Goal: Transaction & Acquisition: Purchase product/service

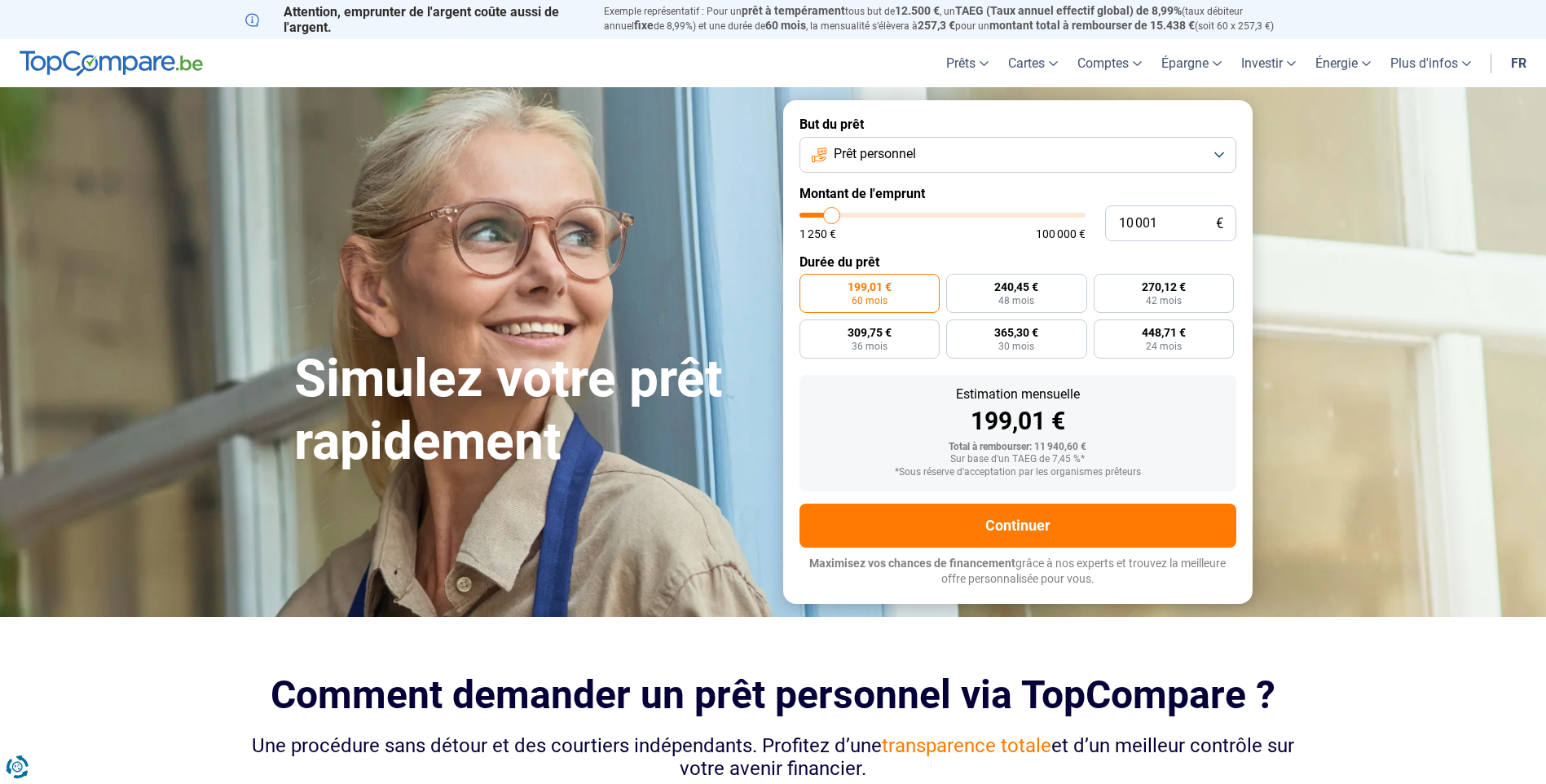
type input "37 750"
type input "37750"
click at [908, 213] on input "range" at bounding box center [943, 214] width 286 height 5
radio input "false"
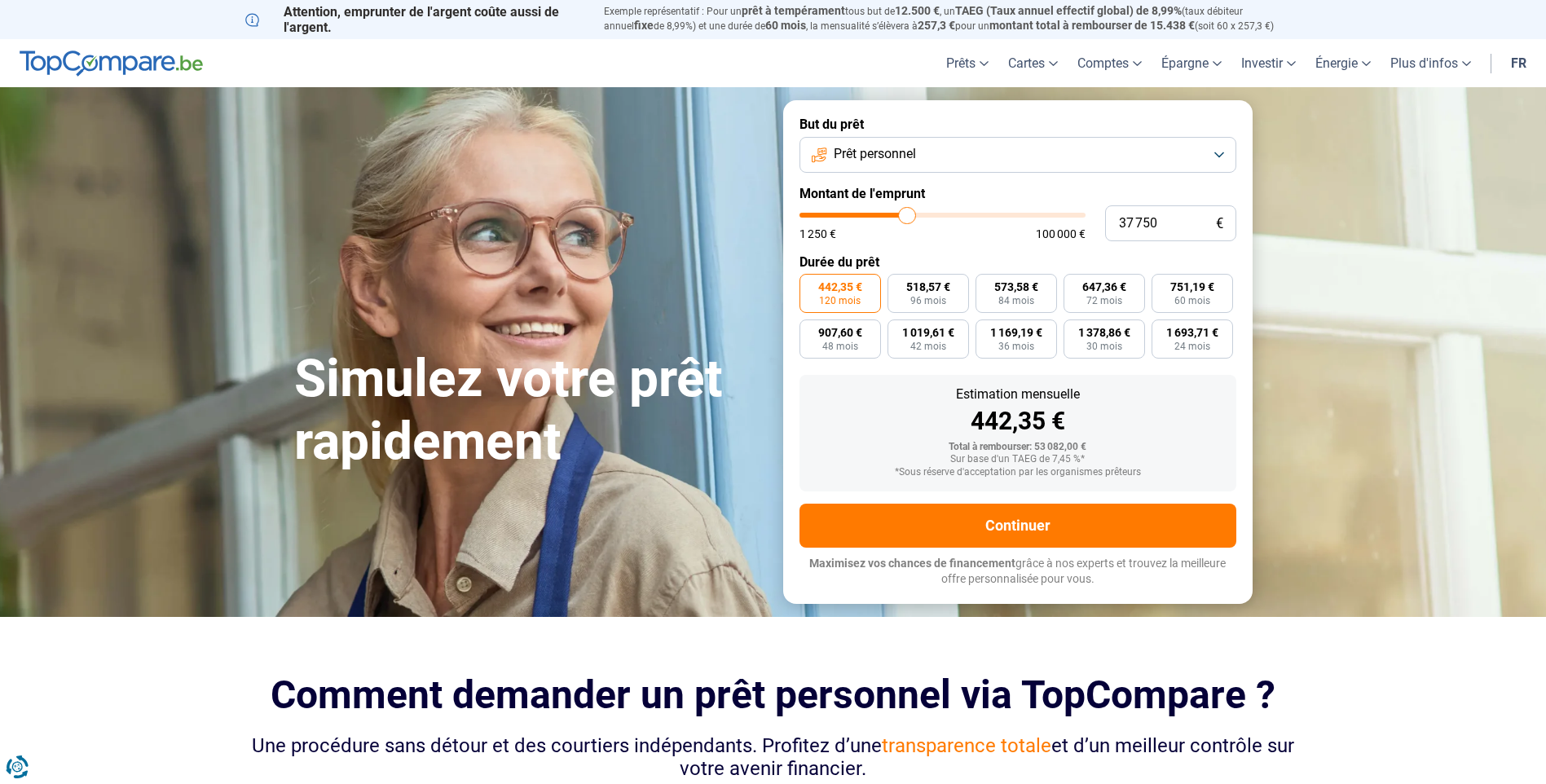
type input "30 250"
type input "30250"
click at [887, 217] on input "range" at bounding box center [943, 214] width 286 height 5
type input "17 000"
type input "17000"
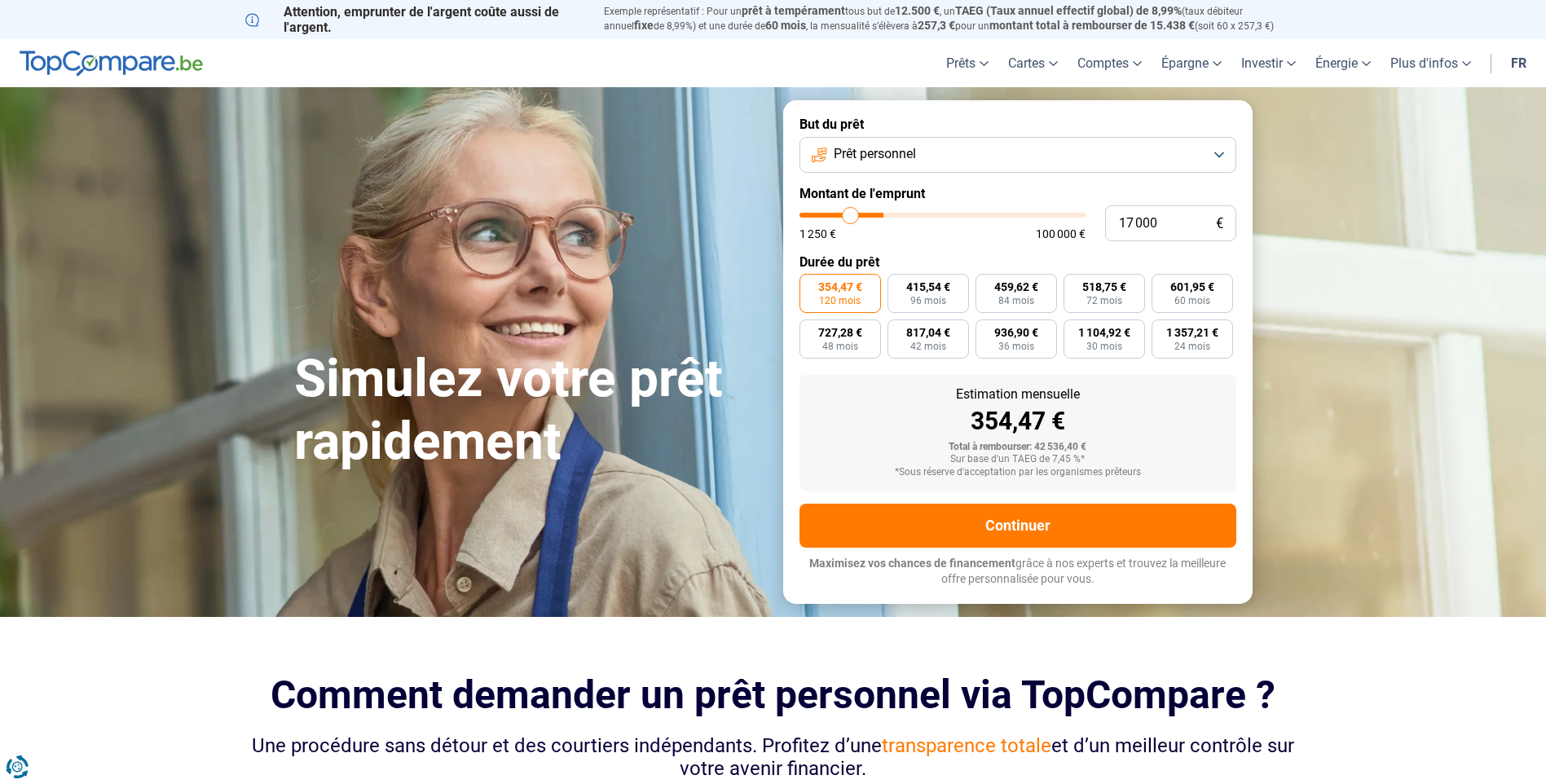
click at [851, 216] on input "range" at bounding box center [943, 214] width 286 height 5
radio input "true"
type input "11 500"
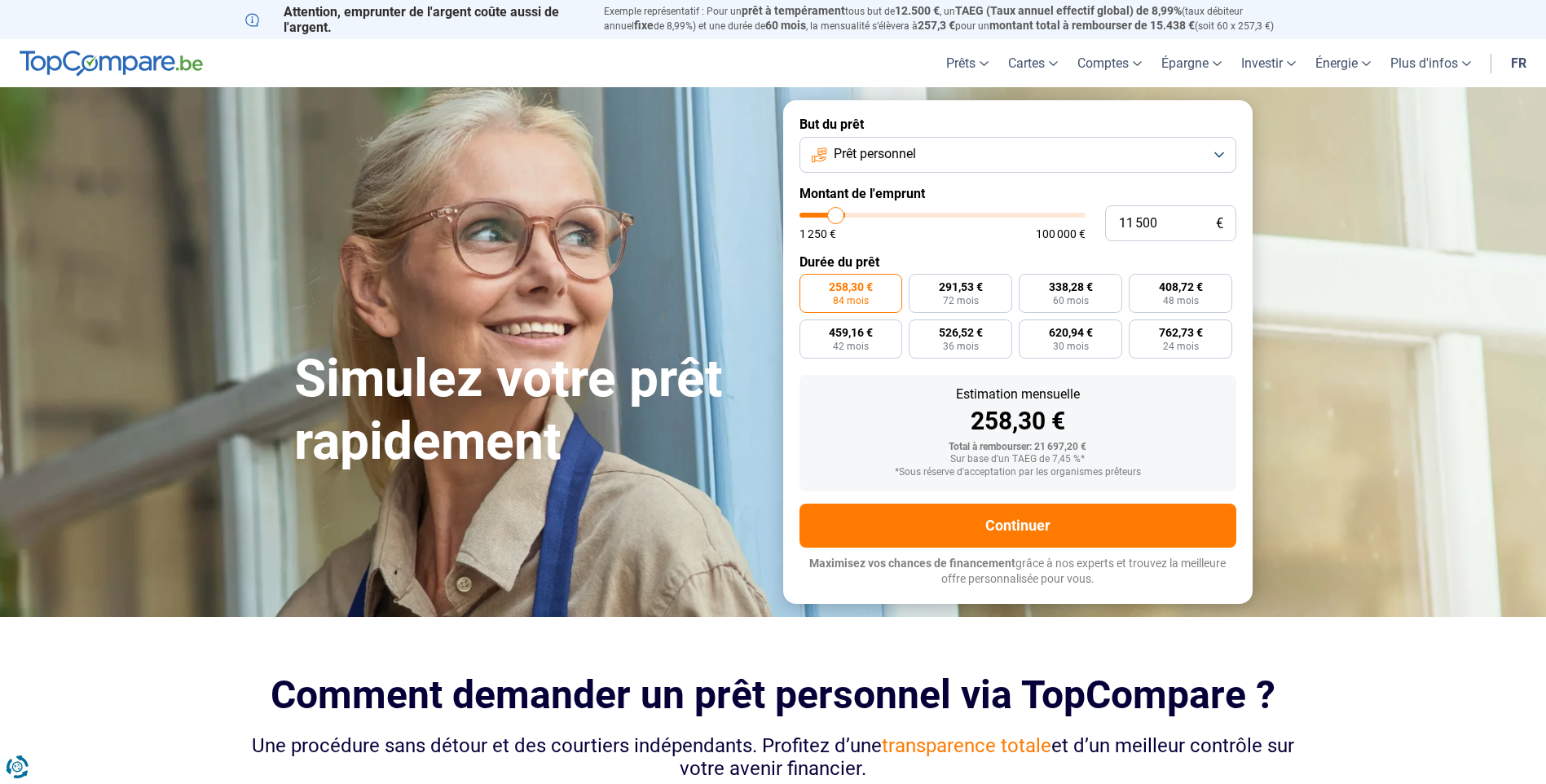
type input "11500"
click at [836, 216] on input "range" at bounding box center [943, 214] width 286 height 5
radio input "true"
click at [844, 214] on input "range" at bounding box center [943, 214] width 286 height 5
click at [845, 214] on input "range" at bounding box center [943, 214] width 286 height 5
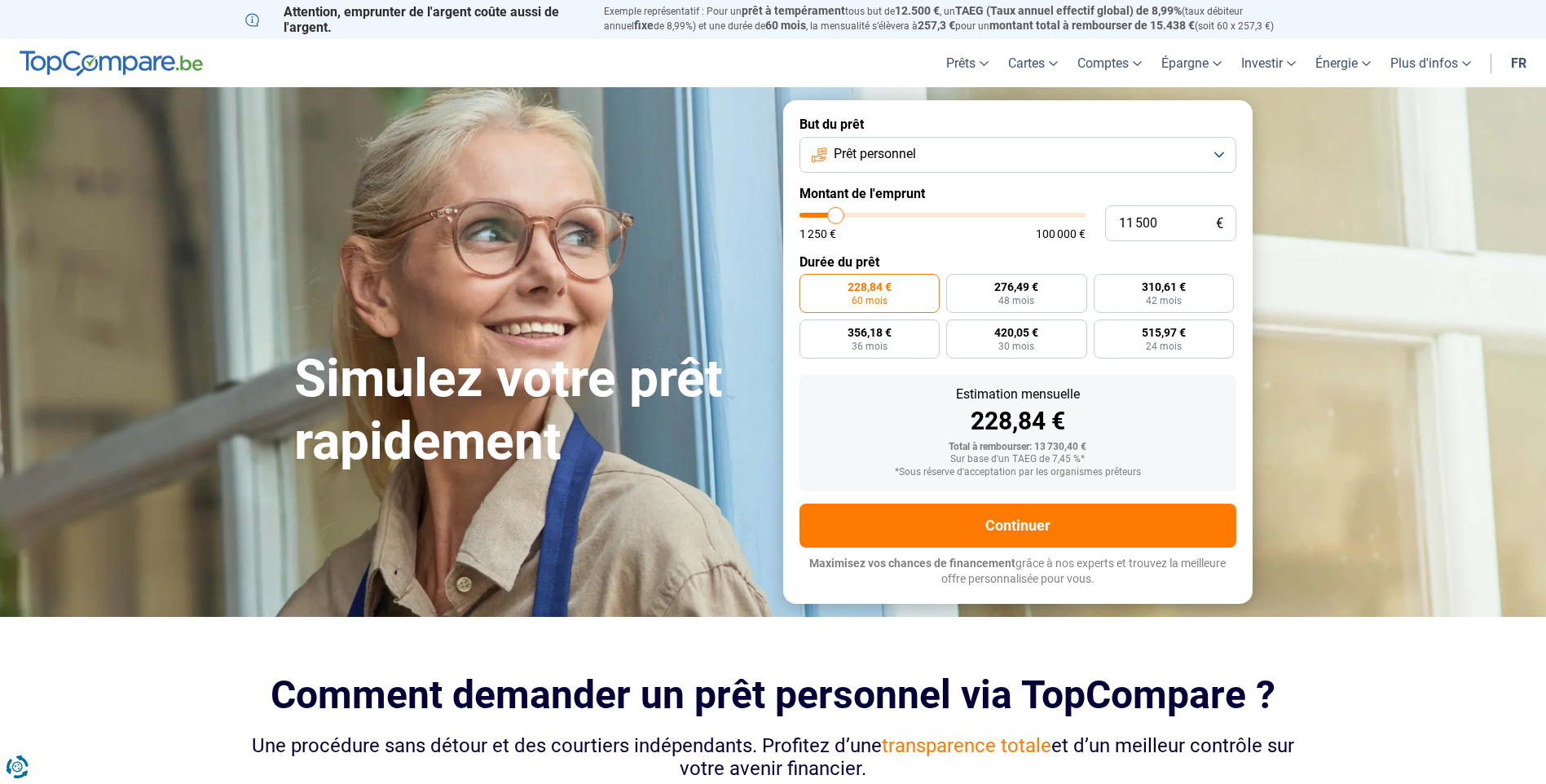
type input "15 500"
type input "15500"
click at [847, 214] on input "range" at bounding box center [943, 214] width 286 height 5
radio input "false"
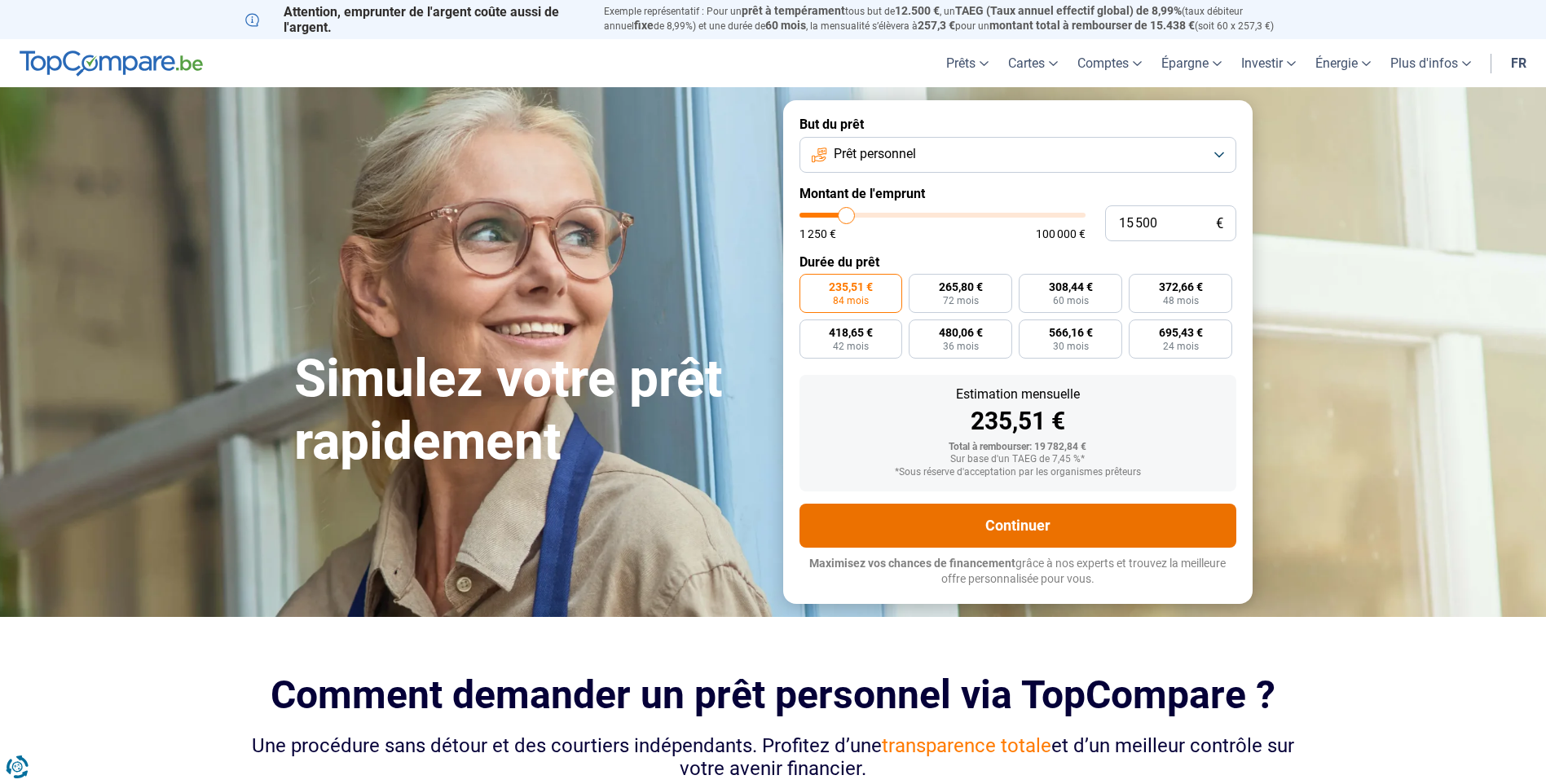
click at [1040, 520] on button "Continuer" at bounding box center [1018, 525] width 437 height 44
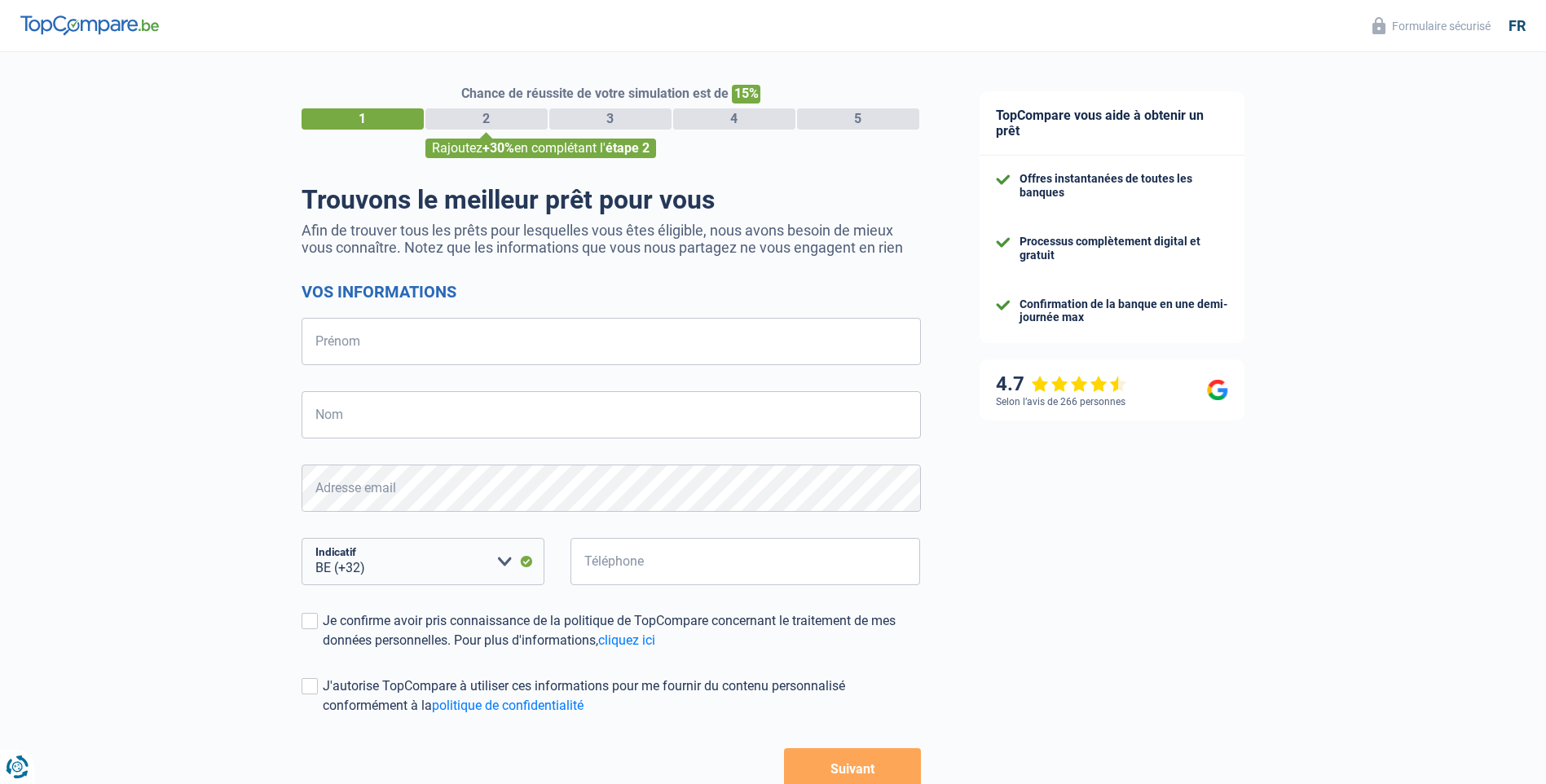
select select "32"
click at [411, 342] on input "Prénom" at bounding box center [611, 341] width 619 height 47
type input "[PERSON_NAME]"
type input "Chanoine"
type input "473481227"
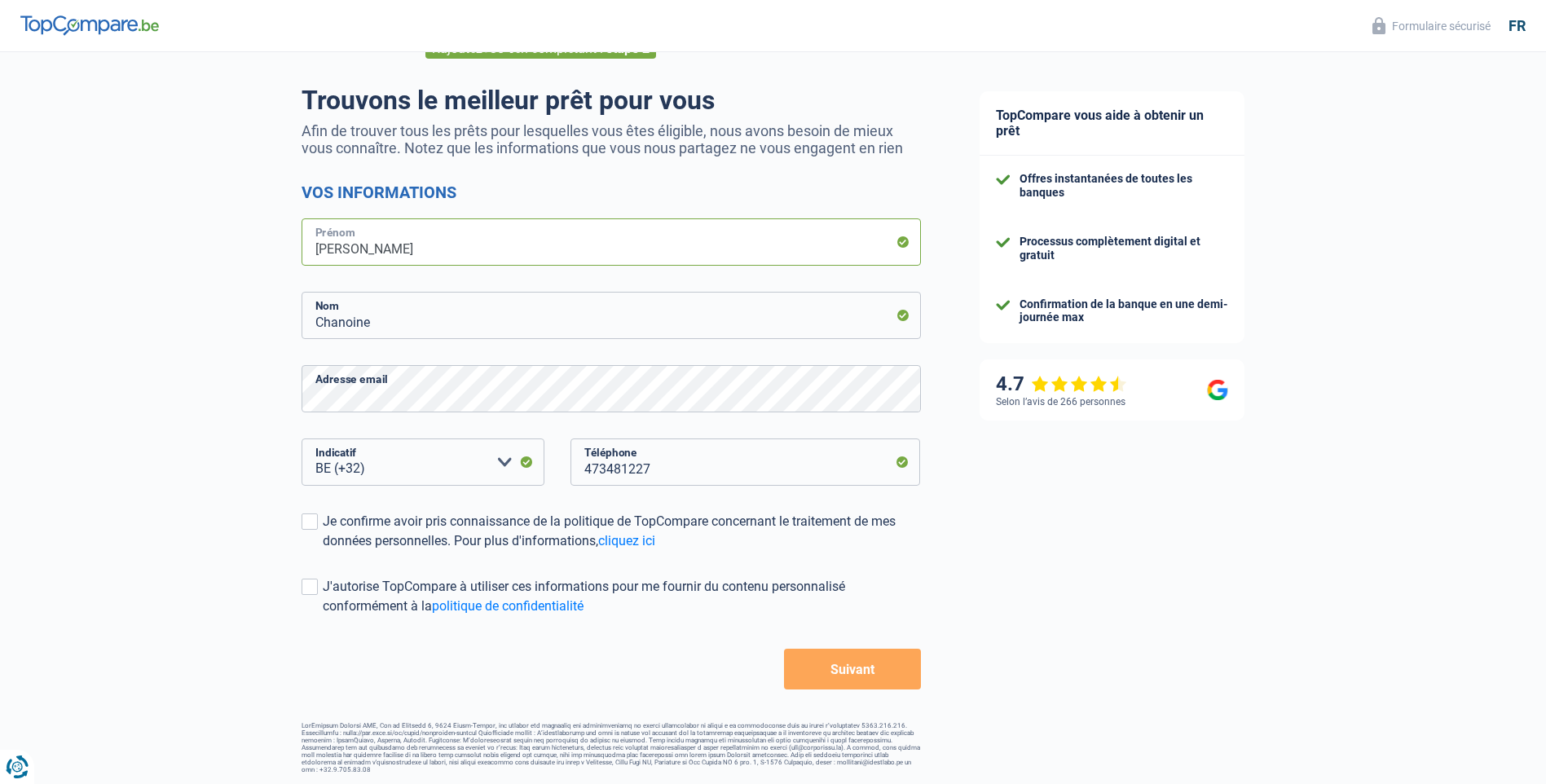
scroll to position [101, 0]
click at [306, 523] on span at bounding box center [309, 520] width 16 height 16
click at [322, 549] on input "Je confirme avoir pris connaissance de la politique de TopCompare concernant le…" at bounding box center [322, 549] width 0 height 0
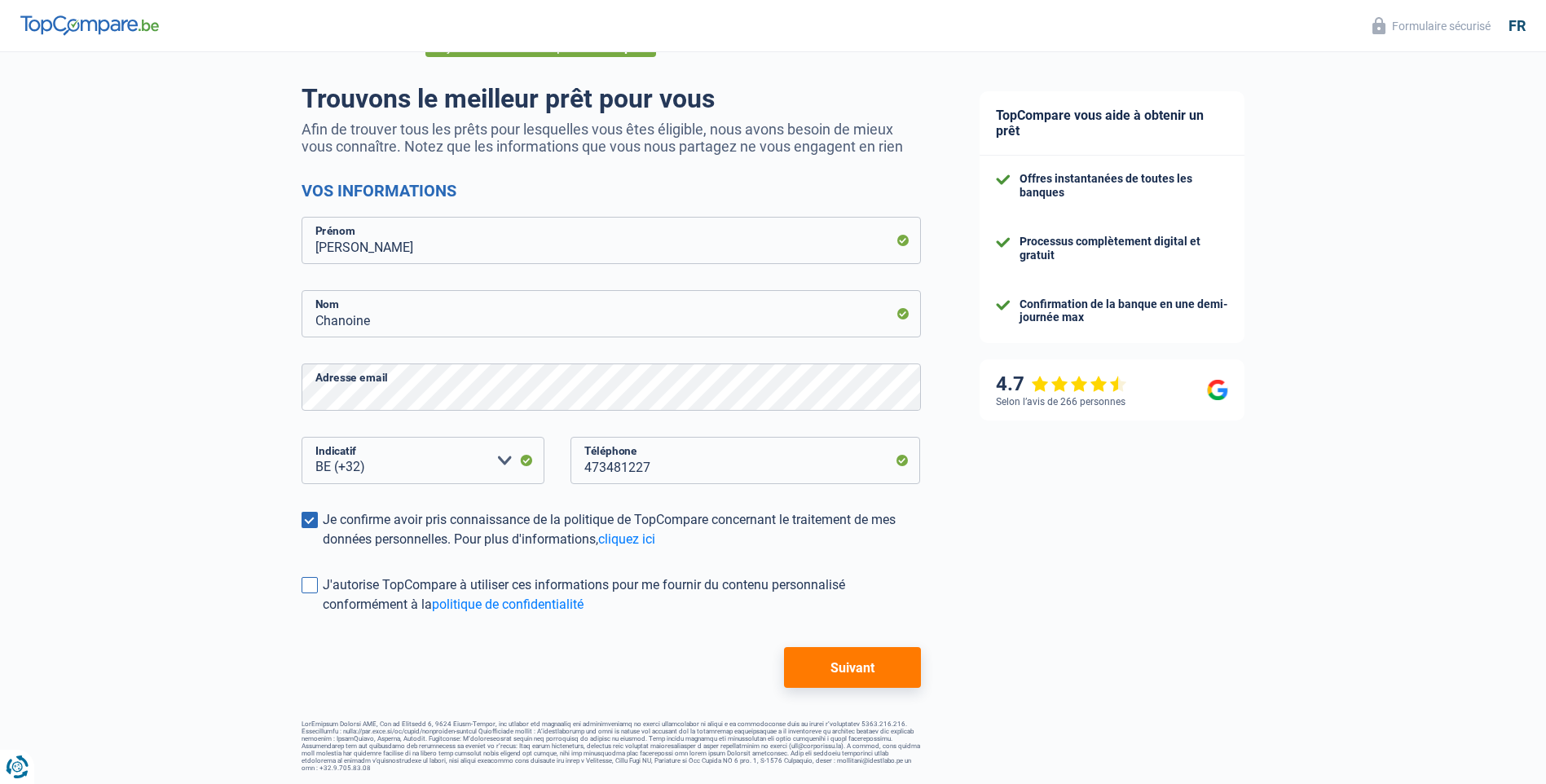
click at [307, 583] on span at bounding box center [309, 585] width 16 height 16
click at [322, 614] on input "J'autorise TopCompare à utiliser ces informations pour me fournir du contenu pe…" at bounding box center [322, 614] width 0 height 0
click at [850, 666] on button "Suivant" at bounding box center [853, 666] width 137 height 41
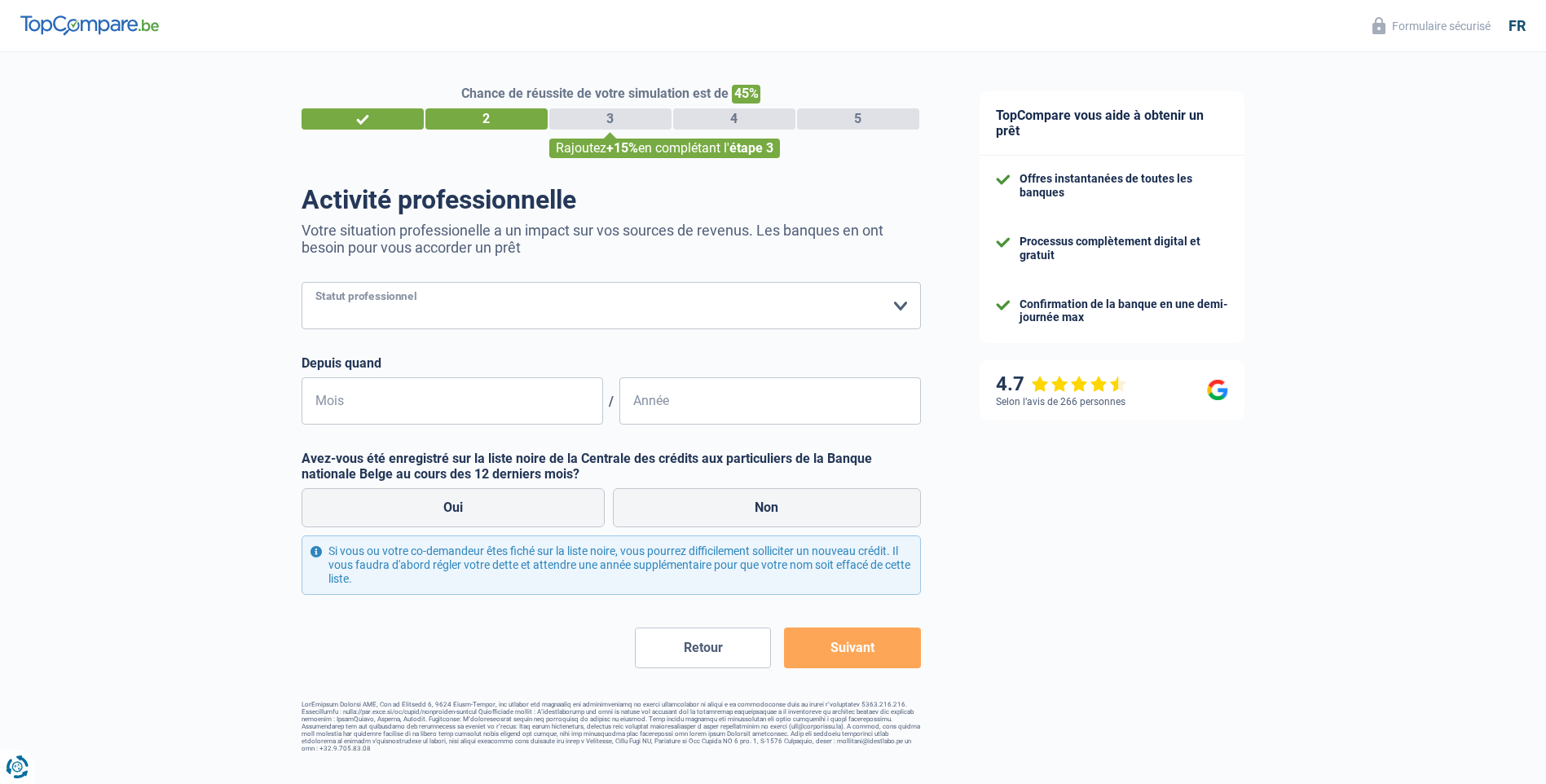
click at [903, 307] on select "Ouvrier Employé privé Employé public Invalide Indépendant Pensionné Chômeur Mut…" at bounding box center [611, 305] width 619 height 47
select select "unemployed"
click at [302, 283] on select "Ouvrier Employé privé Employé public Invalide Indépendant Pensionné Chômeur Mut…" at bounding box center [611, 305] width 619 height 47
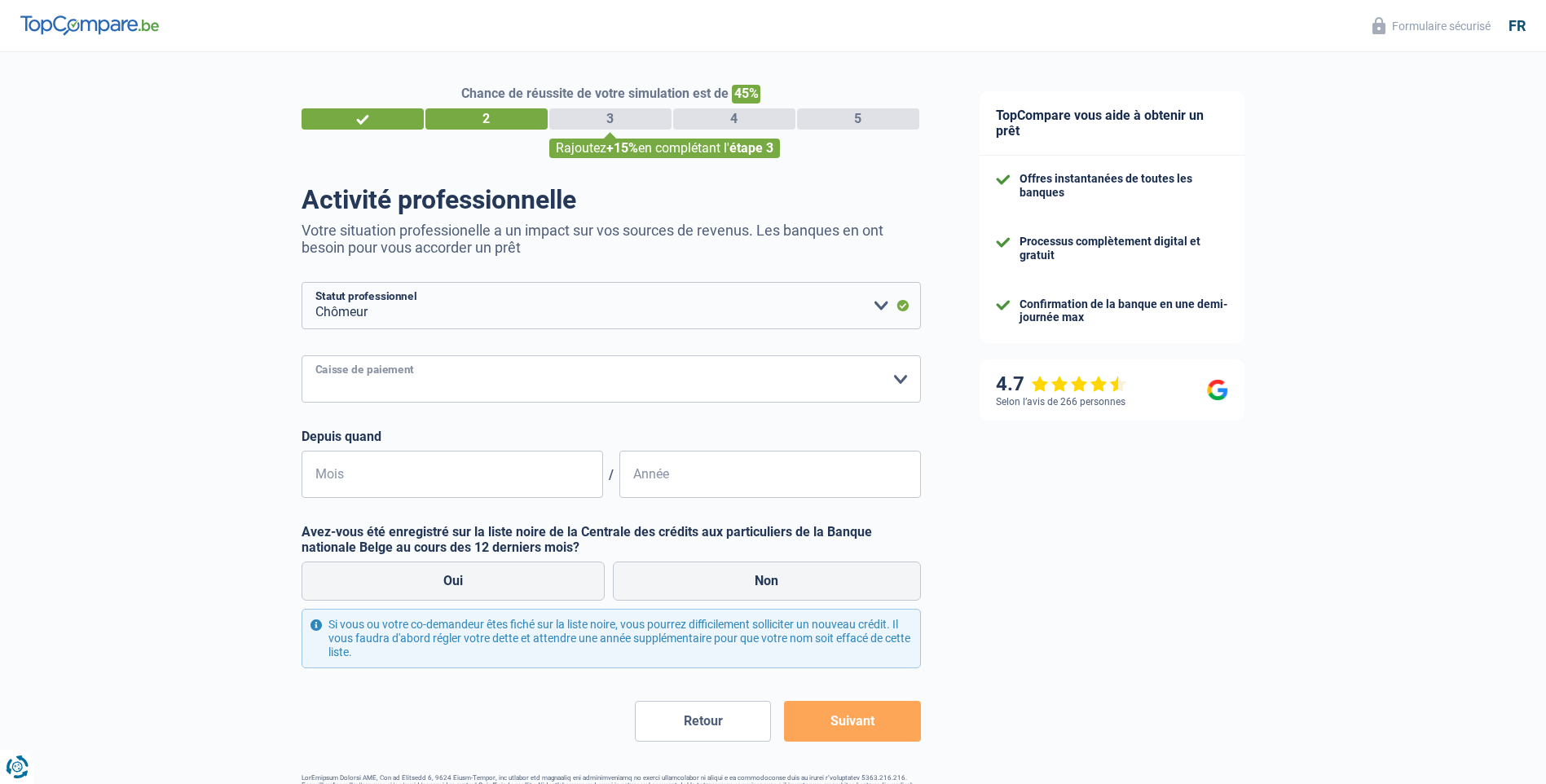
click at [467, 376] on select "CAPAC FGTB CSC CGSLB Autre [PERSON_NAME] sélectionner une option" at bounding box center [611, 379] width 619 height 47
select select "fgtb"
click at [302, 356] on select "CAPAC FGTB CSC CGSLB Autre [PERSON_NAME] sélectionner une option" at bounding box center [611, 379] width 619 height 47
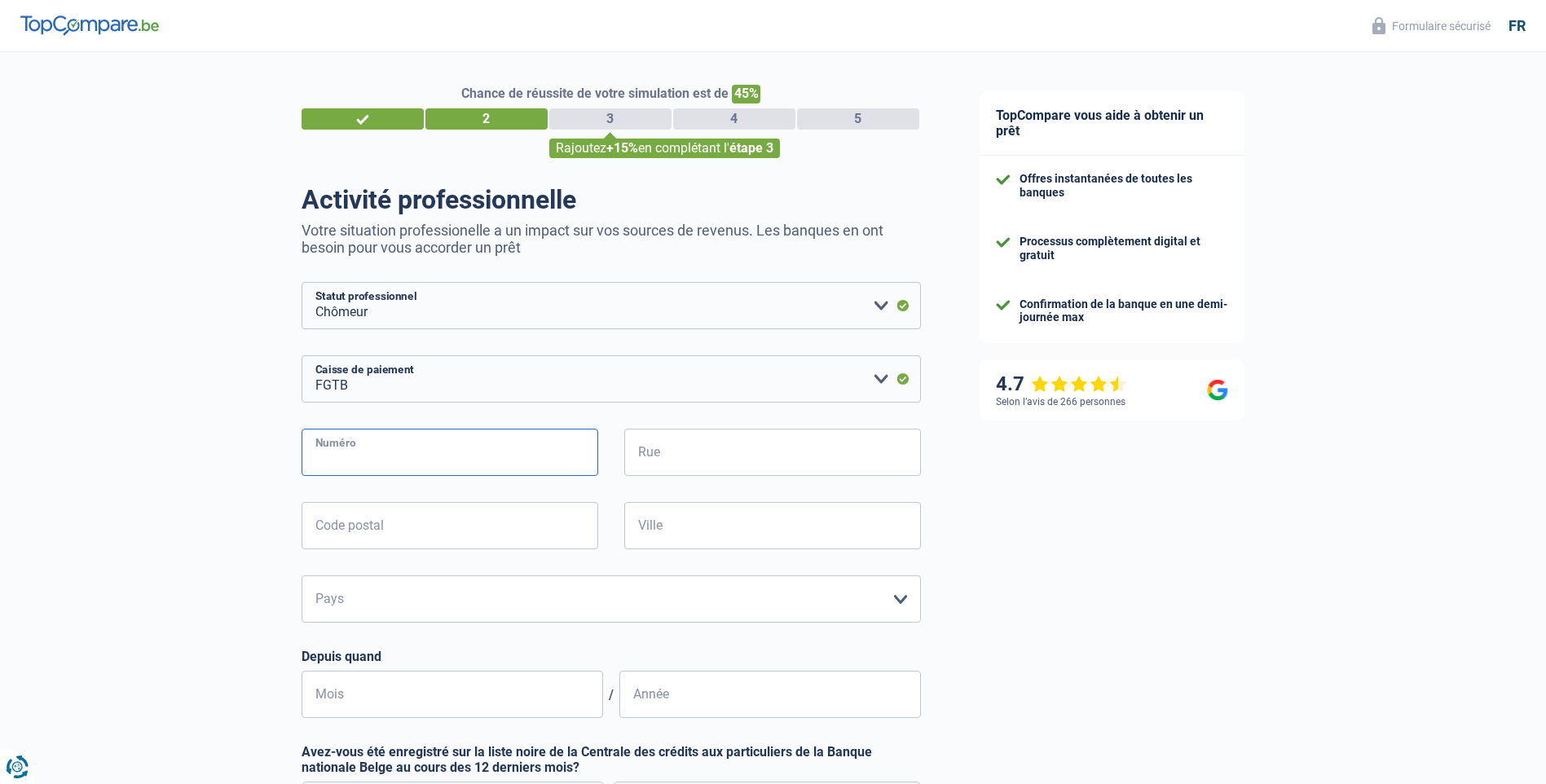
click at [431, 451] on input "Numéro" at bounding box center [450, 452] width 297 height 47
click at [670, 524] on input "Ville" at bounding box center [772, 525] width 297 height 47
type input "Wavre"
click at [430, 524] on input "Code postal" at bounding box center [450, 525] width 297 height 47
type input "1300"
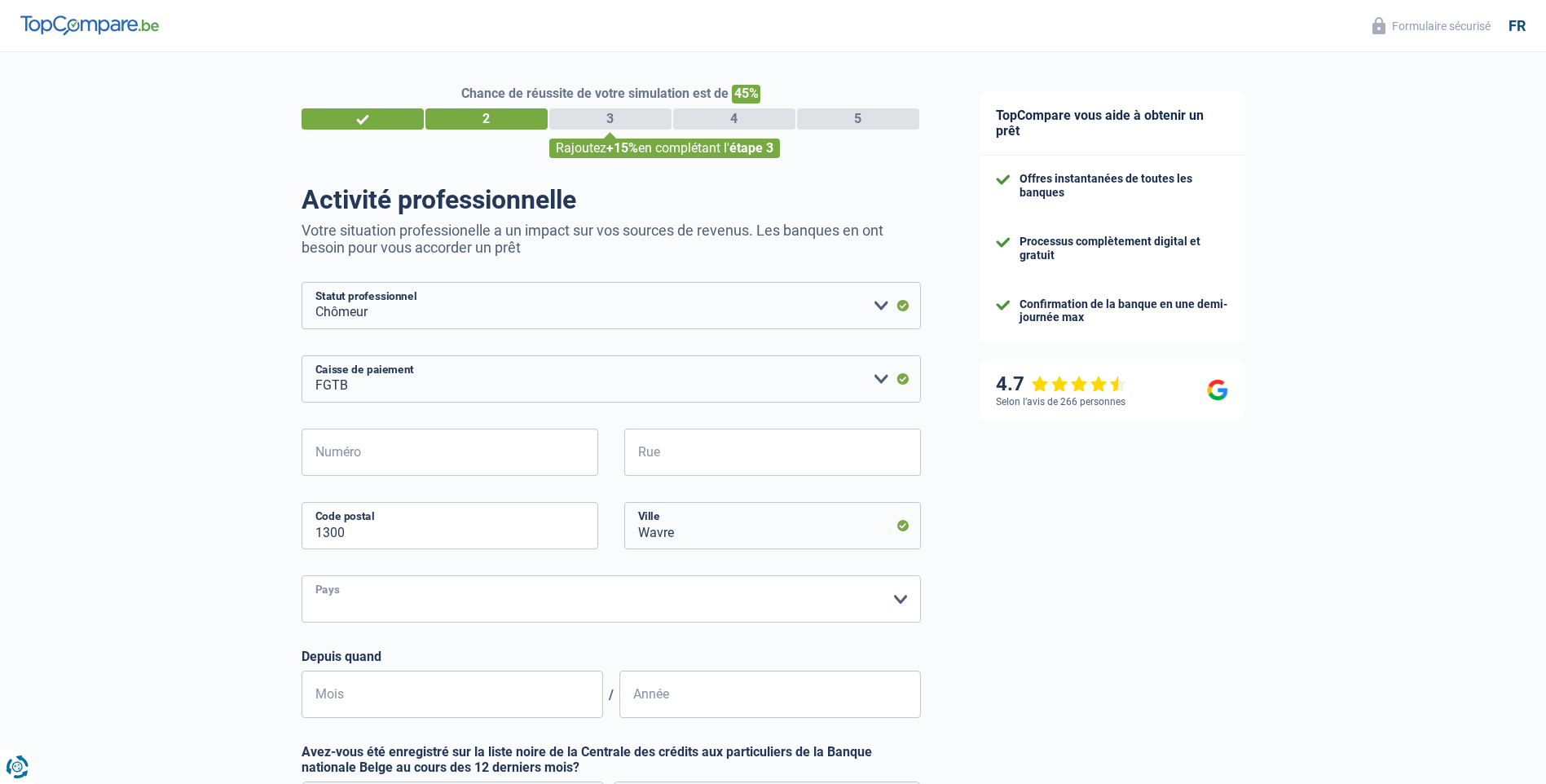
click at [397, 597] on select "Belgique Luxembourg Veuillez sélectionner une option" at bounding box center [611, 599] width 619 height 47
select select "BE"
click at [302, 577] on select "Belgique Luxembourg Veuillez sélectionner une option" at bounding box center [611, 599] width 619 height 47
click at [401, 452] on input "Numéro" at bounding box center [450, 452] width 297 height 47
type input "11"
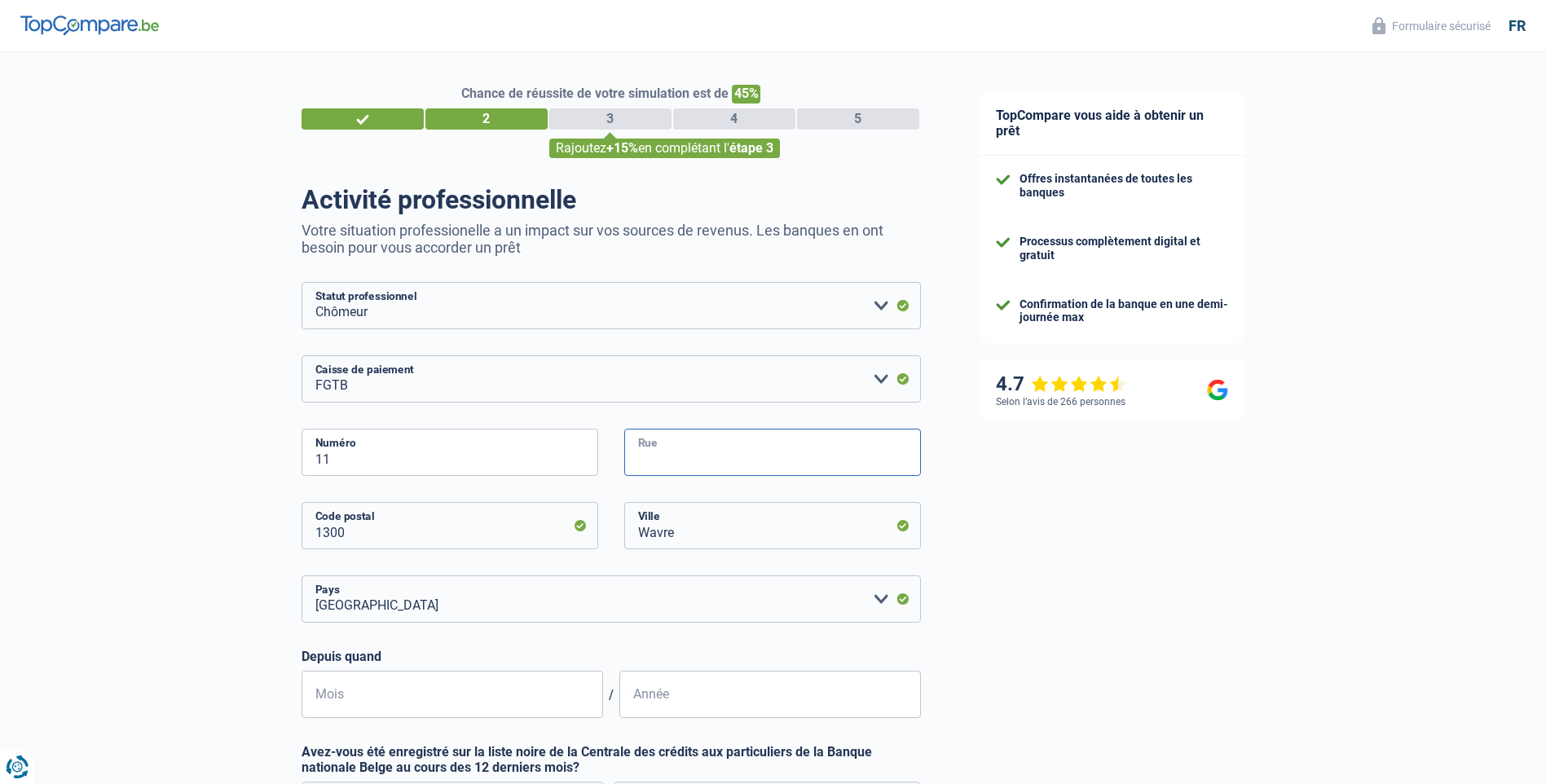
click at [737, 457] on input "Rue" at bounding box center [772, 452] width 297 height 47
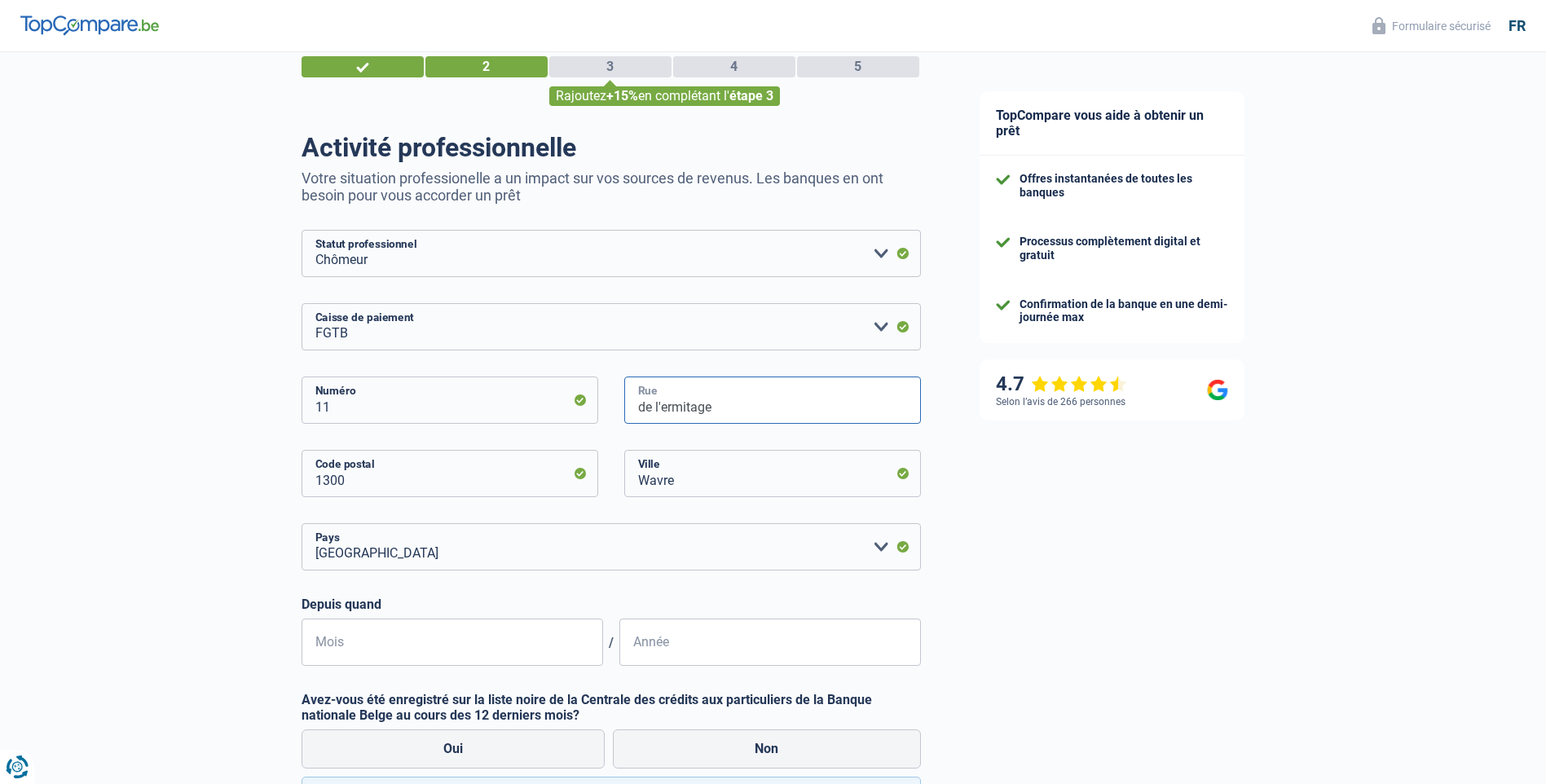
scroll to position [82, 0]
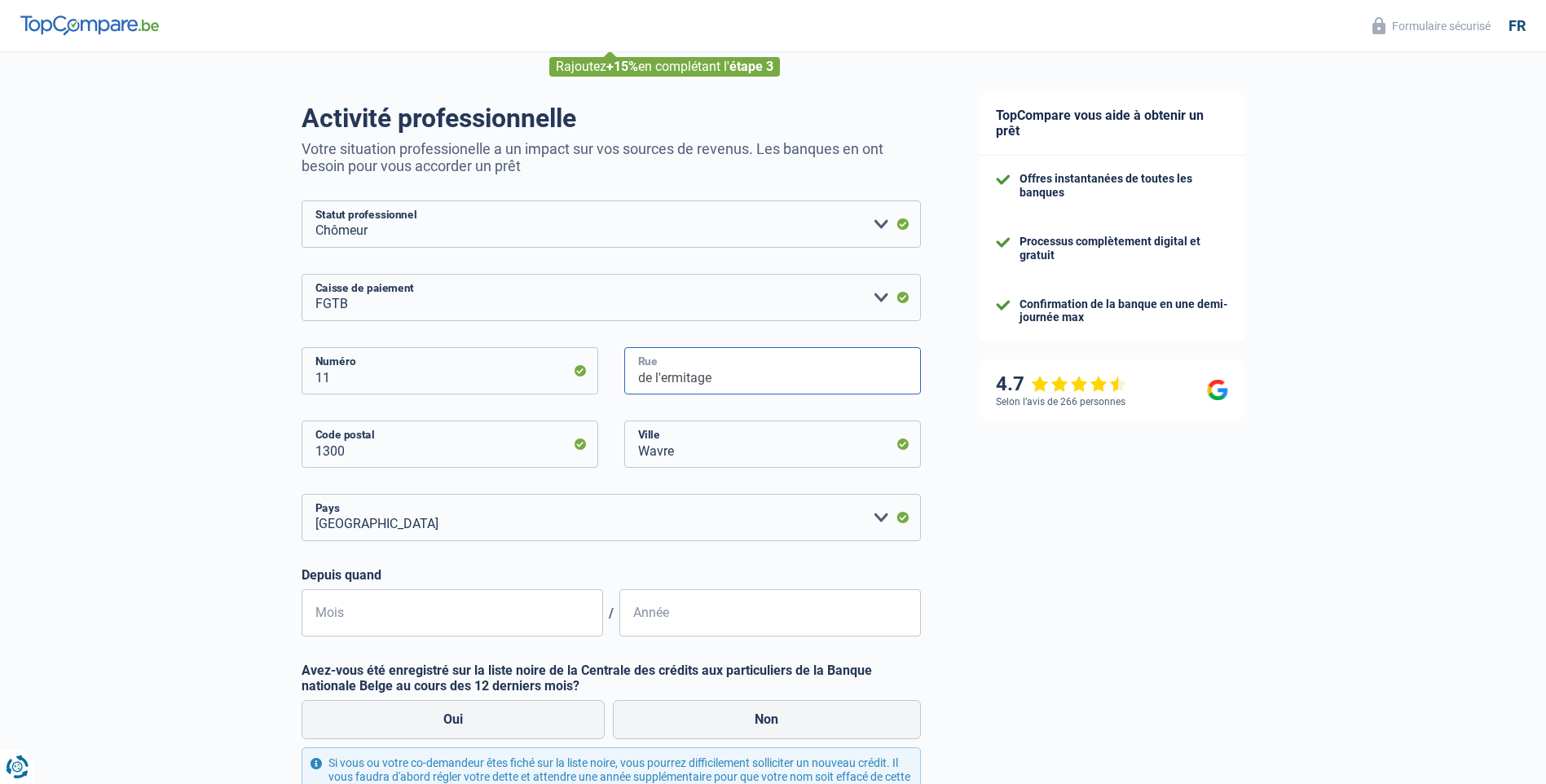
type input "de l'ermitage"
click at [454, 611] on input "Mois" at bounding box center [452, 612] width 302 height 47
click at [709, 617] on input "Année" at bounding box center [770, 612] width 302 height 47
type input "2008"
click at [366, 609] on input "Mois" at bounding box center [452, 612] width 302 height 47
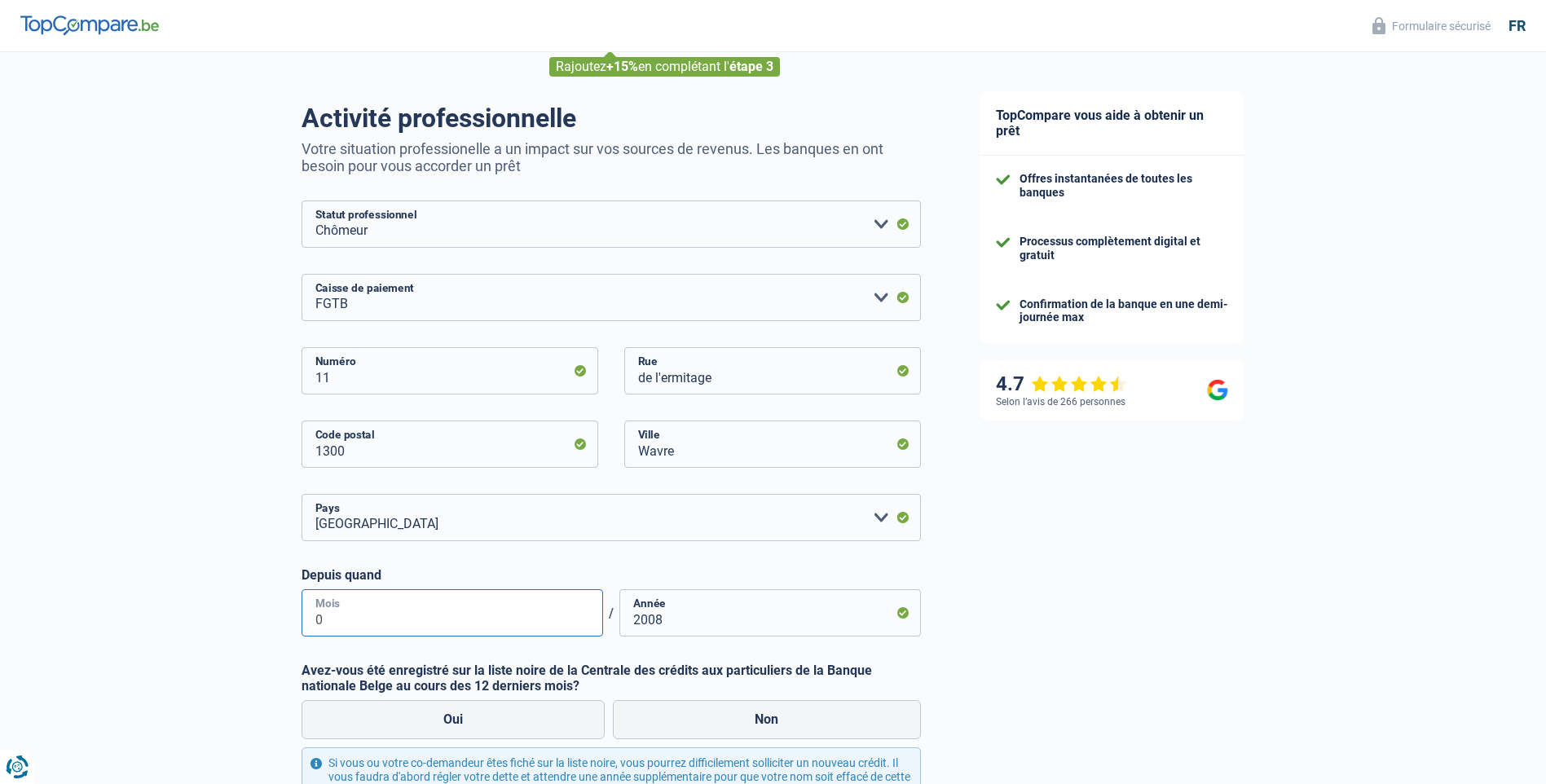
type input "08"
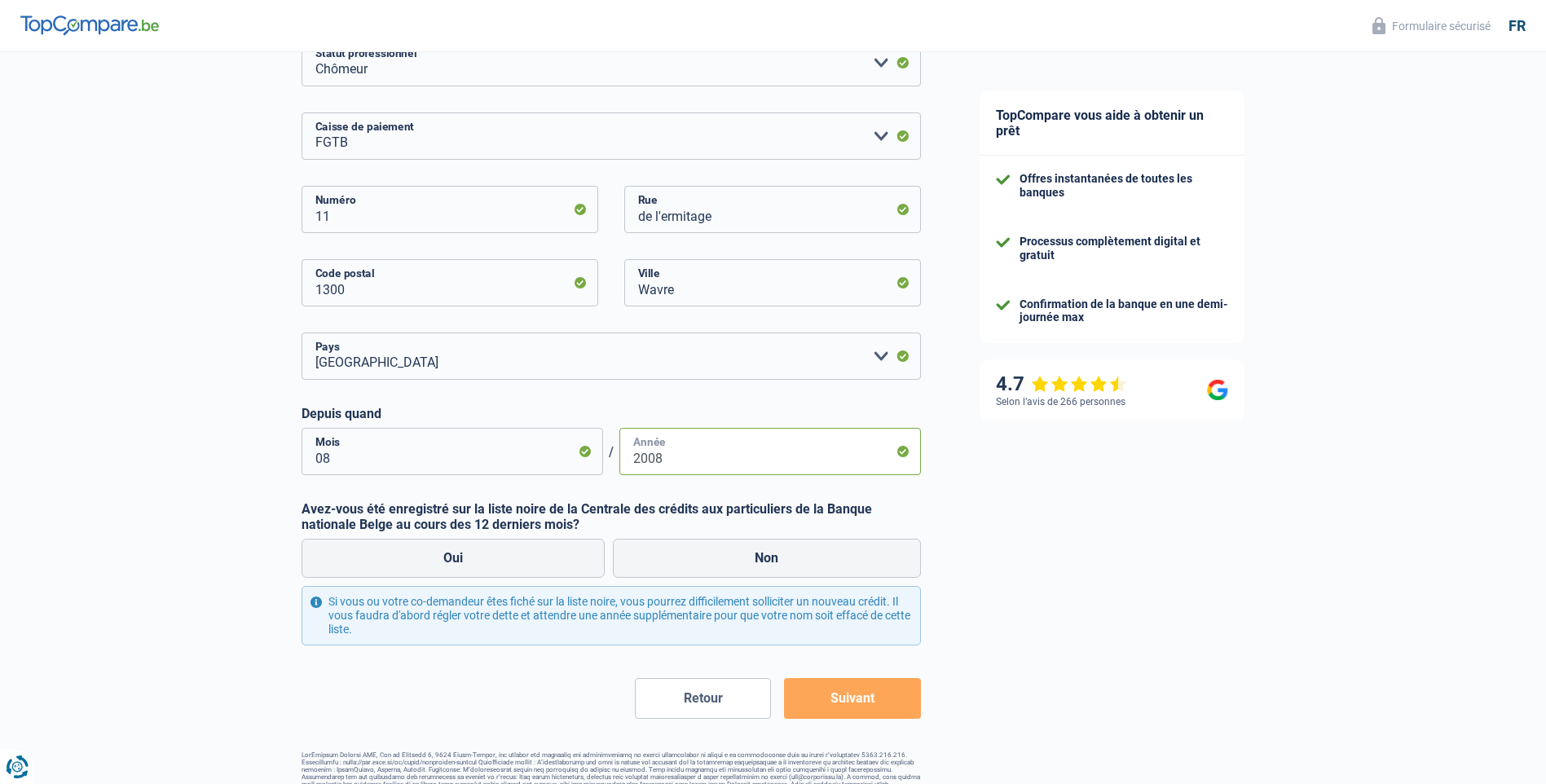
scroll to position [245, 0]
click at [771, 558] on label "Non" at bounding box center [766, 556] width 308 height 39
click at [771, 558] on input "Non" at bounding box center [766, 556] width 308 height 39
radio input "true"
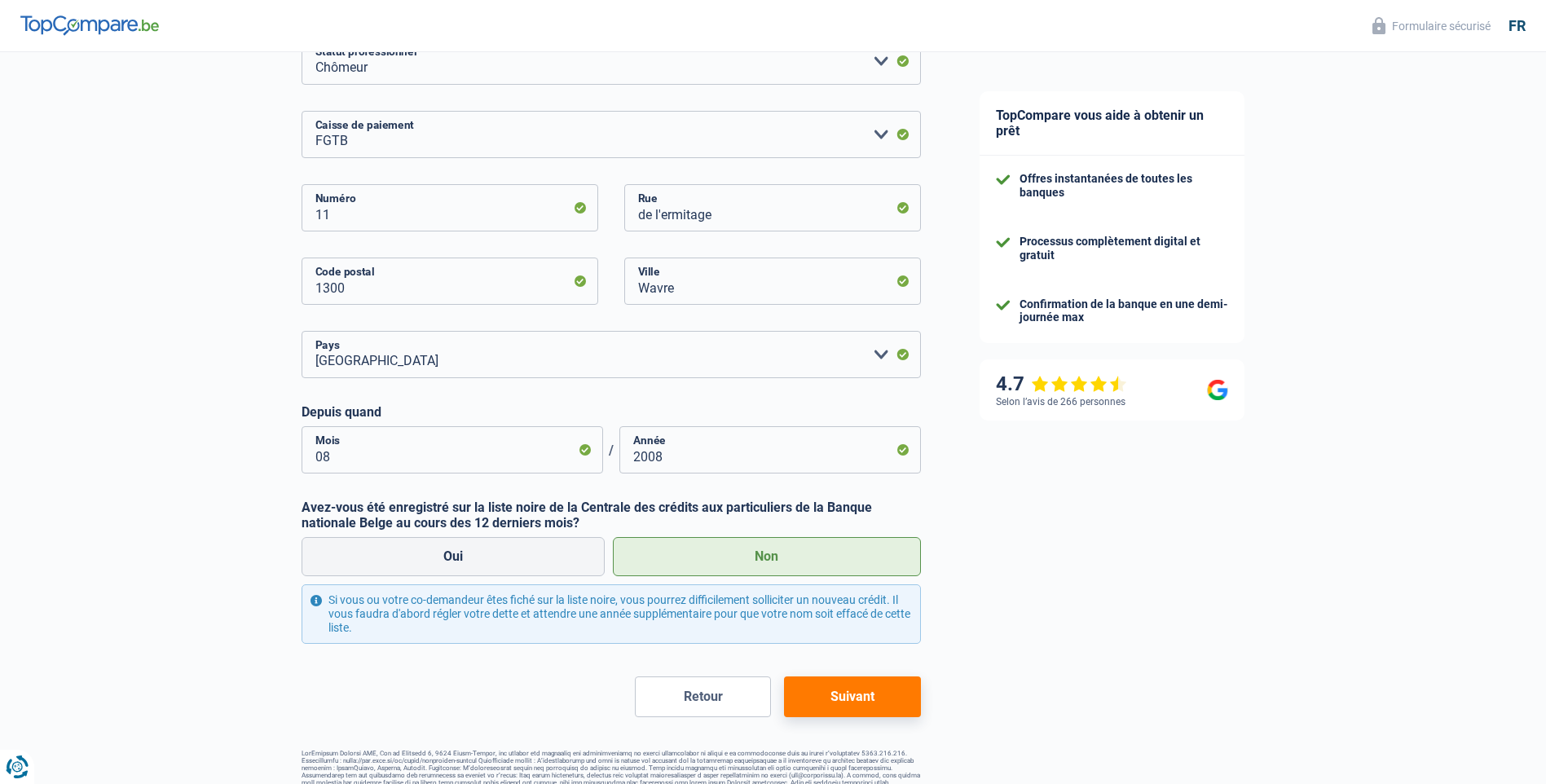
click at [861, 701] on button "Suivant" at bounding box center [853, 696] width 137 height 41
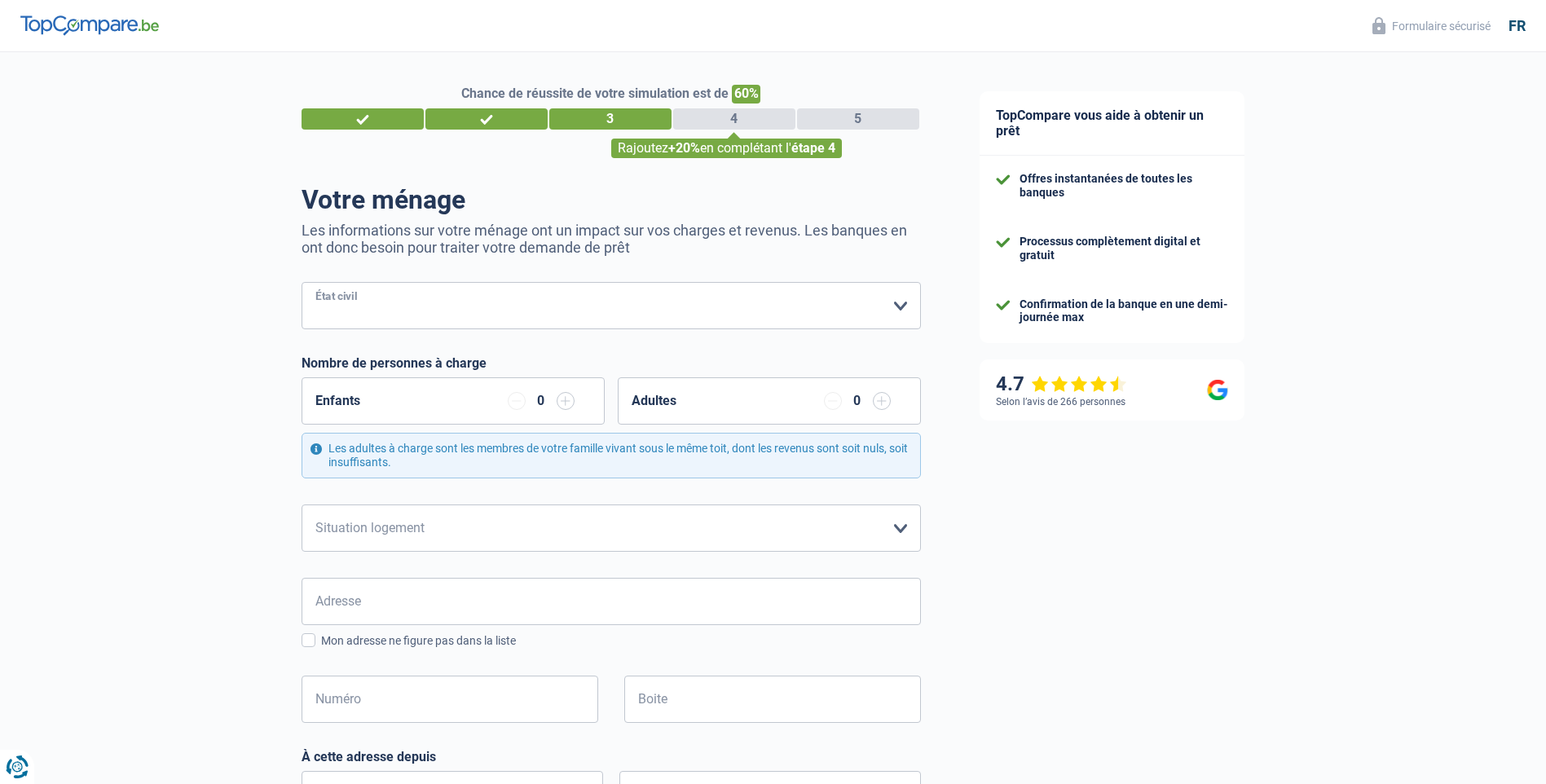
click at [386, 304] on select "Célibataire Marié(e) Cohabitant(e) légal(e) Divorcé(e) Veuf(ve) Séparé (de fait…" at bounding box center [611, 305] width 619 height 47
select select "divorced"
click at [302, 283] on select "Célibataire Marié(e) Cohabitant(e) légal(e) Divorcé(e) Veuf(ve) Séparé (de fait…" at bounding box center [611, 305] width 619 height 47
click at [884, 403] on input "button" at bounding box center [882, 400] width 18 height 18
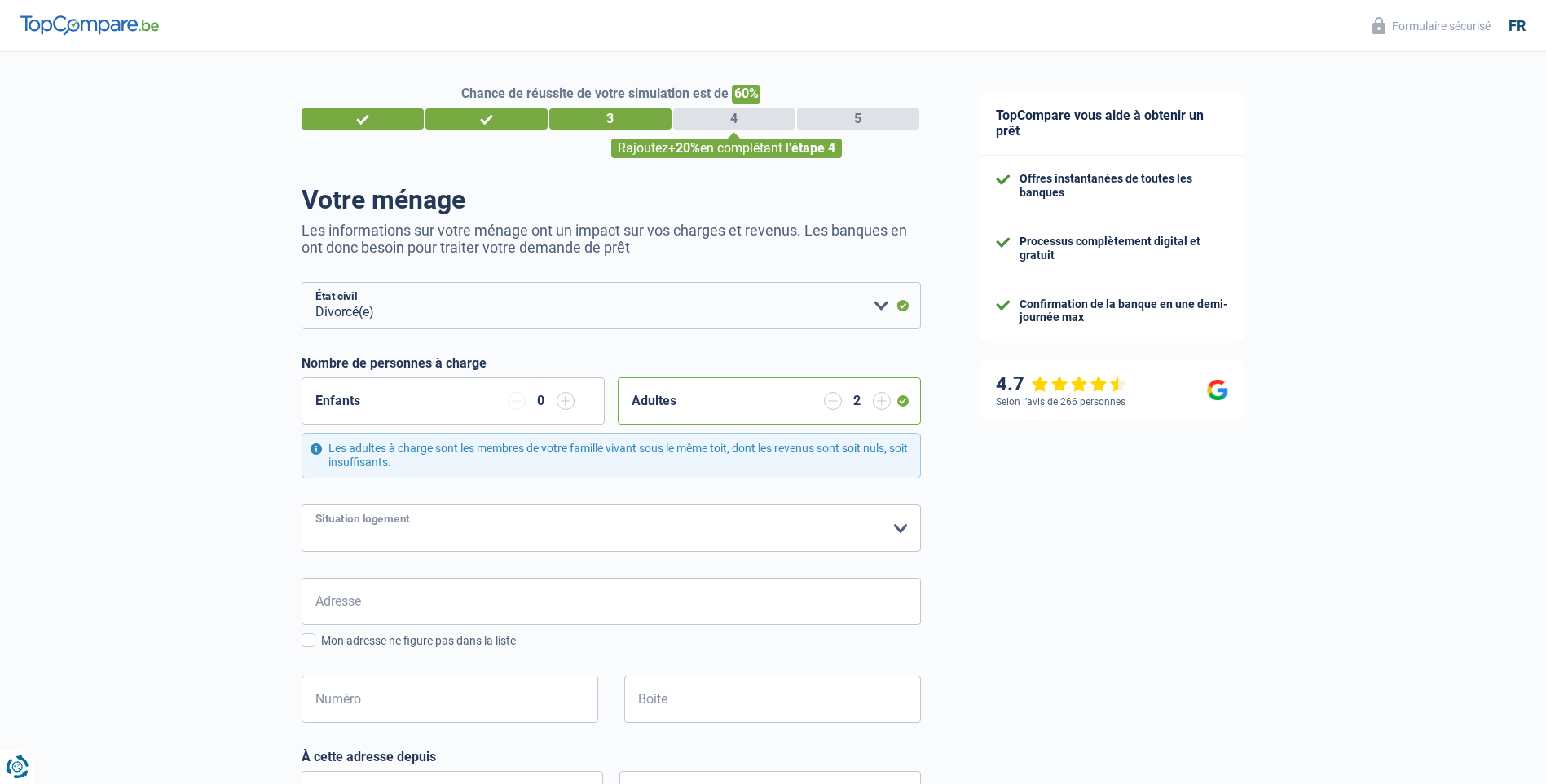
click at [895, 531] on select "Locataire Propriétaire avec prêt hypothécaire Propriétaire sans prêt hypothécai…" at bounding box center [611, 528] width 619 height 47
select select "rents"
click at [302, 505] on select "Locataire Propriétaire avec prêt hypothécaire Propriétaire sans prêt hypothécai…" at bounding box center [611, 528] width 619 height 47
click at [405, 605] on input "Adresse" at bounding box center [611, 601] width 619 height 47
type input "Rue Saint Pierre sur Dives"
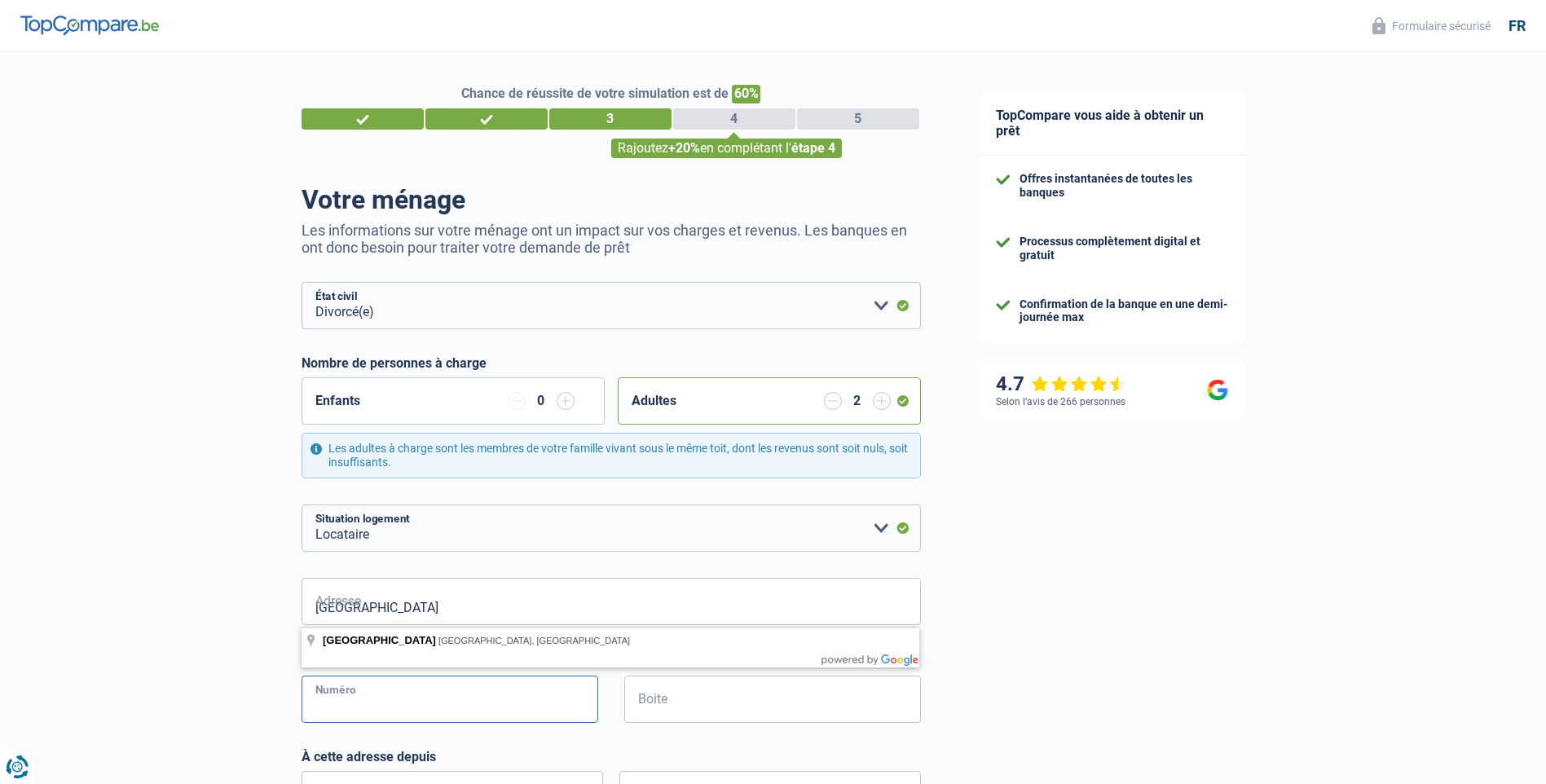
click at [380, 699] on input "Numéro" at bounding box center [450, 700] width 297 height 47
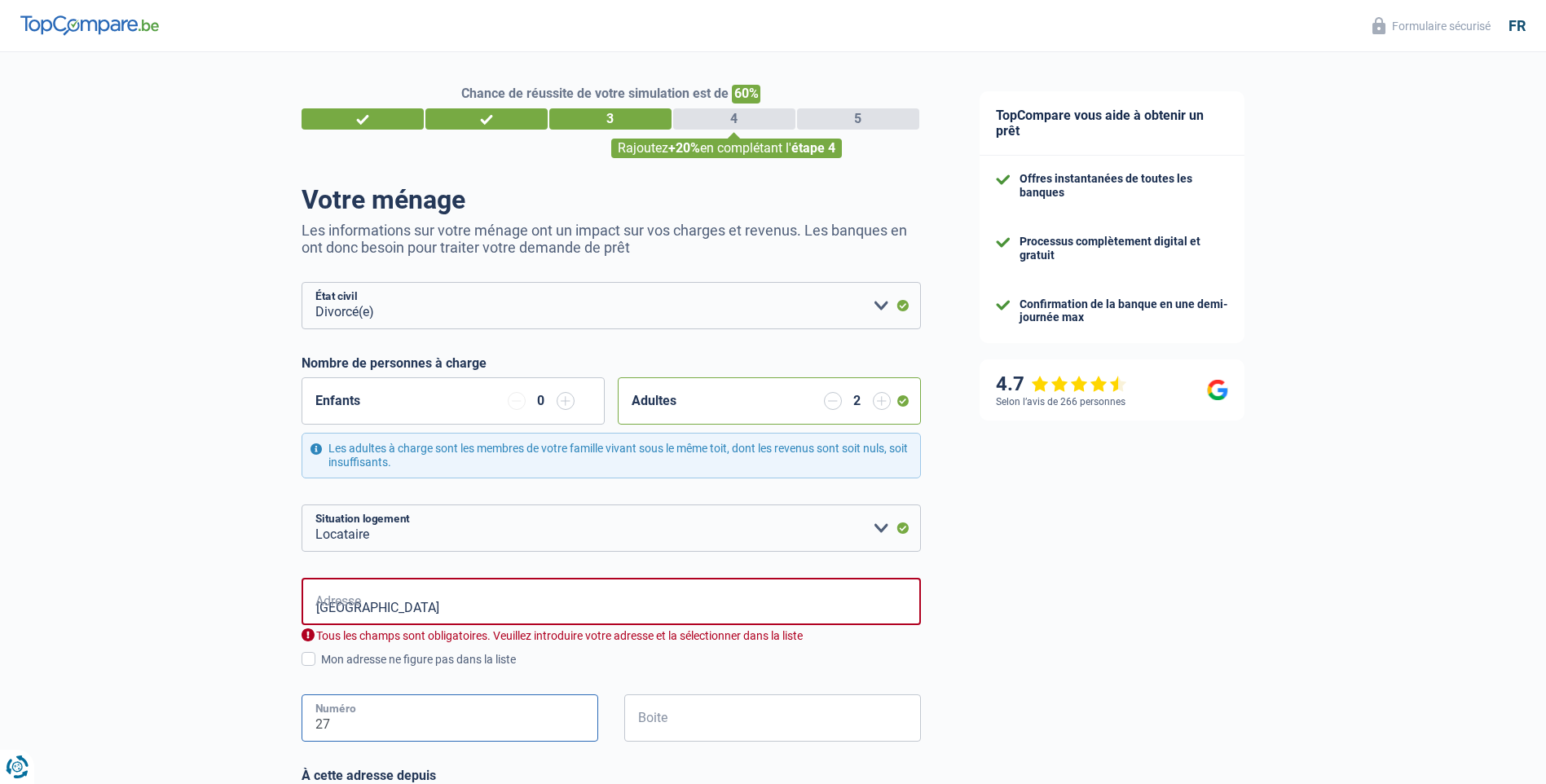
type input "27"
click at [545, 608] on input "Rue Saint Pierre sur Dives" at bounding box center [611, 601] width 619 height 47
click at [700, 721] on input "Boite" at bounding box center [772, 718] width 297 height 47
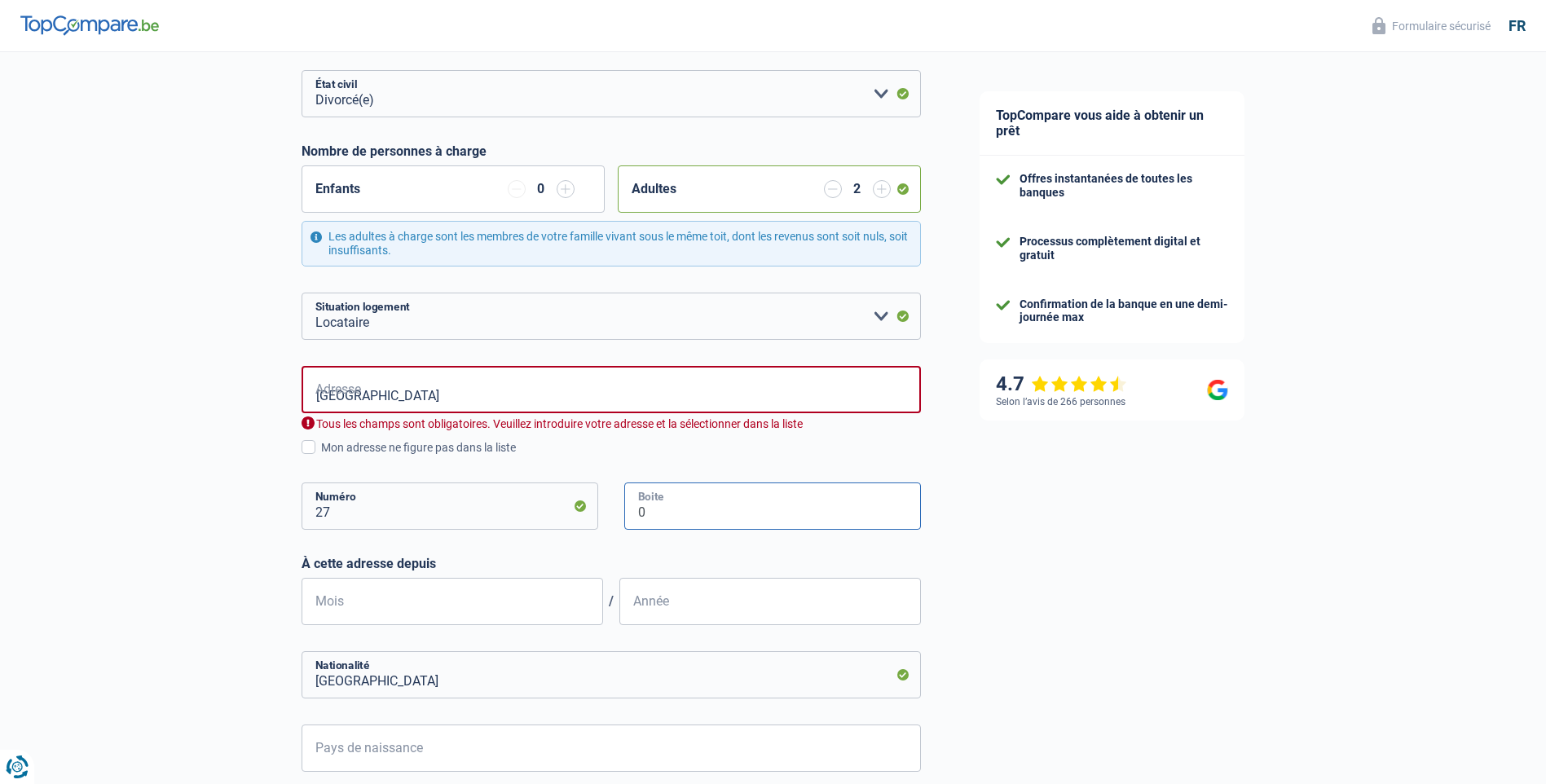
scroll to position [163, 0]
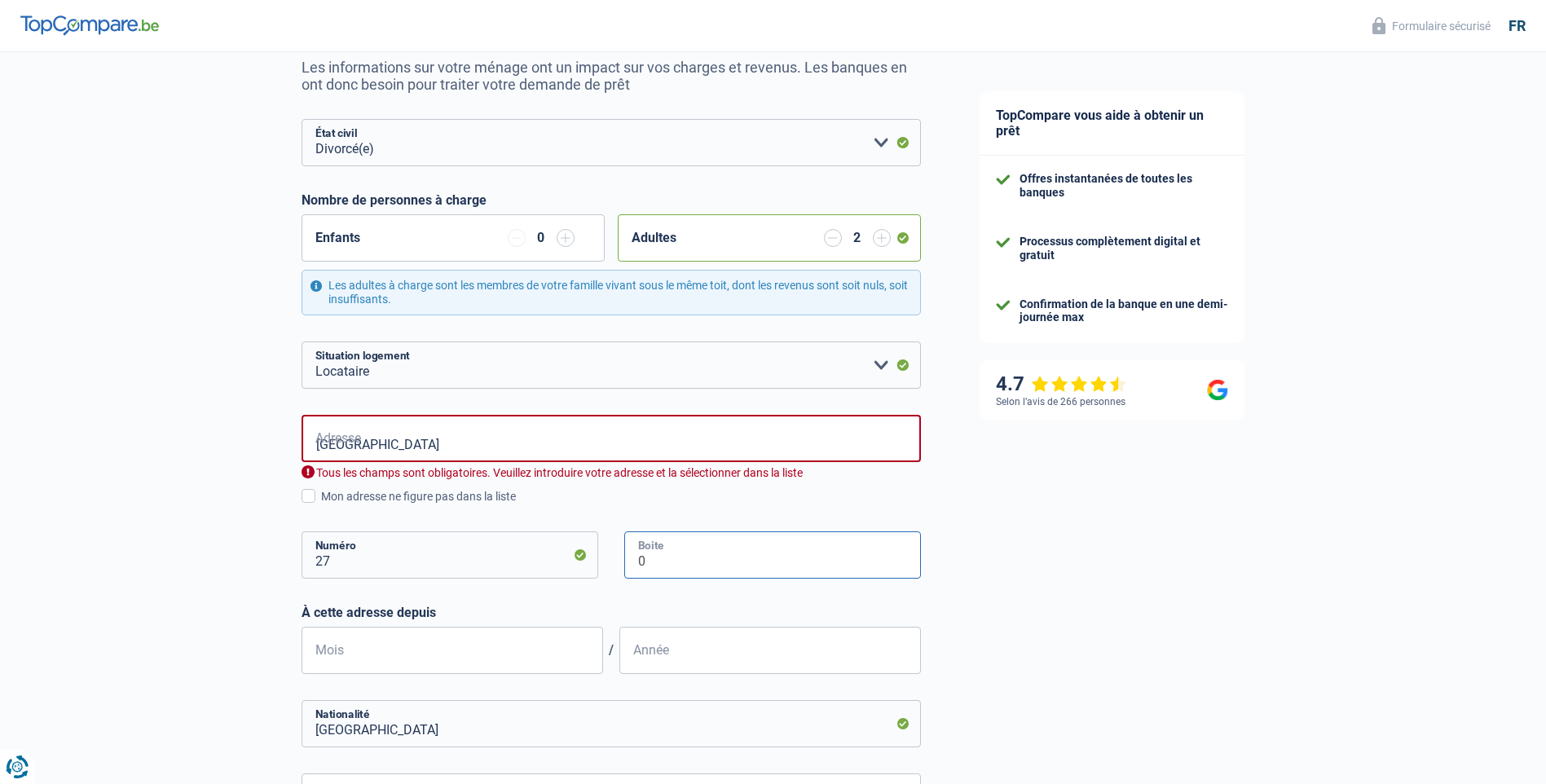
type input "0"
click at [496, 443] on input "Rue Saint Pierre sur Dives" at bounding box center [611, 438] width 619 height 47
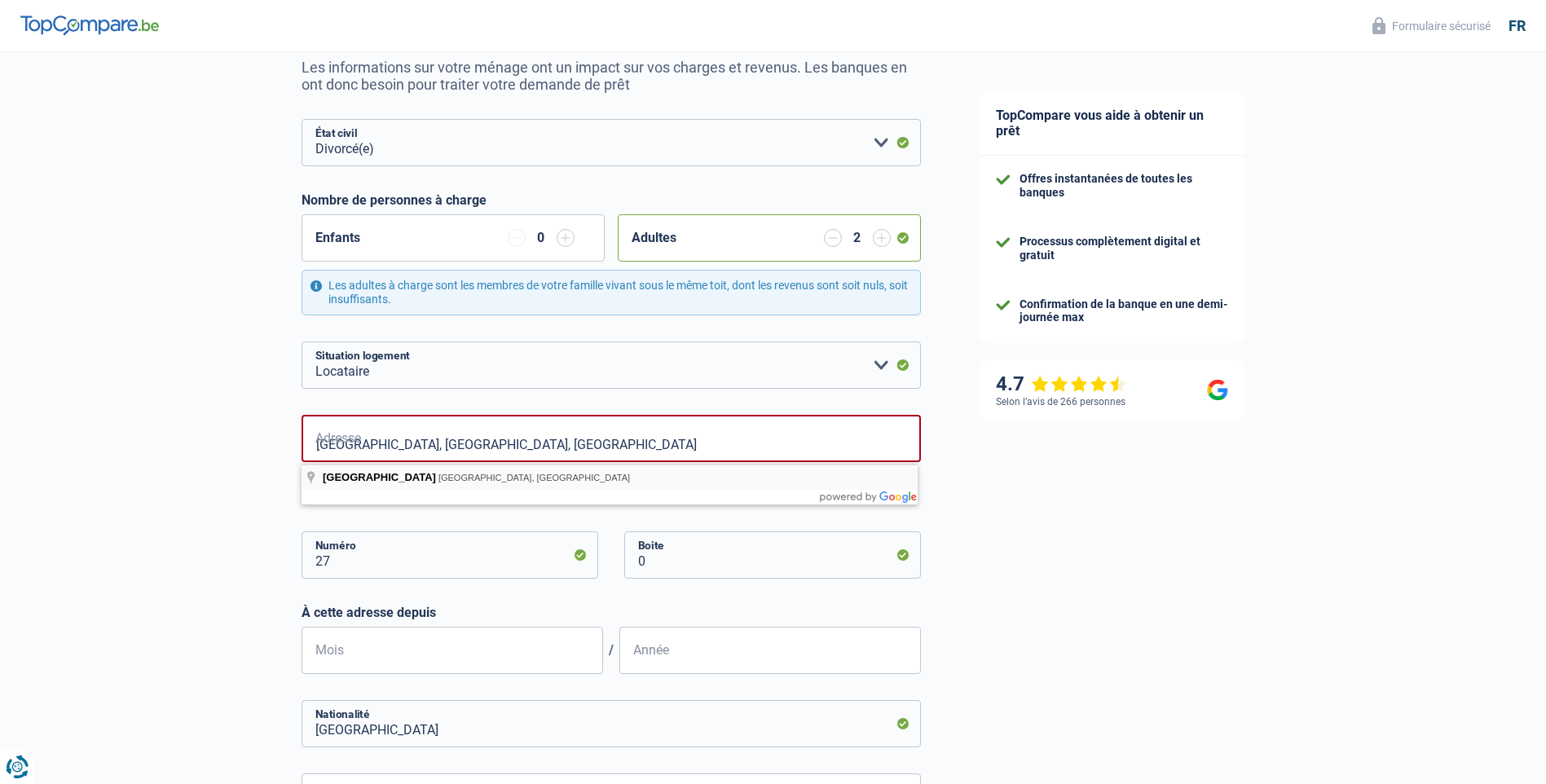
type input "[GEOGRAPHIC_DATA], 1370, [GEOGRAPHIC_DATA], BE"
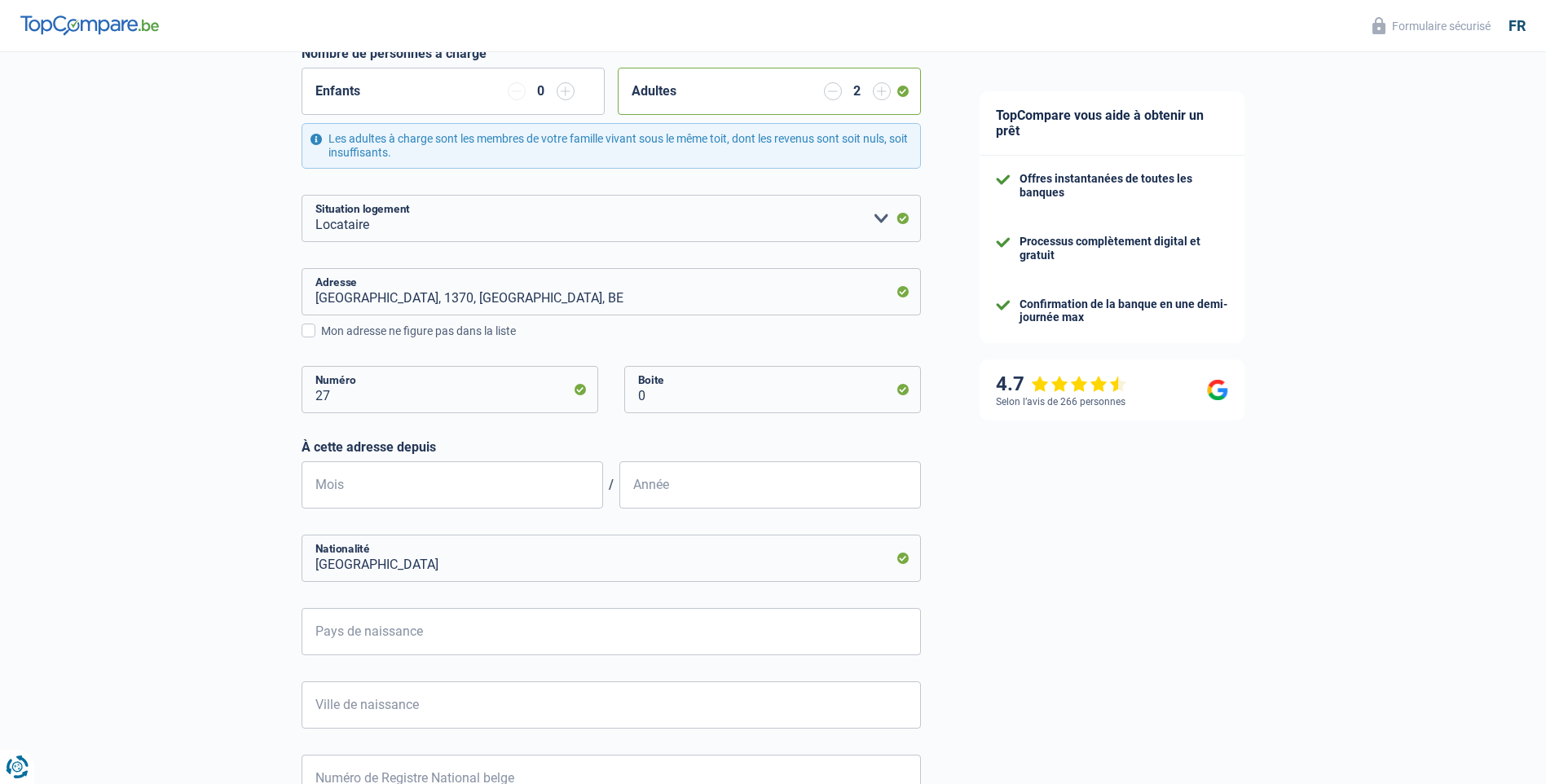
scroll to position [326, 0]
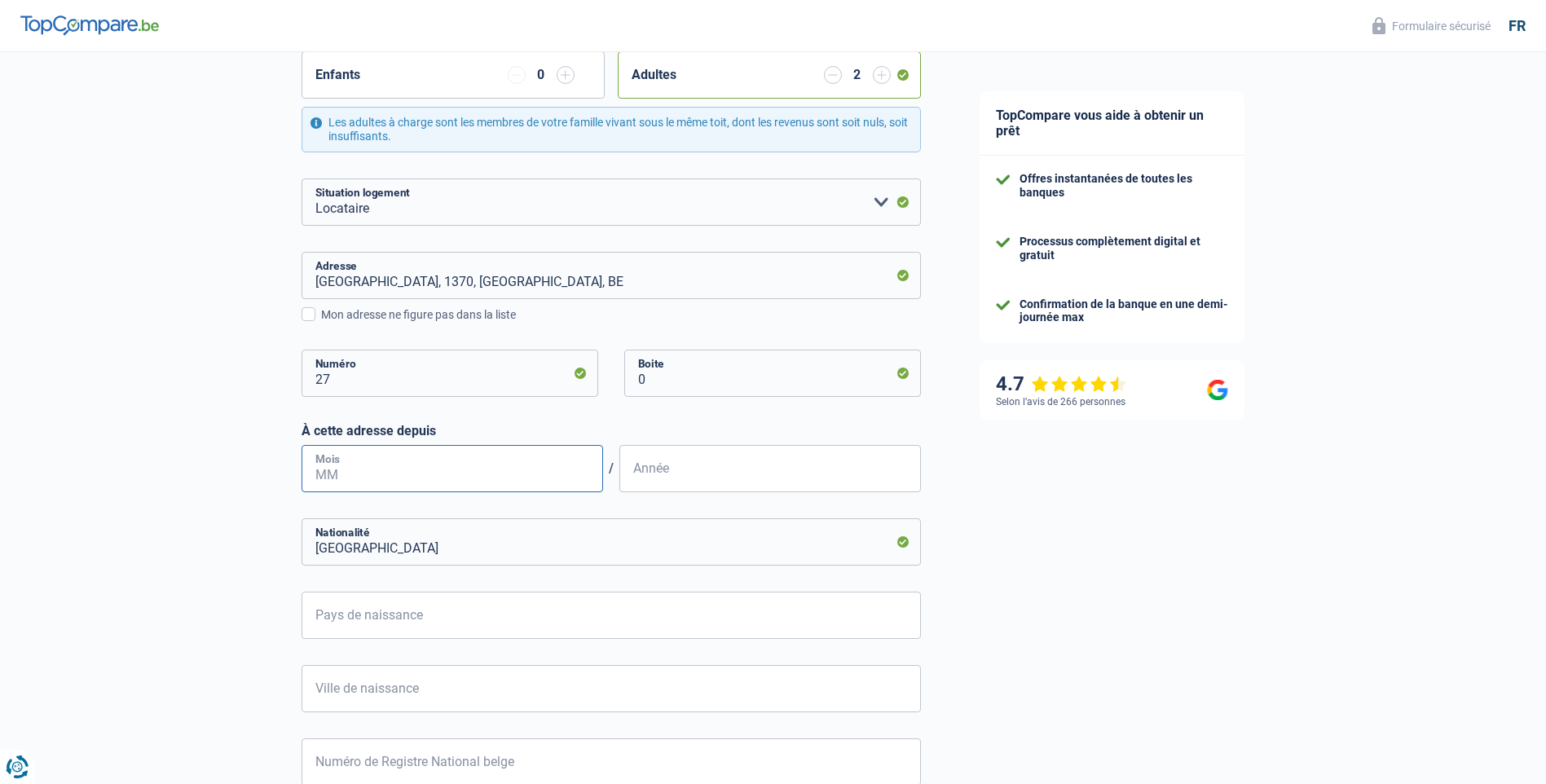
click at [414, 468] on input "Mois" at bounding box center [452, 468] width 302 height 47
click at [720, 467] on input "Année" at bounding box center [770, 468] width 302 height 47
type input "1995"
click at [357, 470] on input "Mois" at bounding box center [452, 468] width 302 height 47
type input "07"
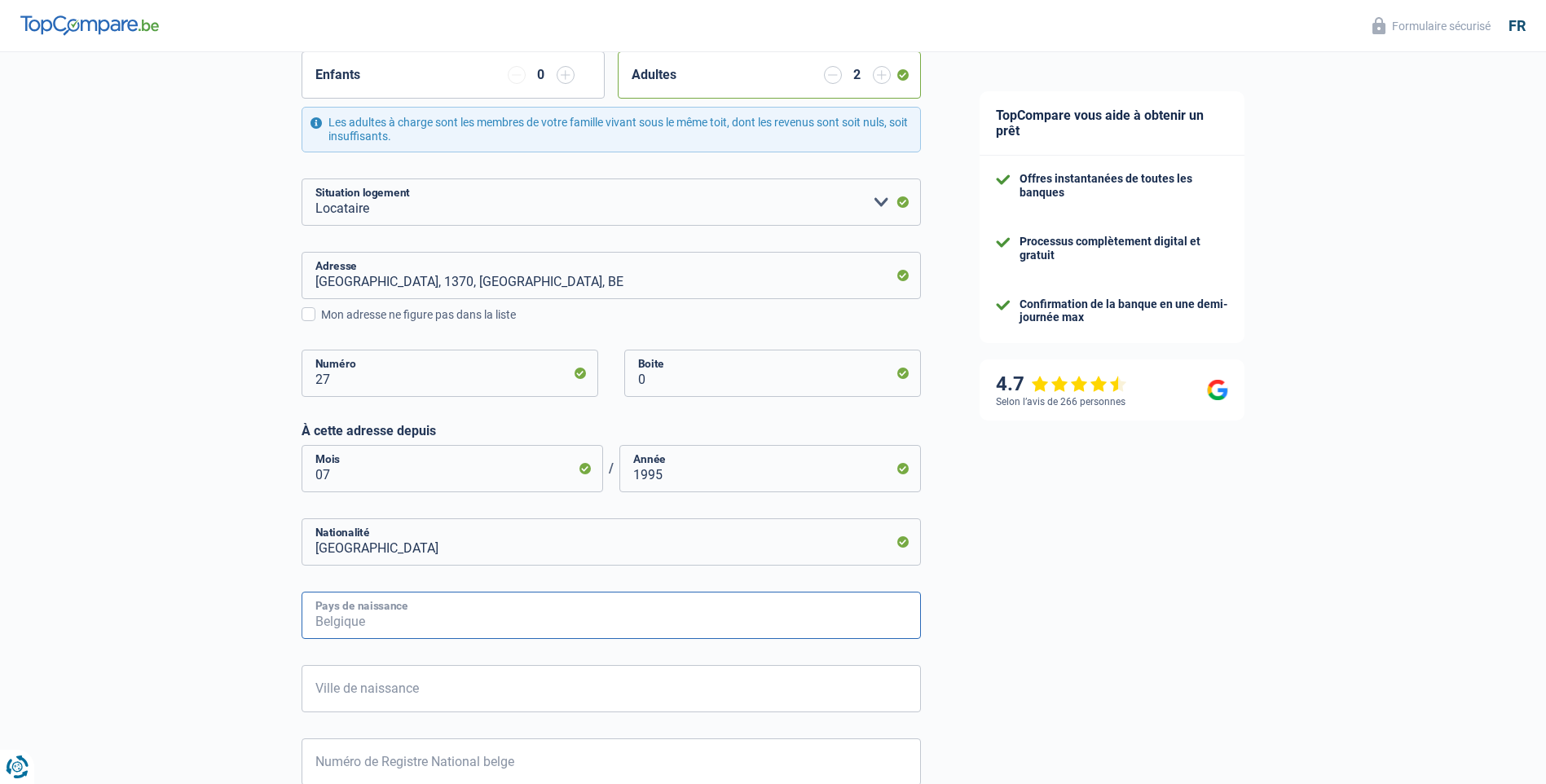
click at [434, 617] on input "Pays de naissance" at bounding box center [611, 615] width 619 height 47
type input "A"
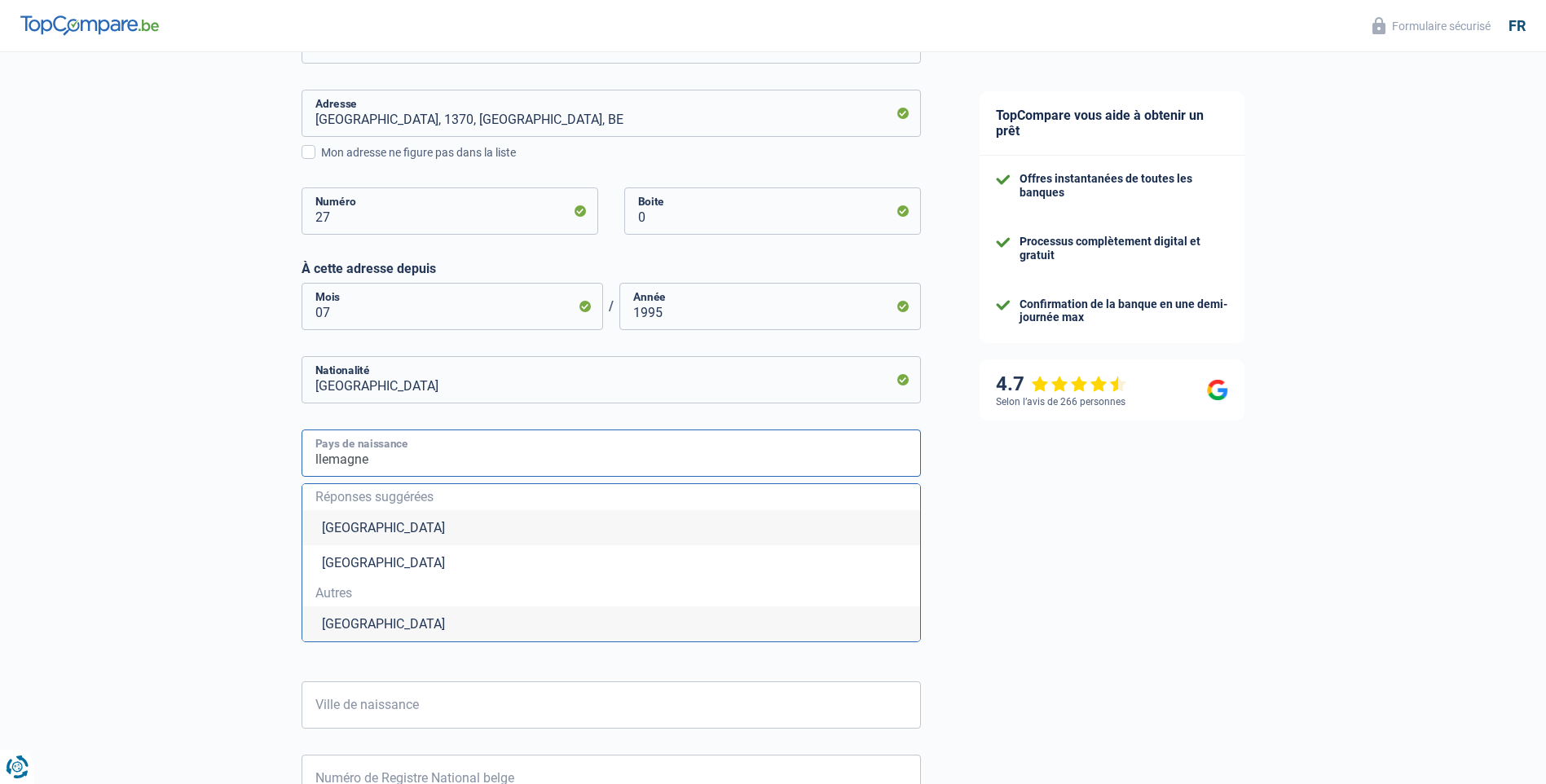
scroll to position [489, 0]
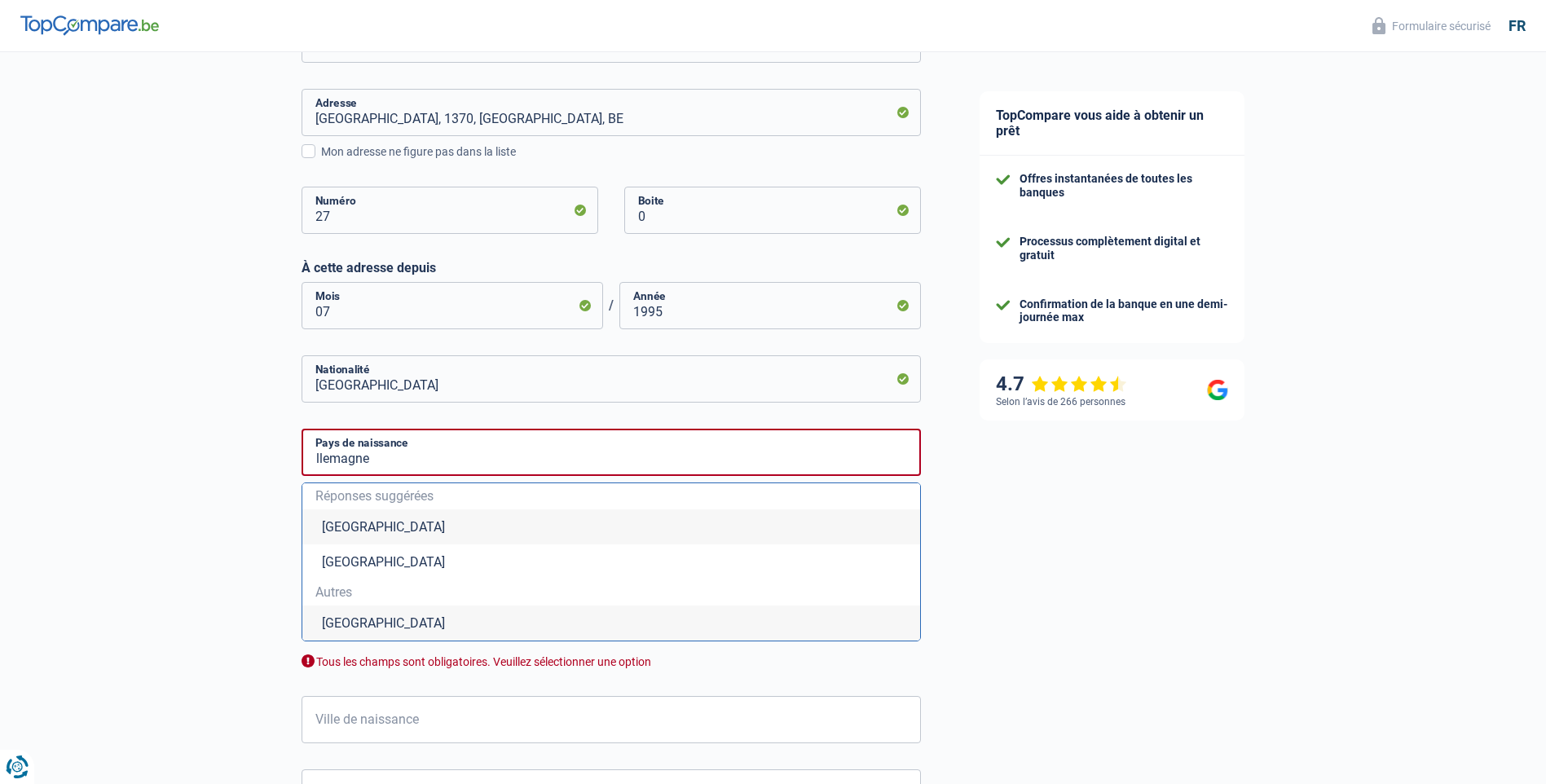
click at [357, 628] on li "Allemagne" at bounding box center [611, 623] width 617 height 35
type input "Allemagne"
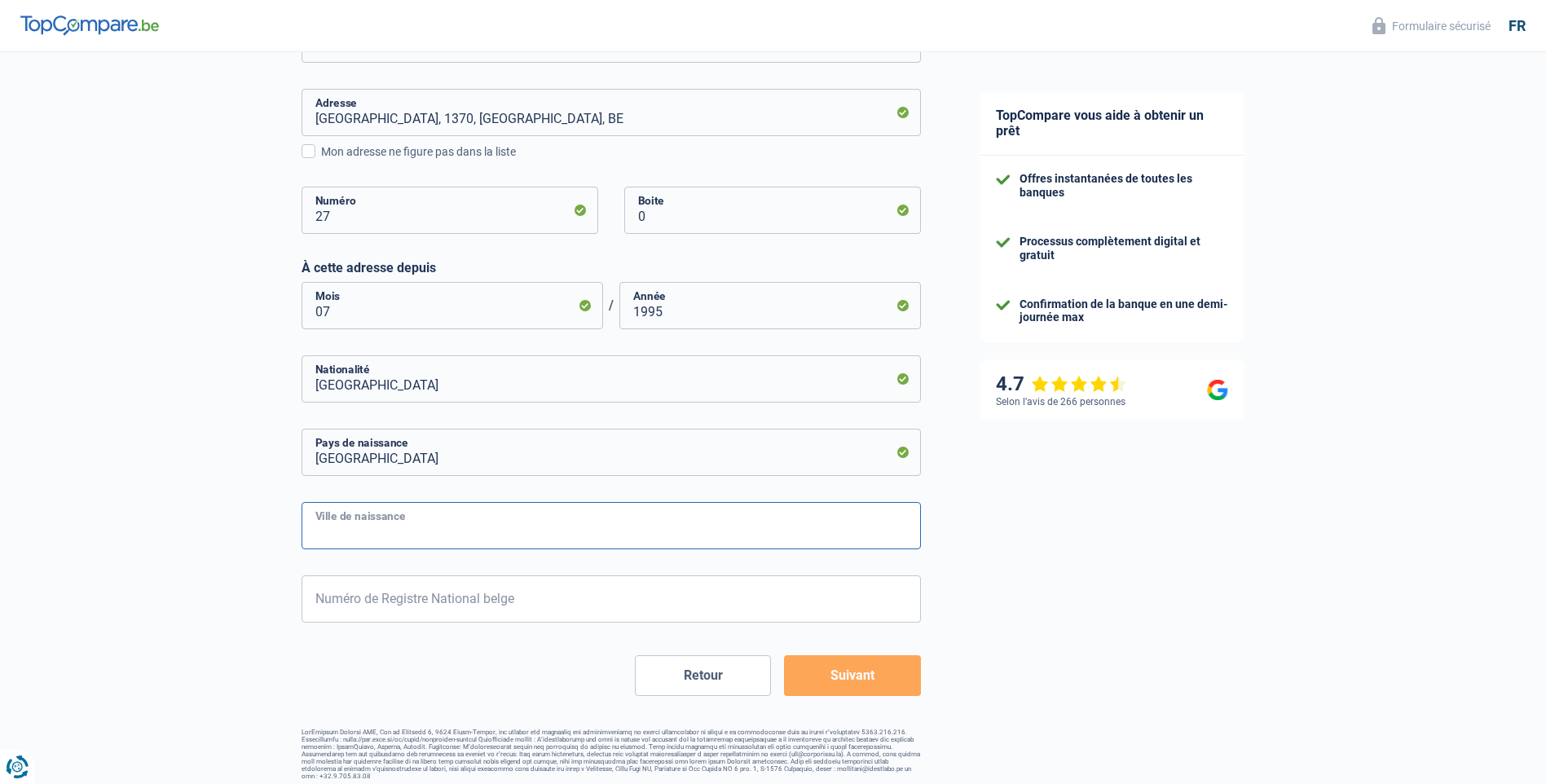
click at [448, 524] on input "Ville de naissance" at bounding box center [611, 525] width 619 height 47
type input "Siegen"
click at [520, 598] on input "Numéro de Registre National belge" at bounding box center [611, 599] width 619 height 47
type input "3"
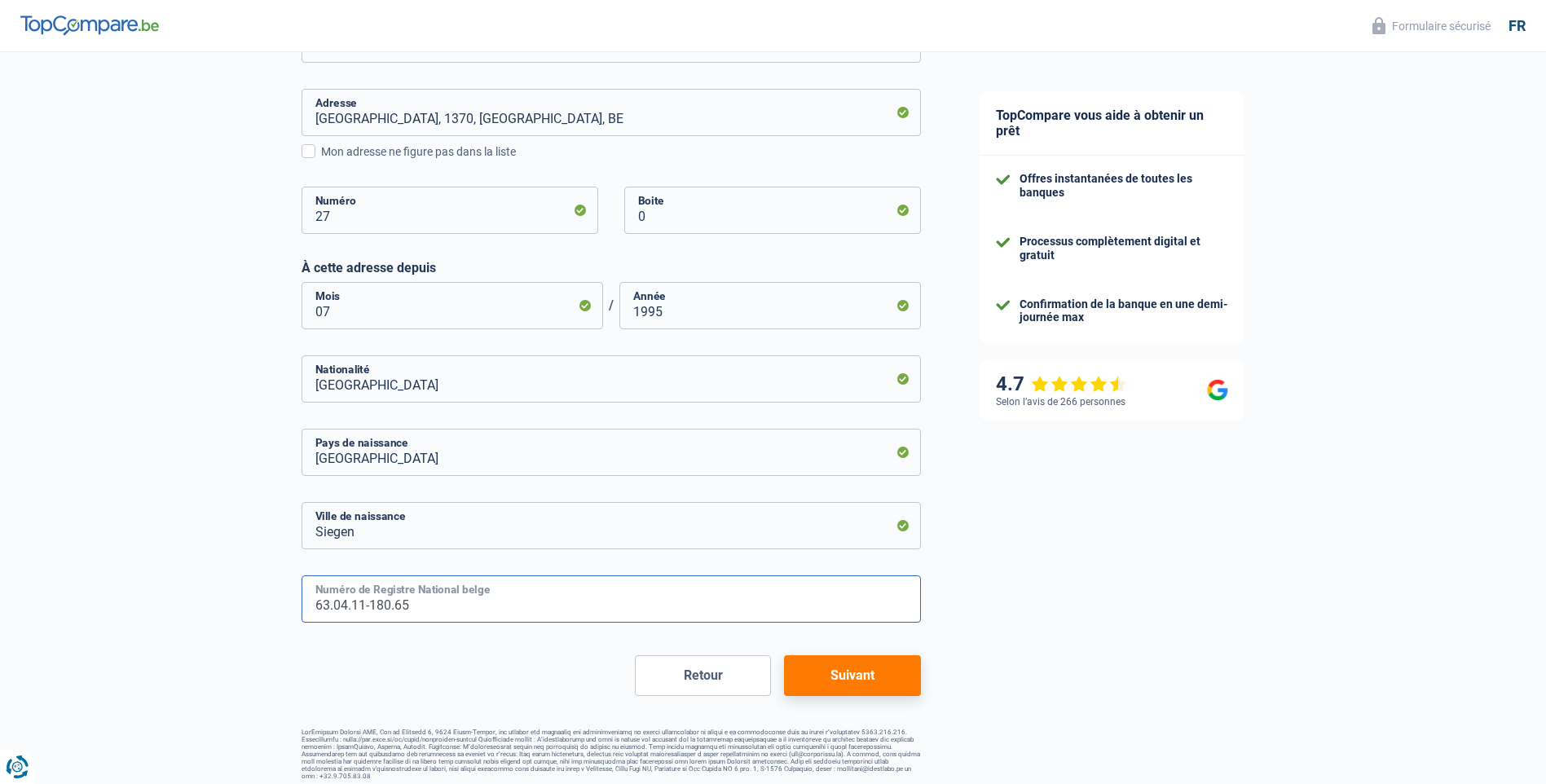
type input "63.04.11-180.65"
click at [869, 680] on button "Suivant" at bounding box center [853, 675] width 137 height 41
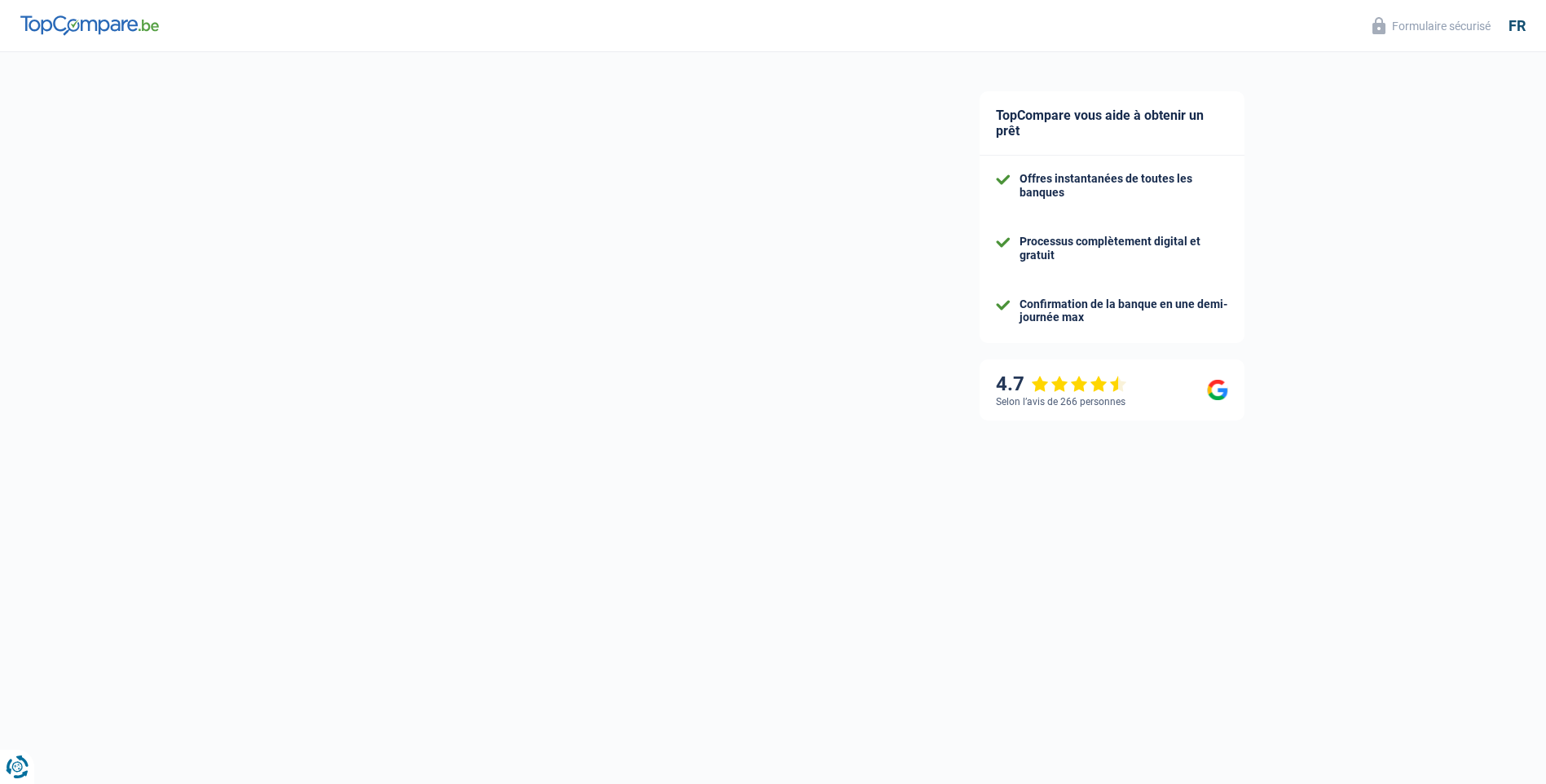
select select "unemployment"
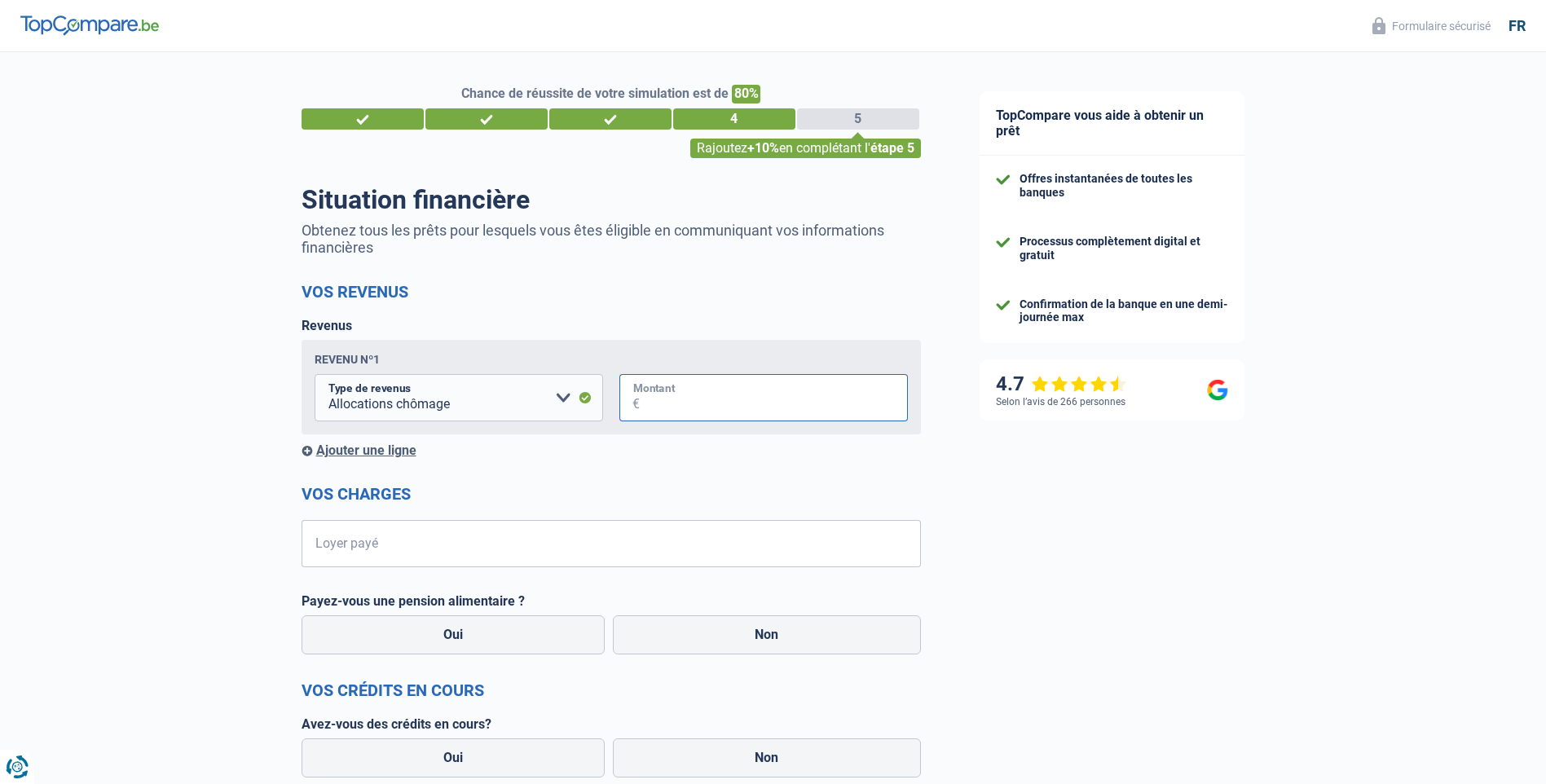
click at [714, 401] on input "Montant" at bounding box center [774, 398] width 268 height 47
type input "1.800"
click at [414, 548] on input "Loyer payé" at bounding box center [622, 543] width 599 height 47
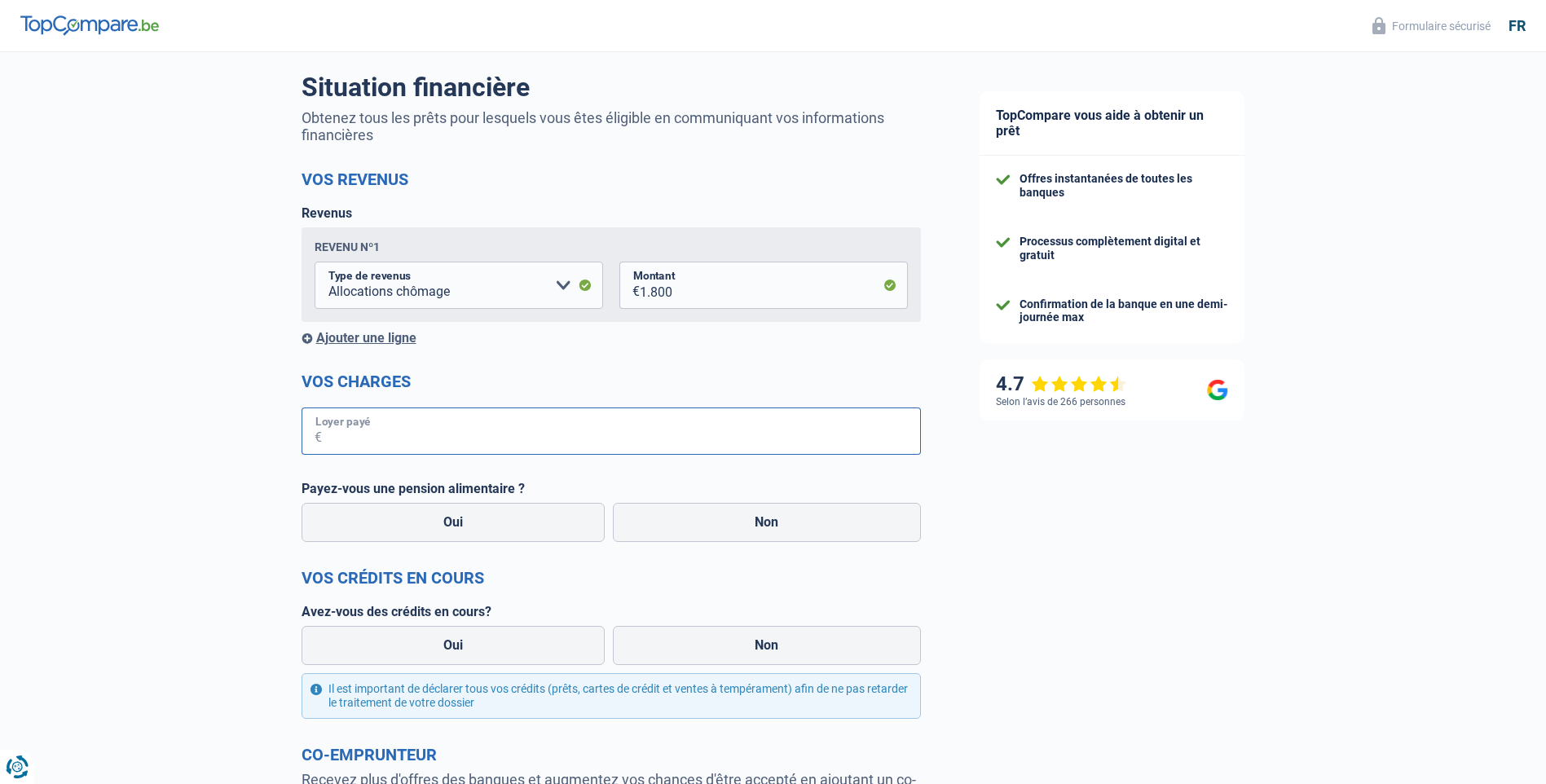
scroll to position [392, 0]
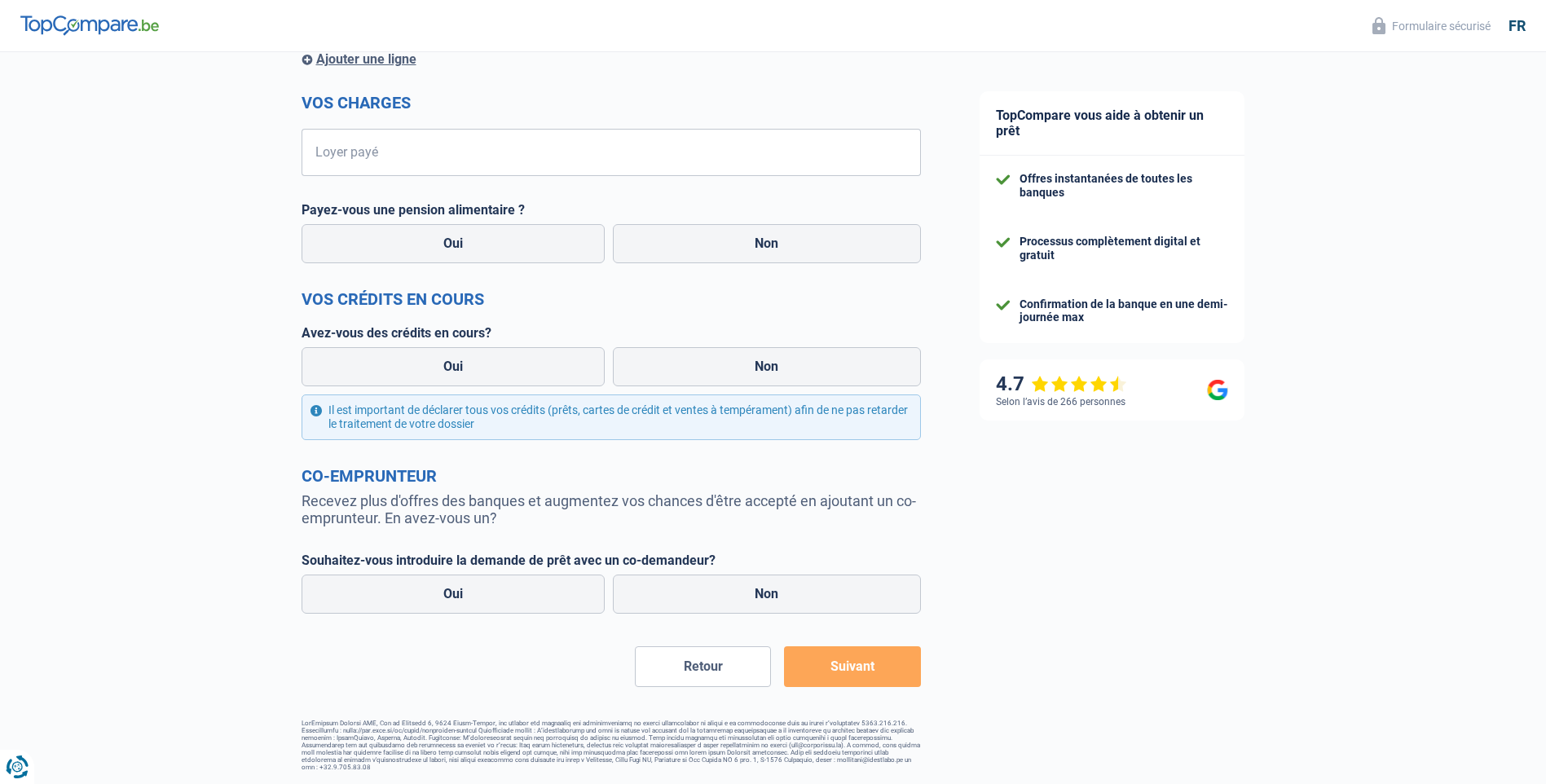
click at [707, 670] on button "Retour" at bounding box center [704, 666] width 137 height 41
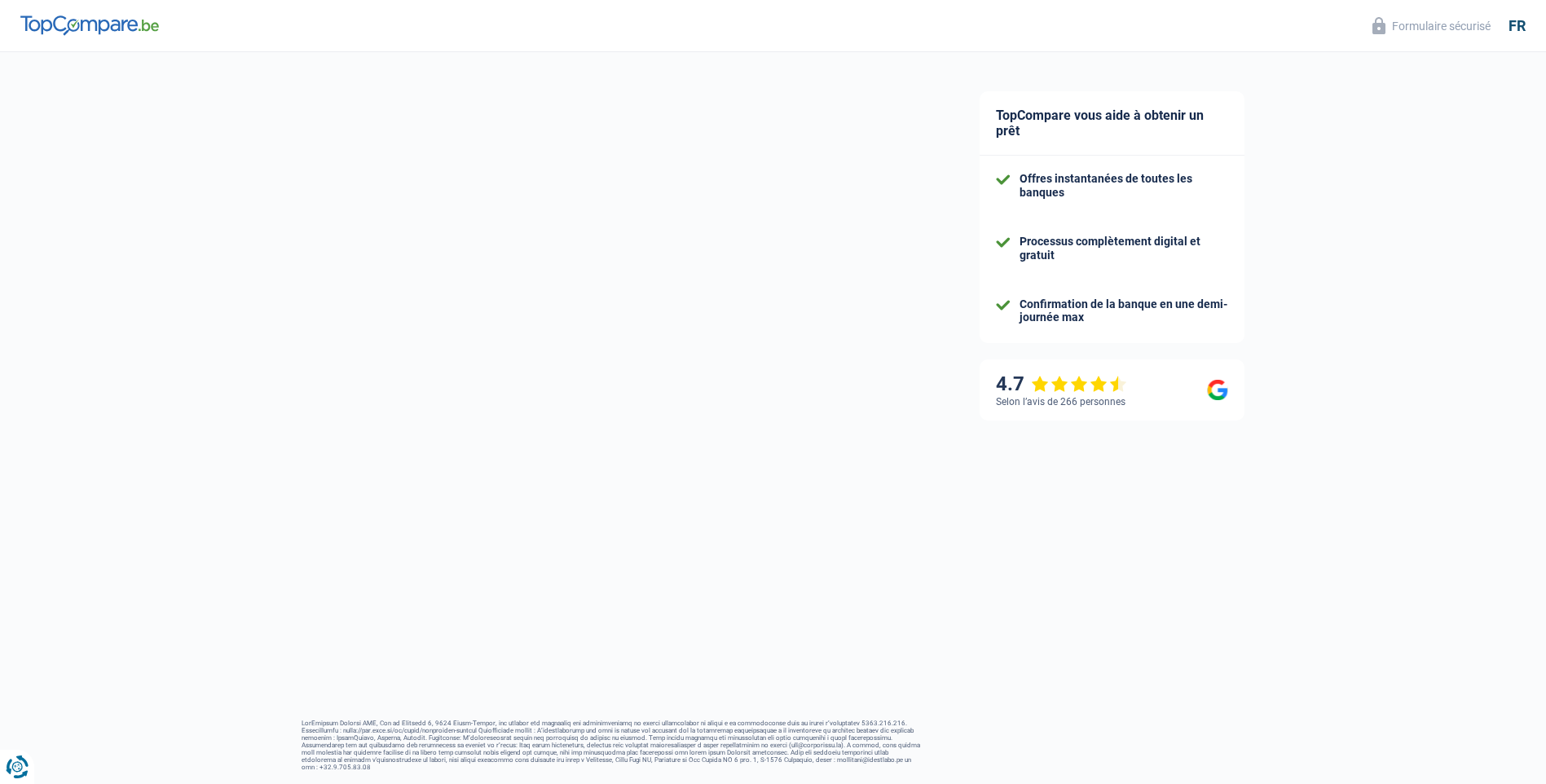
select select "divorced"
select select "rents"
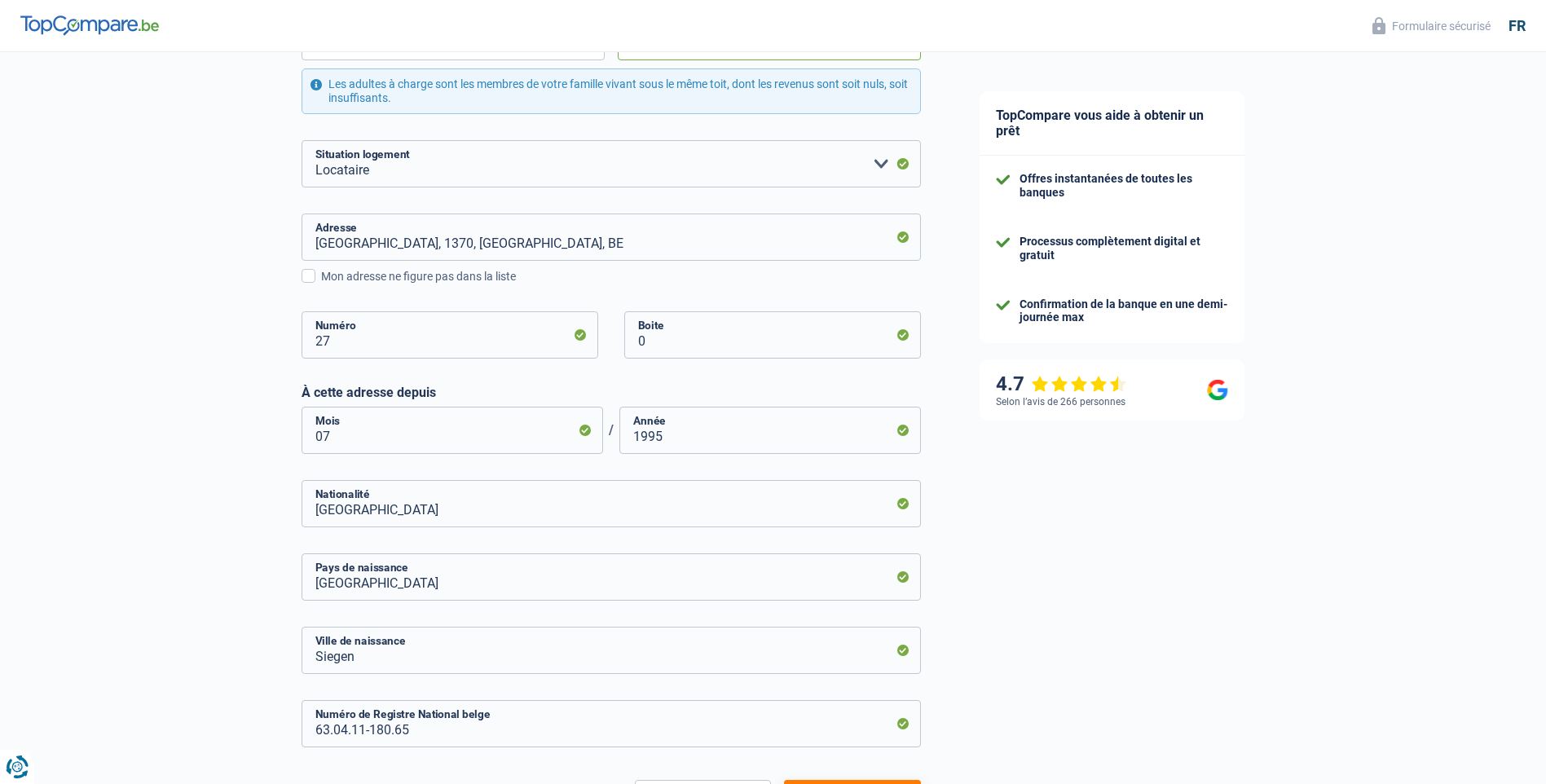
scroll to position [497, 0]
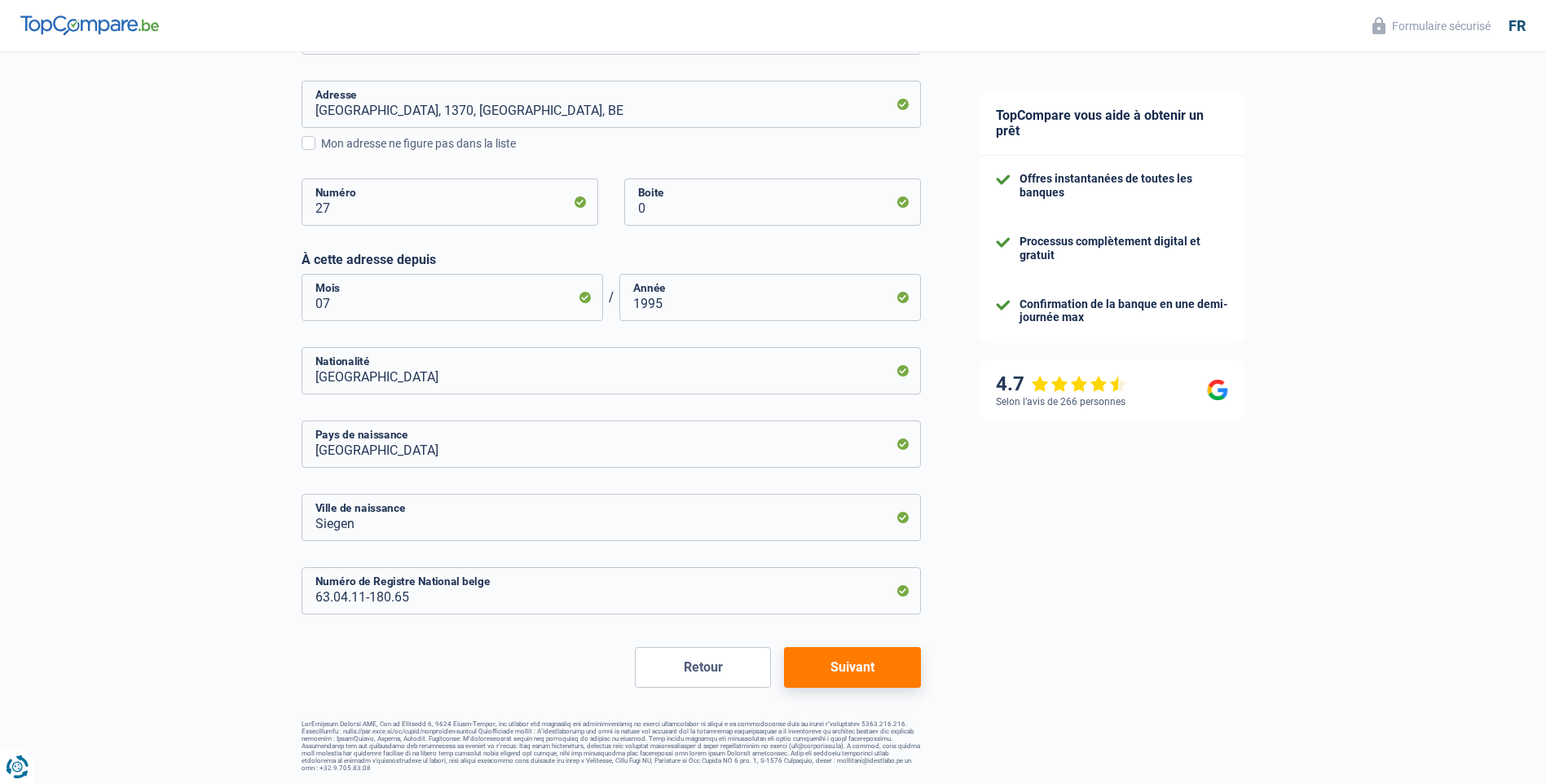
click at [713, 670] on button "Retour" at bounding box center [704, 666] width 137 height 41
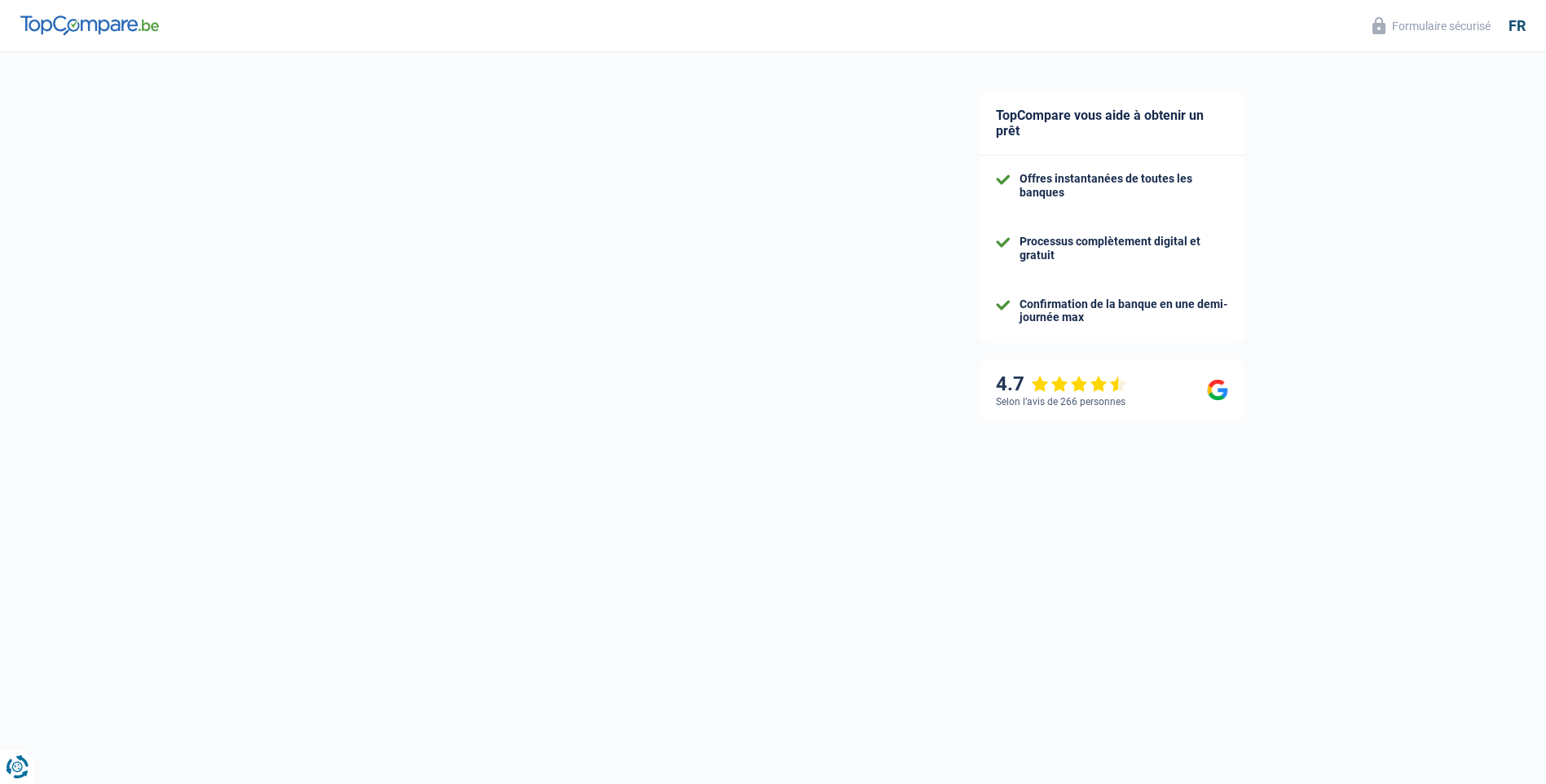
select select "unemployed"
select select "fgtb"
select select "BE"
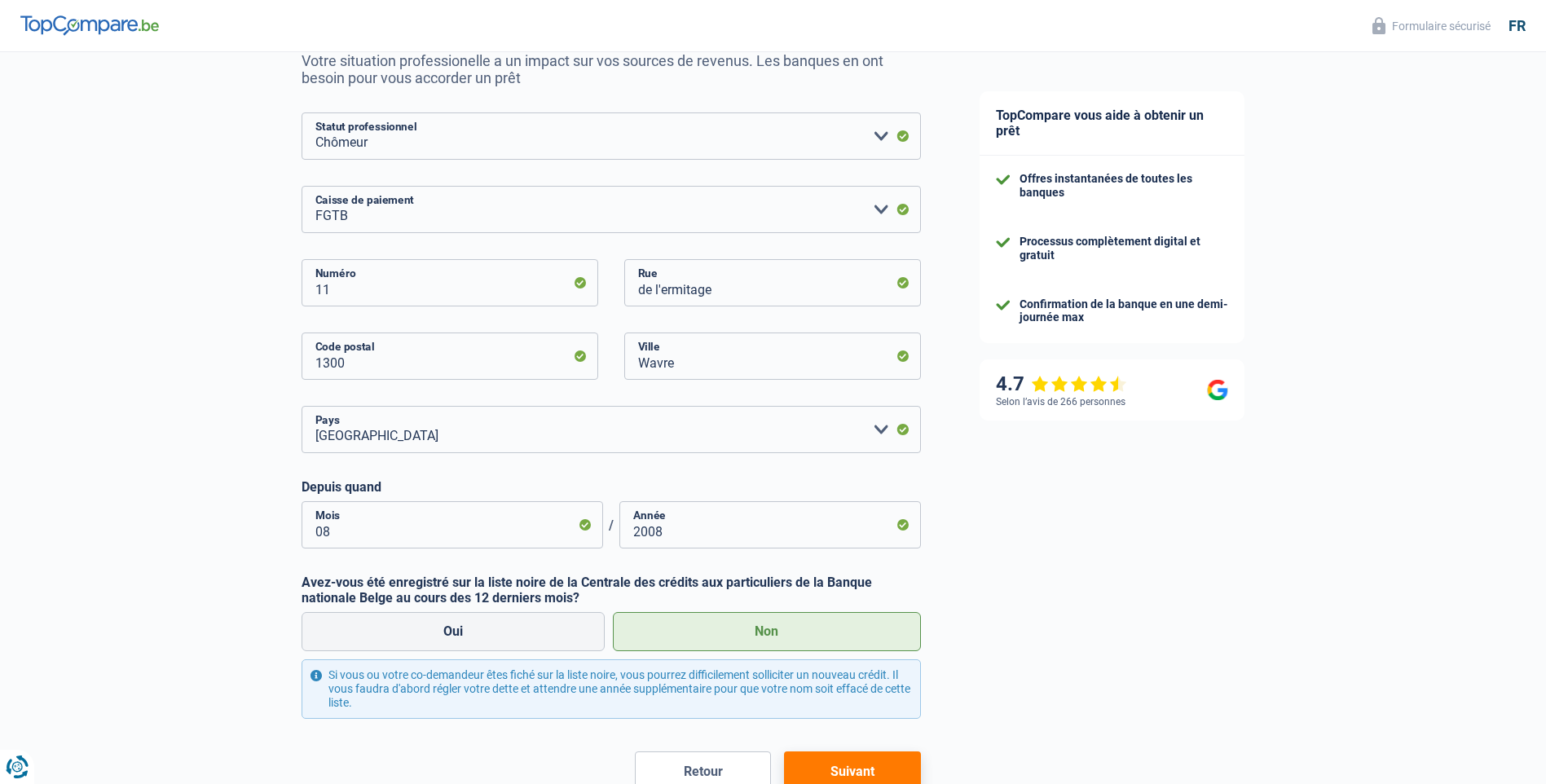
scroll to position [245, 0]
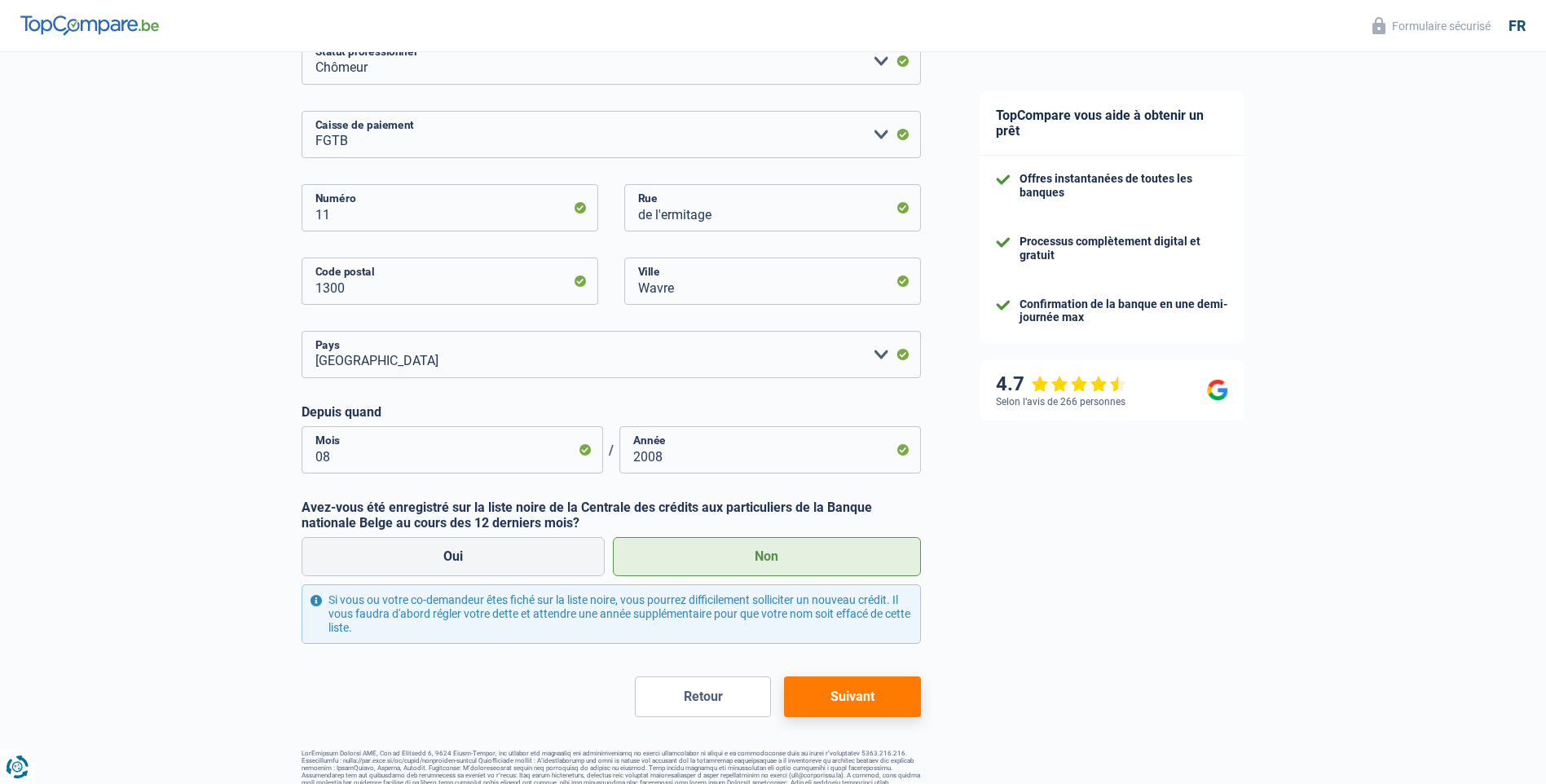
click at [709, 705] on button "Retour" at bounding box center [704, 696] width 137 height 41
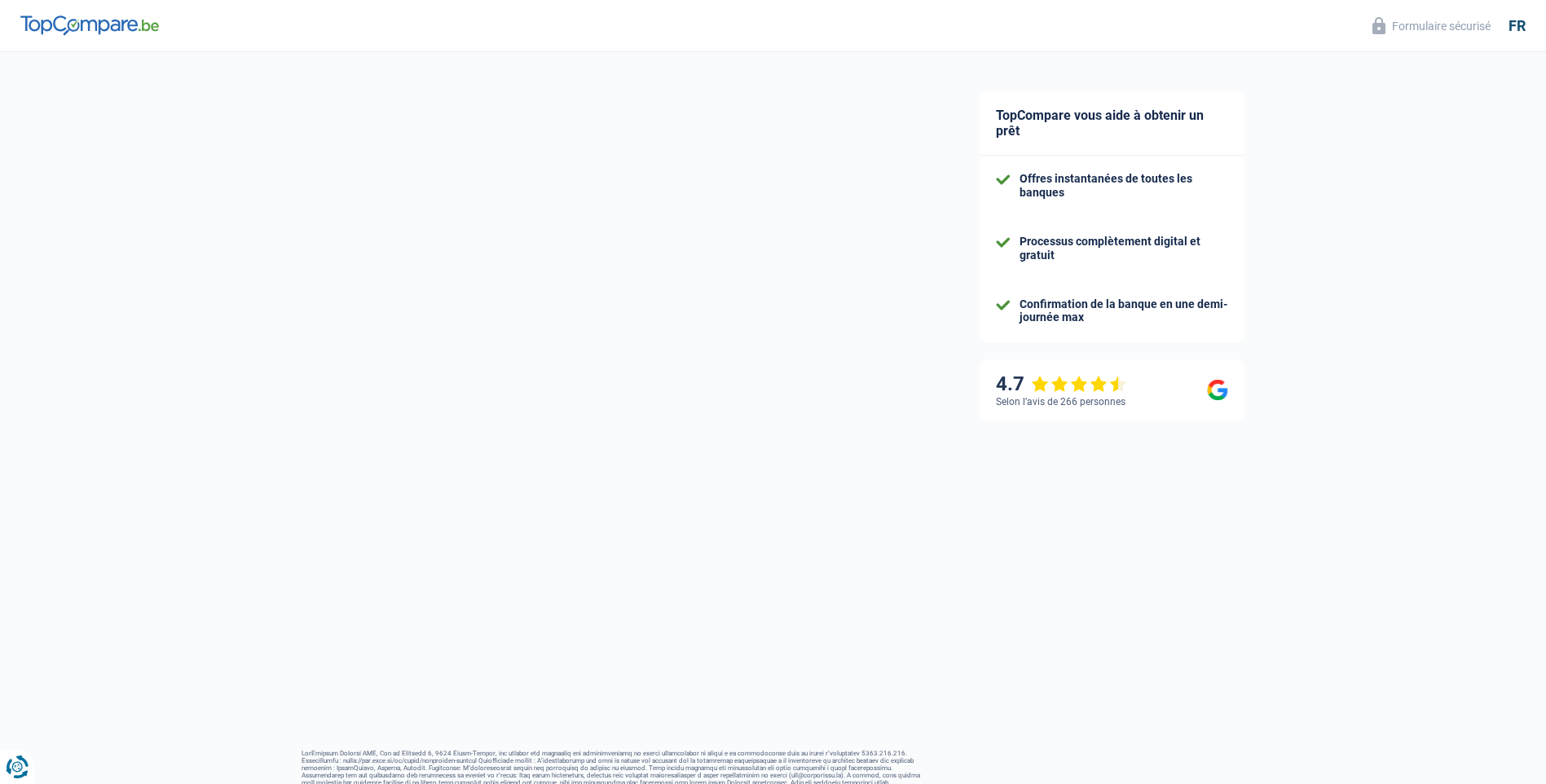
select select "32"
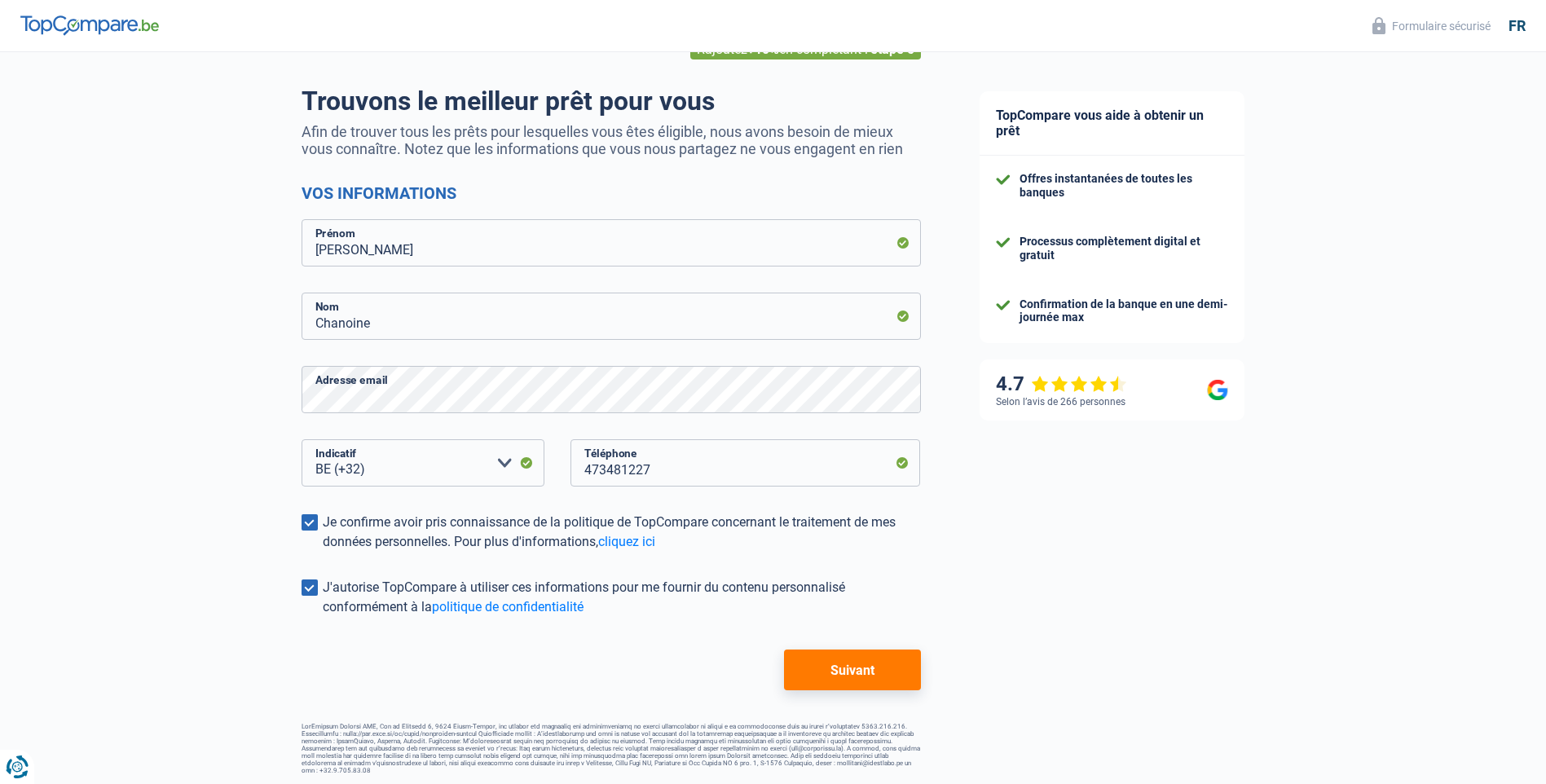
scroll to position [101, 0]
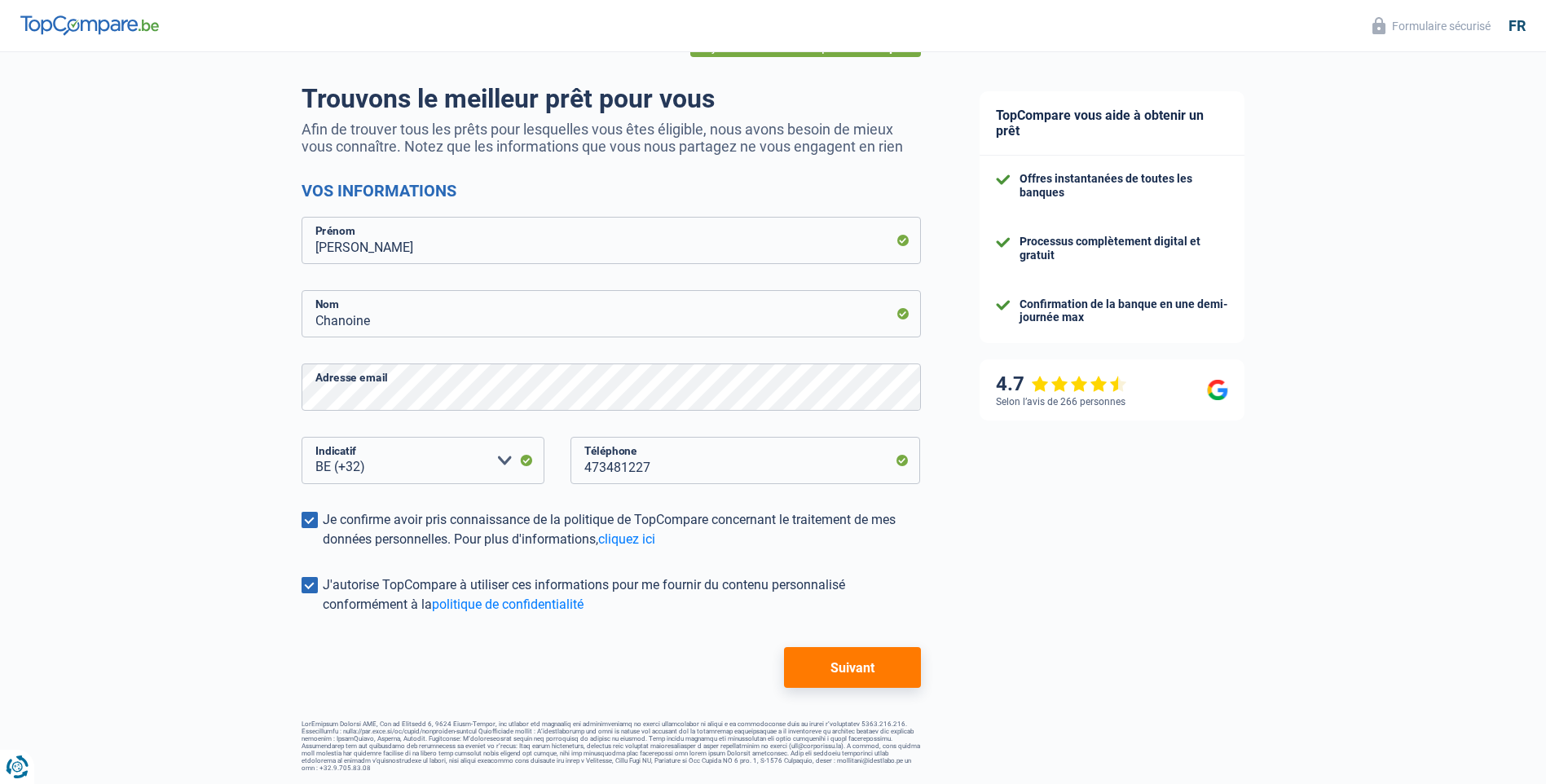
click at [863, 665] on button "Suivant" at bounding box center [853, 666] width 137 height 41
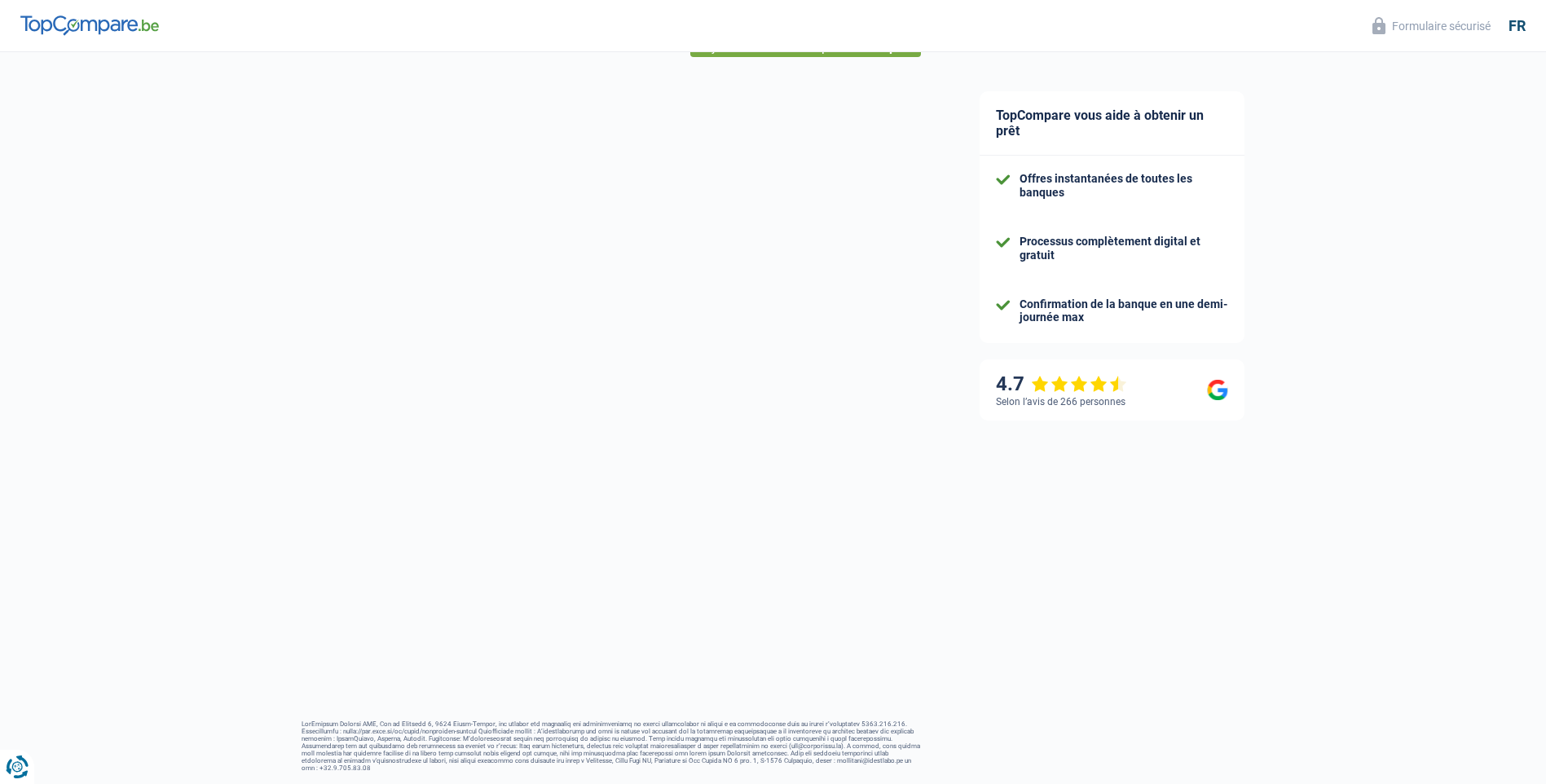
scroll to position [29, 0]
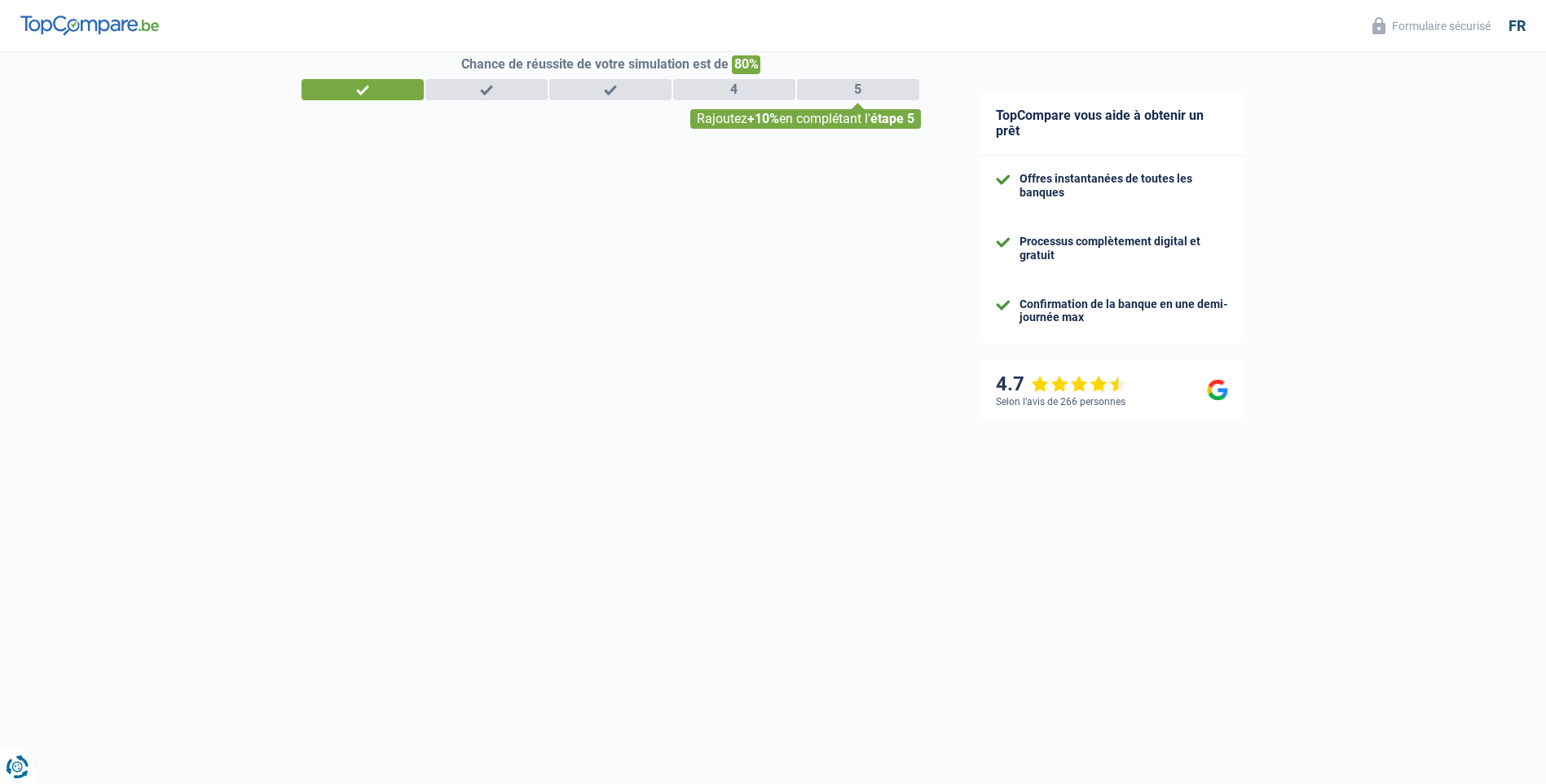
select select "unemployed"
select select "fgtb"
select select "BE"
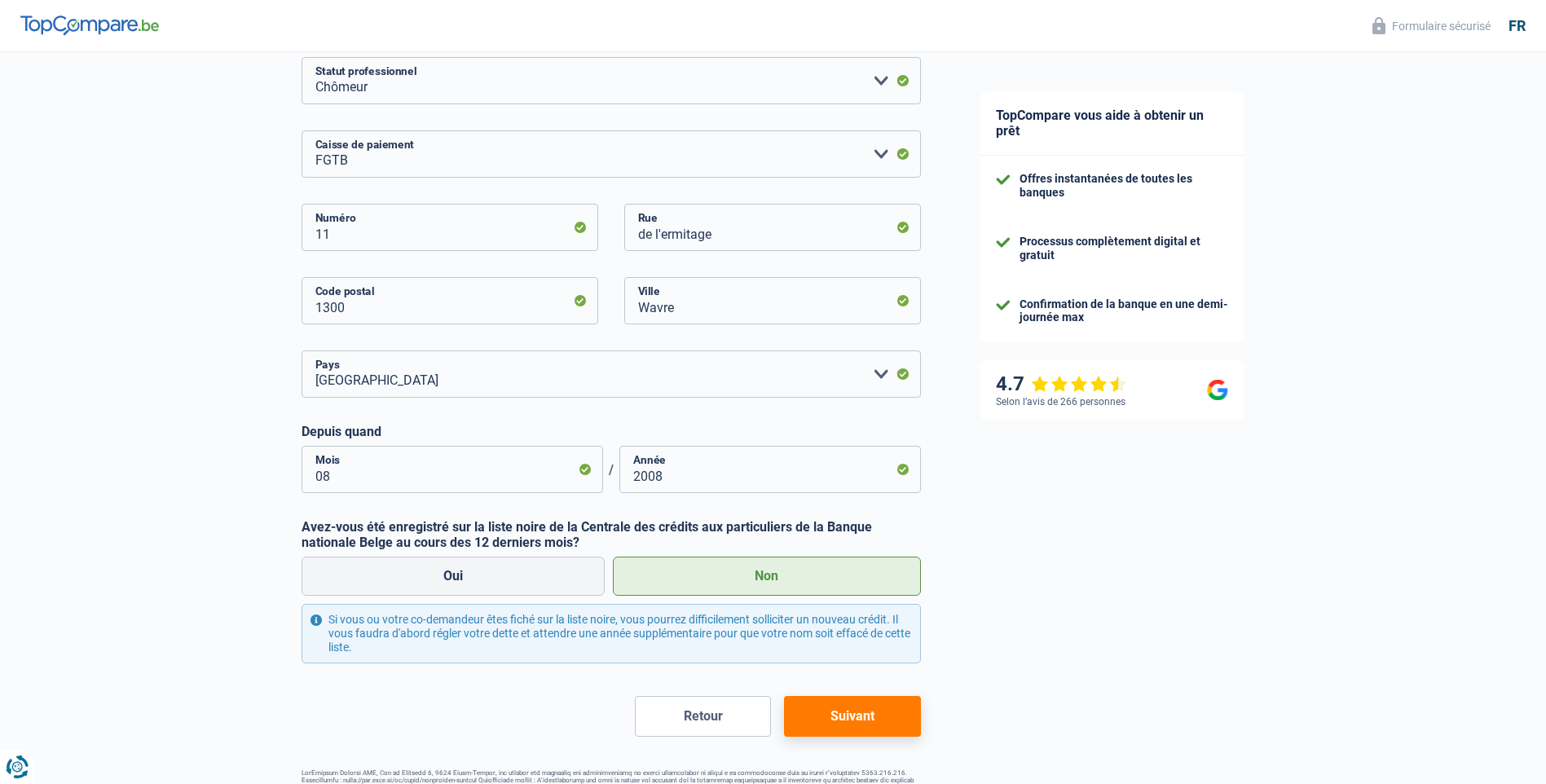
scroll to position [274, 0]
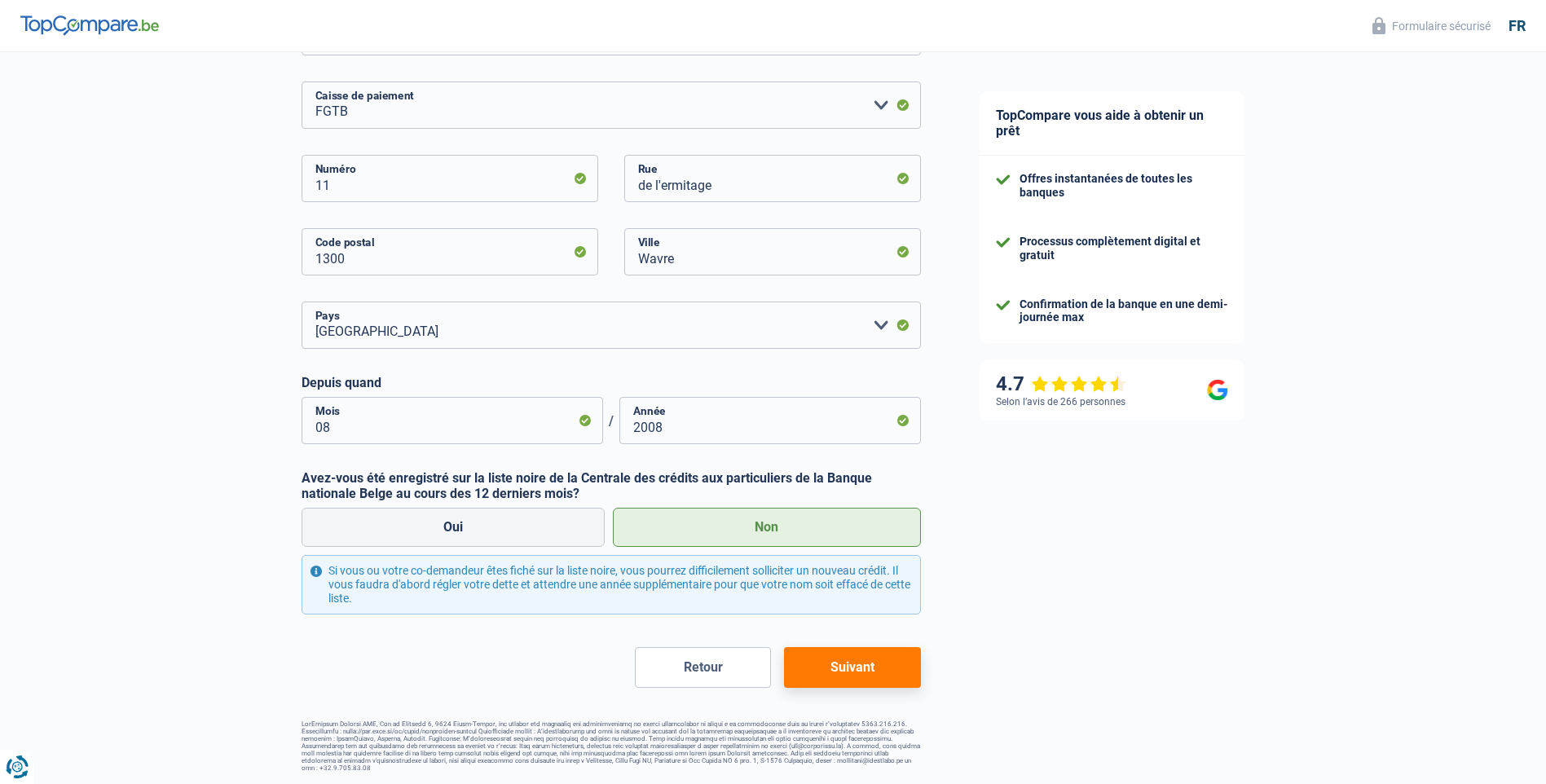
click at [850, 669] on button "Suivant" at bounding box center [853, 666] width 137 height 41
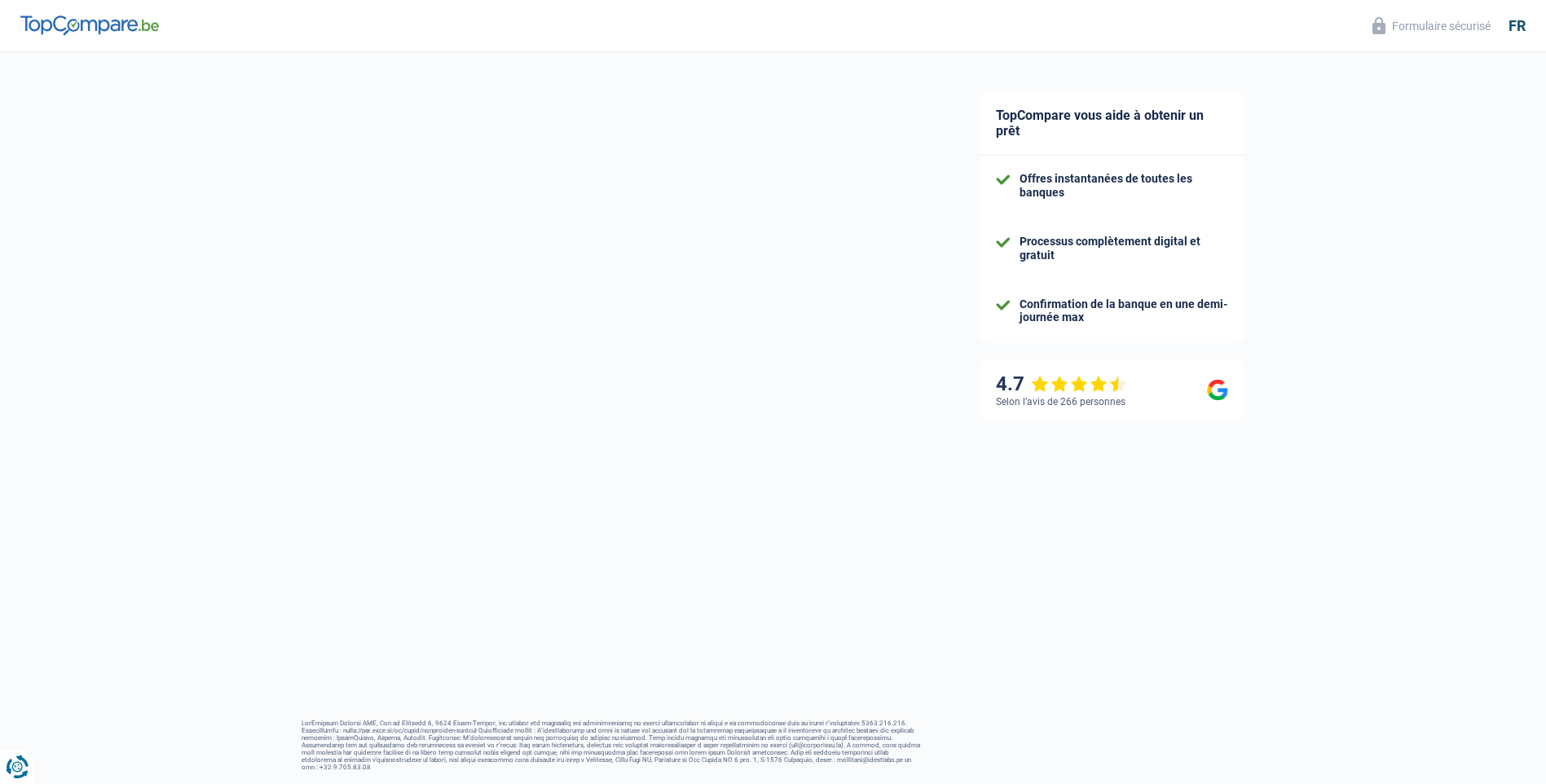
select select "divorced"
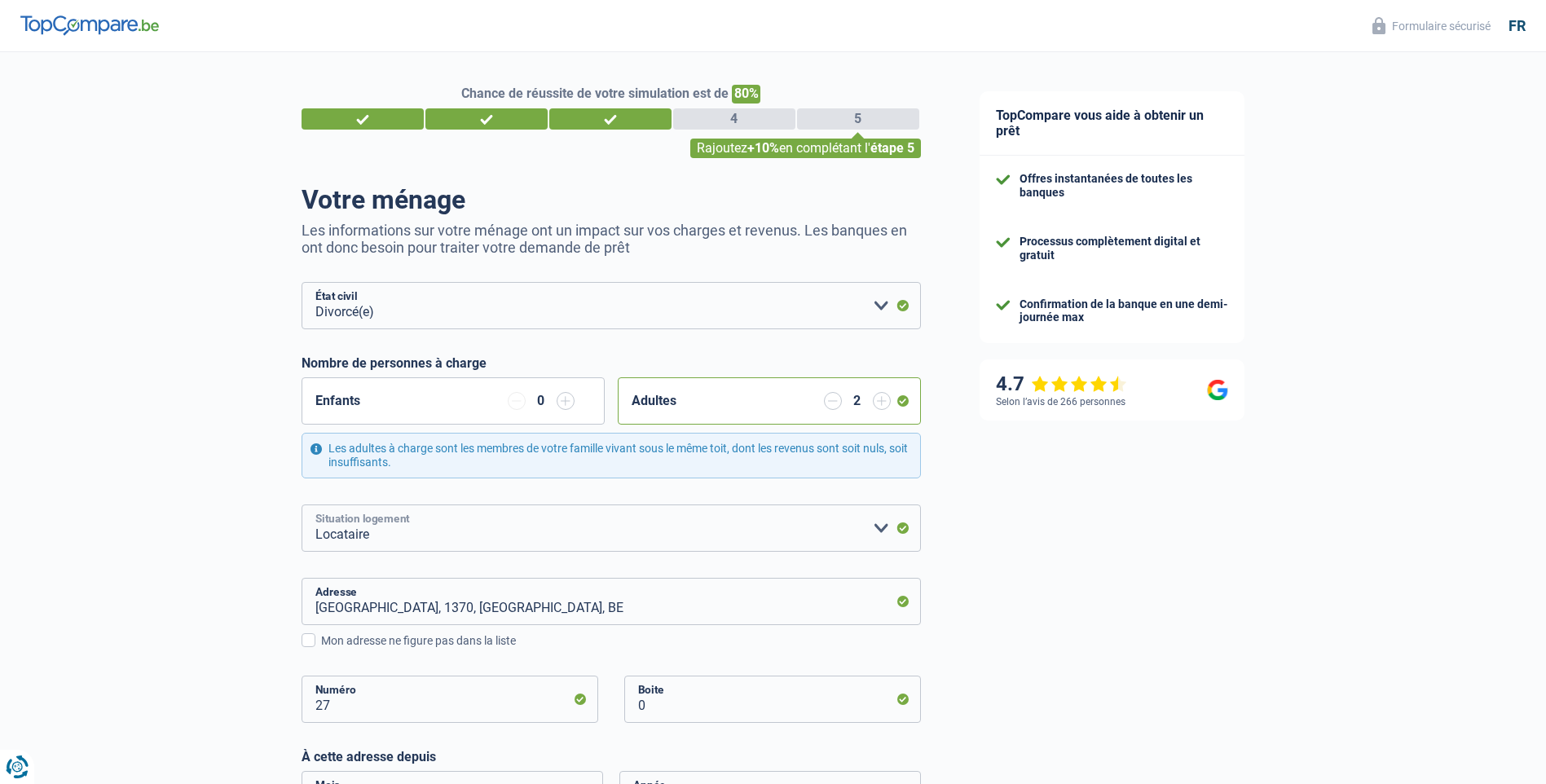
click at [876, 529] on select "Locataire Propriétaire avec prêt hypothécaire Propriétaire sans prêt hypothécai…" at bounding box center [611, 528] width 619 height 47
select select "liveWithParents"
click at [302, 505] on select "Locataire Propriétaire avec prêt hypothécaire Propriétaire sans prêt hypothécai…" at bounding box center [611, 528] width 619 height 47
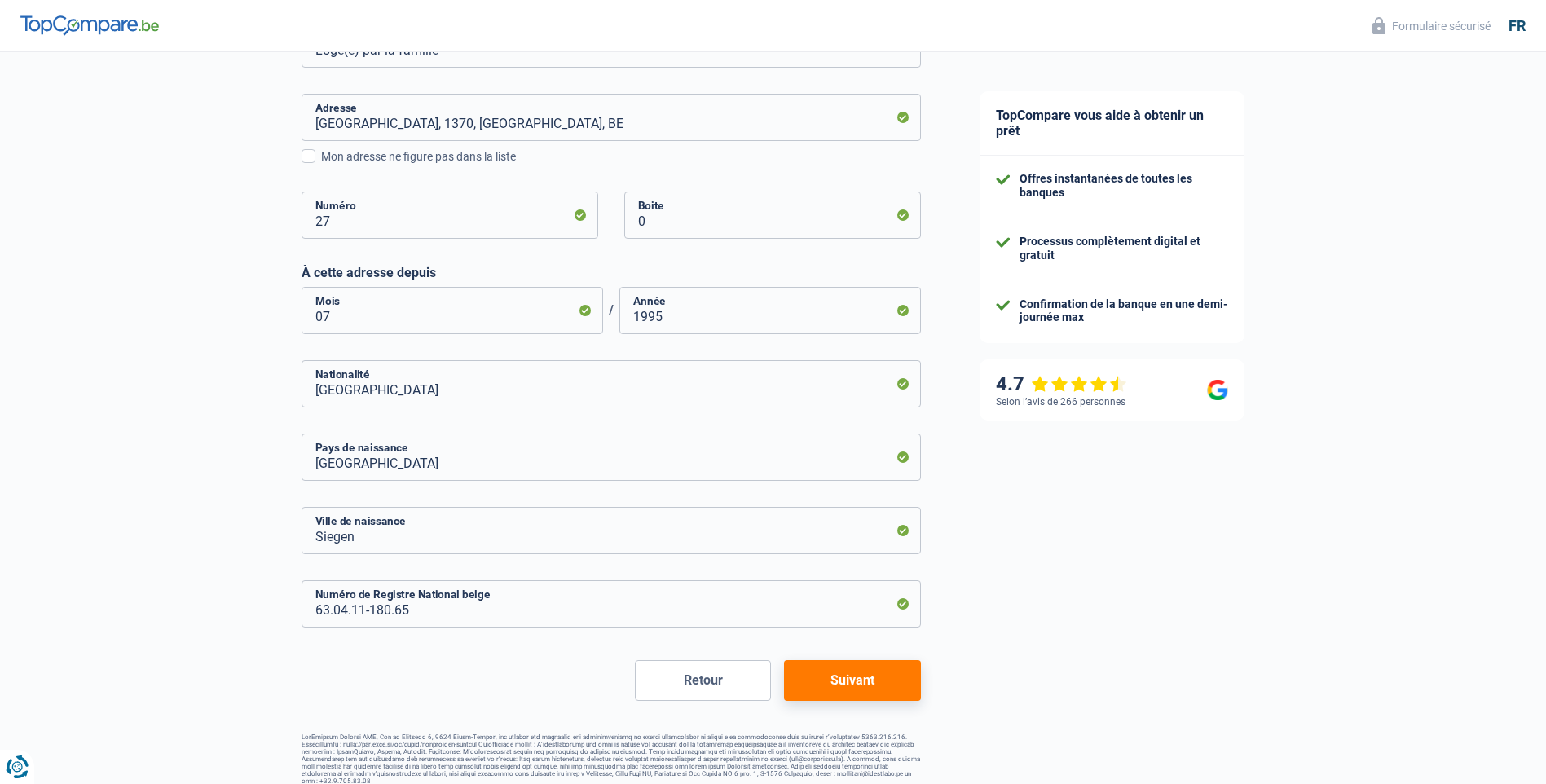
scroll to position [497, 0]
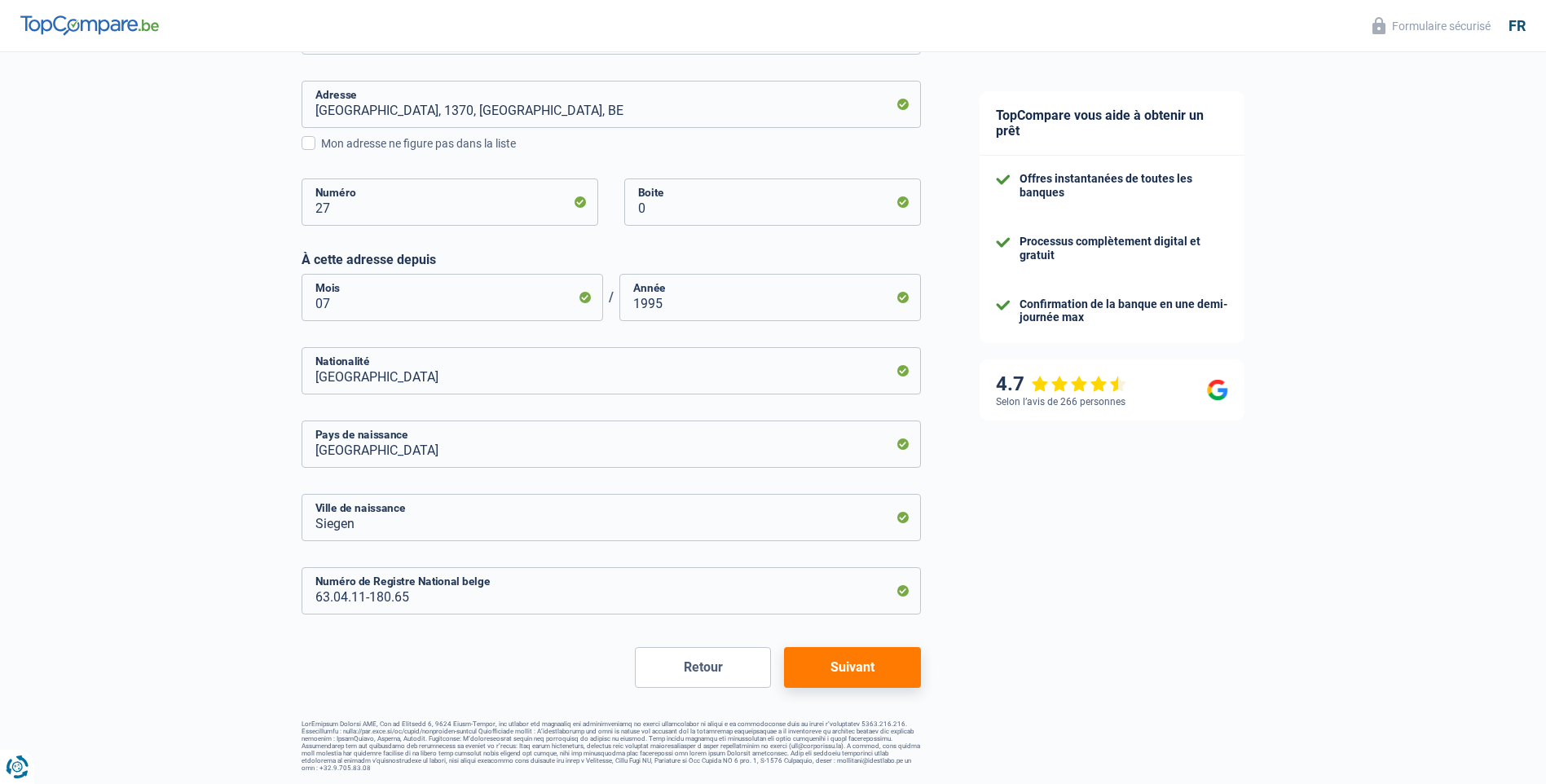
click at [874, 670] on button "Suivant" at bounding box center [853, 666] width 137 height 41
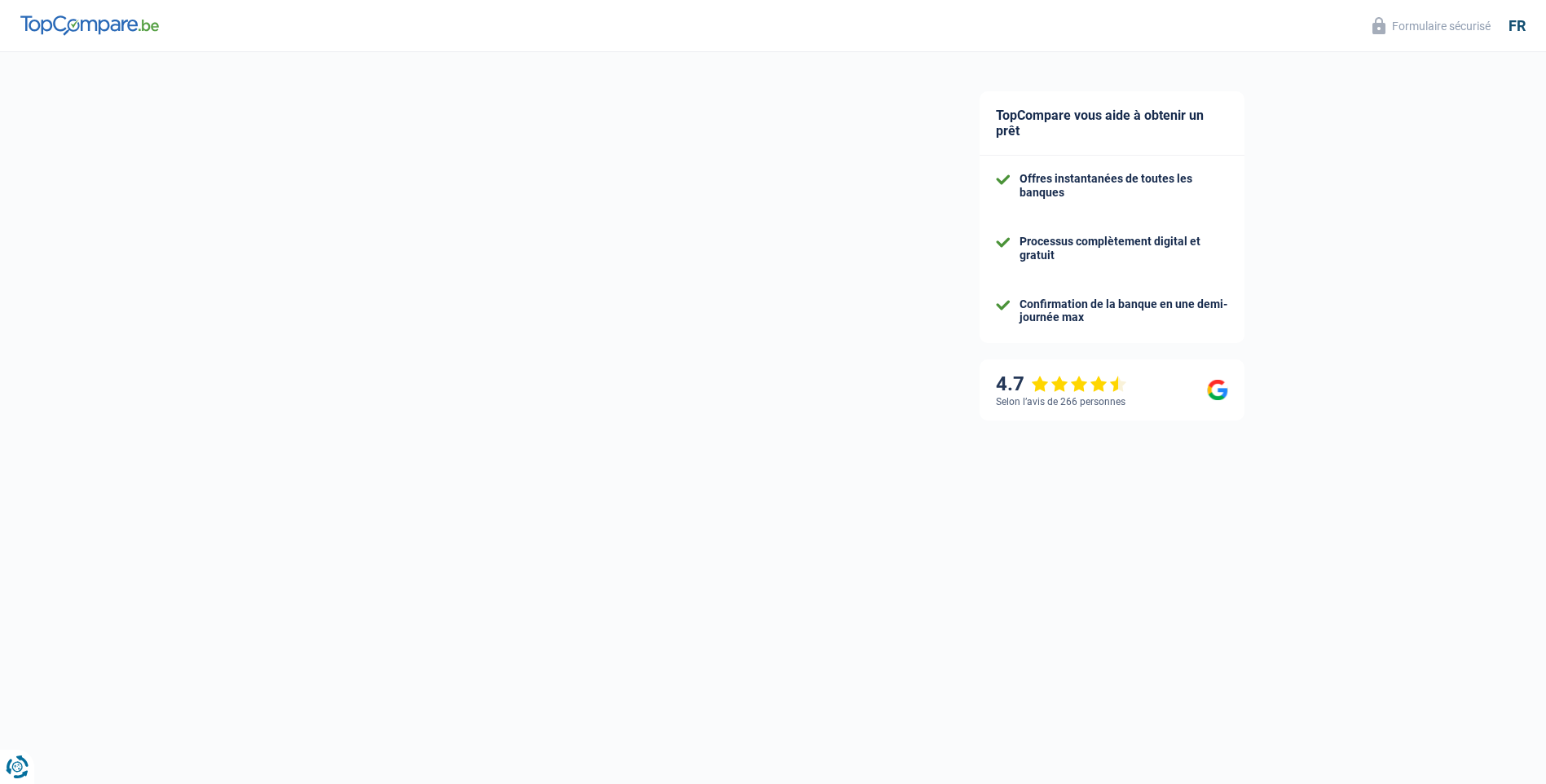
select select "unemployment"
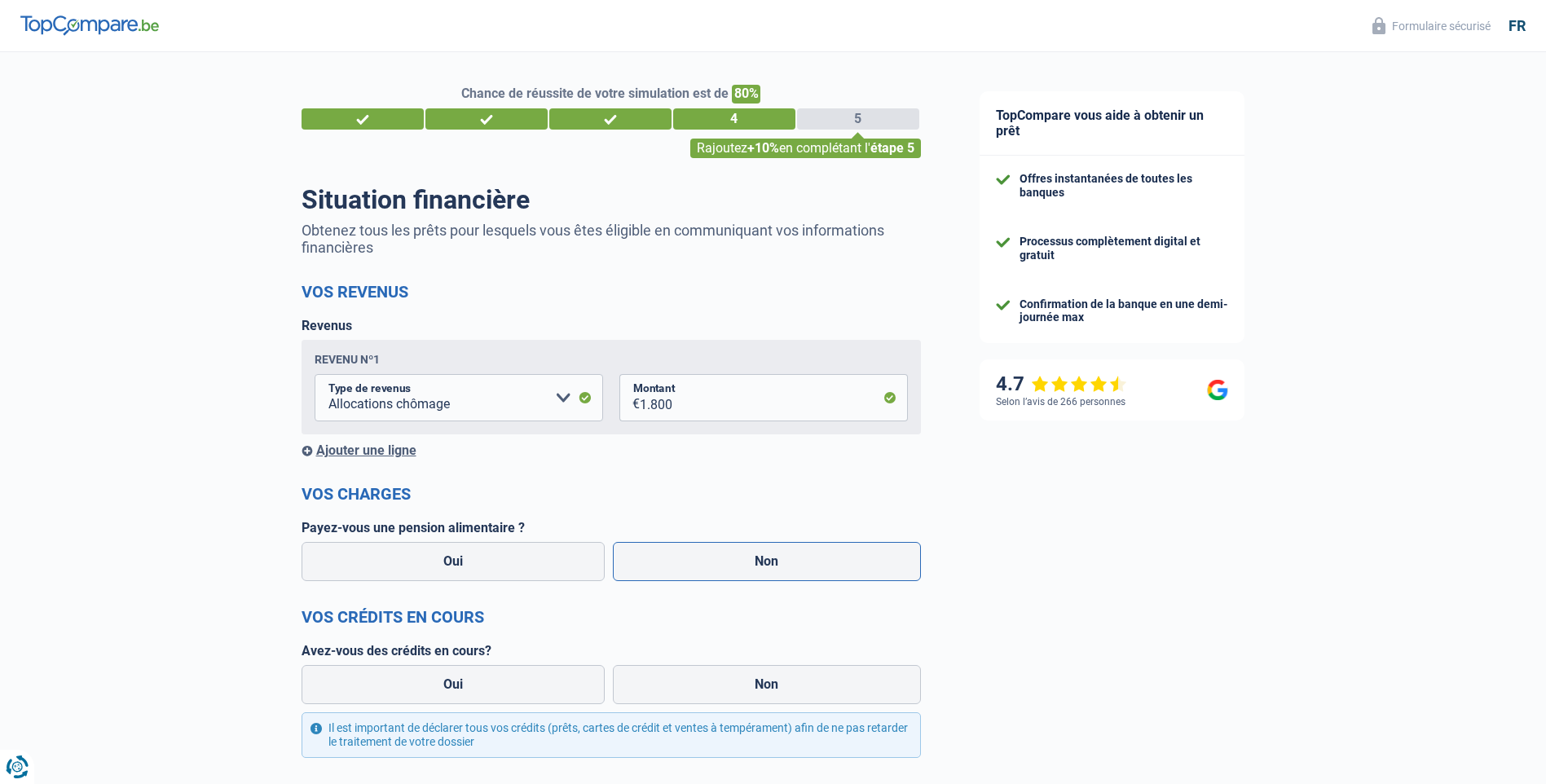
click at [781, 569] on label "Non" at bounding box center [766, 561] width 308 height 39
click at [781, 569] on input "Non" at bounding box center [766, 561] width 308 height 39
radio input "true"
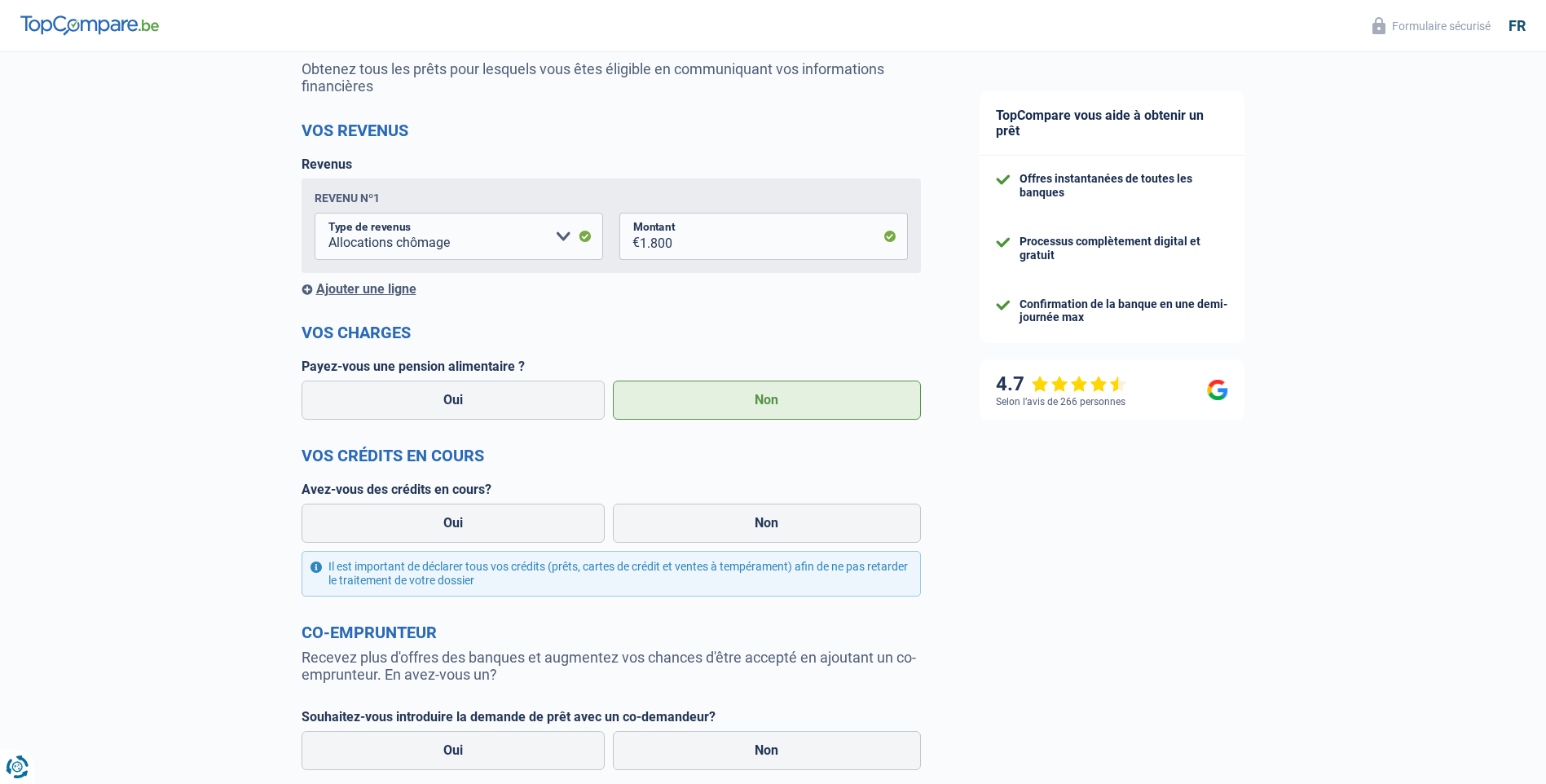
scroll to position [163, 0]
click at [456, 522] on label "Oui" at bounding box center [453, 520] width 304 height 39
click at [456, 522] on input "Oui" at bounding box center [453, 520] width 304 height 39
radio input "true"
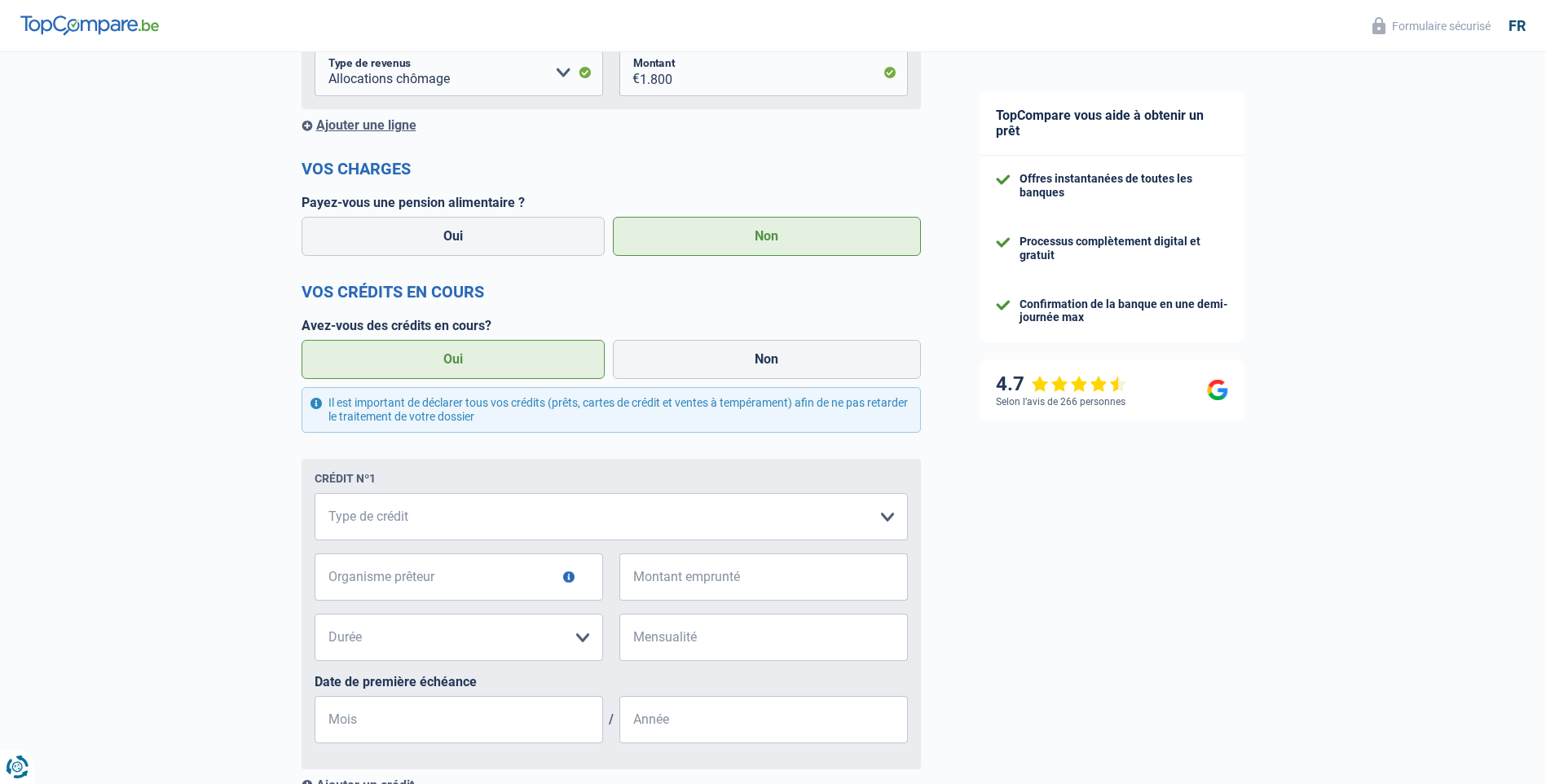
scroll to position [326, 0]
click at [436, 517] on select "Carte ou ouverture de crédit Prêt hypothécaire Vente à tempérament Prêt à tempé…" at bounding box center [612, 516] width 594 height 47
select select "cardOrCredit"
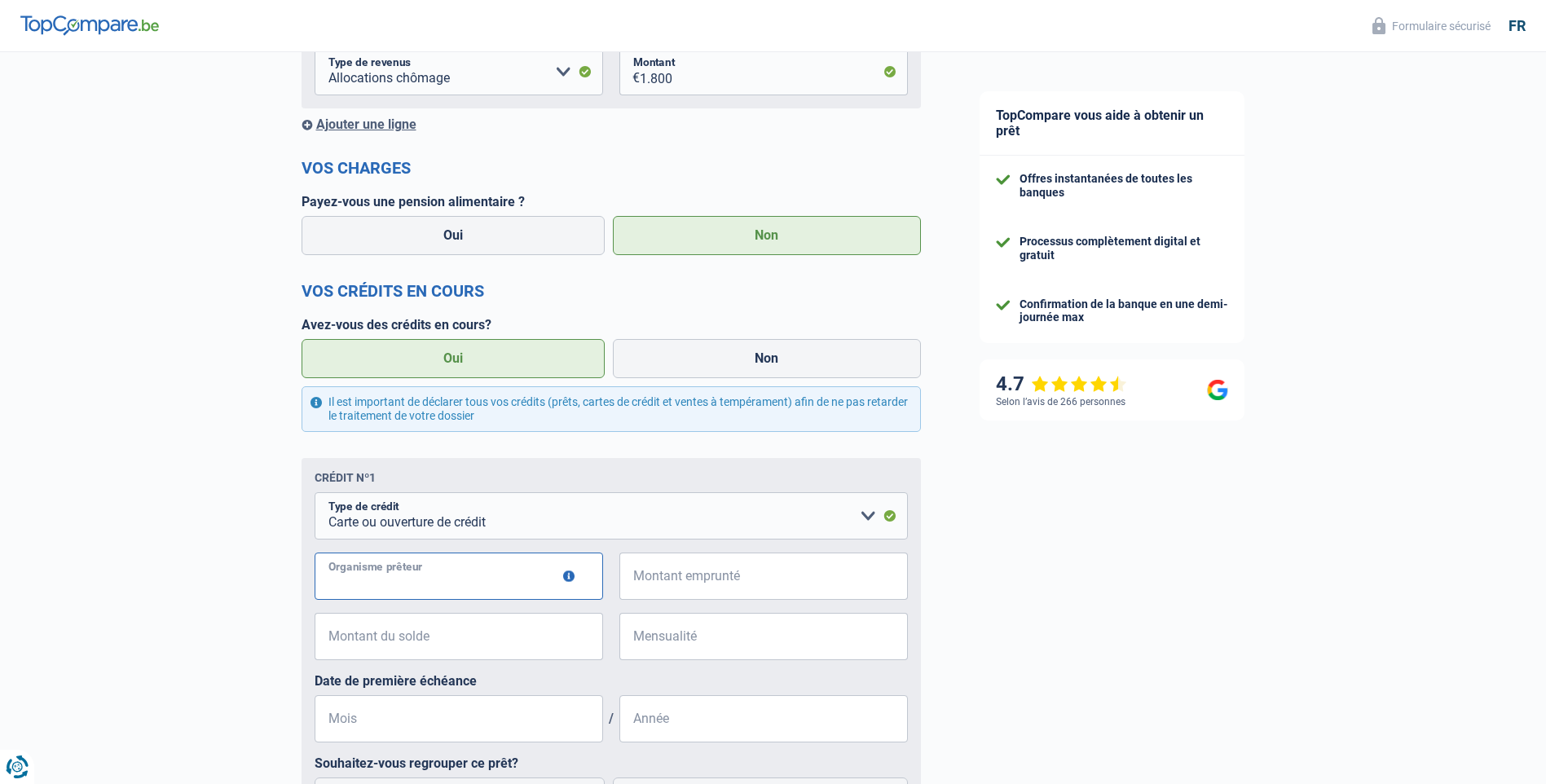
click at [474, 576] on input "Organisme prêteur" at bounding box center [459, 576] width 288 height 47
type input "Cofidis"
click at [702, 572] on input "Montant emprunté" at bounding box center [774, 576] width 268 height 47
type input "3.500"
click at [429, 637] on input "Montant du solde" at bounding box center [469, 636] width 268 height 47
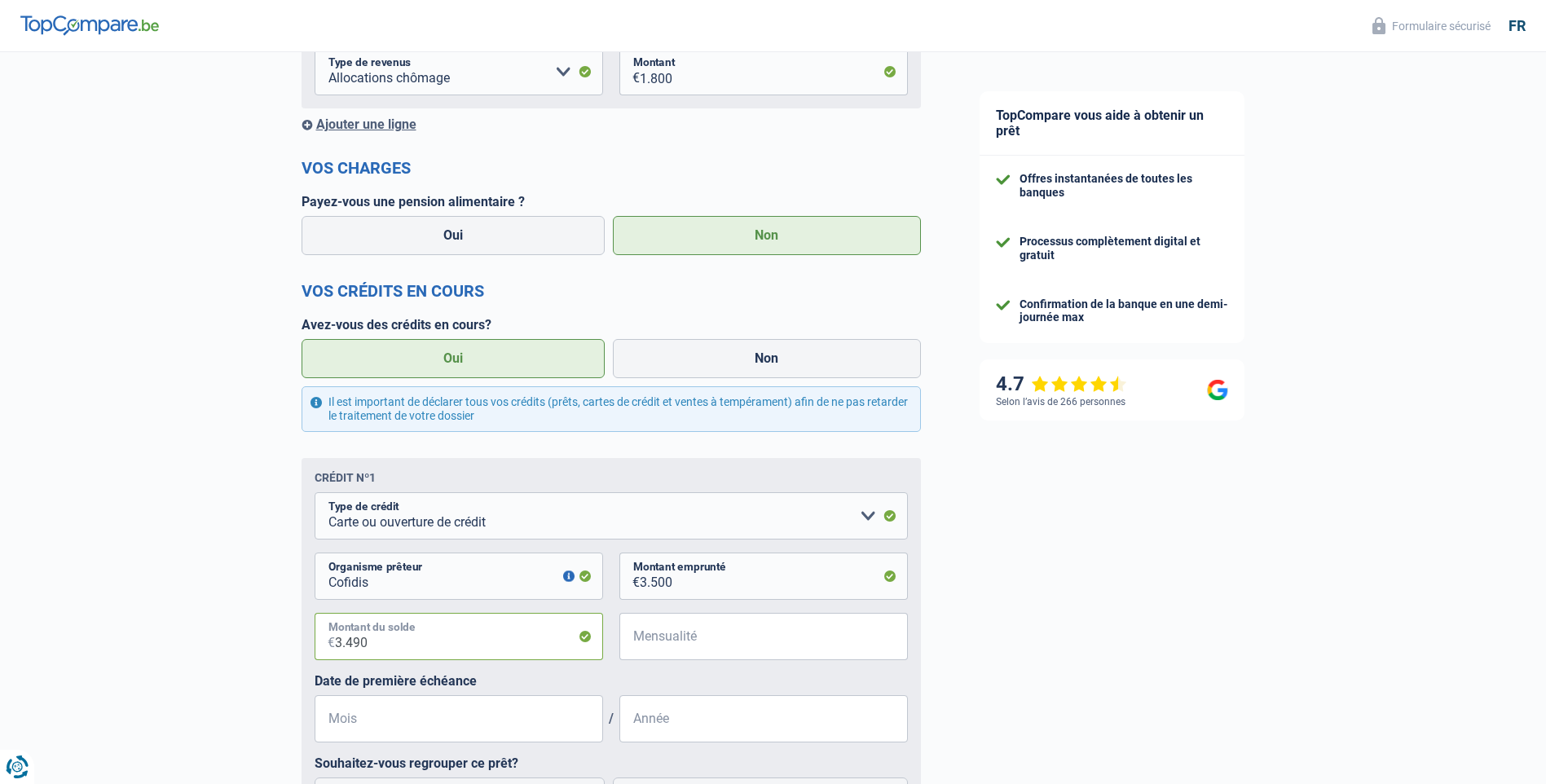
type input "3.490"
click at [709, 641] on input "Mensualité" at bounding box center [774, 636] width 268 height 47
type input "220"
click at [481, 725] on input "Mois" at bounding box center [459, 719] width 288 height 47
click at [678, 722] on input "Année" at bounding box center [764, 719] width 288 height 47
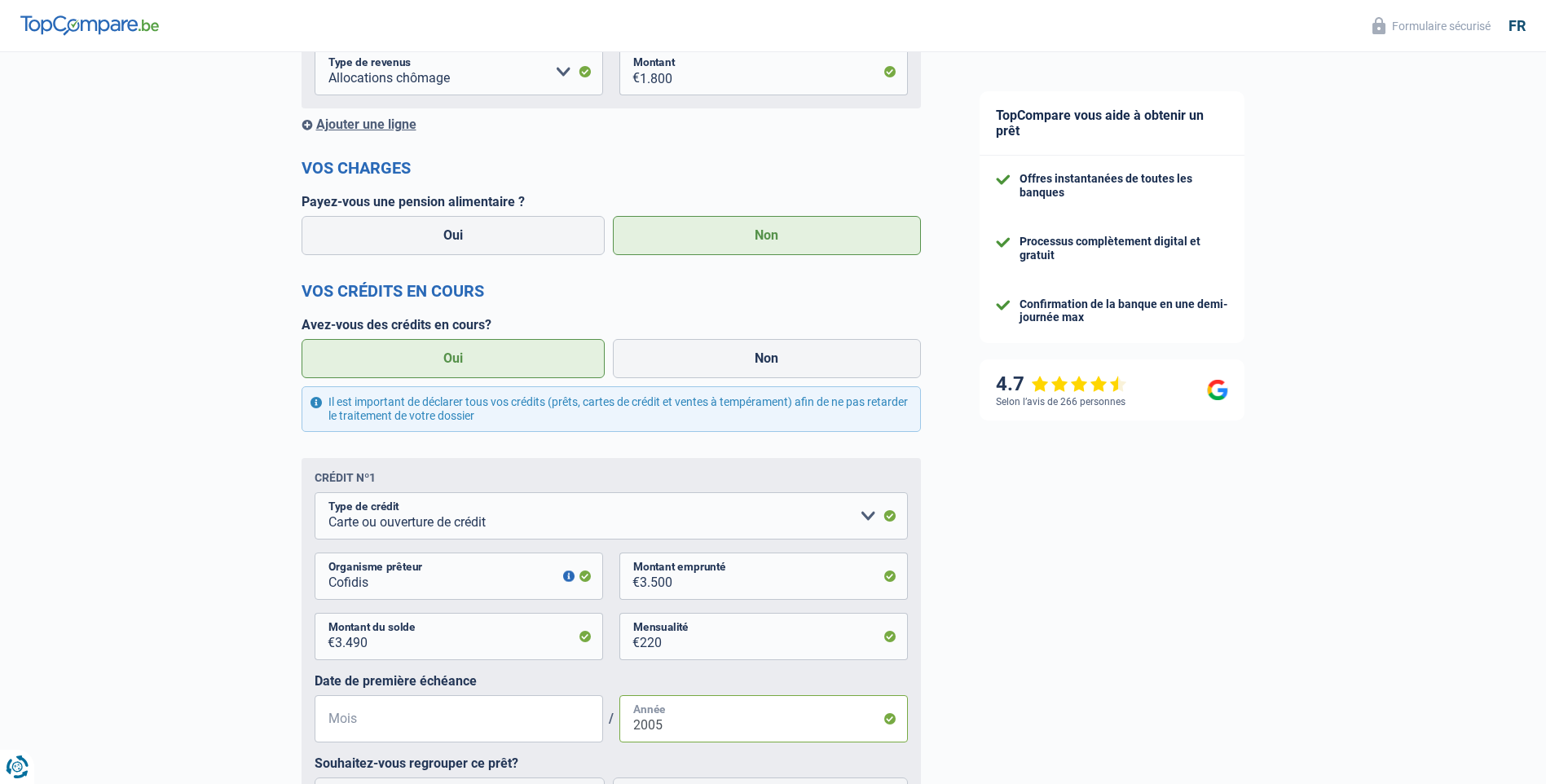
type input "2005"
click at [370, 722] on input "Mois" at bounding box center [459, 719] width 288 height 47
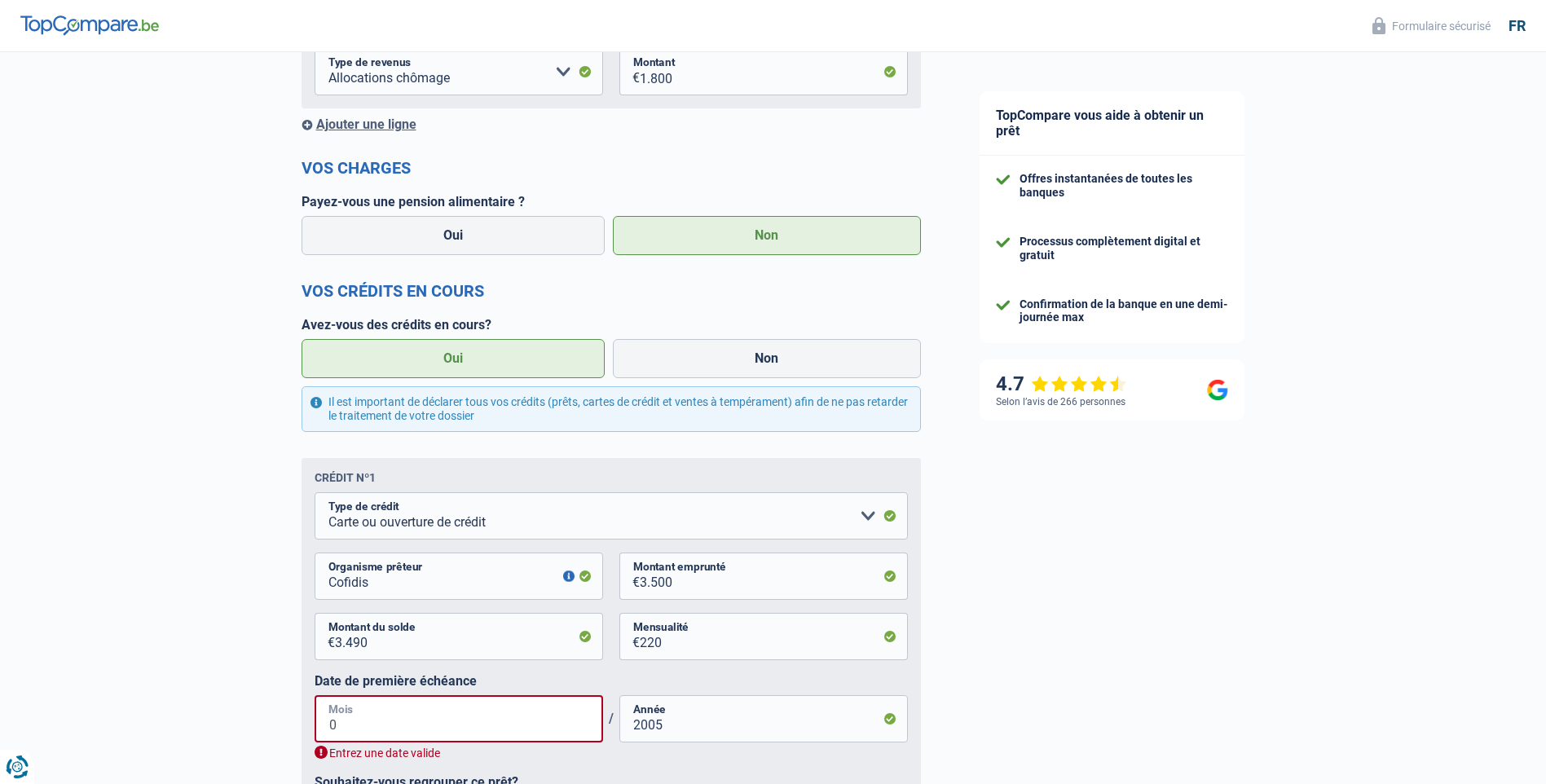
type input "09"
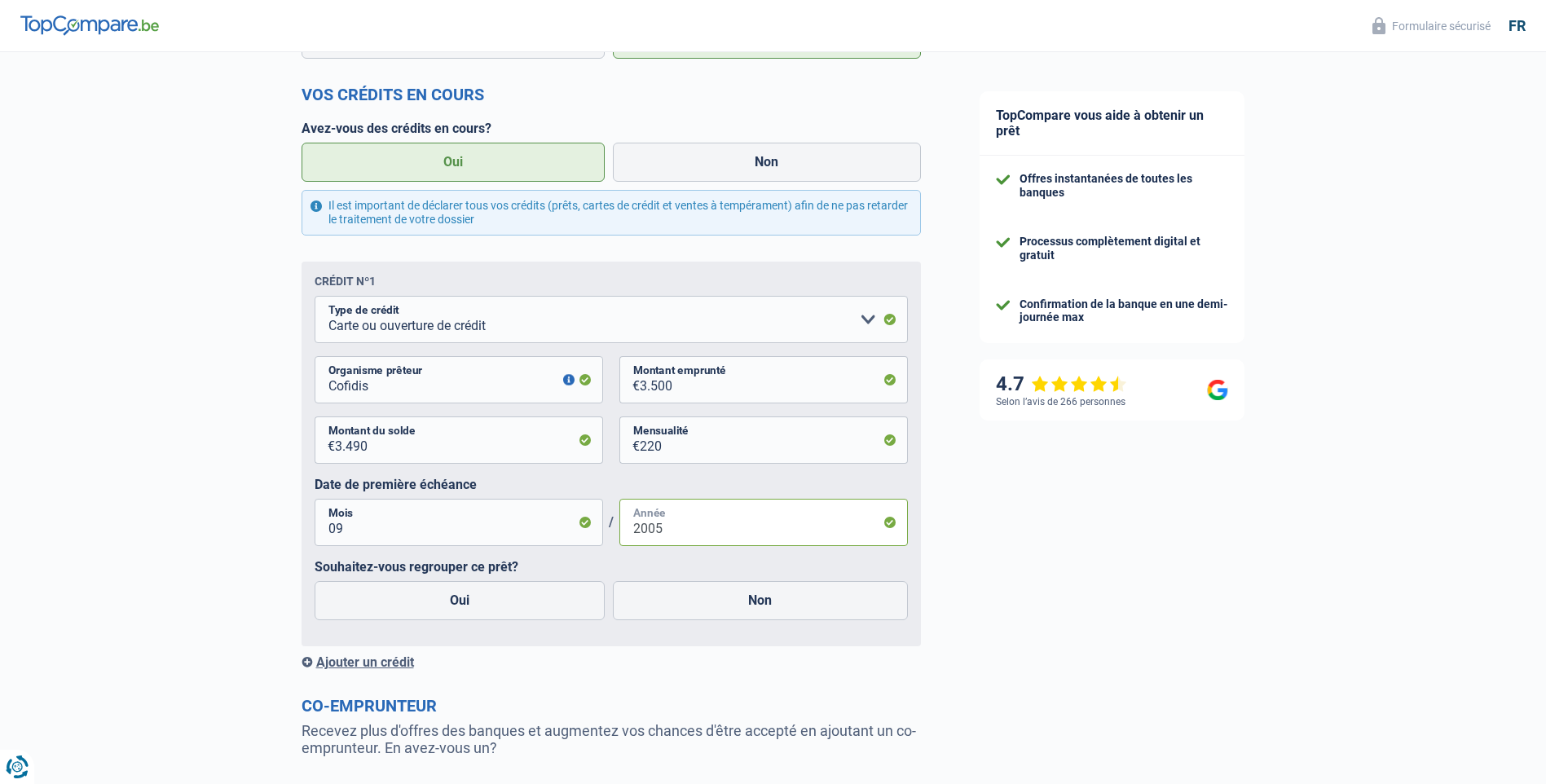
scroll to position [652, 0]
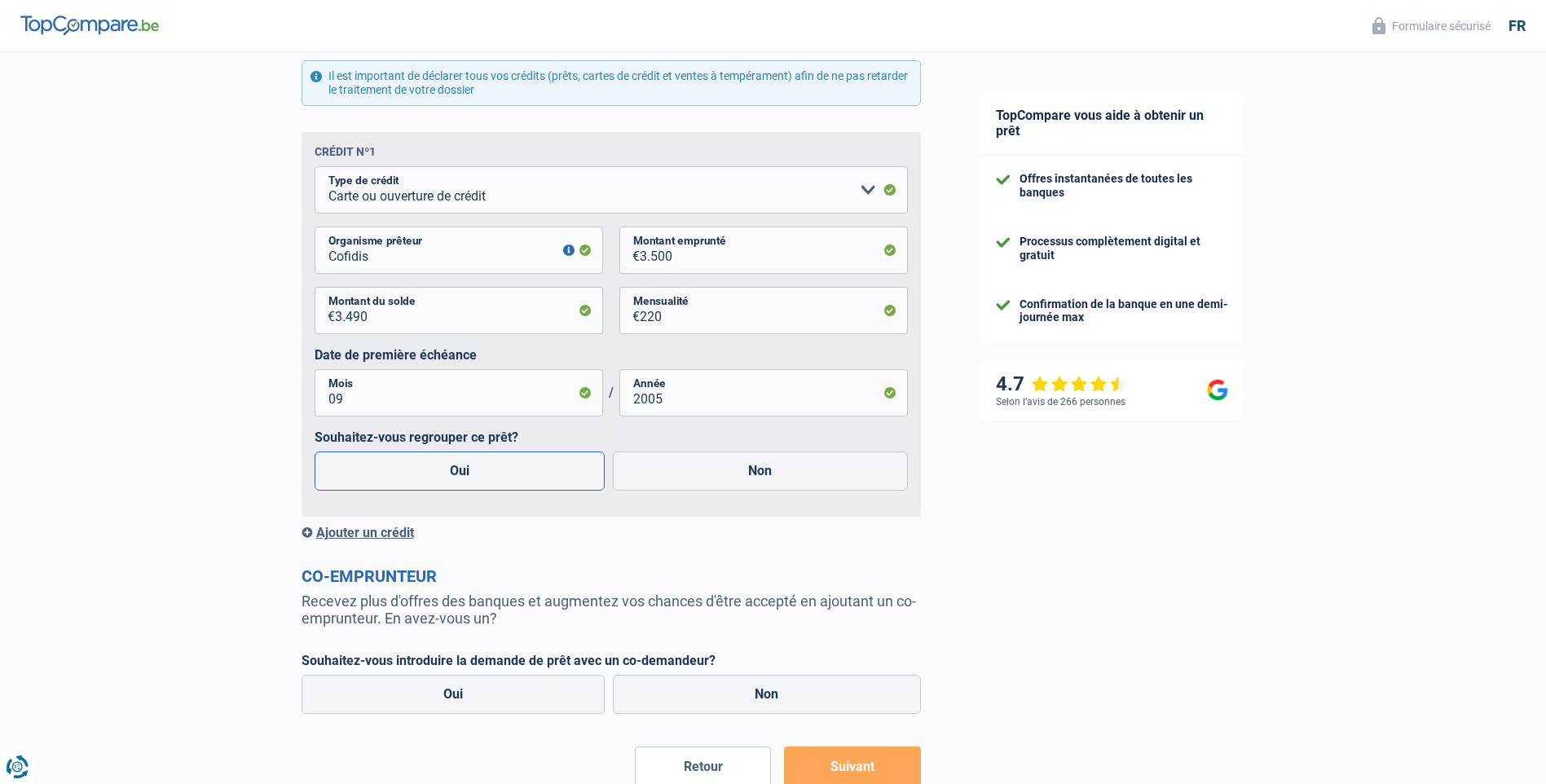
click at [466, 476] on label "Oui" at bounding box center [460, 470] width 291 height 39
click at [466, 476] on input "Oui" at bounding box center [460, 470] width 291 height 39
radio input "true"
click at [381, 532] on div "Ajouter un crédit" at bounding box center [611, 533] width 619 height 15
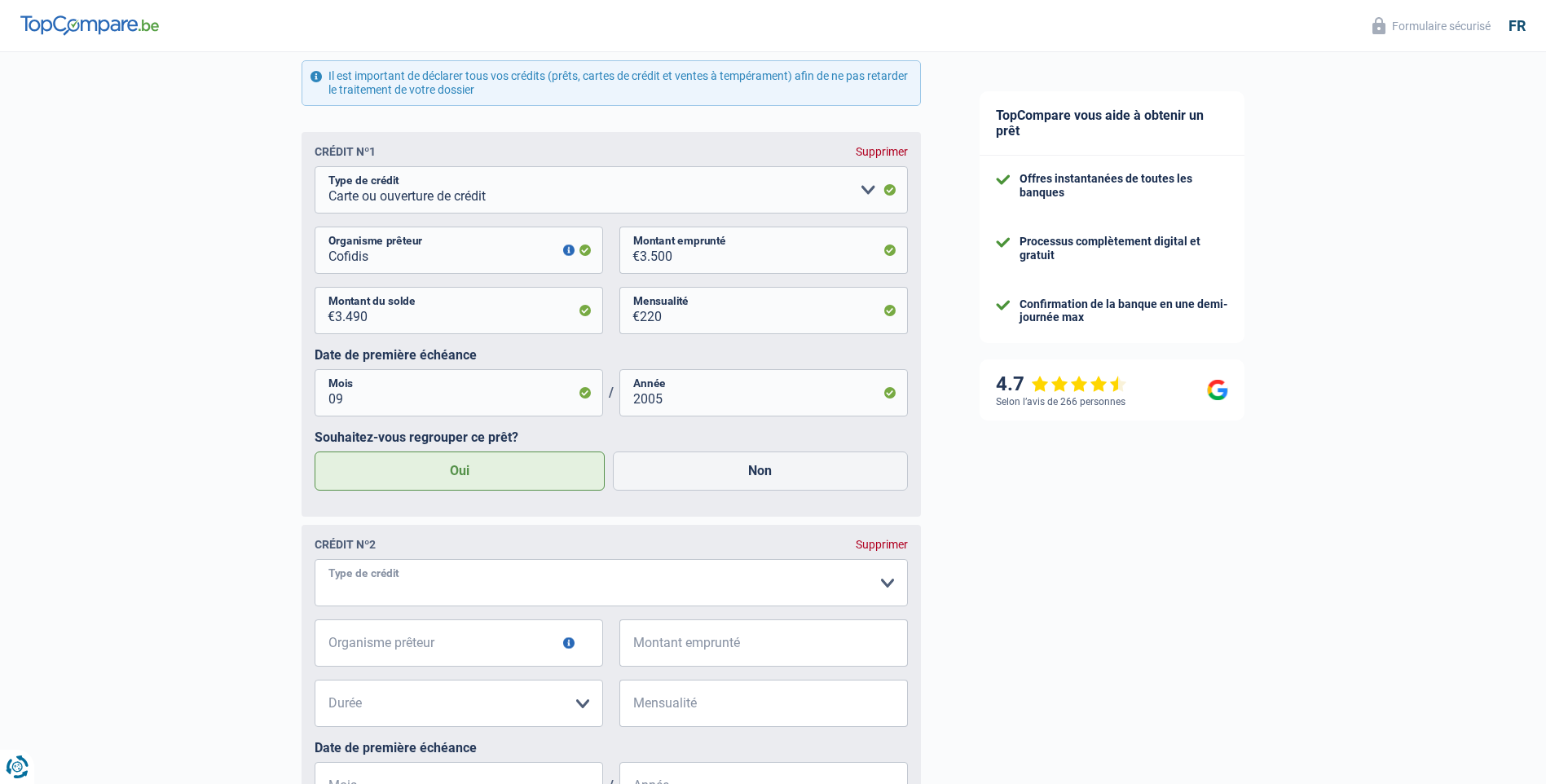
click at [432, 582] on select "Carte ou ouverture de crédit Prêt hypothécaire Vente à tempérament Prêt à tempé…" at bounding box center [612, 583] width 594 height 47
select select "cardOrCredit"
click at [431, 646] on input "Organisme prêteur" at bounding box center [459, 643] width 288 height 47
type input "Cofidis"
click at [760, 647] on input "Montant emprunté" at bounding box center [774, 643] width 268 height 47
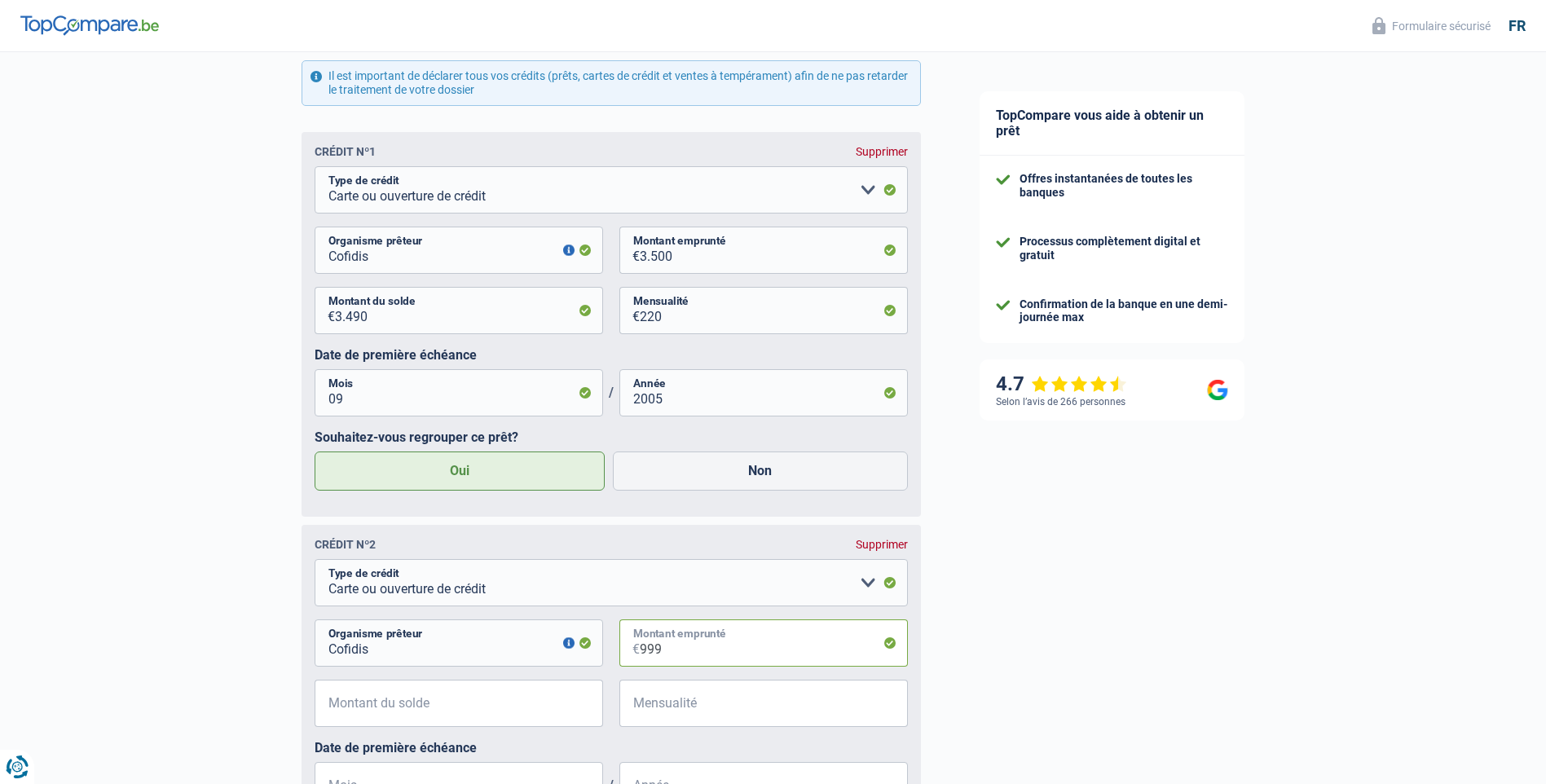
type input "999"
click at [449, 712] on input "Montant du solde" at bounding box center [469, 703] width 268 height 47
type input "999"
click at [727, 702] on input "Mensualité" at bounding box center [774, 703] width 268 height 47
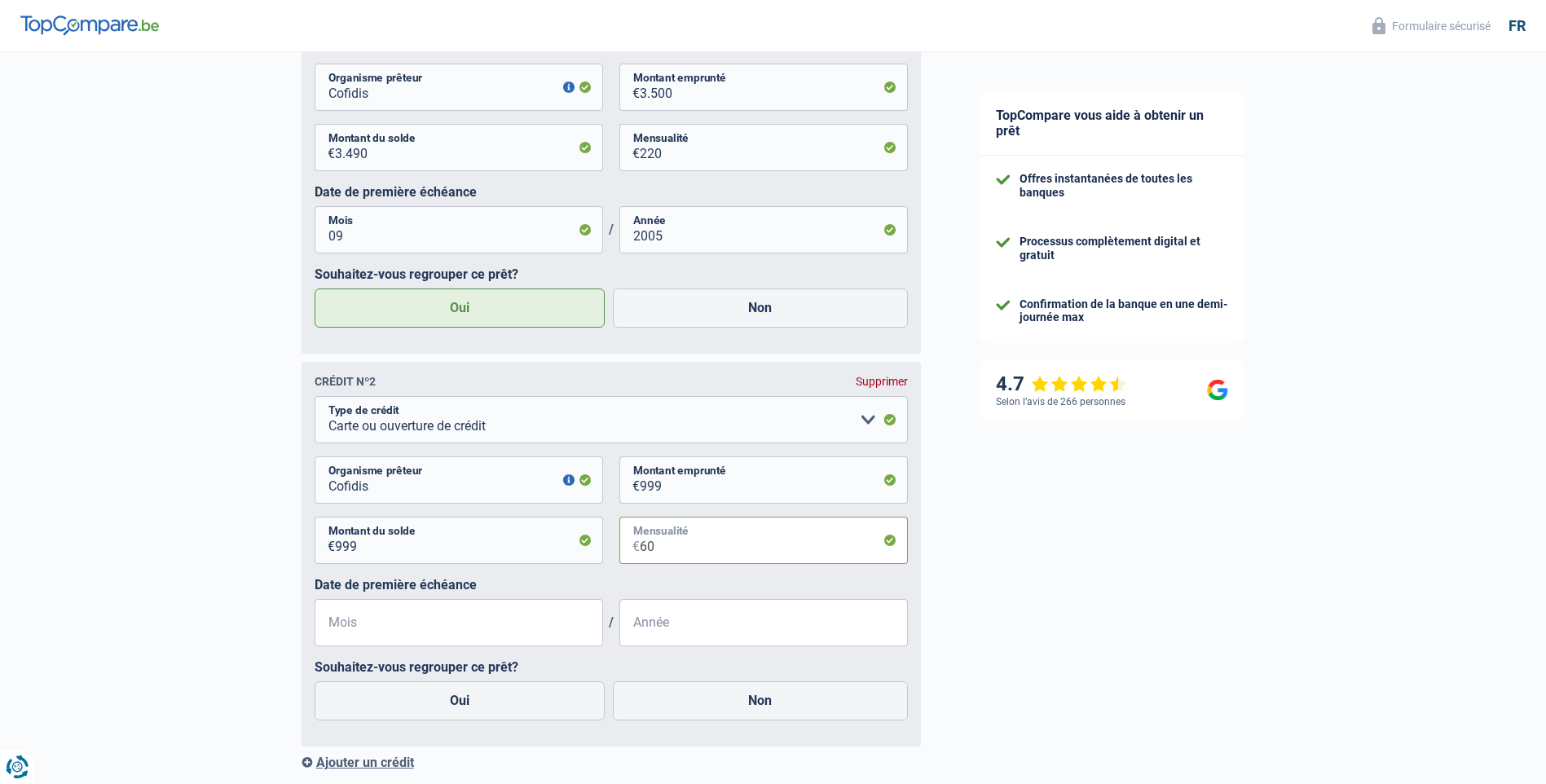
type input "60"
click at [425, 622] on input "Mois" at bounding box center [459, 623] width 288 height 47
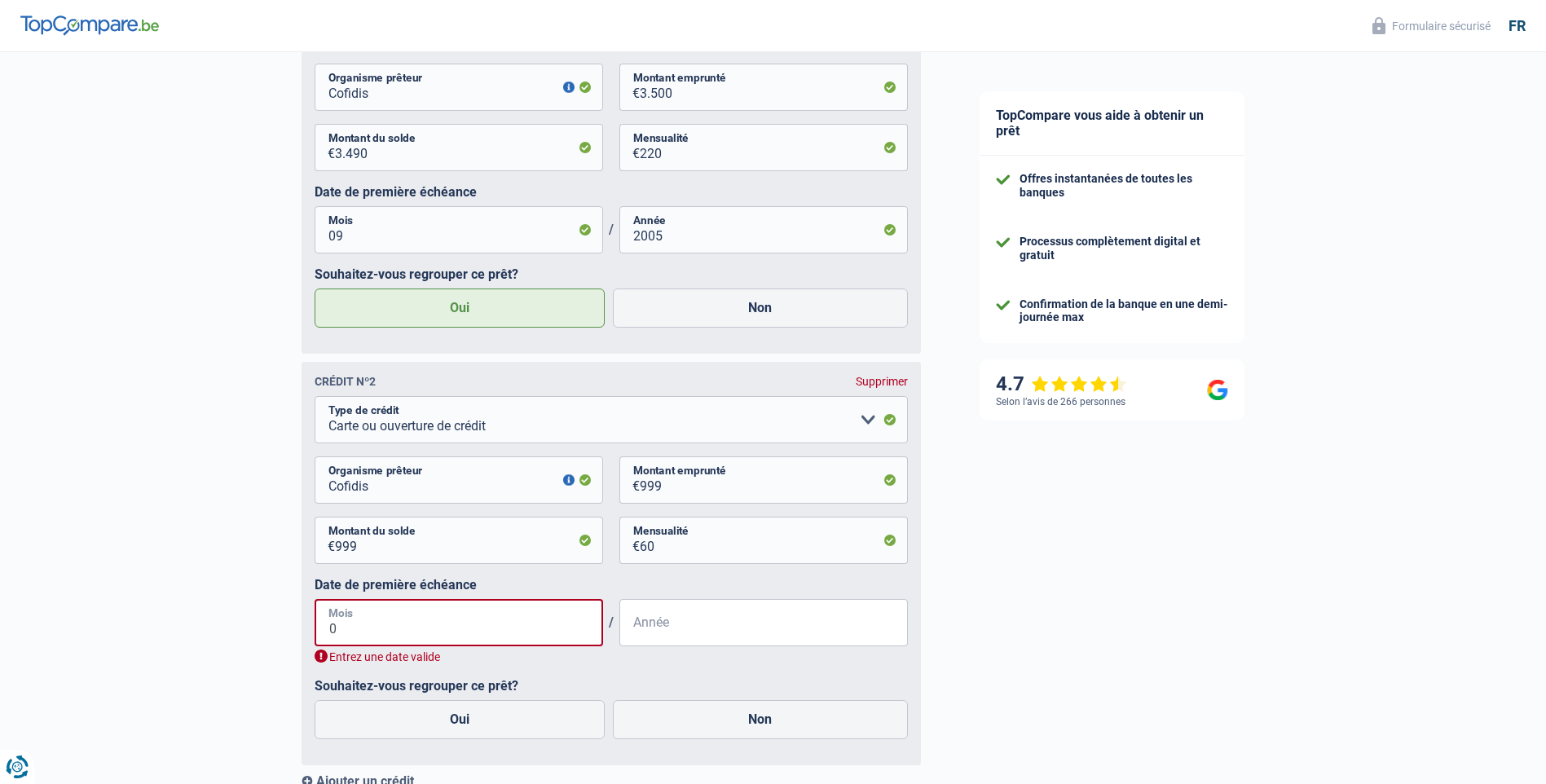
type input "09"
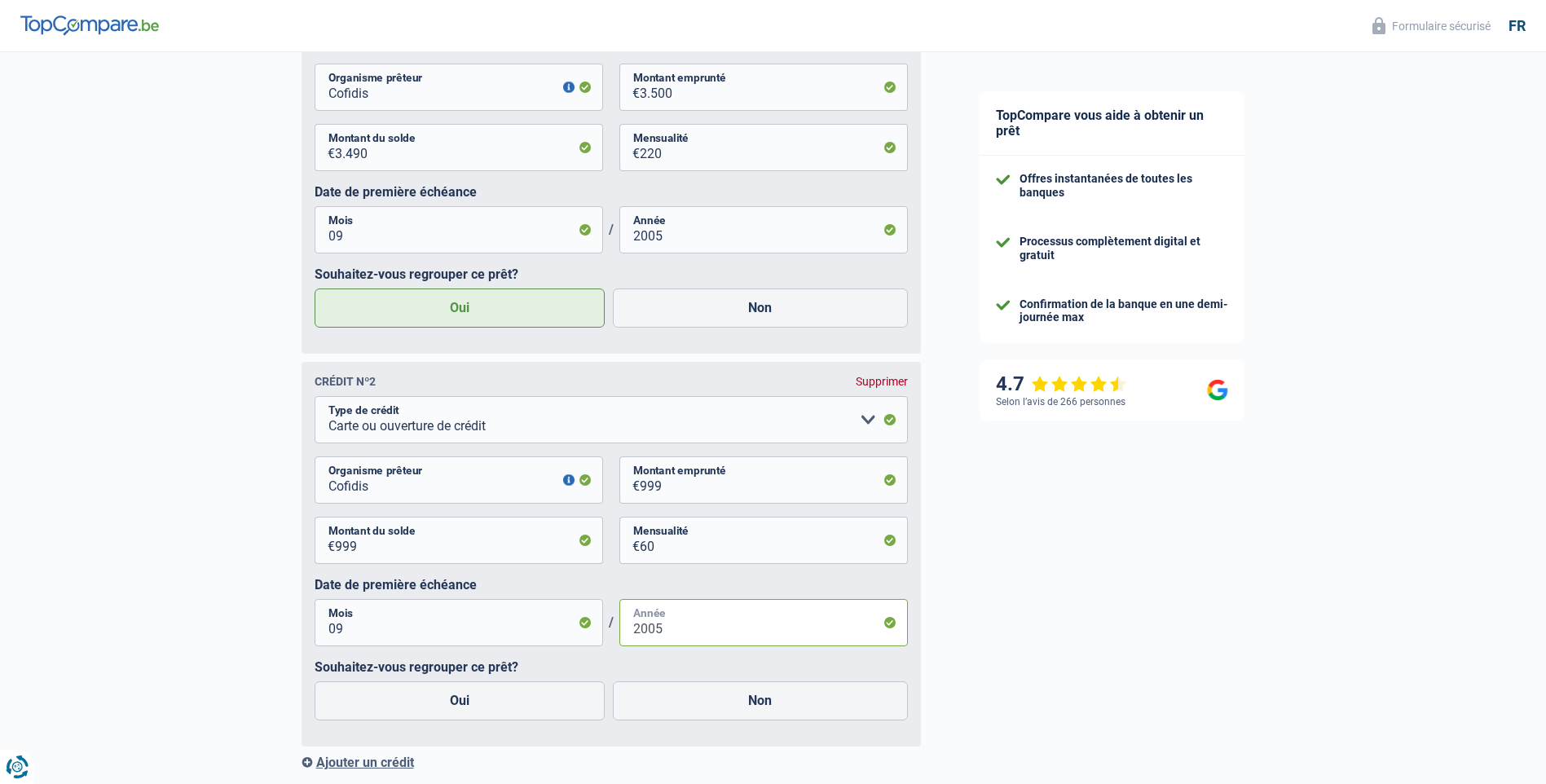
scroll to position [1059, 0]
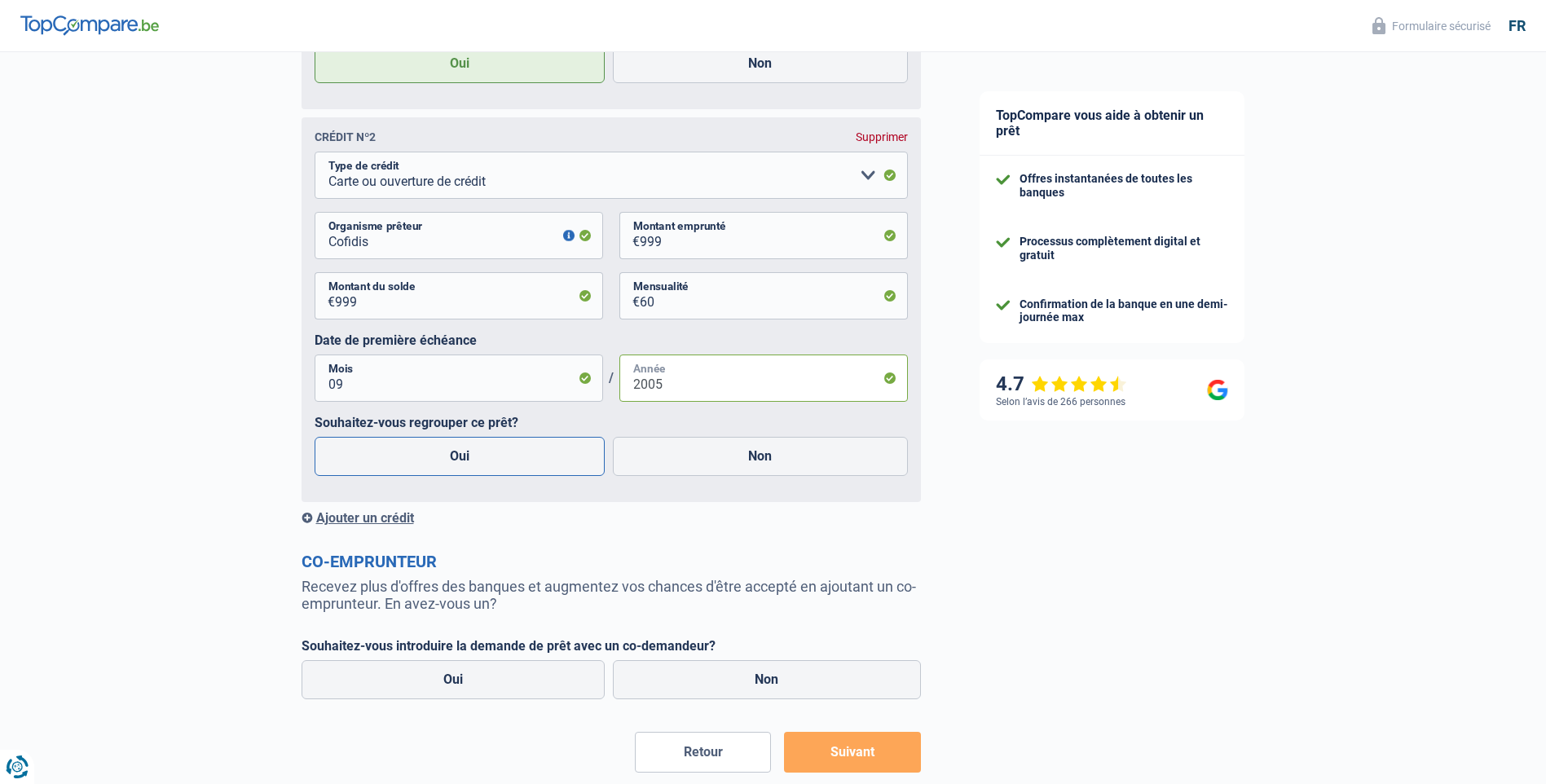
type input "2005"
click at [462, 457] on label "Oui" at bounding box center [460, 456] width 291 height 39
click at [462, 457] on input "Oui" at bounding box center [460, 456] width 291 height 39
radio input "true"
click at [396, 521] on div "Ajouter un crédit" at bounding box center [611, 518] width 619 height 15
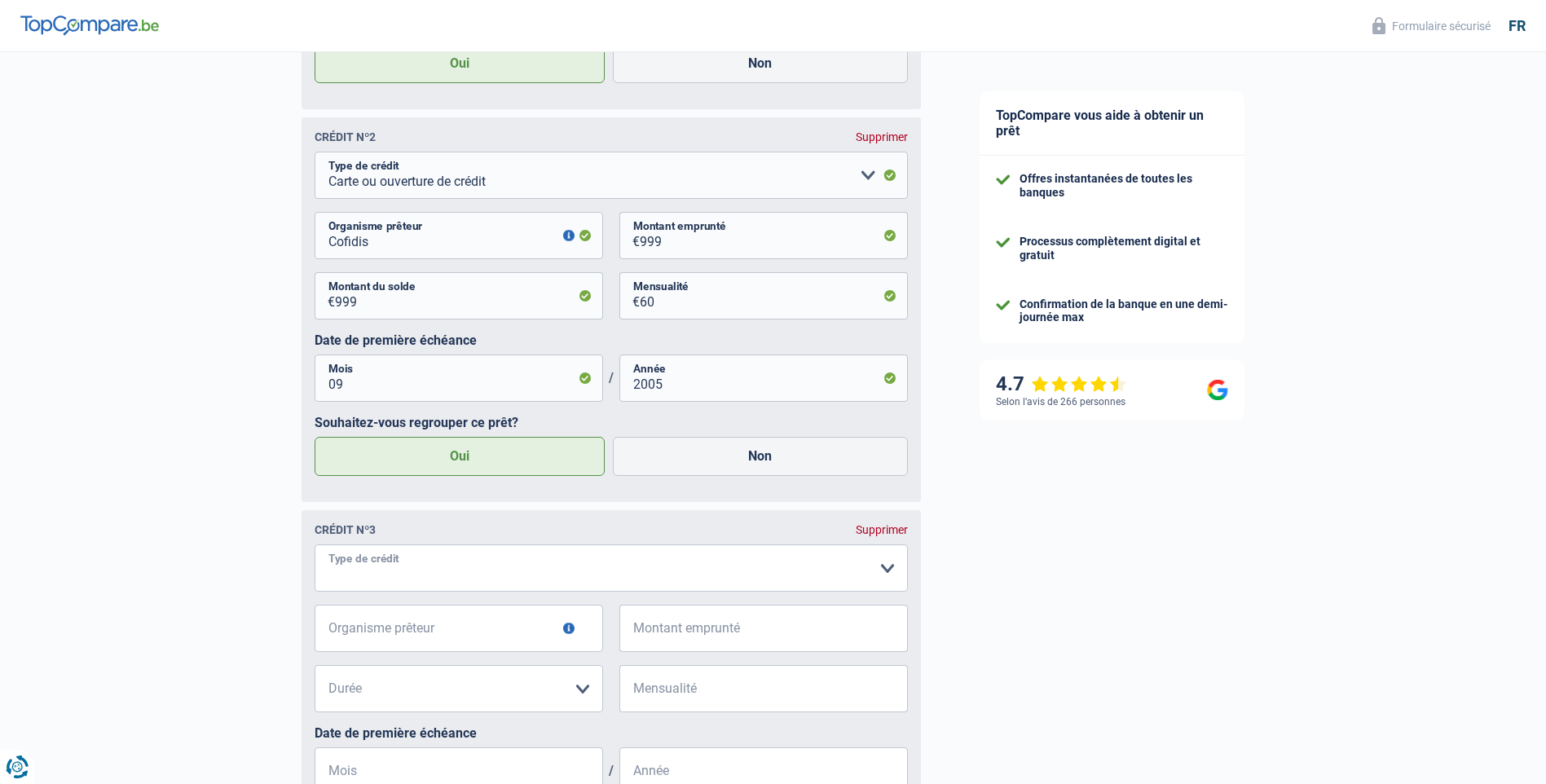
click at [414, 567] on select "Carte ou ouverture de crédit Prêt hypothécaire Vente à tempérament Prêt à tempé…" at bounding box center [612, 568] width 594 height 47
select select "cardOrCredit"
click at [445, 636] on input "Organisme prêteur" at bounding box center [459, 629] width 288 height 47
type input "Santander"
click at [728, 632] on input "Montant emprunté" at bounding box center [774, 629] width 268 height 47
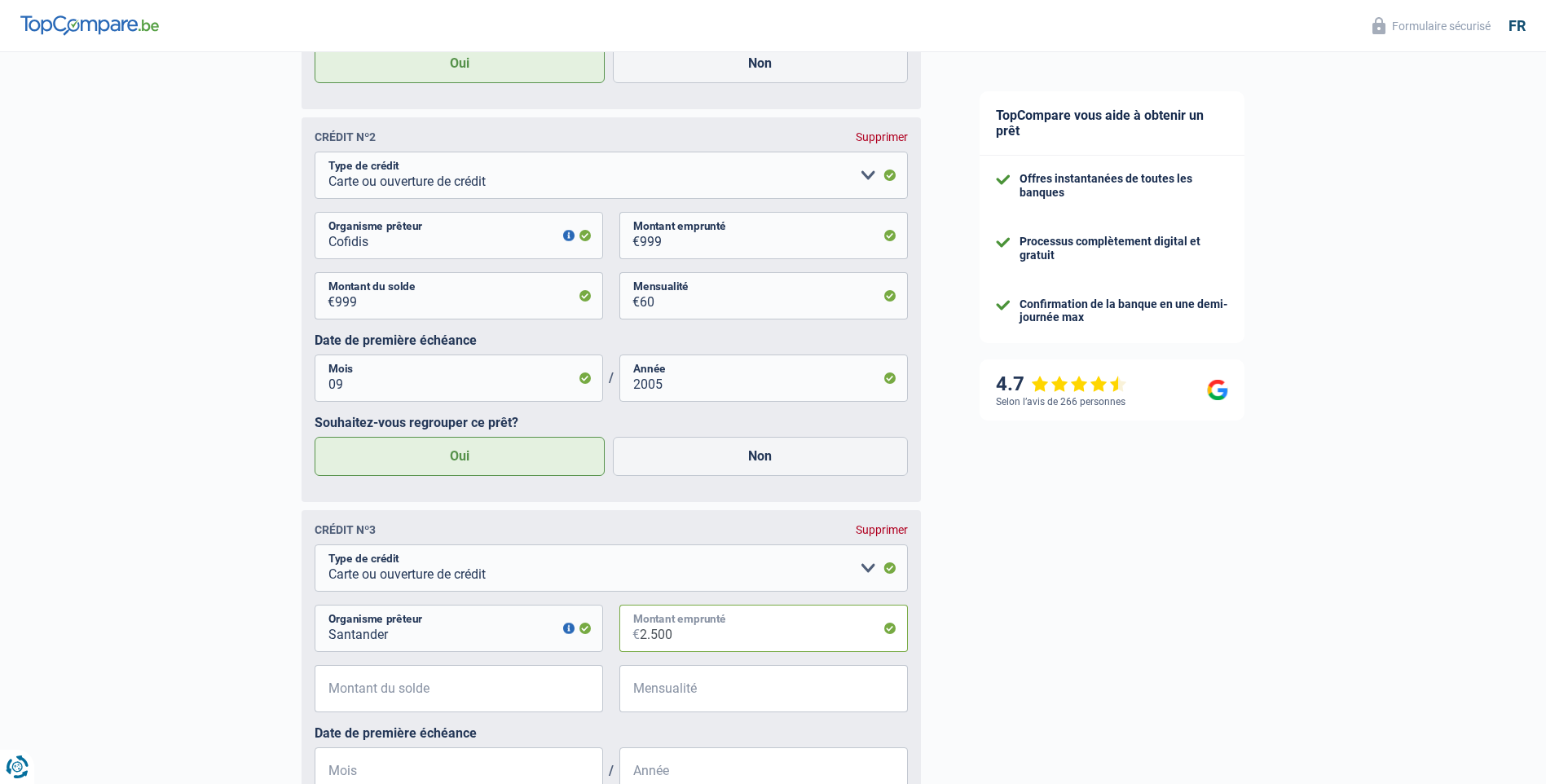
type input "2.500"
click at [446, 700] on input "Montant du solde" at bounding box center [469, 688] width 268 height 47
type input "2.600"
click at [716, 693] on input "Mensualité" at bounding box center [774, 688] width 268 height 47
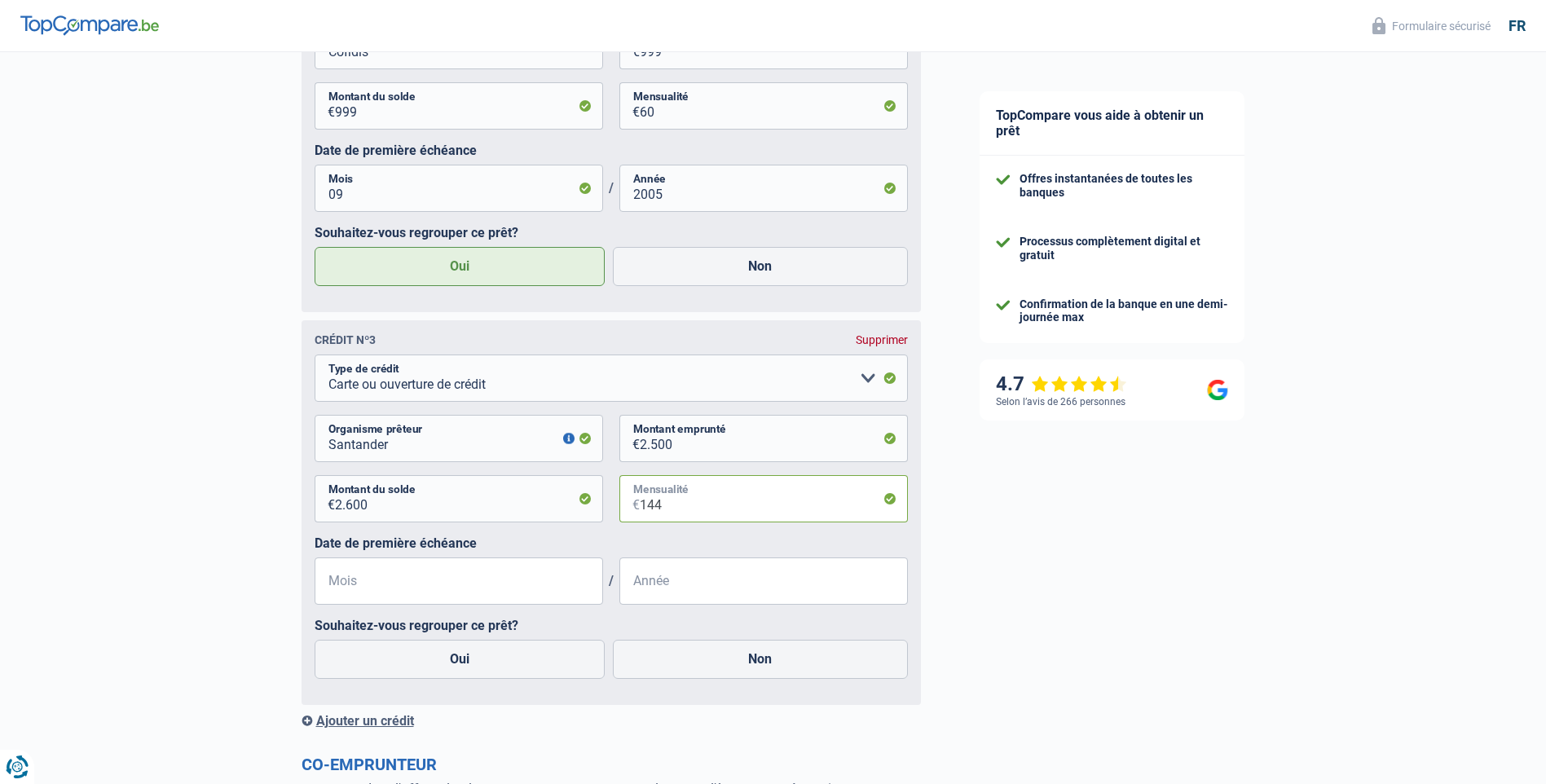
scroll to position [1304, 0]
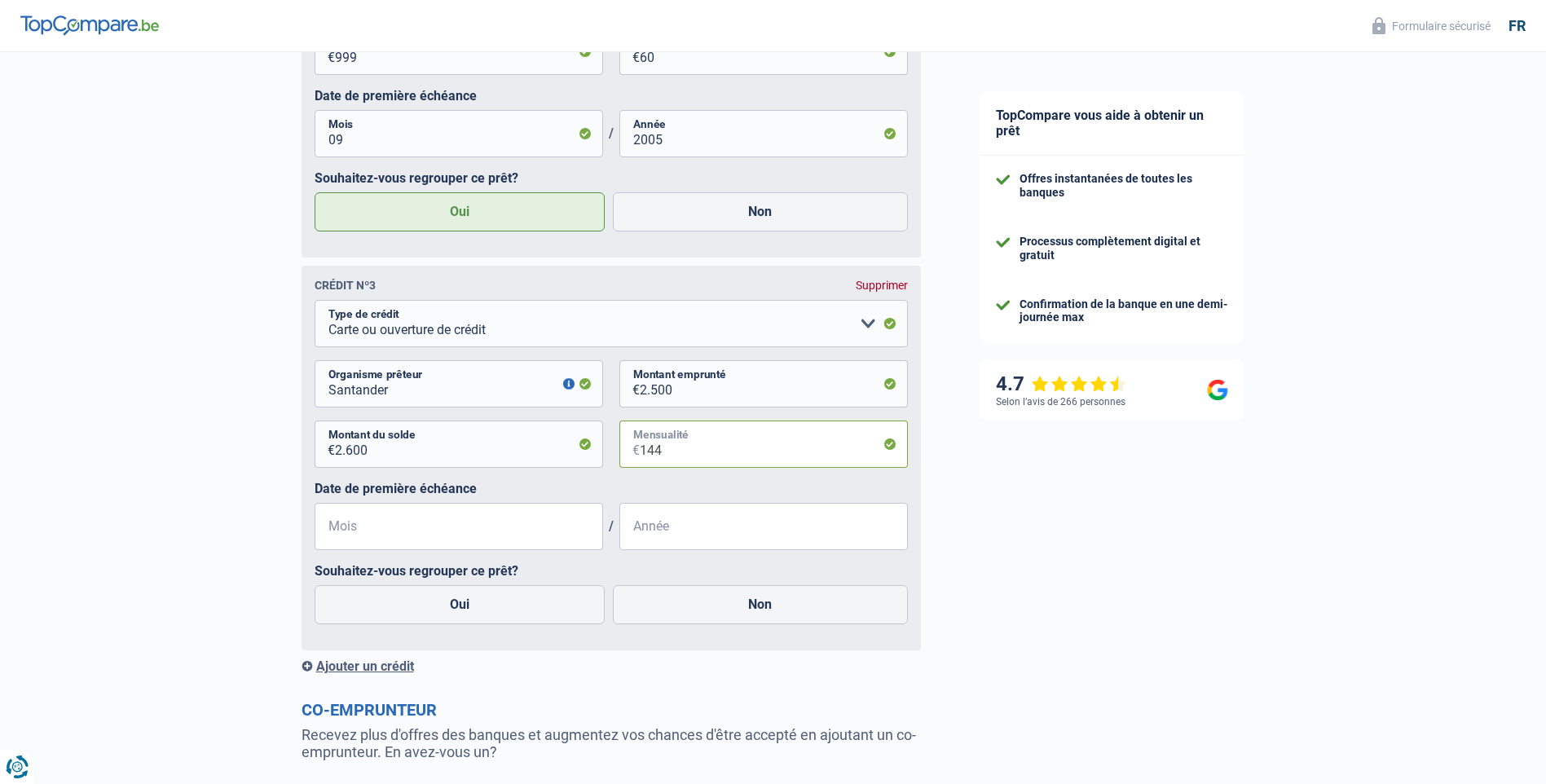
type input "144"
click at [395, 534] on input "Mois" at bounding box center [459, 526] width 288 height 47
click at [710, 531] on input "Année" at bounding box center [764, 526] width 288 height 47
type input "2010"
click at [402, 535] on input "Mois" at bounding box center [459, 526] width 288 height 47
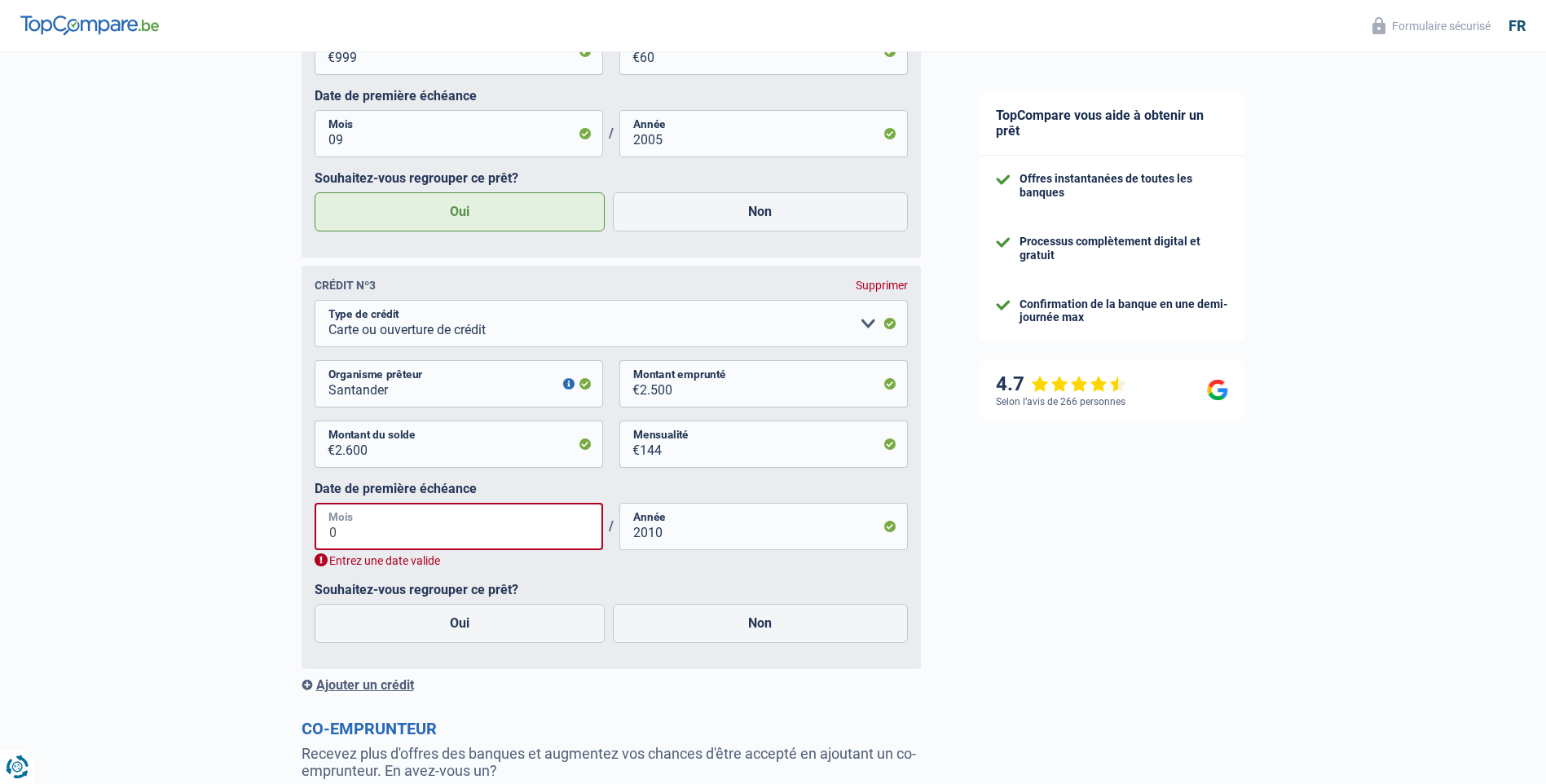
type input "02"
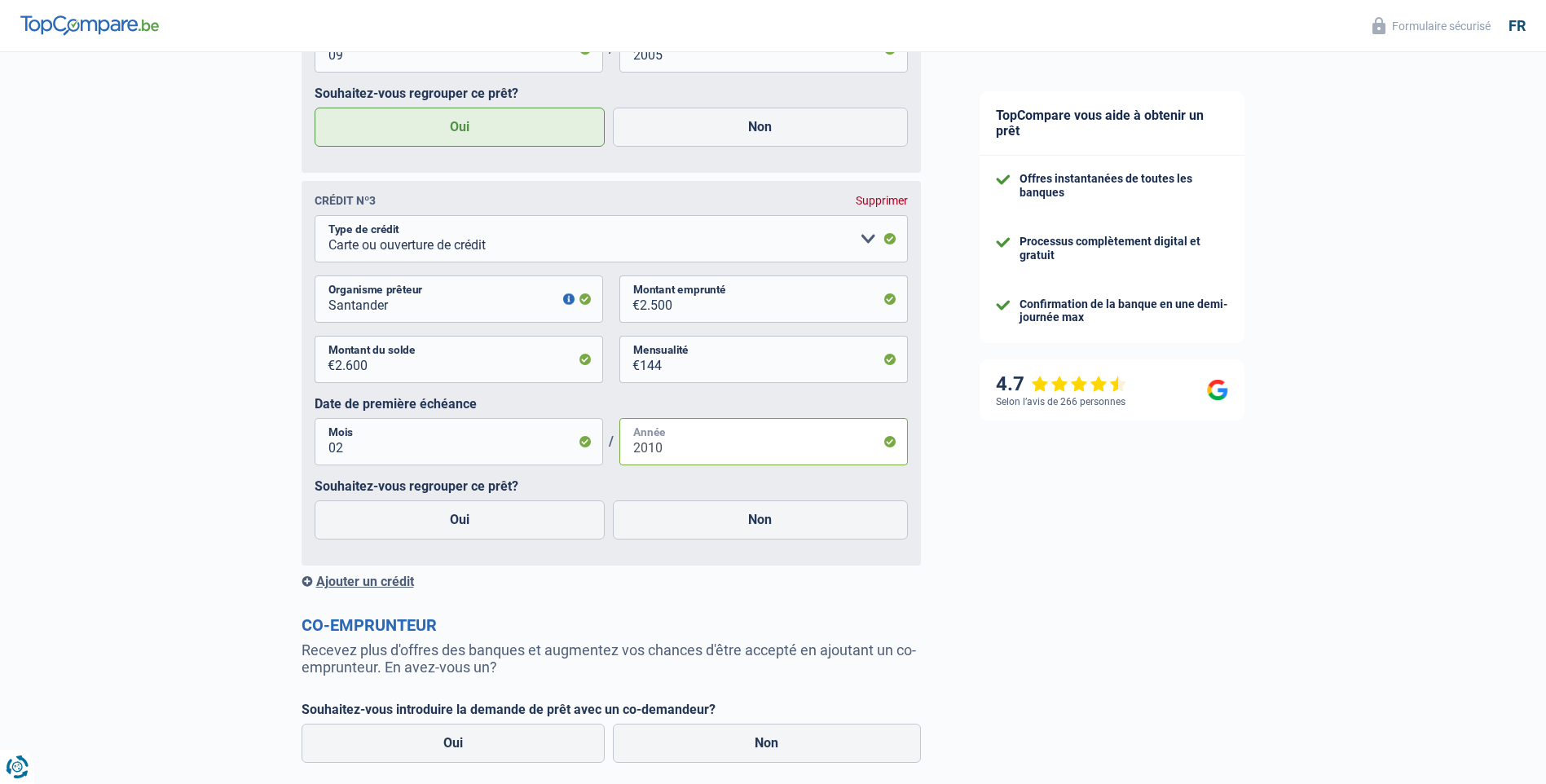
scroll to position [1467, 0]
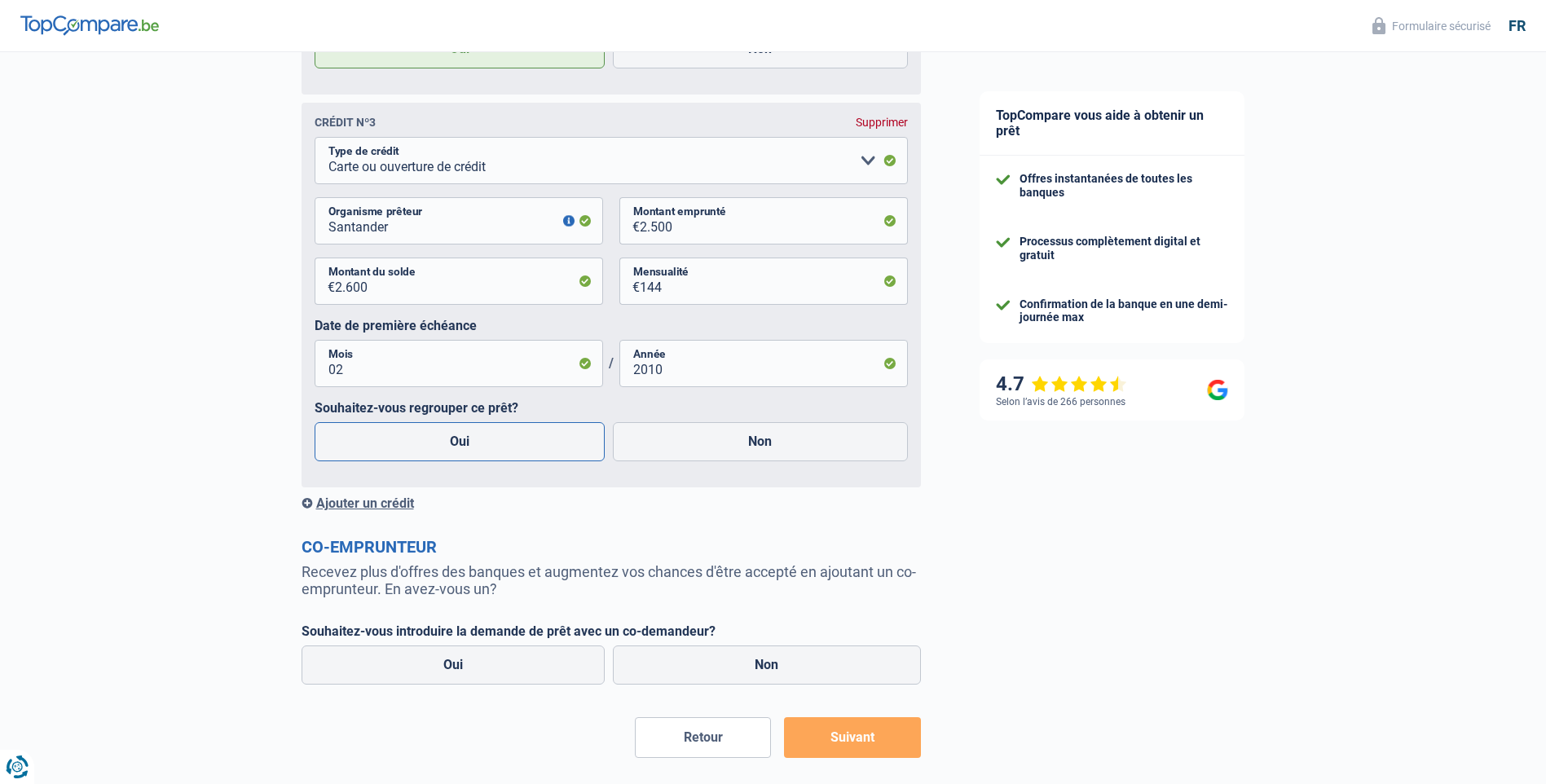
click at [469, 446] on label "Oui" at bounding box center [460, 441] width 291 height 39
click at [469, 446] on input "Oui" at bounding box center [460, 441] width 291 height 39
radio input "true"
click at [408, 507] on div "Ajouter un crédit" at bounding box center [611, 503] width 619 height 15
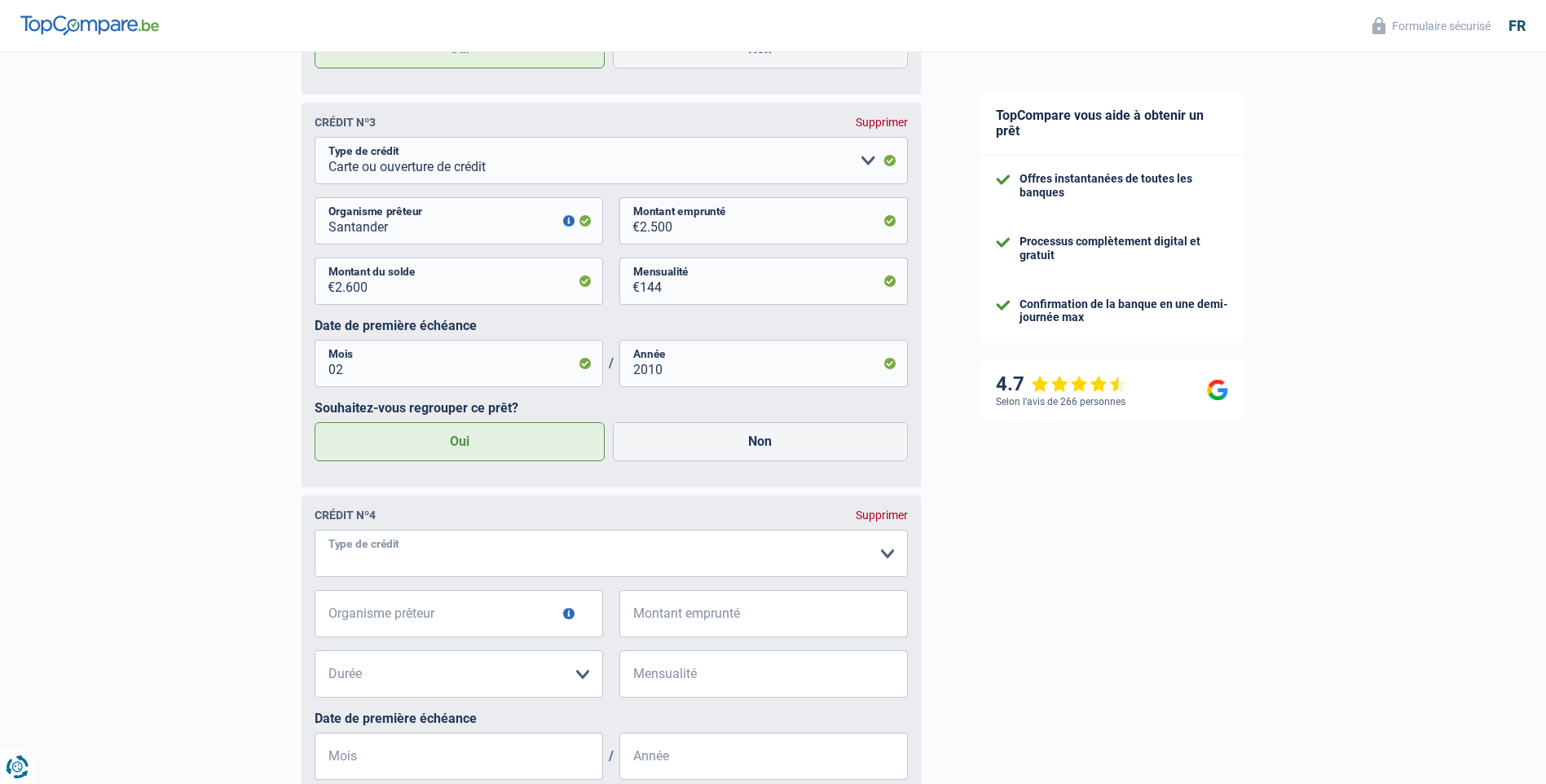
click at [890, 560] on select "Carte ou ouverture de crédit Prêt hypothécaire Vente à tempérament Prêt à tempé…" at bounding box center [612, 554] width 594 height 47
select select "cardOrCredit"
click at [460, 617] on input "Organisme prêteur" at bounding box center [459, 613] width 288 height 47
type input "Cetelem"
click at [696, 616] on input "Montant emprunté" at bounding box center [774, 613] width 268 height 47
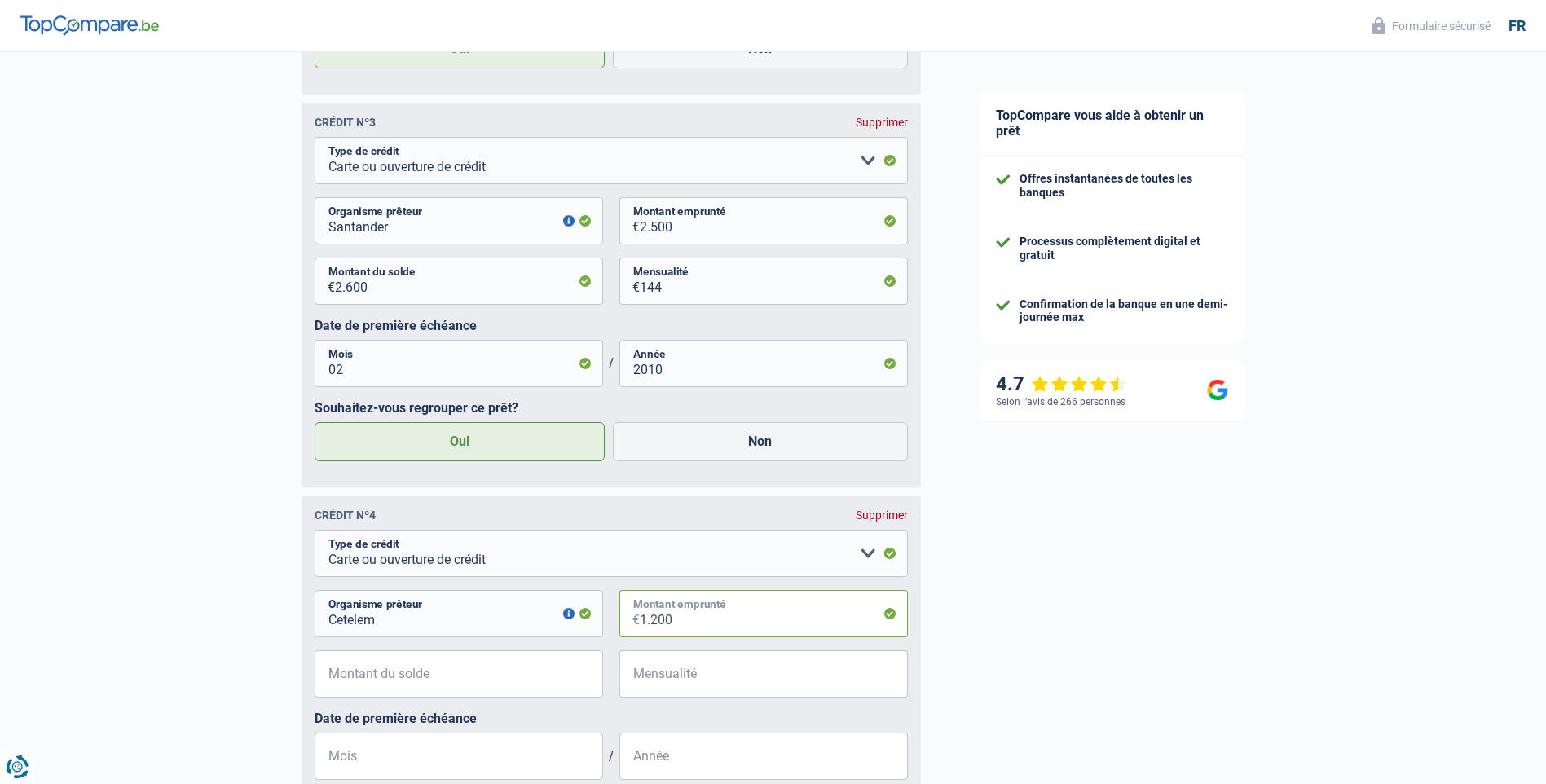
type input "1.200"
click at [431, 674] on input "Montant du solde" at bounding box center [469, 674] width 268 height 47
type input "1.250"
click at [734, 677] on input "Mensualité" at bounding box center [774, 674] width 268 height 47
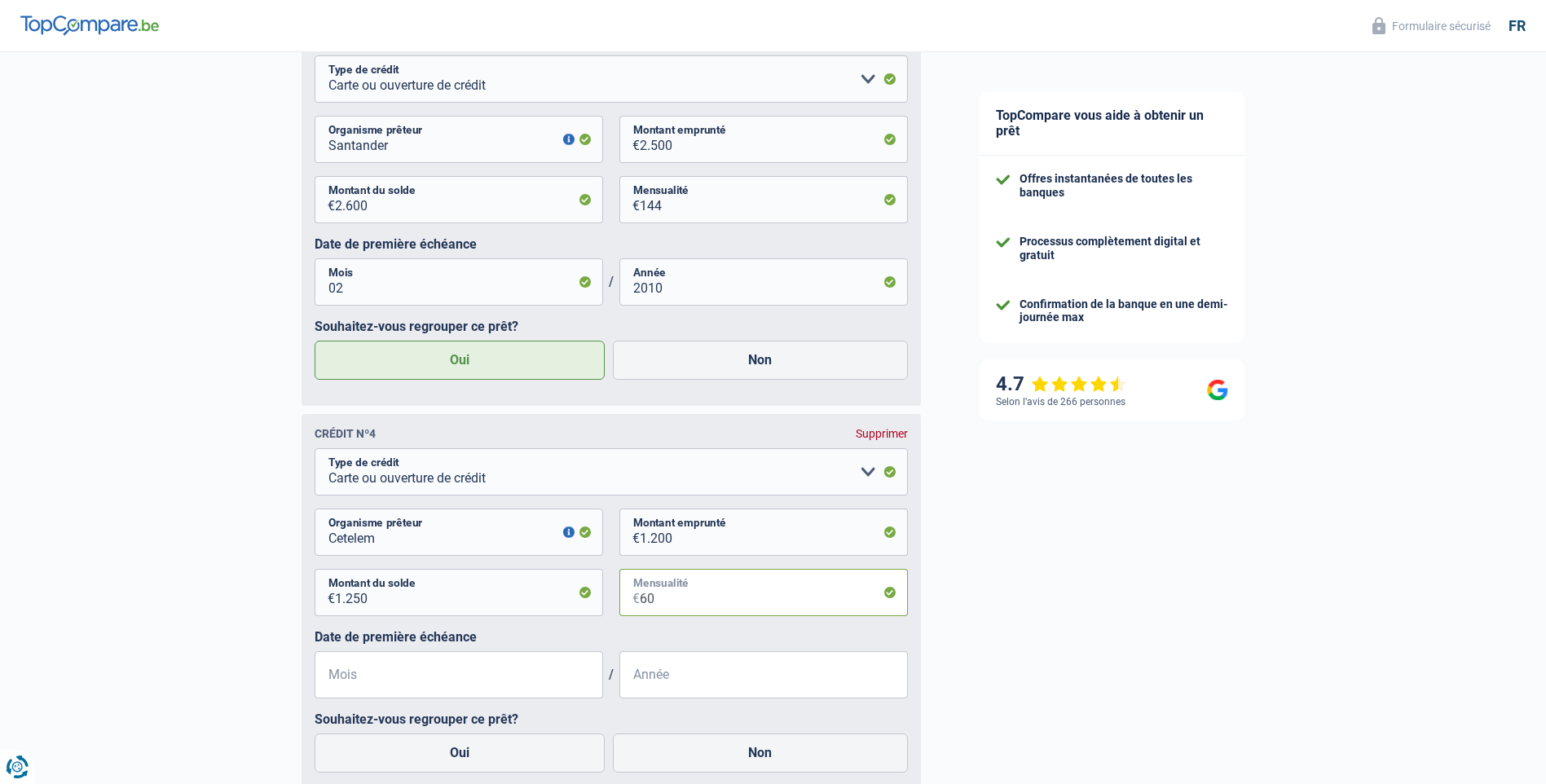
type input "60"
click at [427, 684] on input "Mois" at bounding box center [459, 675] width 288 height 47
click at [676, 680] on input "Année" at bounding box center [764, 675] width 288 height 47
type input "2010"
click at [403, 685] on input "Mois" at bounding box center [459, 675] width 288 height 47
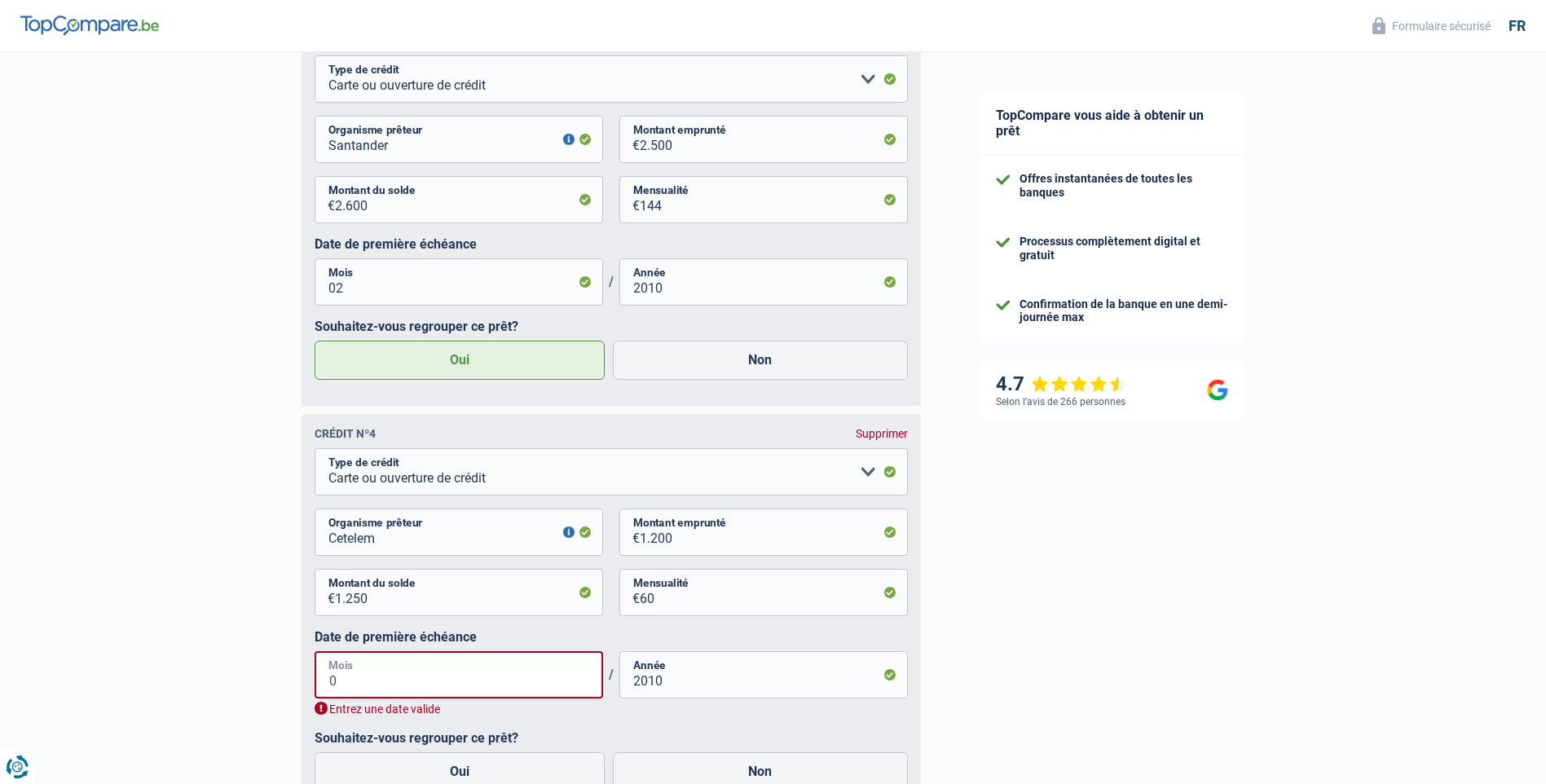
type input "03"
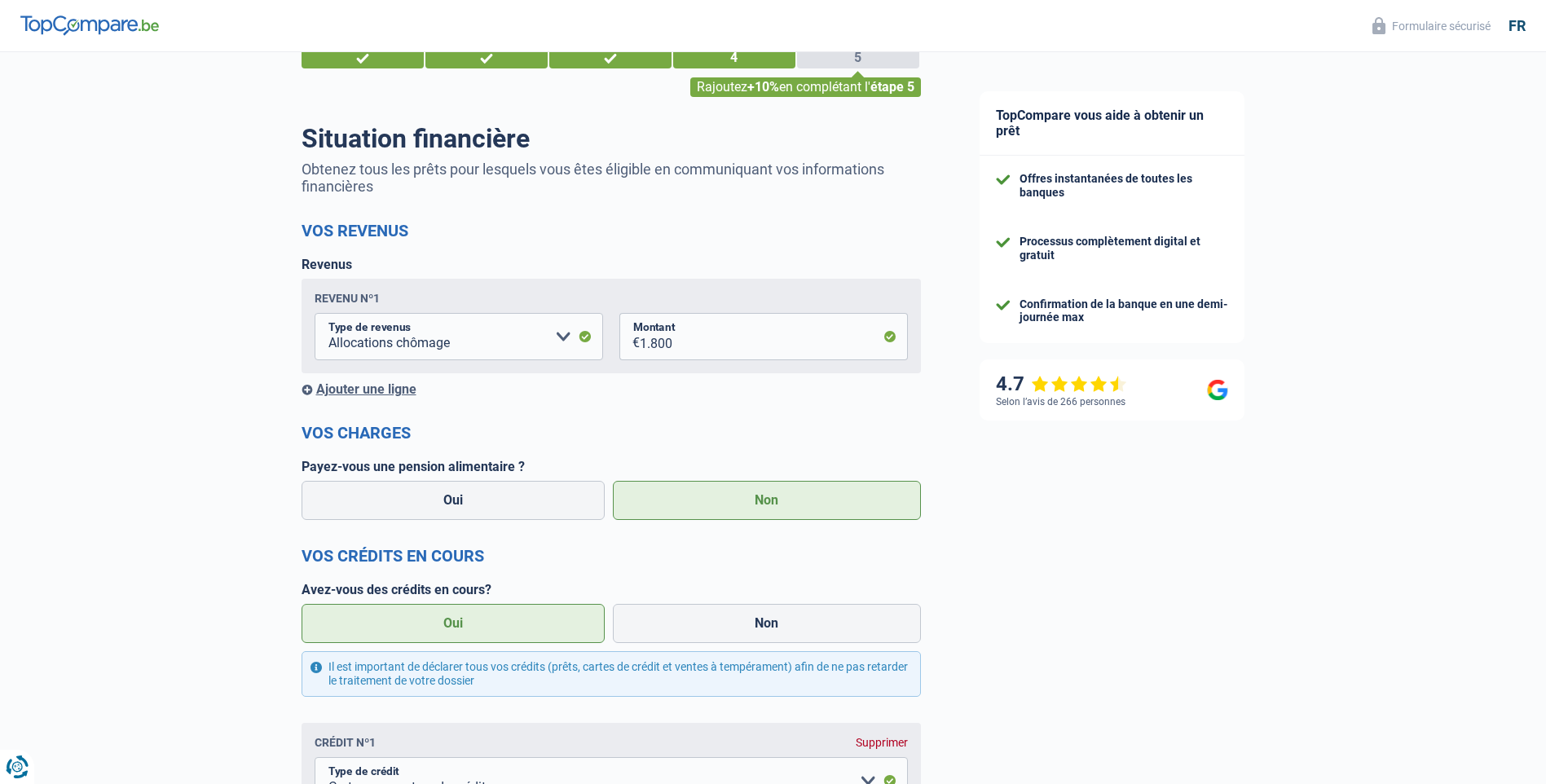
scroll to position [0, 0]
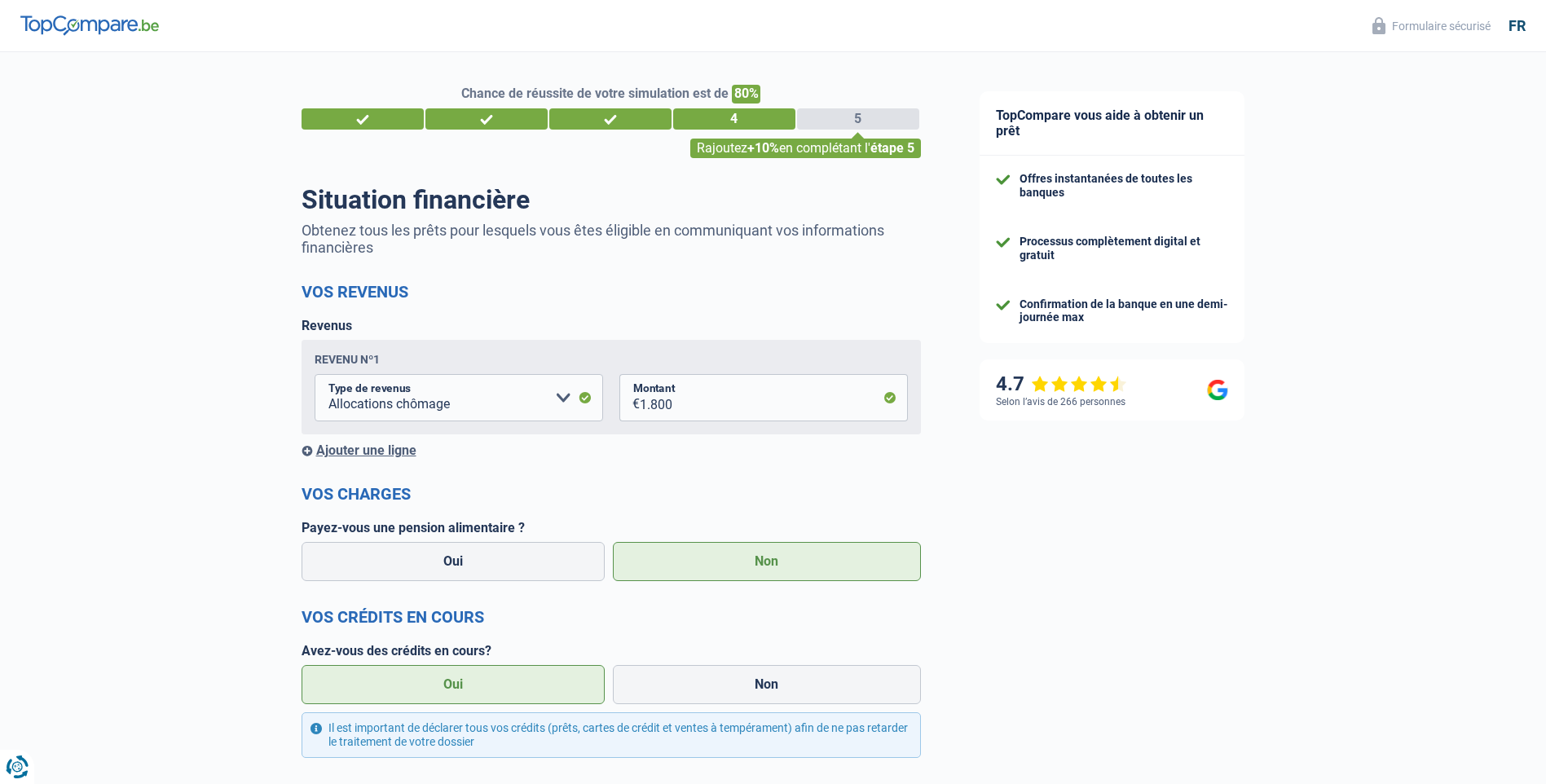
click at [403, 454] on div "Ajouter une ligne" at bounding box center [611, 450] width 619 height 15
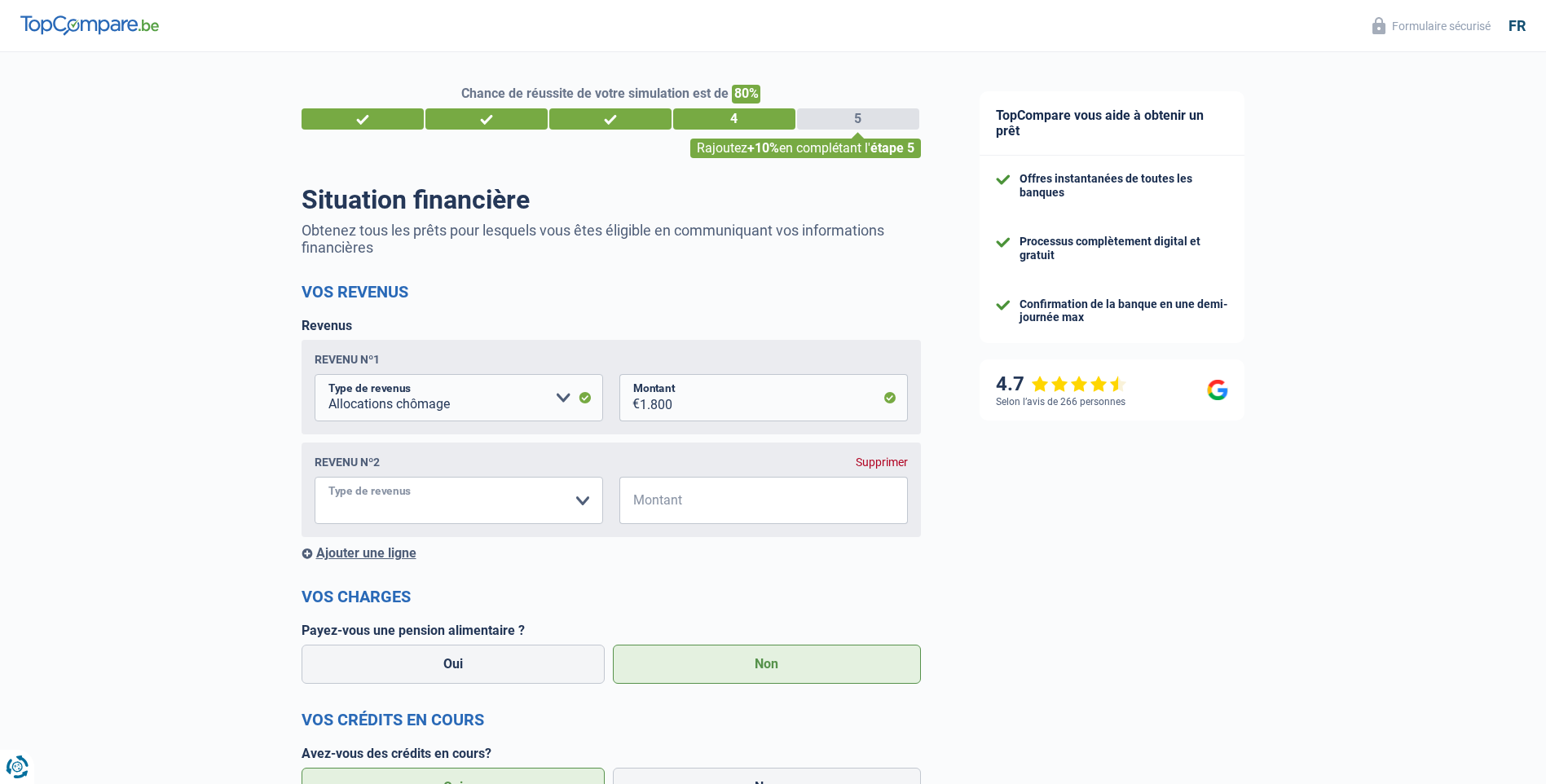
click at [577, 501] on select "Allocation d'handicap Allocations chômage Allocations familiales Chèques repas …" at bounding box center [459, 501] width 288 height 47
select select "alimony"
click at [315, 480] on select "Allocation d'handicap Allocations chômage Allocations familiales Chèques repas …" at bounding box center [459, 501] width 288 height 47
click at [704, 508] on input "Montant" at bounding box center [774, 501] width 268 height 47
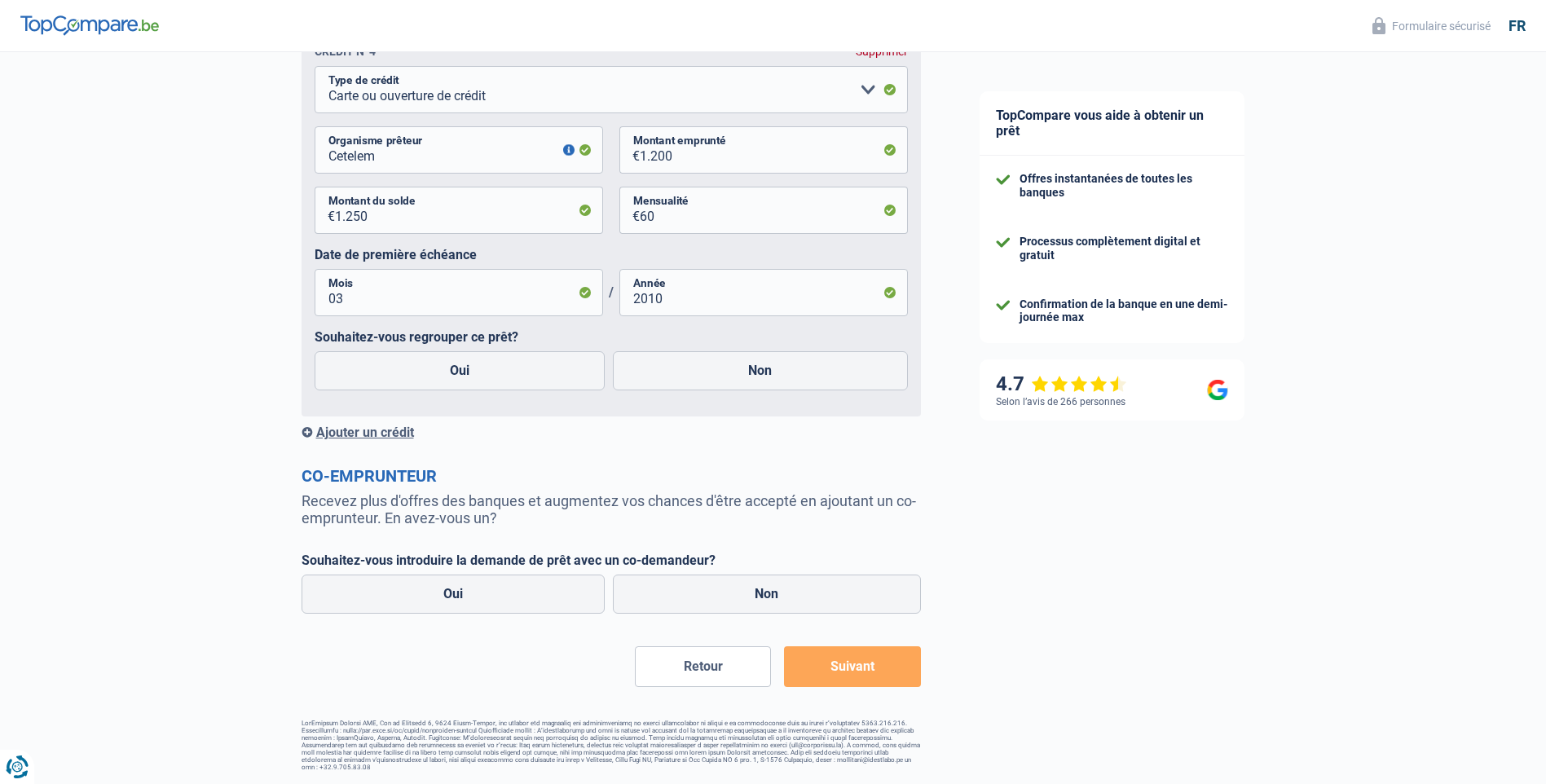
scroll to position [2037, 0]
type input "200"
click at [722, 675] on button "Retour" at bounding box center [704, 666] width 137 height 41
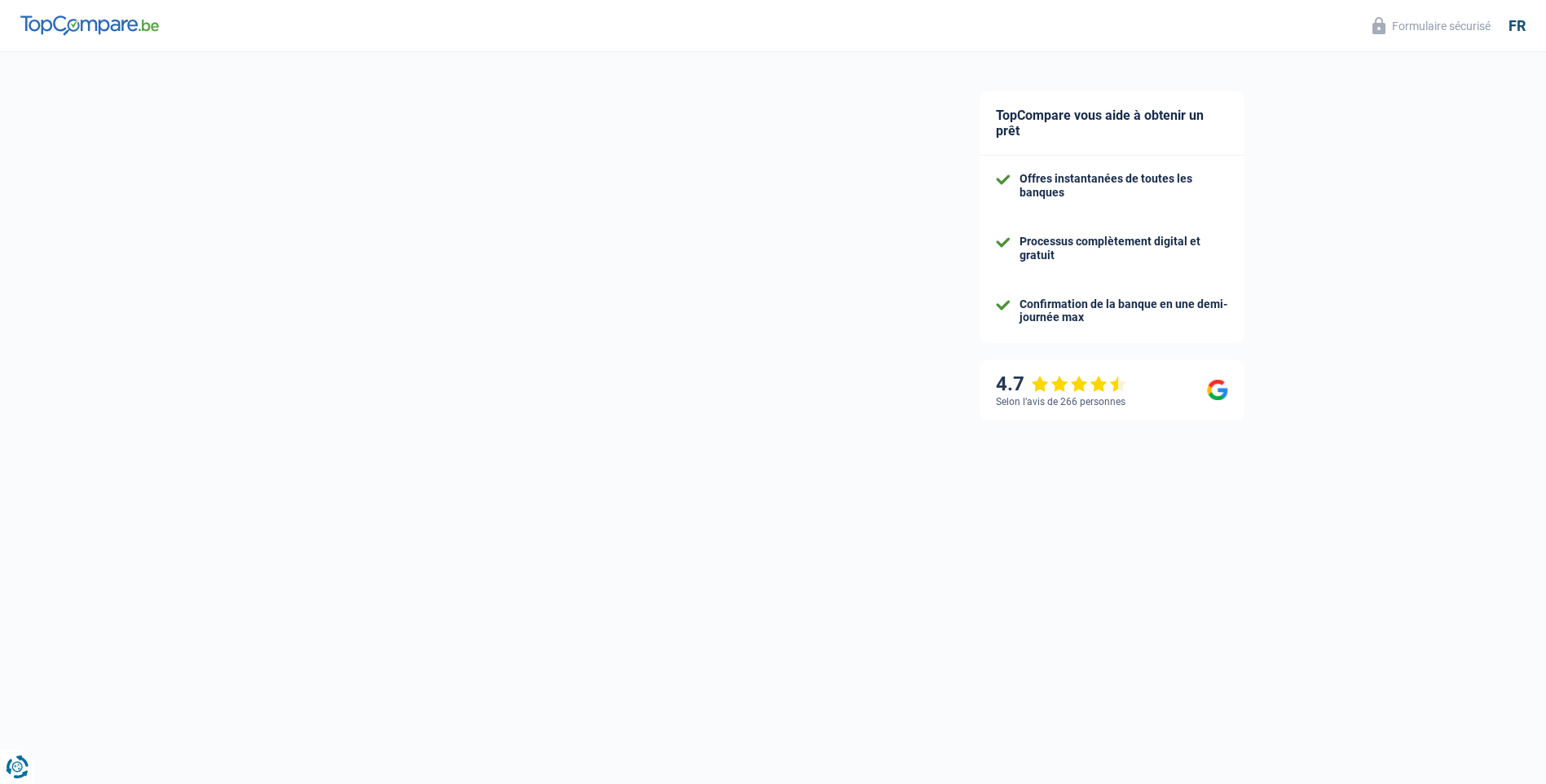
select select "divorced"
select select "liveWithParents"
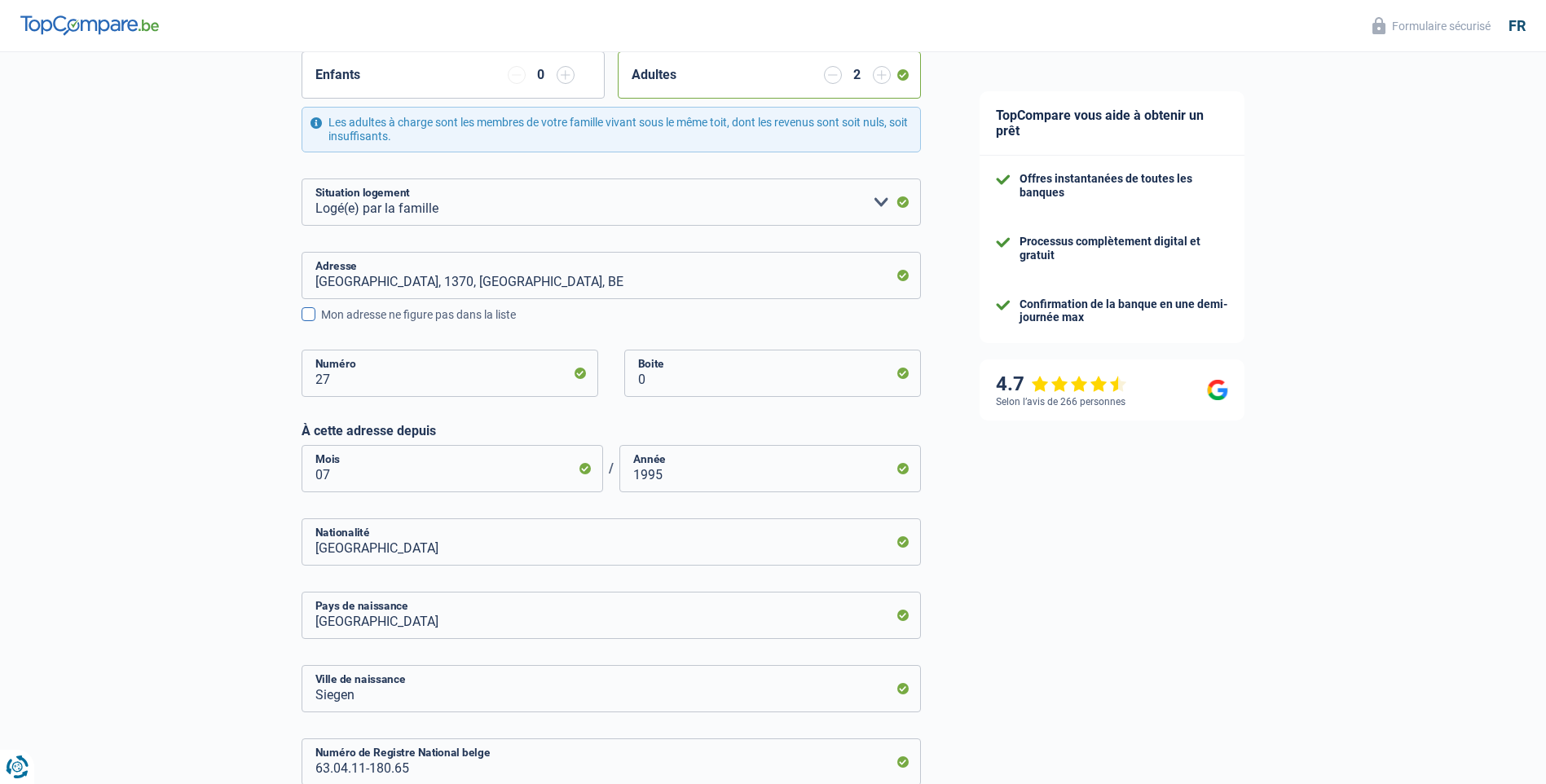
scroll to position [497, 0]
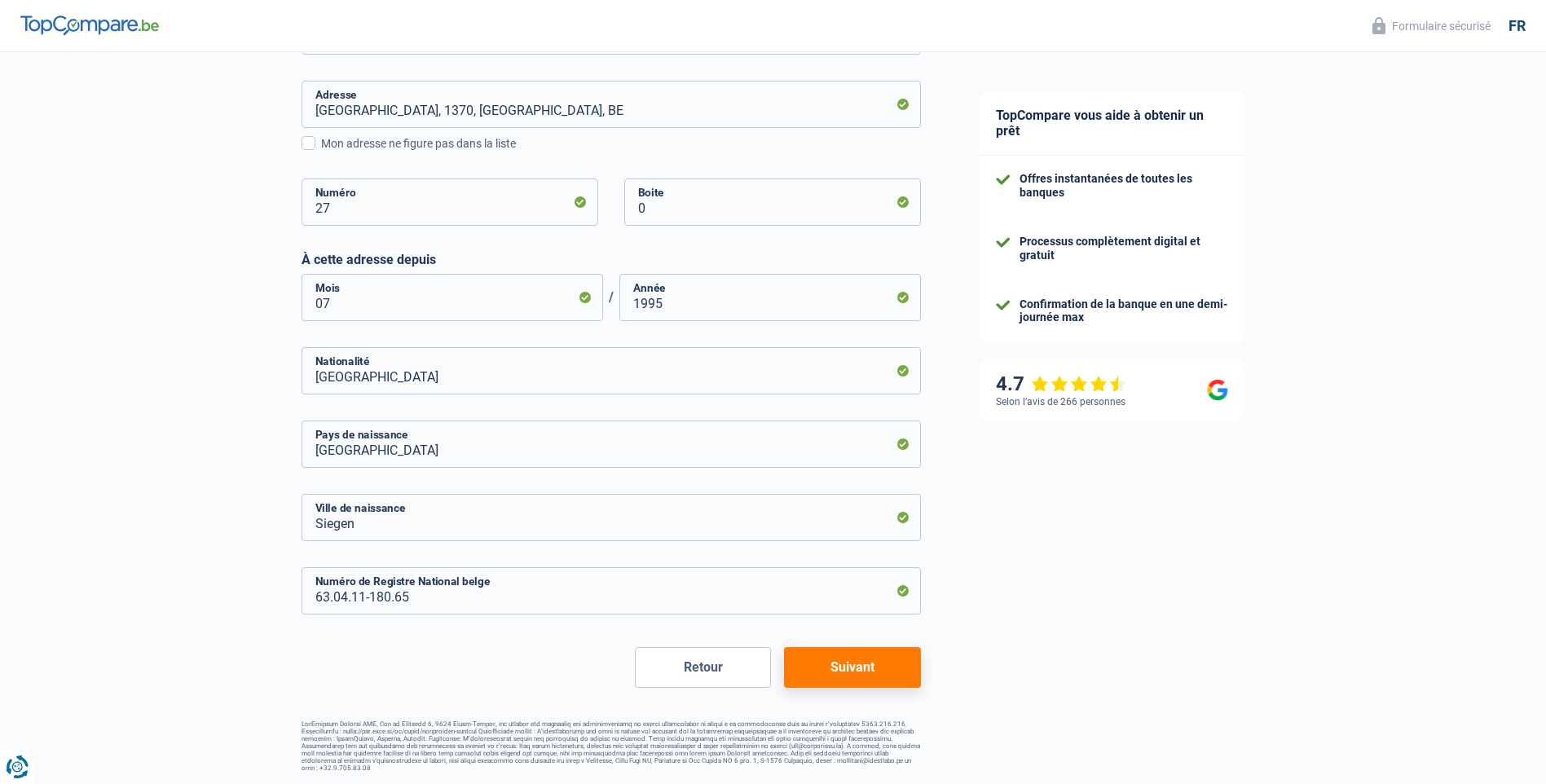
click at [724, 670] on button "Retour" at bounding box center [704, 666] width 137 height 41
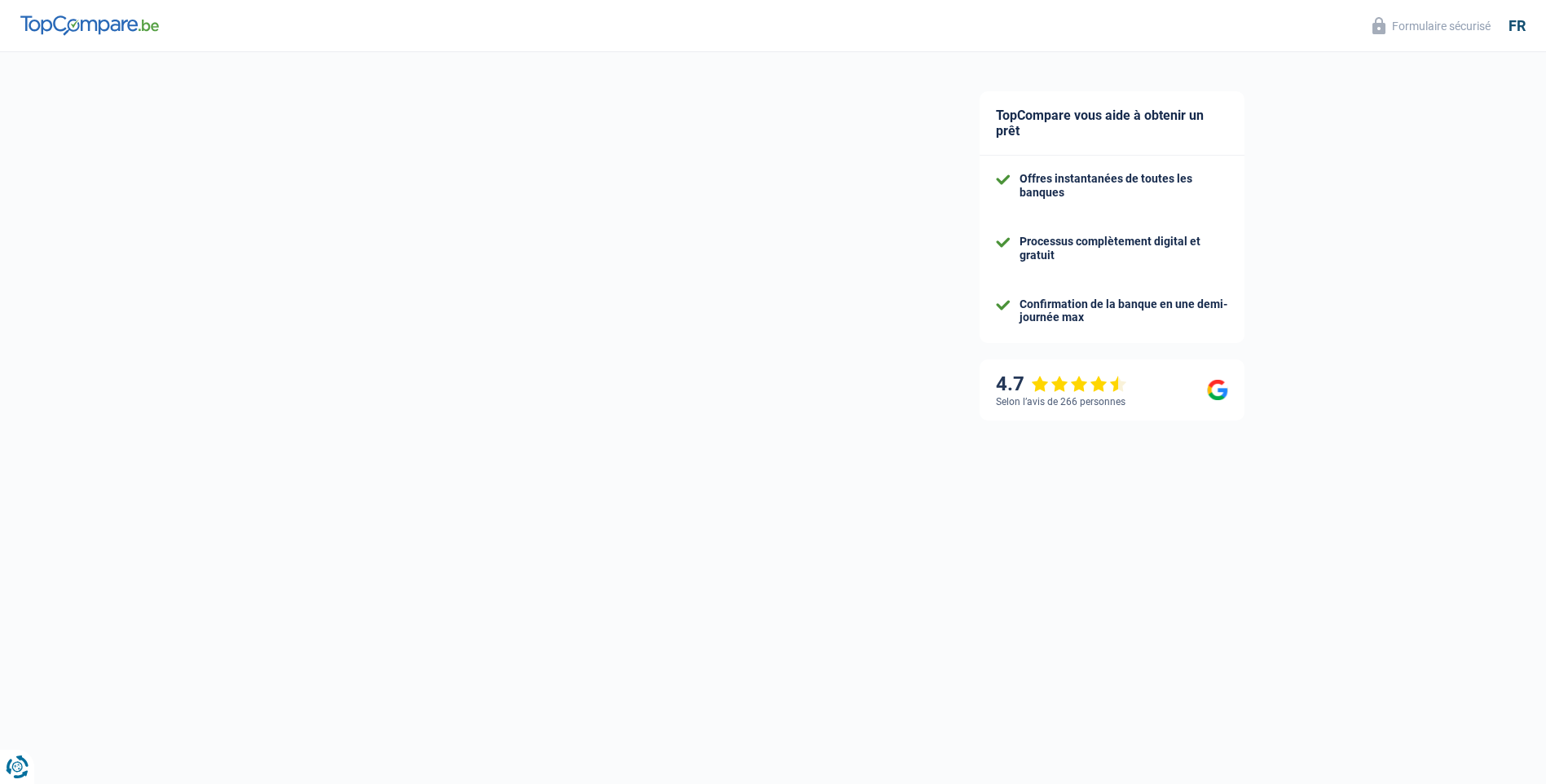
select select "unemployed"
select select "fgtb"
select select "BE"
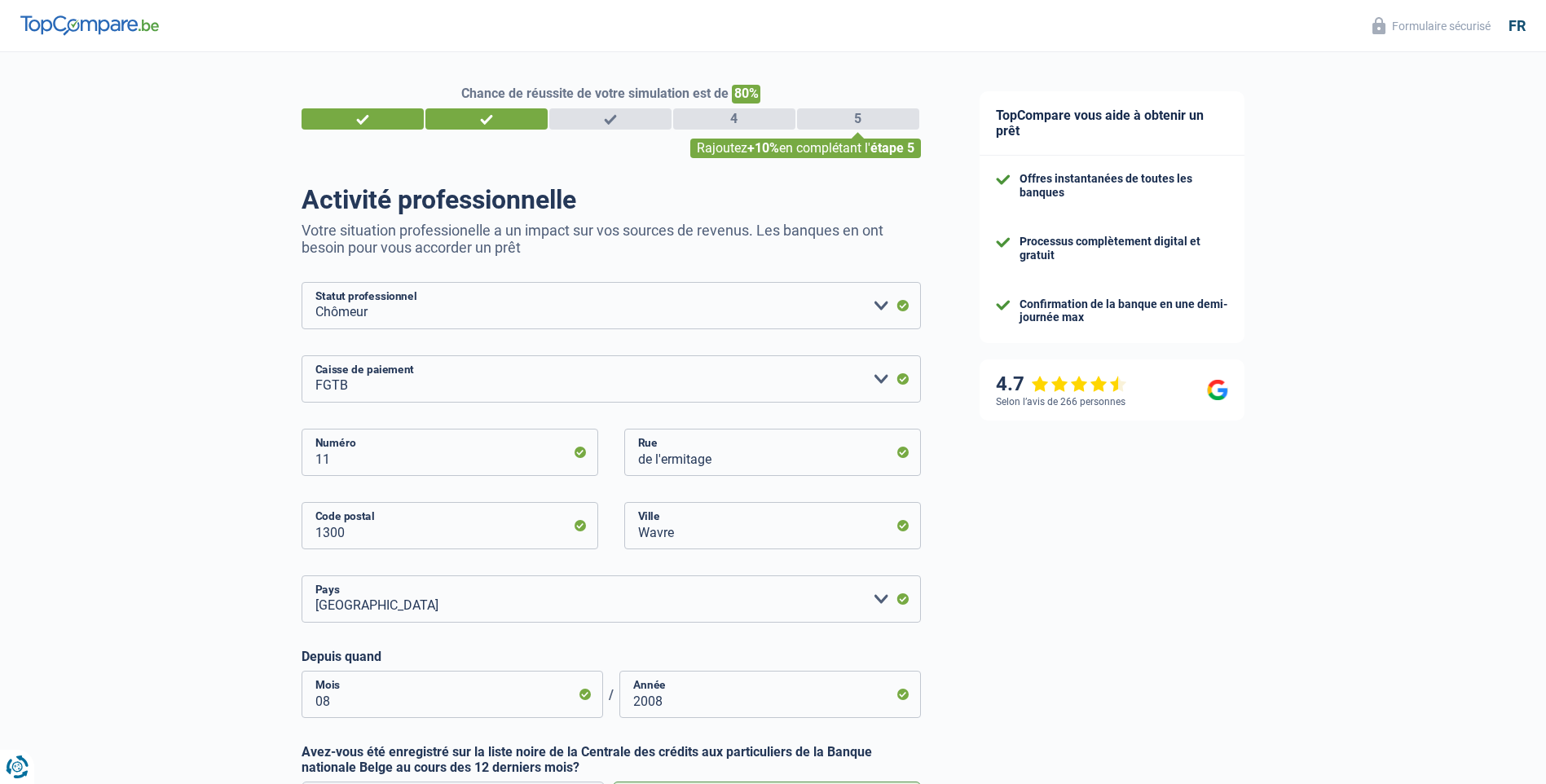
scroll to position [274, 0]
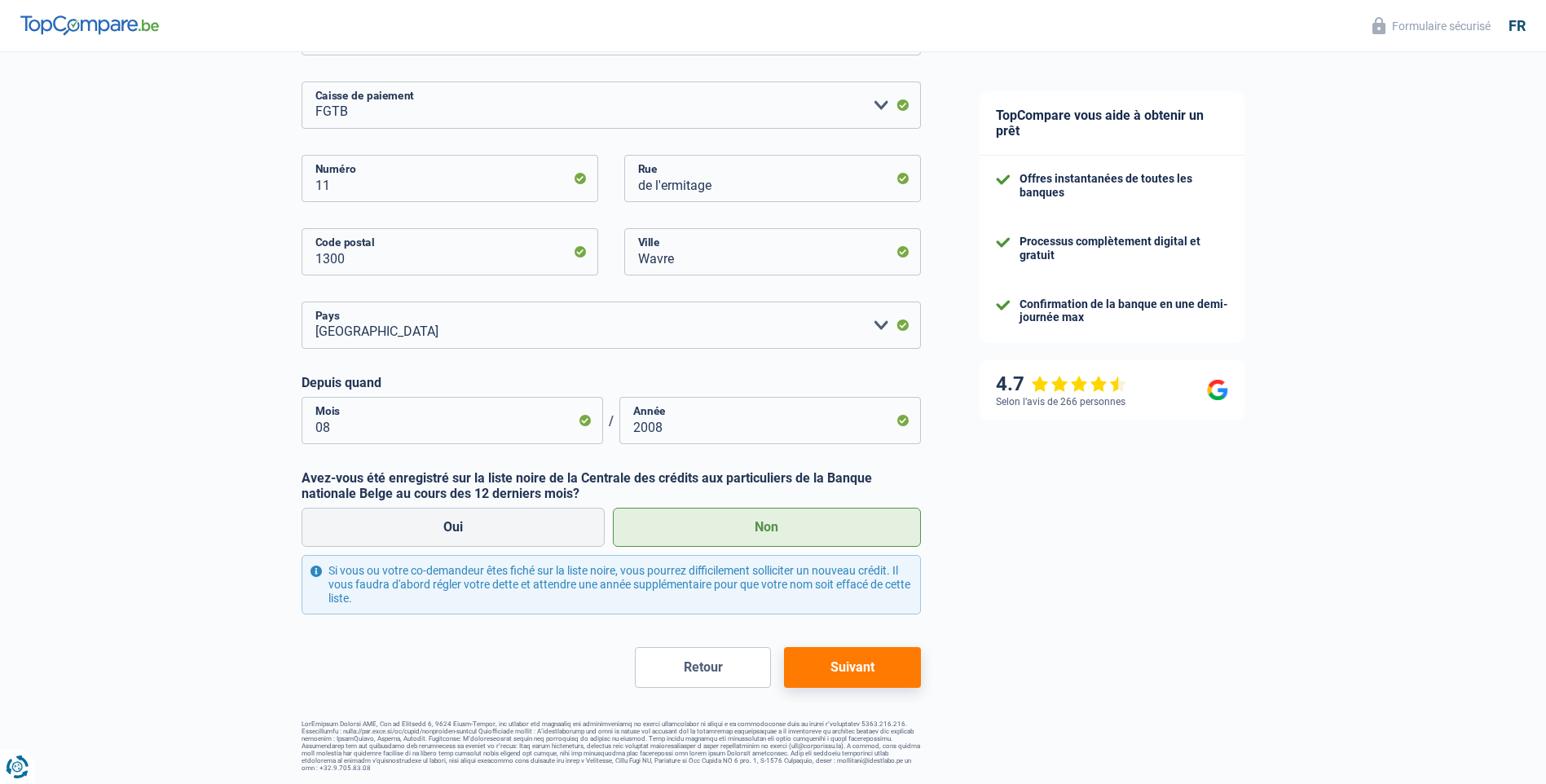
click at [734, 672] on button "Retour" at bounding box center [704, 666] width 137 height 41
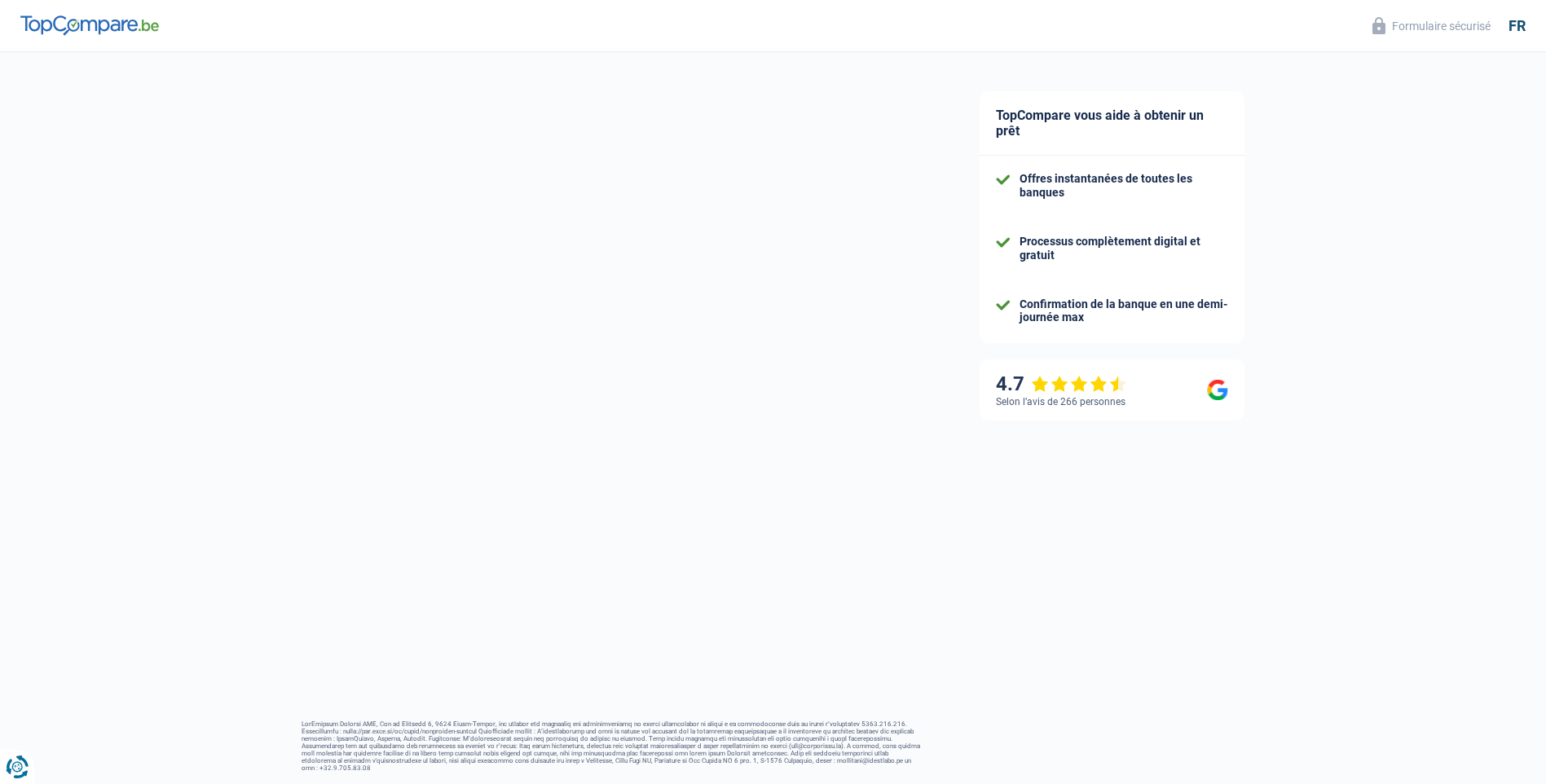
select select "32"
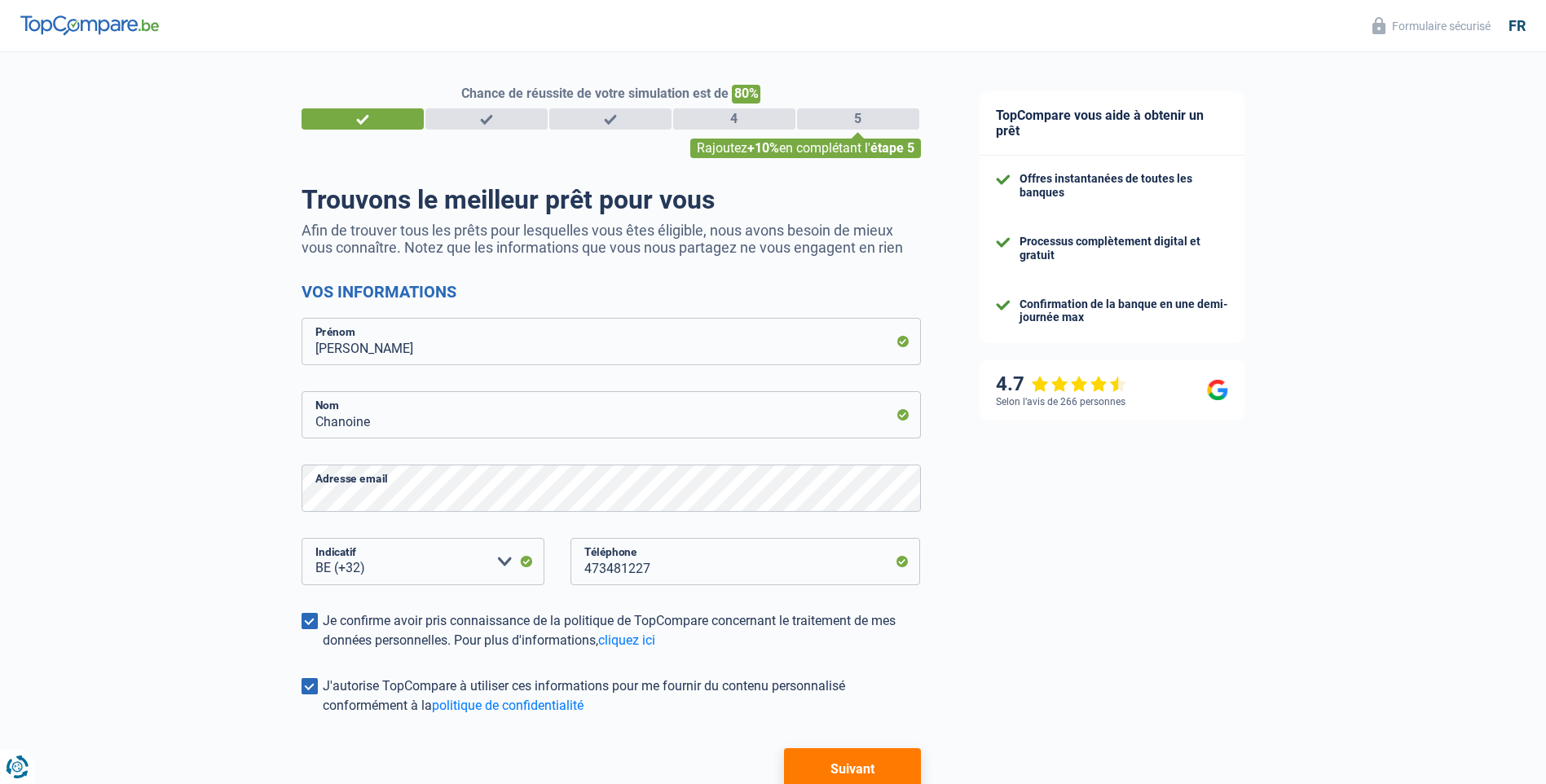
click at [876, 769] on button "Suivant" at bounding box center [853, 768] width 137 height 41
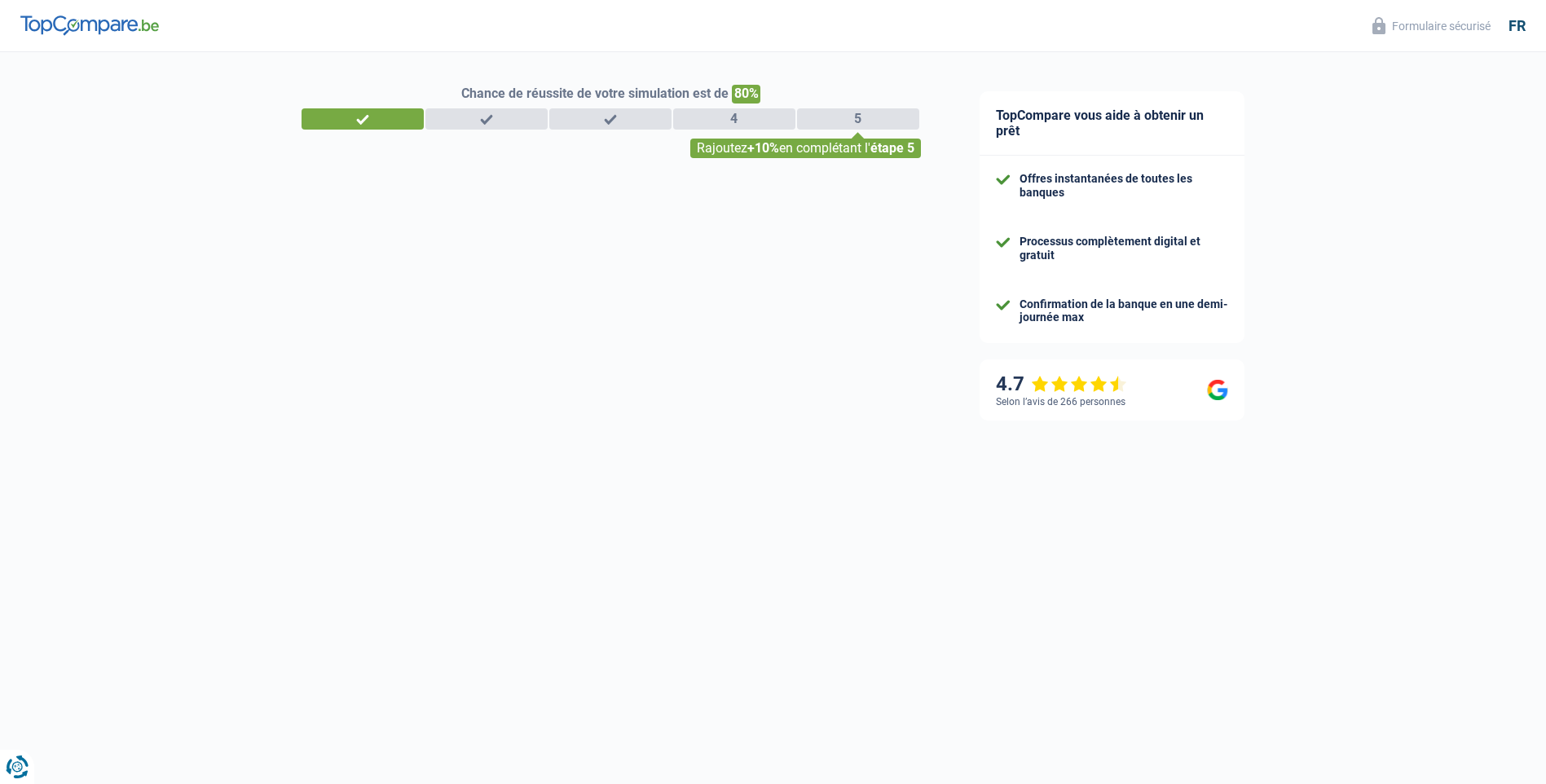
select select "unemployed"
select select "fgtb"
select select "BE"
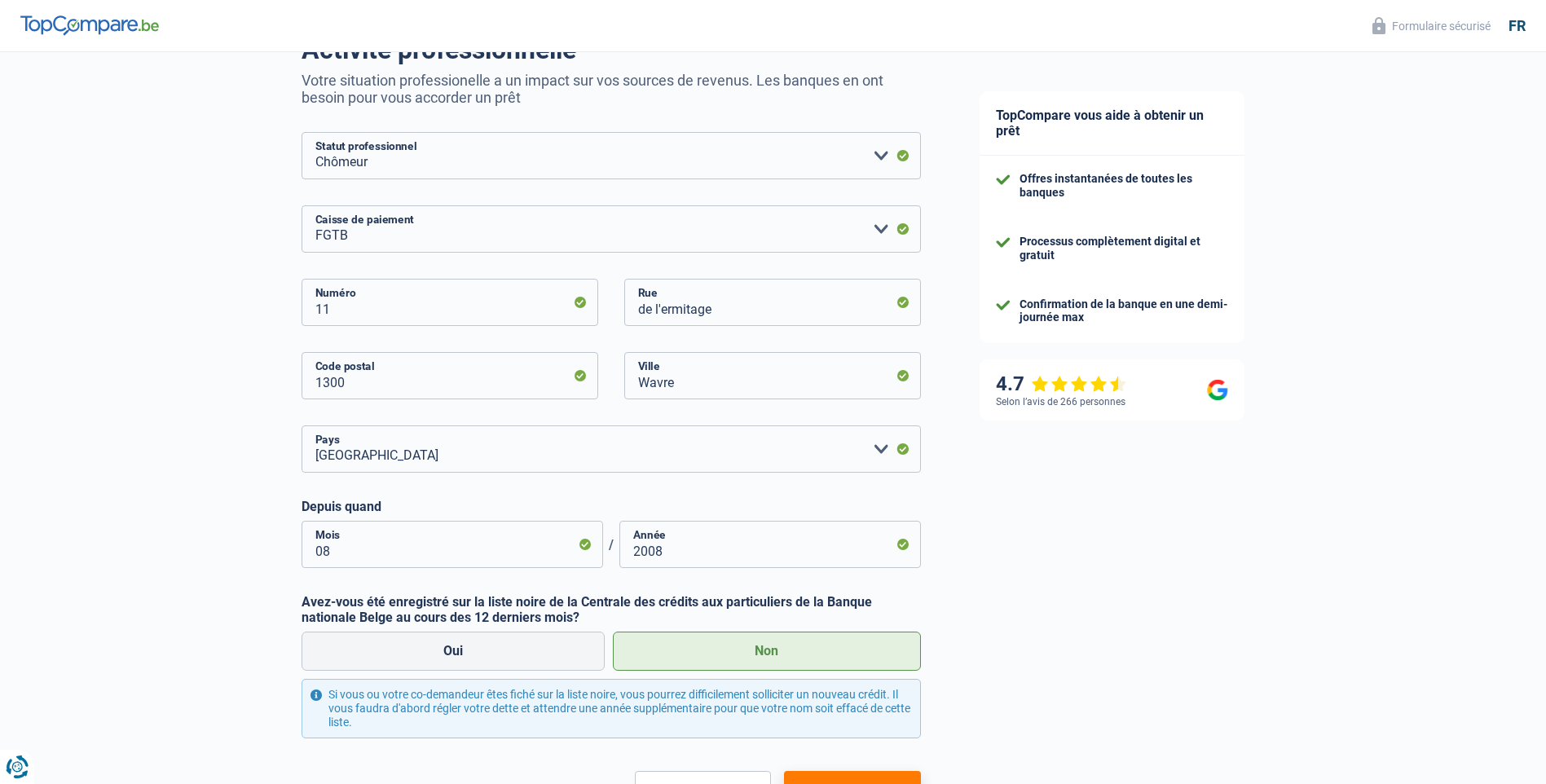
scroll to position [163, 0]
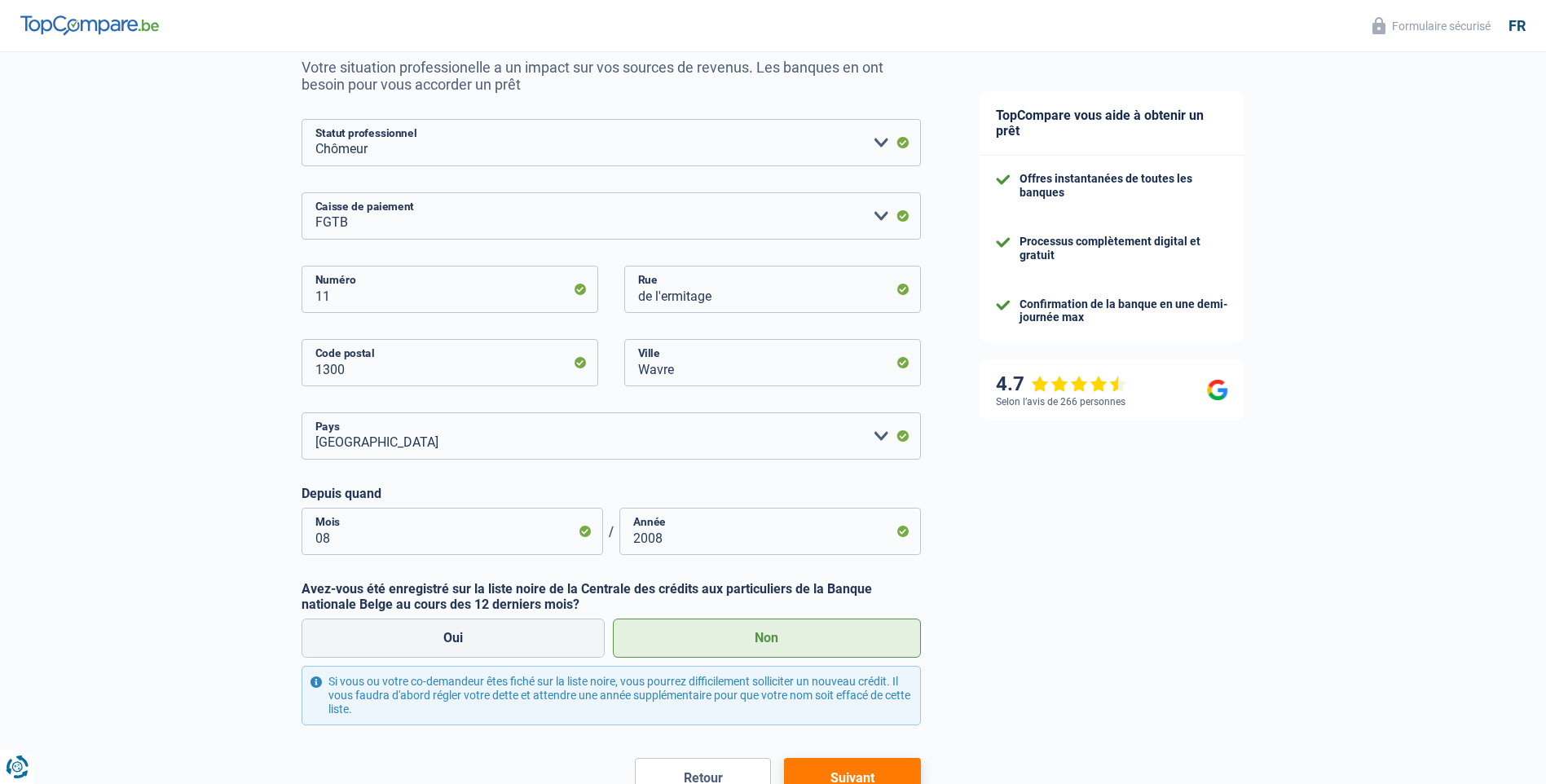
click at [850, 766] on button "Suivant" at bounding box center [853, 777] width 137 height 41
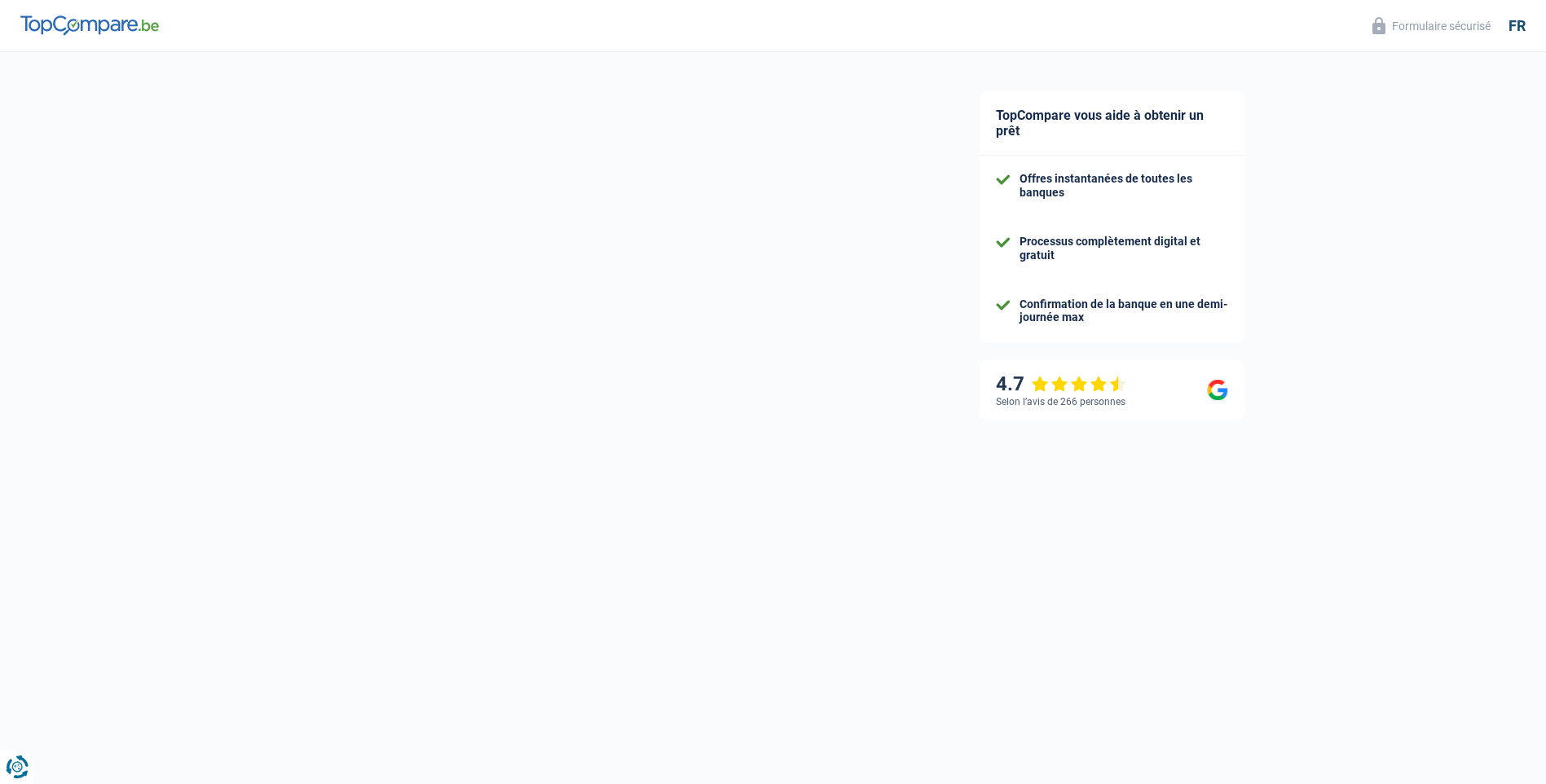
select select "divorced"
select select "liveWithParents"
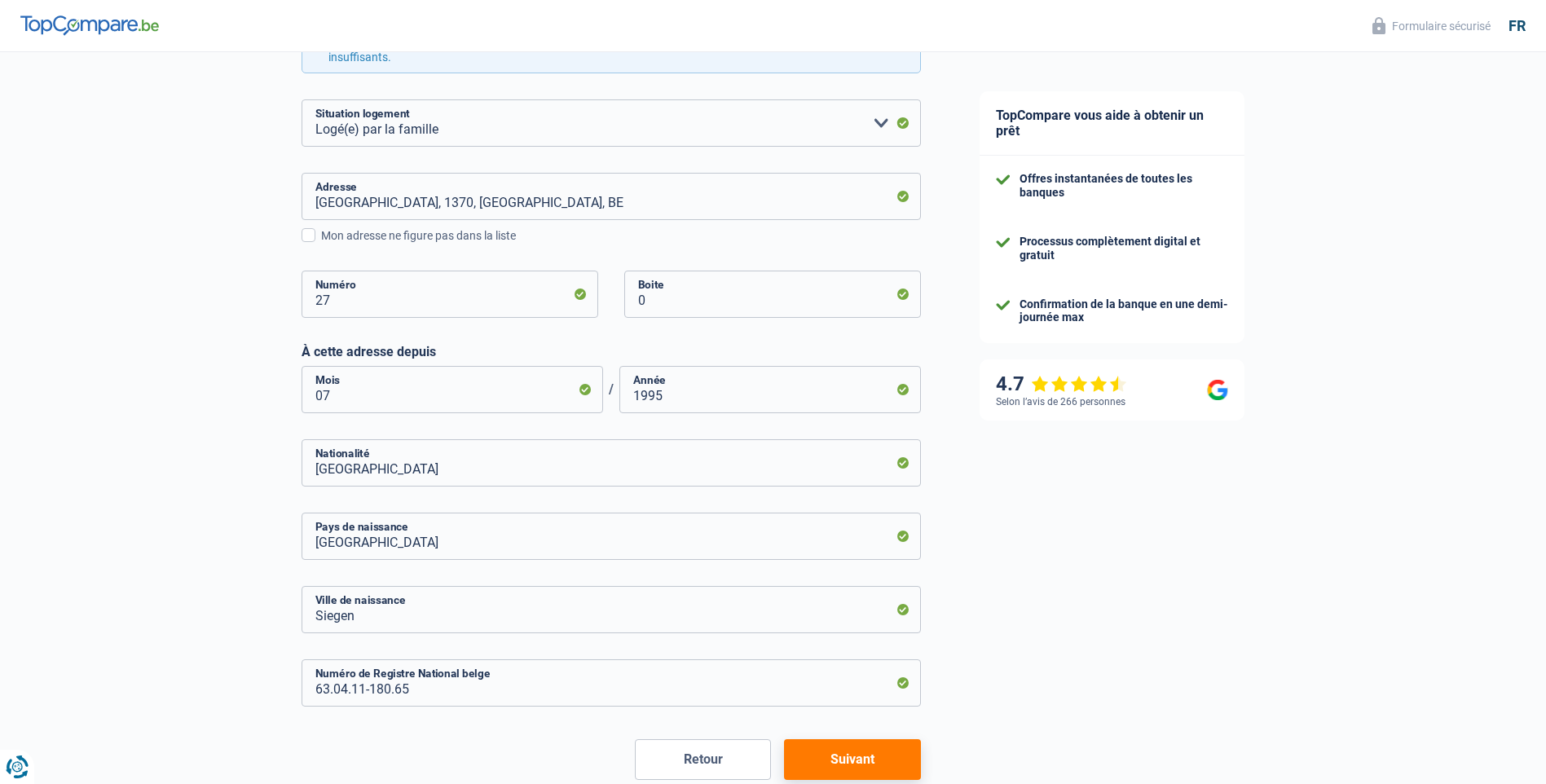
scroll to position [497, 0]
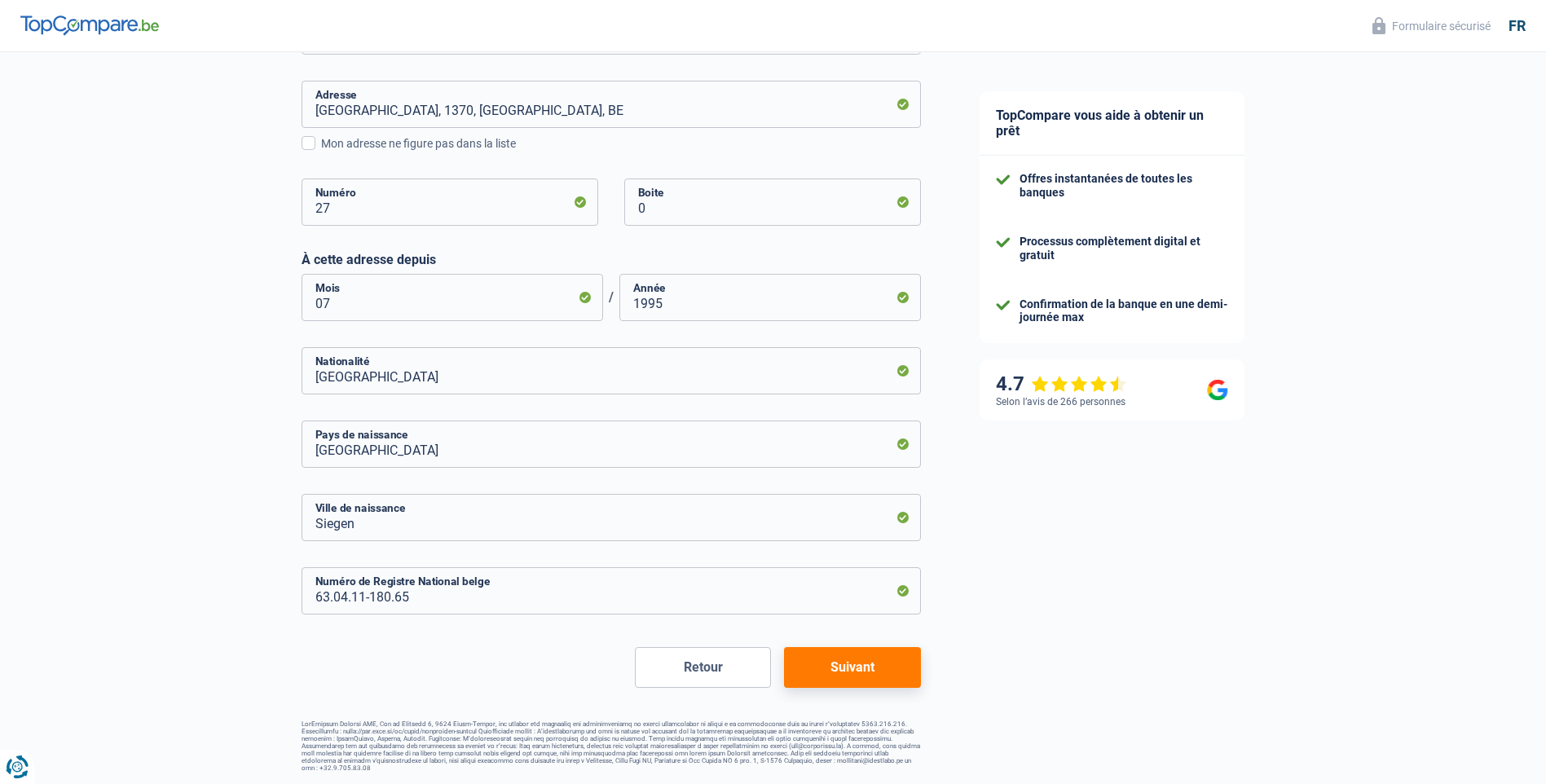
click at [879, 669] on button "Suivant" at bounding box center [853, 666] width 137 height 41
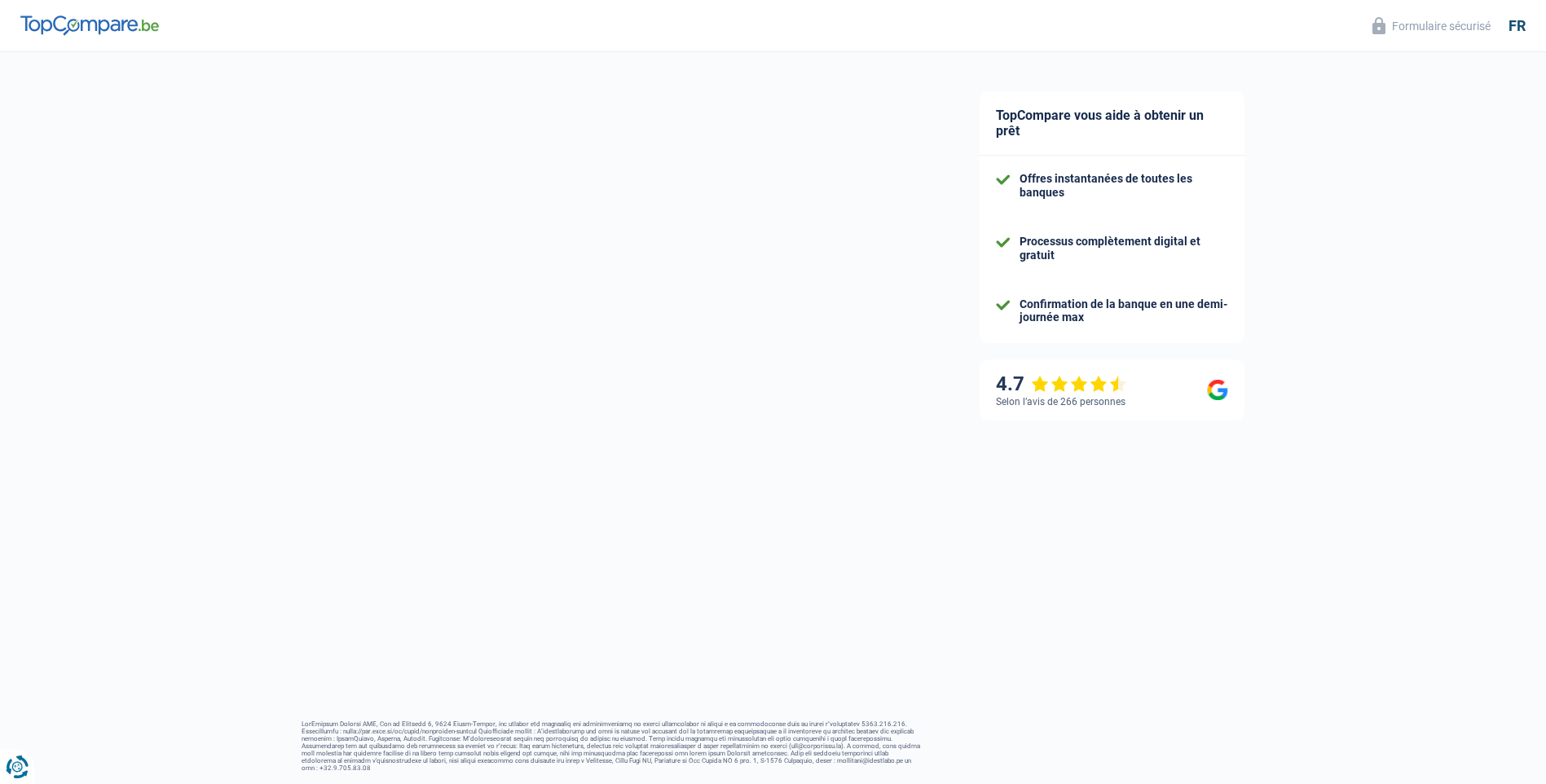
select select "unemployment"
select select "alimony"
select select "cardOrCredit"
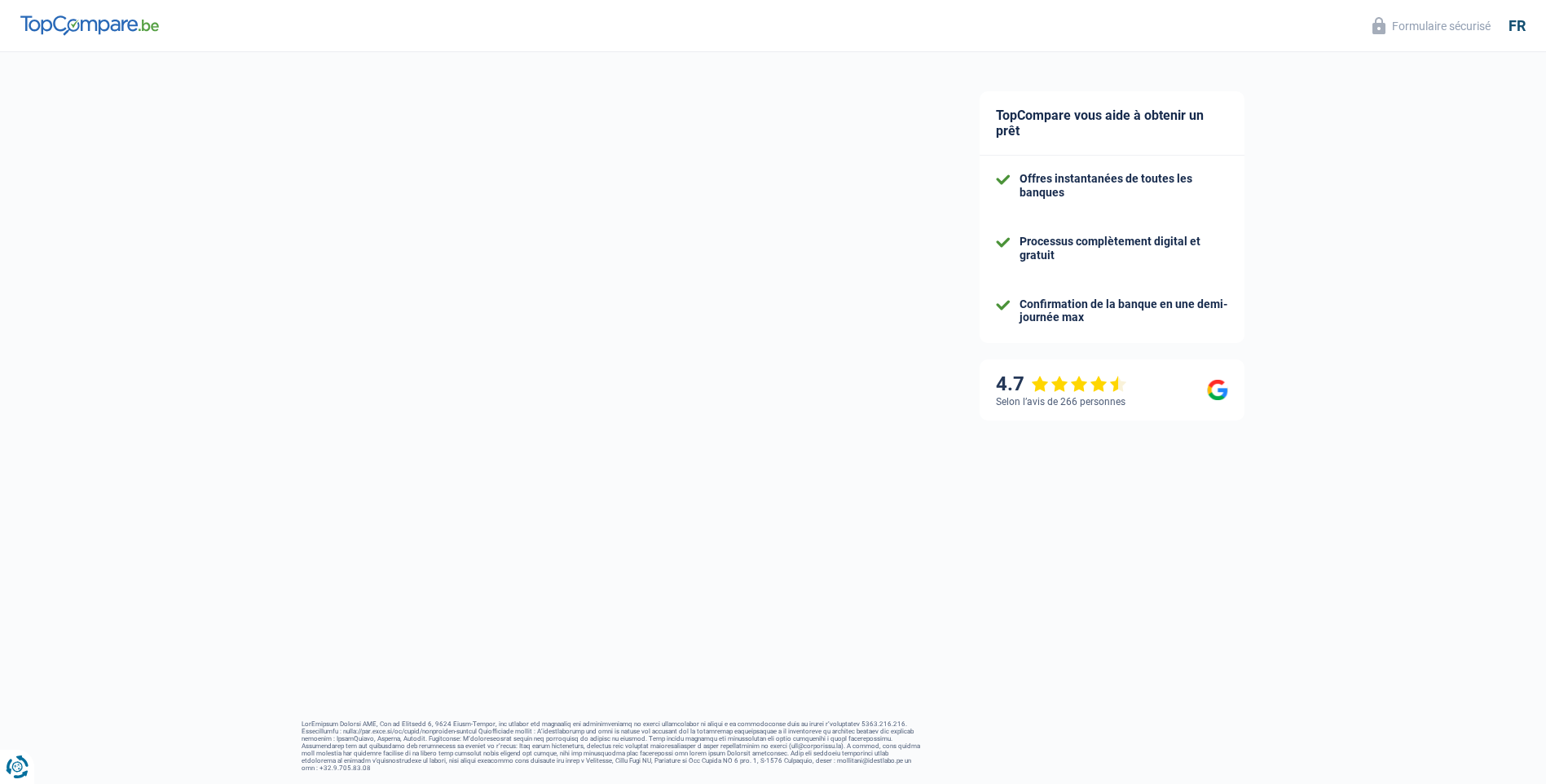
select select "cardOrCredit"
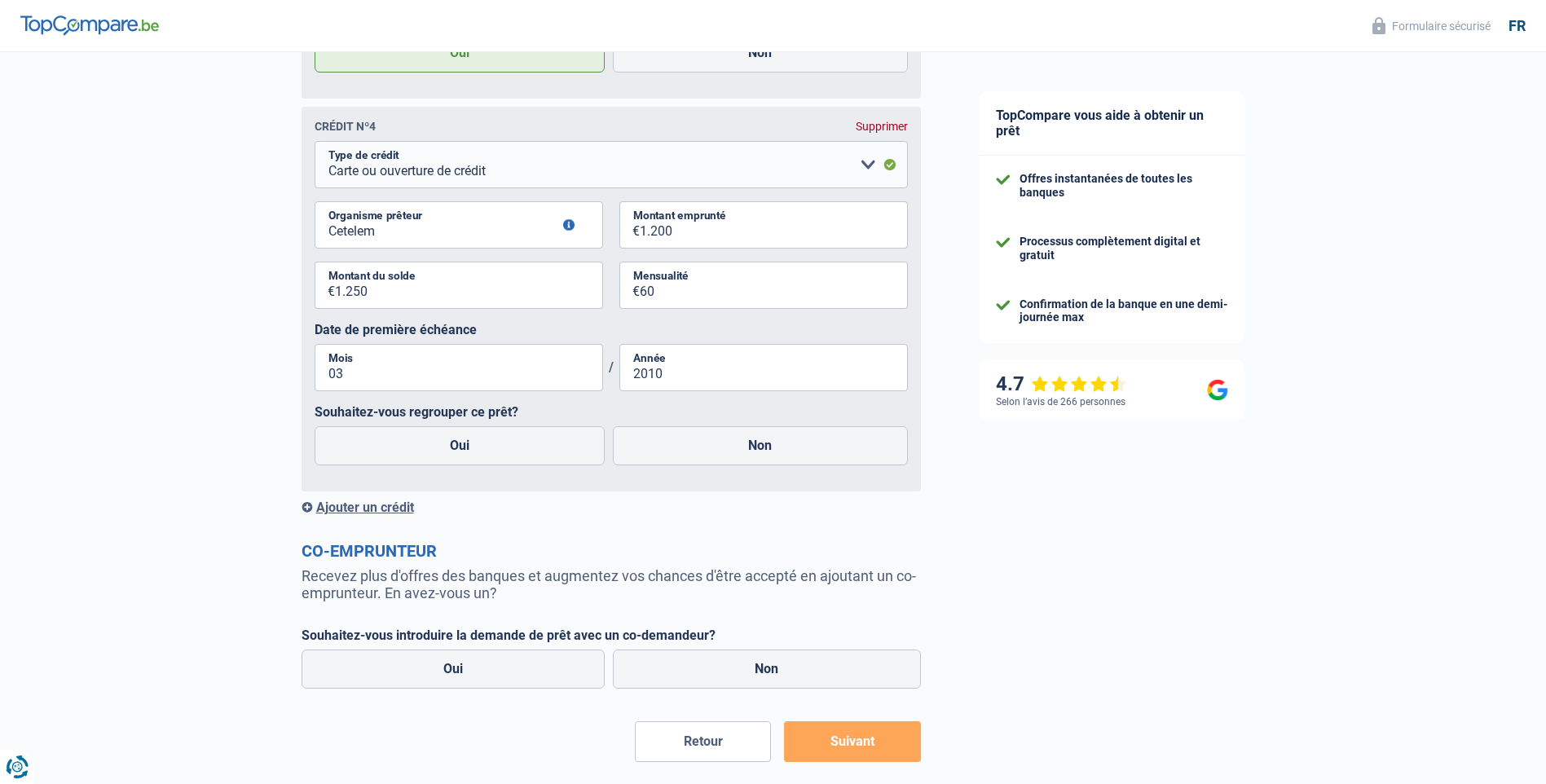
scroll to position [2038, 0]
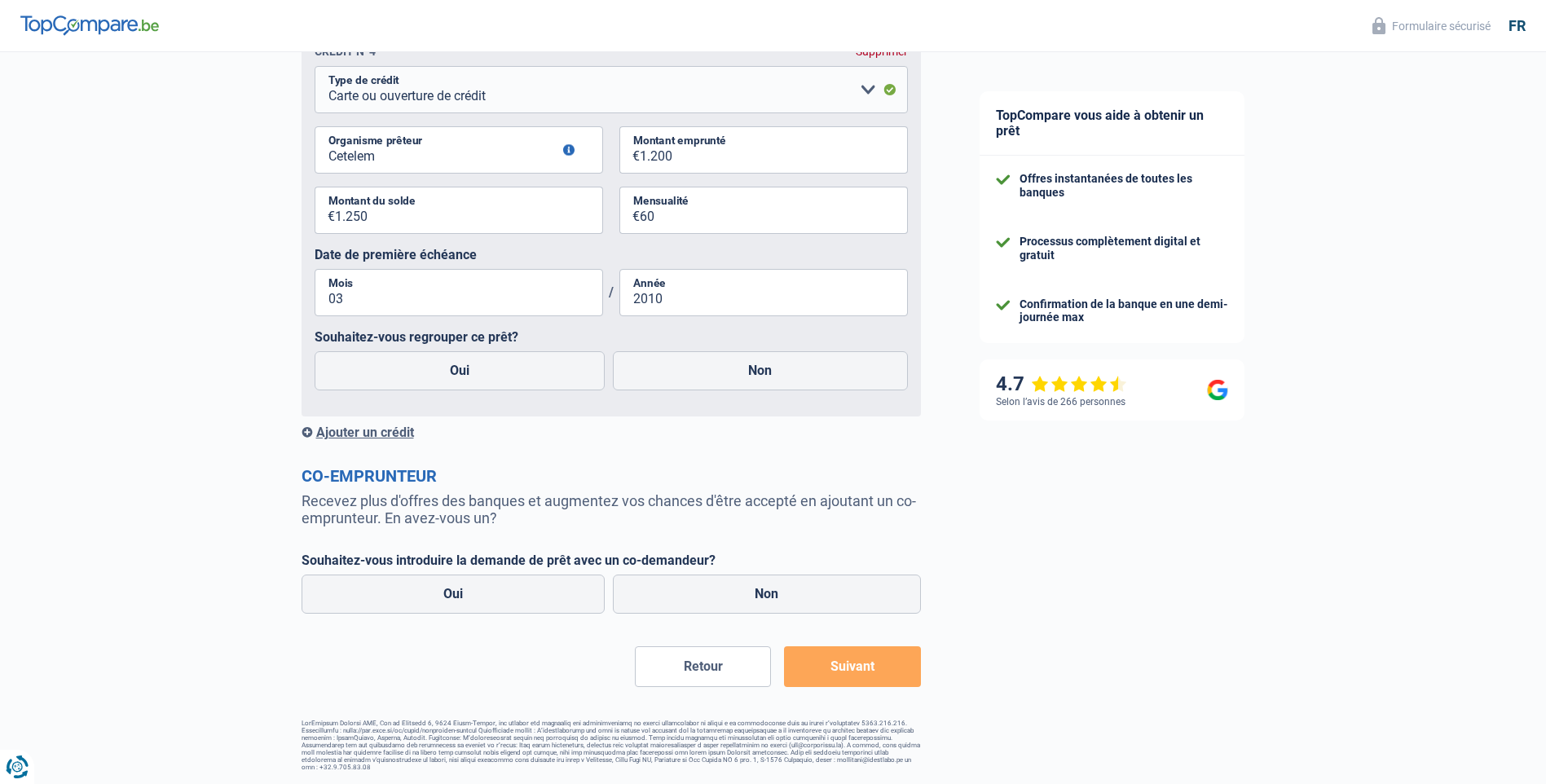
click at [863, 676] on button "Suivant" at bounding box center [853, 666] width 137 height 41
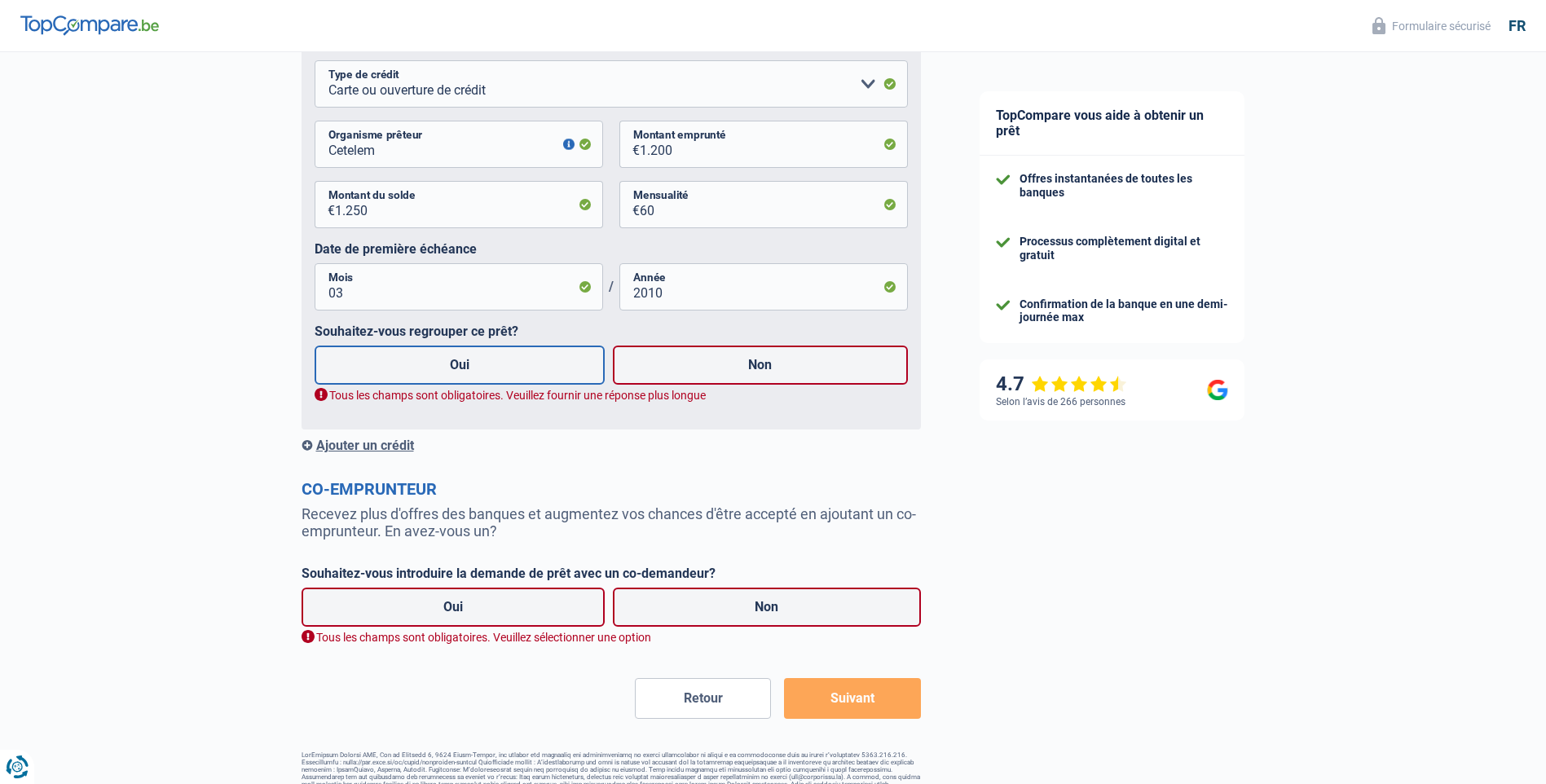
click at [458, 373] on label "Oui" at bounding box center [460, 364] width 291 height 39
click at [458, 373] on input "Oui" at bounding box center [460, 364] width 291 height 39
radio input "true"
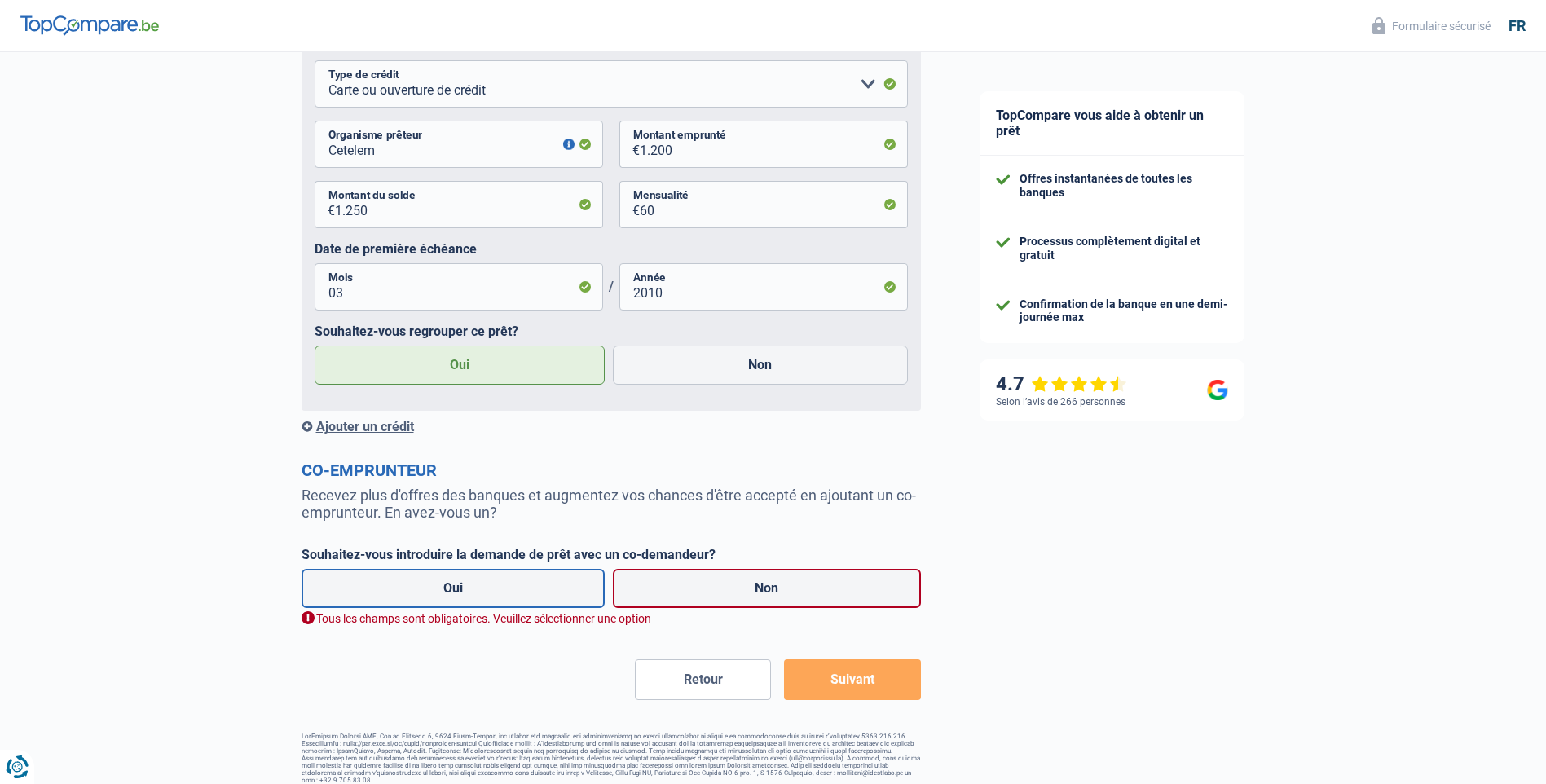
click at [465, 596] on label "Oui" at bounding box center [453, 588] width 304 height 39
click at [465, 596] on input "Oui" at bounding box center [453, 588] width 304 height 39
radio input "true"
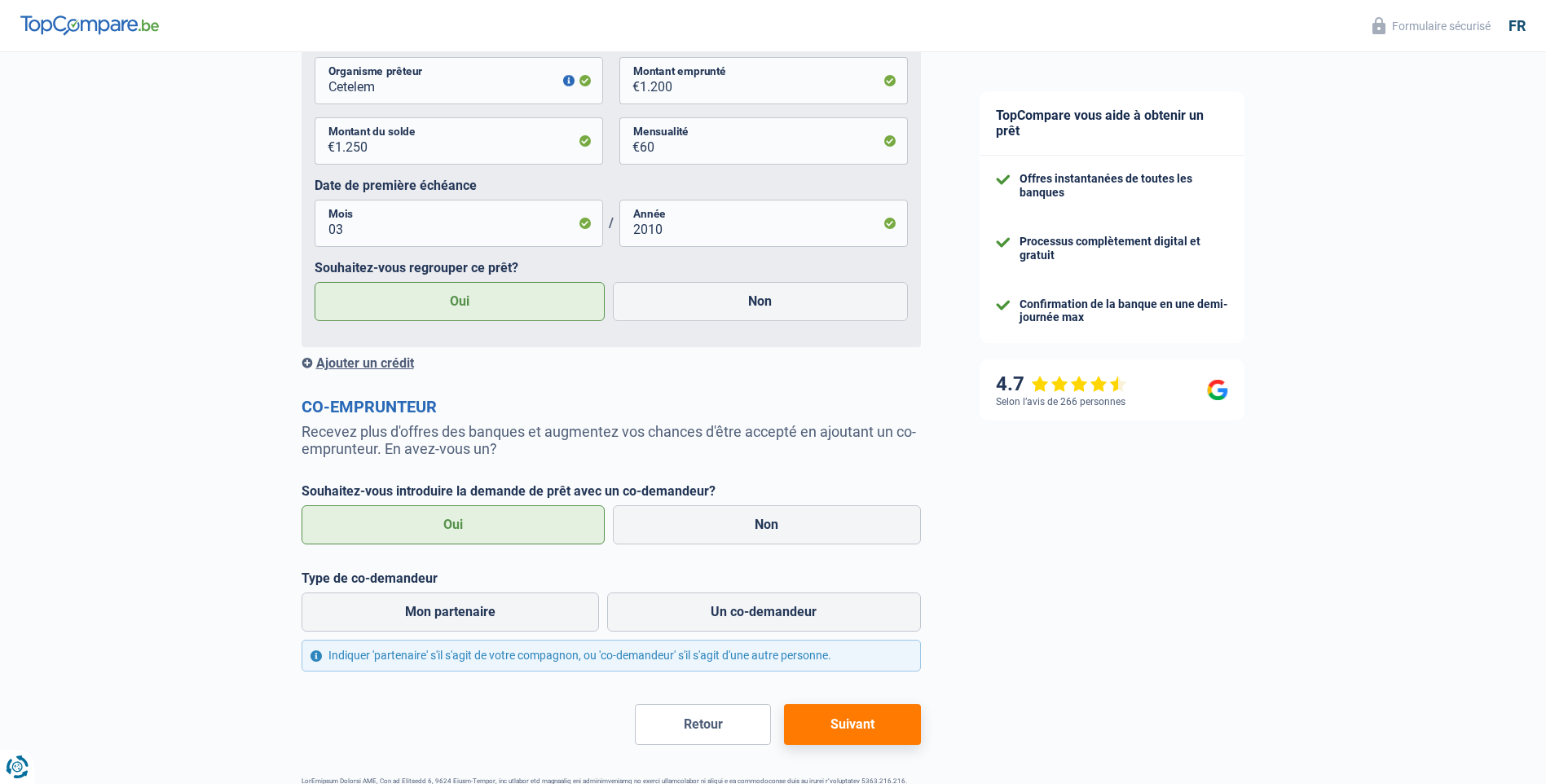
scroll to position [2166, 0]
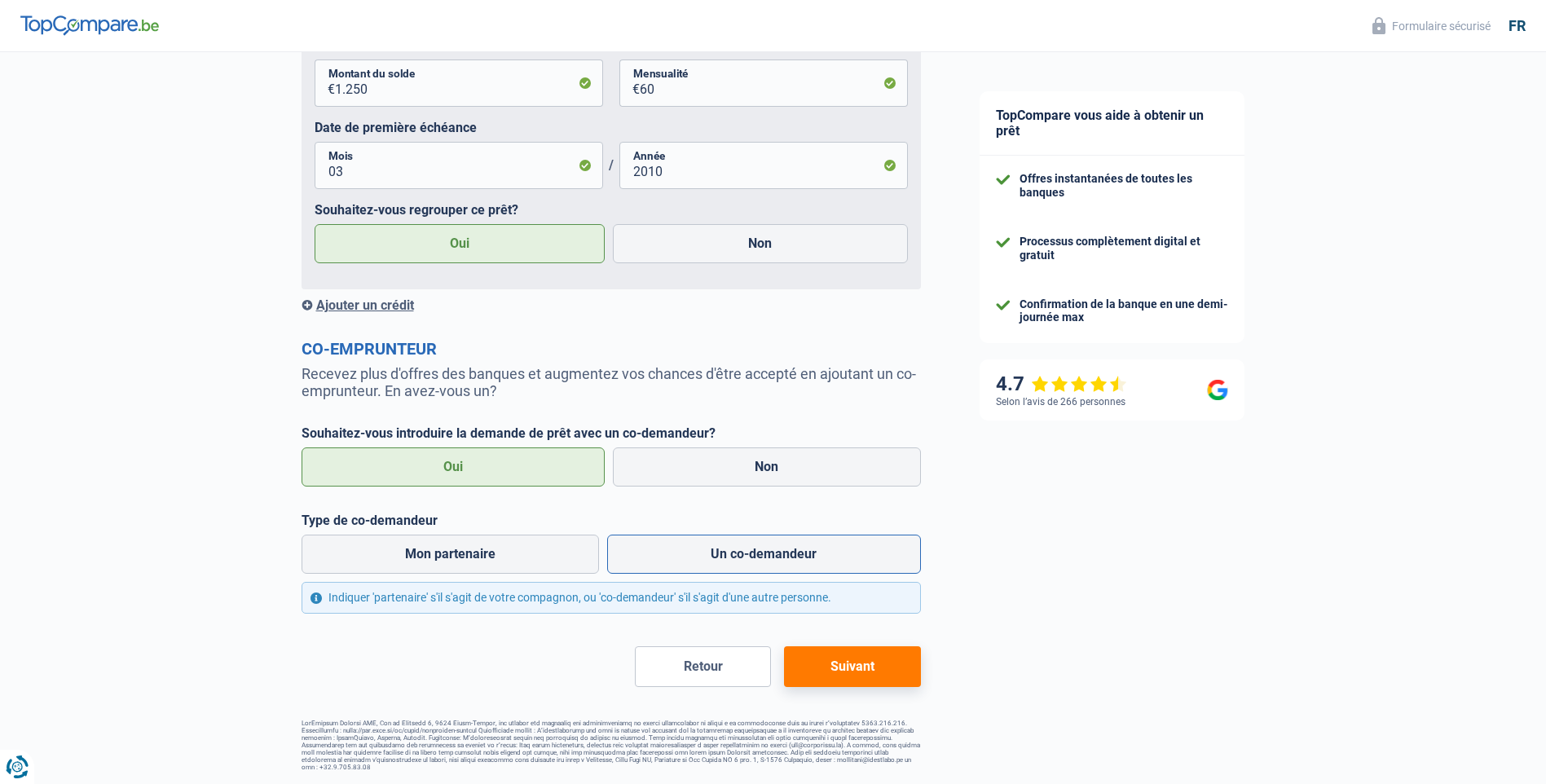
click at [788, 556] on label "Un co-demandeur" at bounding box center [764, 554] width 314 height 39
click at [788, 556] on input "Un co-demandeur" at bounding box center [764, 554] width 314 height 39
radio input "true"
click at [859, 664] on button "Suivant" at bounding box center [853, 666] width 137 height 41
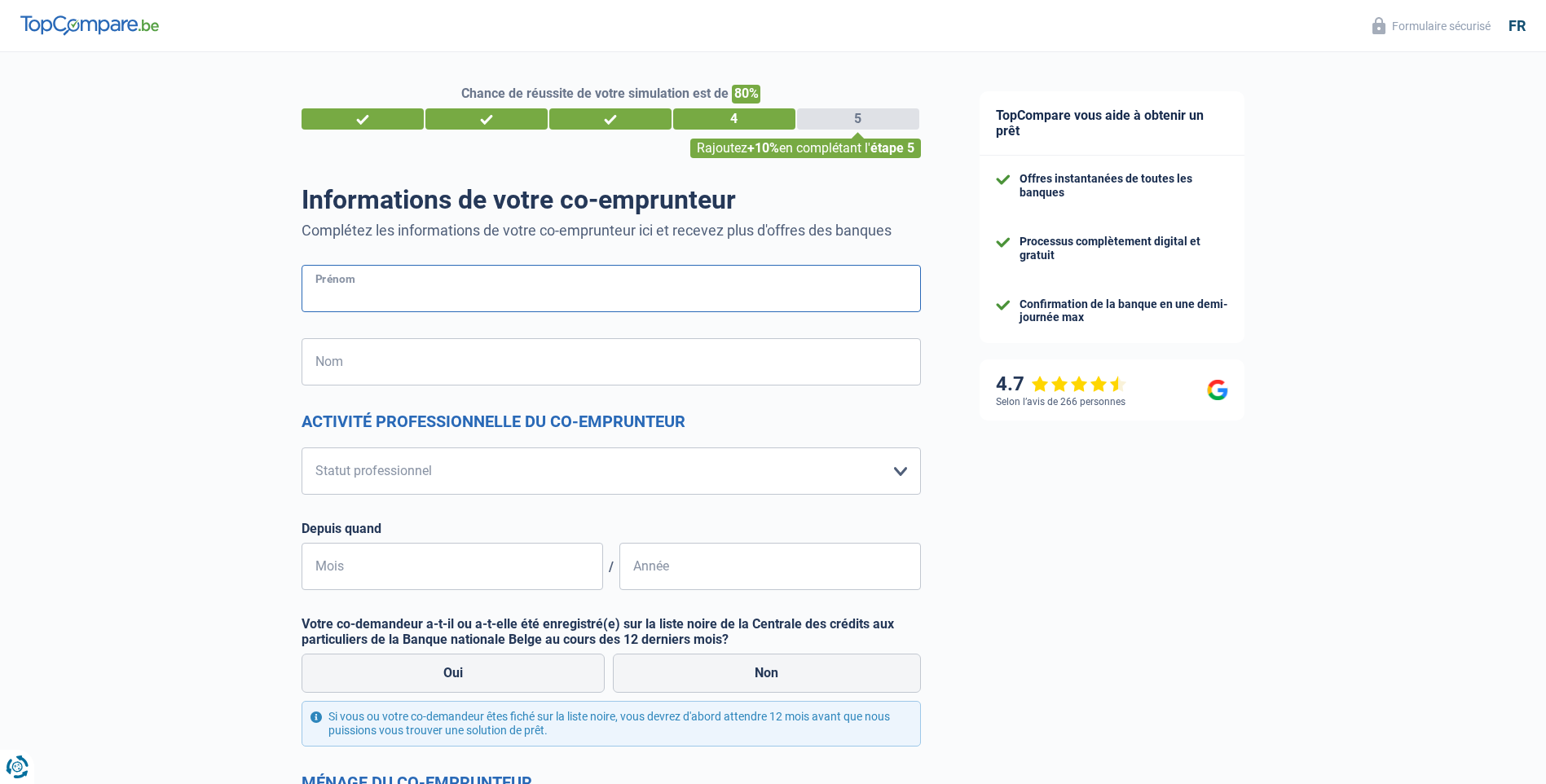
click at [376, 282] on input "Prénom" at bounding box center [611, 288] width 619 height 47
type input "Muriel"
type input "Cartiaux"
type input "Belgique"
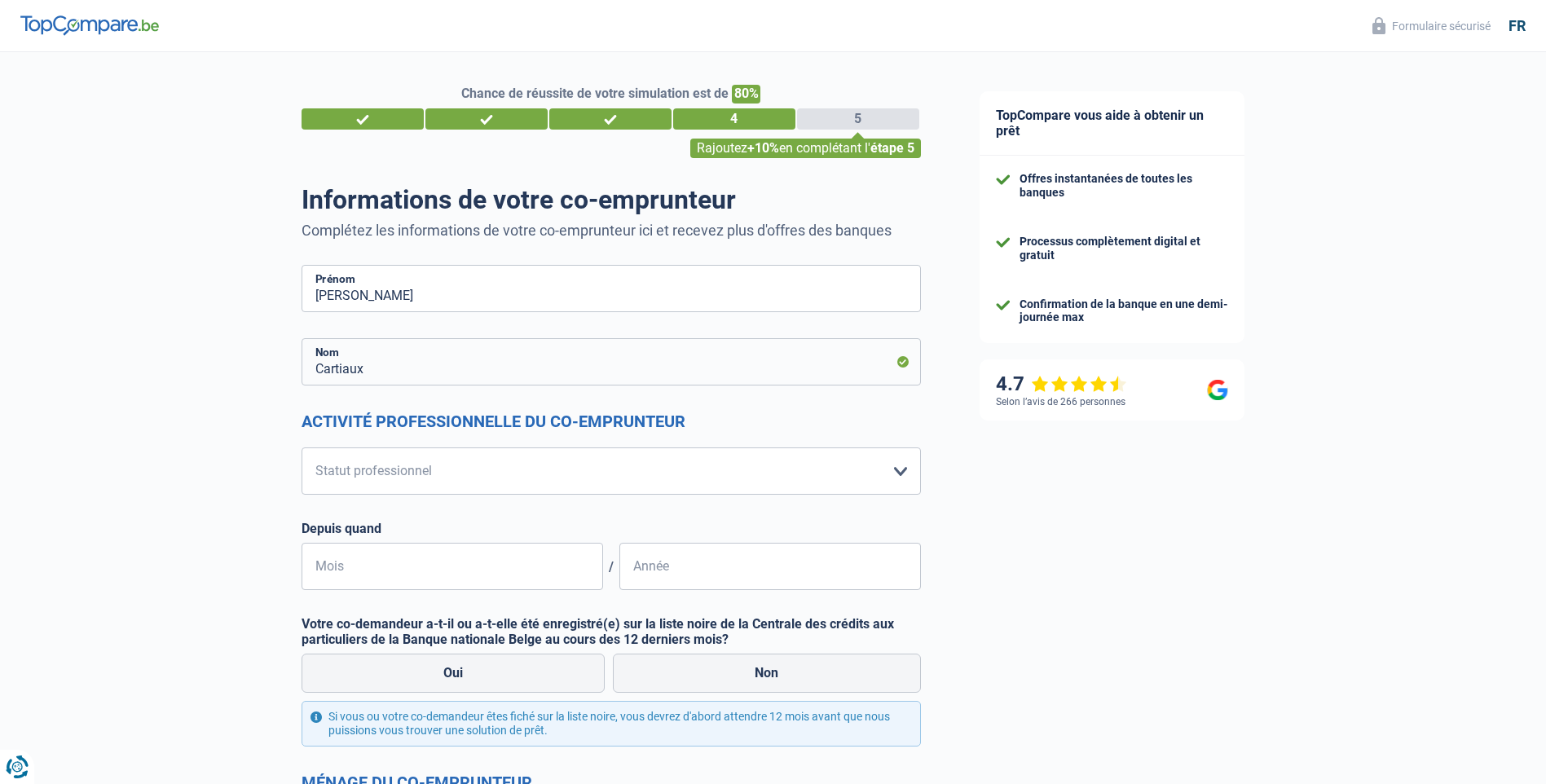
type input "Muriel"
click at [899, 469] on select "Ouvrier Employé privé Employé public Invalide Indépendant Pensionné Chômeur Mut…" at bounding box center [611, 471] width 619 height 47
select select "retired"
click at [302, 448] on select "Ouvrier Employé privé Employé public Invalide Indépendant Pensionné Chômeur Mut…" at bounding box center [611, 471] width 619 height 47
select select "pension"
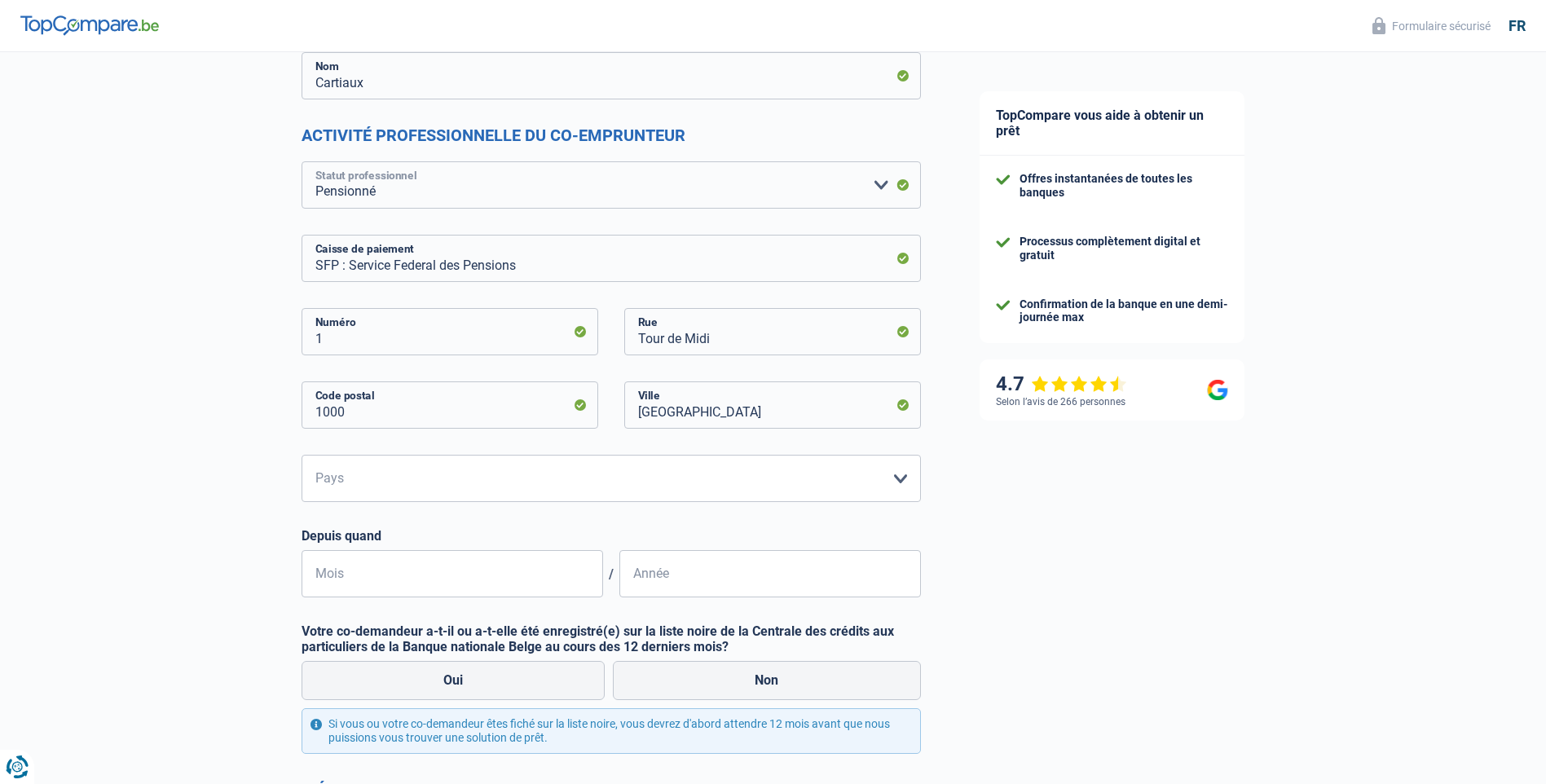
scroll to position [326, 0]
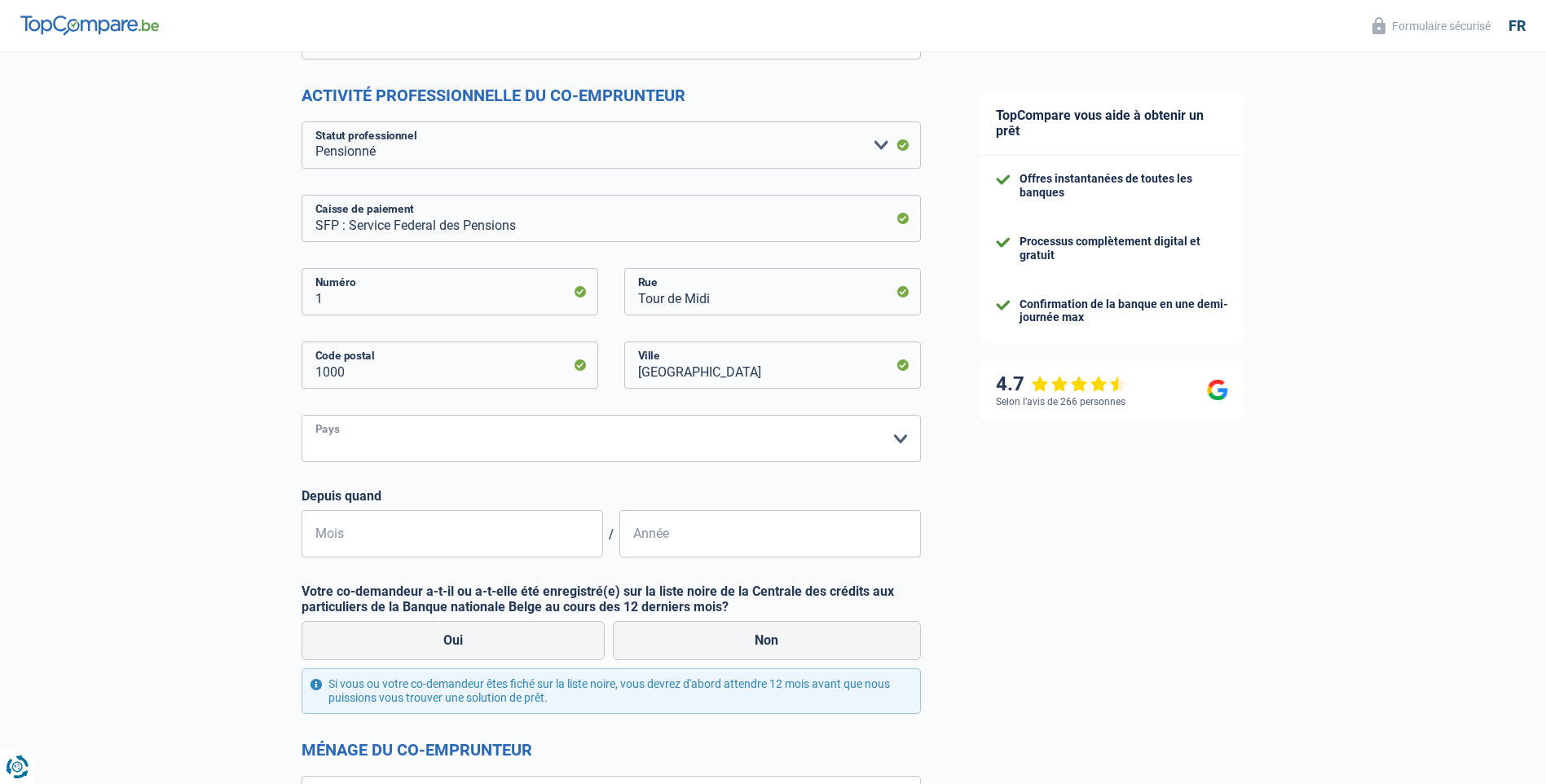
click at [898, 440] on select "Belgique Luxembourg Veuillez sélectionner une option" at bounding box center [611, 438] width 619 height 47
select select "BE"
click at [302, 415] on select "Belgique Luxembourg Veuillez sélectionner une option" at bounding box center [611, 438] width 619 height 47
click at [404, 530] on input "Mois" at bounding box center [452, 534] width 302 height 47
type input "5"
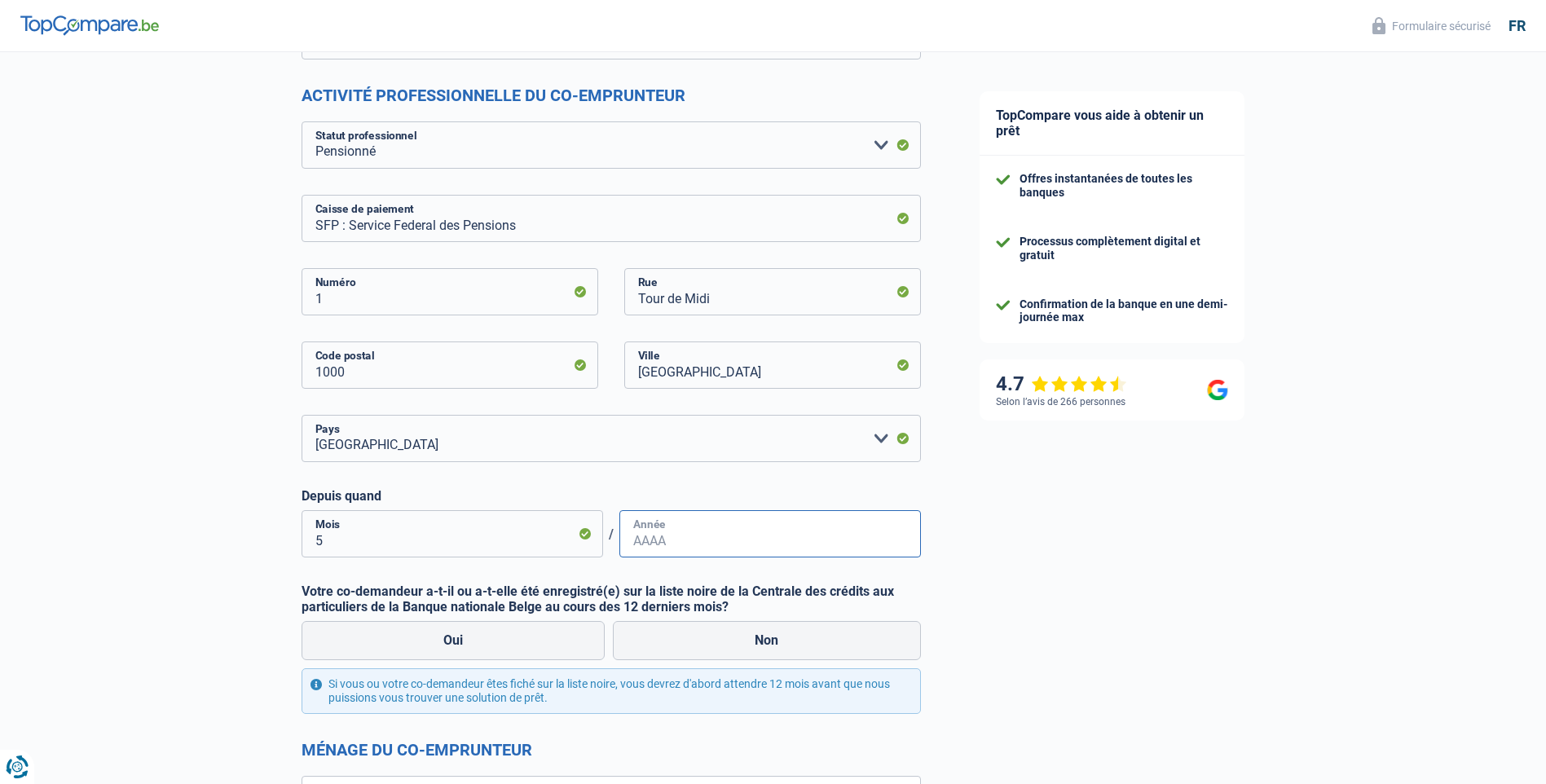
click at [697, 538] on input "Année" at bounding box center [770, 534] width 302 height 47
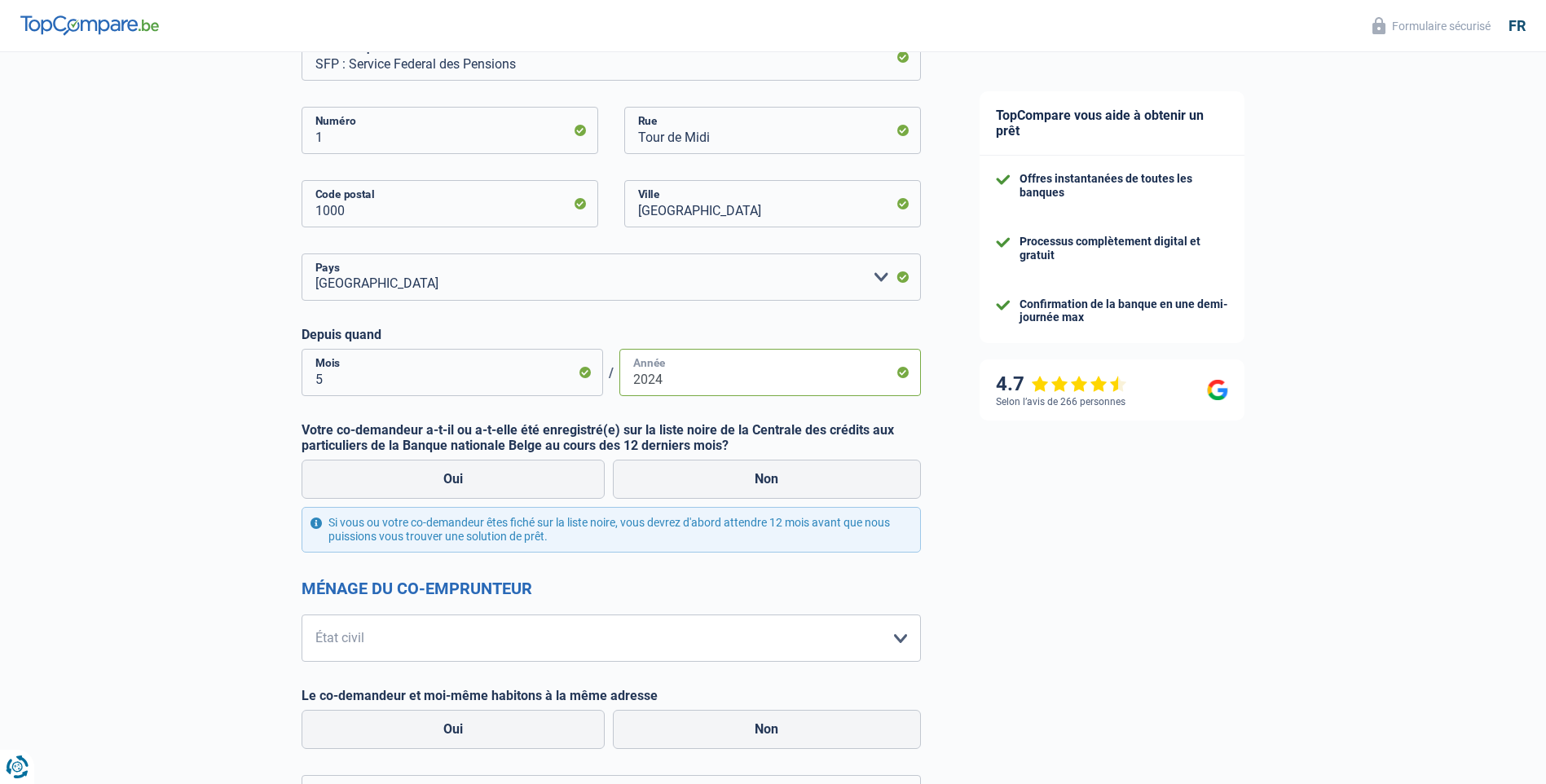
scroll to position [489, 0]
type input "2024"
click at [782, 478] on label "Non" at bounding box center [766, 477] width 308 height 39
click at [782, 478] on input "Non" at bounding box center [766, 477] width 308 height 39
radio input "true"
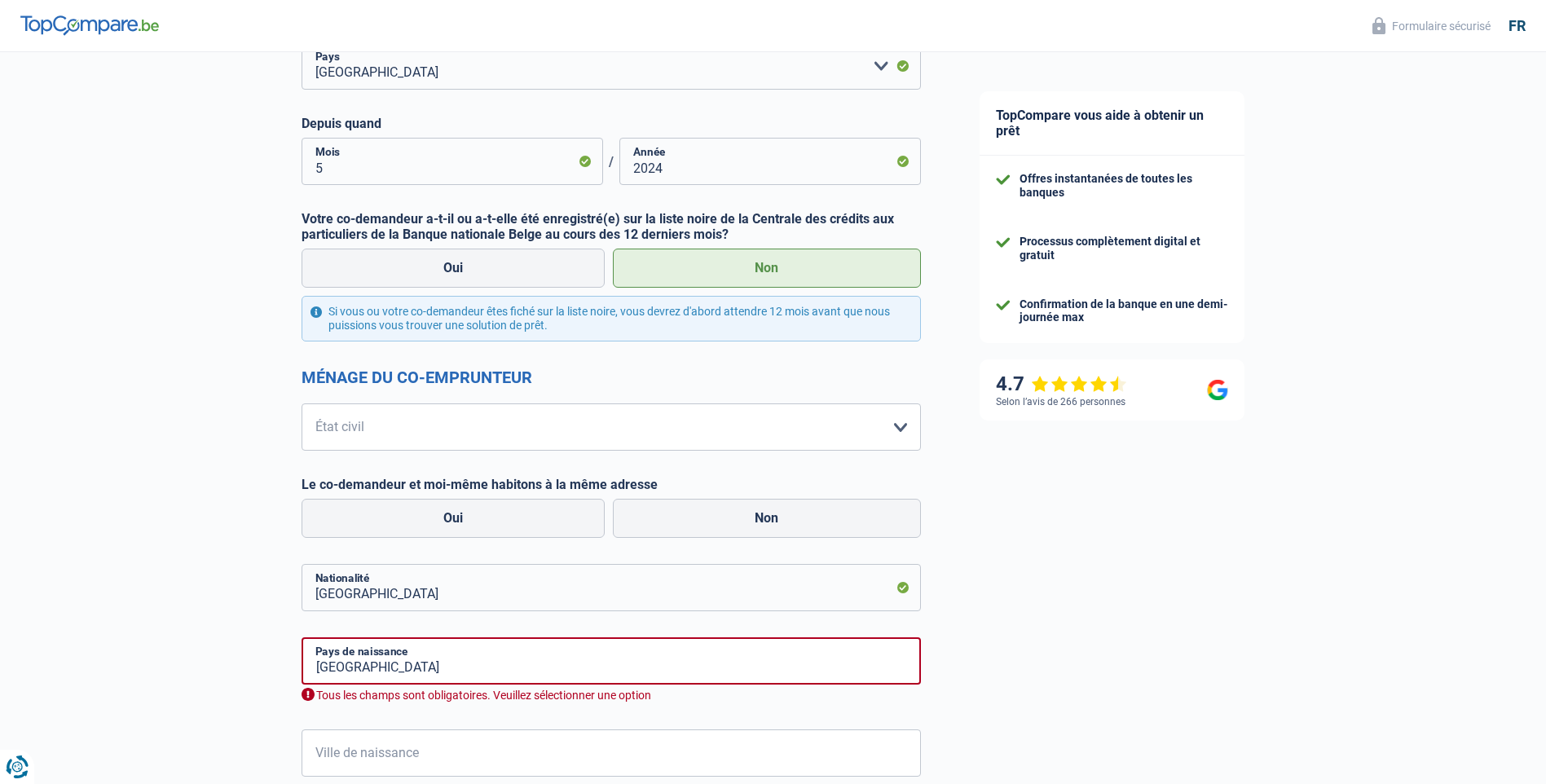
scroll to position [734, 0]
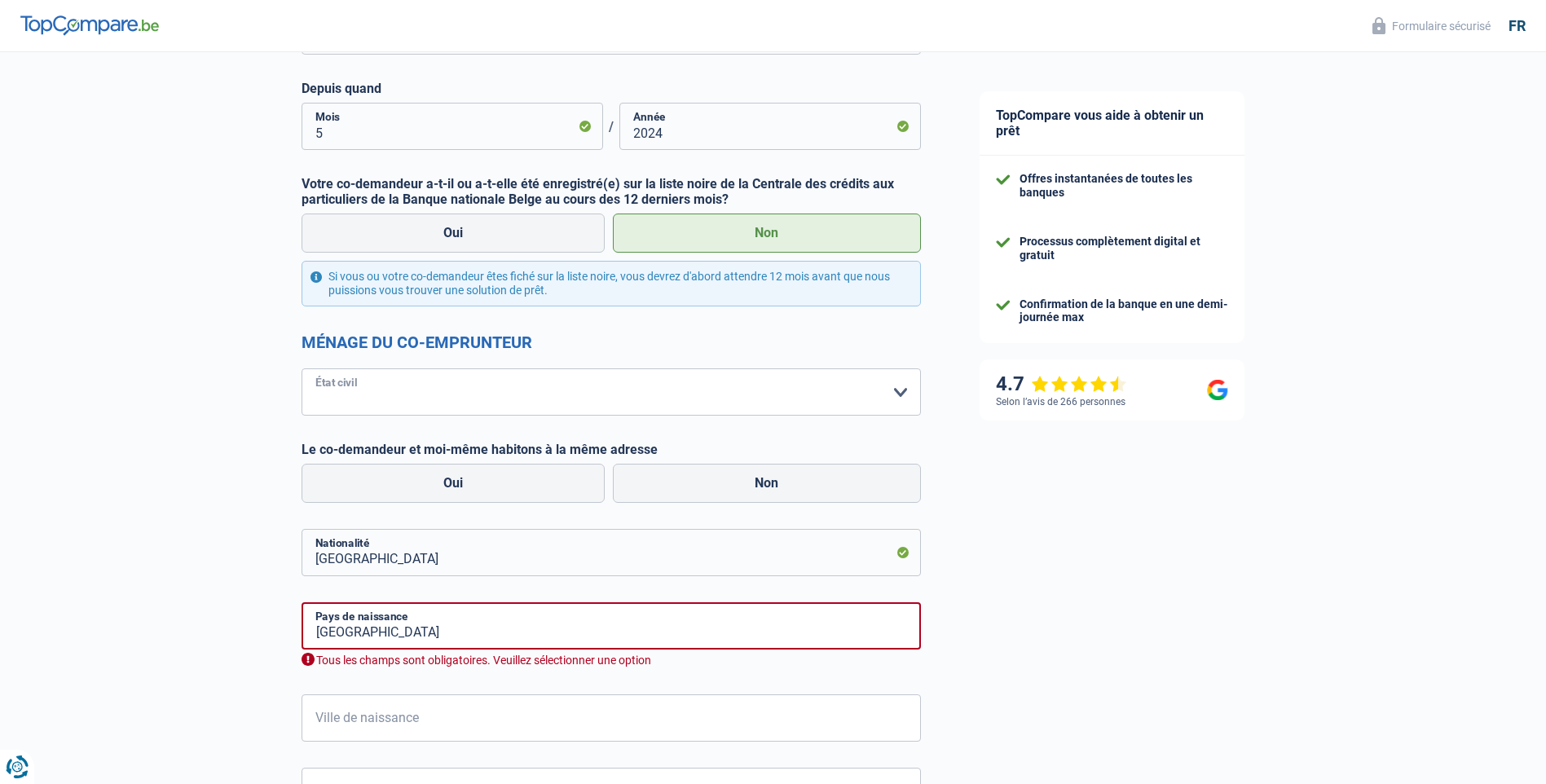
click at [896, 389] on select "Célibataire Marié(e) Cohabitant(e) légal(e) Divorcé(e) Veuf(ve) Séparé (de fait…" at bounding box center [611, 392] width 619 height 47
select select "widowed"
click at [302, 368] on select "Célibataire Marié(e) Cohabitant(e) légal(e) Divorcé(e) Veuf(ve) Séparé (de fait…" at bounding box center [611, 392] width 619 height 47
click at [768, 477] on label "Non" at bounding box center [766, 483] width 308 height 39
click at [768, 477] on input "Non" at bounding box center [766, 483] width 308 height 39
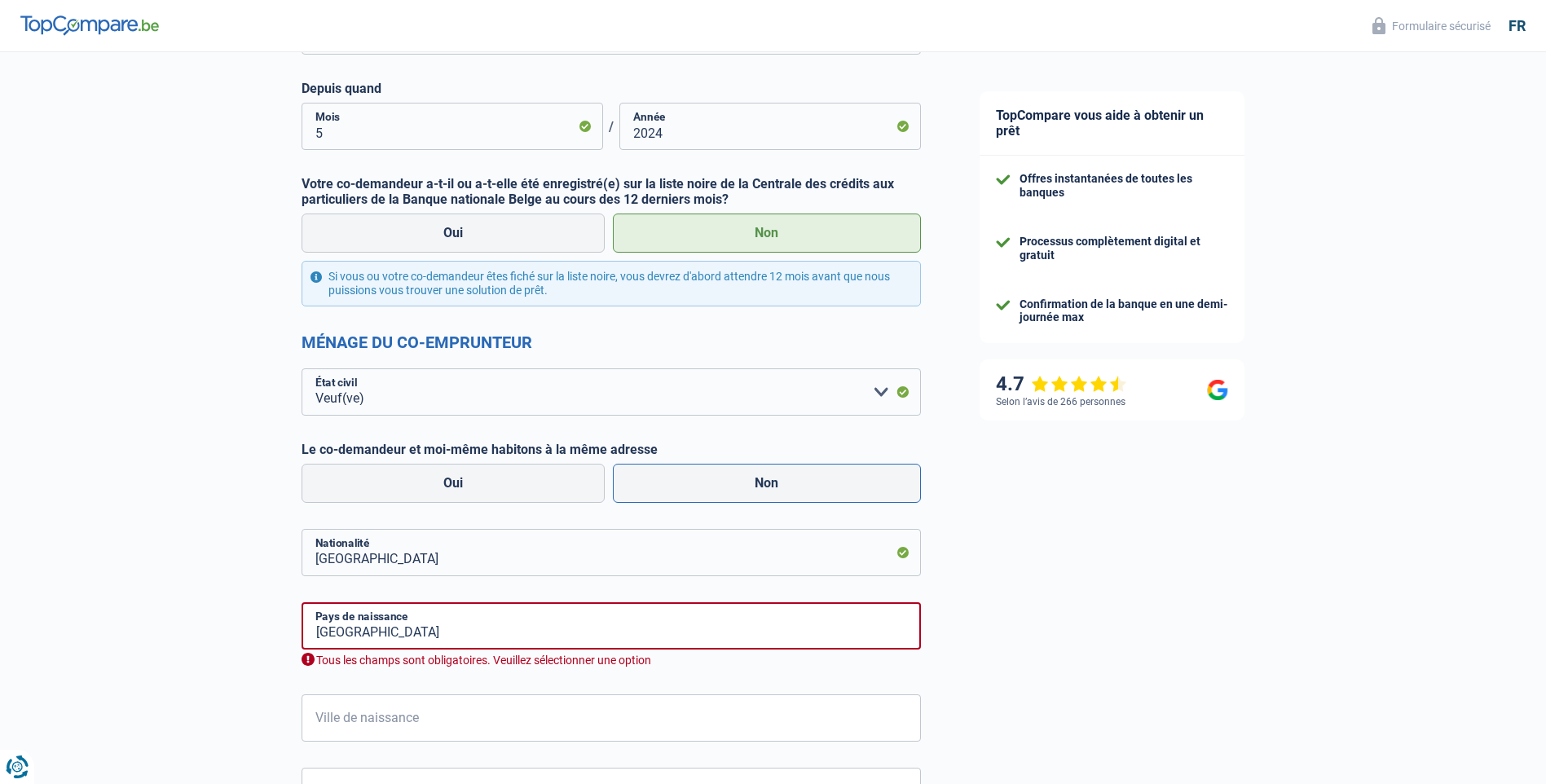
radio input "true"
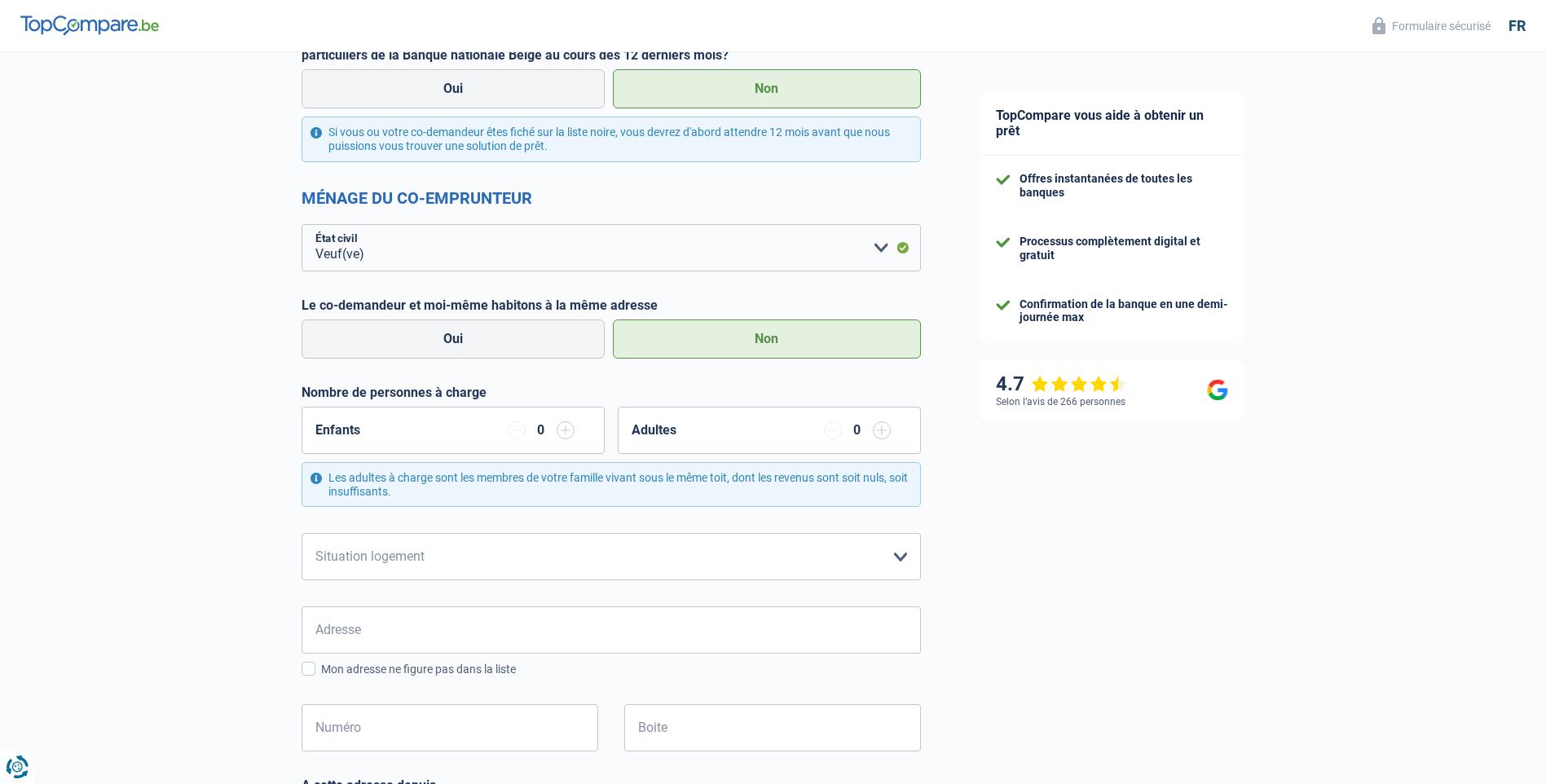
scroll to position [896, 0]
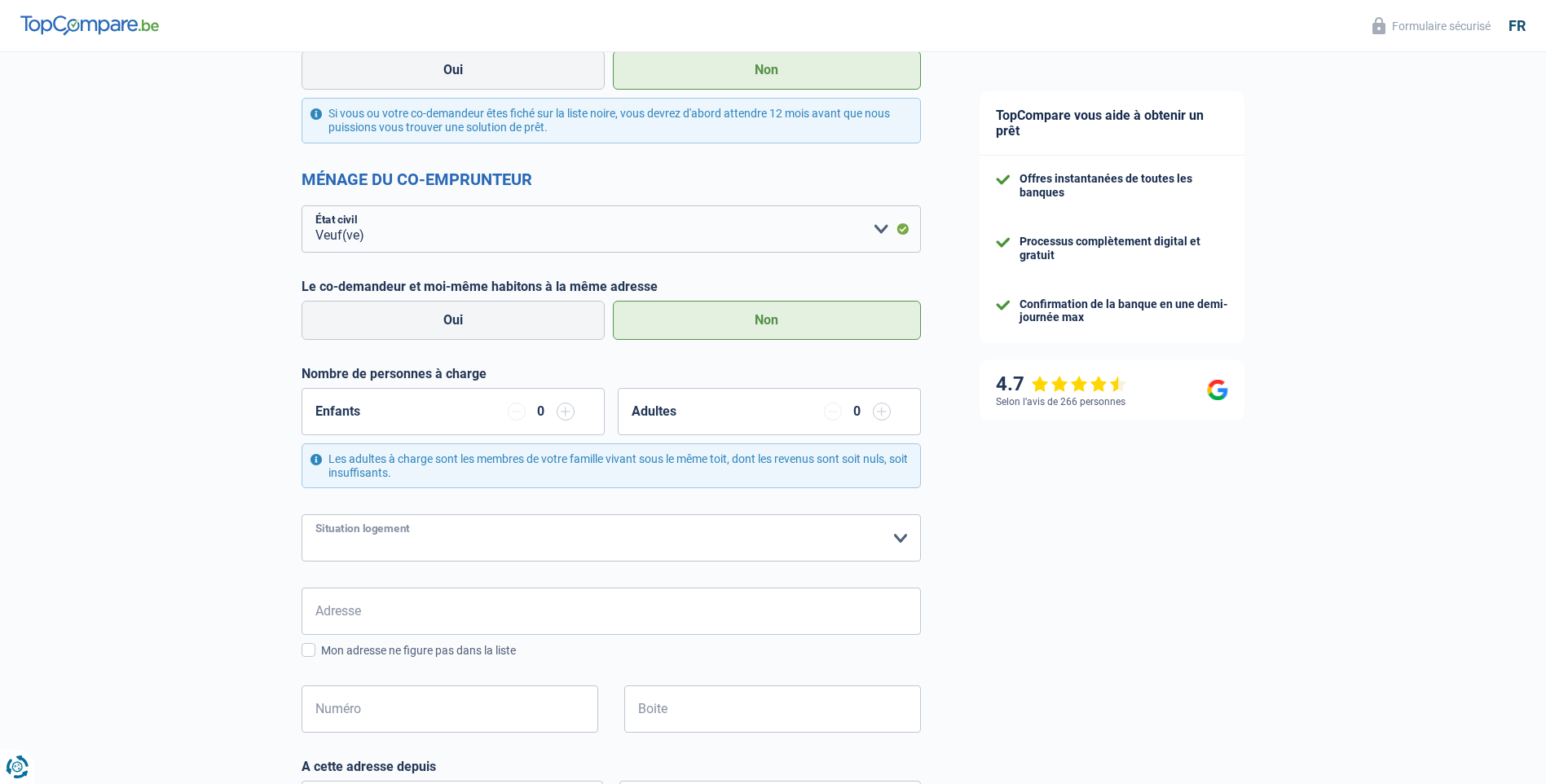
click at [902, 538] on select "Locataire Propriétaire avec prêt hypothécaire Propriétaire sans prêt hypothécai…" at bounding box center [611, 538] width 619 height 47
select select "liveWithParents"
click at [302, 515] on select "Locataire Propriétaire avec prêt hypothécaire Propriétaire sans prêt hypothécai…" at bounding box center [611, 538] width 619 height 47
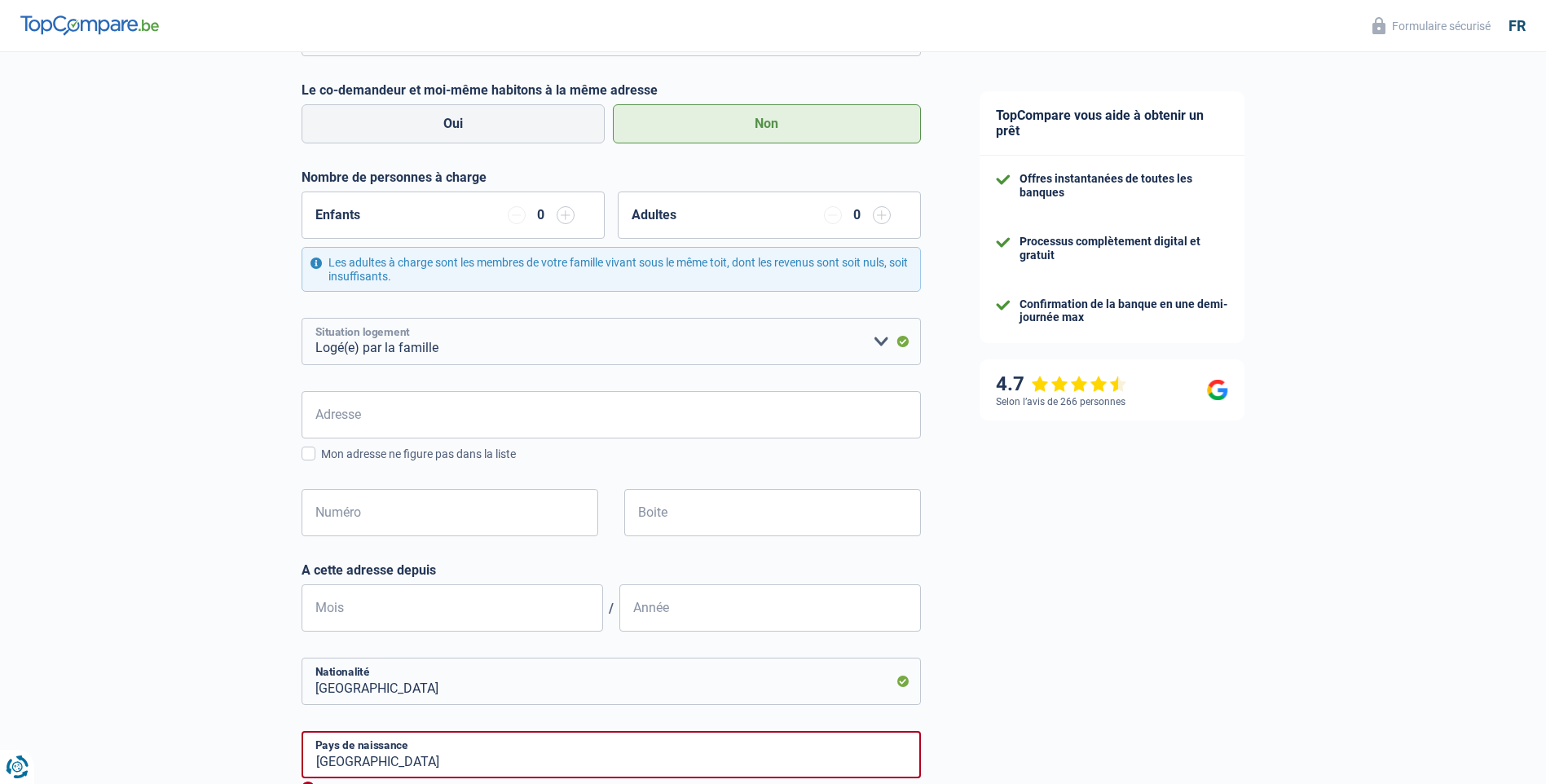
scroll to position [1140, 0]
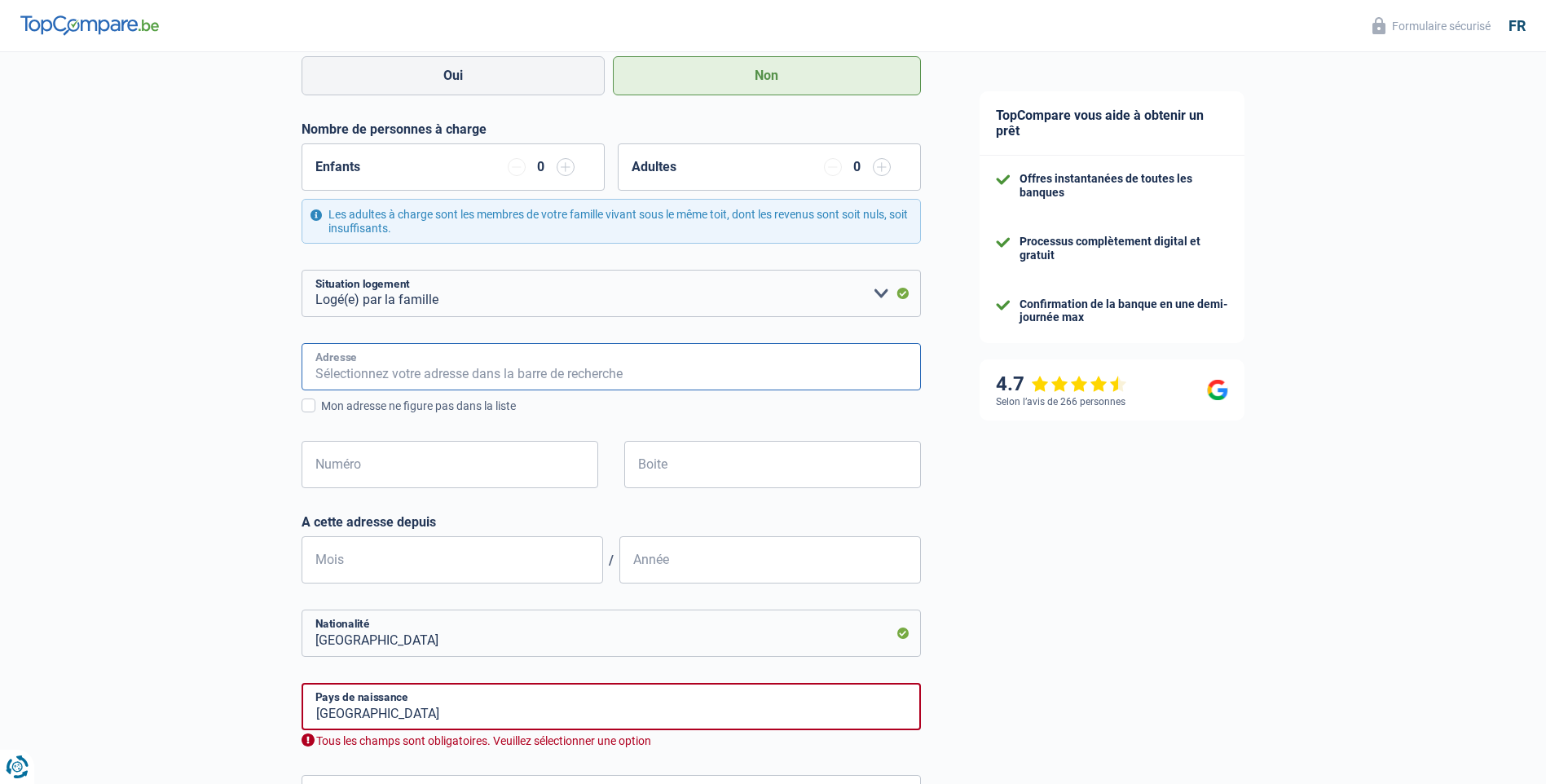
click at [381, 366] on input "Adresse" at bounding box center [611, 367] width 619 height 47
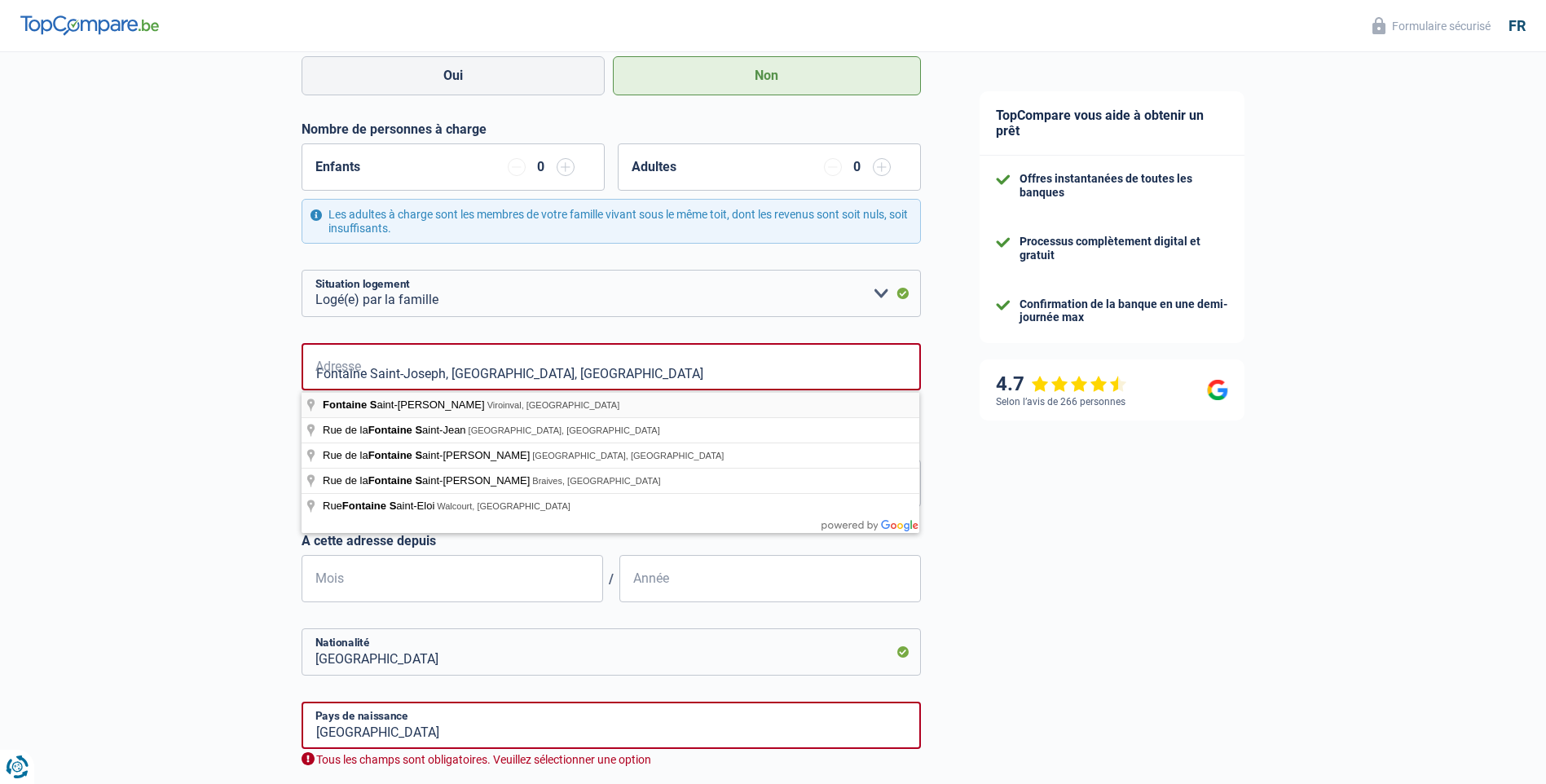
type input "Fontaine Saint-Joseph, 5670, Viroinval, BE"
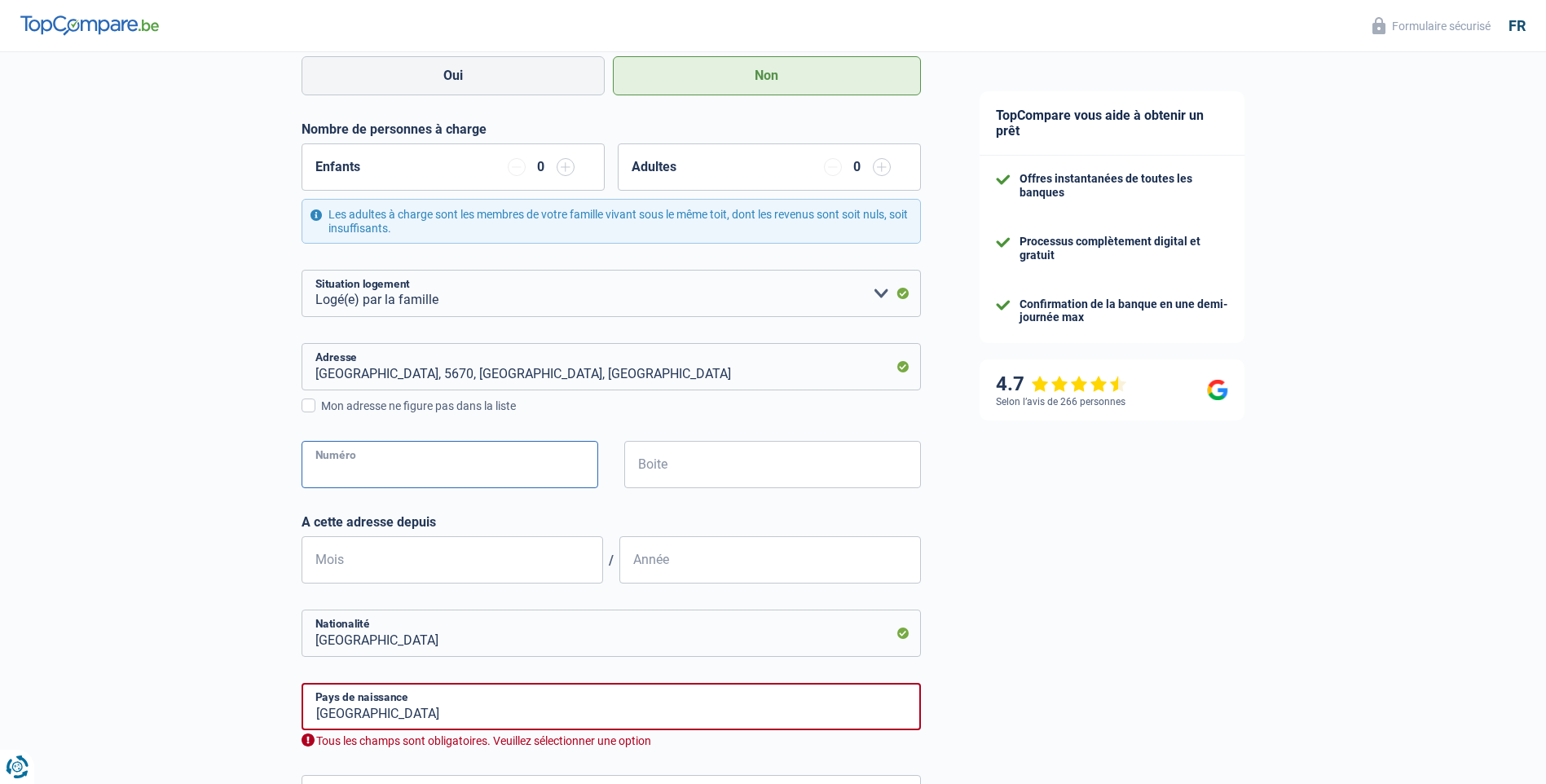
click at [407, 461] on input "Numéro" at bounding box center [450, 465] width 297 height 47
type input "16"
click at [696, 462] on input "Boite" at bounding box center [772, 465] width 297 height 47
type input "A"
click at [414, 559] on input "Mois" at bounding box center [452, 560] width 302 height 47
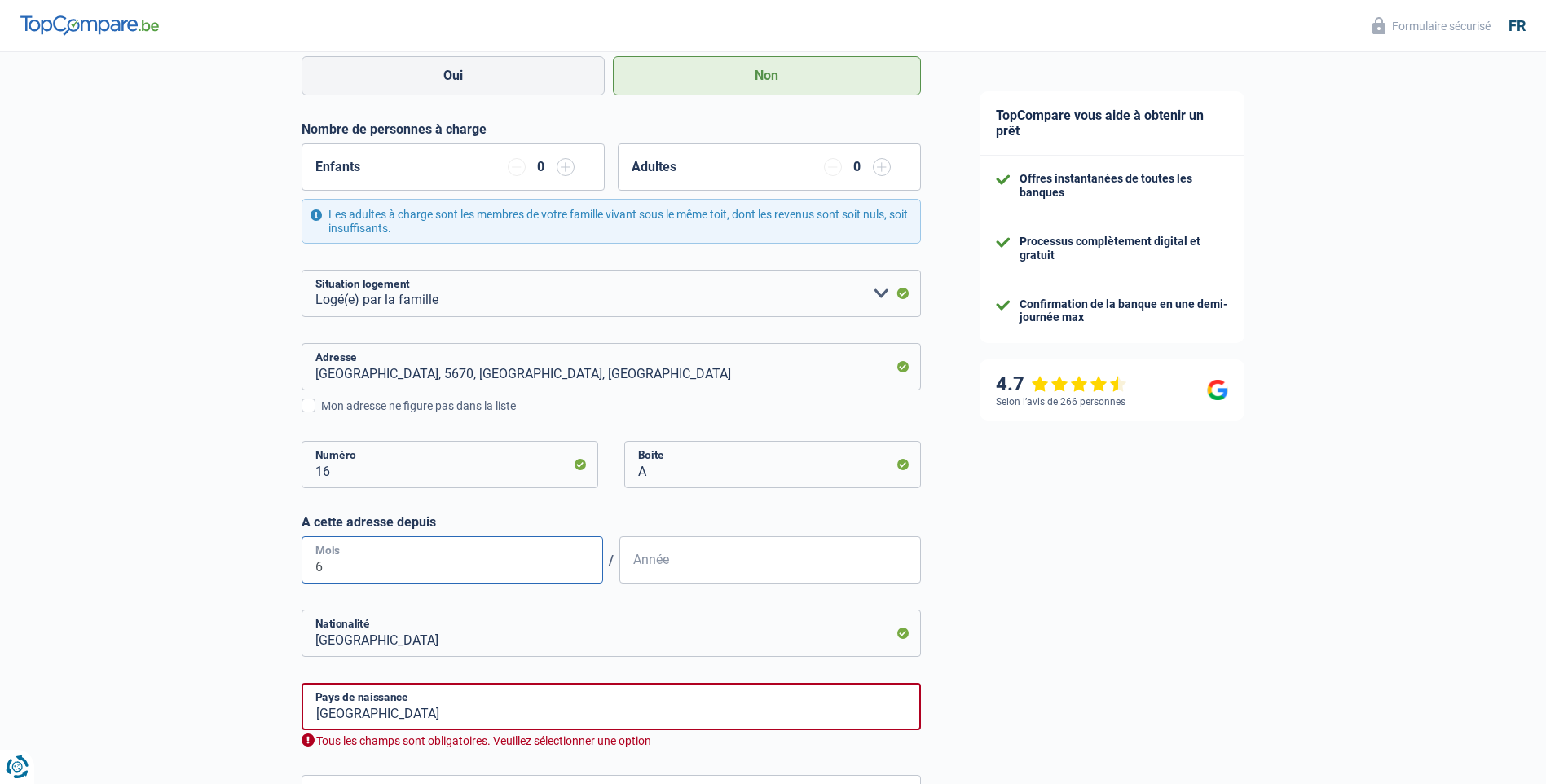
type input "6"
click at [706, 550] on input "Année" at bounding box center [770, 560] width 302 height 47
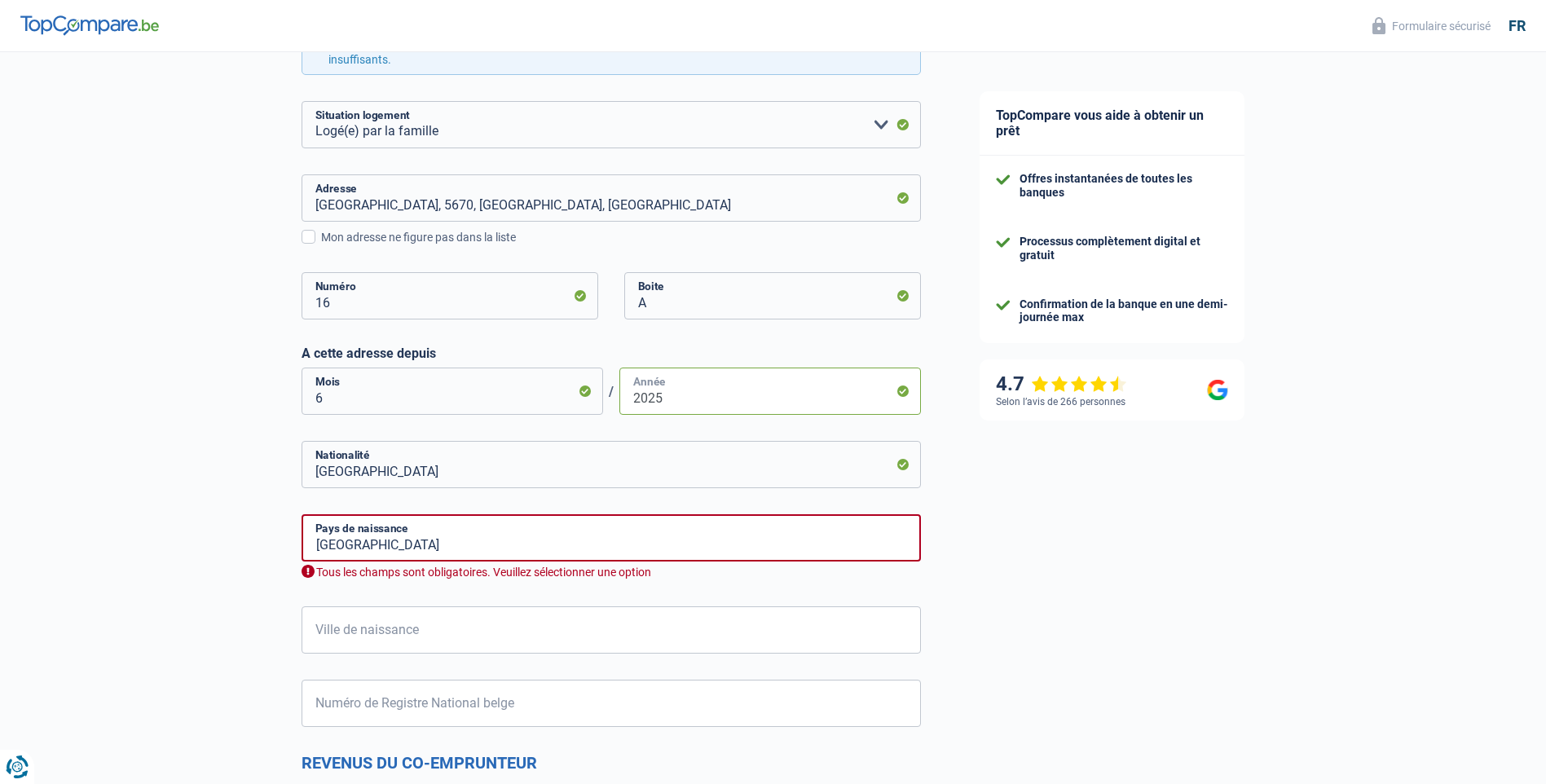
scroll to position [1385, 0]
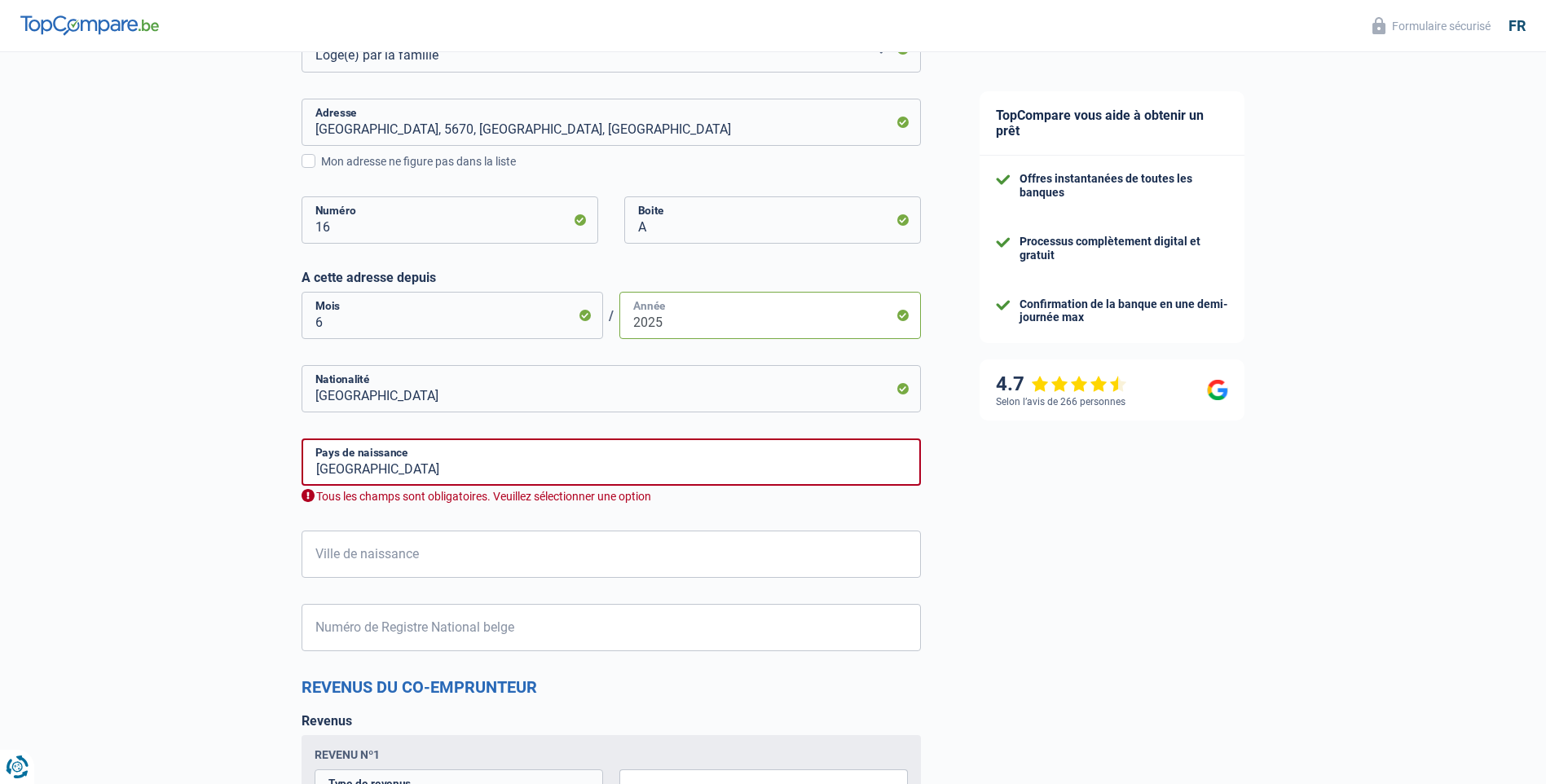
type input "2025"
click at [370, 466] on input "Belgique" at bounding box center [611, 462] width 619 height 47
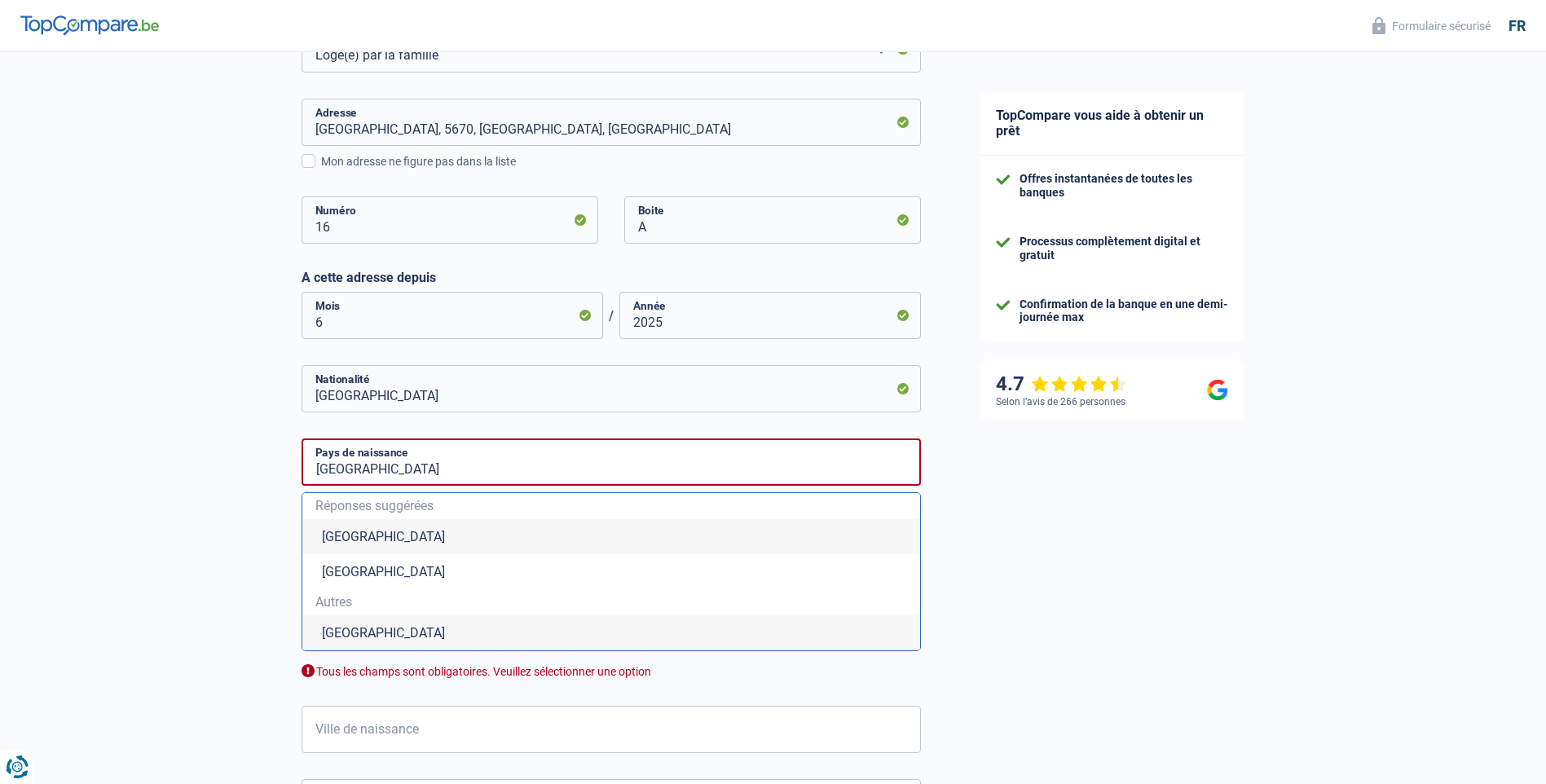
click at [355, 538] on li "Belgique" at bounding box center [611, 537] width 617 height 35
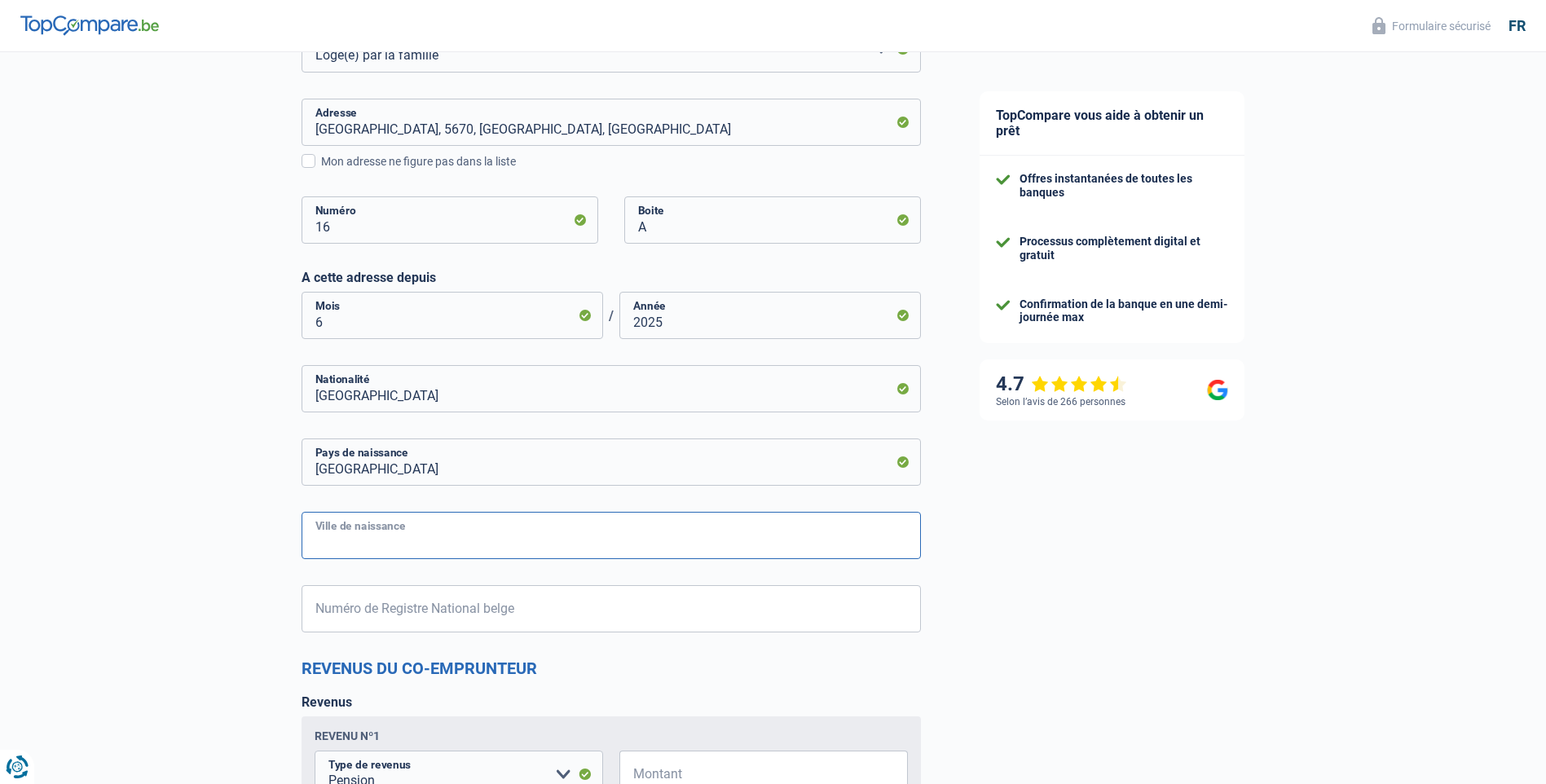
click at [437, 533] on input "Ville de naissance" at bounding box center [611, 536] width 619 height 47
type input "Couillet"
click at [558, 610] on input "Numéro de Registre National belge" at bounding box center [611, 609] width 619 height 47
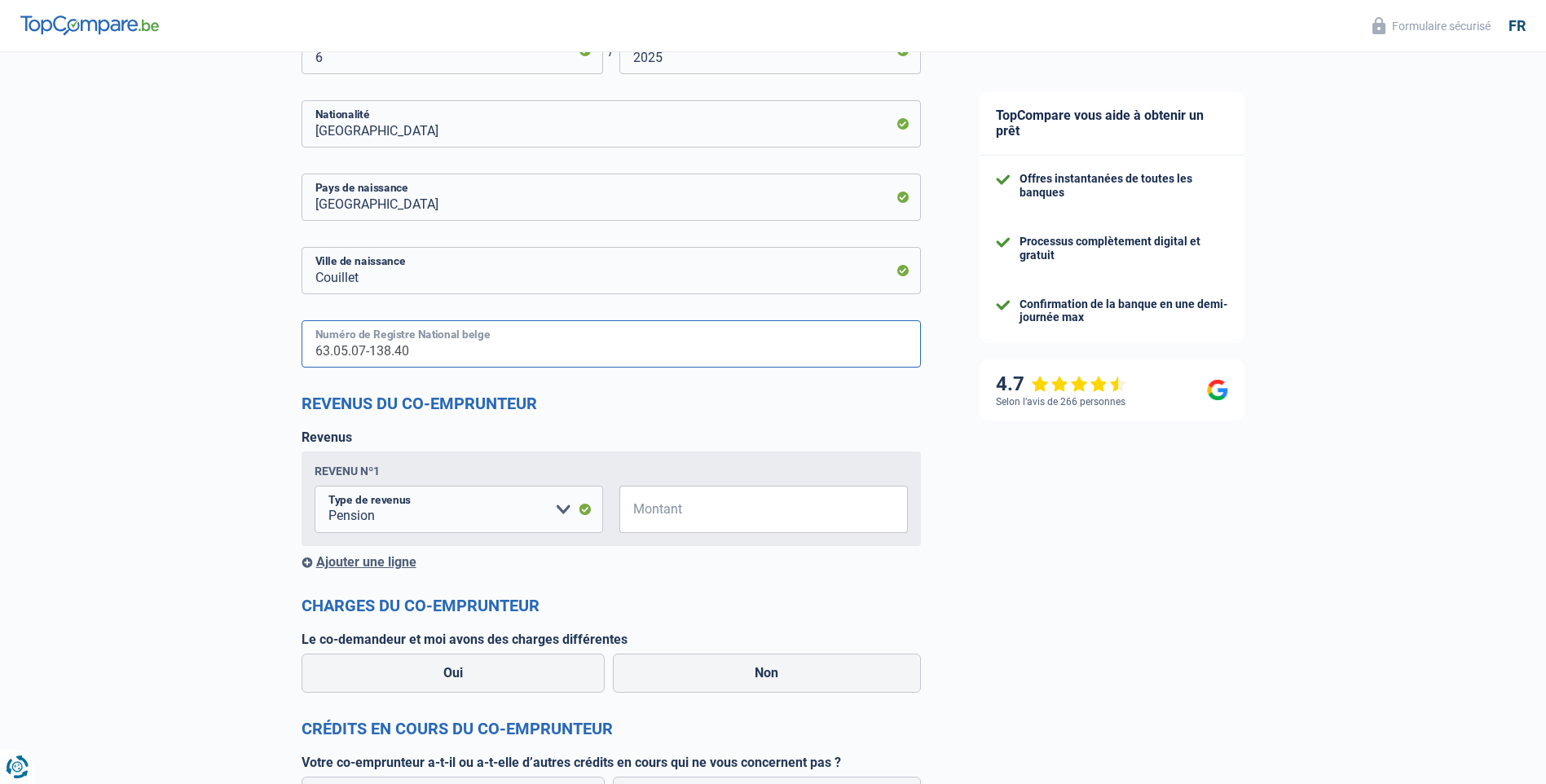
scroll to position [1711, 0]
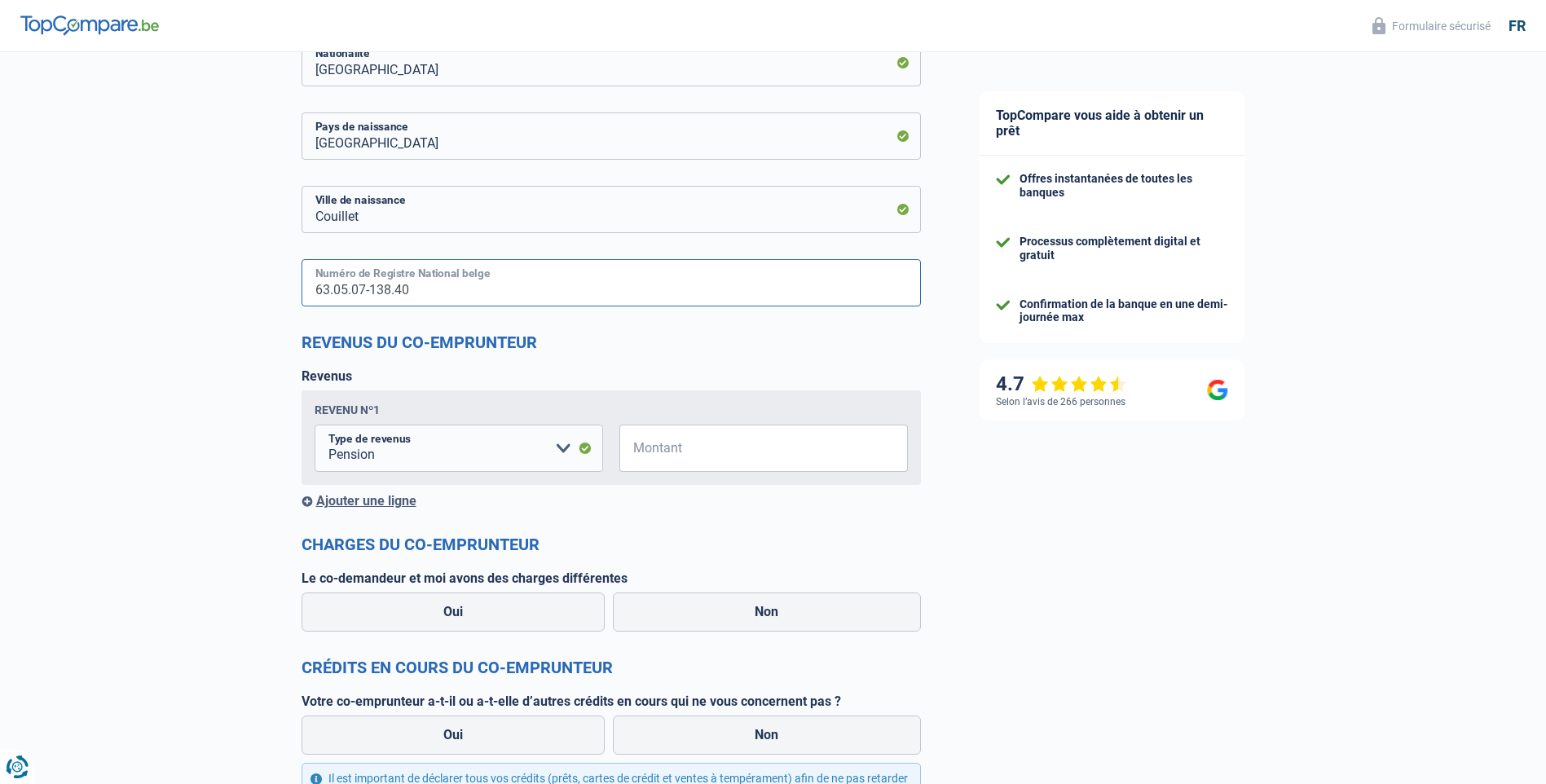
type input "63.05.07-138.40"
click at [722, 446] on input "Montant" at bounding box center [774, 448] width 268 height 47
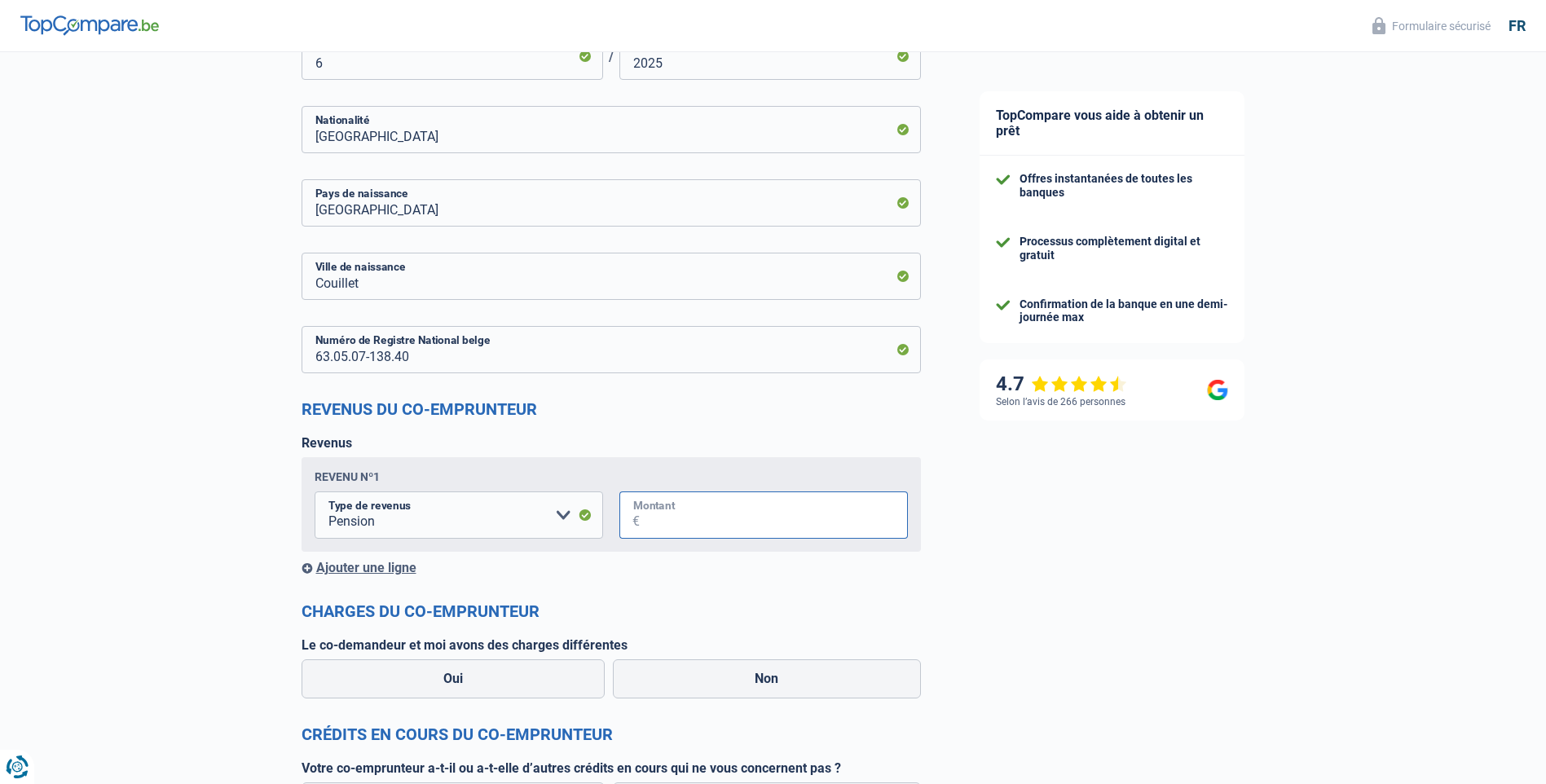
scroll to position [1905, 0]
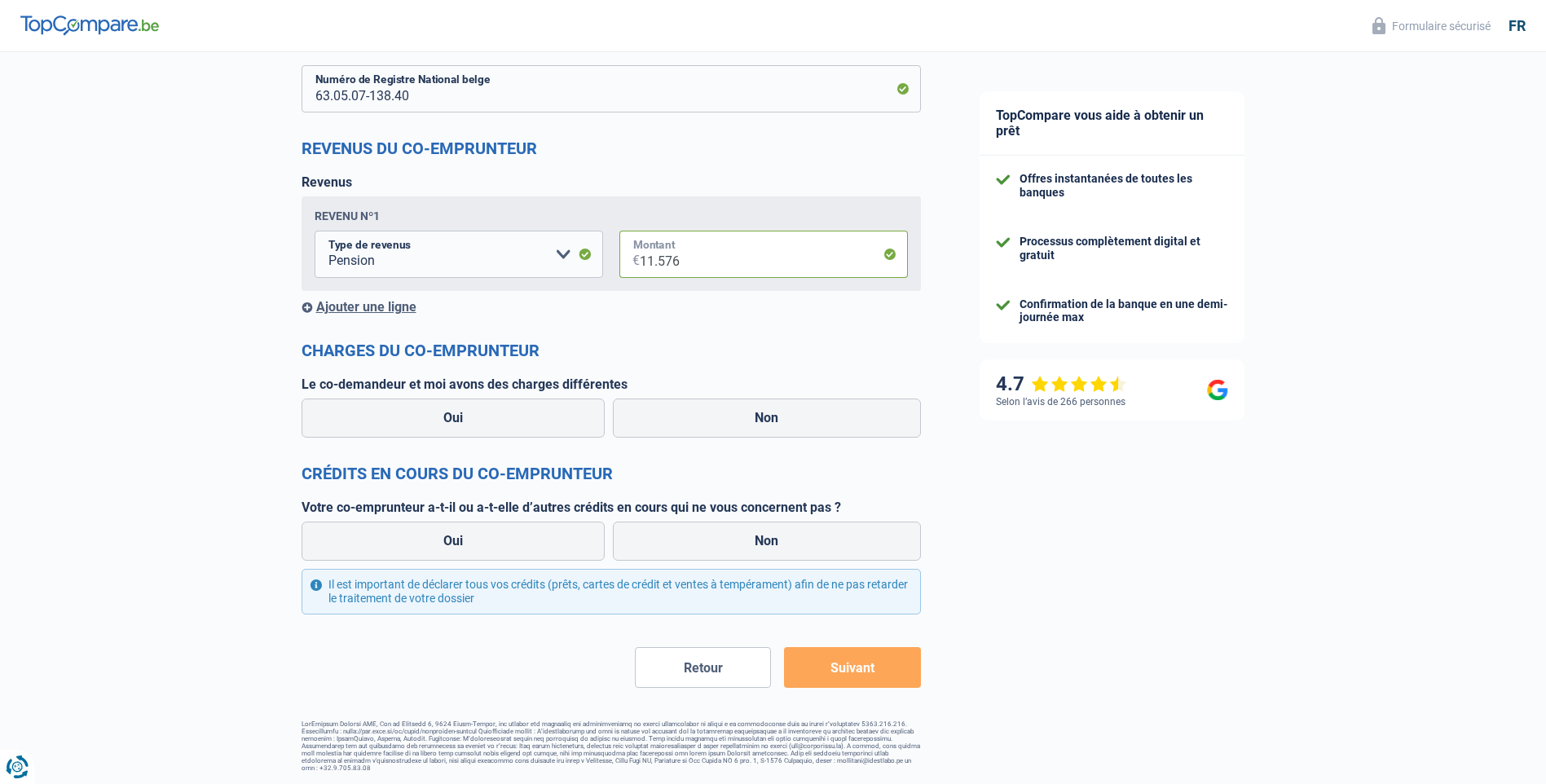
click at [653, 261] on input "11.576" at bounding box center [774, 254] width 268 height 47
click at [682, 258] on input "11.576" at bounding box center [774, 254] width 268 height 47
type input "1"
click at [644, 260] on input "115" at bounding box center [774, 254] width 268 height 47
click at [688, 261] on input "1.115" at bounding box center [774, 254] width 268 height 47
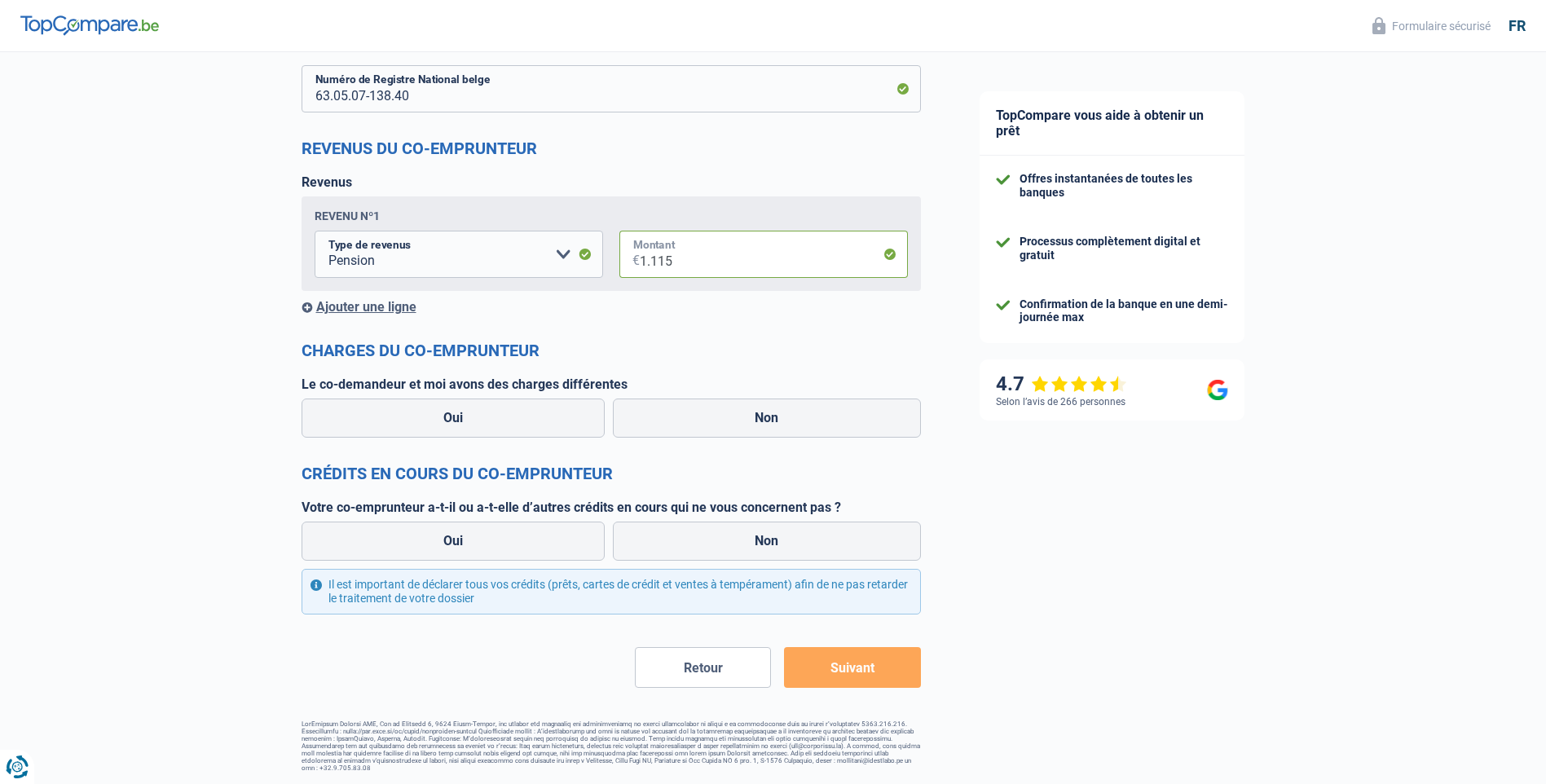
type input "1.115"
click at [362, 307] on div "Ajouter une ligne" at bounding box center [611, 306] width 619 height 15
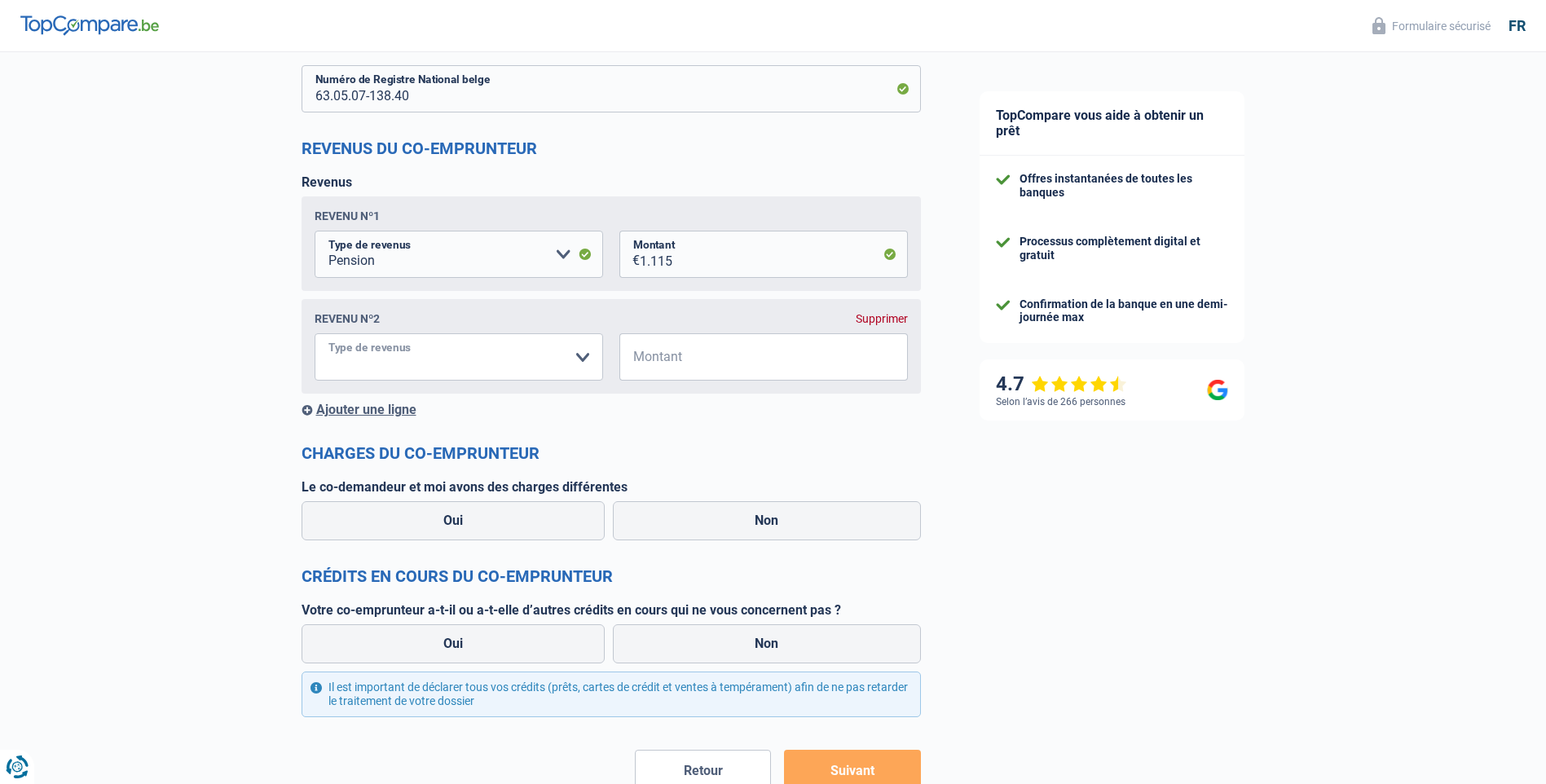
click at [580, 363] on select "Allocation d'handicap Allocations chômage Allocations familiales Chèques repas …" at bounding box center [459, 357] width 288 height 47
select select "pension"
click at [315, 336] on select "Allocation d'handicap Allocations chômage Allocations familiales Chèques repas …" at bounding box center [459, 357] width 288 height 47
click at [720, 357] on input "Montant" at bounding box center [774, 357] width 268 height 47
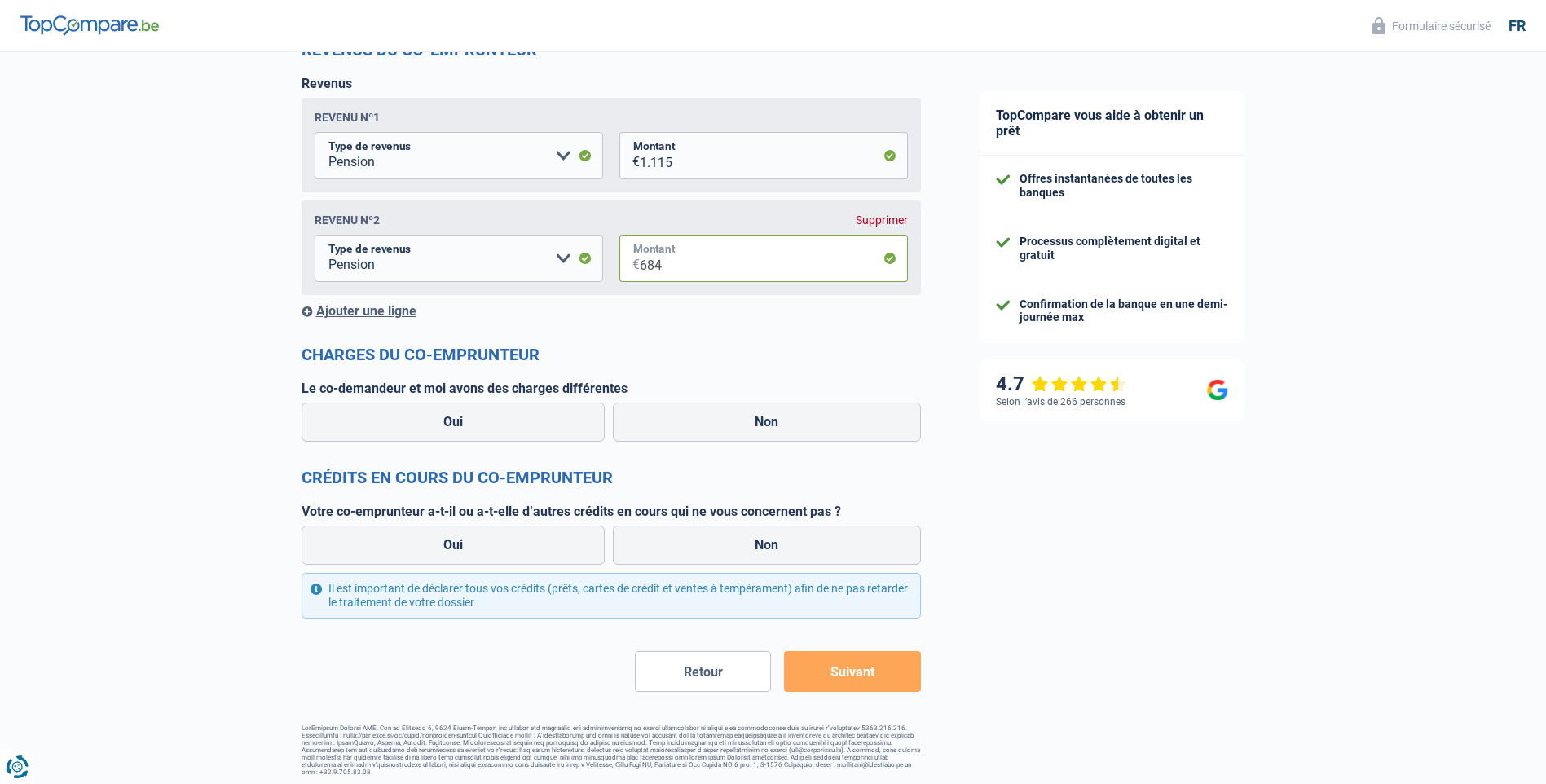
scroll to position [2009, 0]
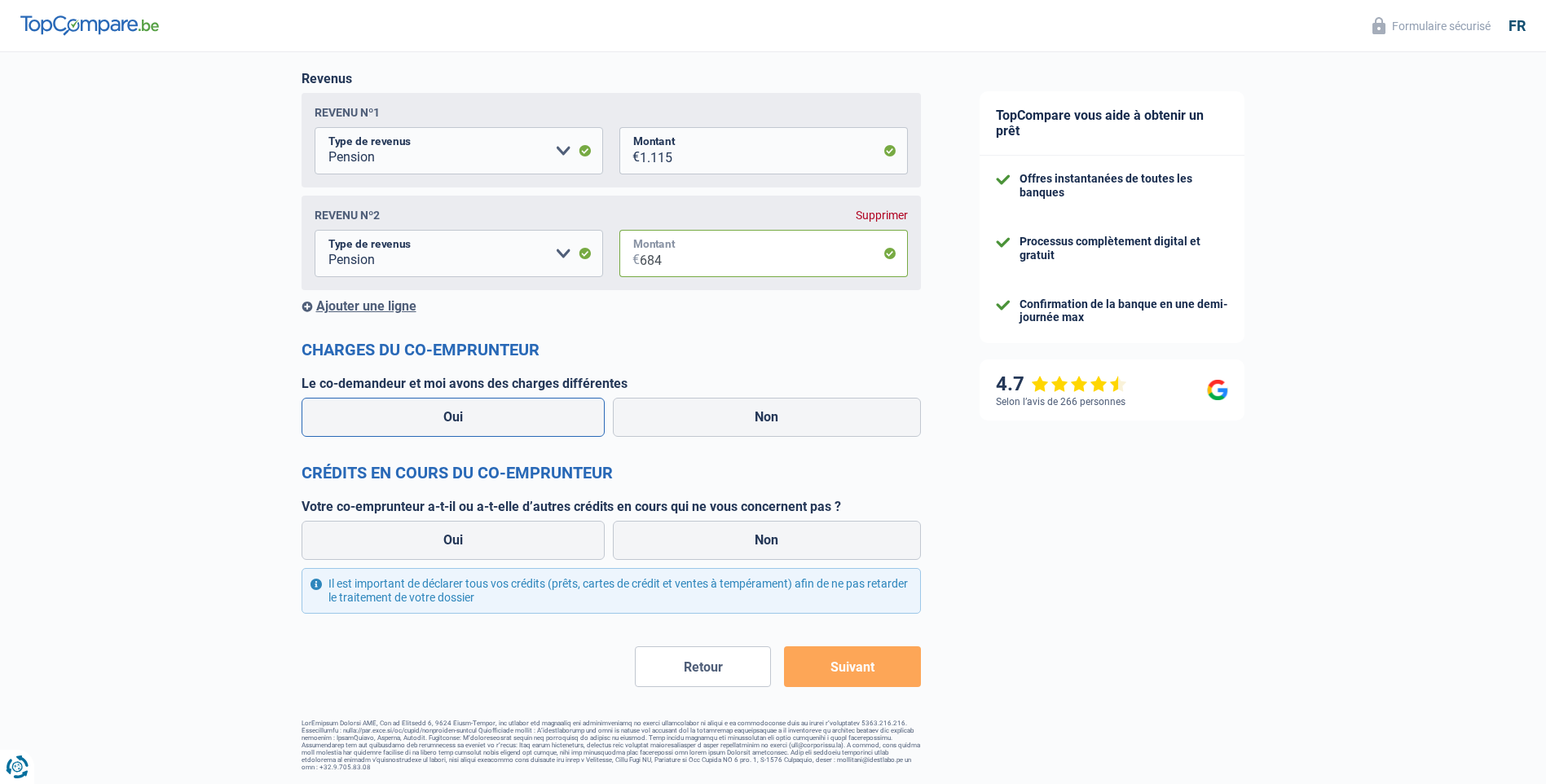
type input "684"
click at [515, 421] on label "Oui" at bounding box center [453, 416] width 304 height 39
click at [515, 421] on input "Oui" at bounding box center [453, 416] width 304 height 39
radio input "true"
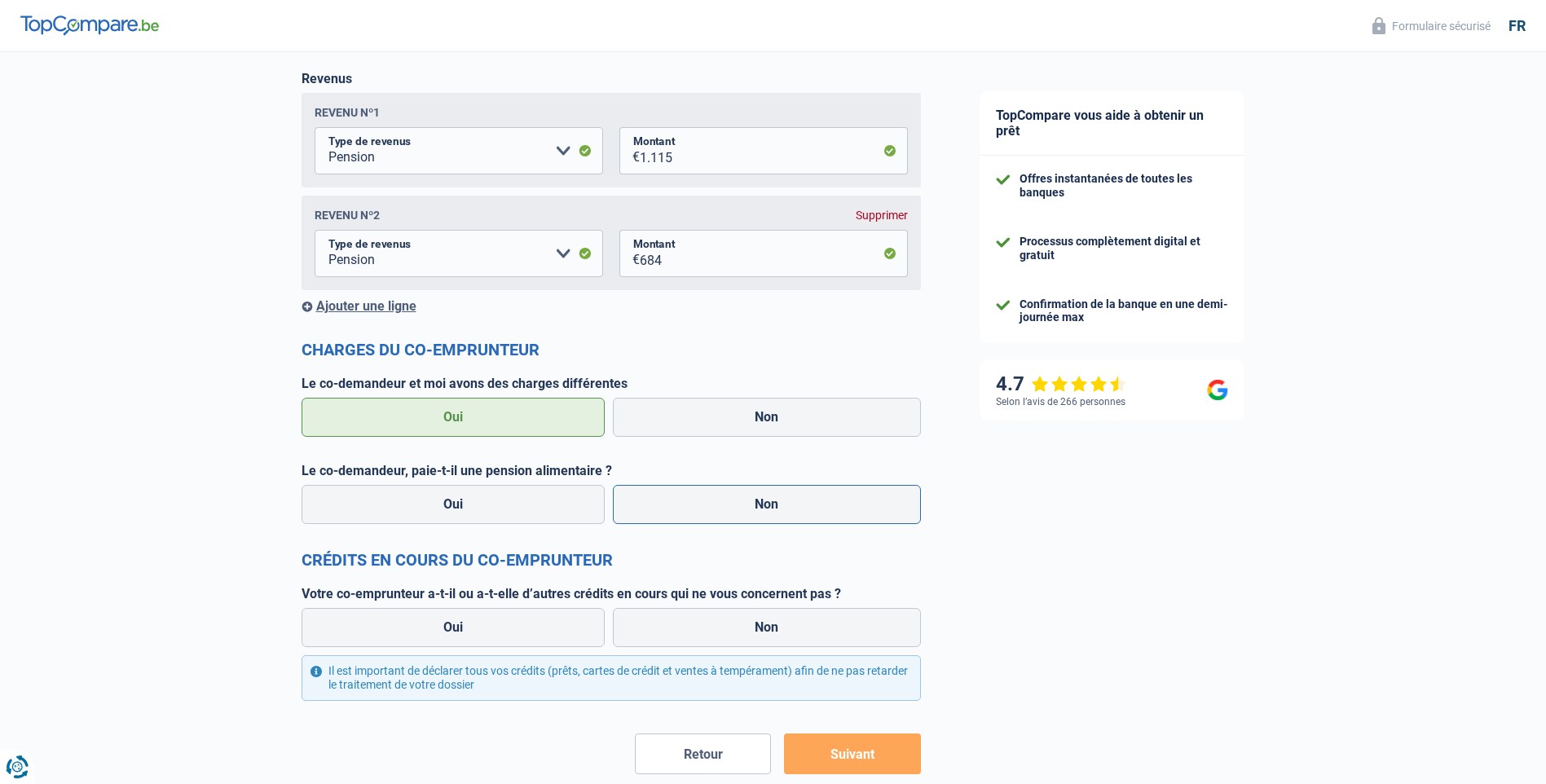
click at [775, 510] on label "Non" at bounding box center [766, 503] width 308 height 39
click at [775, 510] on input "Non" at bounding box center [766, 503] width 308 height 39
radio input "true"
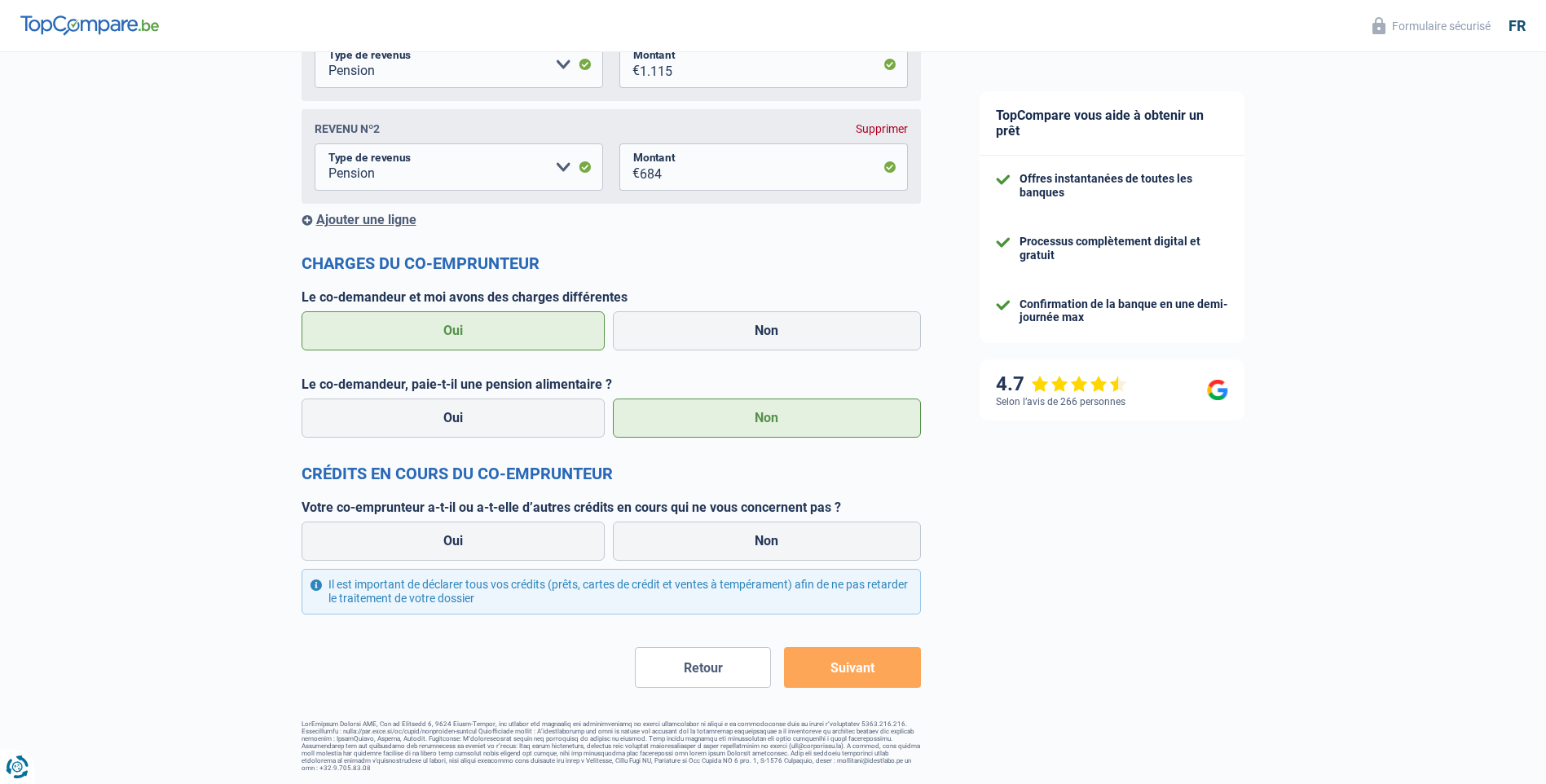
scroll to position [2096, 0]
click at [478, 542] on label "Oui" at bounding box center [453, 539] width 304 height 39
click at [478, 542] on input "Oui" at bounding box center [453, 539] width 304 height 39
radio input "true"
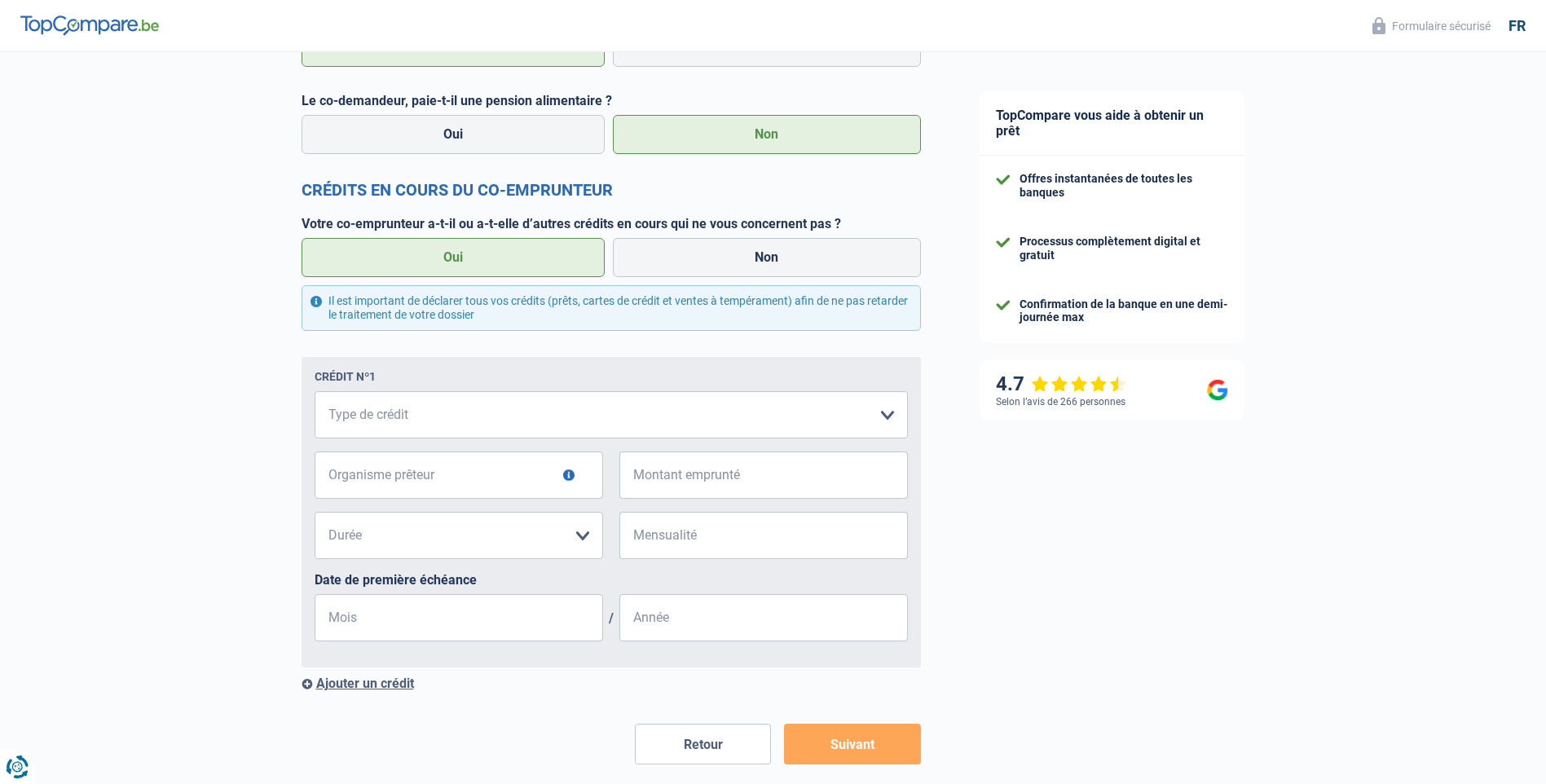
scroll to position [2421, 0]
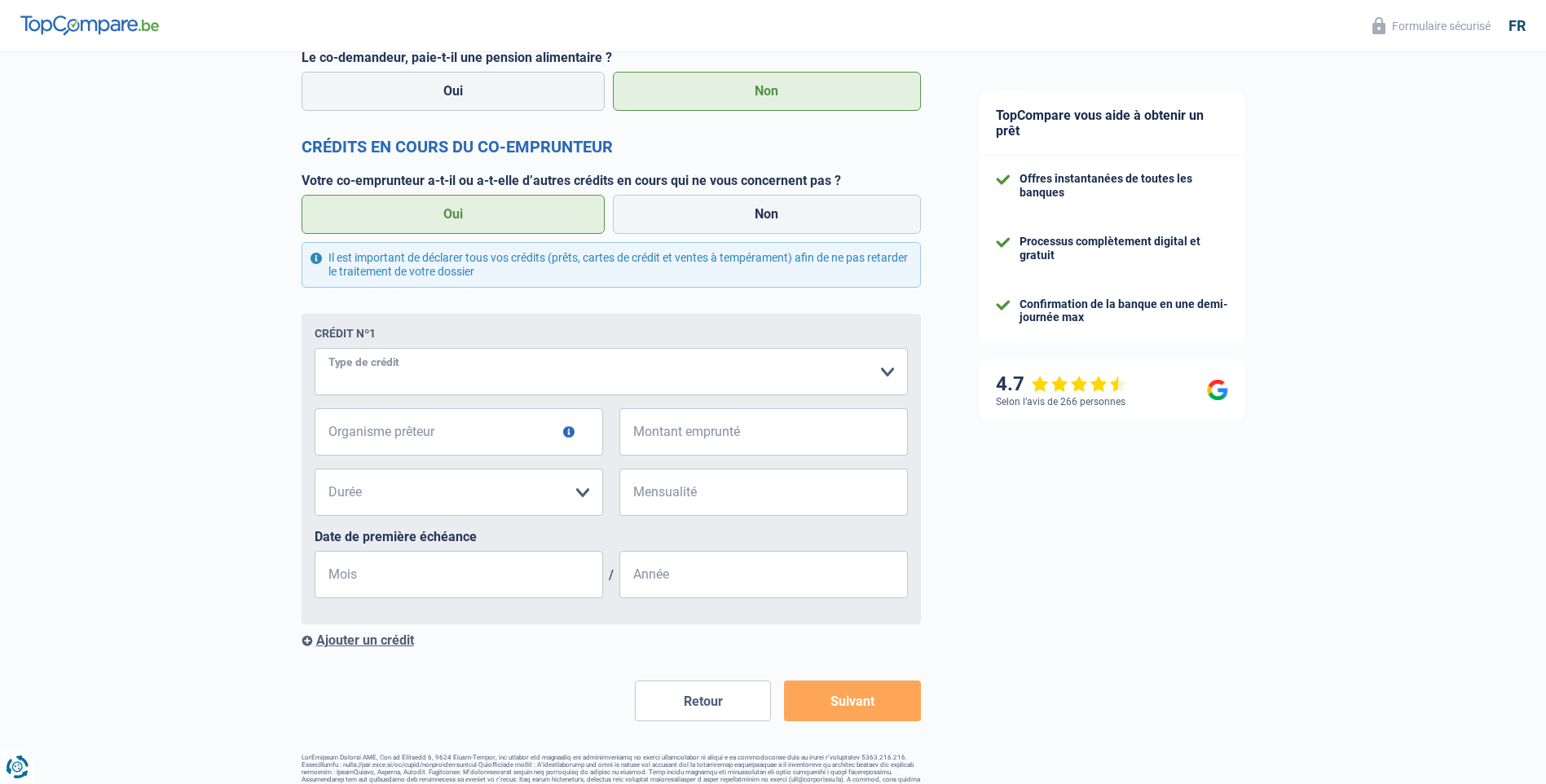
click at [435, 373] on select "Carte ou ouverture de crédit Prêt hypothécaire Vente à tempérament Prêt à tempé…" at bounding box center [612, 372] width 594 height 47
select select "cardOrCredit"
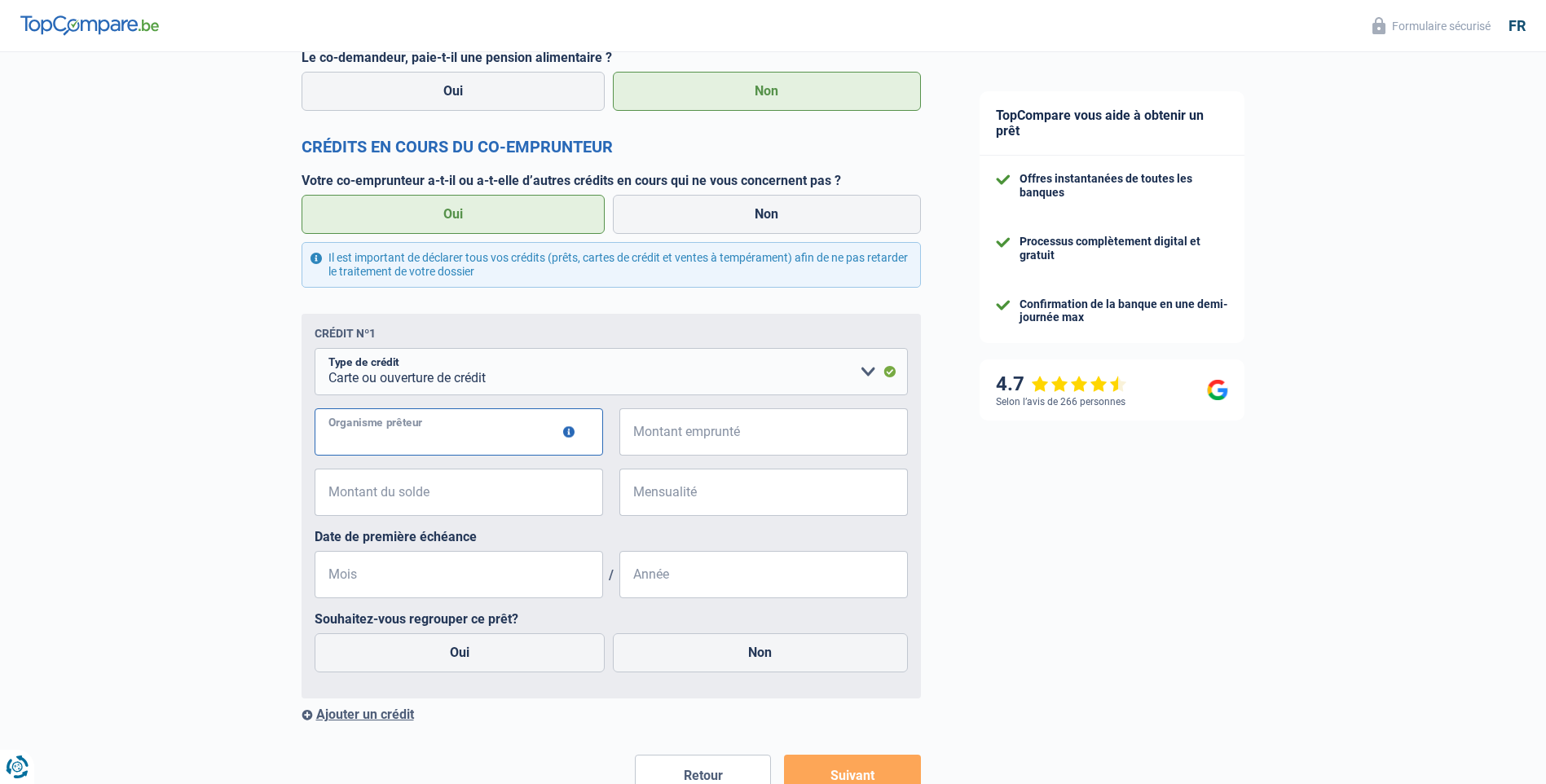
click at [496, 433] on input "Organisme prêteur" at bounding box center [459, 432] width 288 height 47
type input "Sandanter"
click at [717, 441] on input "Montant emprunté" at bounding box center [774, 432] width 268 height 47
type input "1.500"
click at [422, 492] on input "Montant du solde" at bounding box center [469, 492] width 268 height 47
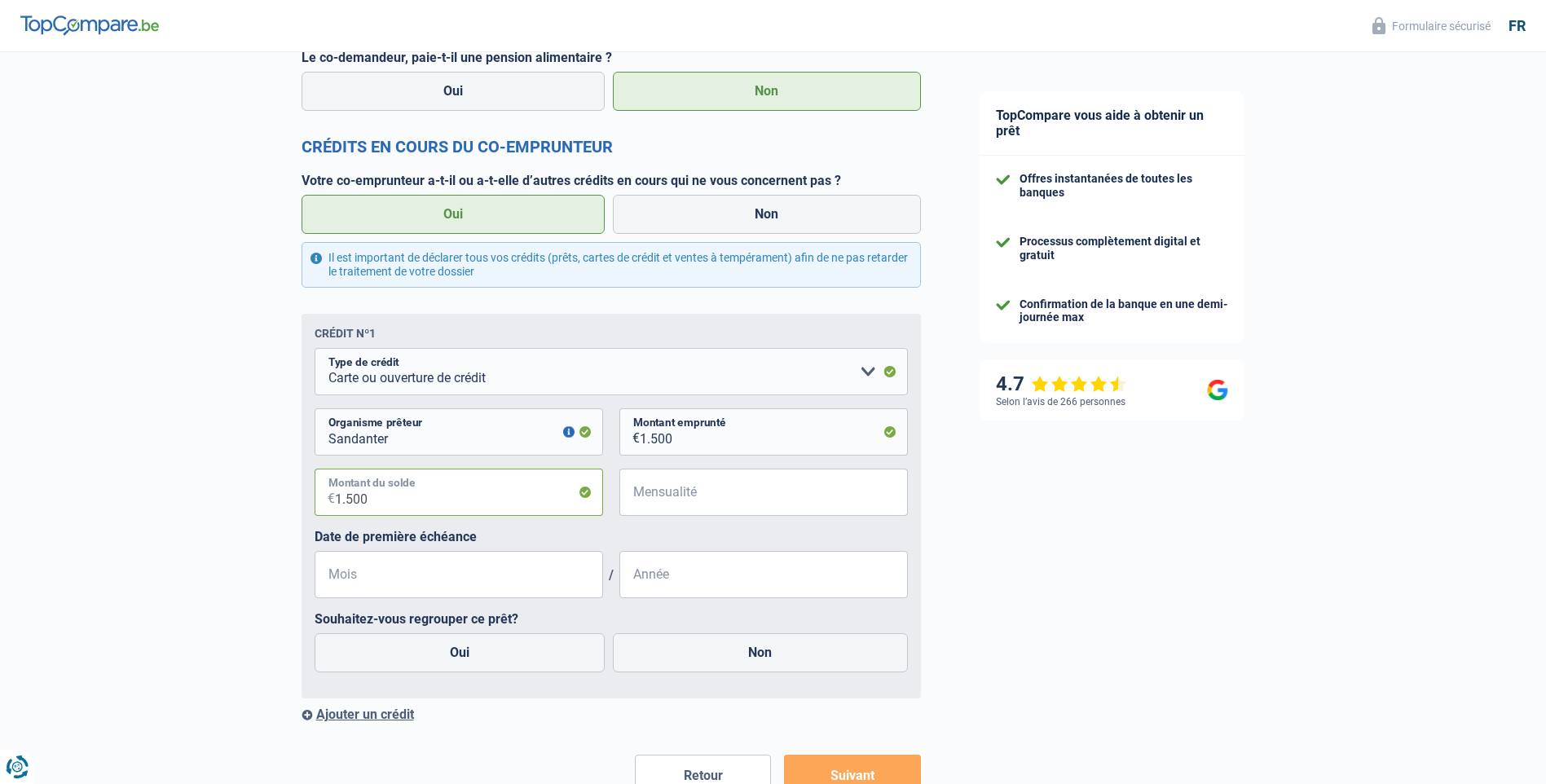
type input "1.500"
click at [707, 495] on input "Mensualité" at bounding box center [774, 492] width 268 height 47
type input "70"
click at [393, 577] on input "Mois" at bounding box center [459, 574] width 288 height 47
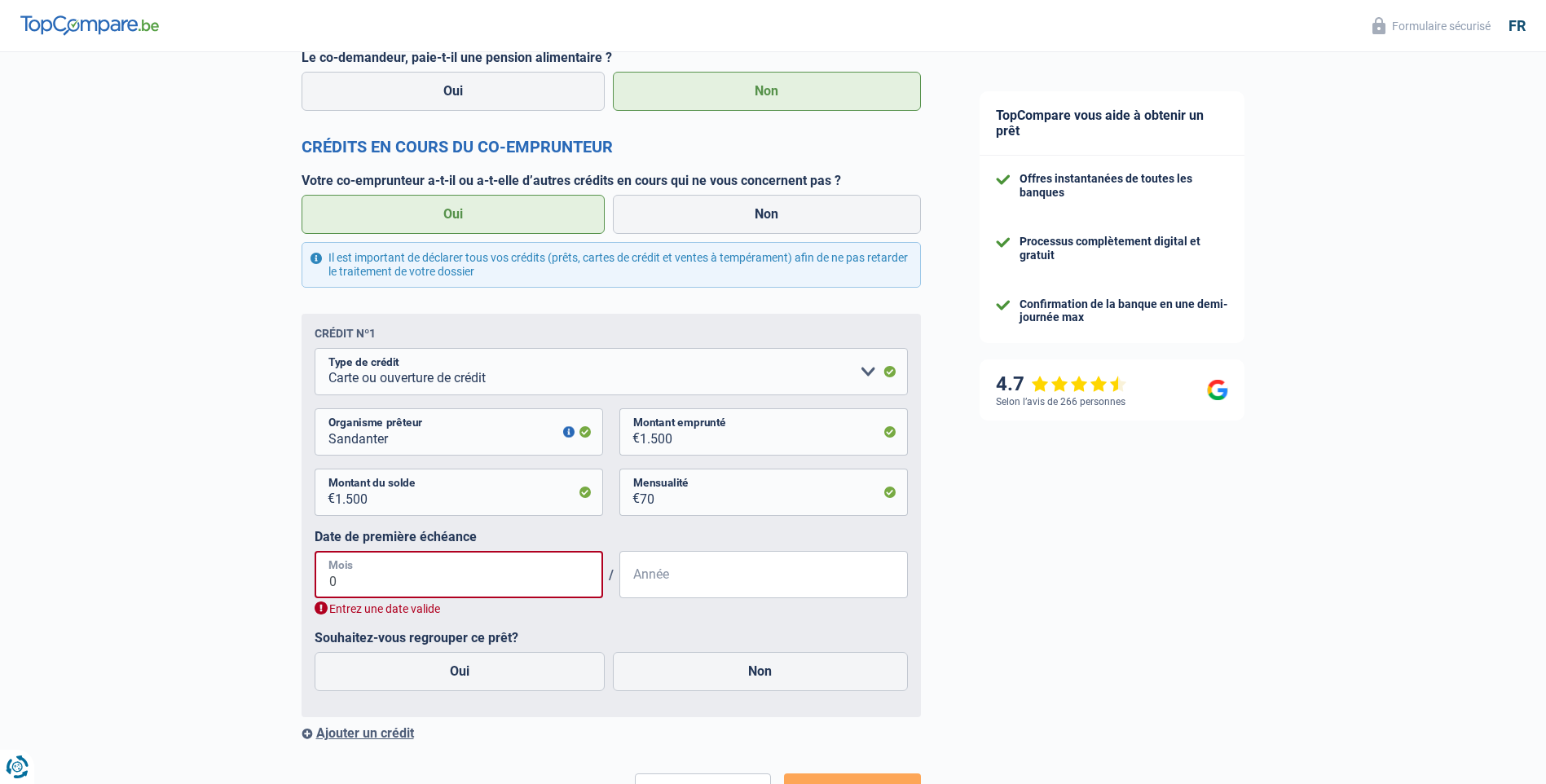
type input "06"
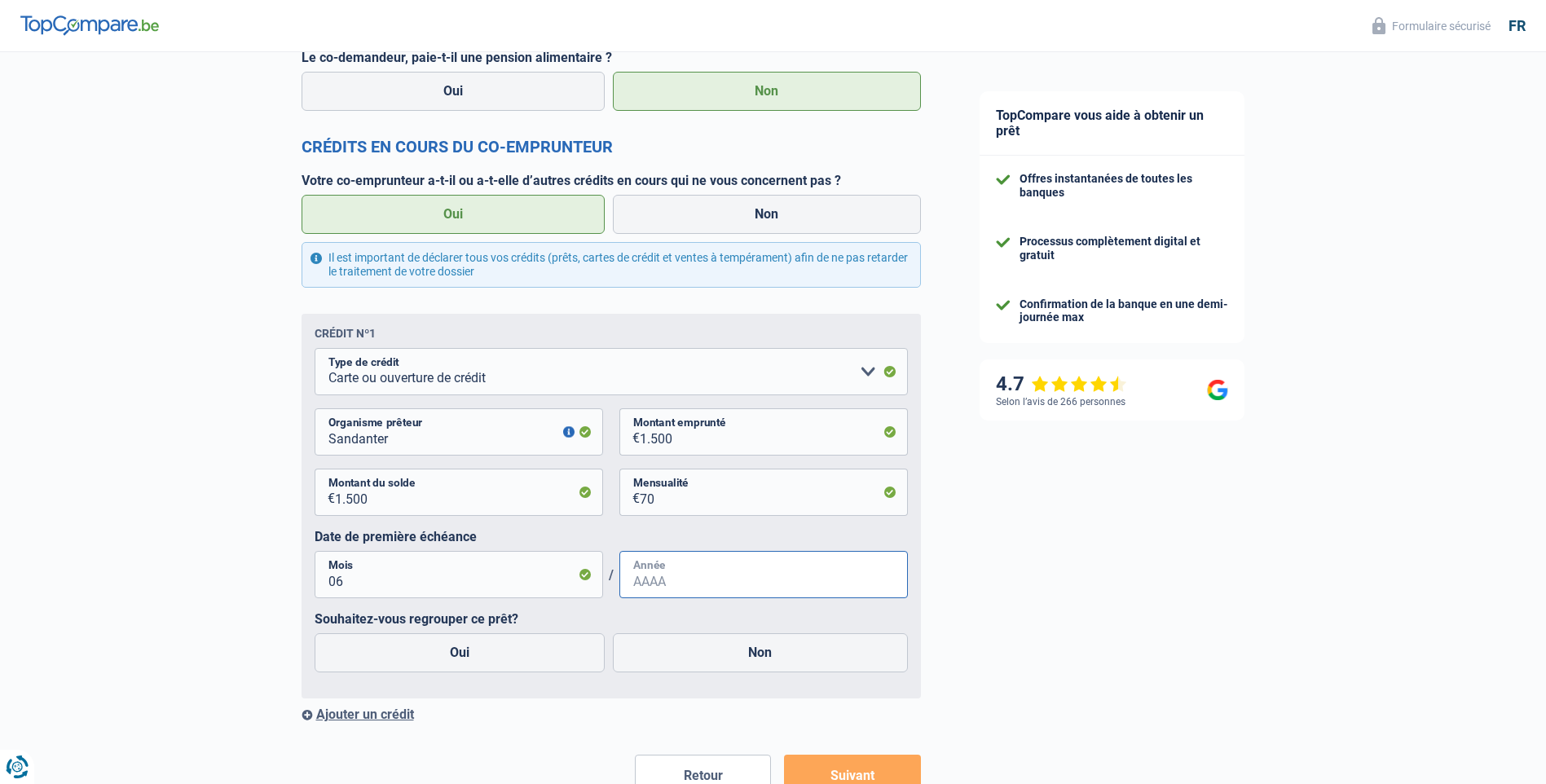
click at [672, 582] on input "Année" at bounding box center [764, 574] width 288 height 47
type input "2024"
click at [774, 651] on label "Non" at bounding box center [760, 652] width 295 height 39
click at [774, 651] on input "Non" at bounding box center [760, 652] width 295 height 39
radio input "true"
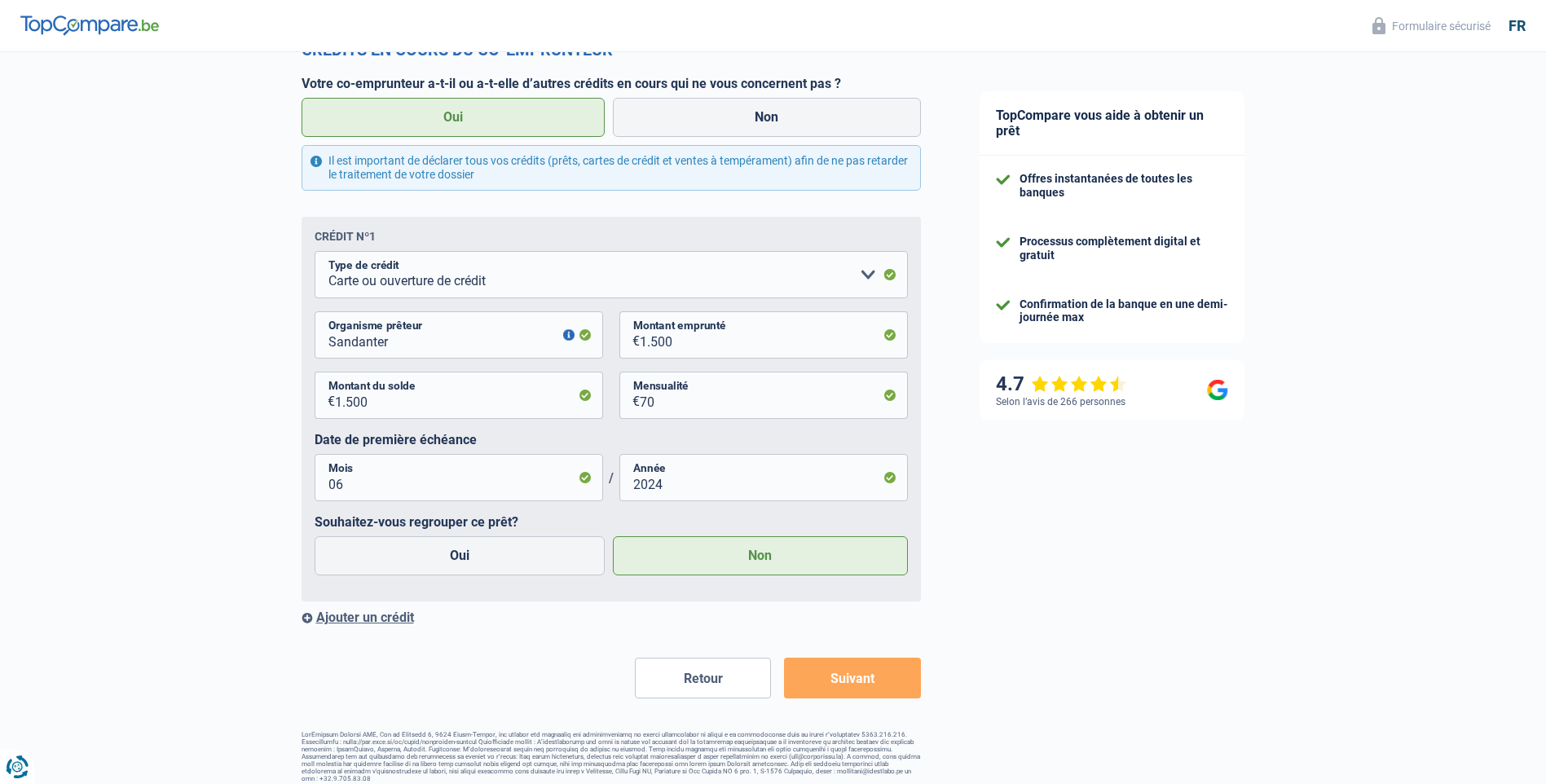
scroll to position [2531, 0]
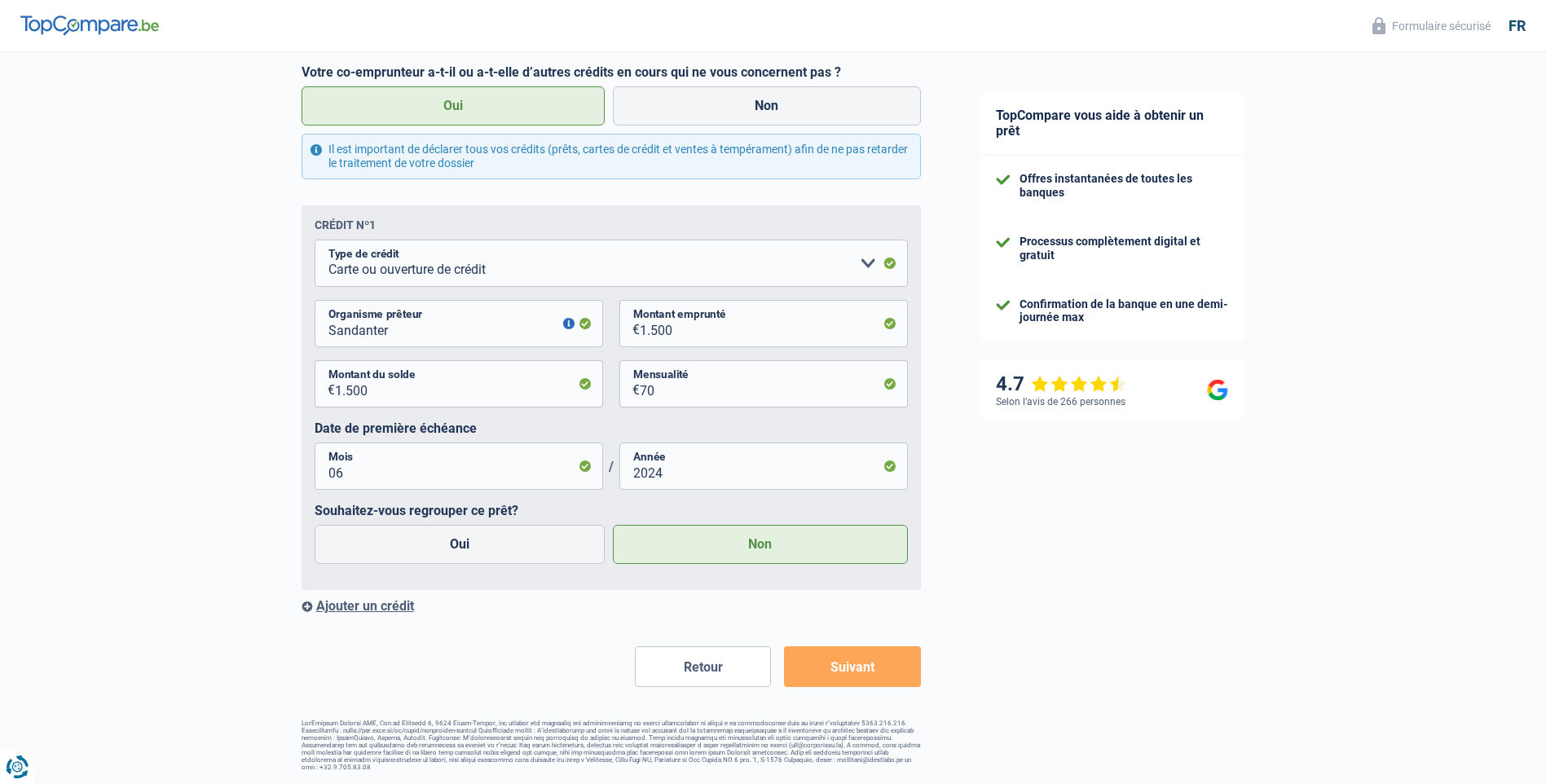
click at [384, 607] on div "Ajouter un crédit" at bounding box center [611, 606] width 619 height 15
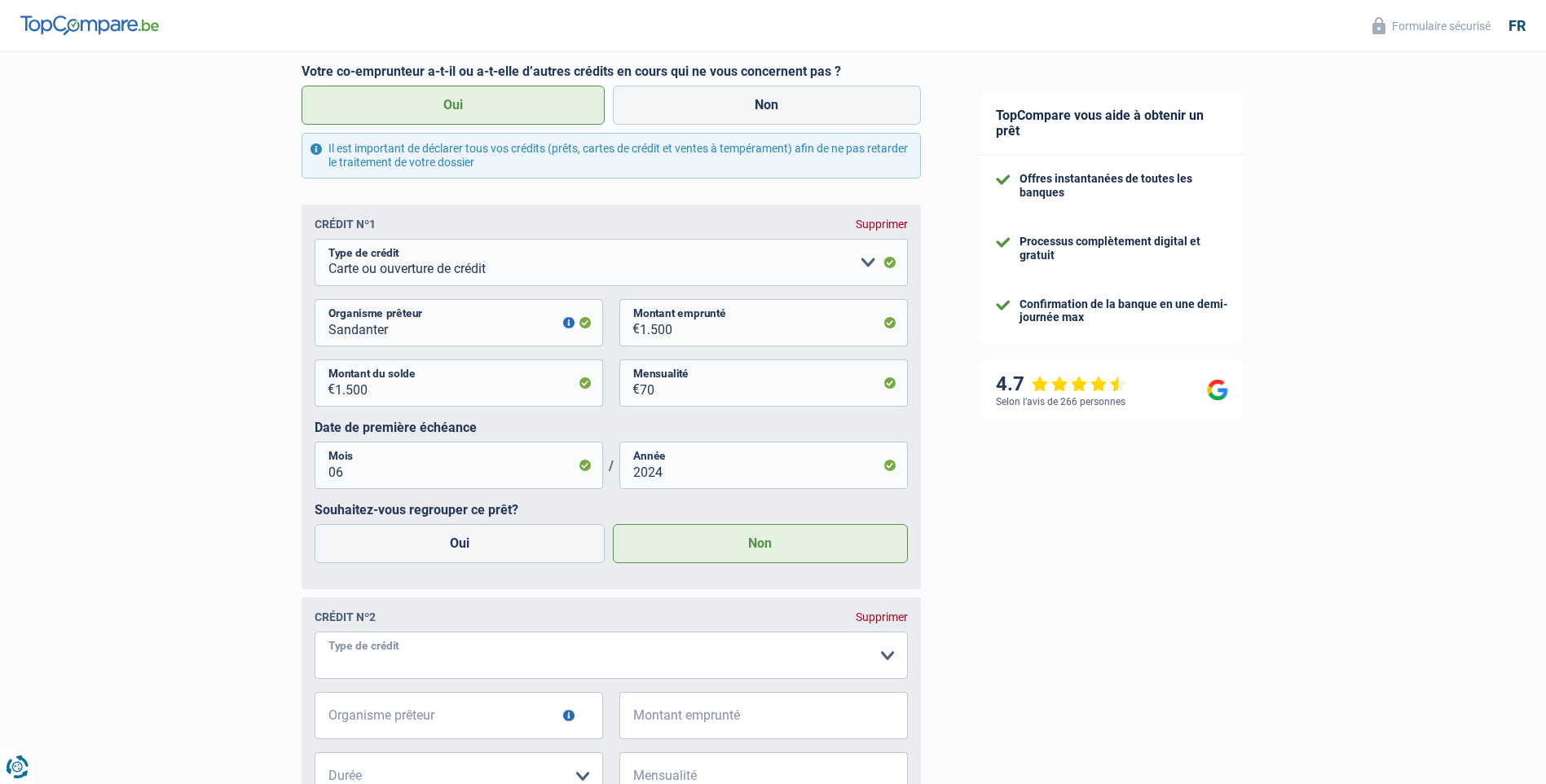
click at [886, 658] on select "Carte ou ouverture de crédit Prêt hypothécaire Vente à tempérament Prêt à tempé…" at bounding box center [612, 655] width 594 height 47
select select "carLoan"
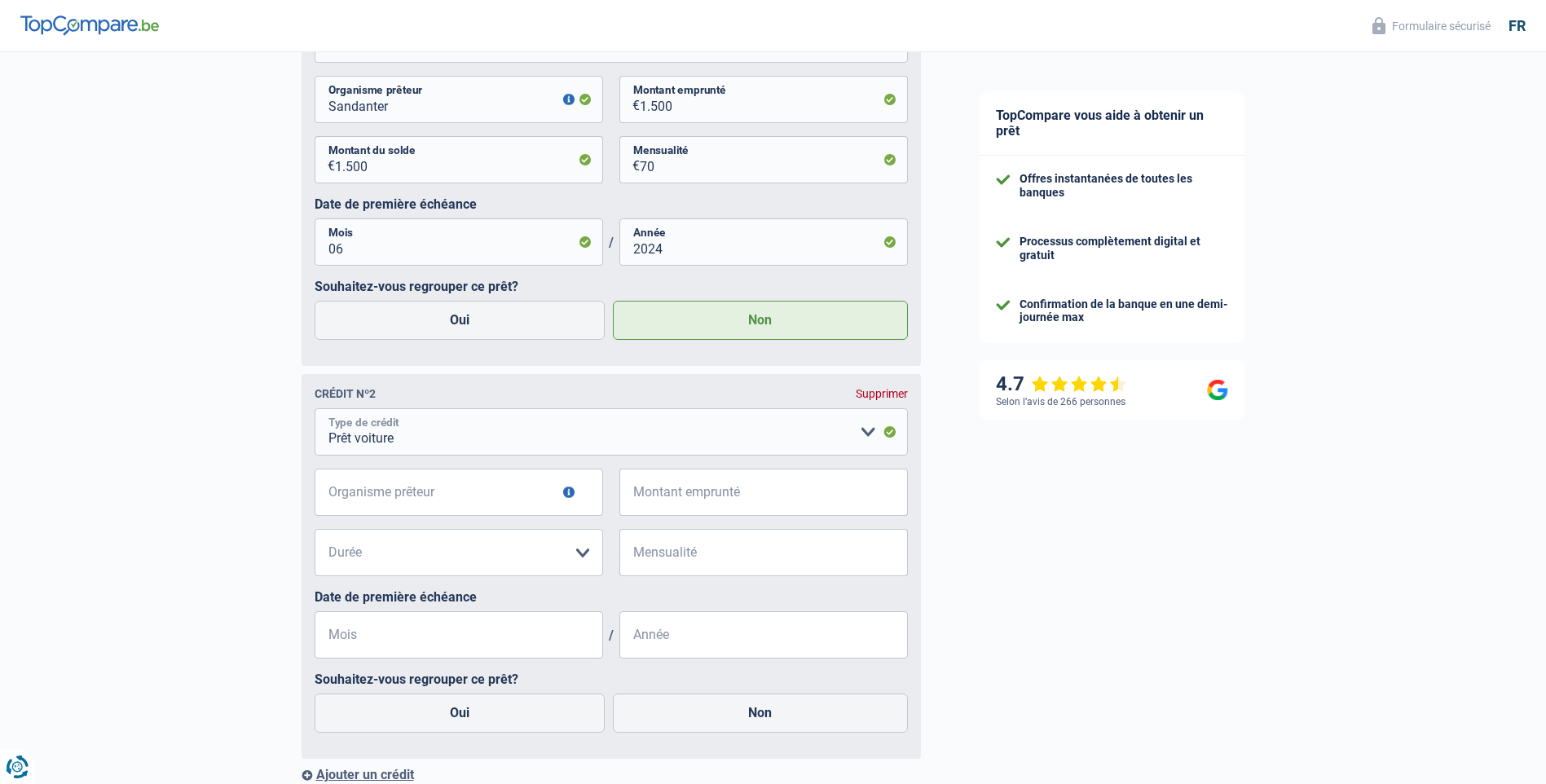
scroll to position [2775, 0]
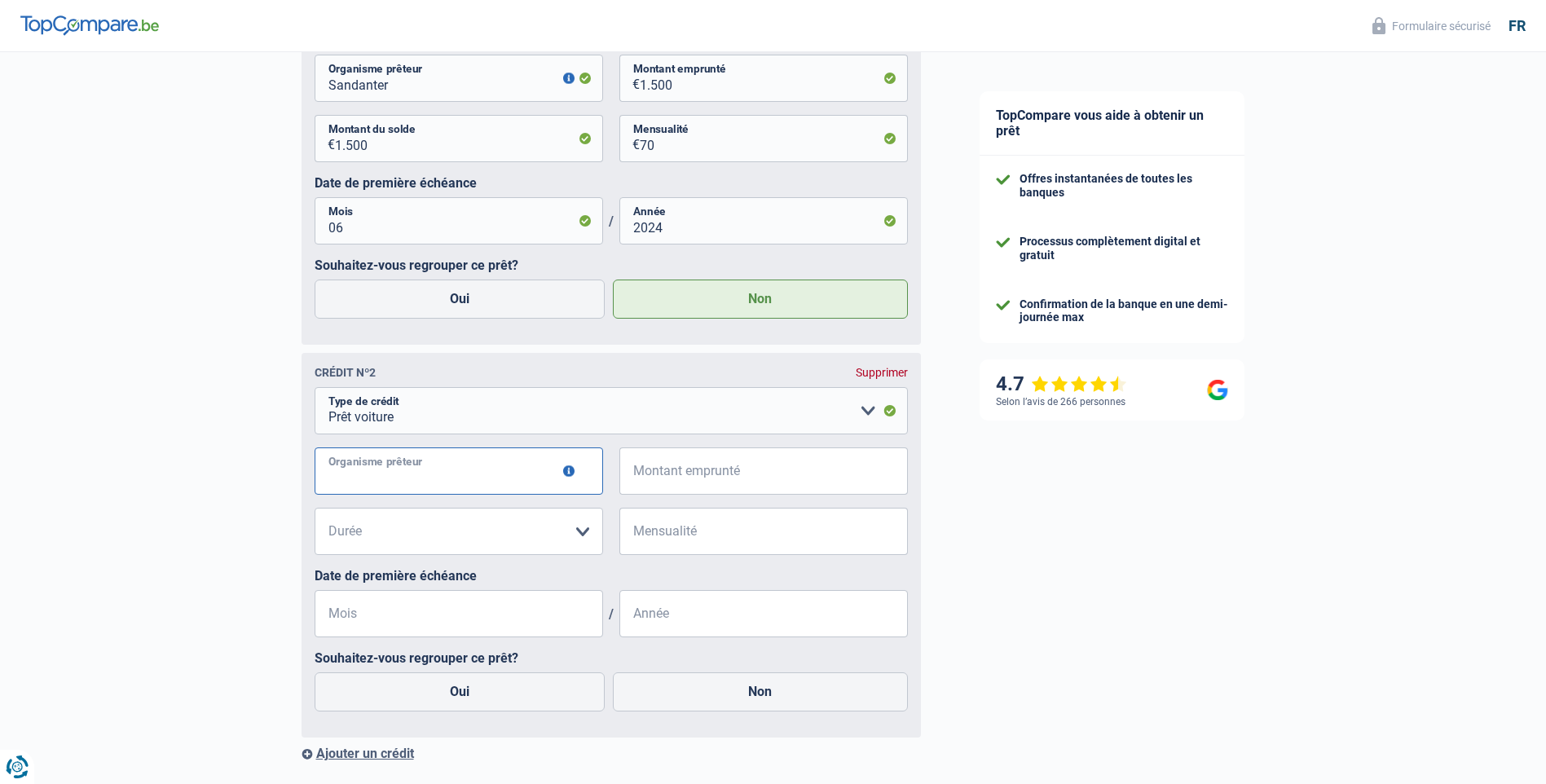
click at [494, 469] on input "Organisme prêteur" at bounding box center [459, 471] width 288 height 47
type input "FORTIS"
click at [770, 476] on input "Montant emprunté" at bounding box center [774, 471] width 268 height 47
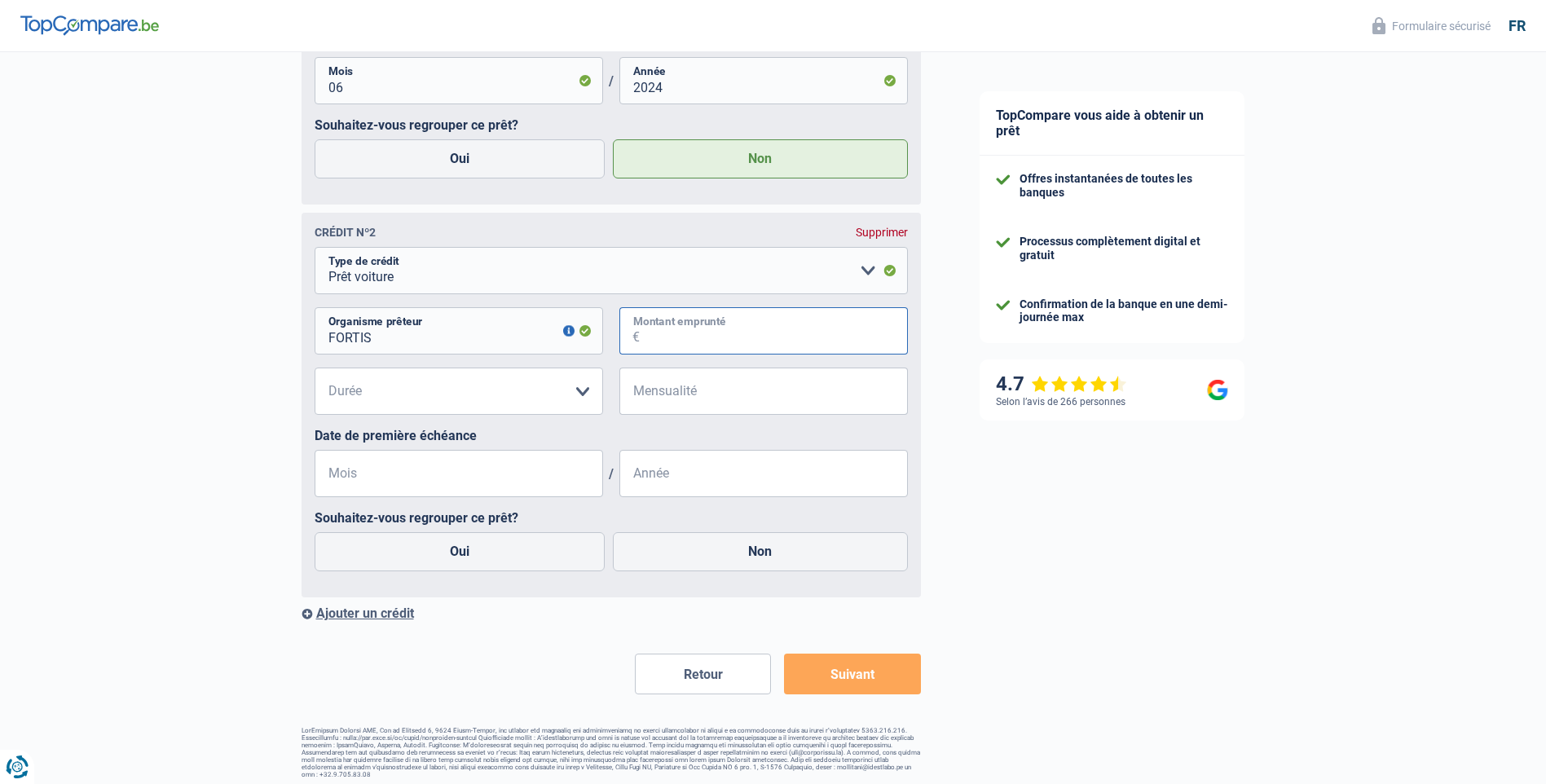
scroll to position [2925, 0]
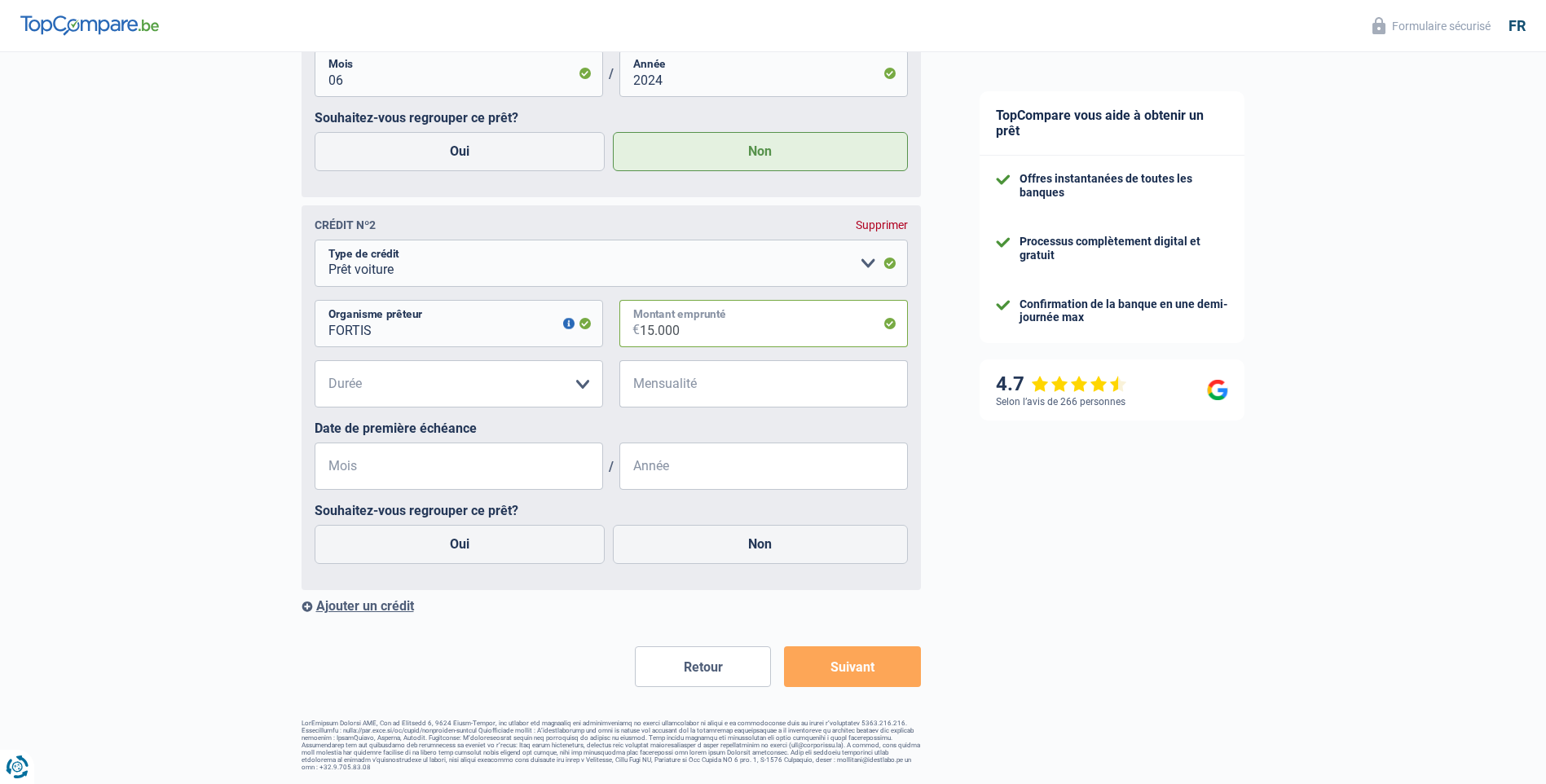
type input "15.000"
click at [393, 385] on select "12 mois 18 mois 24 mois 30 mois 36 mois 42 mois 48 mois 60 mois Veuillez sélect…" at bounding box center [459, 384] width 288 height 47
select select "60"
click at [315, 362] on select "12 mois 18 mois 24 mois 30 mois 36 mois 42 mois 48 mois 60 mois Veuillez sélect…" at bounding box center [459, 384] width 288 height 47
click at [730, 386] on input "Mensualité" at bounding box center [774, 384] width 268 height 47
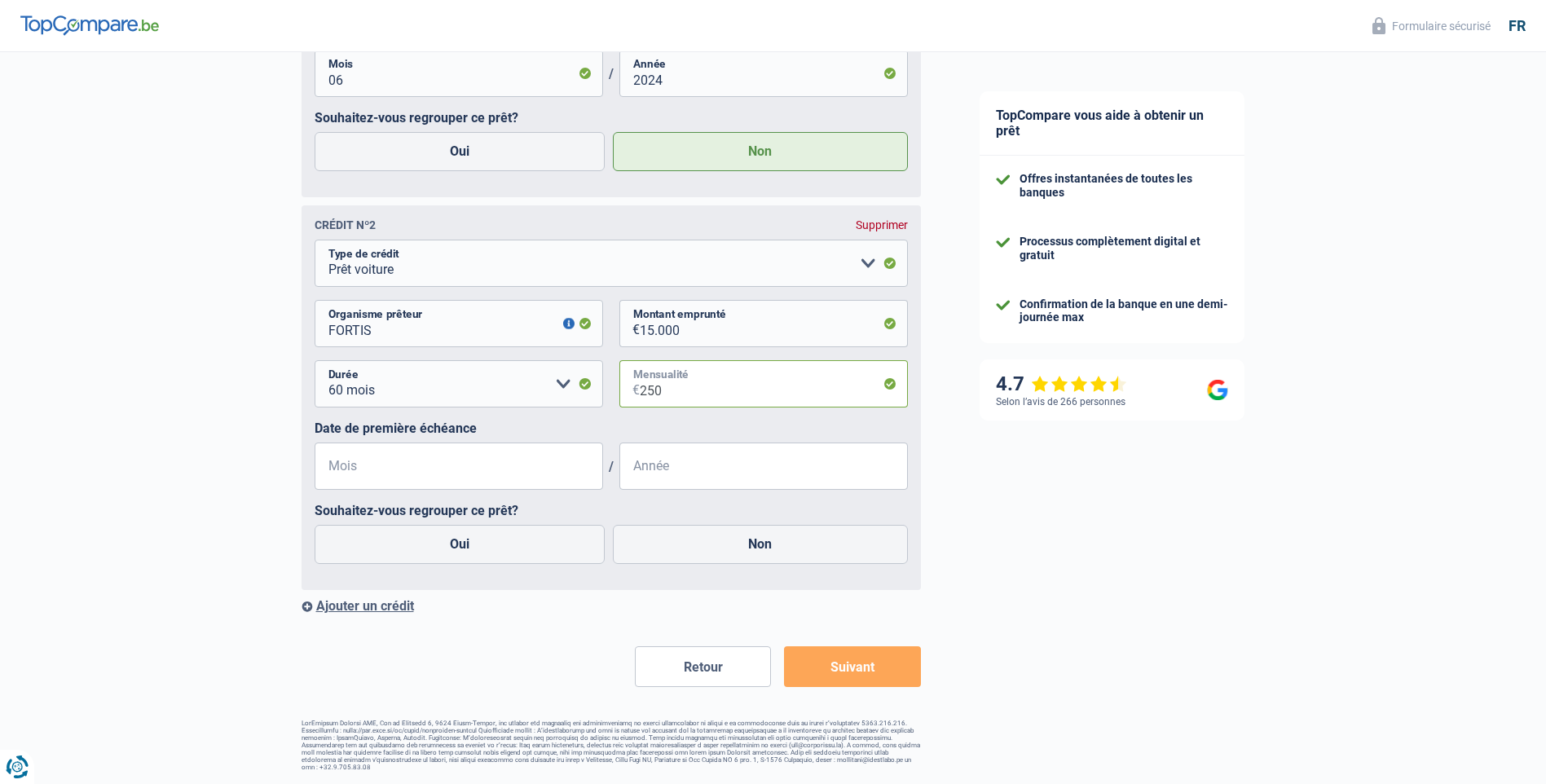
type input "250"
click at [376, 474] on input "Mois" at bounding box center [459, 466] width 288 height 47
click at [352, 478] on input "09" at bounding box center [459, 466] width 288 height 47
click at [703, 465] on input "Année" at bounding box center [764, 466] width 288 height 47
click at [351, 471] on input "09" at bounding box center [459, 466] width 288 height 47
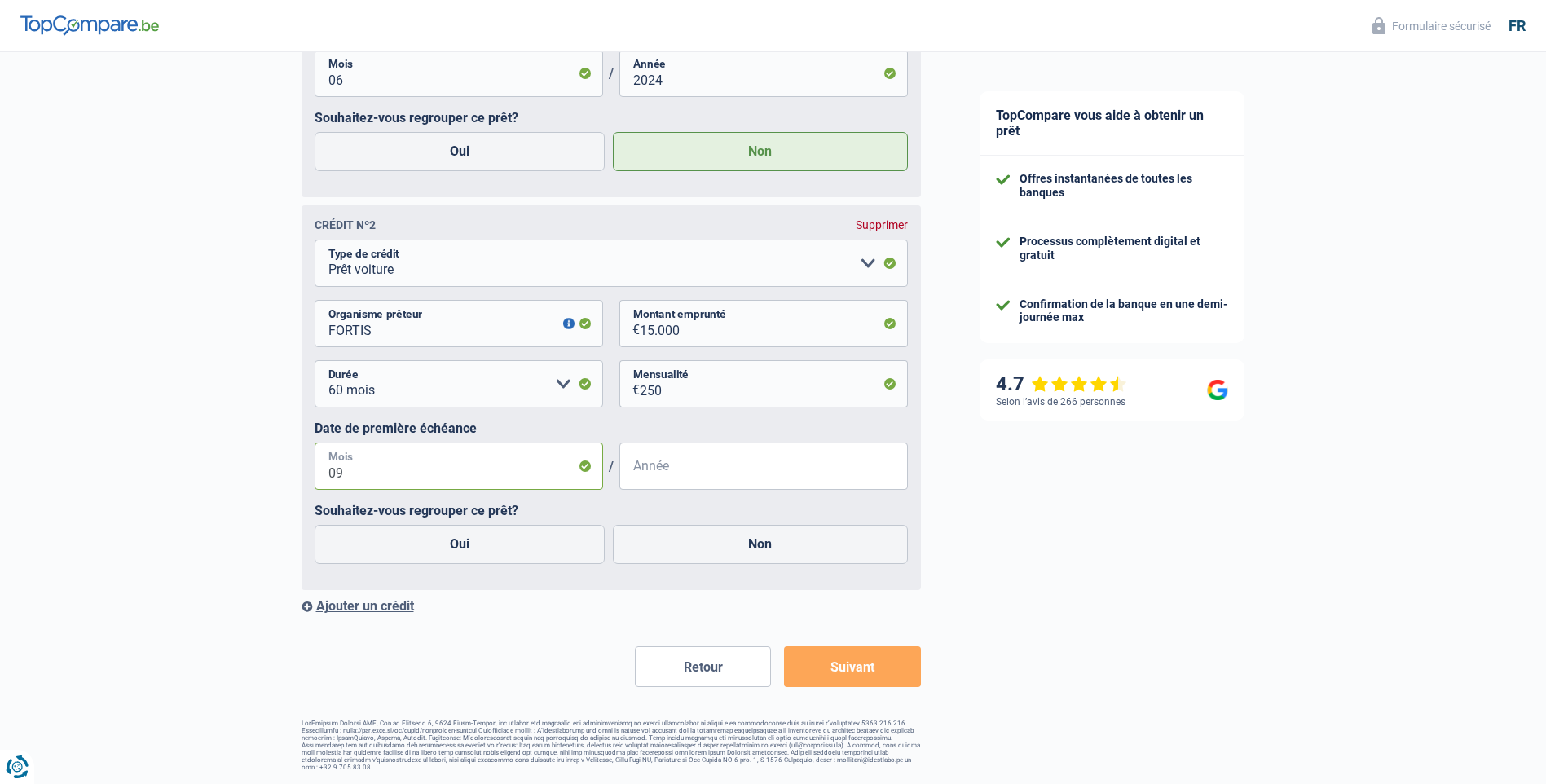
type input "0"
type input "11"
click at [678, 469] on input "Année" at bounding box center [764, 466] width 288 height 47
type input "2024"
click at [776, 548] on label "Non" at bounding box center [760, 544] width 295 height 39
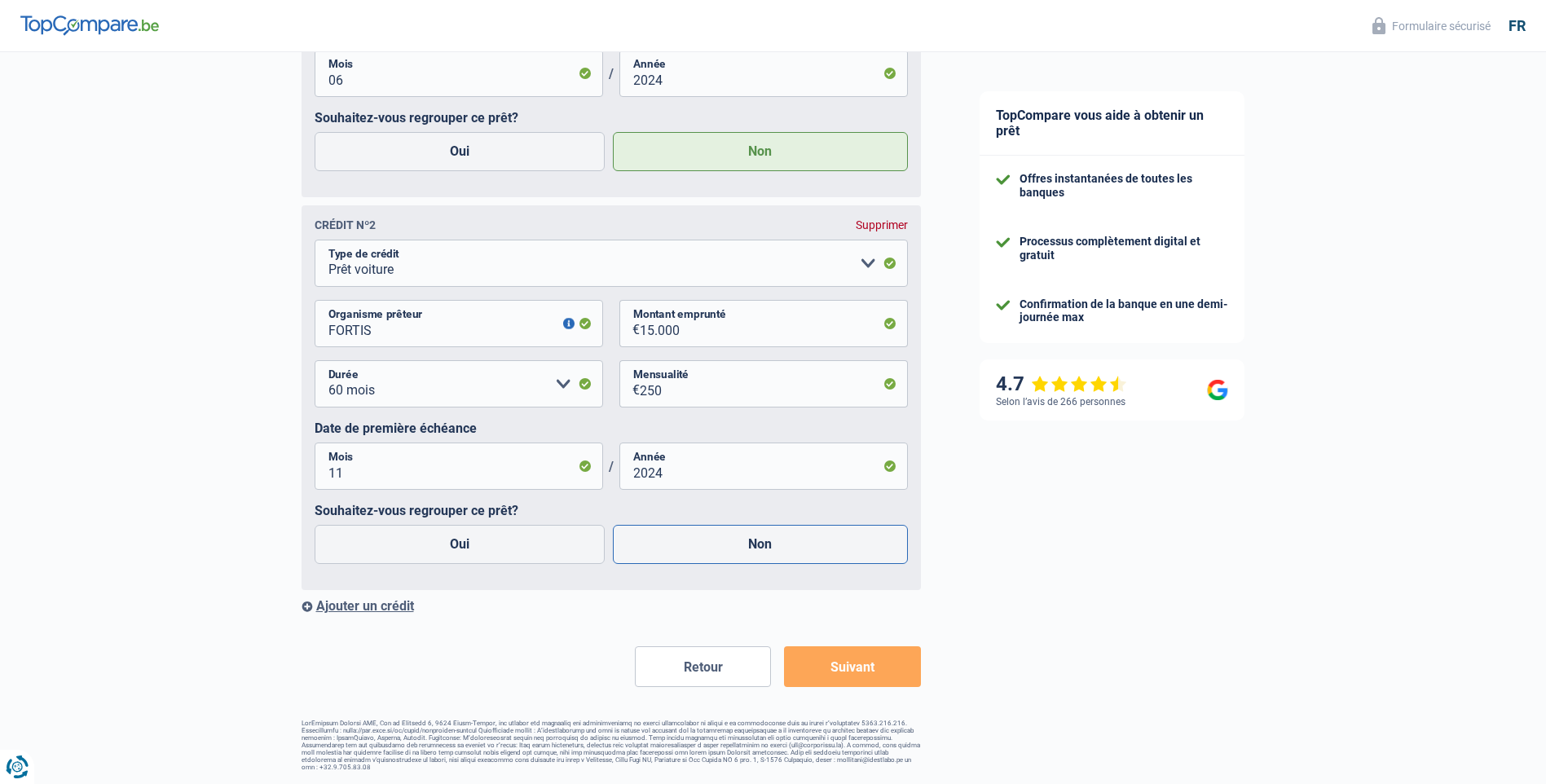
click at [776, 548] on input "Non" at bounding box center [760, 544] width 295 height 39
radio input "true"
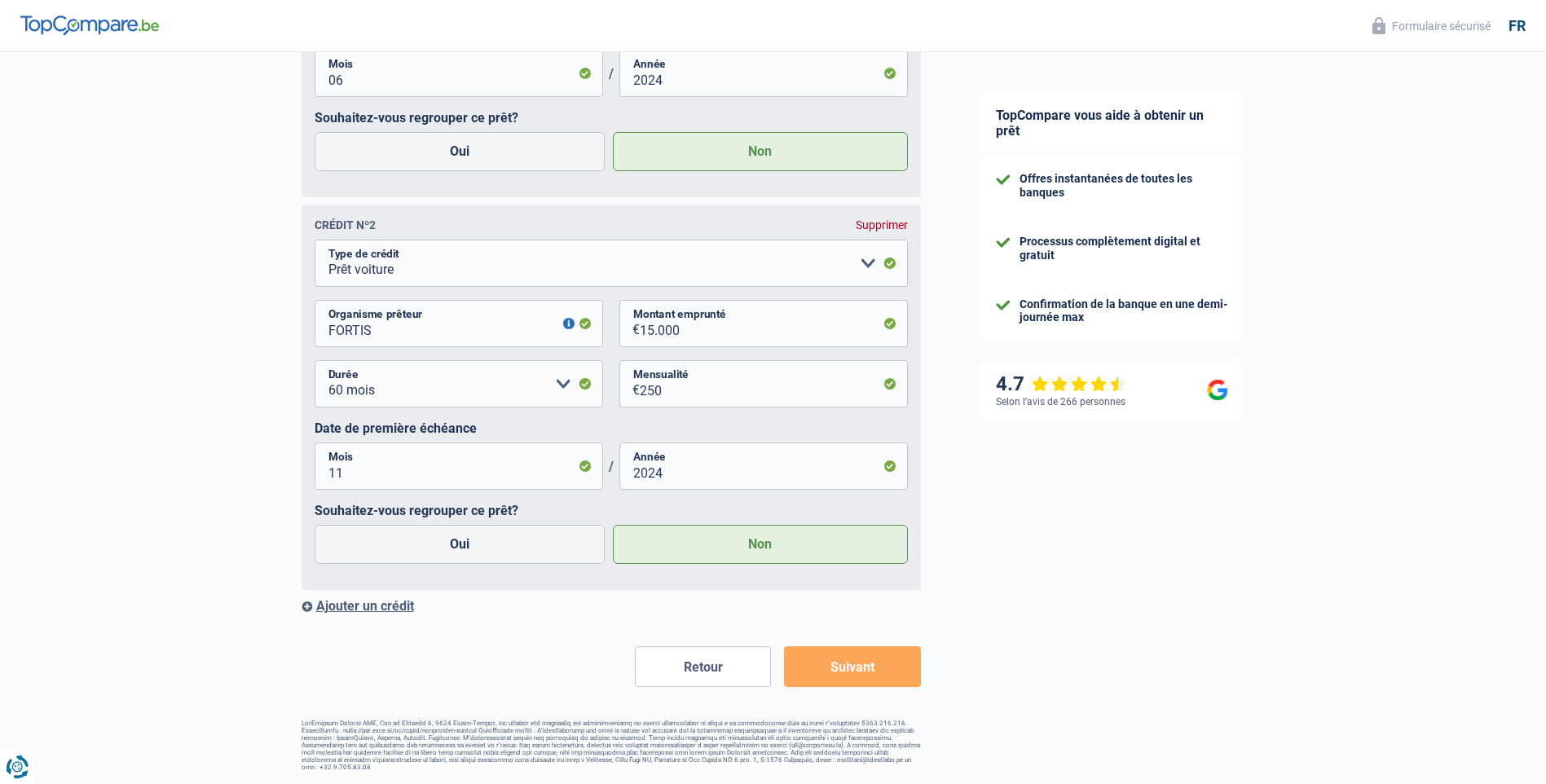
click at [373, 606] on div "Ajouter un crédit" at bounding box center [611, 606] width 619 height 15
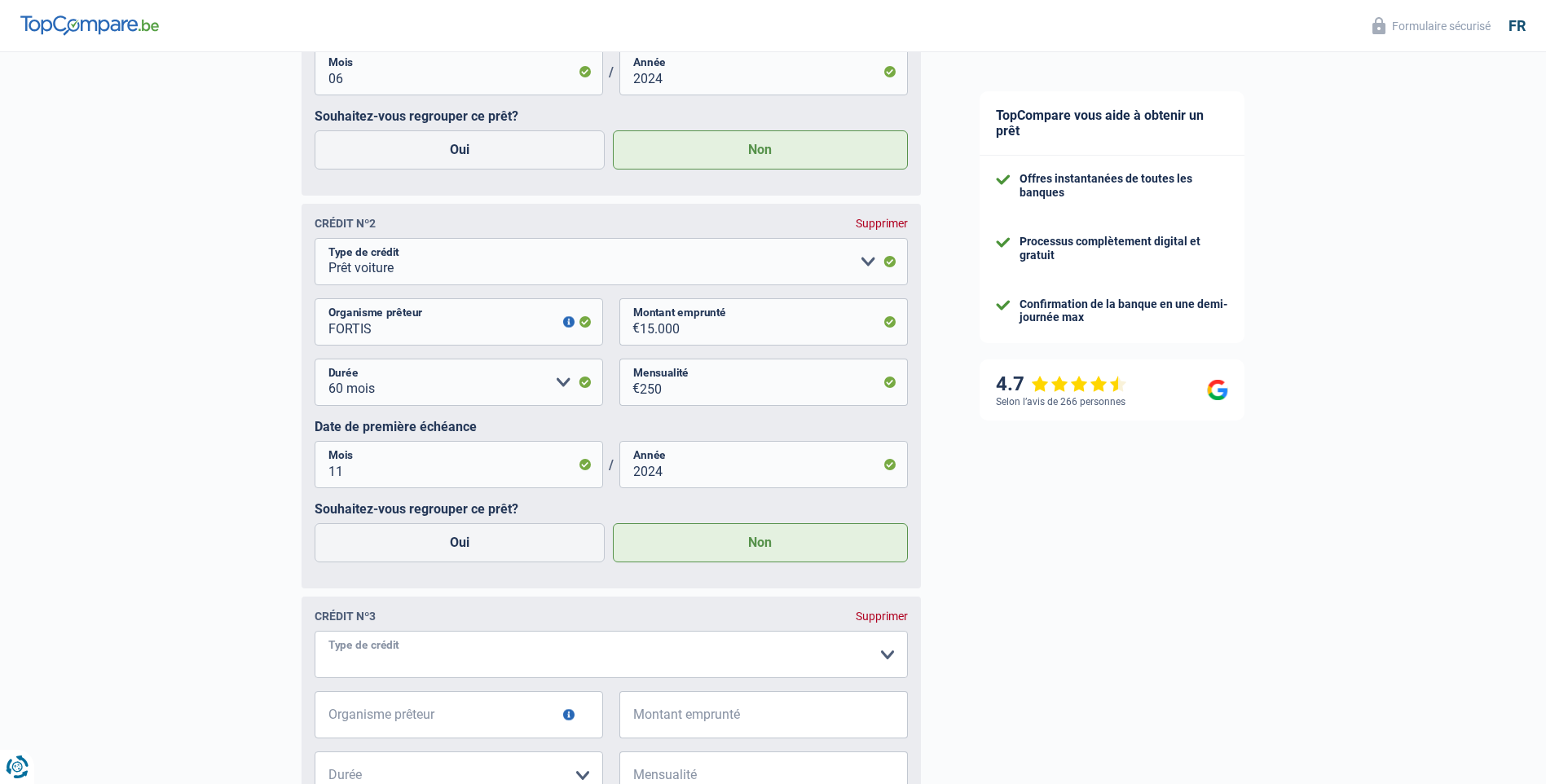
click at [883, 659] on select "Carte ou ouverture de crédit Prêt hypothécaire Vente à tempérament Prêt à tempé…" at bounding box center [612, 654] width 594 height 47
select select "carLoan"
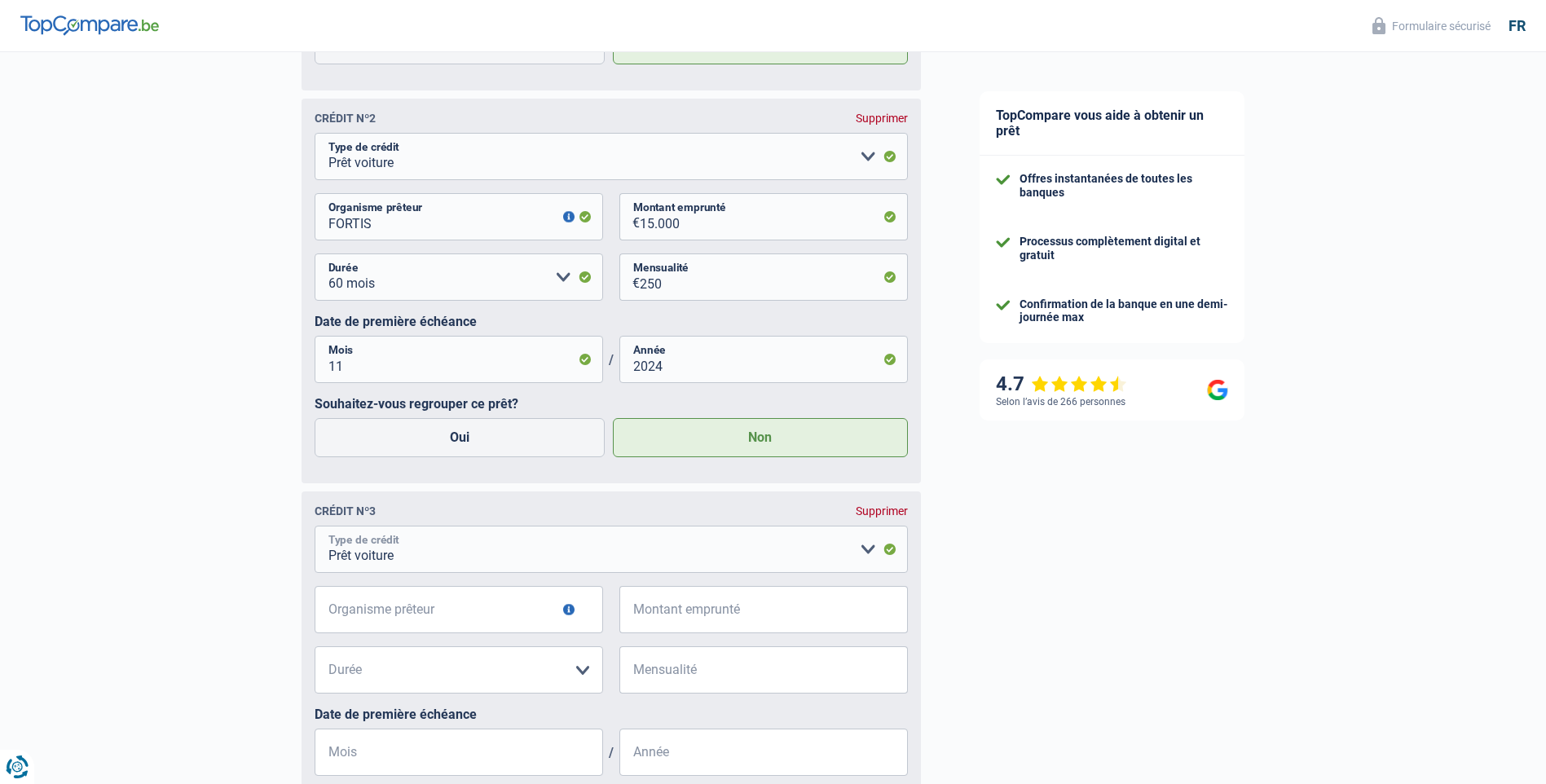
scroll to position [3169, 0]
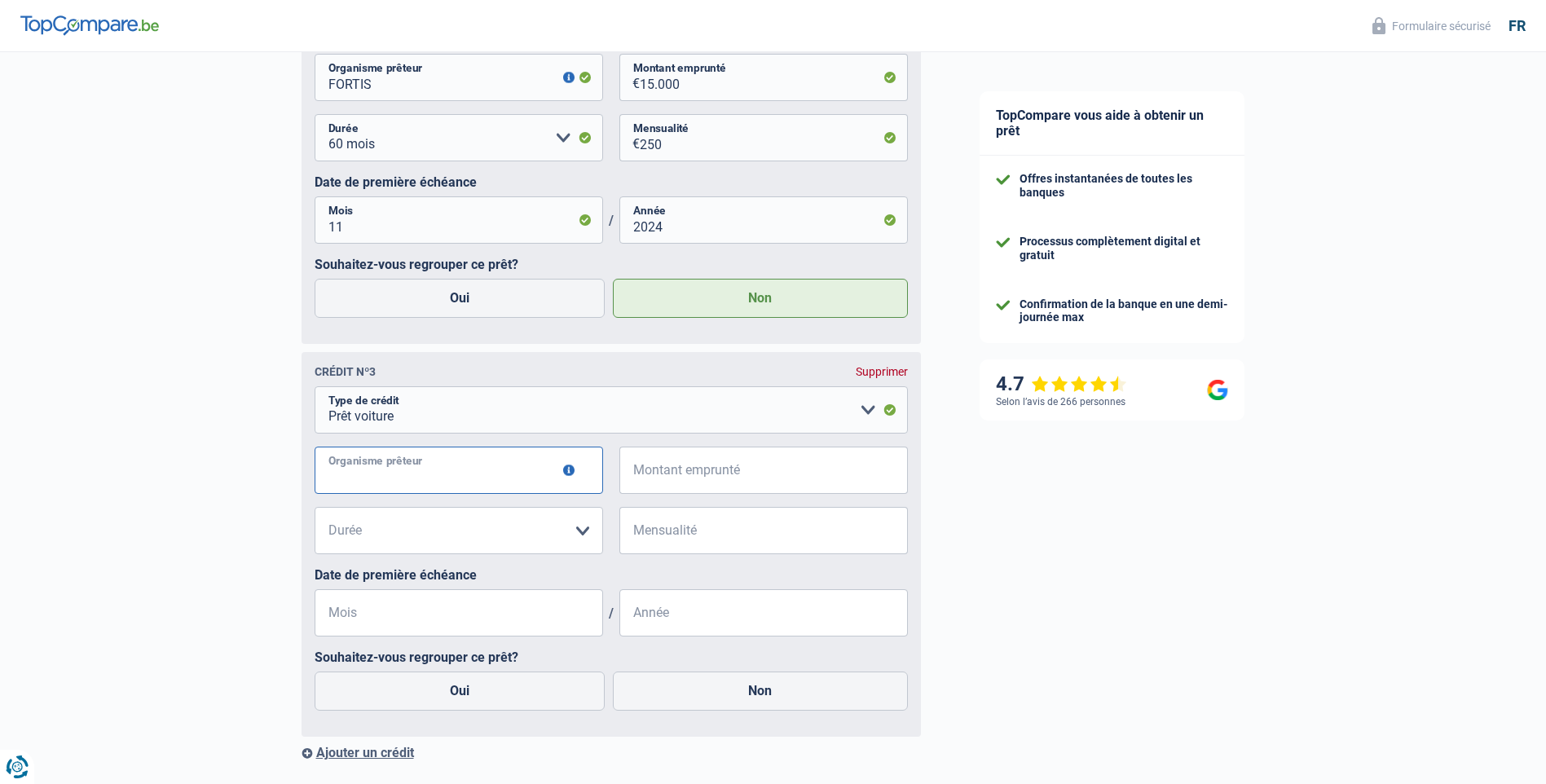
click at [457, 478] on input "Organisme prêteur" at bounding box center [459, 470] width 288 height 47
type input "f"
type input "FORTIS"
click at [767, 476] on input "Montant emprunté" at bounding box center [774, 470] width 268 height 47
type input "11.000"
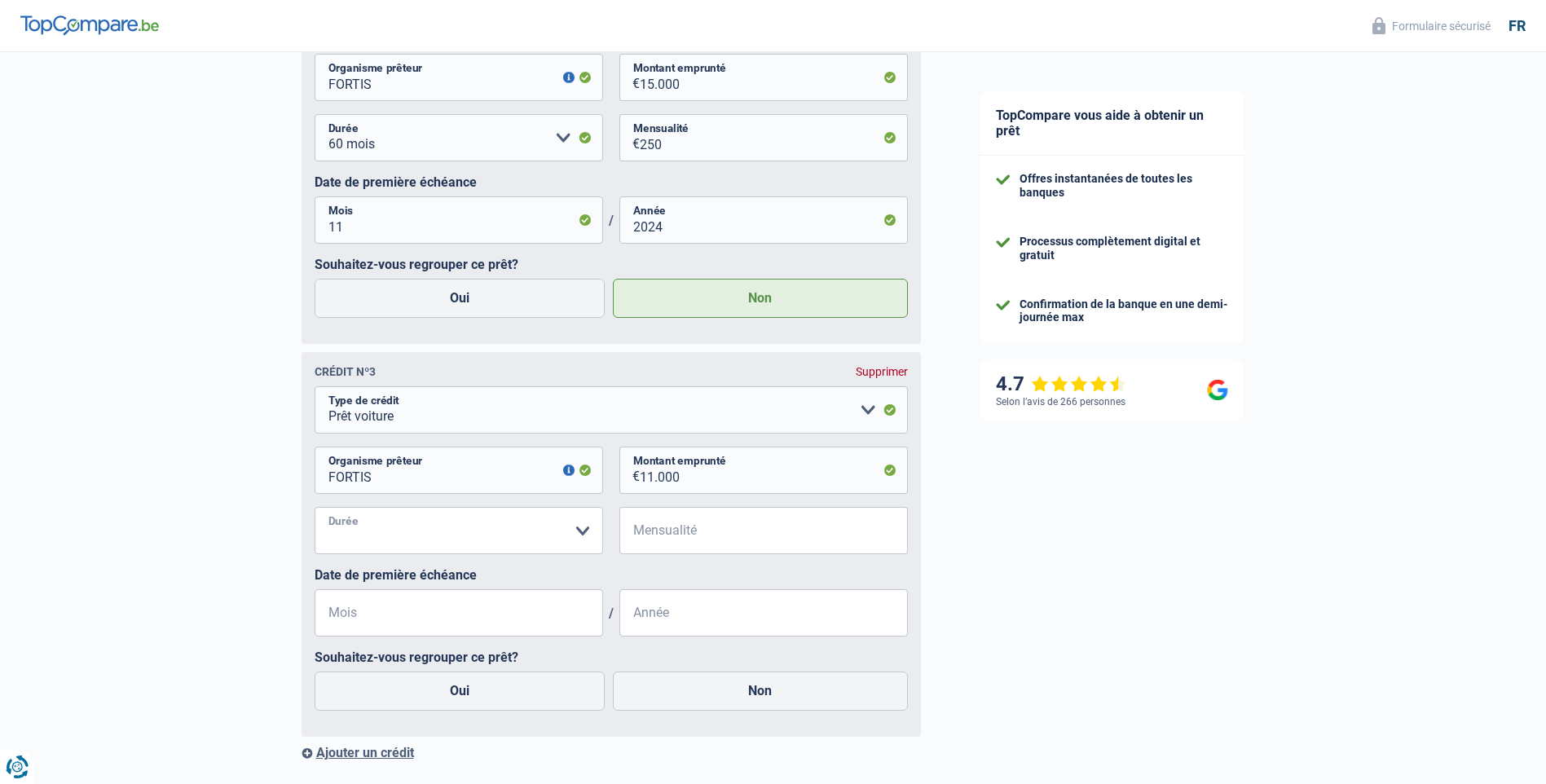
click at [583, 532] on select "12 mois 18 mois 24 mois 30 mois 36 mois 42 mois 48 mois 60 mois Veuillez sélect…" at bounding box center [459, 531] width 288 height 47
select select "60"
click at [315, 512] on select "12 mois 18 mois 24 mois 30 mois 36 mois 42 mois 48 mois 60 mois Veuillez sélect…" at bounding box center [459, 531] width 288 height 47
click at [740, 532] on input "Mensualité" at bounding box center [774, 531] width 268 height 47
type input "255"
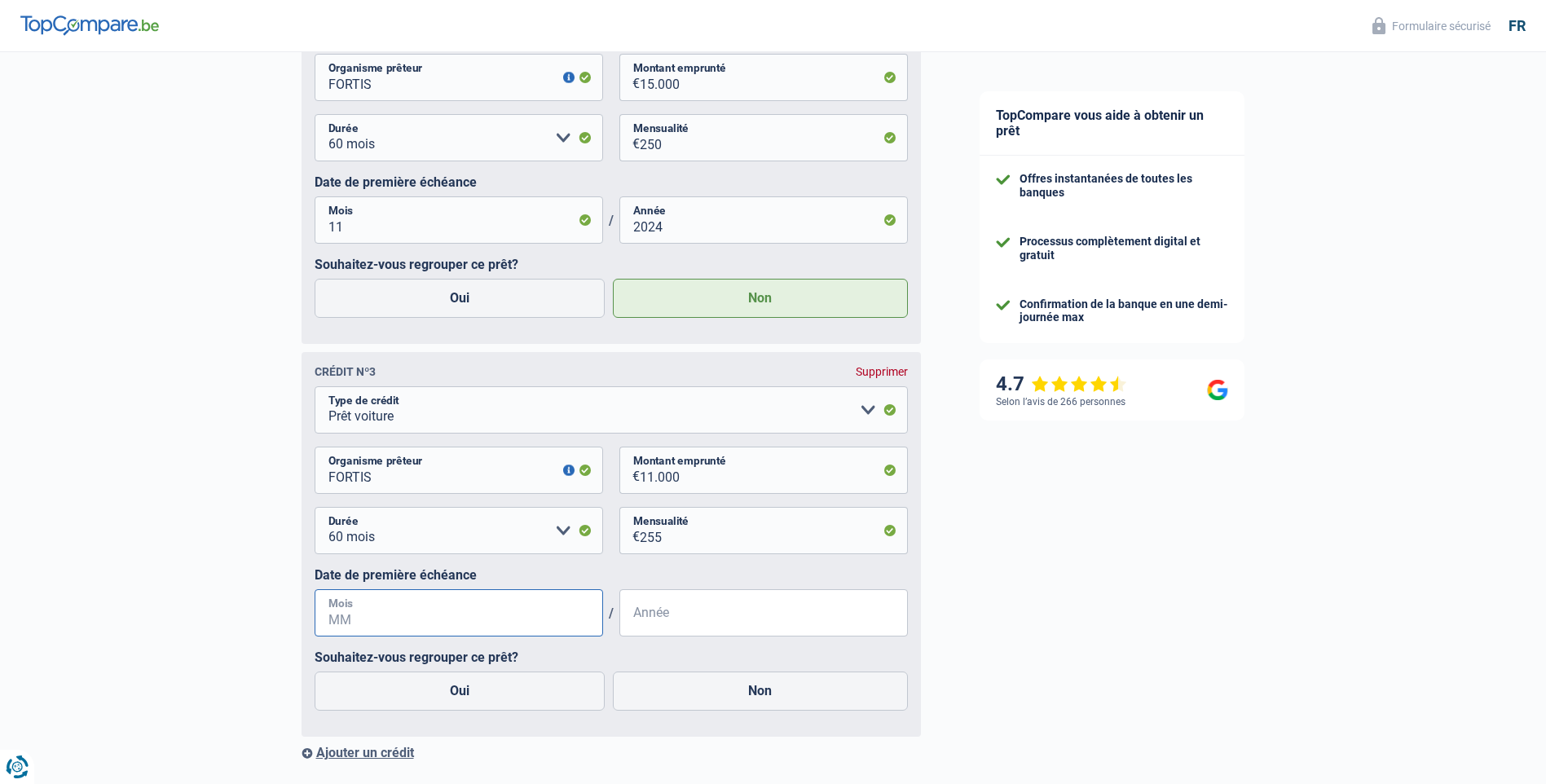
click at [485, 620] on input "Mois" at bounding box center [459, 612] width 288 height 47
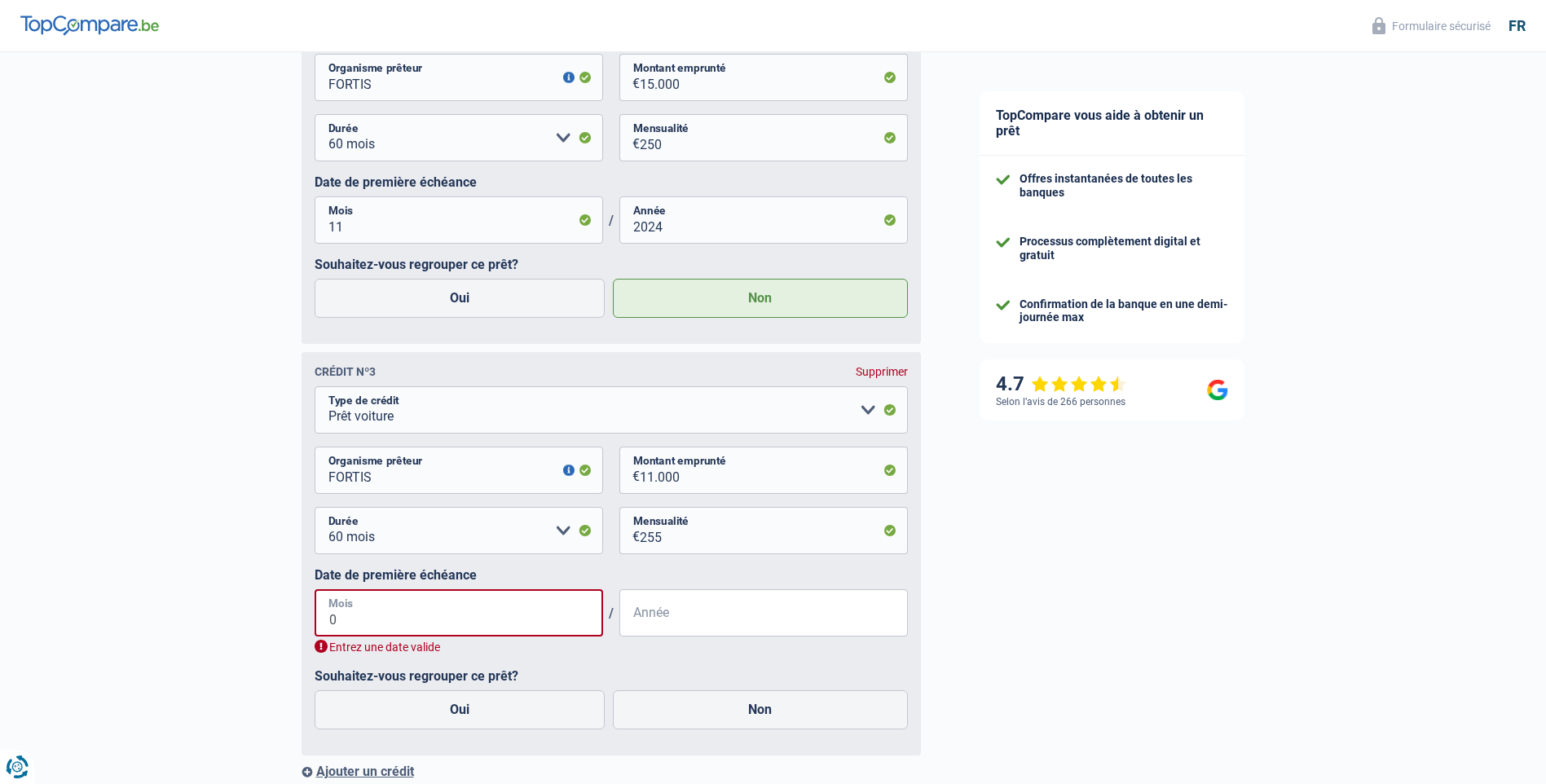
type input "05"
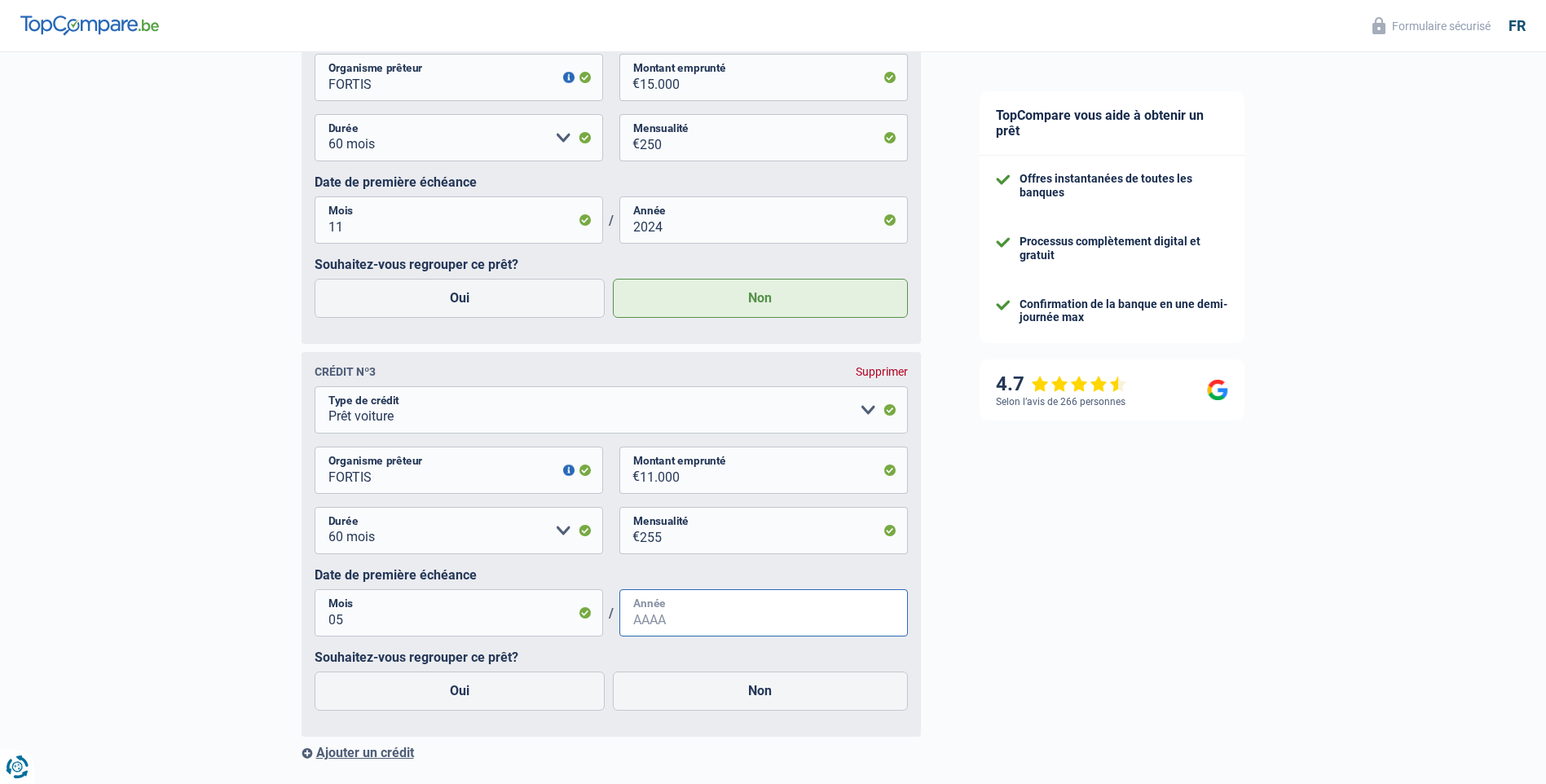
click at [706, 624] on input "Année" at bounding box center [764, 612] width 288 height 47
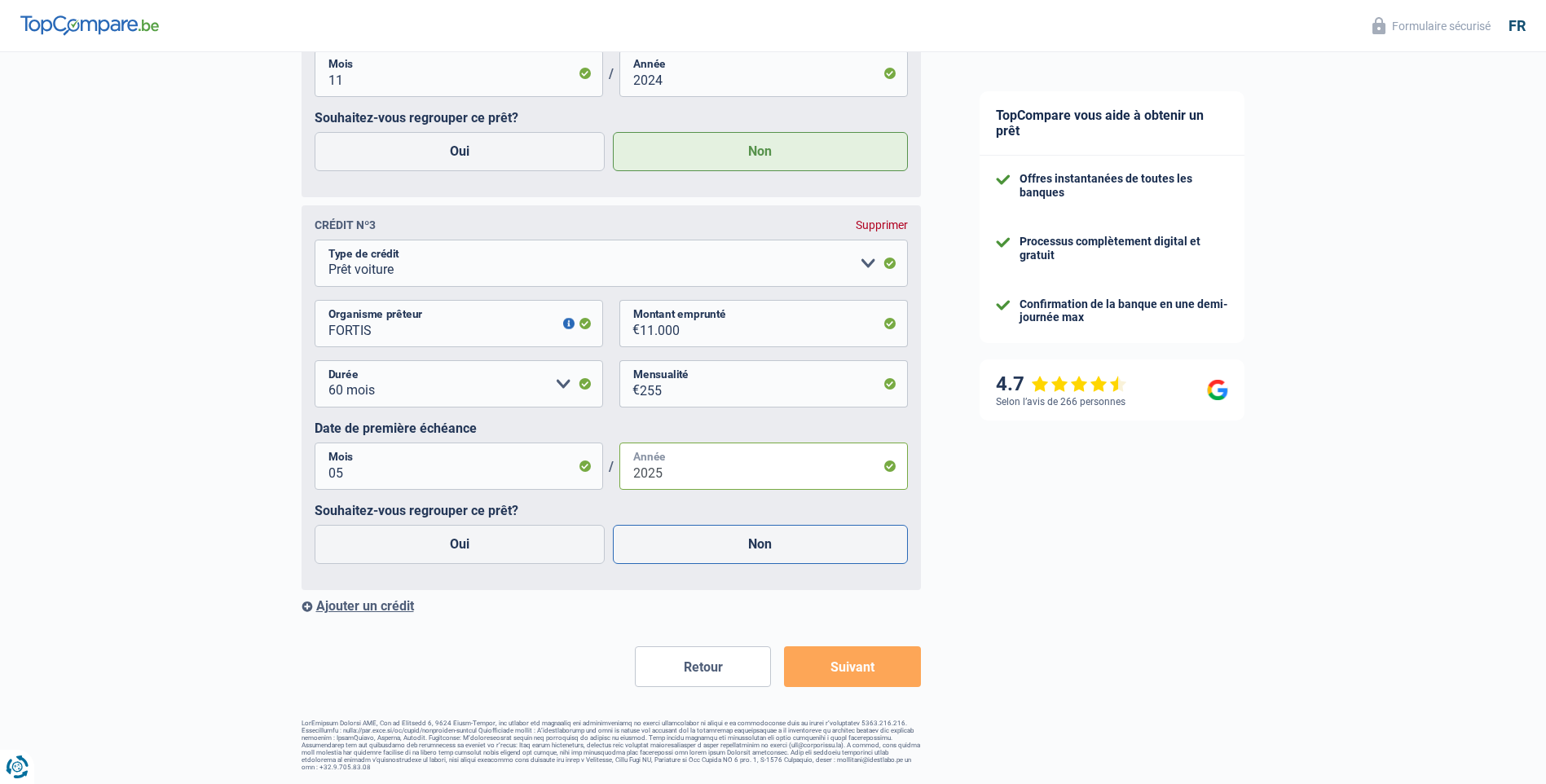
type input "2025"
click at [772, 545] on label "Non" at bounding box center [760, 544] width 295 height 39
click at [772, 545] on input "Non" at bounding box center [760, 544] width 295 height 39
radio input "true"
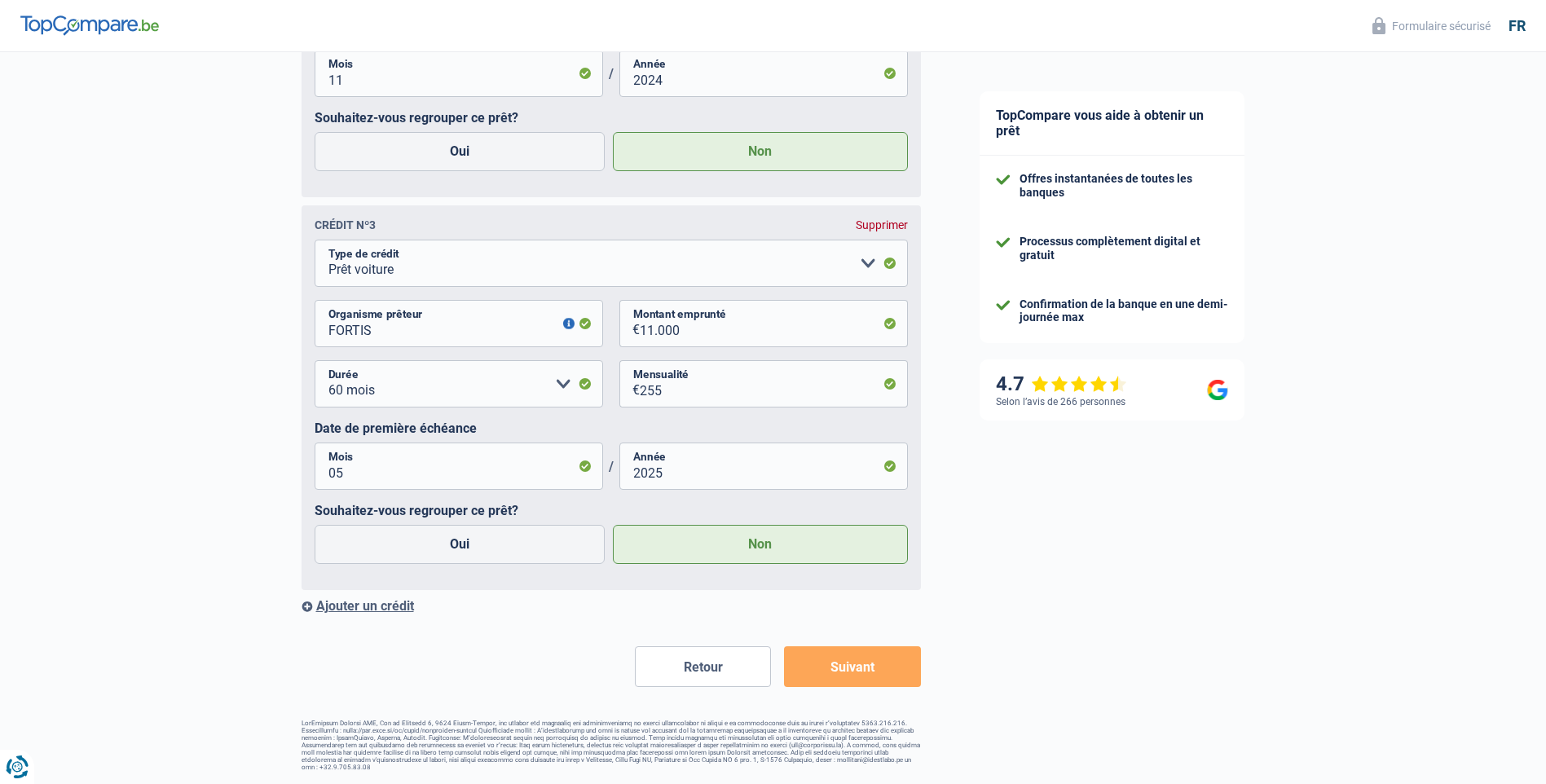
click at [856, 662] on button "Suivant" at bounding box center [853, 666] width 137 height 41
click at [373, 610] on div "Ajouter un crédit" at bounding box center [611, 606] width 619 height 15
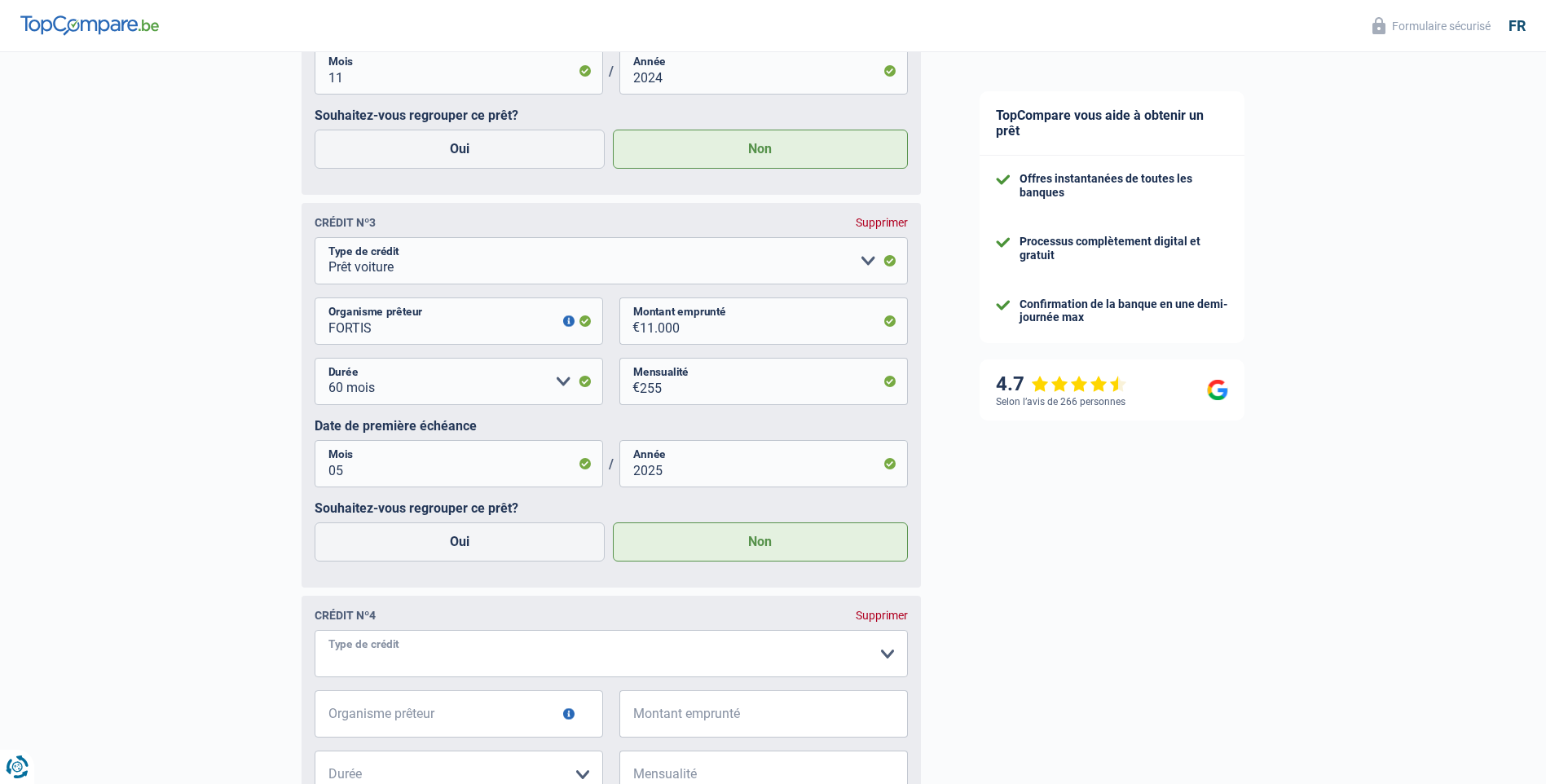
click at [890, 655] on select "Carte ou ouverture de crédit Prêt hypothécaire Vente à tempérament Prêt à tempé…" at bounding box center [612, 653] width 594 height 47
select select "cardOrCredit"
click at [461, 721] on input "Organisme prêteur" at bounding box center [459, 714] width 288 height 47
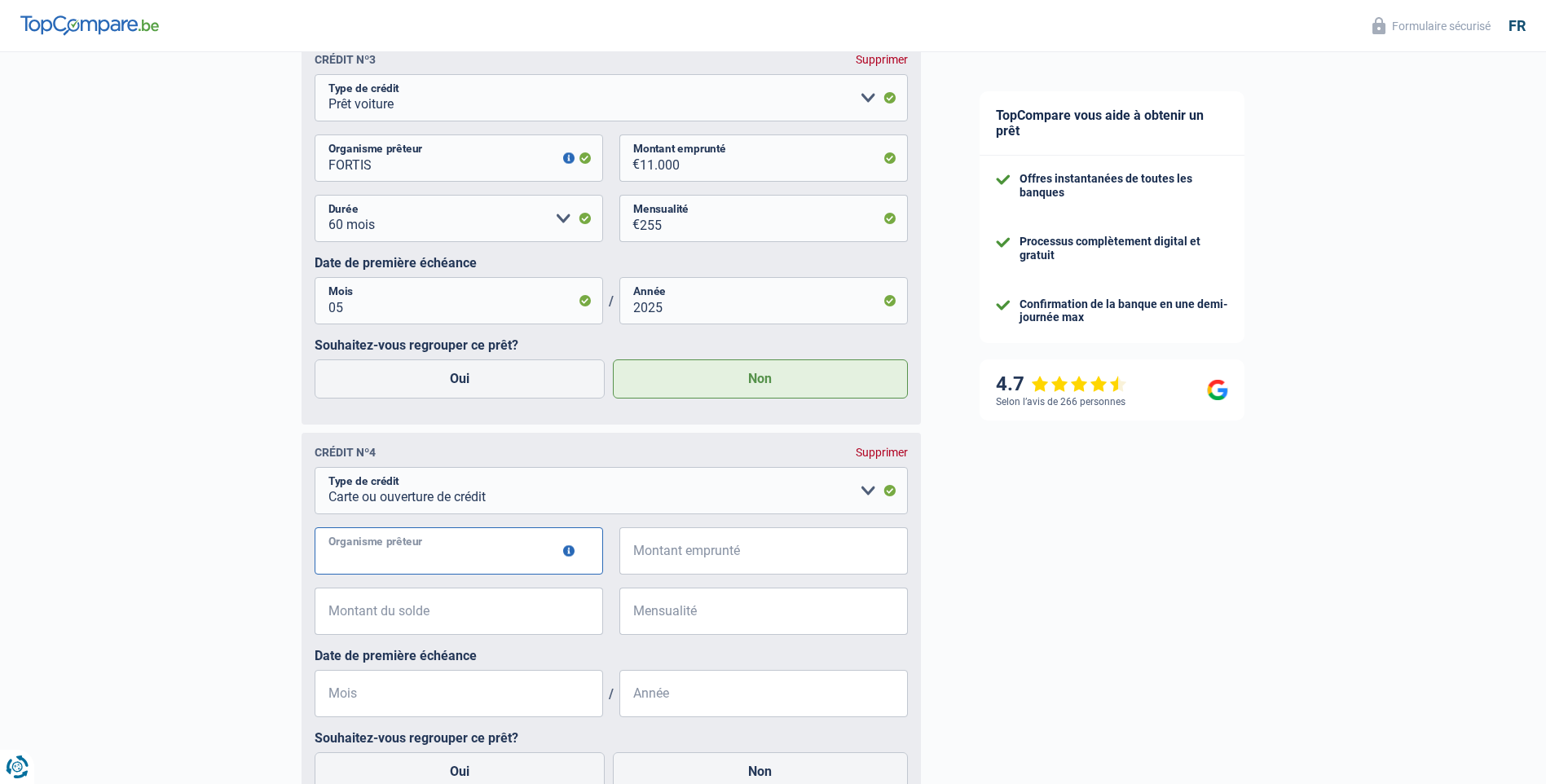
type input "f"
type input "FORTIS"
click at [746, 550] on input "Montant emprunté" at bounding box center [774, 551] width 268 height 47
type input "3.500"
click at [454, 617] on input "Montant du solde" at bounding box center [469, 611] width 268 height 47
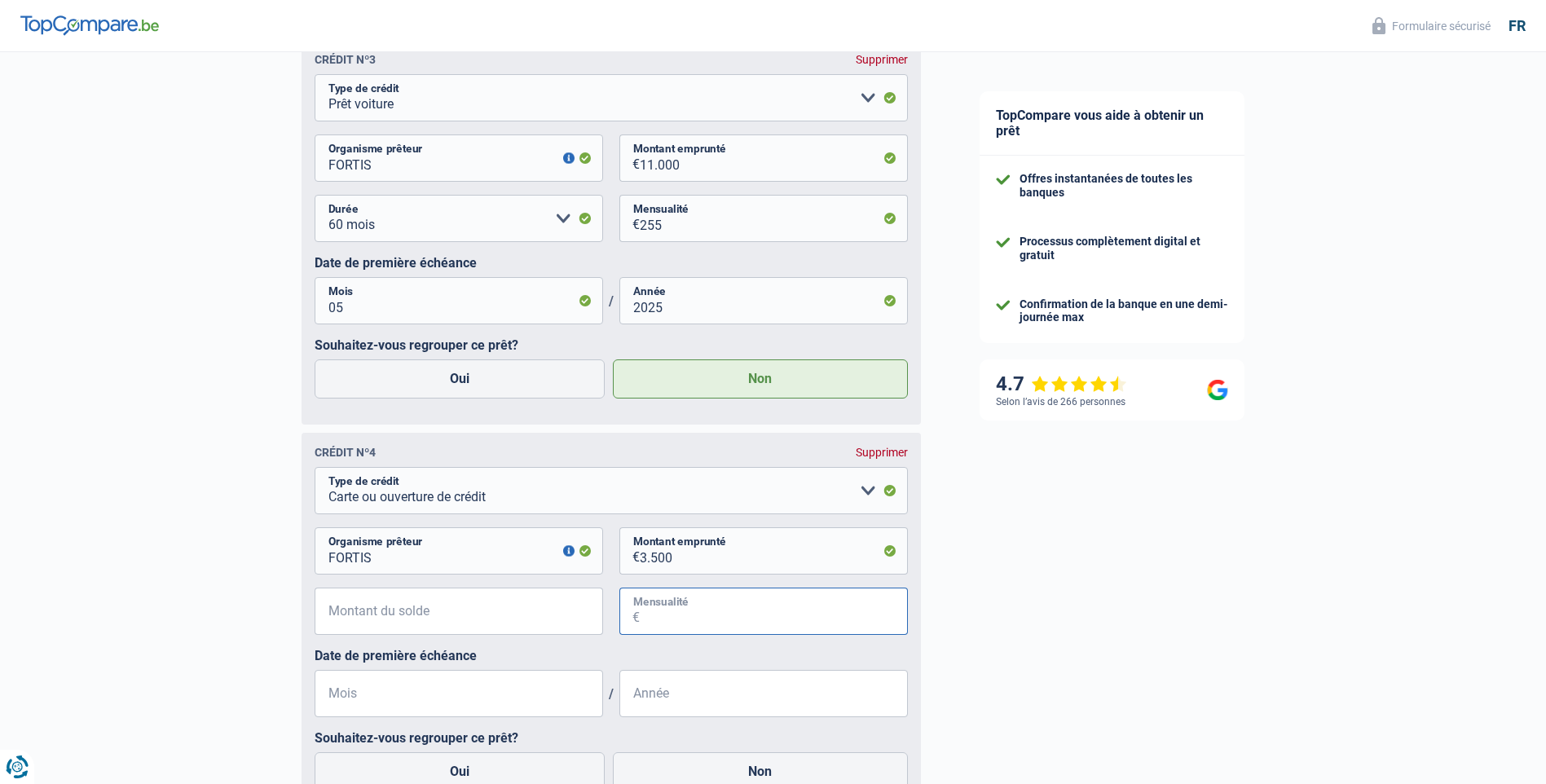
click at [710, 616] on input "Mensualité" at bounding box center [774, 611] width 268 height 47
type input "132"
click at [427, 699] on input "Mois" at bounding box center [459, 694] width 288 height 47
type input "9"
click at [663, 693] on input "Année" at bounding box center [764, 694] width 288 height 47
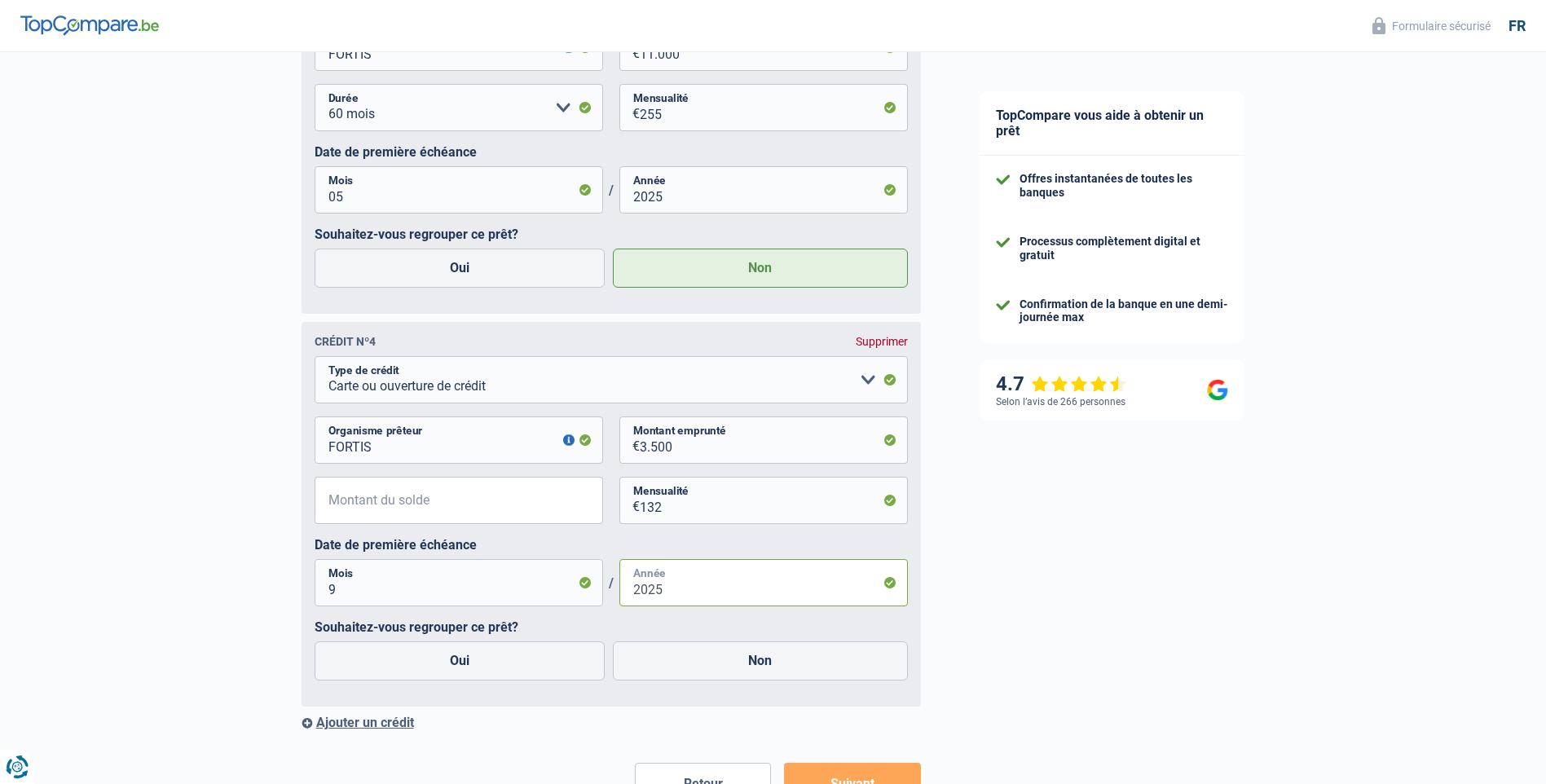
scroll to position [3711, 0]
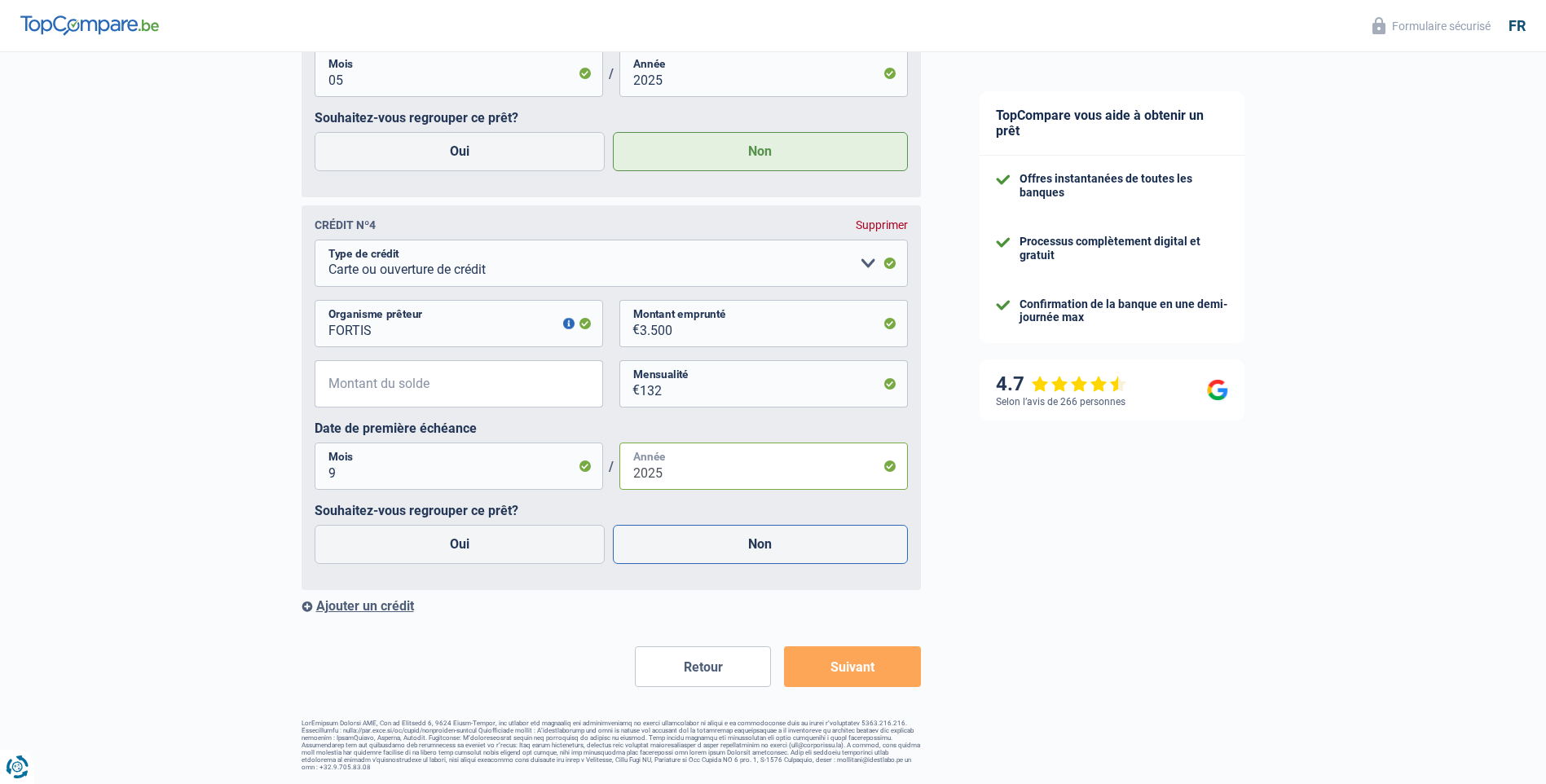
type input "2025"
click at [766, 553] on label "Non" at bounding box center [760, 544] width 295 height 39
click at [766, 553] on input "Non" at bounding box center [760, 544] width 295 height 39
radio input "true"
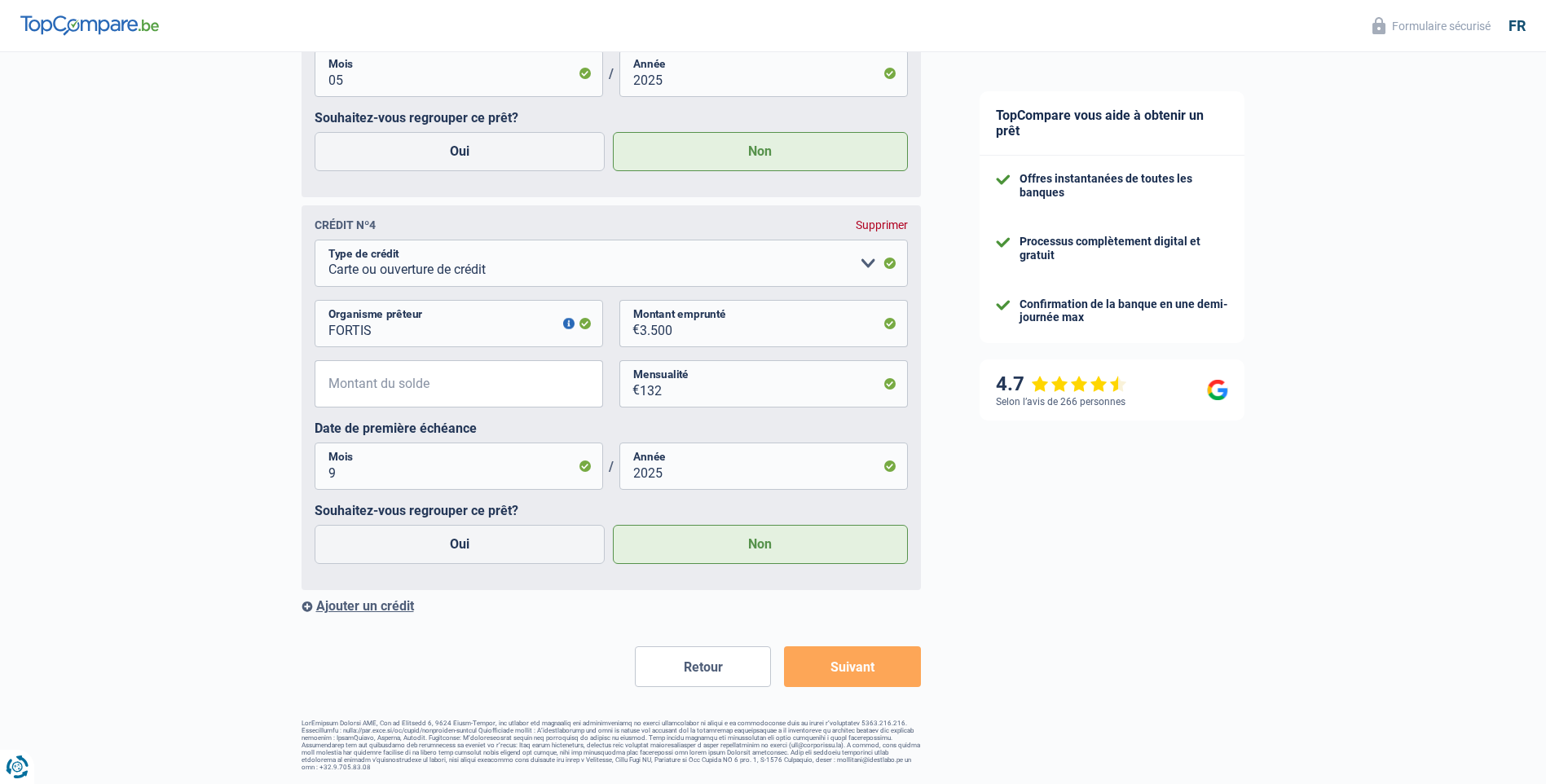
click at [838, 665] on button "Suivant" at bounding box center [853, 666] width 137 height 41
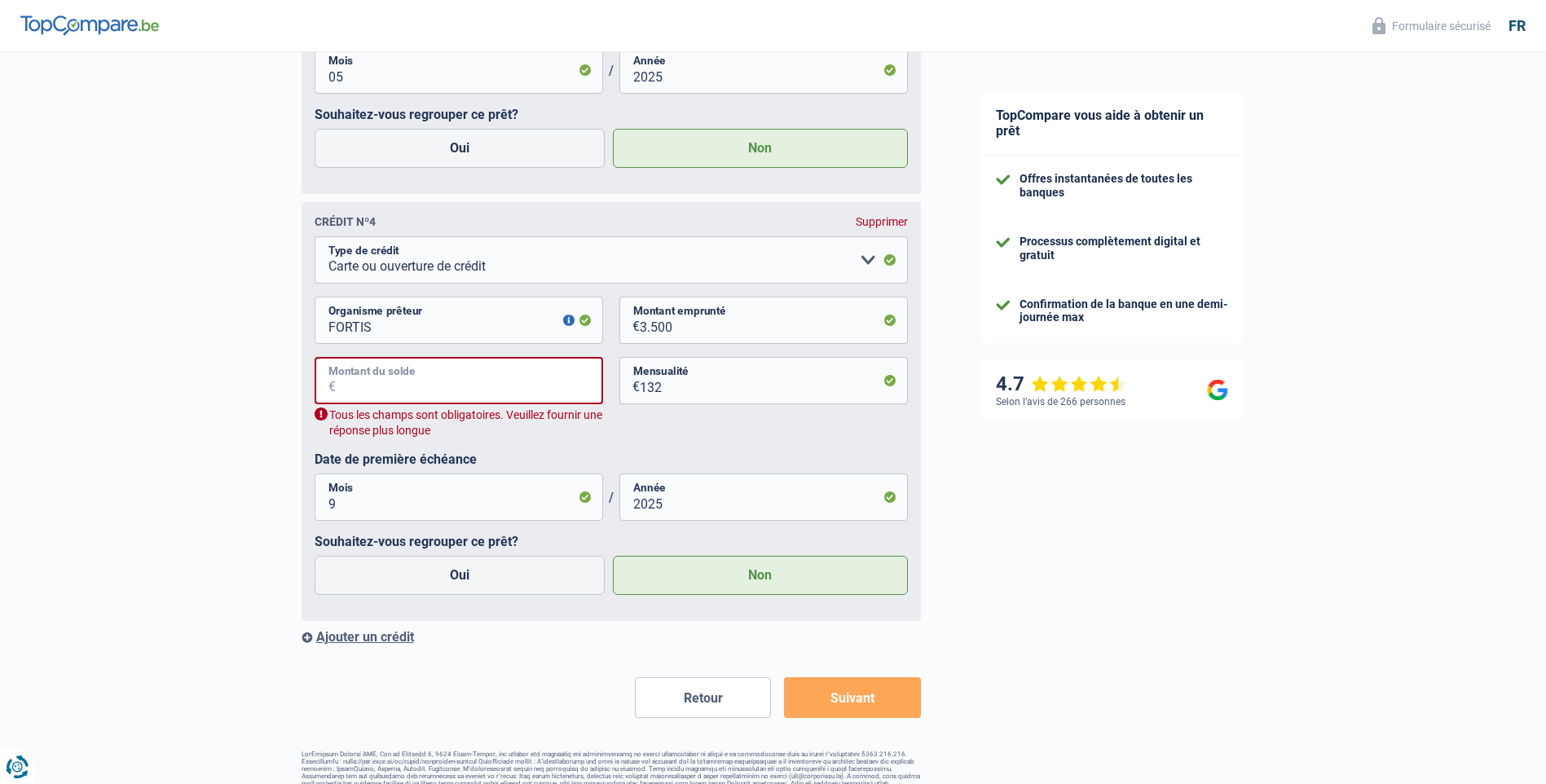
click at [476, 382] on input "Montant du solde" at bounding box center [469, 380] width 267 height 47
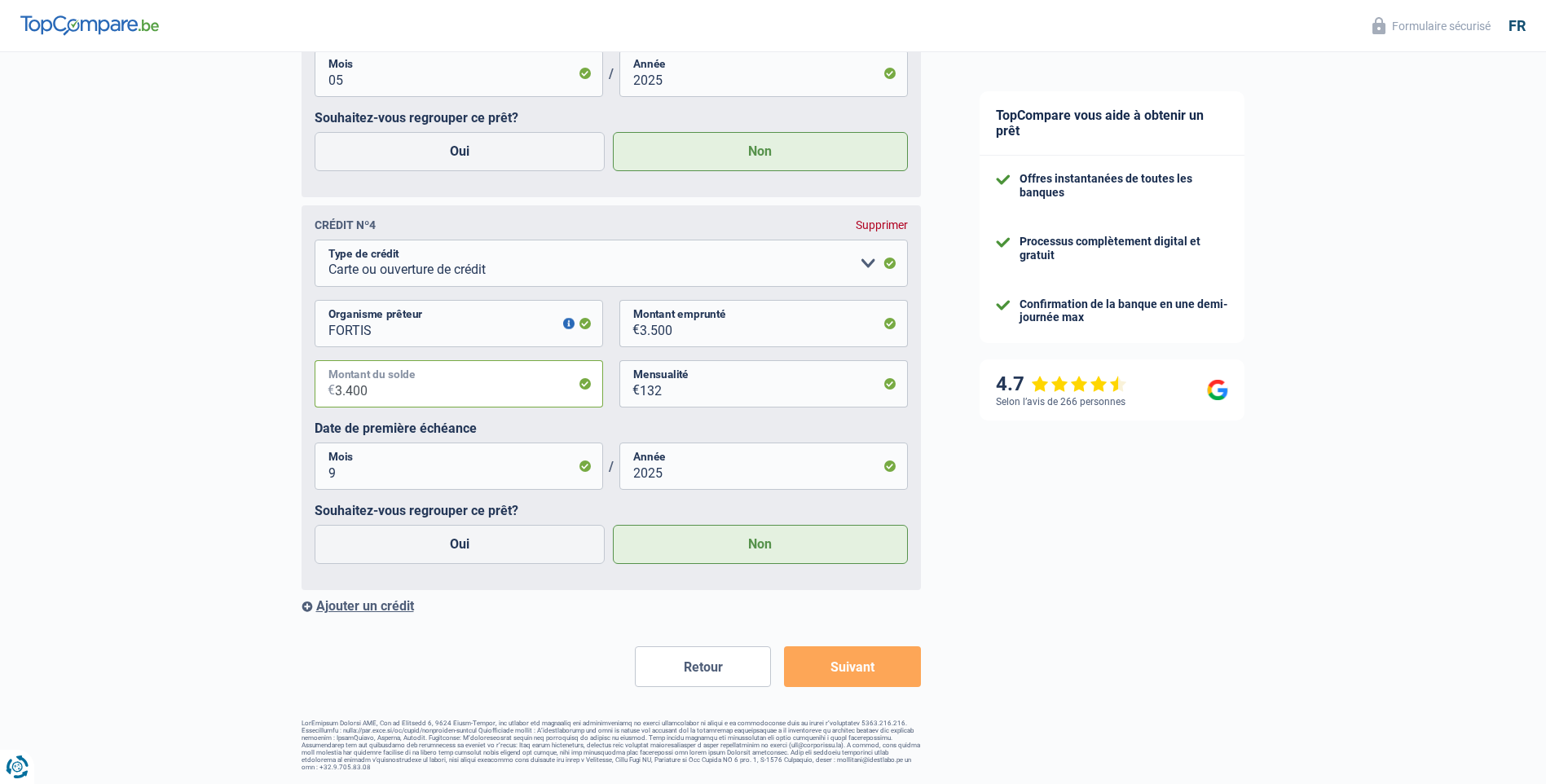
type input "3.400"
click at [847, 668] on button "Suivant" at bounding box center [853, 666] width 137 height 41
click at [847, 666] on button "Suivant" at bounding box center [853, 666] width 137 height 41
click at [565, 327] on button "button" at bounding box center [569, 323] width 11 height 11
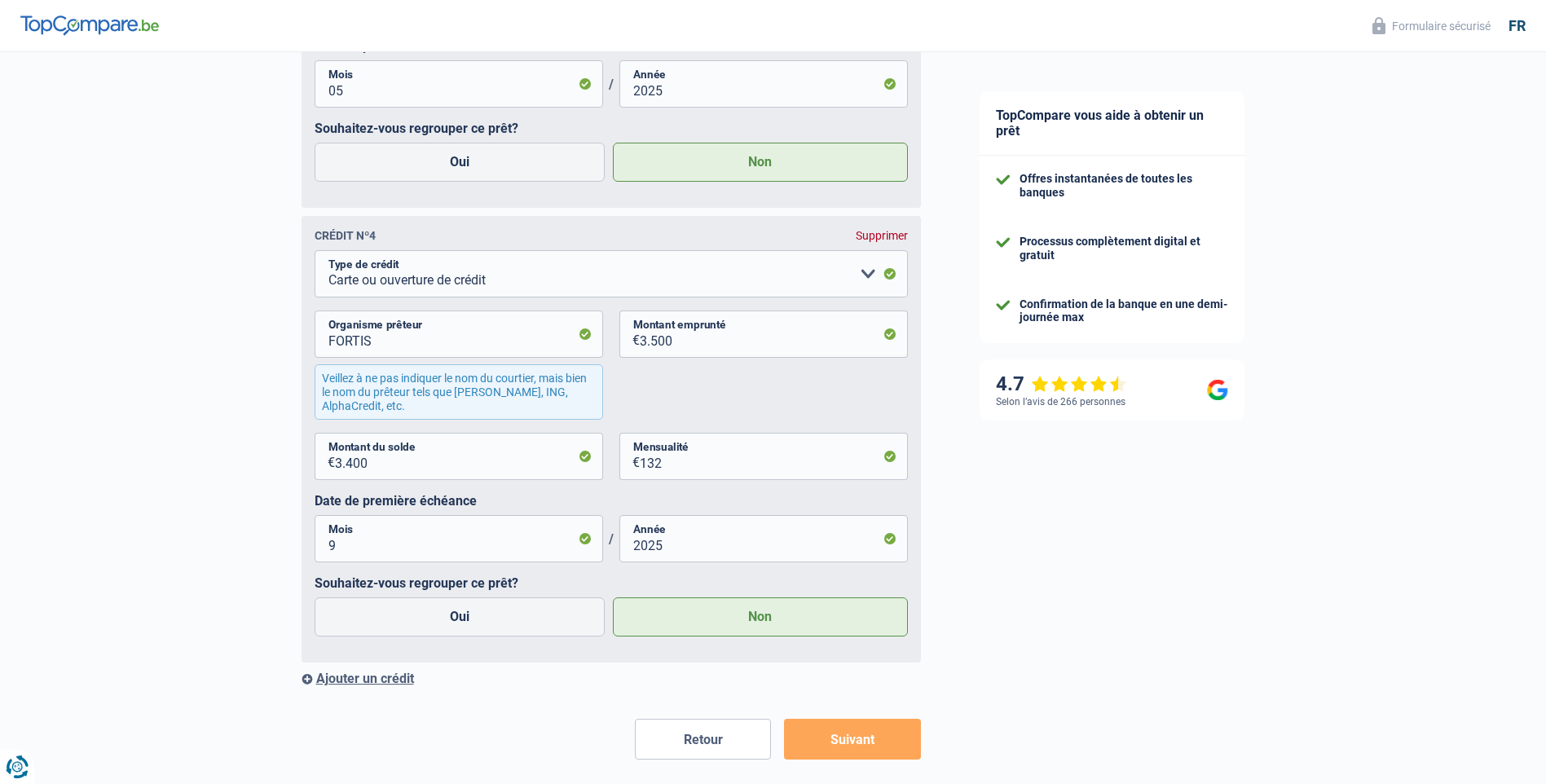
scroll to position [3898, 0]
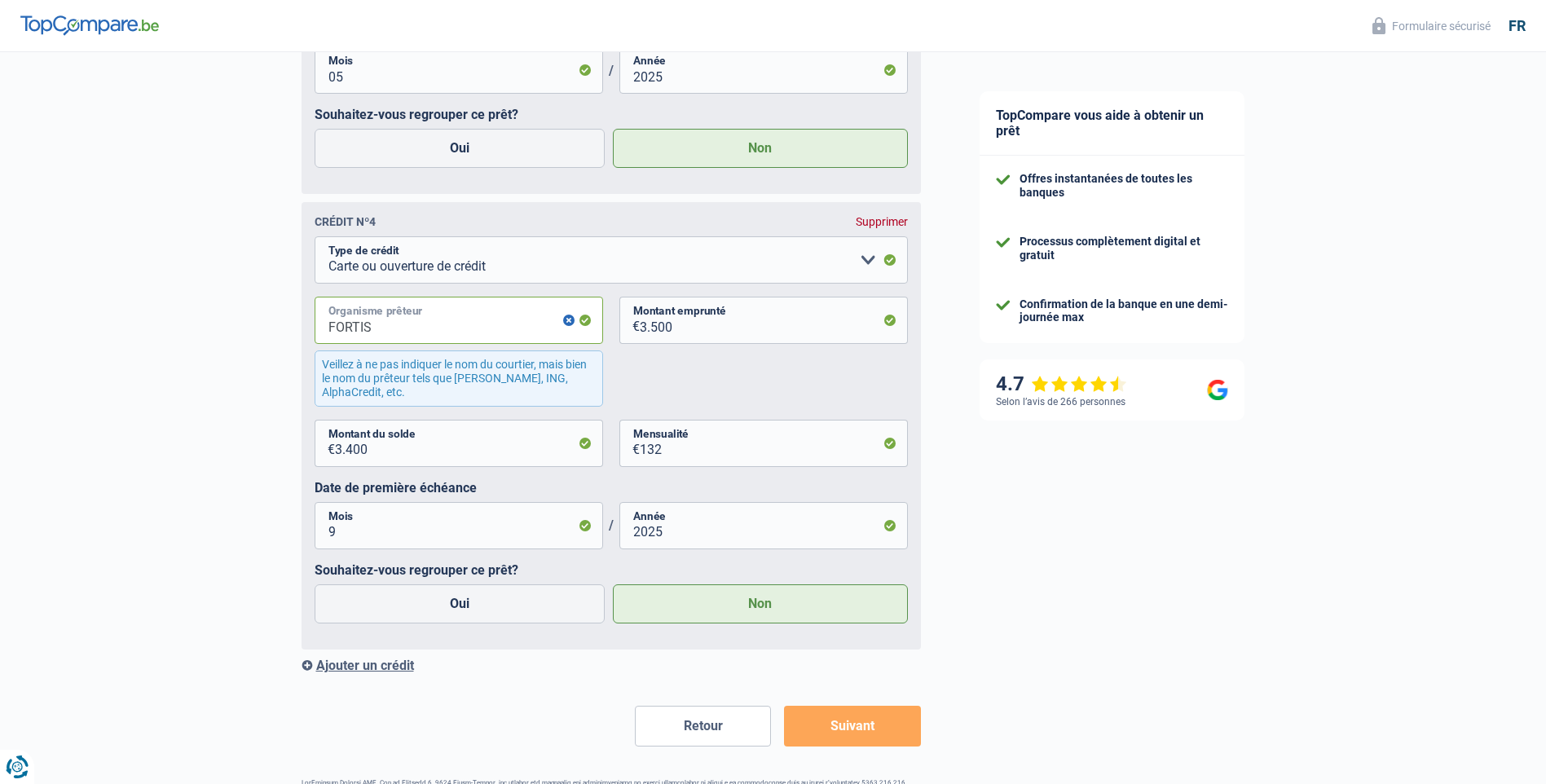
click at [393, 334] on input "FORTIS" at bounding box center [459, 320] width 288 height 47
type input "F"
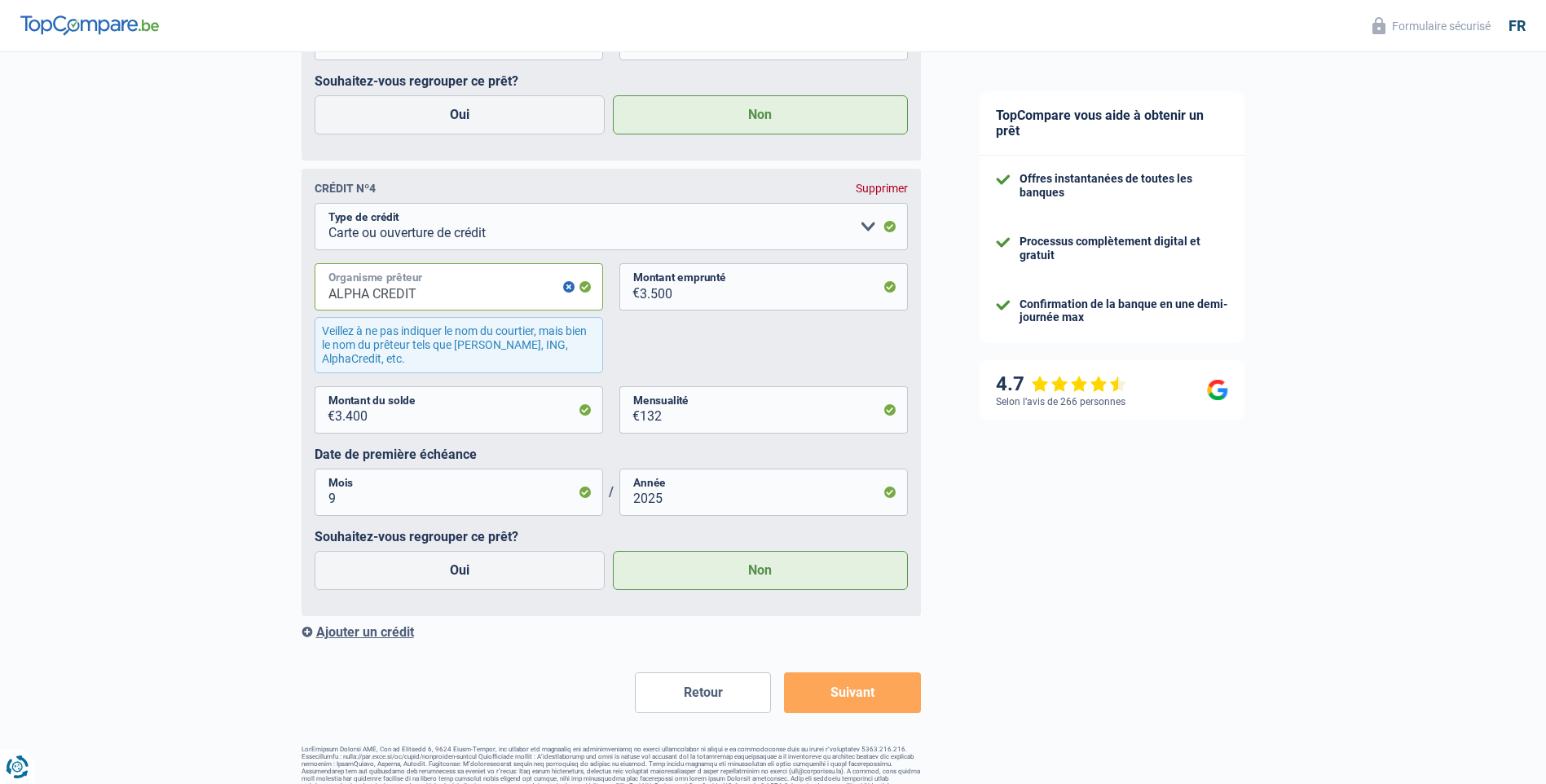
scroll to position [3961, 0]
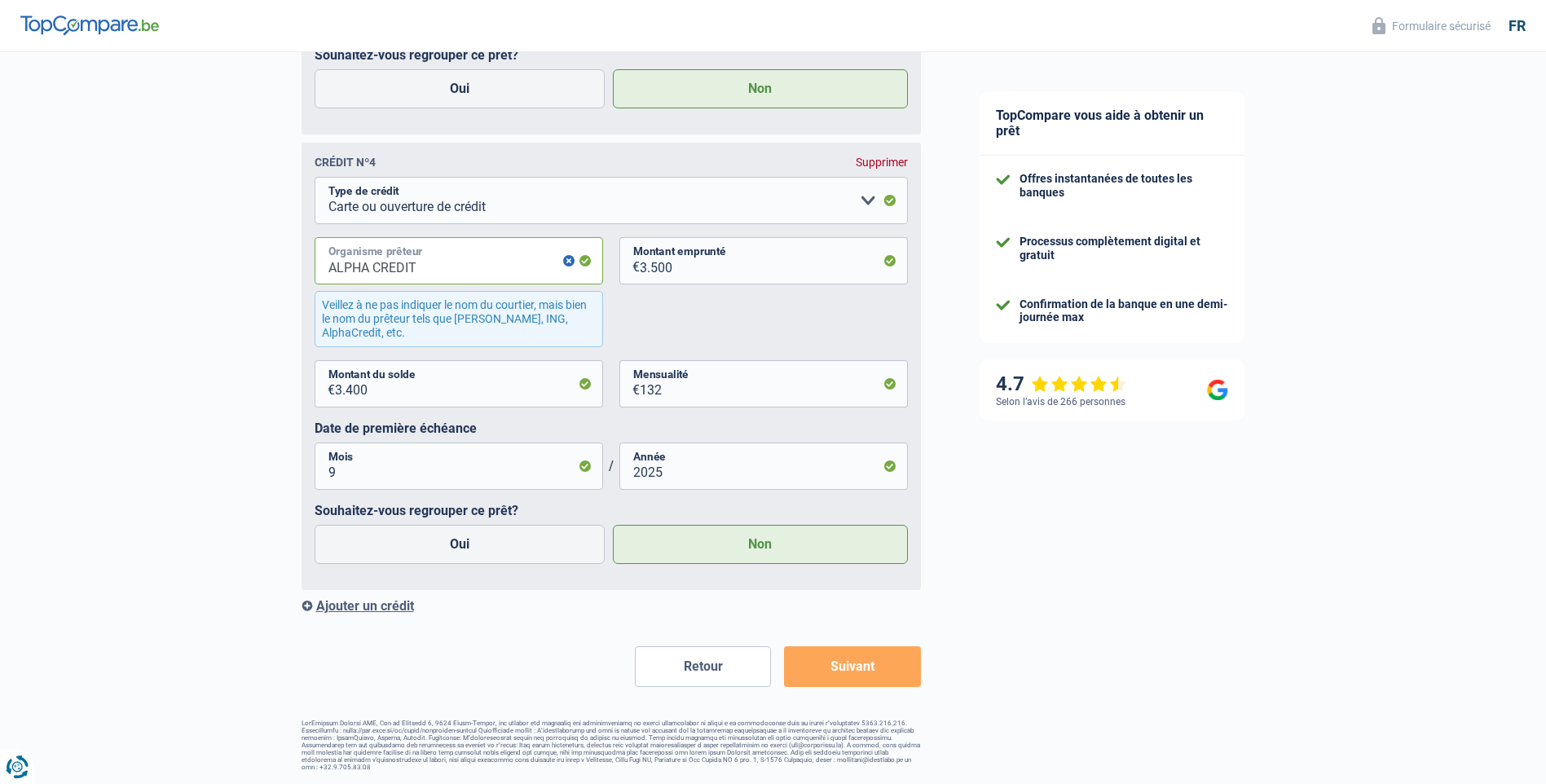
type input "ALPHA CREDIT"
click at [868, 668] on button "Suivant" at bounding box center [853, 666] width 137 height 41
click at [502, 268] on input "ALPHA CREDIT" at bounding box center [459, 261] width 288 height 47
click at [572, 260] on button "button" at bounding box center [569, 261] width 11 height 11
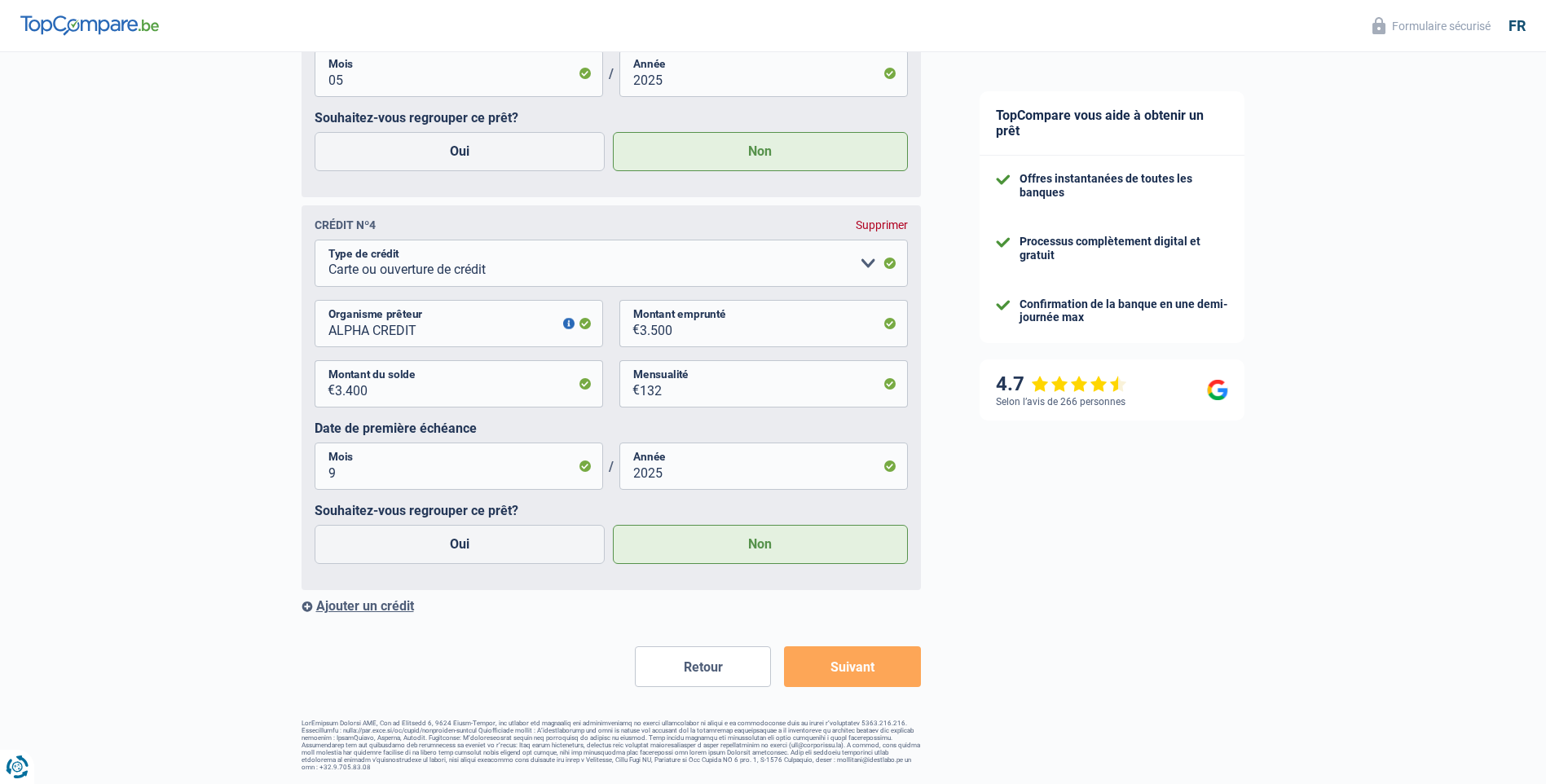
scroll to position [3711, 0]
click at [566, 324] on button "button" at bounding box center [569, 323] width 11 height 11
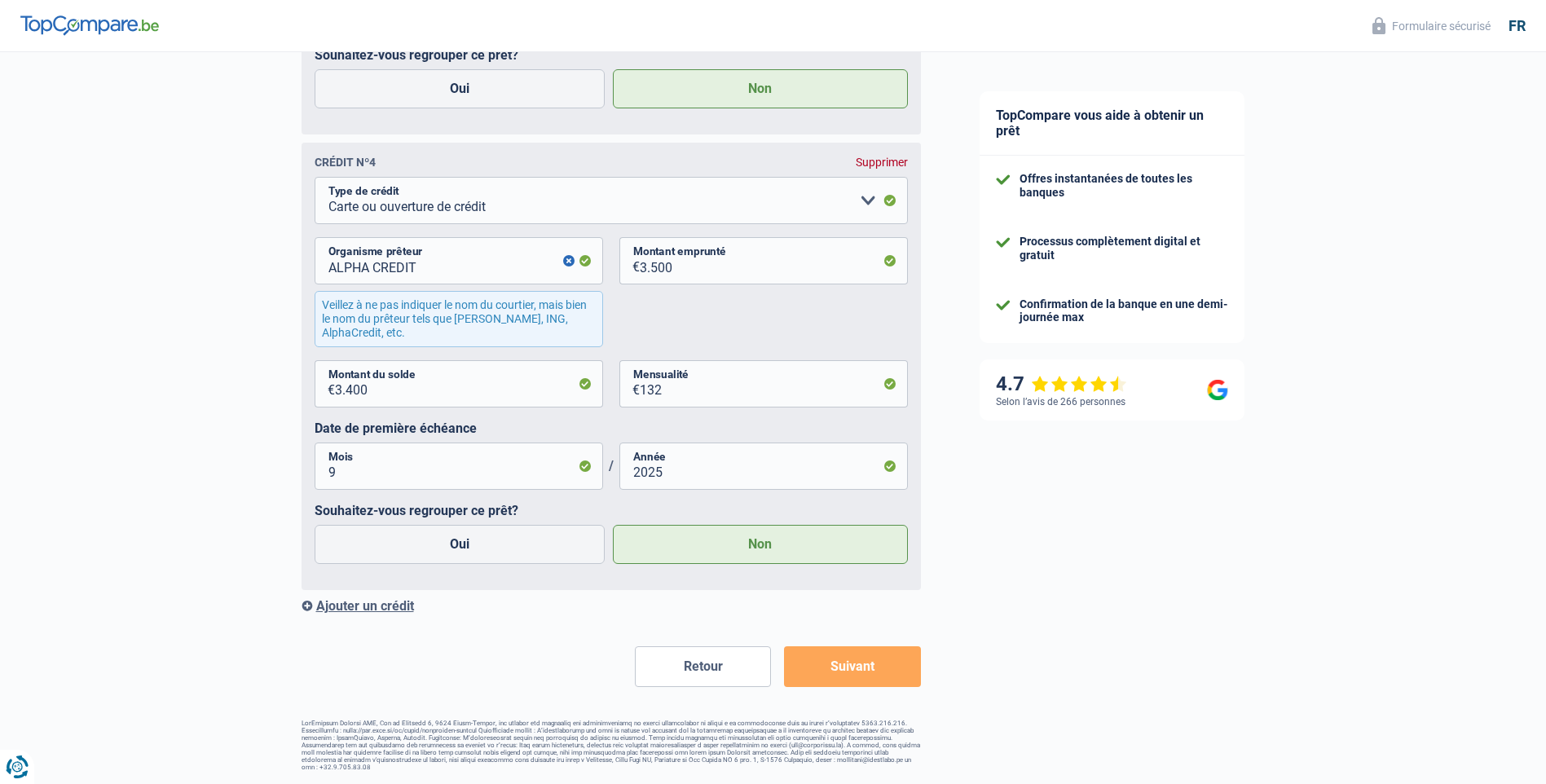
scroll to position [3961, 0]
click at [524, 260] on input "ALPHA CREDIT" at bounding box center [459, 261] width 288 height 47
click at [416, 270] on input "ALPHA CREDIT" at bounding box center [459, 261] width 288 height 47
click at [849, 667] on button "Suivant" at bounding box center [853, 666] width 137 height 41
click at [865, 200] on select "Carte ou ouverture de crédit Prêt hypothécaire Vente à tempérament Prêt à tempé…" at bounding box center [612, 201] width 594 height 47
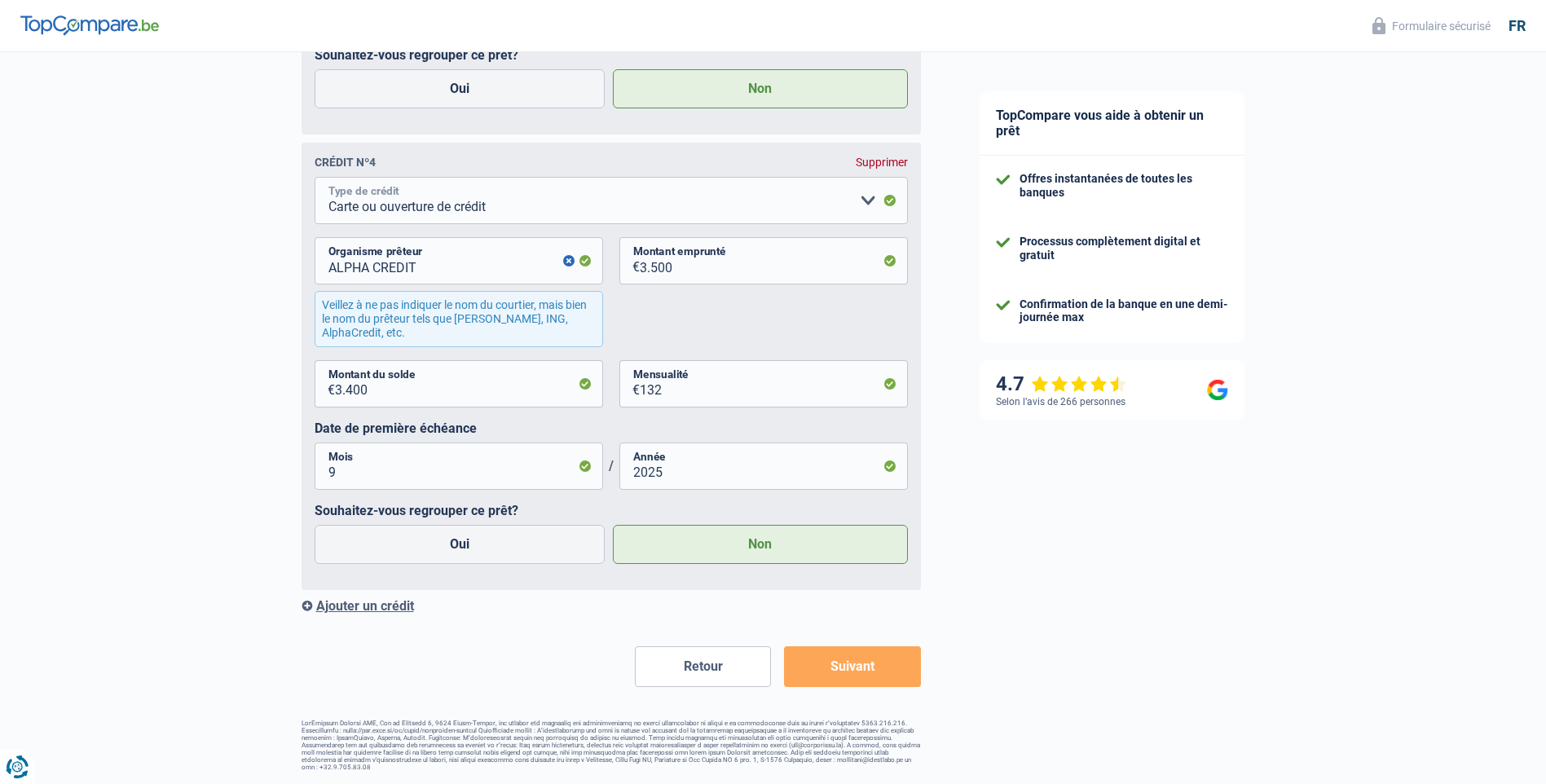
select select "personalLoan"
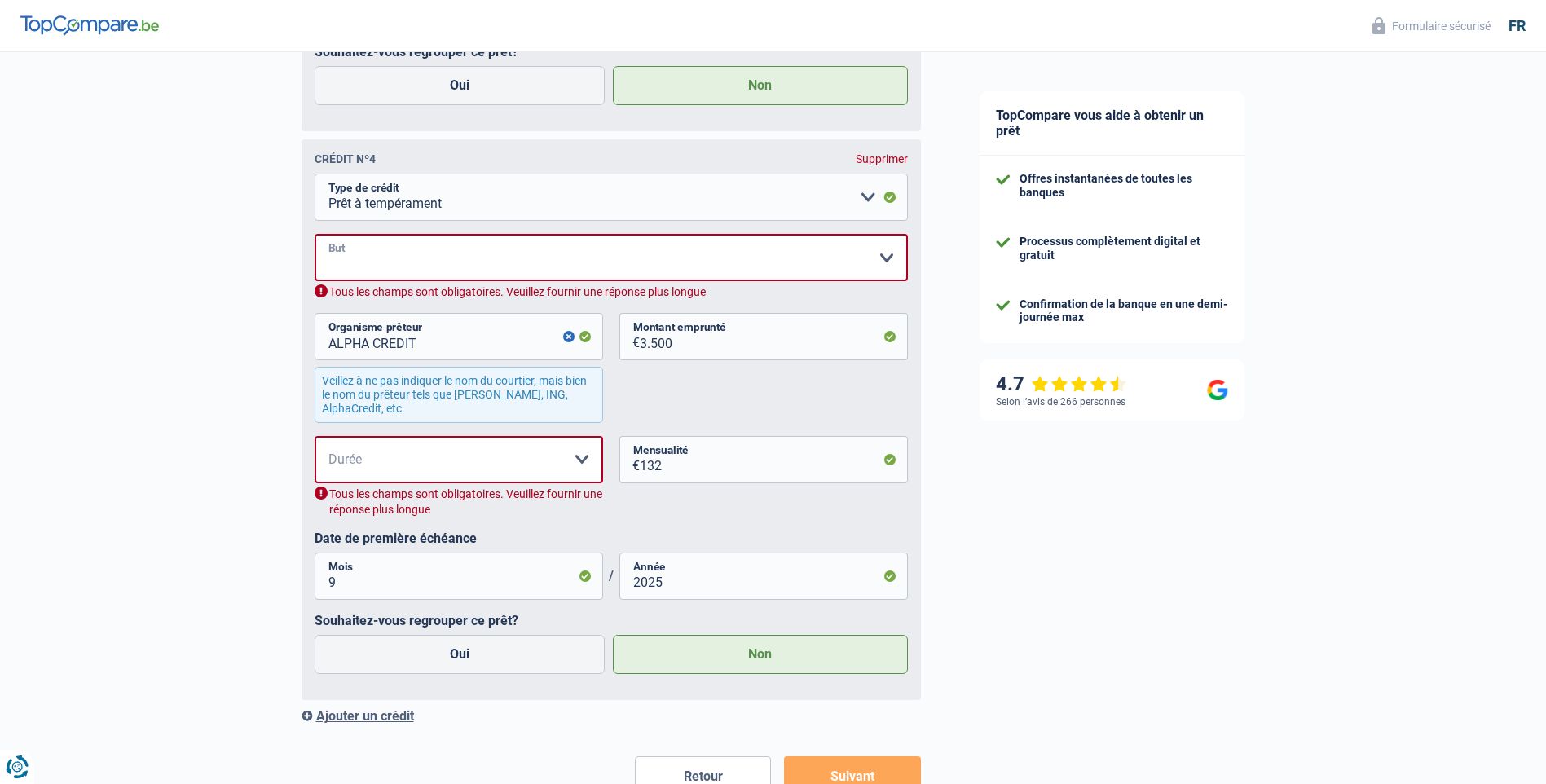
click at [450, 253] on select "Confort maison: meubles, textile, peinture, électroménager, outillage non-profe…" at bounding box center [612, 258] width 594 height 47
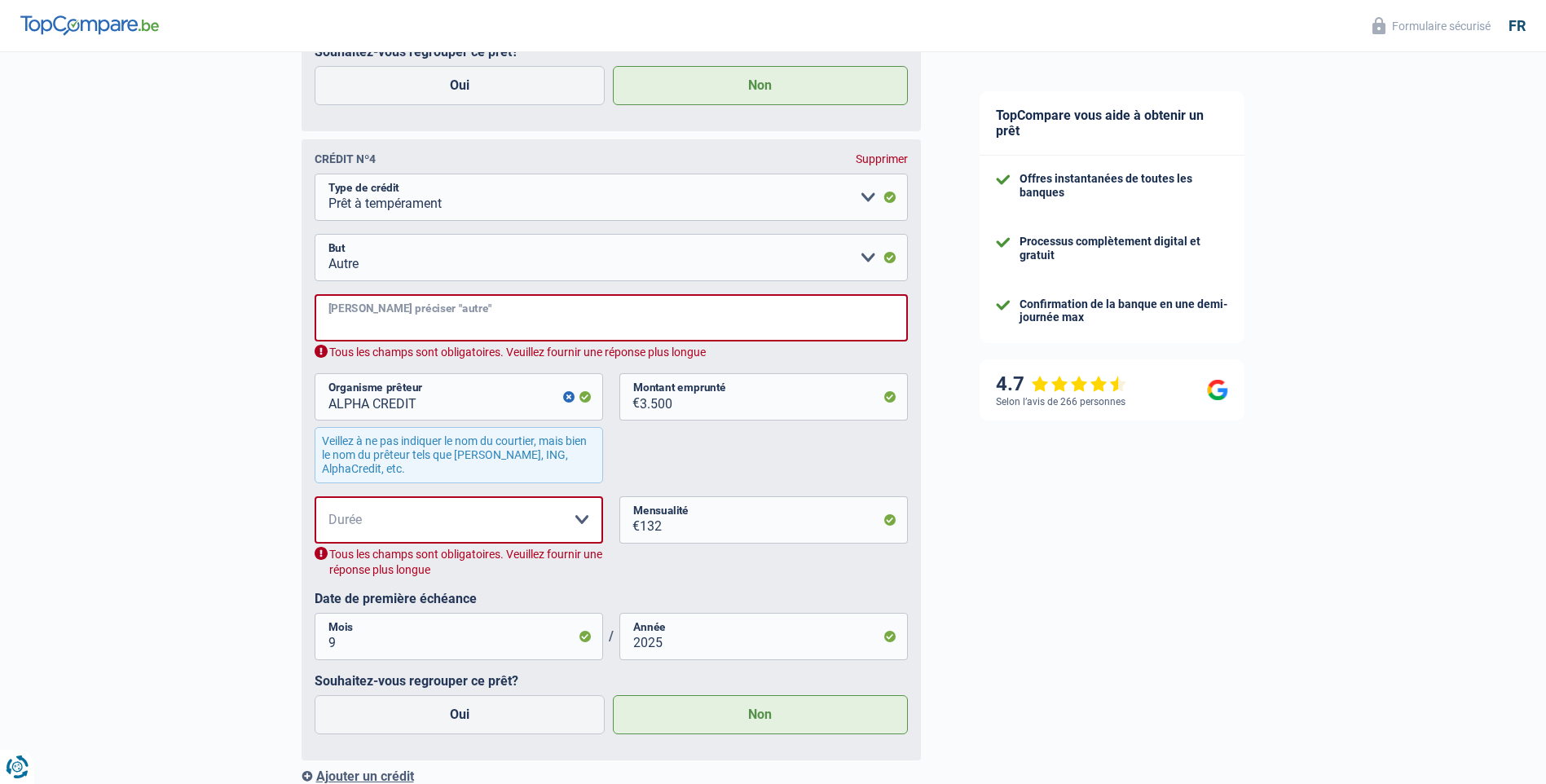
click at [485, 318] on input "Veuillez préciser "autre"" at bounding box center [612, 318] width 594 height 47
click at [662, 326] on input "Veuillez préciser "autre"" at bounding box center [612, 318] width 594 height 47
click at [866, 264] on select "Confort maison: meubles, textile, peinture, électroménager, outillage non-profe…" at bounding box center [612, 258] width 594 height 47
select select "loanRepayment"
click at [315, 240] on select "Confort maison: meubles, textile, peinture, électroménager, outillage non-profe…" at bounding box center [612, 258] width 594 height 47
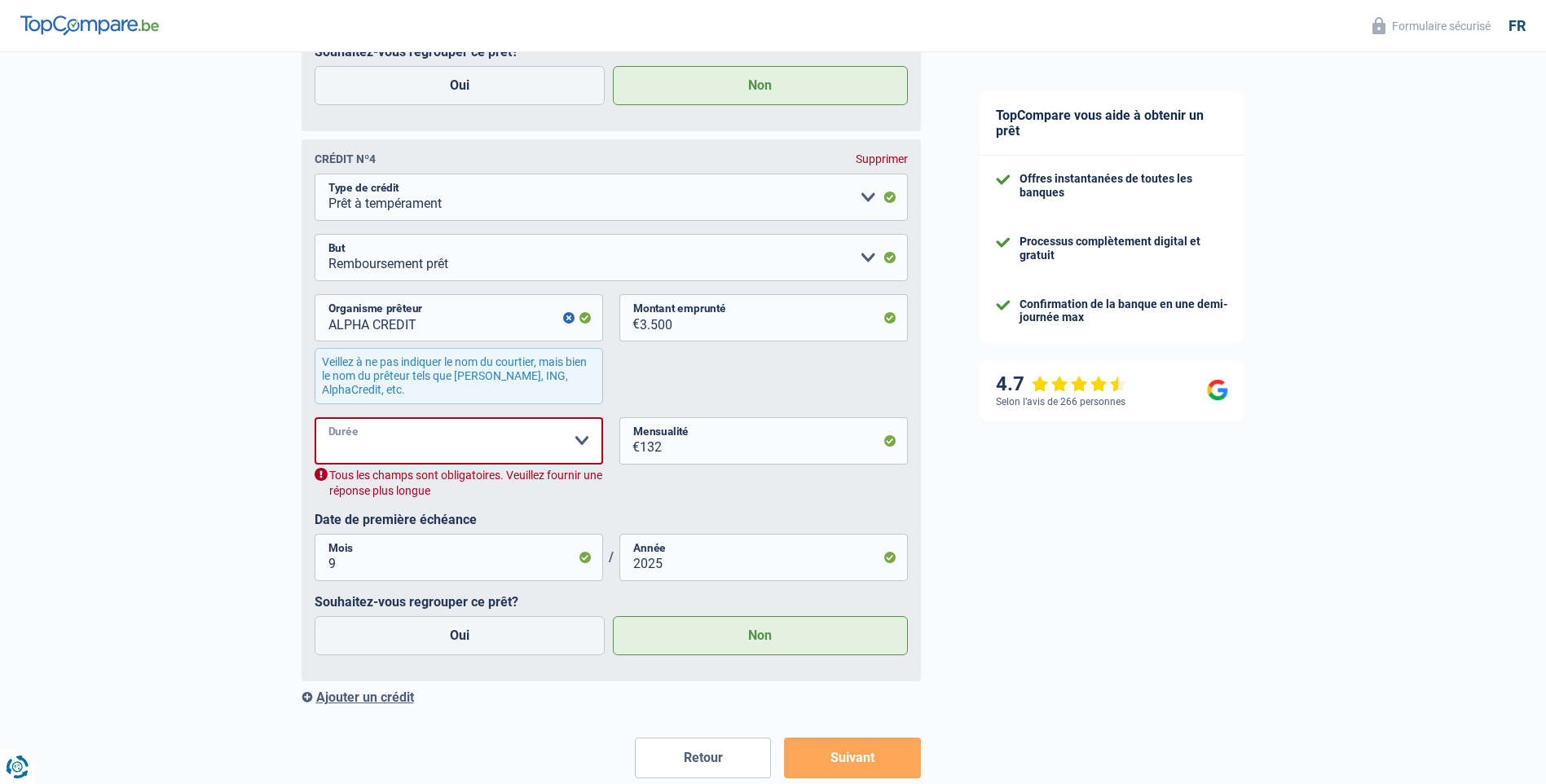
click at [577, 447] on select "12 mois 18 mois 24 mois 30 mois Veuillez sélectionner une option" at bounding box center [459, 441] width 288 height 47
select select "30"
click at [315, 422] on select "12 mois 18 mois 24 mois 30 mois Veuillez sélectionner une option" at bounding box center [459, 441] width 288 height 47
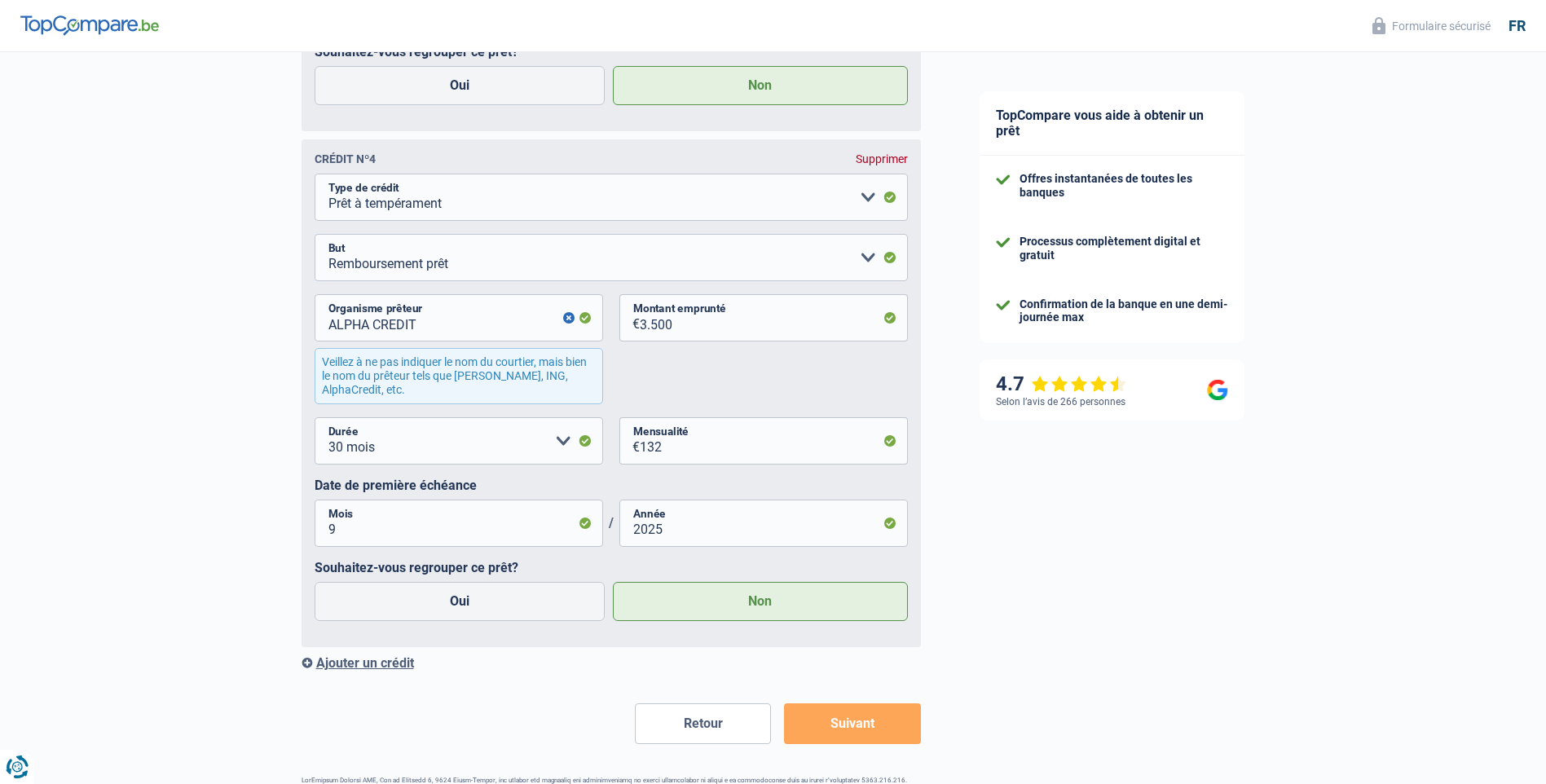
click at [867, 729] on button "Suivant" at bounding box center [853, 723] width 137 height 41
click at [567, 322] on button "button" at bounding box center [569, 318] width 11 height 11
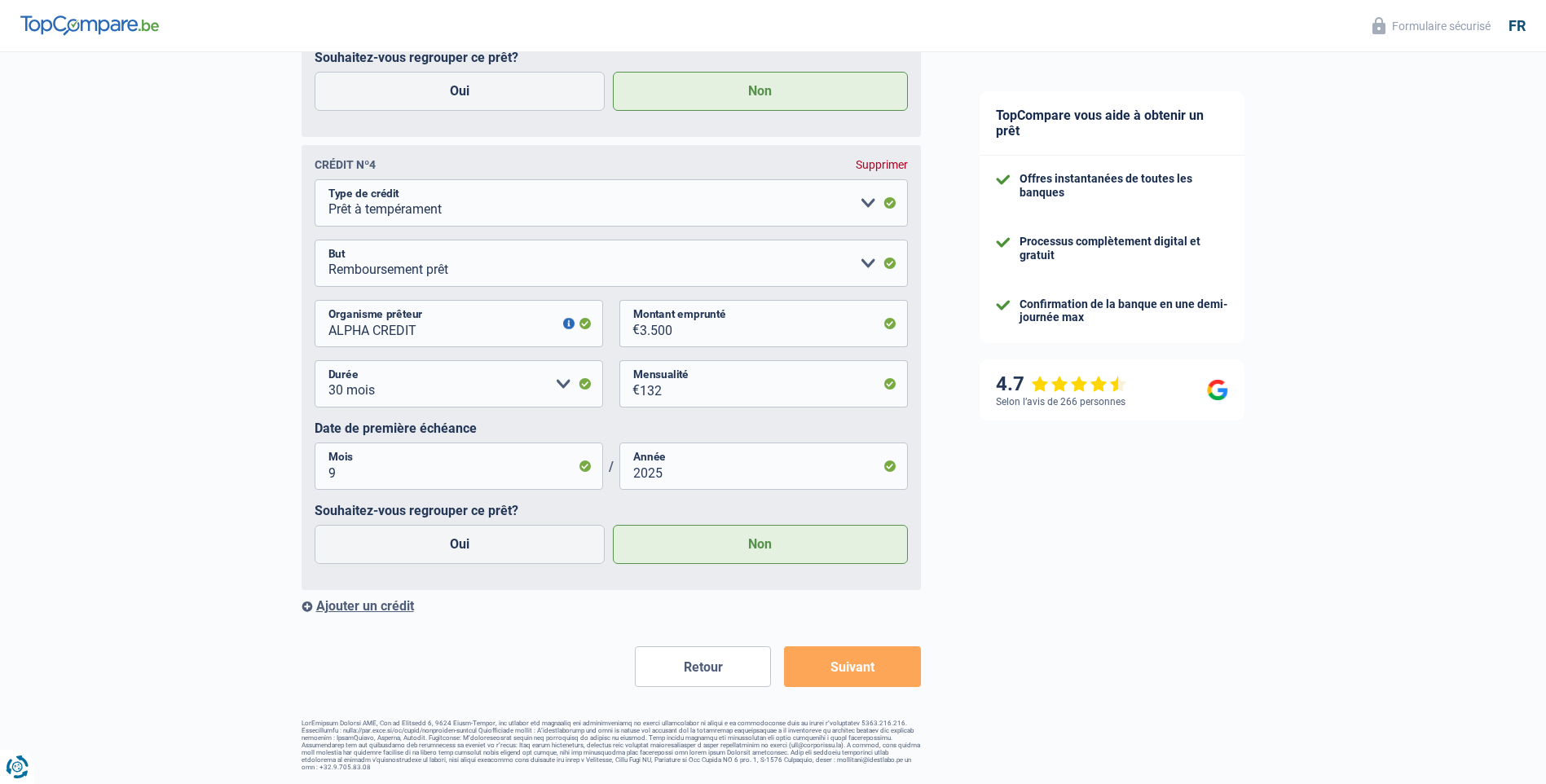
scroll to position [3772, 0]
click at [857, 668] on button "Suivant" at bounding box center [853, 666] width 137 height 41
click at [422, 331] on input "ALPHA CREDIT" at bounding box center [459, 323] width 288 height 47
click at [567, 328] on button "button" at bounding box center [569, 323] width 11 height 11
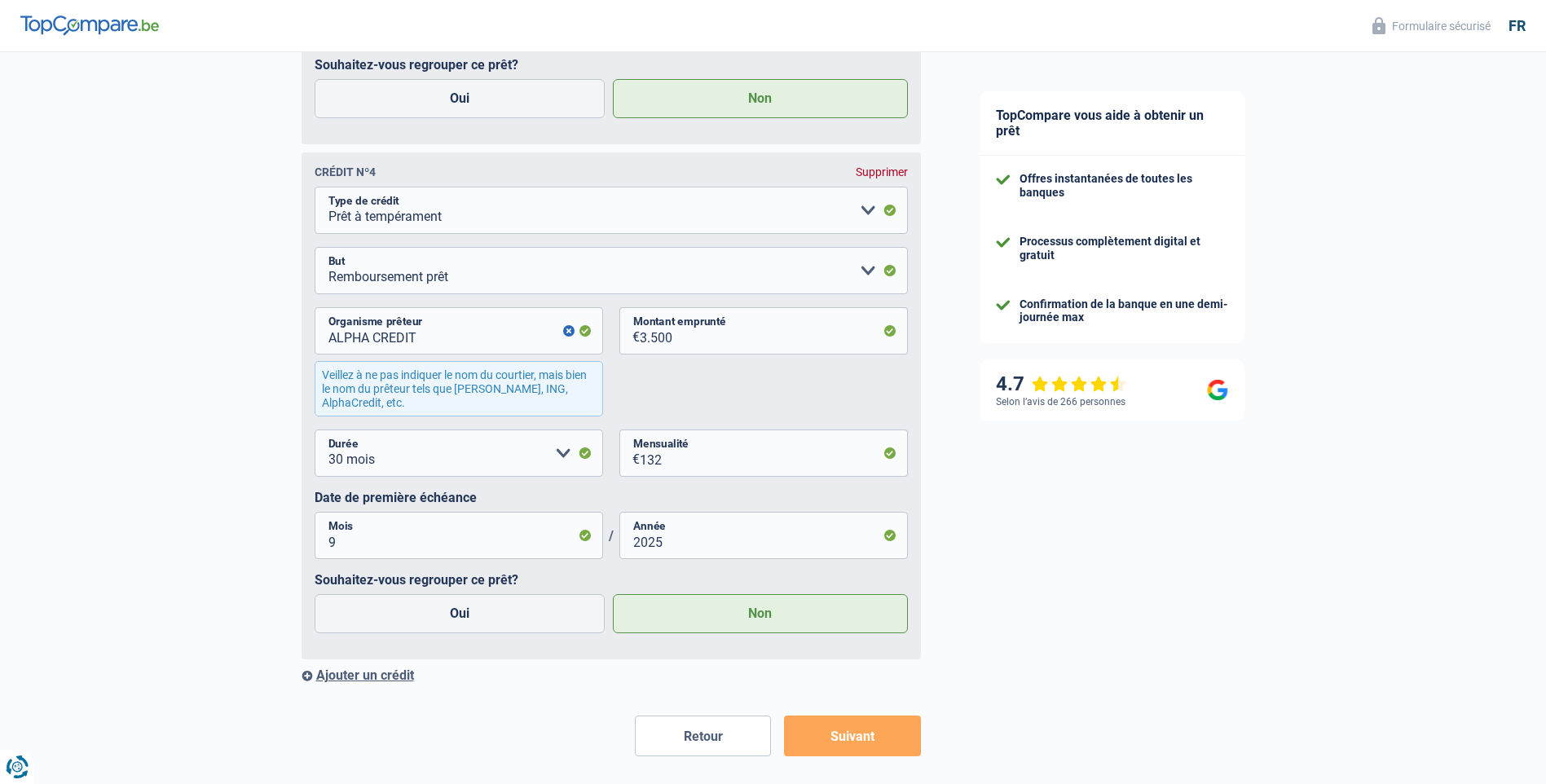
scroll to position [3958, 0]
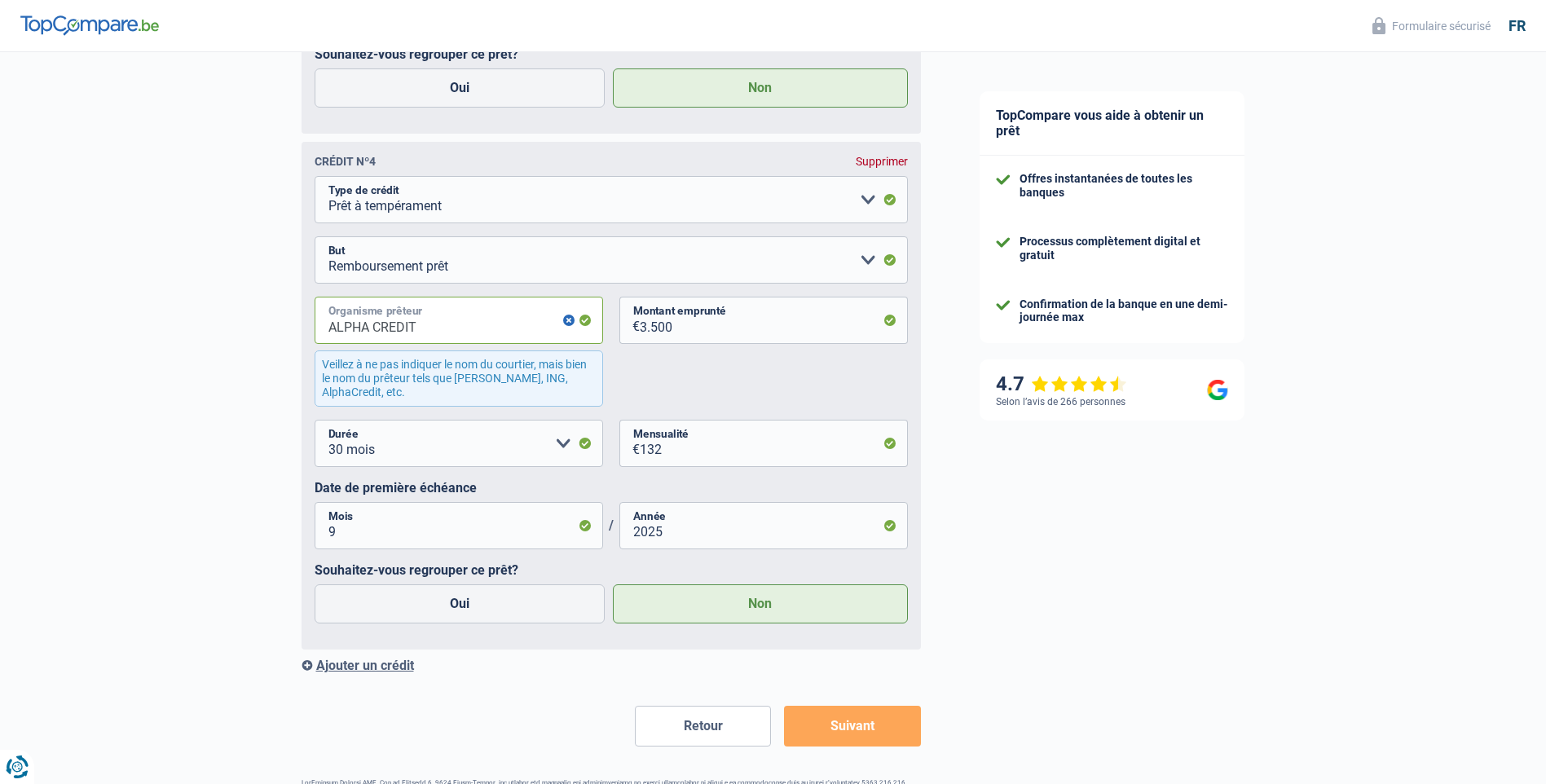
click at [418, 333] on input "ALPHA CREDIT" at bounding box center [459, 320] width 288 height 47
type input "A"
click at [367, 335] on input "AlphaCredit" at bounding box center [459, 320] width 288 height 47
type input "Alpha Crédit"
click at [568, 325] on button "button" at bounding box center [569, 320] width 11 height 11
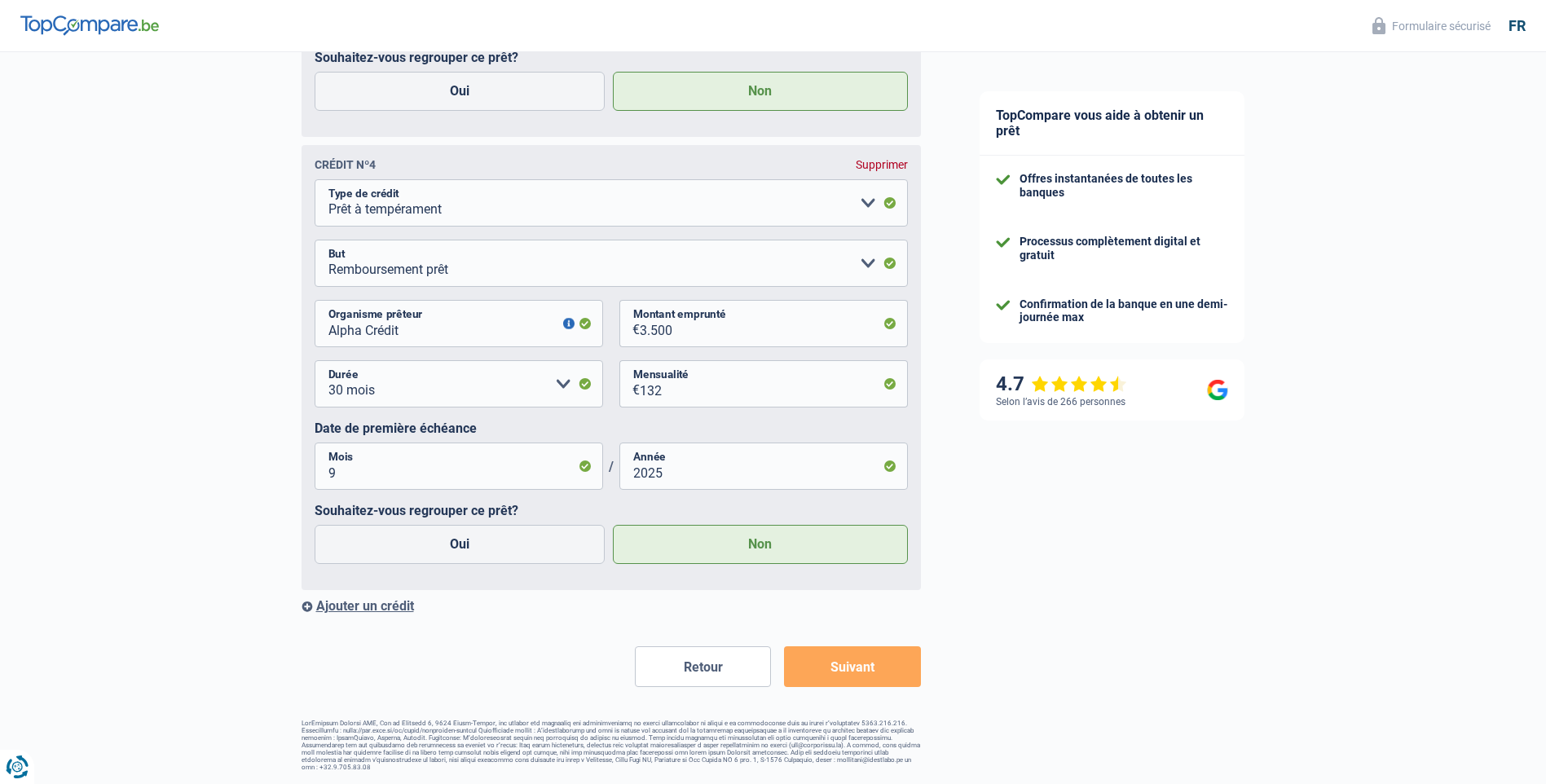
scroll to position [3772, 0]
click at [850, 665] on button "Suivant" at bounding box center [853, 666] width 137 height 41
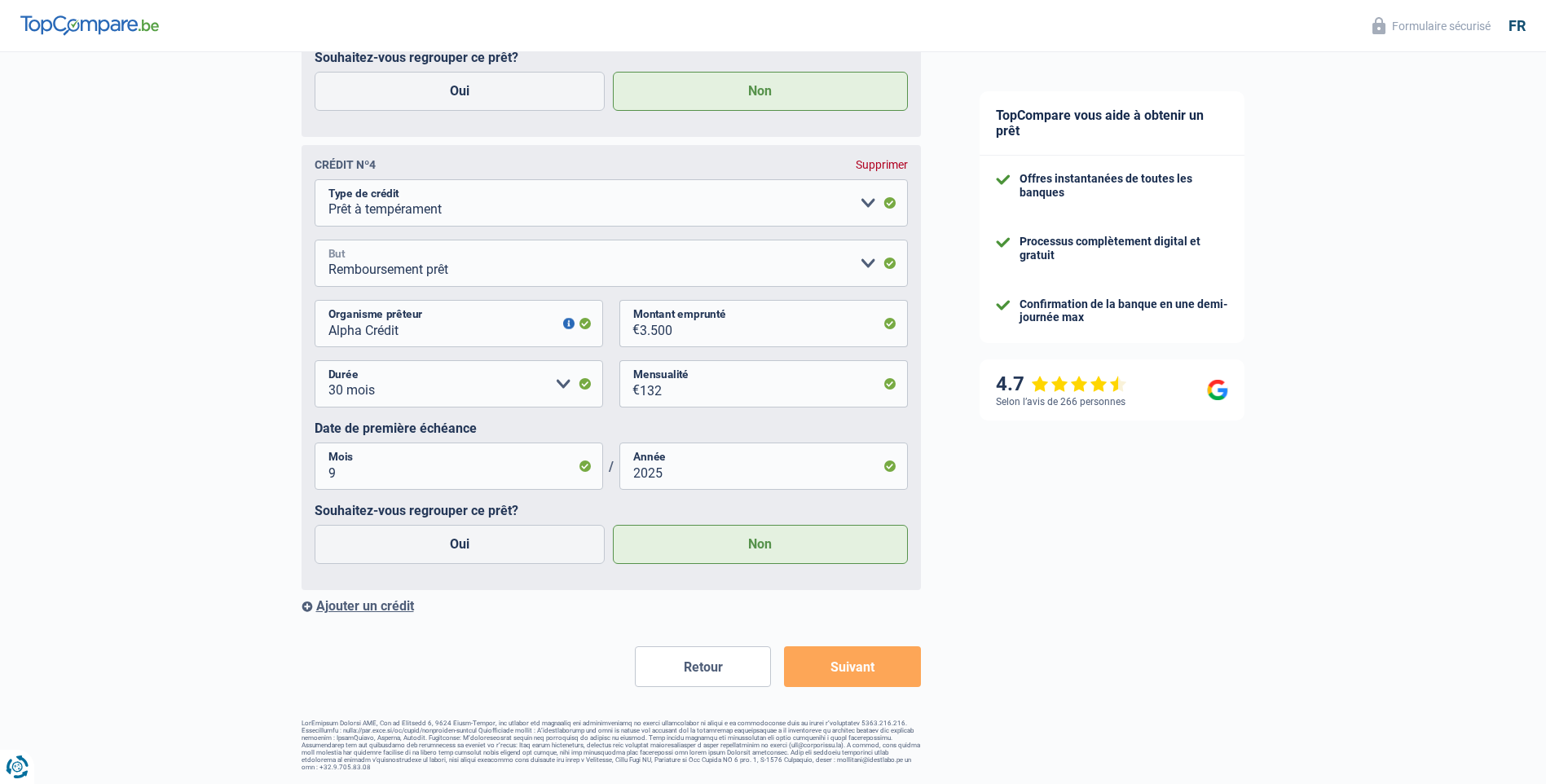
click at [887, 266] on select "Confort maison: meubles, textile, peinture, électroménager, outillage non-profe…" at bounding box center [612, 264] width 594 height 47
select select "other"
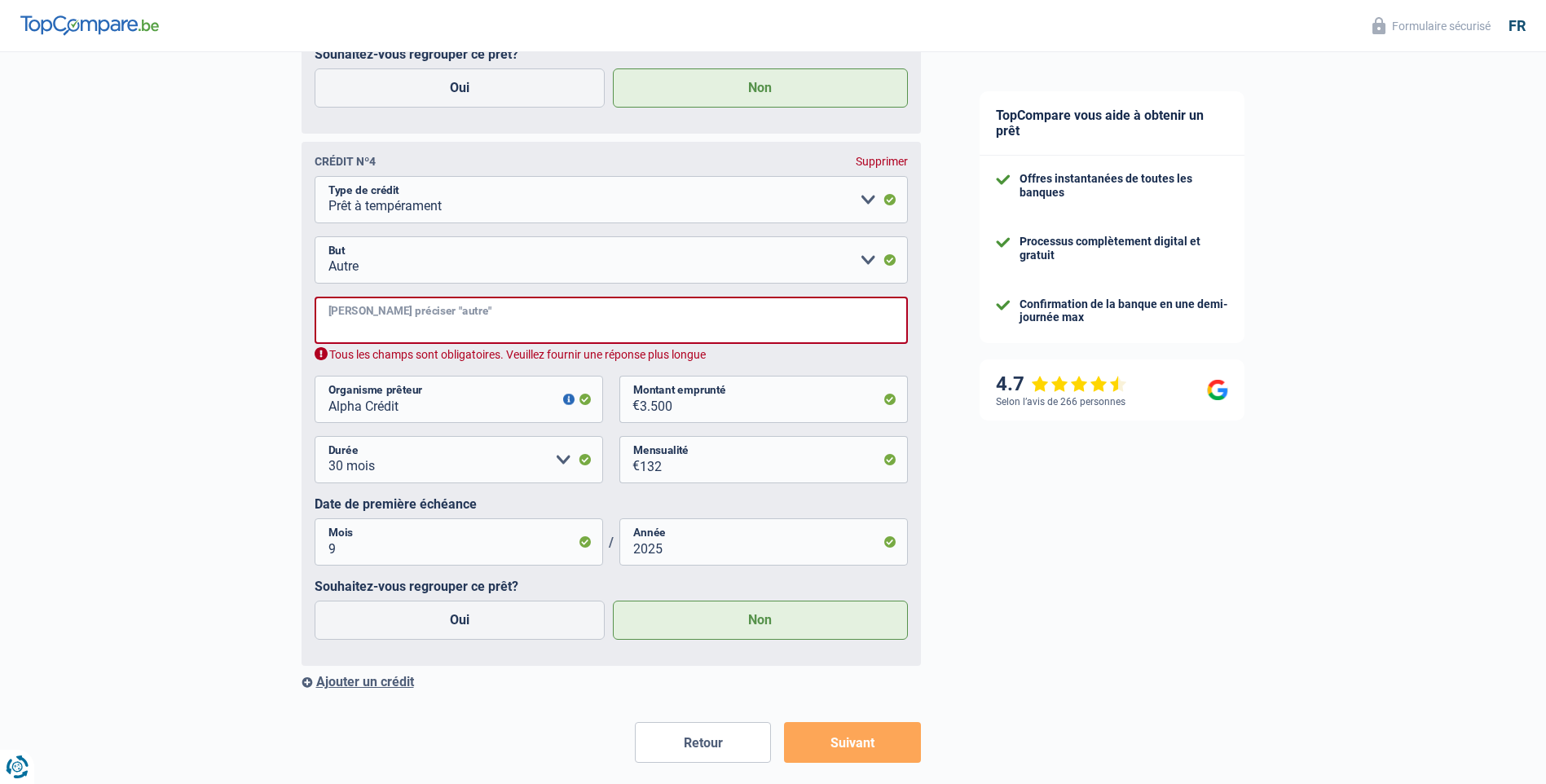
click at [478, 326] on input "Veuillez préciser "autre"" at bounding box center [612, 320] width 594 height 47
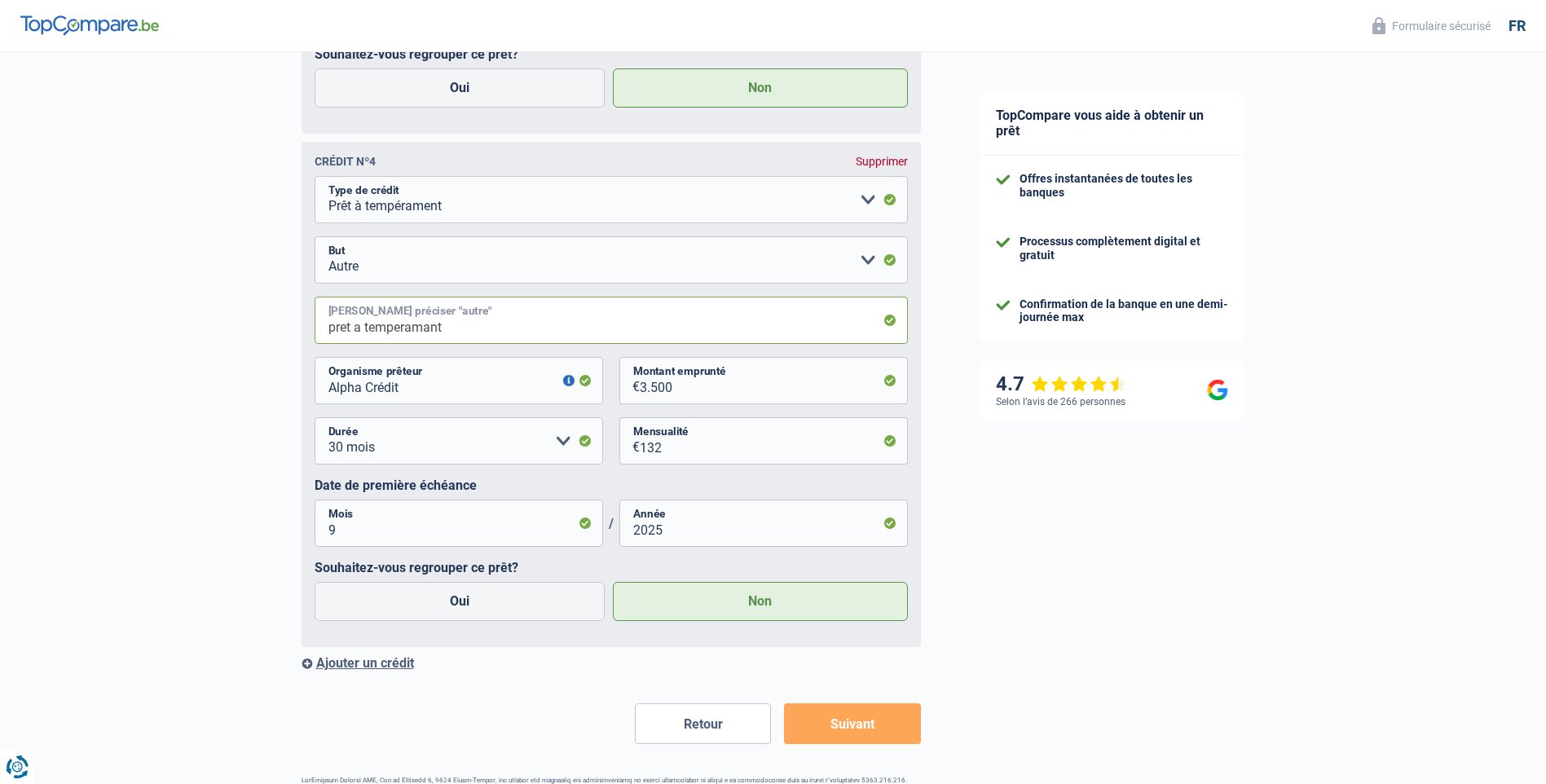
click at [340, 329] on input "pret a temperamant" at bounding box center [612, 320] width 594 height 47
click at [488, 327] on input "prêt a tempérament" at bounding box center [612, 320] width 594 height 47
type input "prêt a tempérament"
click at [403, 391] on input "Alpha Crédit" at bounding box center [459, 380] width 288 height 47
click at [865, 732] on button "Suivant" at bounding box center [853, 723] width 137 height 41
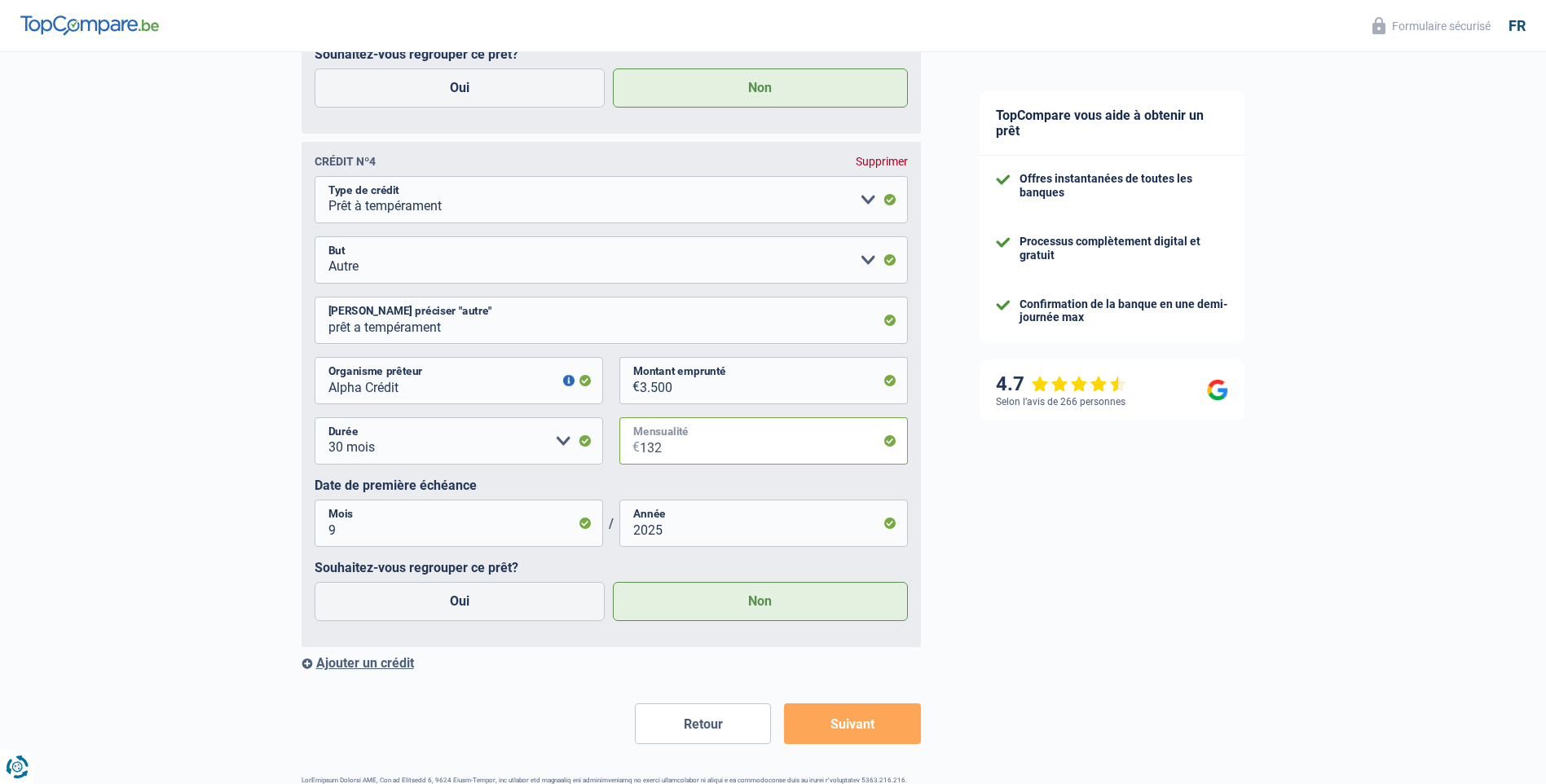
click at [664, 455] on input "132" at bounding box center [774, 441] width 268 height 47
type input "123"
click at [868, 733] on button "Suivant" at bounding box center [853, 723] width 137 height 41
click at [563, 445] on select "12 mois 18 mois 24 mois 30 mois Veuillez sélectionner une option" at bounding box center [459, 441] width 288 height 47
drag, startPoint x: 408, startPoint y: 390, endPoint x: 314, endPoint y: 398, distance: 94.3
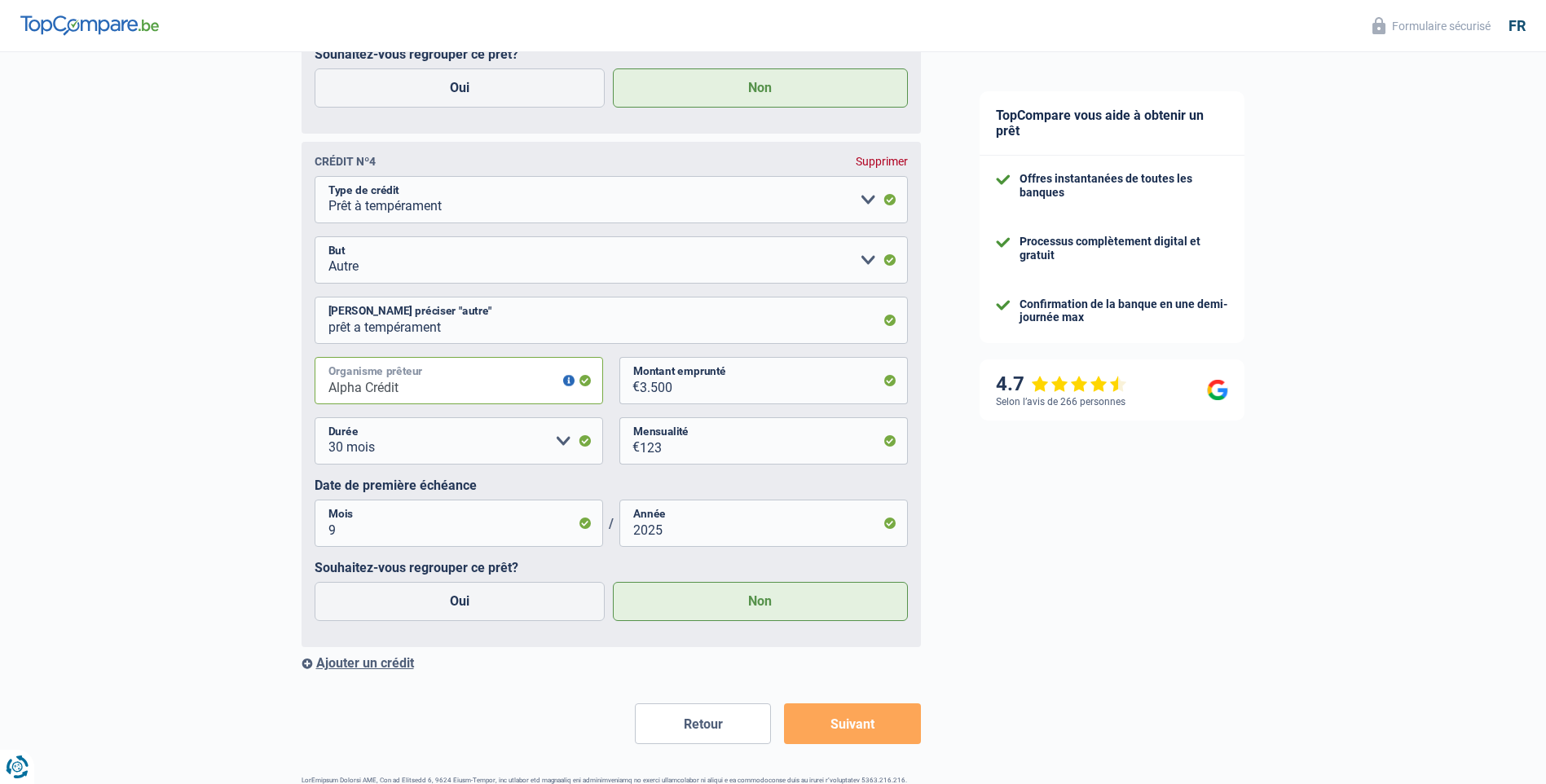
click at [312, 397] on div "Crédit nº4 Supprimer Carte ou ouverture de crédit Prêt hypothécaire Vente à tem…" at bounding box center [611, 394] width 619 height 505
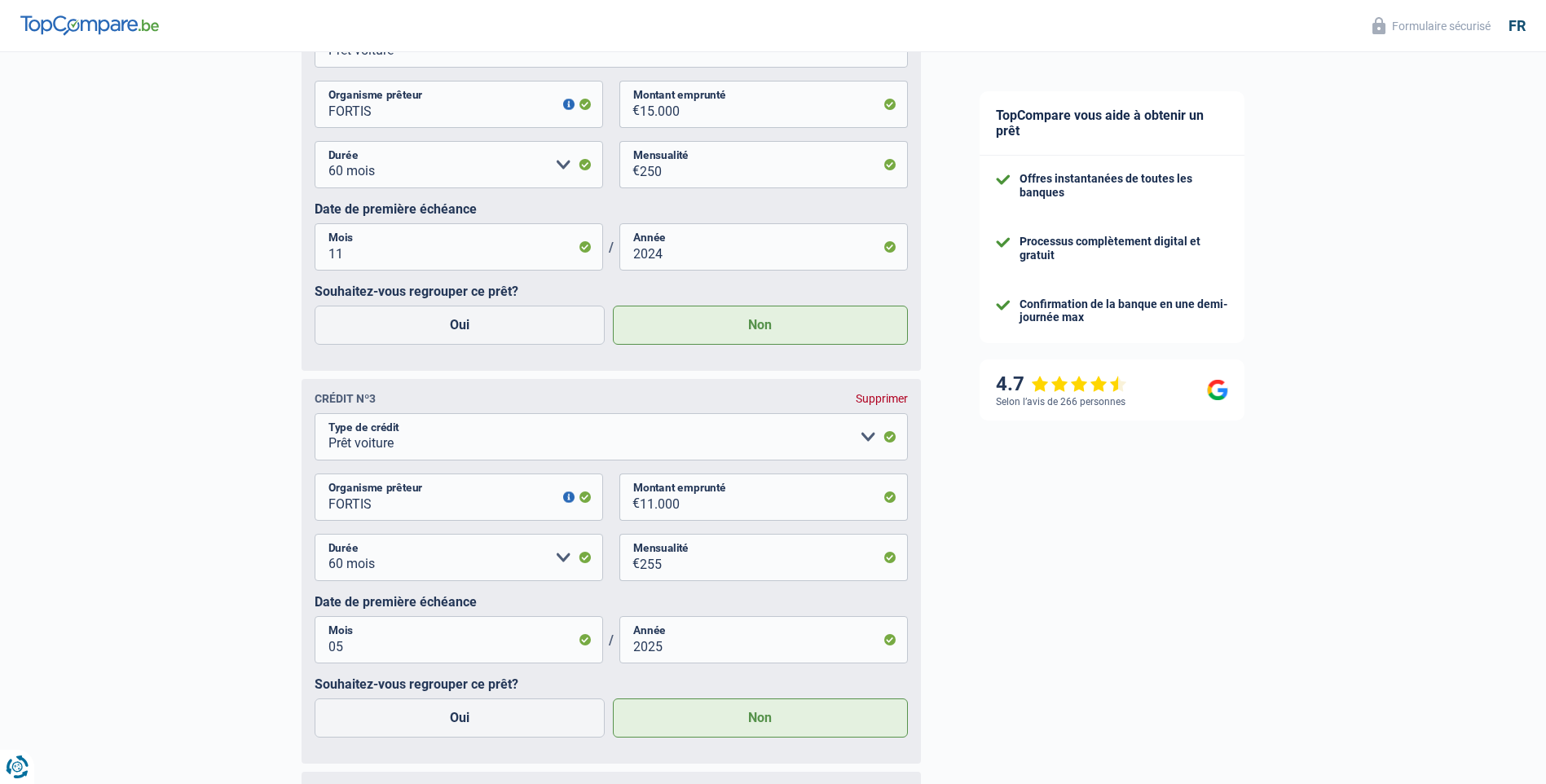
scroll to position [3201, 0]
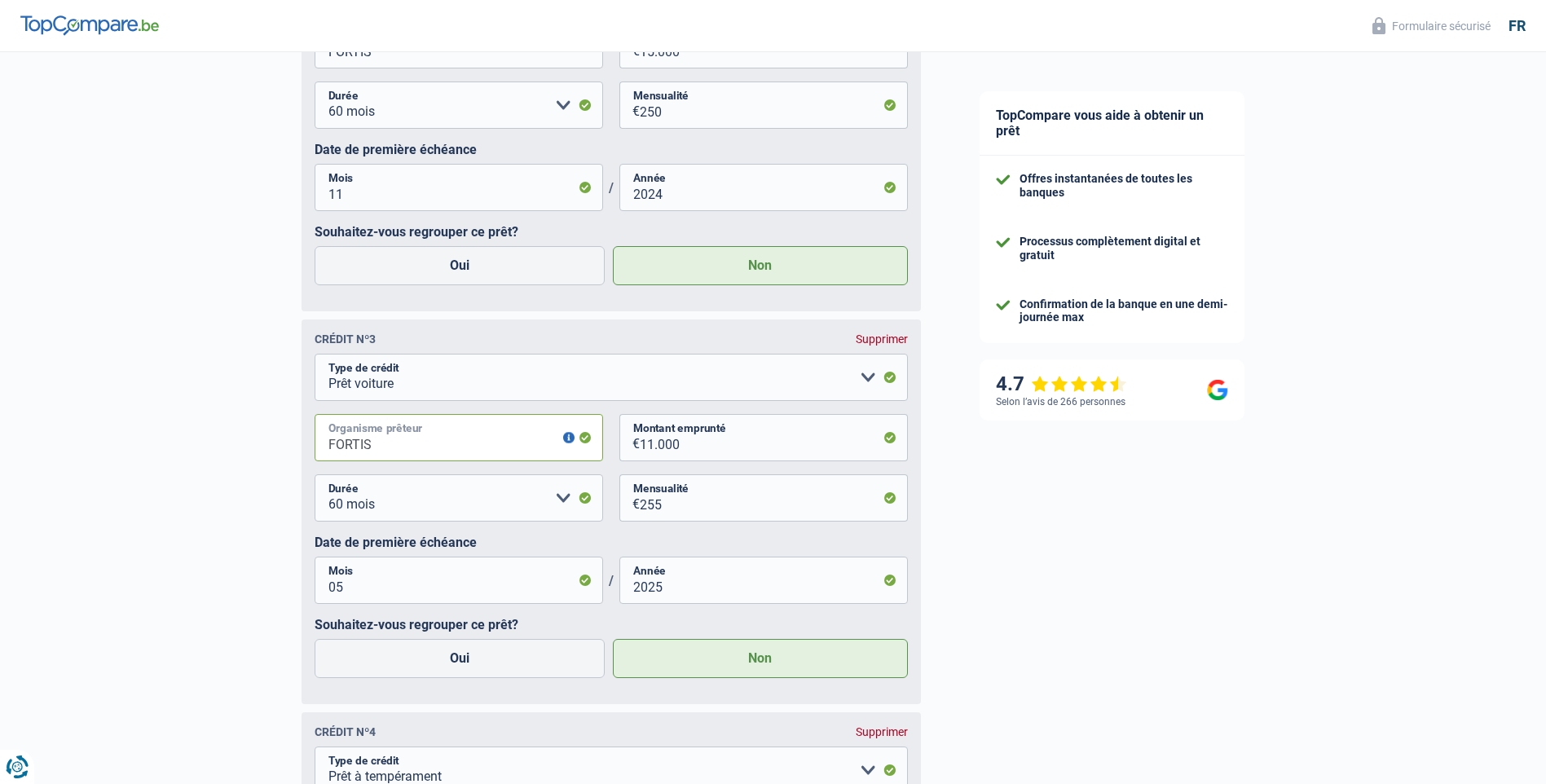
click at [399, 449] on input "FORTIS" at bounding box center [459, 438] width 288 height 47
type input "F"
click at [512, 449] on input "ALPHA CREDIT" at bounding box center [459, 438] width 288 height 47
click at [570, 440] on button "button" at bounding box center [569, 438] width 11 height 11
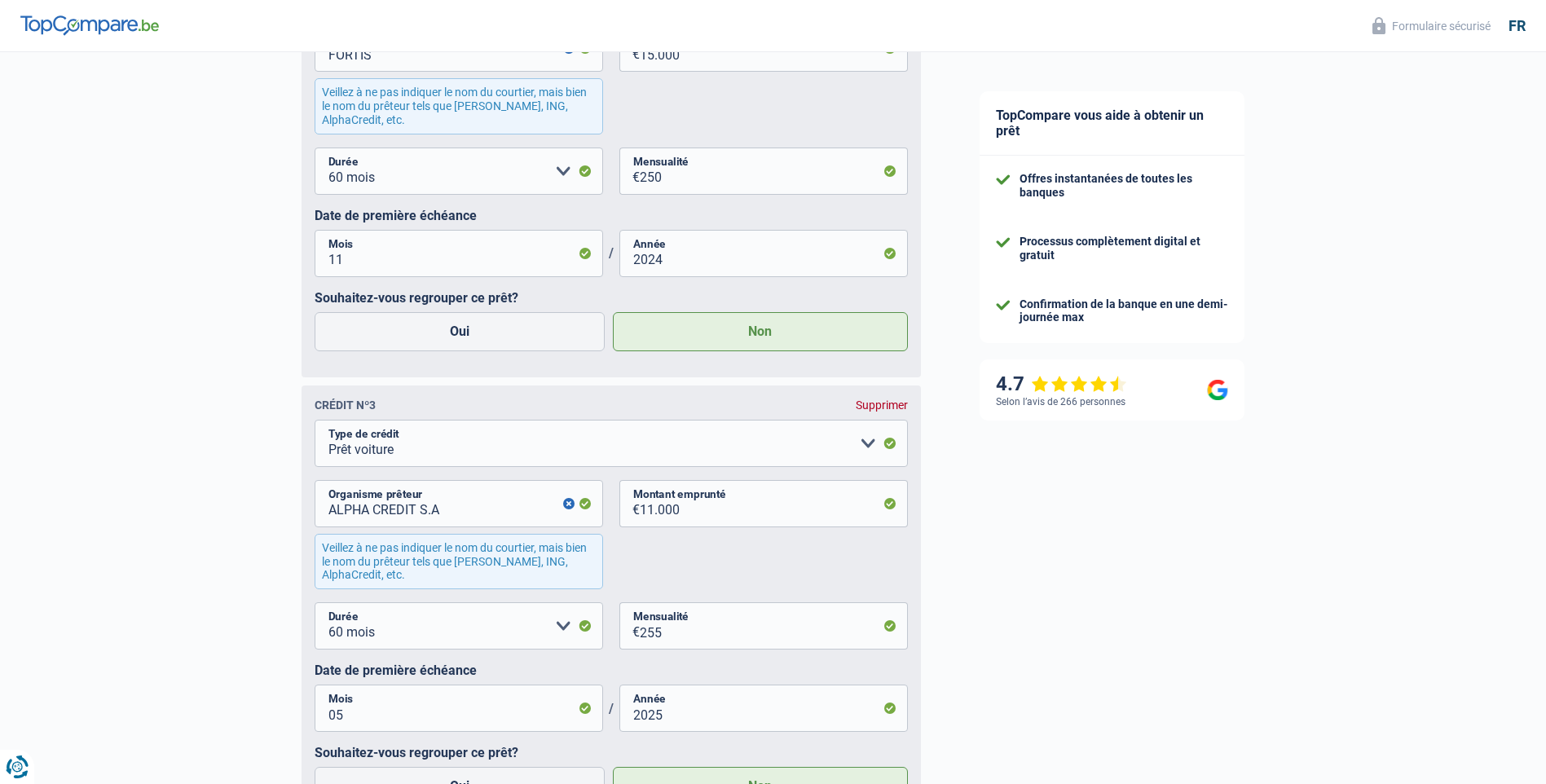
scroll to position [3263, 0]
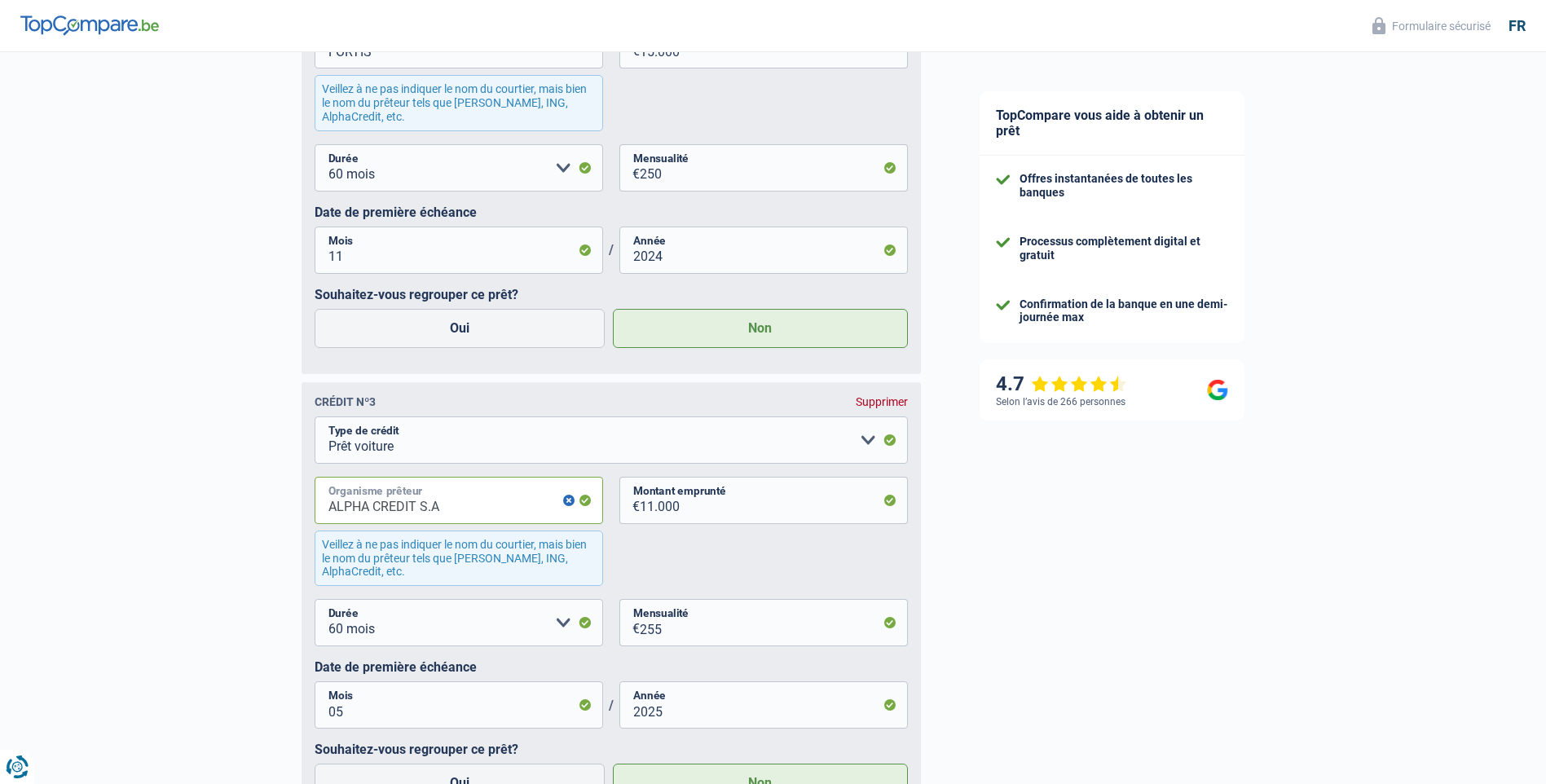
click at [520, 499] on input "ALPHA CREDIT S.A" at bounding box center [459, 501] width 288 height 47
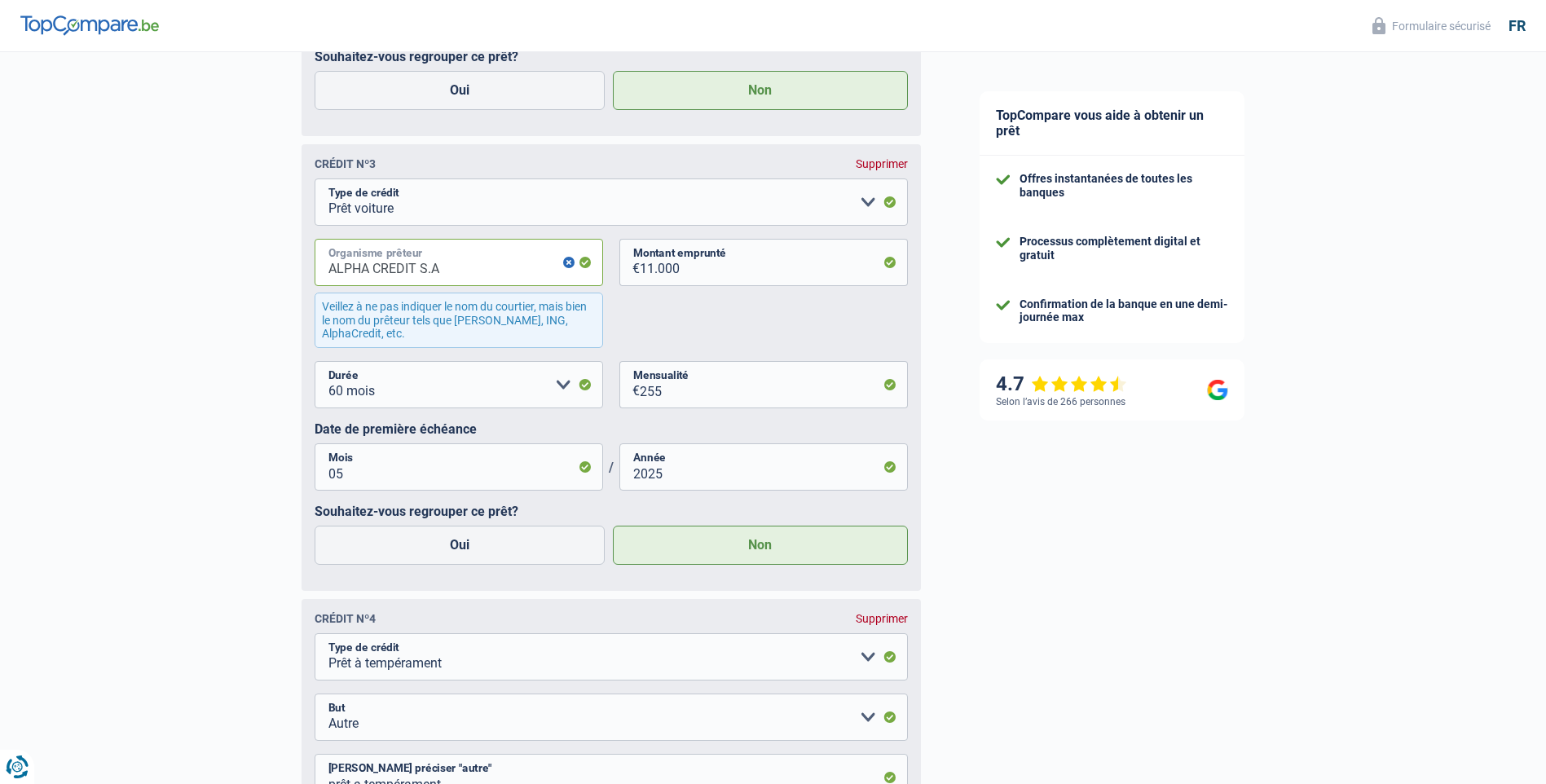
scroll to position [3508, 0]
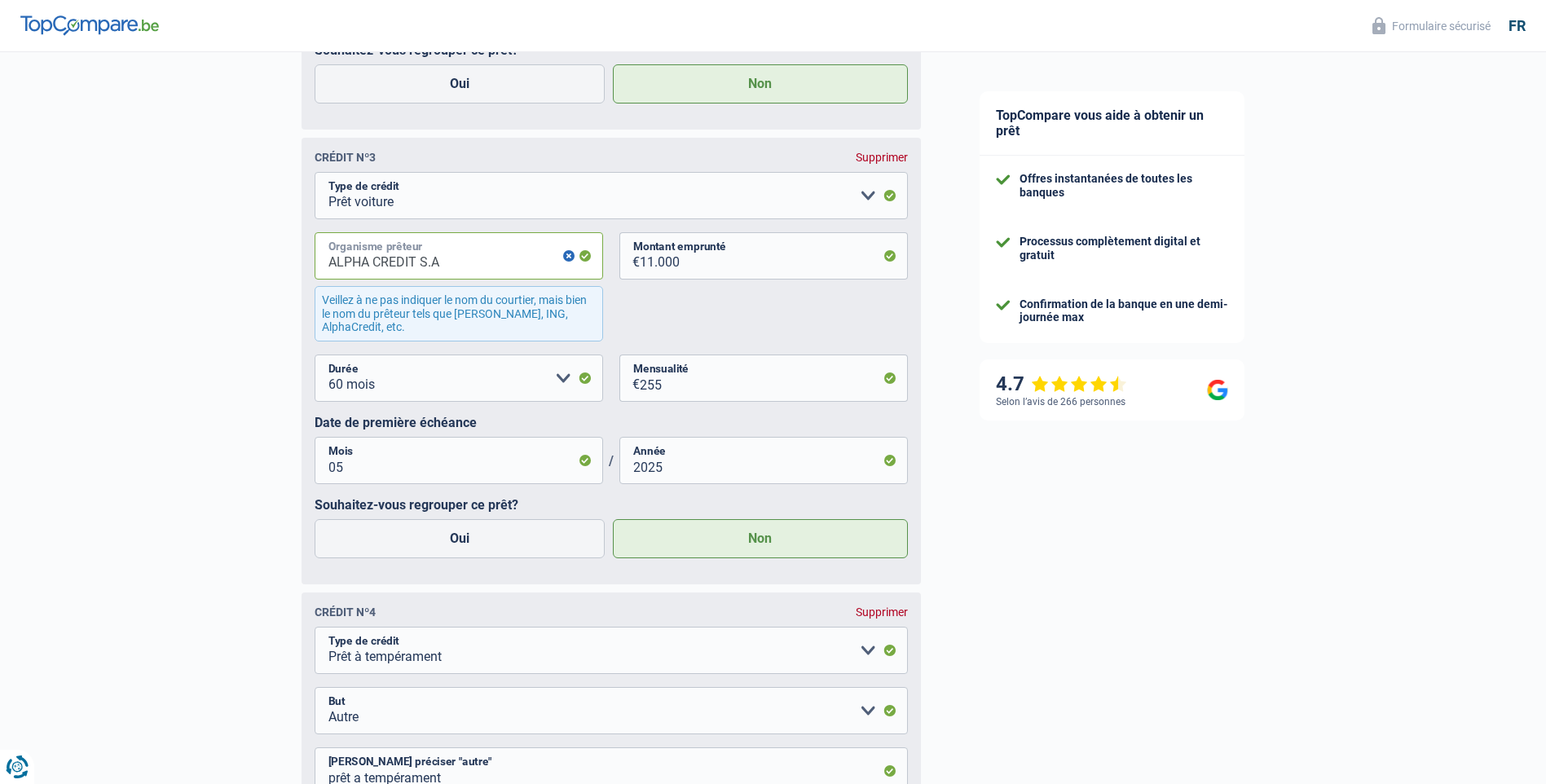
click at [507, 263] on input "ALPHA CREDIT S.A" at bounding box center [459, 256] width 288 height 47
click at [614, 246] on div "ALPHA CREDIT S.A Organisme prêteur Veillez à ne pas indiquer le nom du courtier…" at bounding box center [612, 293] width 594 height 122
click at [535, 257] on input "ALPHA CREDIT S.A" at bounding box center [459, 256] width 288 height 47
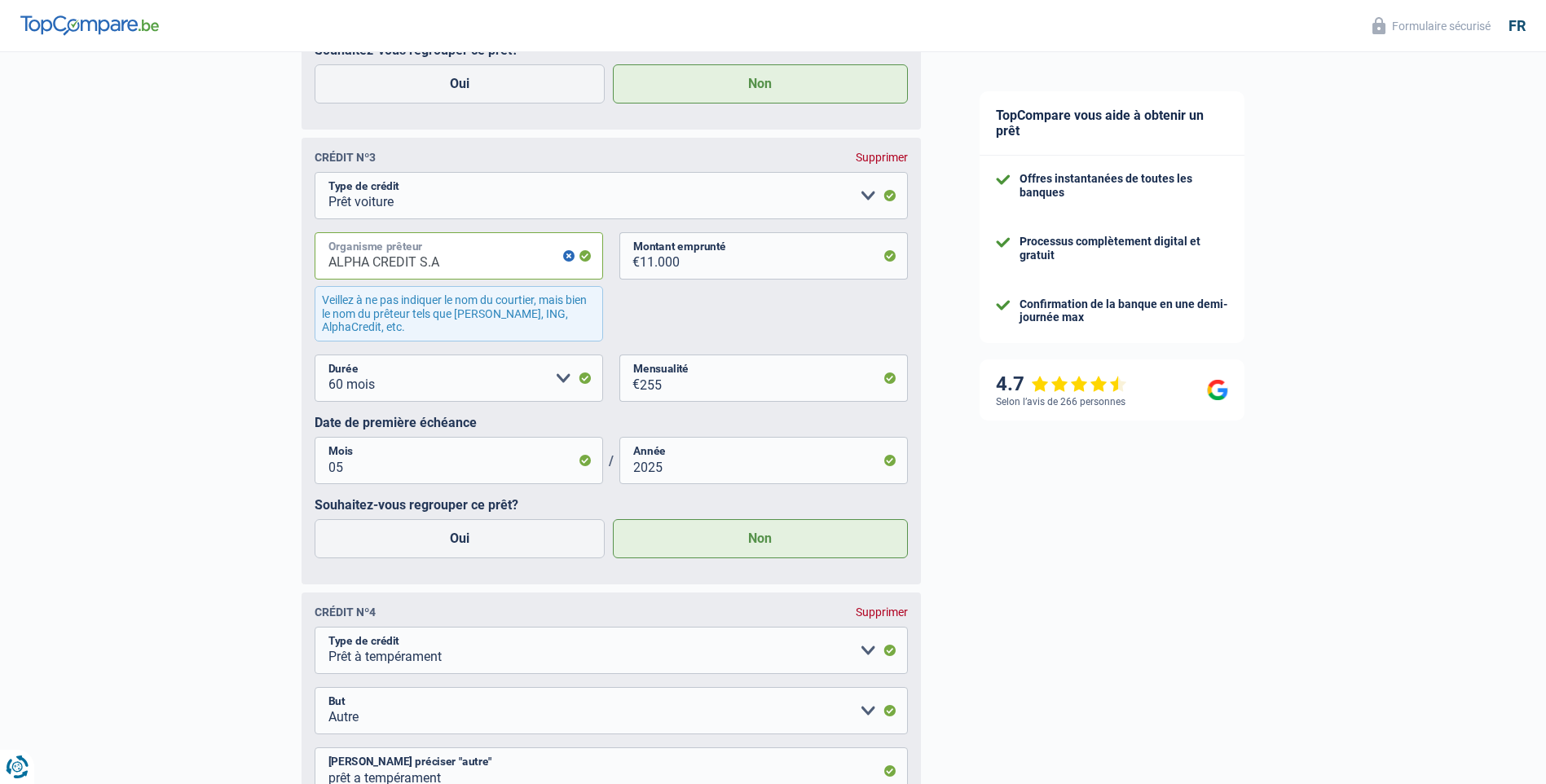
click at [535, 257] on input "ALPHA CREDIT S.A" at bounding box center [459, 256] width 288 height 47
click at [483, 262] on input "ALPHA CREDIT" at bounding box center [459, 256] width 288 height 47
type input "ALPHA CREDIT"
click at [609, 359] on div "12 mois 18 mois 24 mois 30 mois 36 mois 42 mois 48 mois 60 mois Veuillez sélect…" at bounding box center [612, 385] width 594 height 61
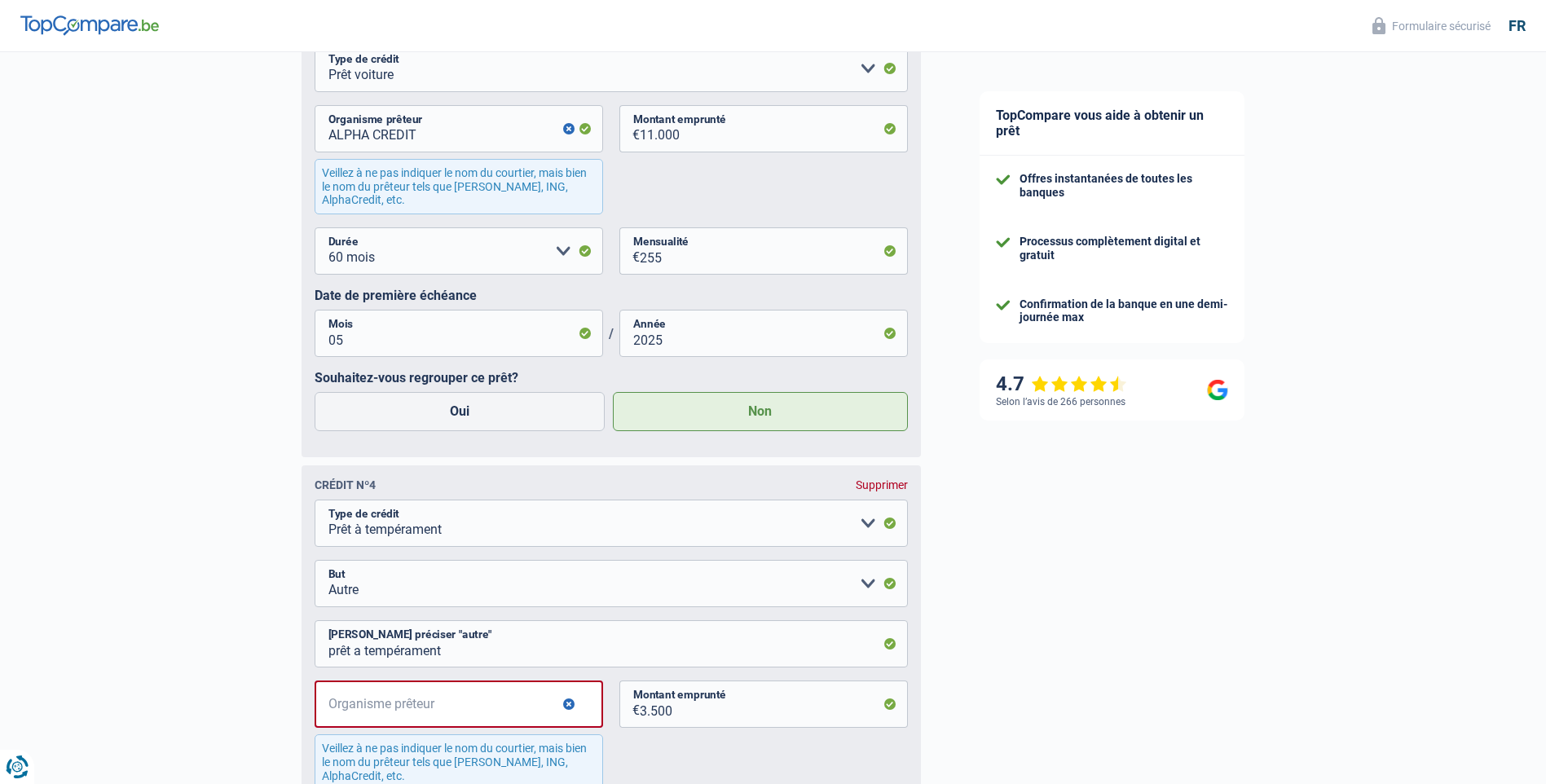
scroll to position [3834, 0]
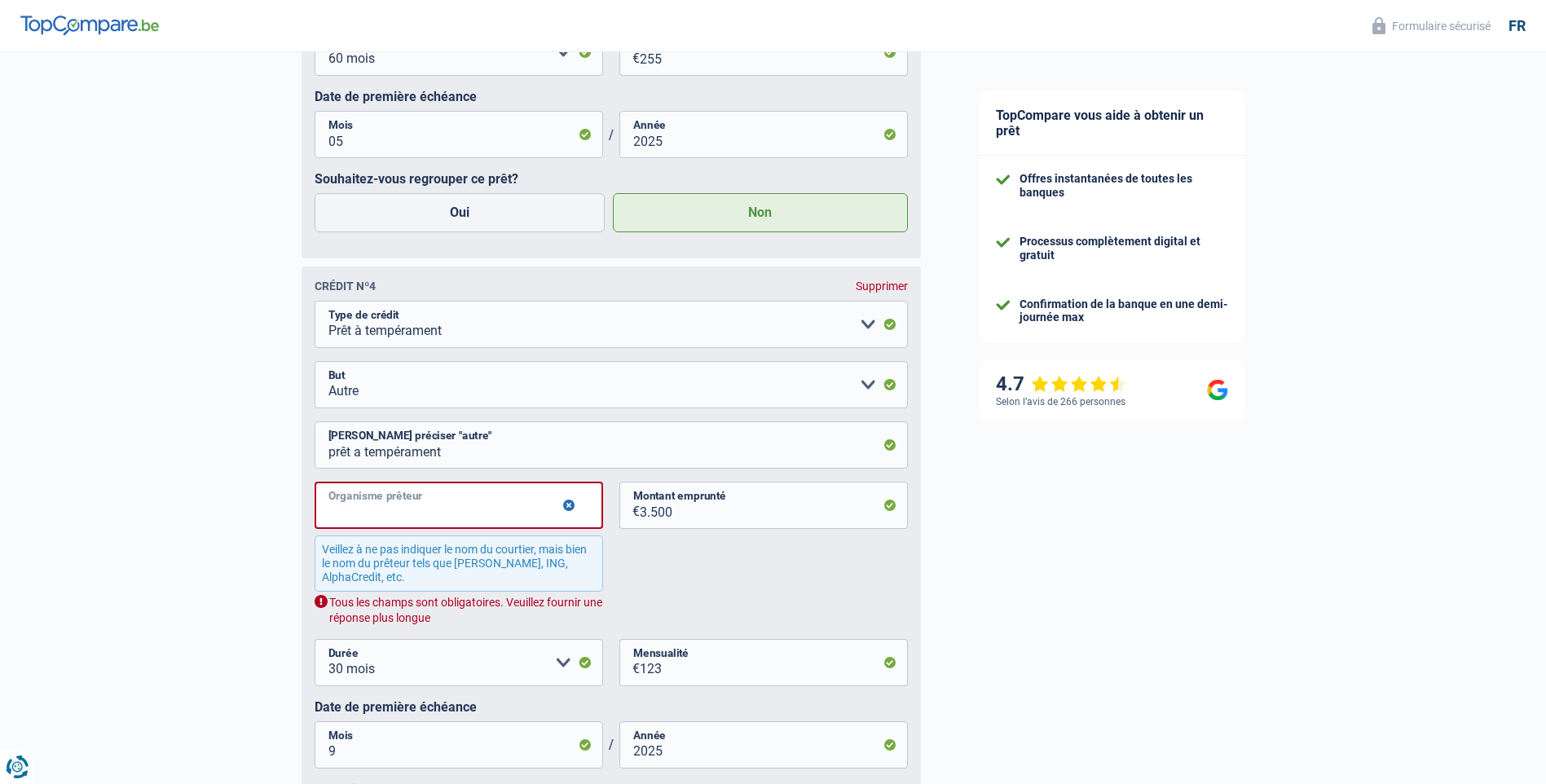
click at [471, 508] on input "Organisme prêteur" at bounding box center [459, 505] width 288 height 47
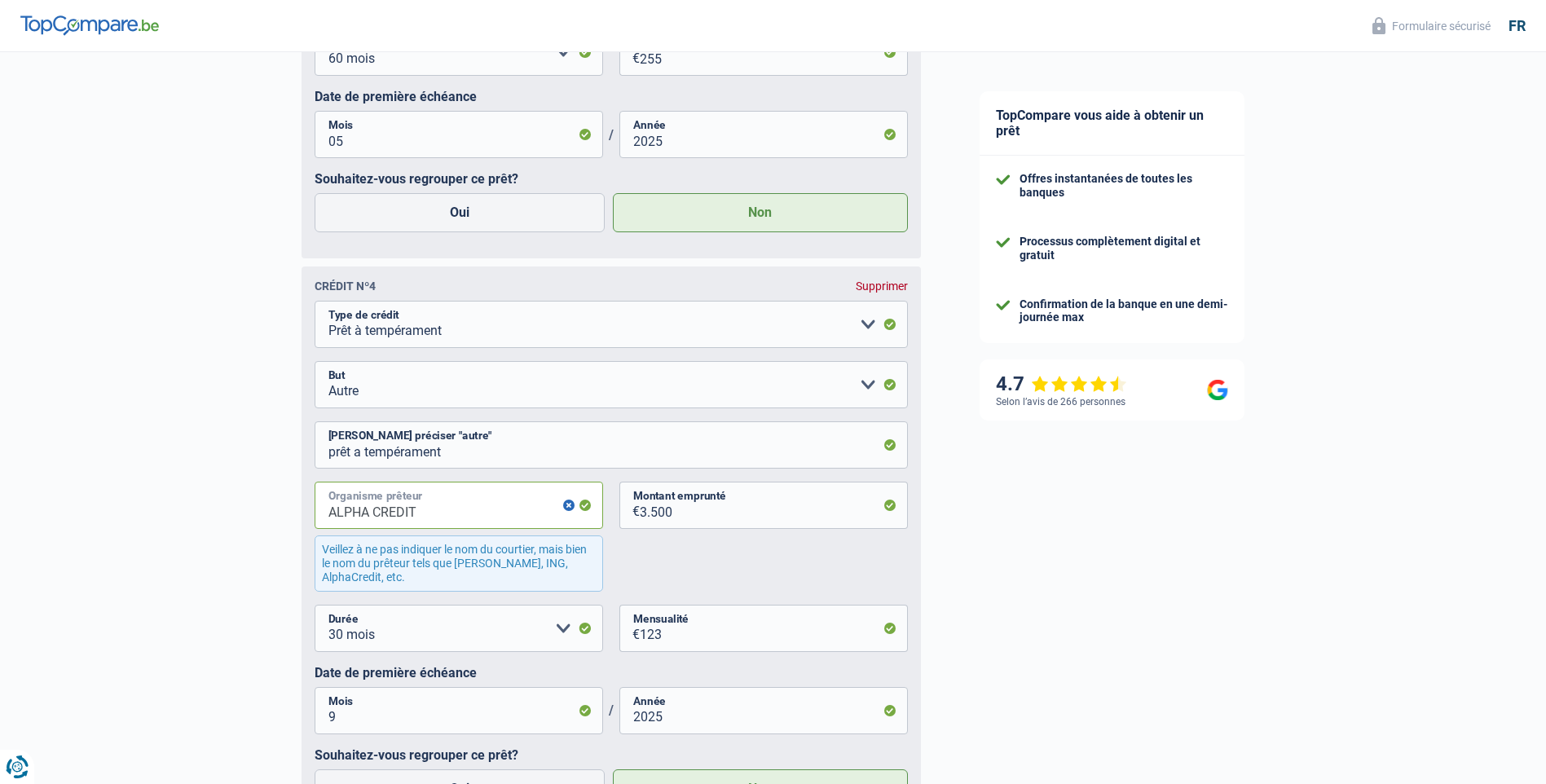
type input "ALPHA CREDIT"
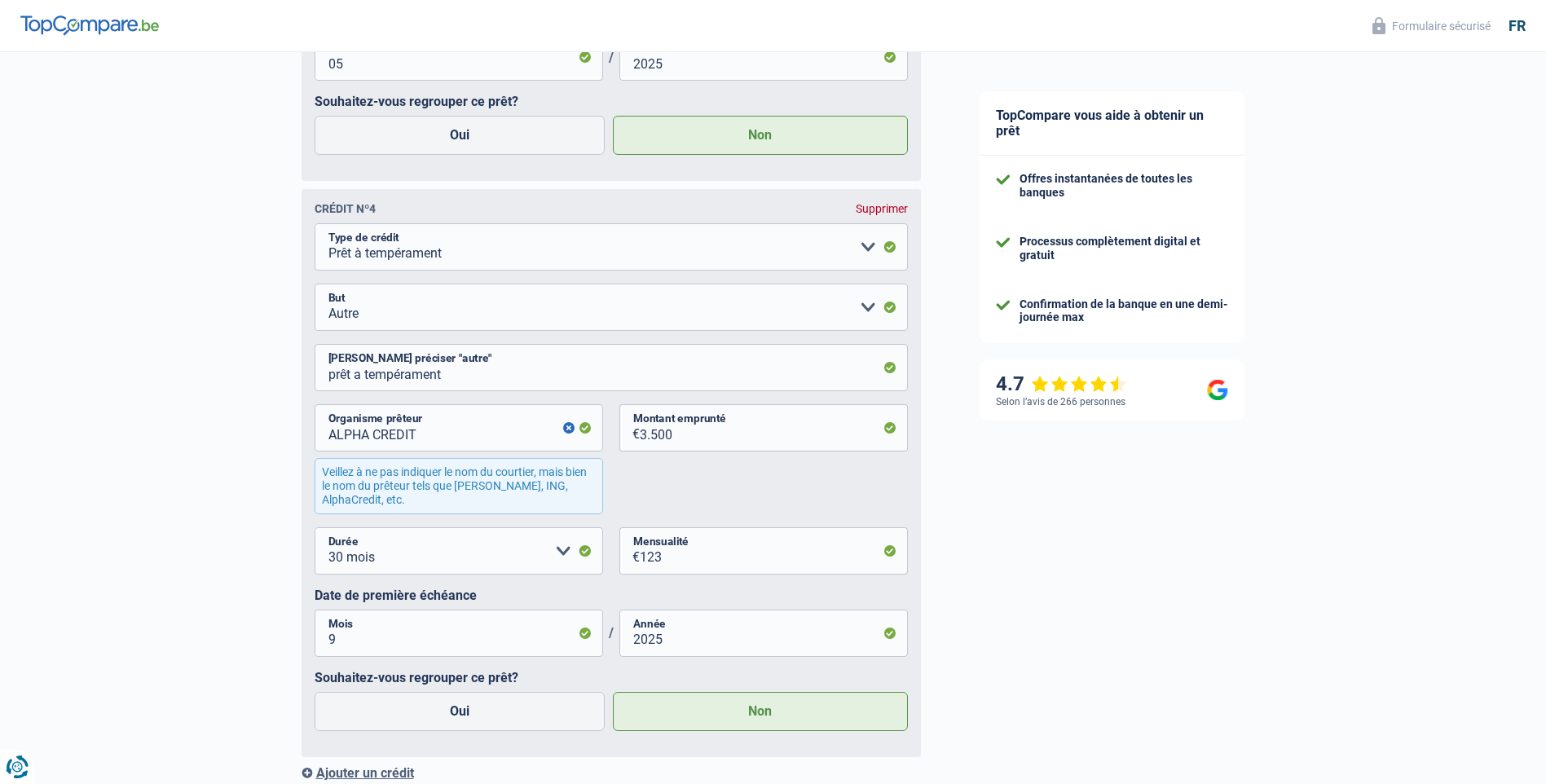
scroll to position [4078, 0]
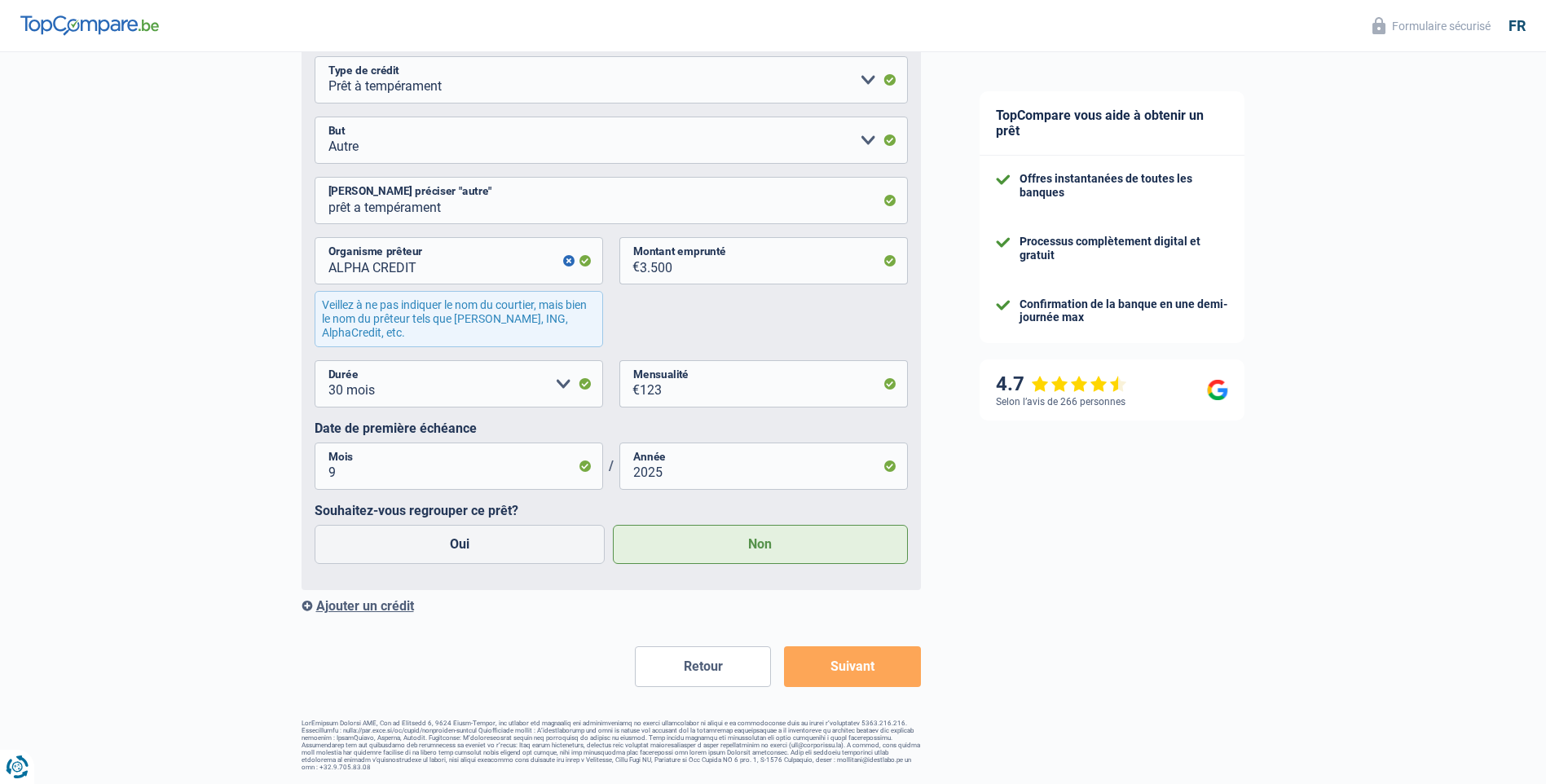
click at [884, 676] on button "Suivant" at bounding box center [853, 666] width 137 height 41
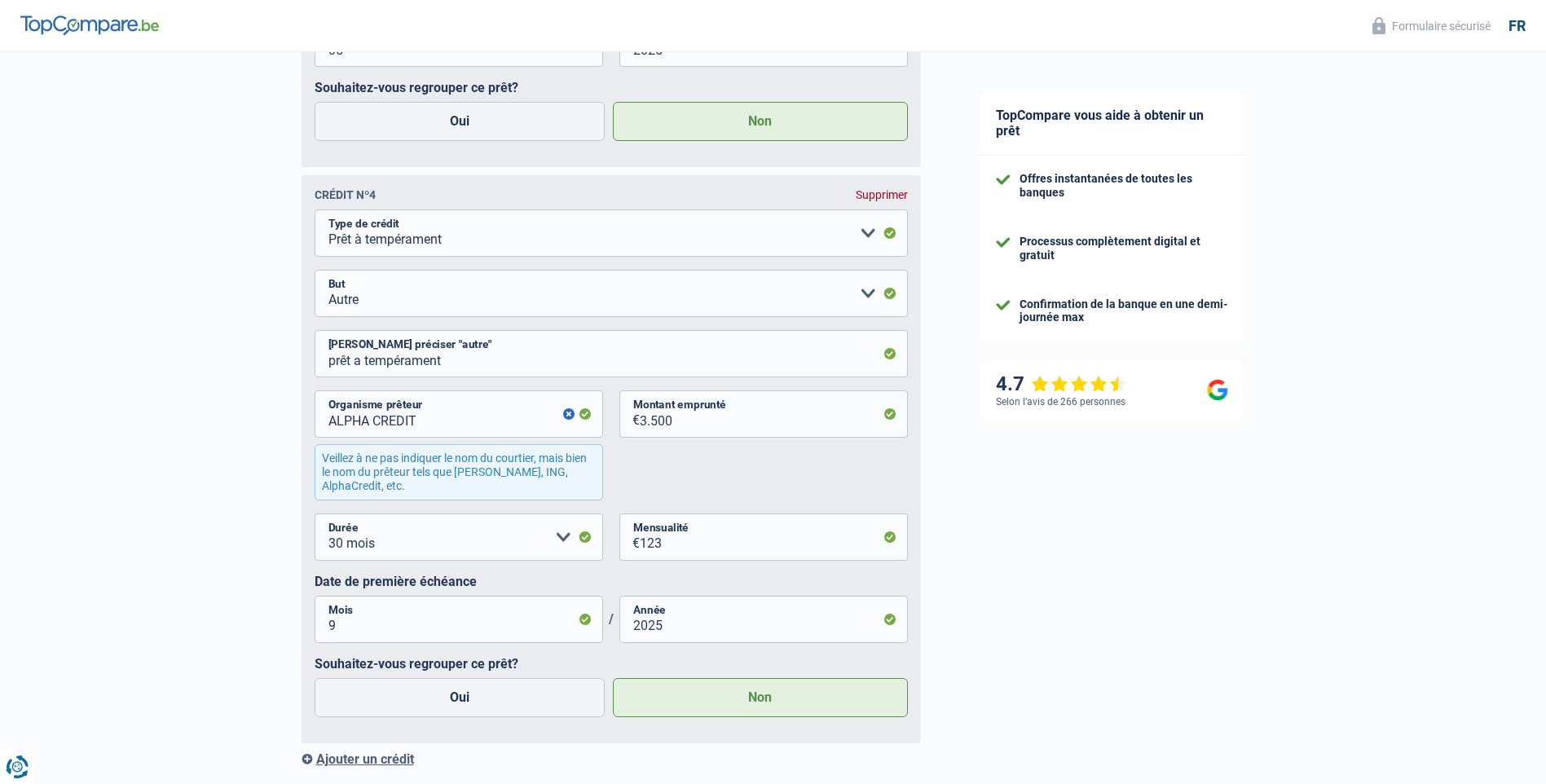
scroll to position [3915, 0]
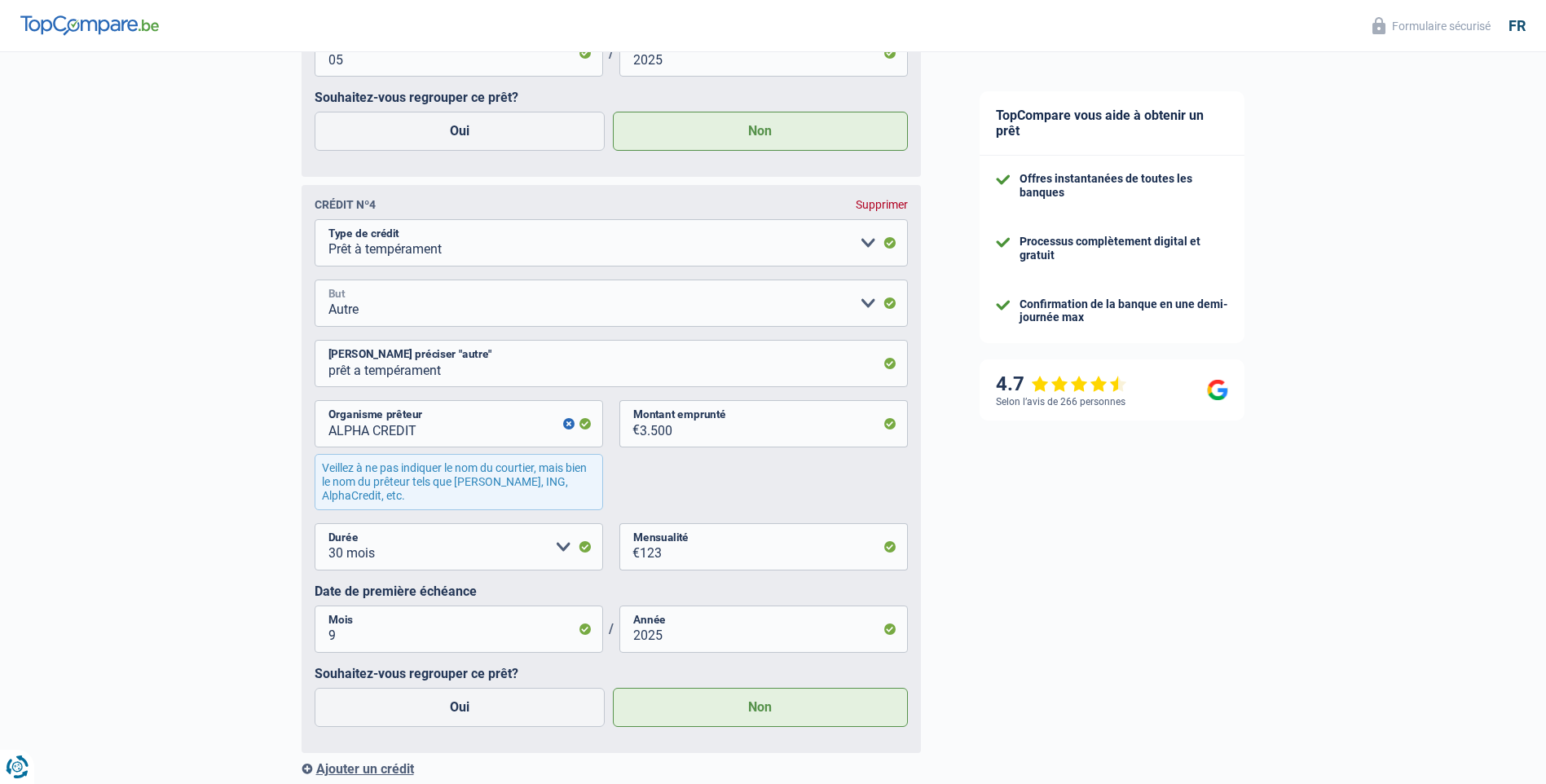
click at [868, 309] on select "Confort maison: meubles, textile, peinture, électroménager, outillage non-profe…" at bounding box center [612, 303] width 594 height 47
click at [470, 372] on input "prêt a tempérament" at bounding box center [612, 363] width 594 height 47
click at [584, 430] on input "ALPHA CREDIT" at bounding box center [459, 424] width 288 height 47
click at [560, 475] on div "Veillez à ne pas indiquer le nom du courtier, mais bien le nom du prêteur tels …" at bounding box center [459, 482] width 288 height 55
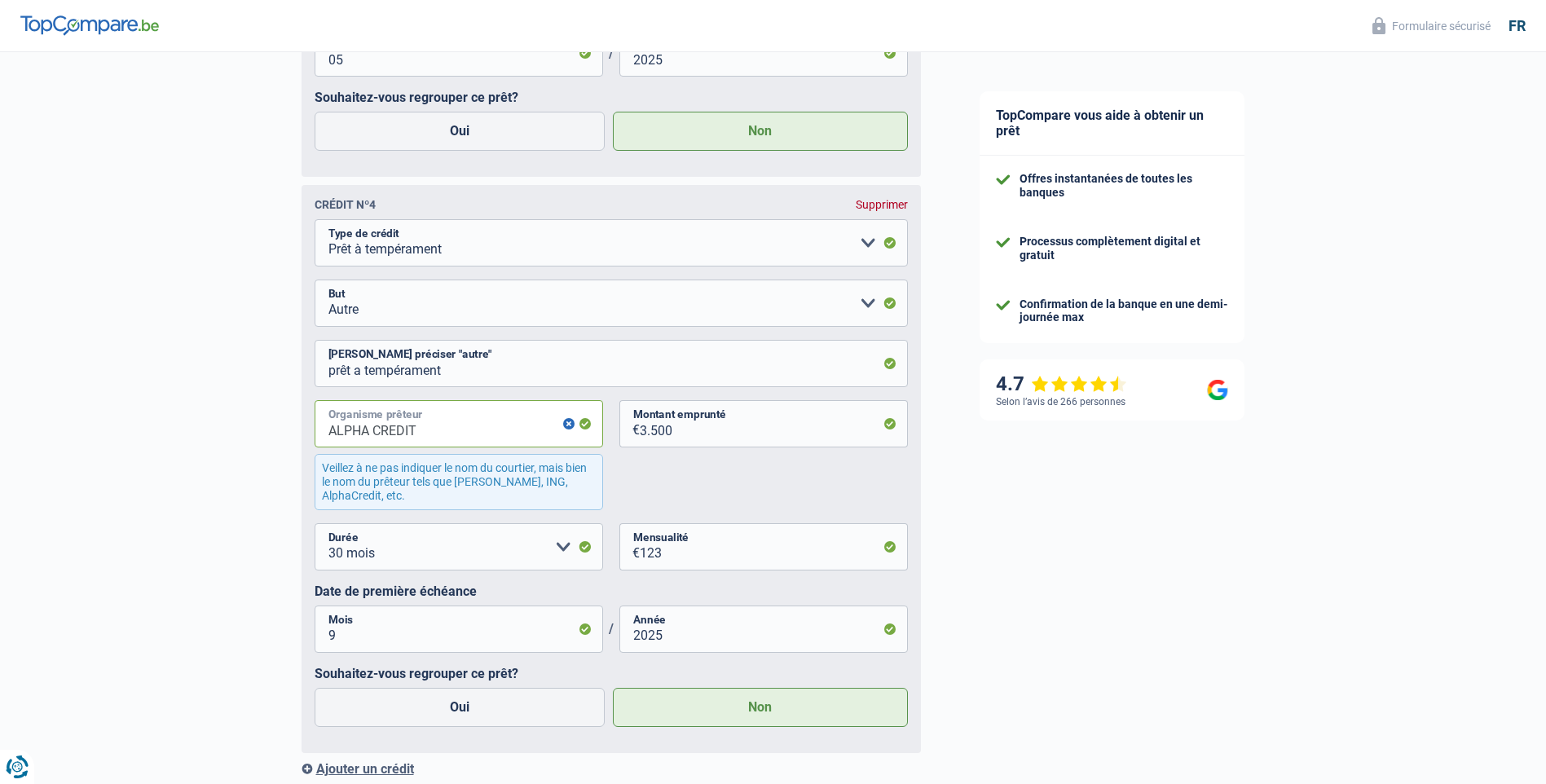
click at [415, 433] on input "ALPHA CREDIT" at bounding box center [459, 424] width 288 height 47
click at [368, 437] on input "FORTIS" at bounding box center [459, 424] width 288 height 47
type input "F"
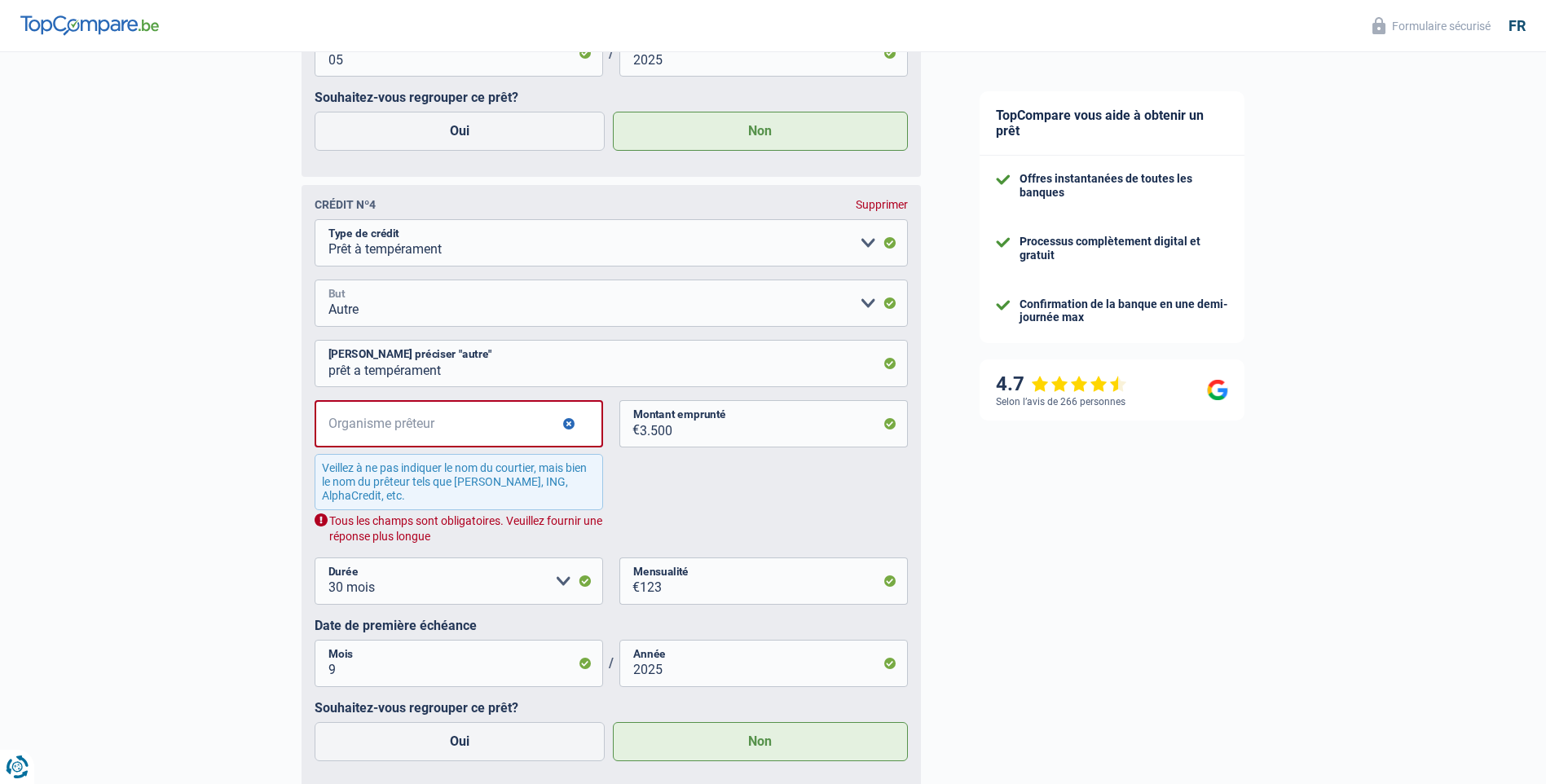
click at [868, 309] on select "Confort maison: meubles, textile, peinture, électroménager, outillage non-profe…" at bounding box center [612, 303] width 594 height 47
click at [315, 285] on select "Confort maison: meubles, textile, peinture, électroménager, outillage non-profe…" at bounding box center [612, 303] width 594 height 47
click at [461, 374] on input "prêt a tempérament" at bounding box center [612, 363] width 594 height 47
type input "prêt Personnel"
click at [507, 433] on input "Organisme prêteur" at bounding box center [459, 424] width 288 height 47
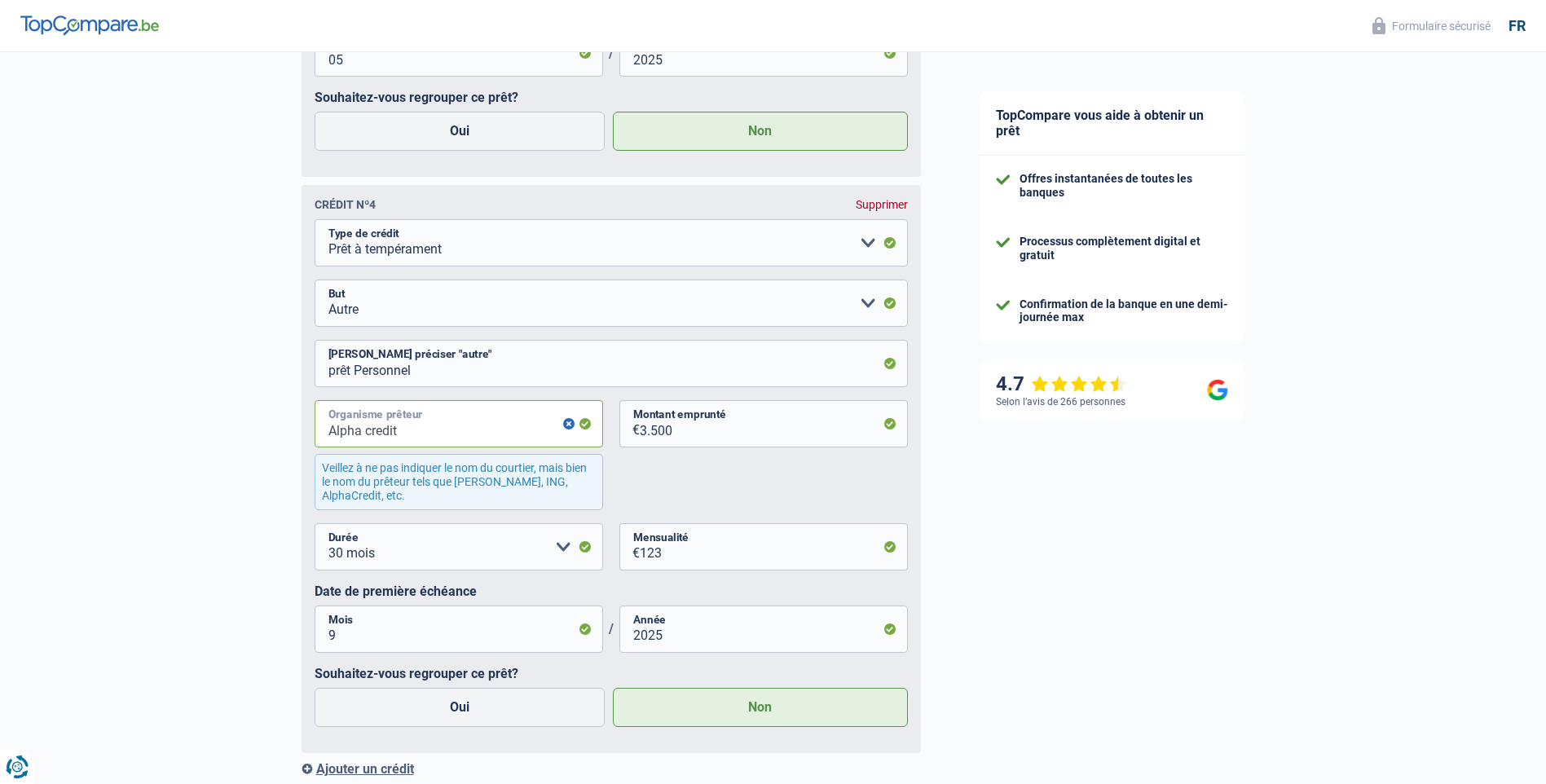
click at [488, 435] on input "Alpha credit" at bounding box center [459, 424] width 288 height 47
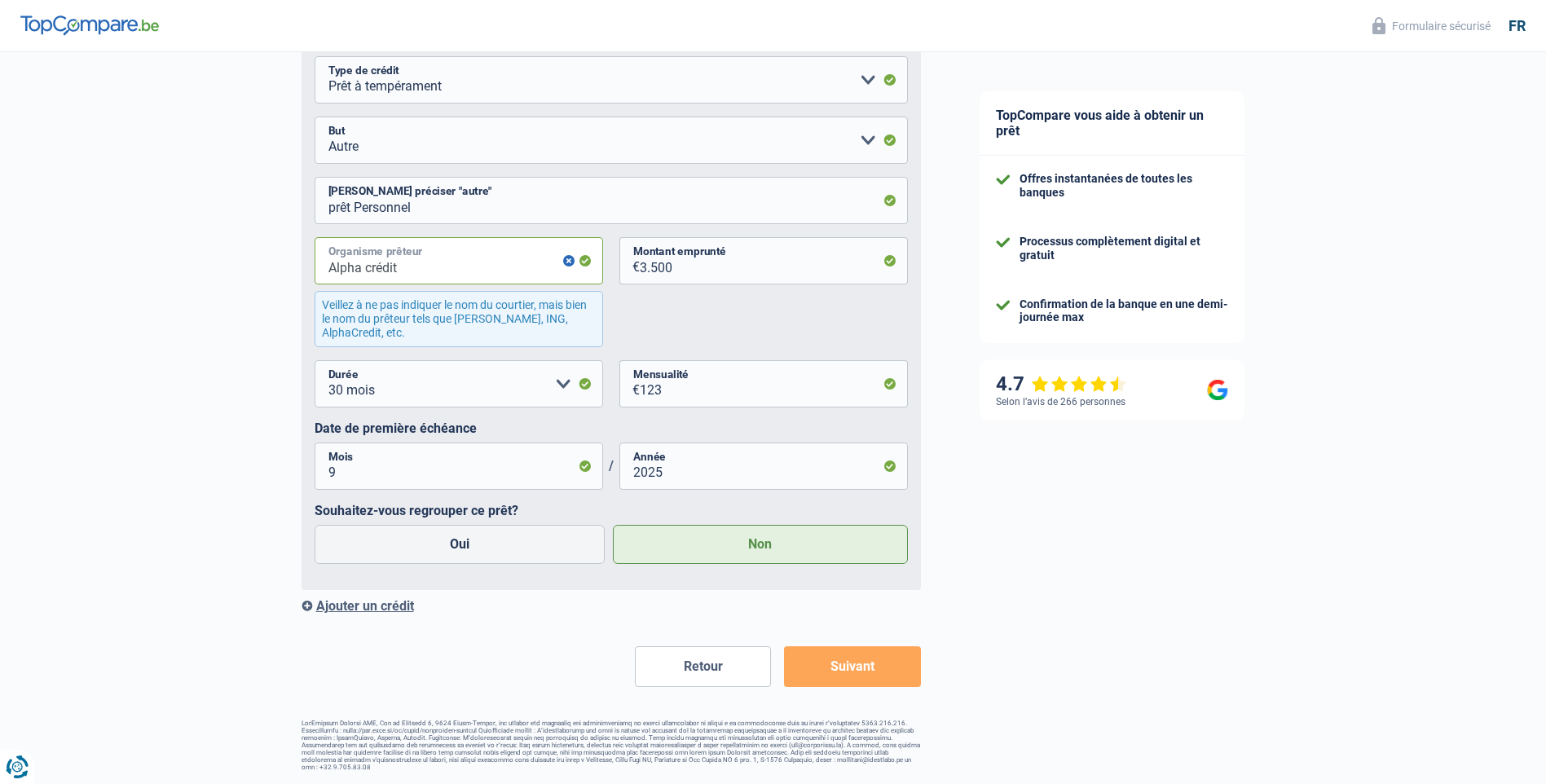
scroll to position [4081, 0]
type input "Alpha crédit"
click at [858, 667] on button "Suivant" at bounding box center [853, 666] width 137 height 41
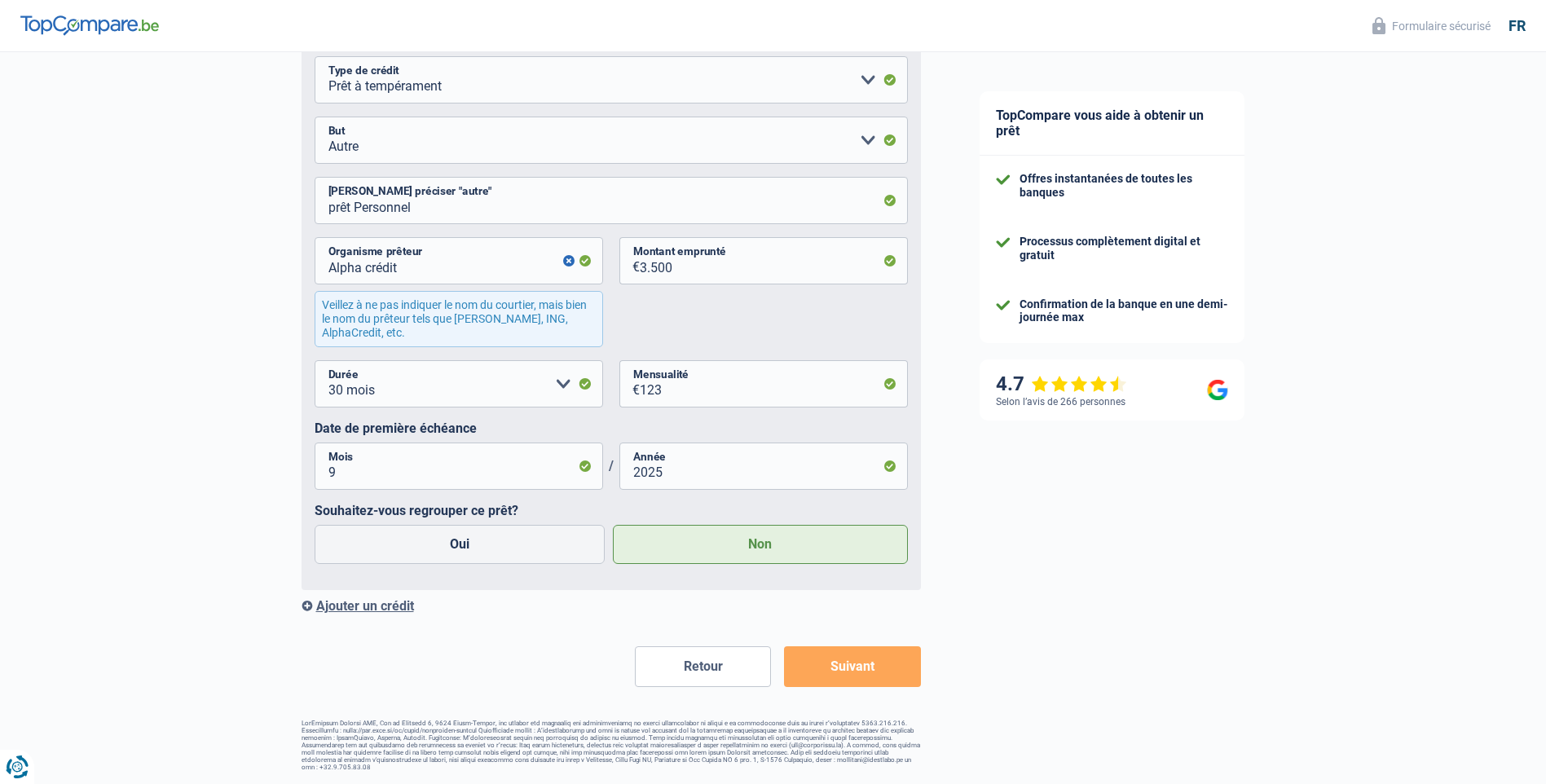
click at [858, 667] on button "Suivant" at bounding box center [853, 666] width 137 height 41
click at [413, 318] on div "Veillez à ne pas indiquer le nom du courtier, mais bien le nom du prêteur tels …" at bounding box center [459, 319] width 288 height 55
drag, startPoint x: 402, startPoint y: 266, endPoint x: 284, endPoint y: 284, distance: 119.4
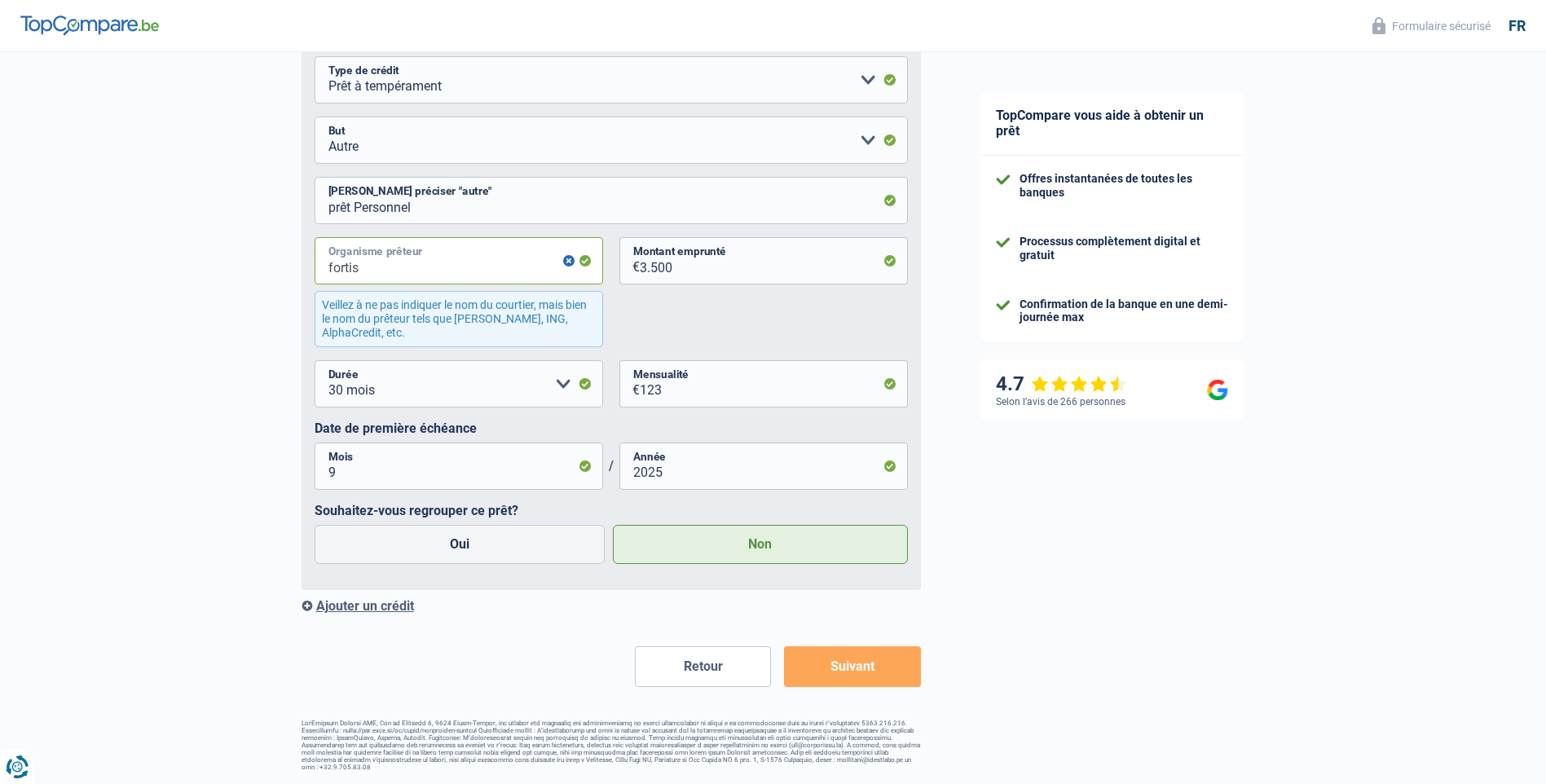
type input "fortis"
click at [541, 278] on input "fortis" at bounding box center [459, 261] width 288 height 47
click at [875, 669] on button "Suivant" at bounding box center [853, 666] width 137 height 41
click at [478, 548] on label "Oui" at bounding box center [460, 544] width 291 height 39
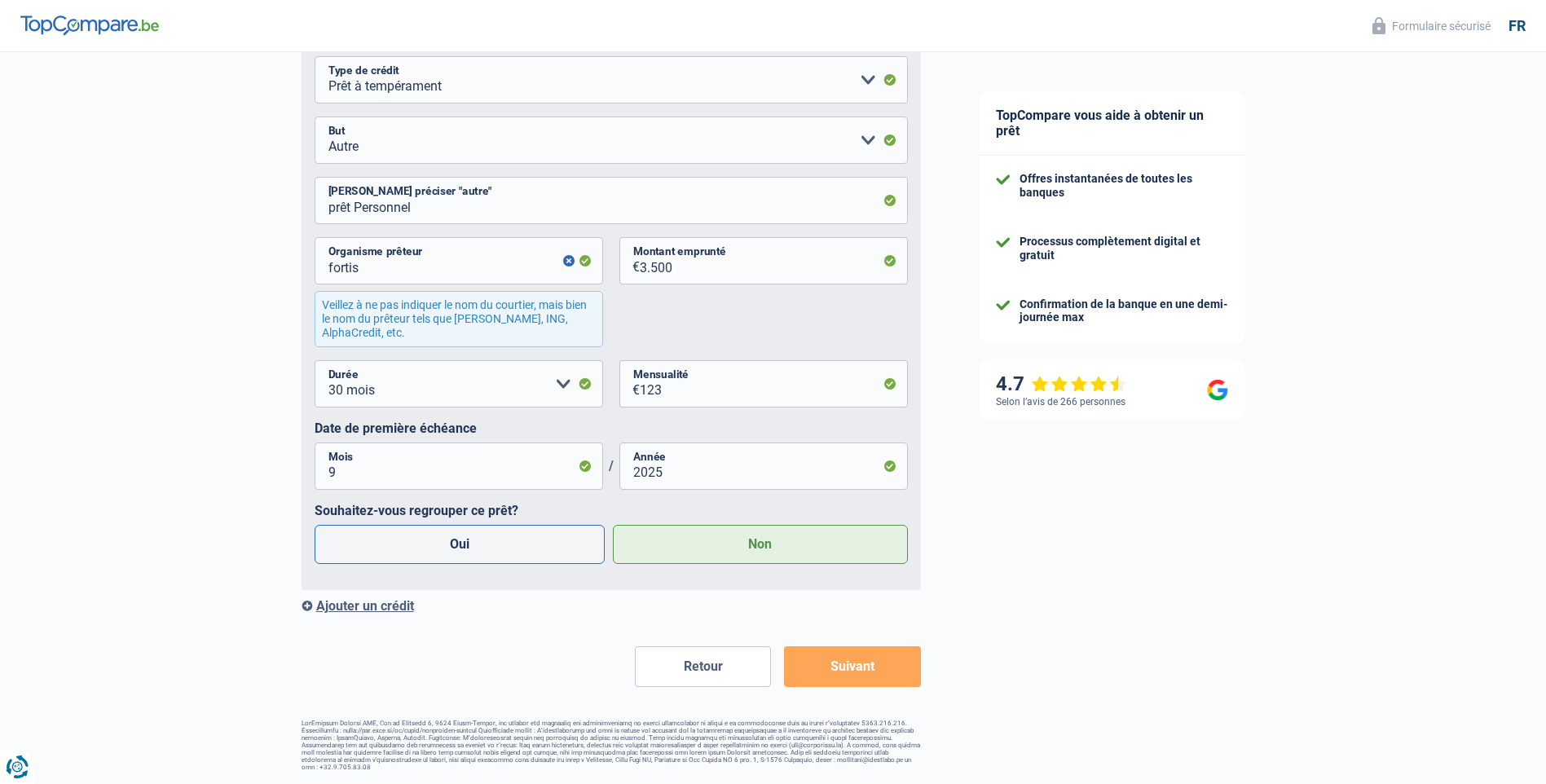
click at [478, 548] on input "Oui" at bounding box center [460, 544] width 291 height 39
radio input "true"
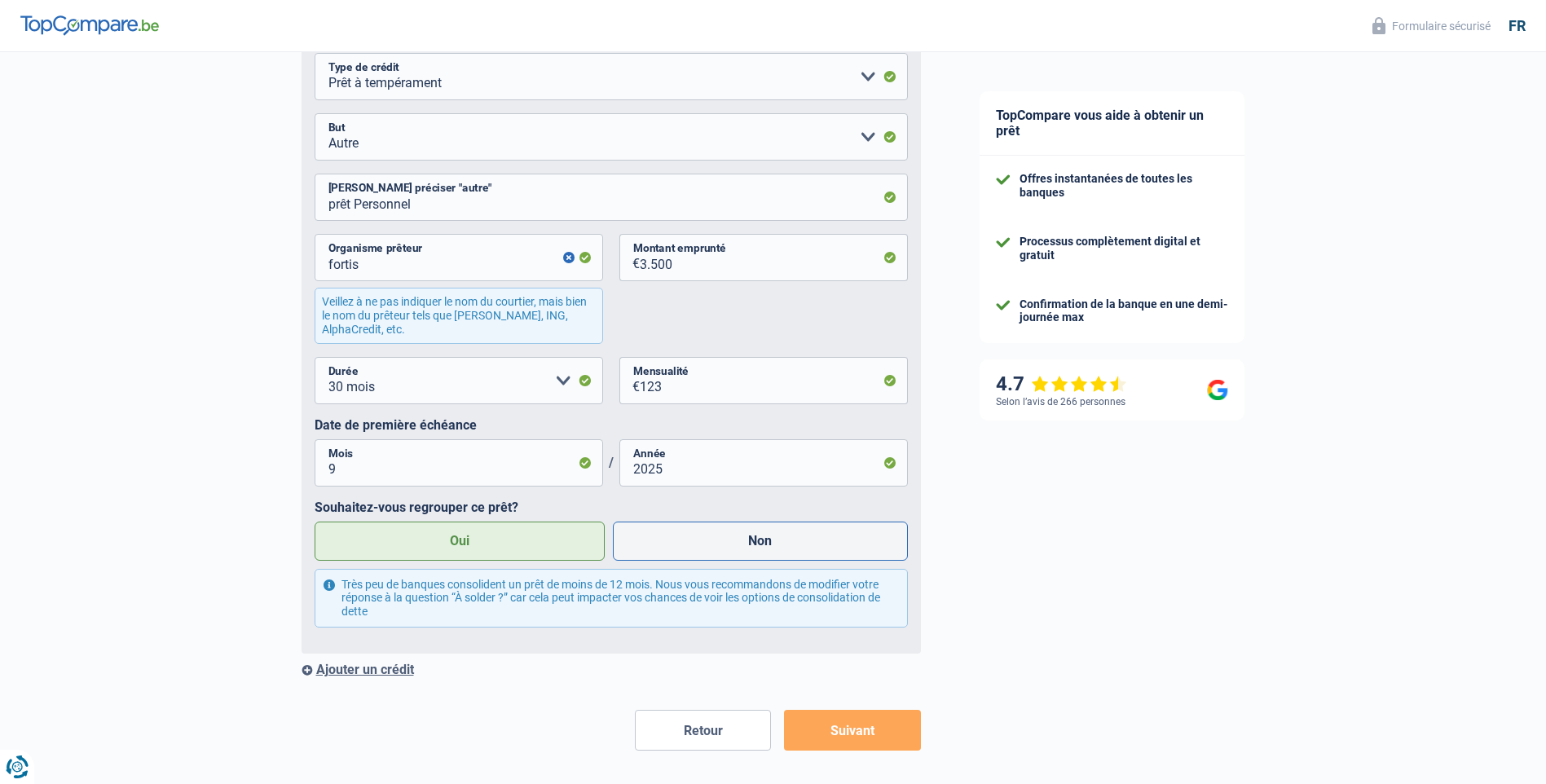
click at [769, 548] on label "Non" at bounding box center [760, 540] width 295 height 39
click at [769, 548] on input "Non" at bounding box center [760, 540] width 295 height 39
radio input "true"
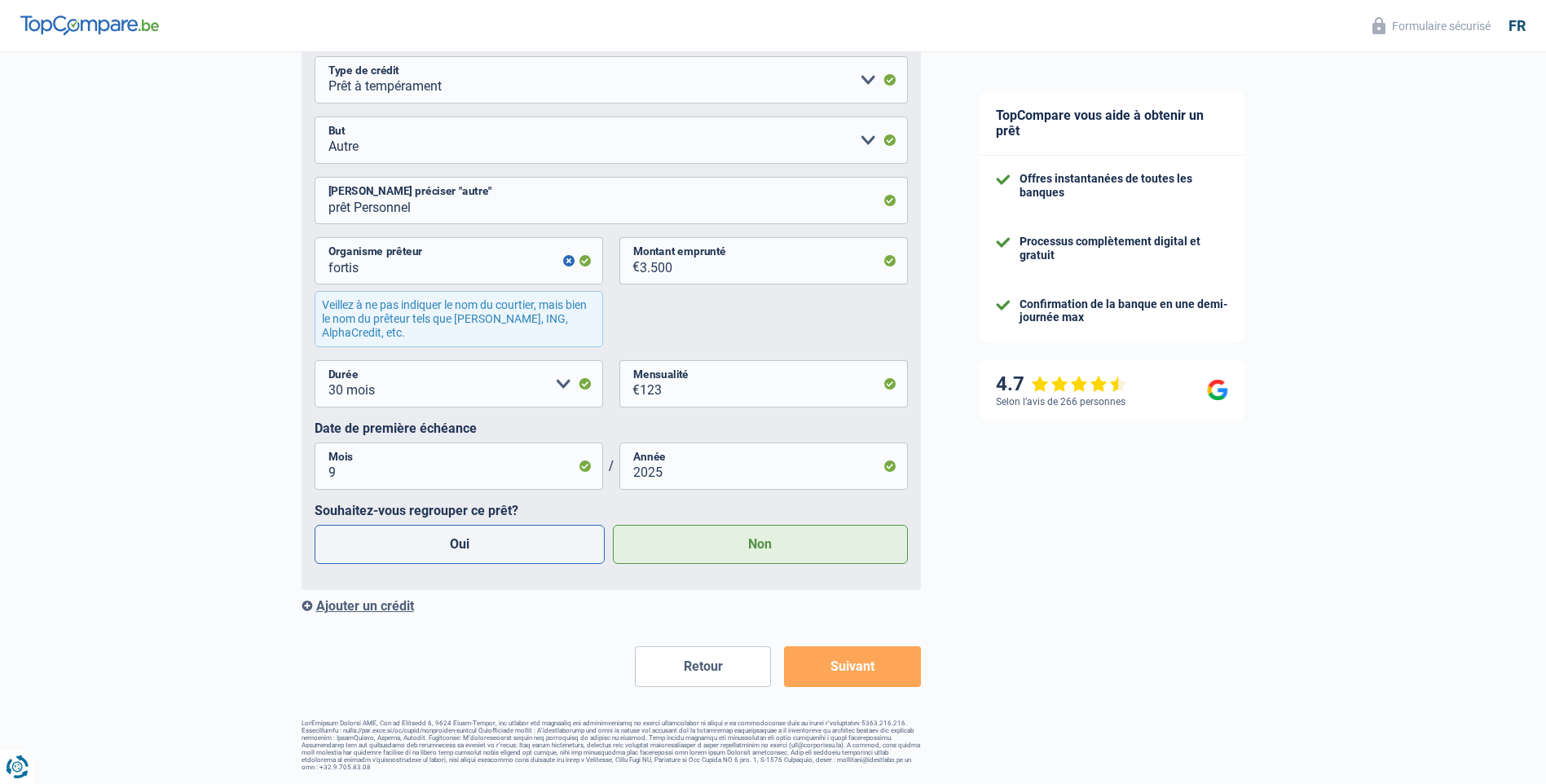
click at [478, 548] on label "Oui" at bounding box center [460, 544] width 291 height 39
click at [478, 548] on input "Oui" at bounding box center [460, 544] width 291 height 39
radio input "true"
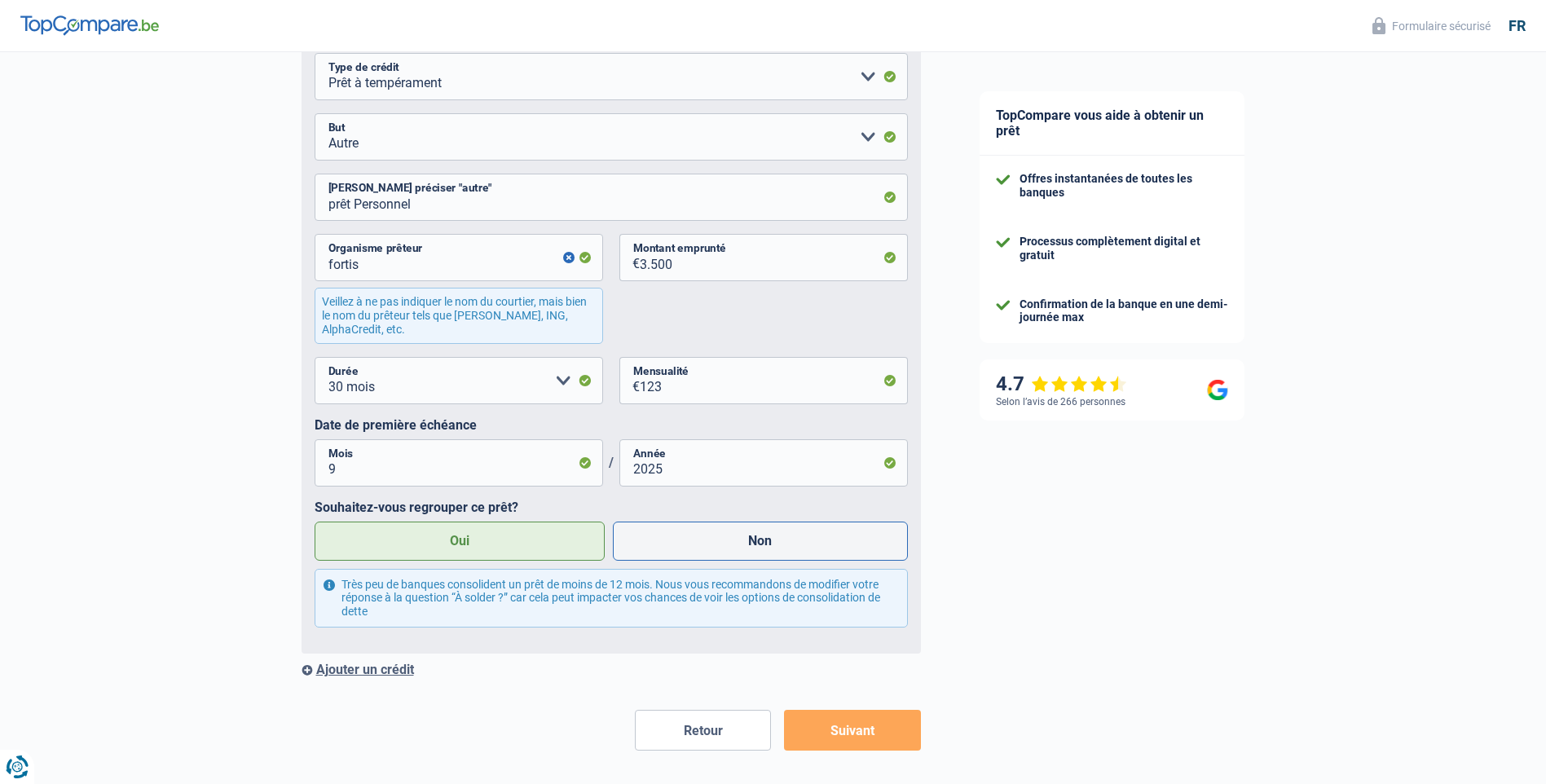
click at [753, 554] on label "Non" at bounding box center [760, 540] width 295 height 39
click at [753, 554] on input "Non" at bounding box center [760, 540] width 295 height 39
radio input "true"
radio input "false"
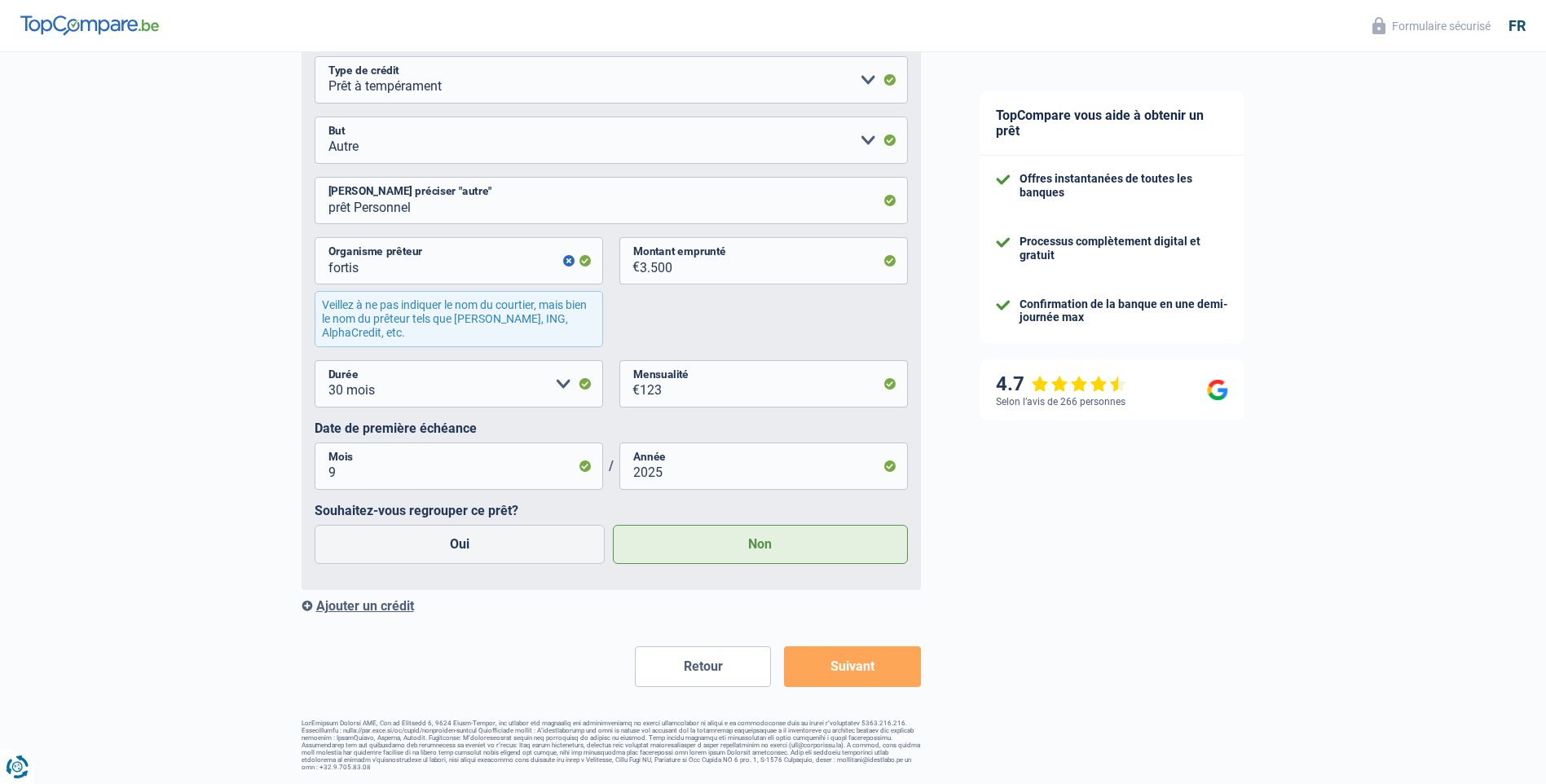
click at [883, 671] on button "Suivant" at bounding box center [853, 666] width 137 height 41
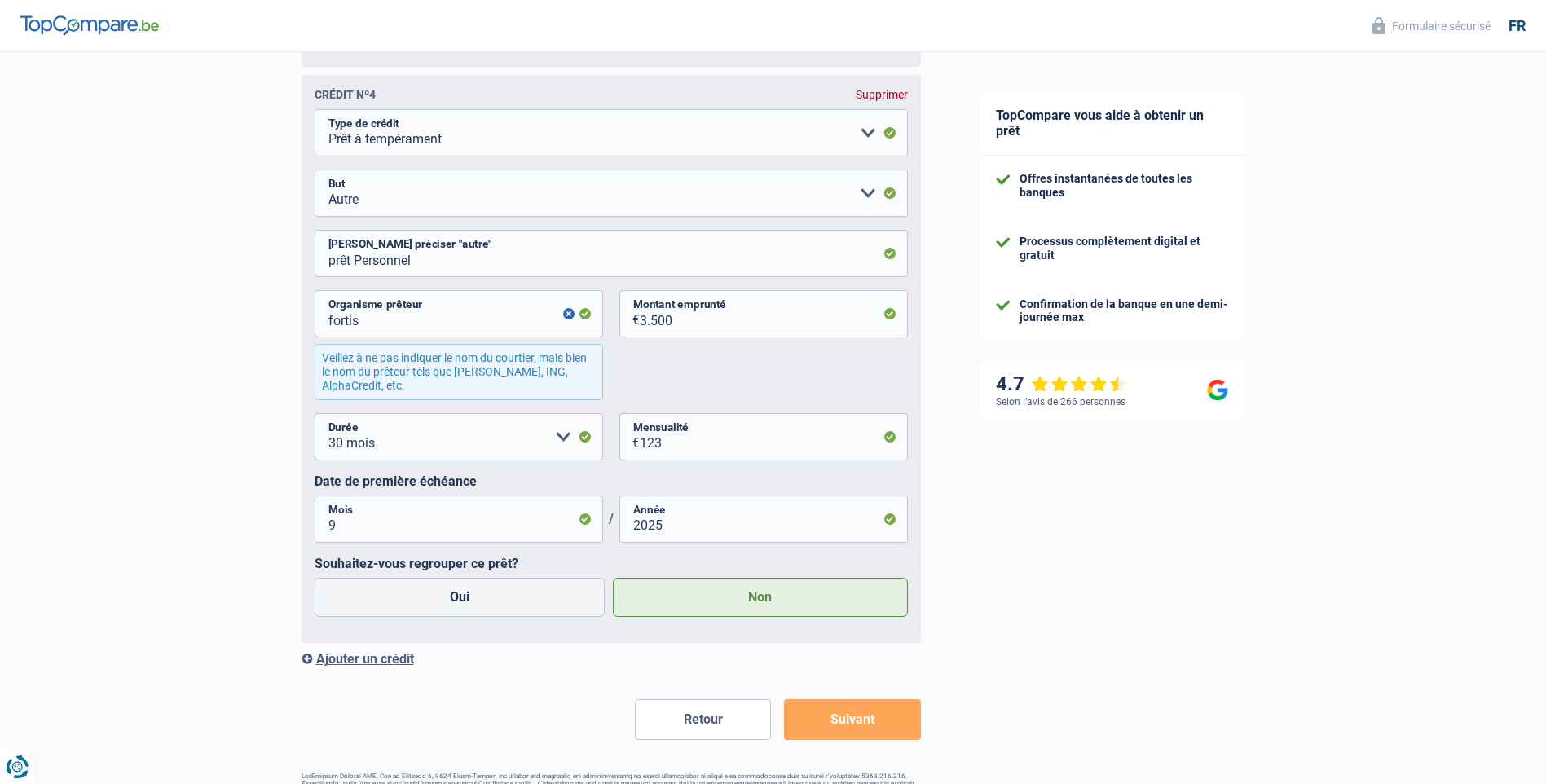
scroll to position [3918, 0]
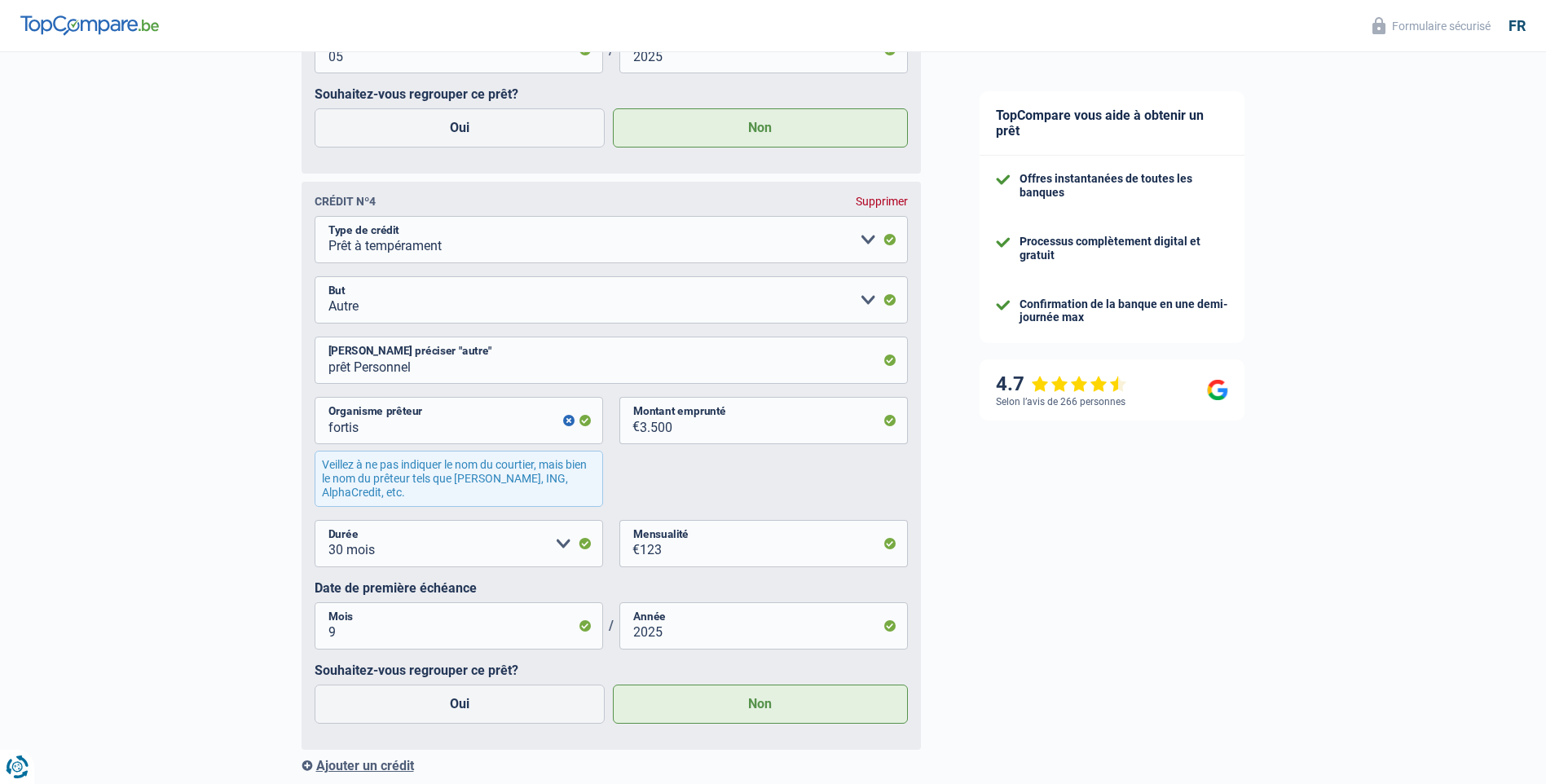
click at [881, 206] on div "Supprimer" at bounding box center [881, 201] width 52 height 13
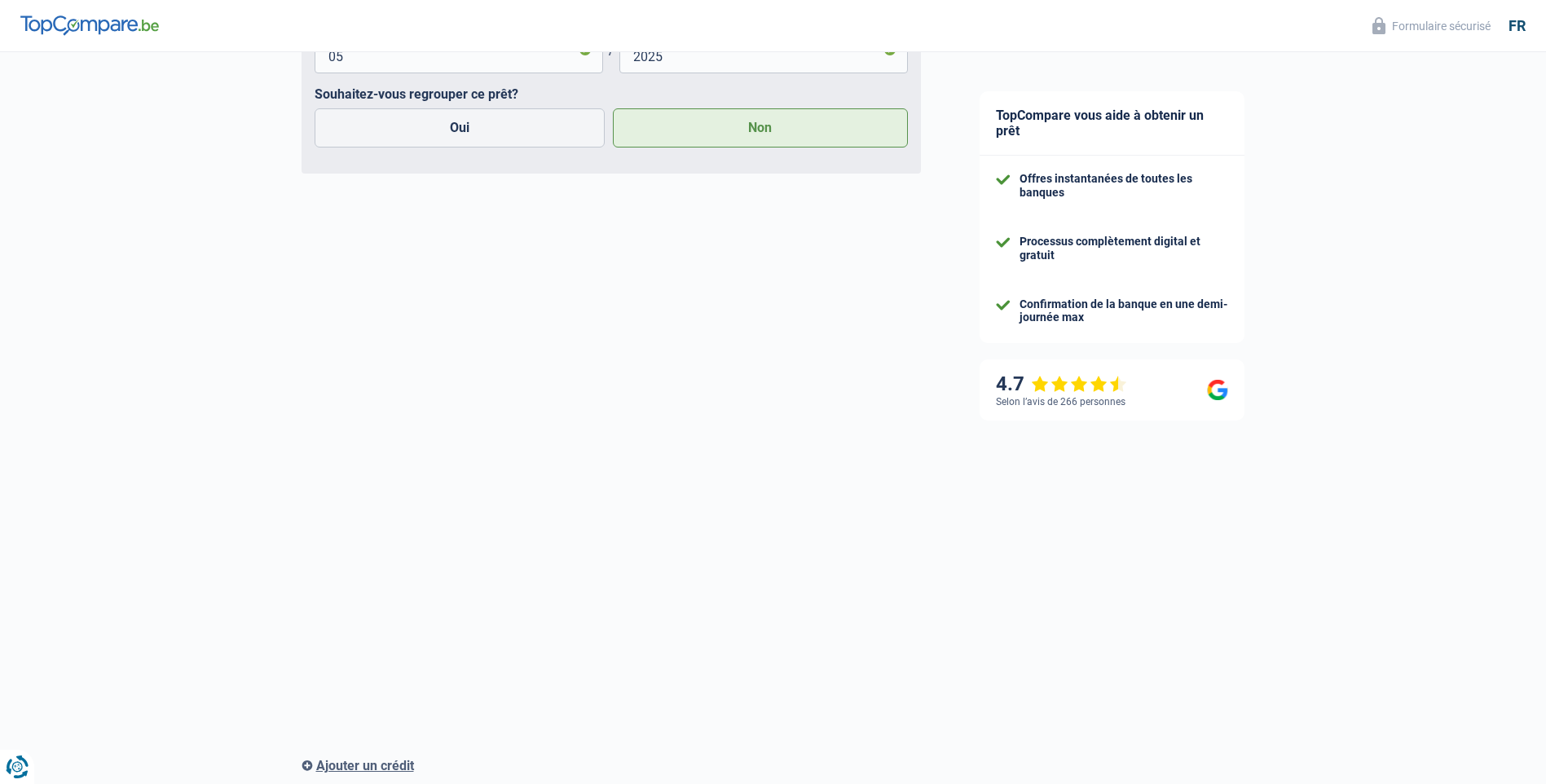
scroll to position [3505, 0]
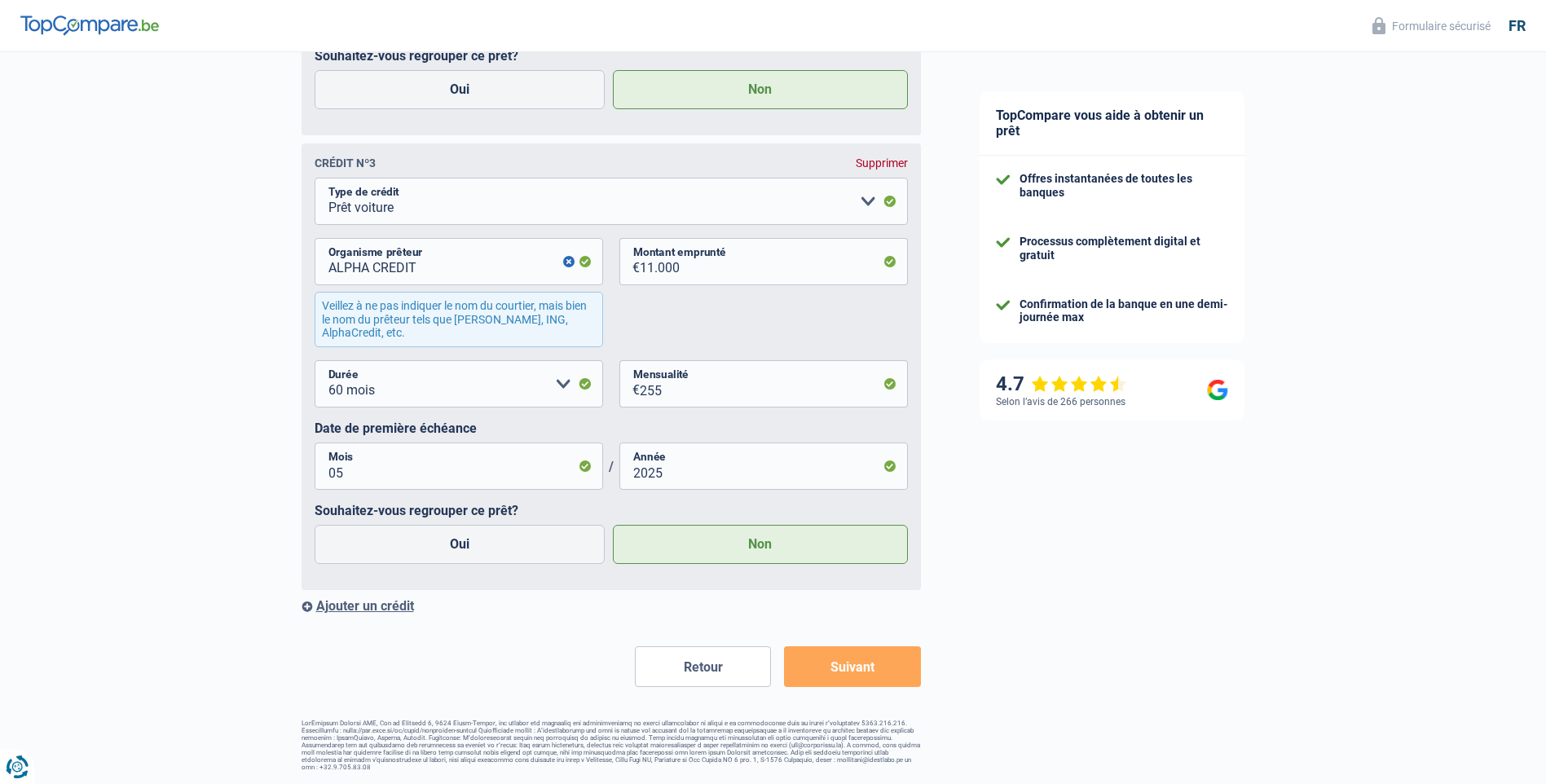
click at [874, 669] on button "Suivant" at bounding box center [853, 666] width 137 height 41
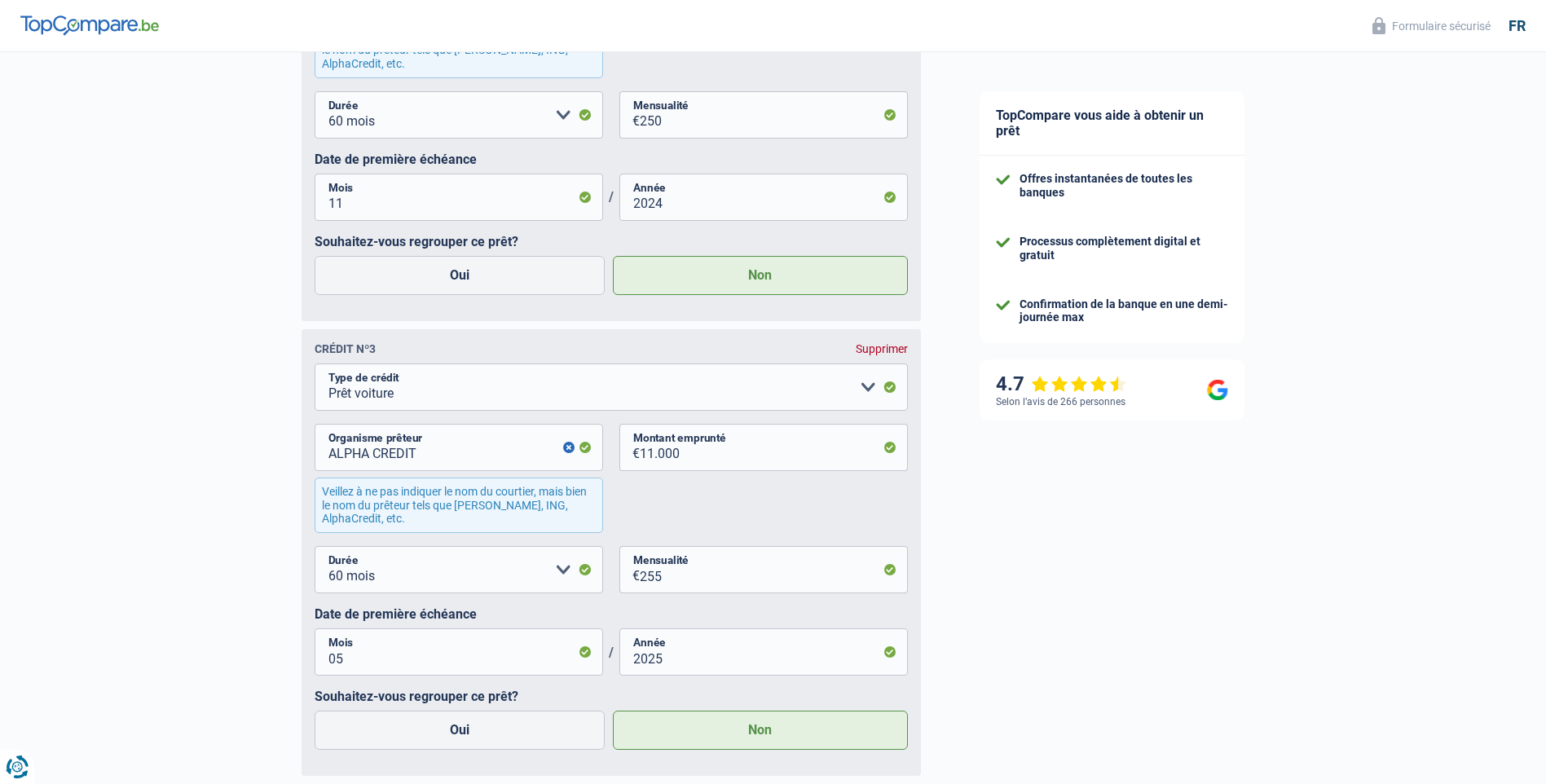
scroll to position [3260, 0]
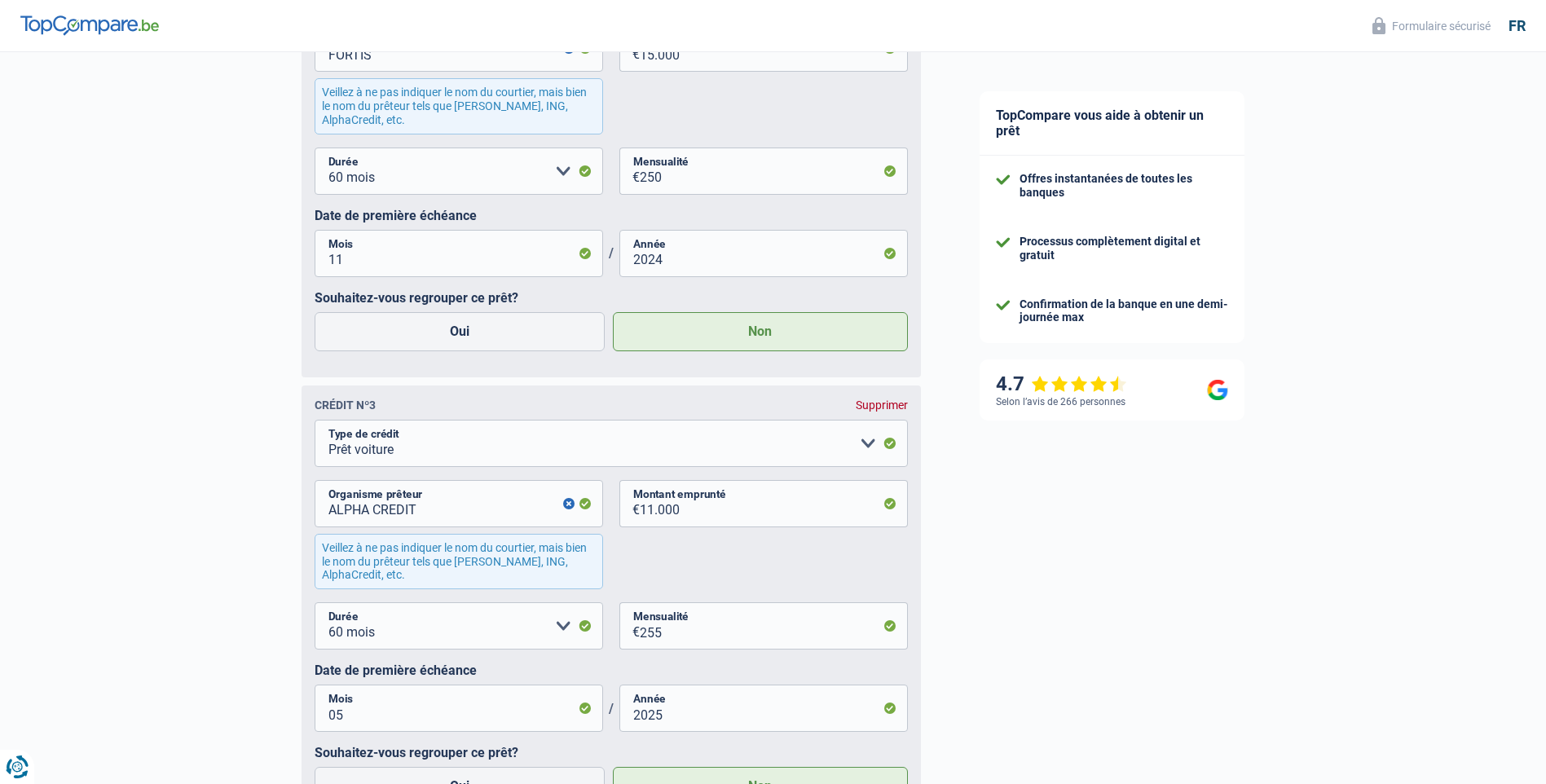
click at [895, 407] on div "Supprimer" at bounding box center [881, 405] width 52 height 13
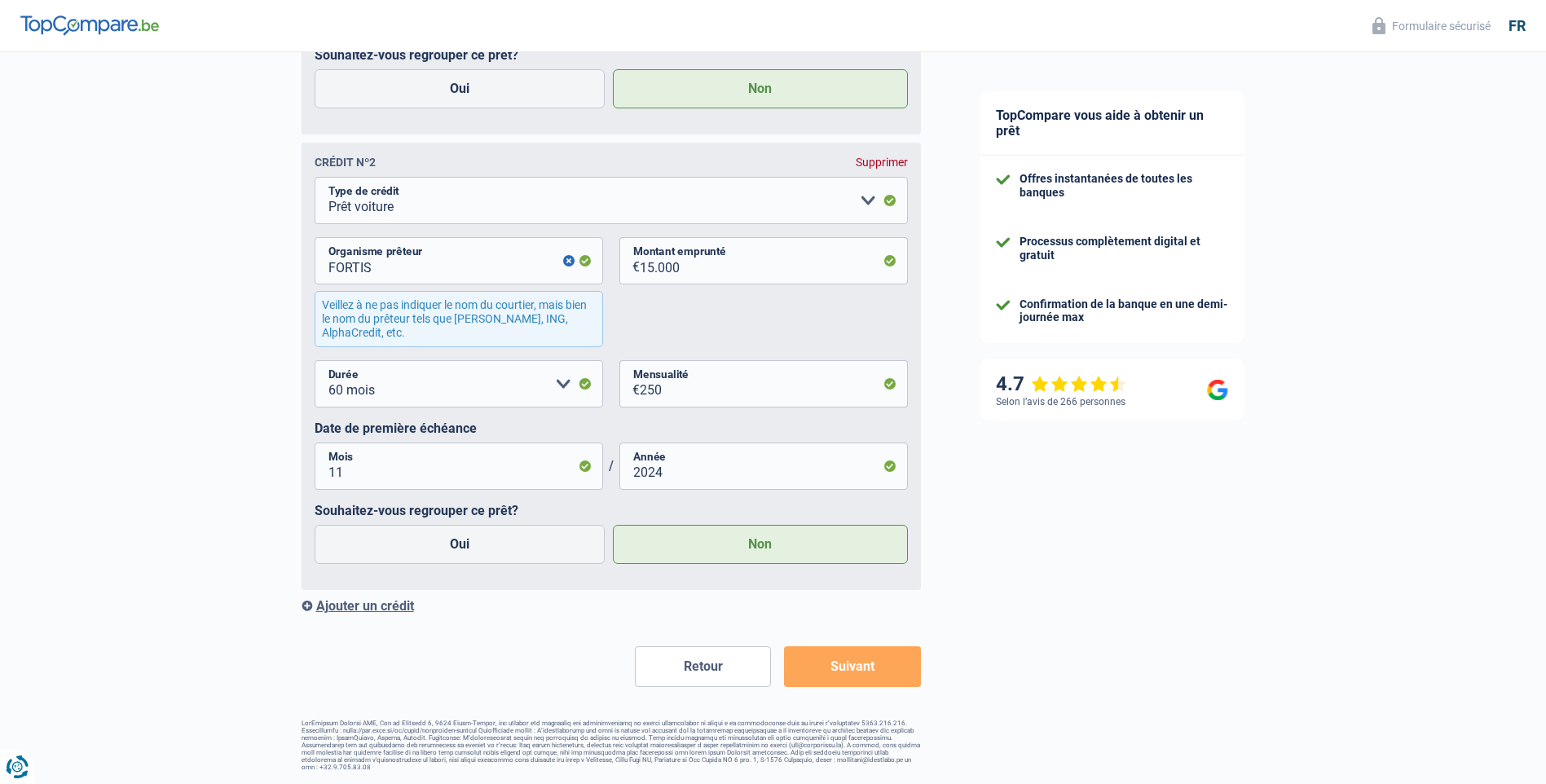
scroll to position [3049, 0]
click at [879, 163] on div "Supprimer" at bounding box center [881, 162] width 52 height 13
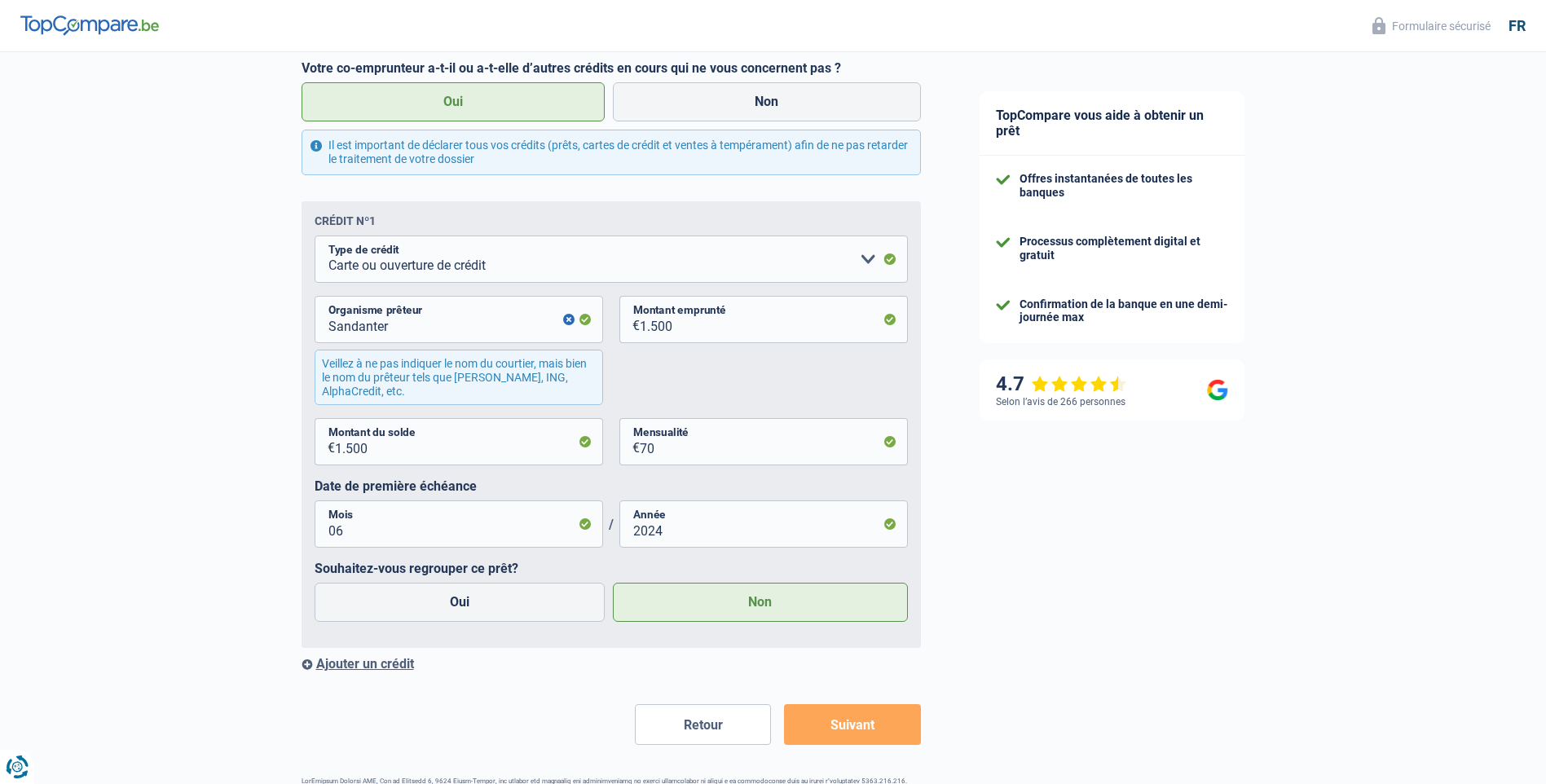
scroll to position [2593, 0]
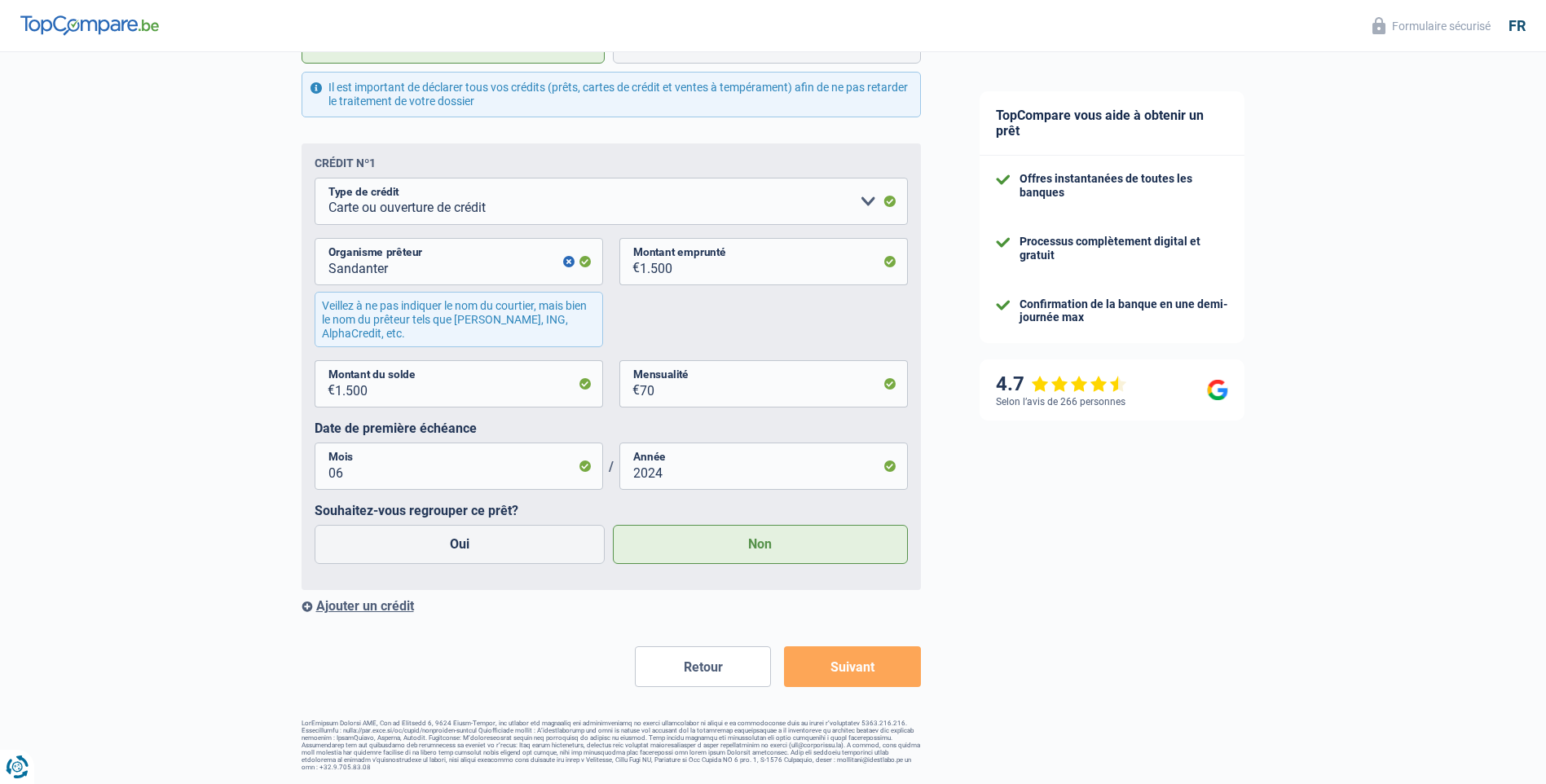
click at [869, 660] on button "Suivant" at bounding box center [853, 666] width 137 height 41
click at [398, 269] on input "Sandanter" at bounding box center [459, 262] width 288 height 47
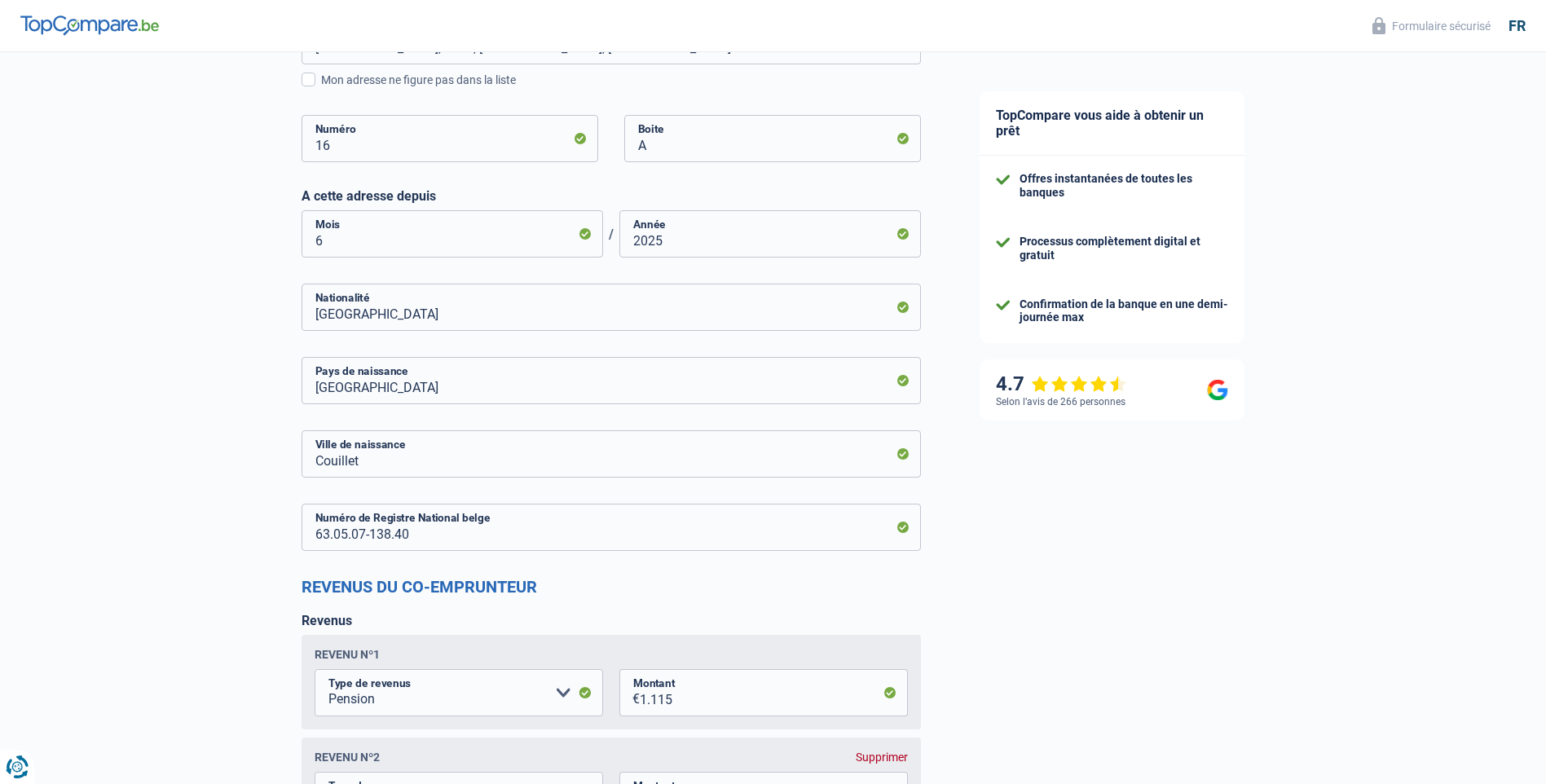
scroll to position [1956, 0]
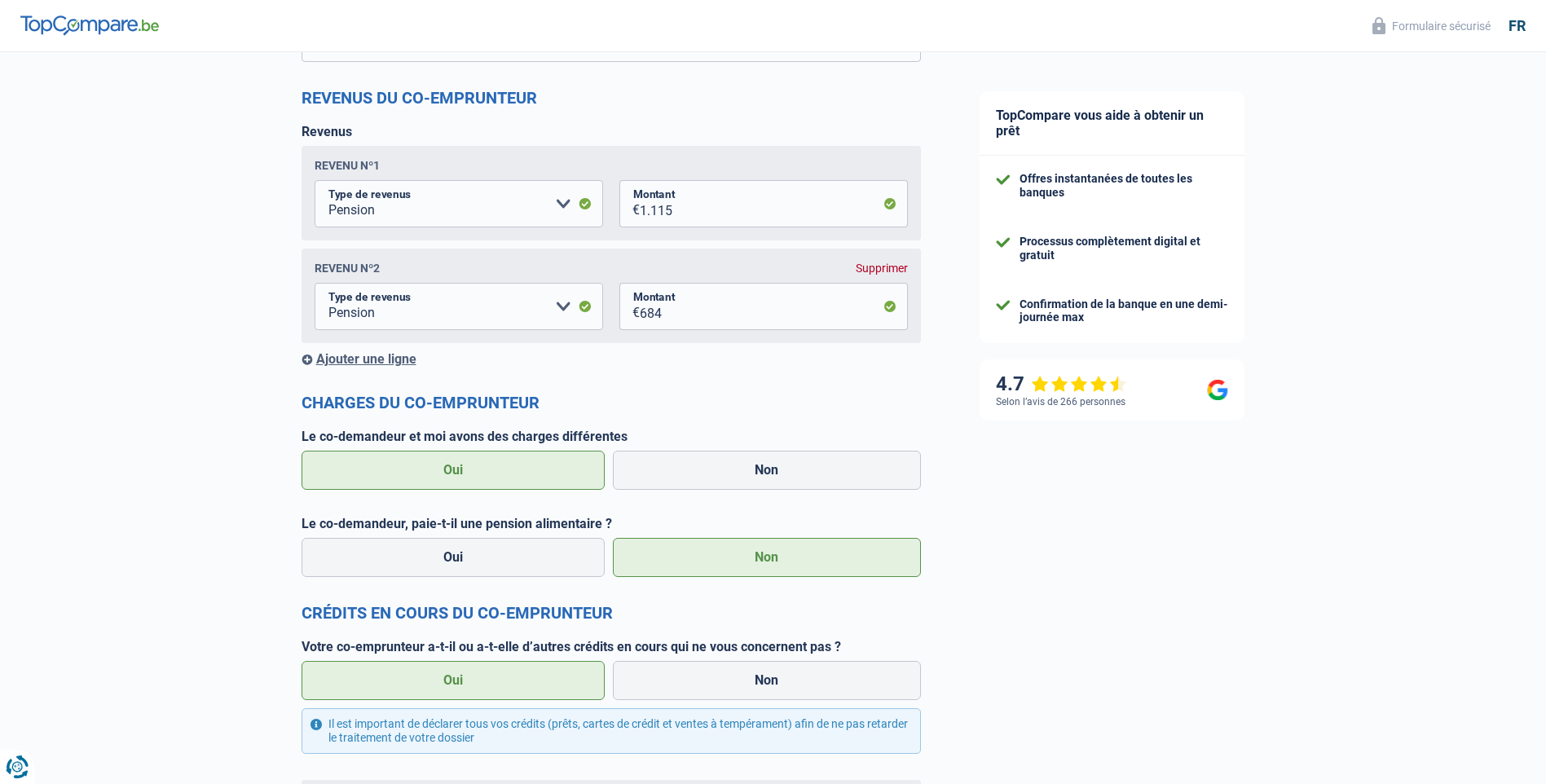
click at [880, 267] on div "Supprimer" at bounding box center [881, 268] width 52 height 13
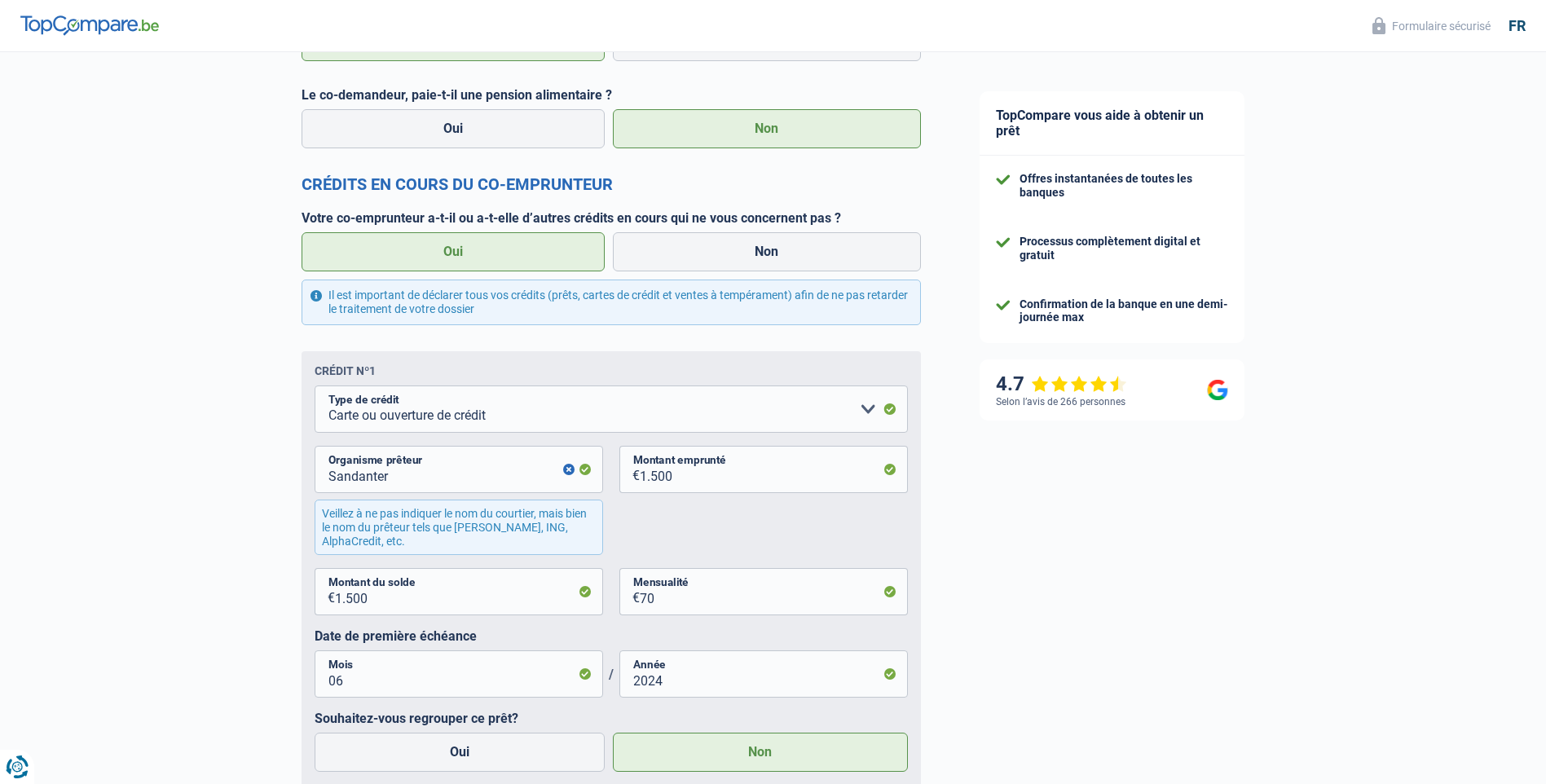
scroll to position [2489, 0]
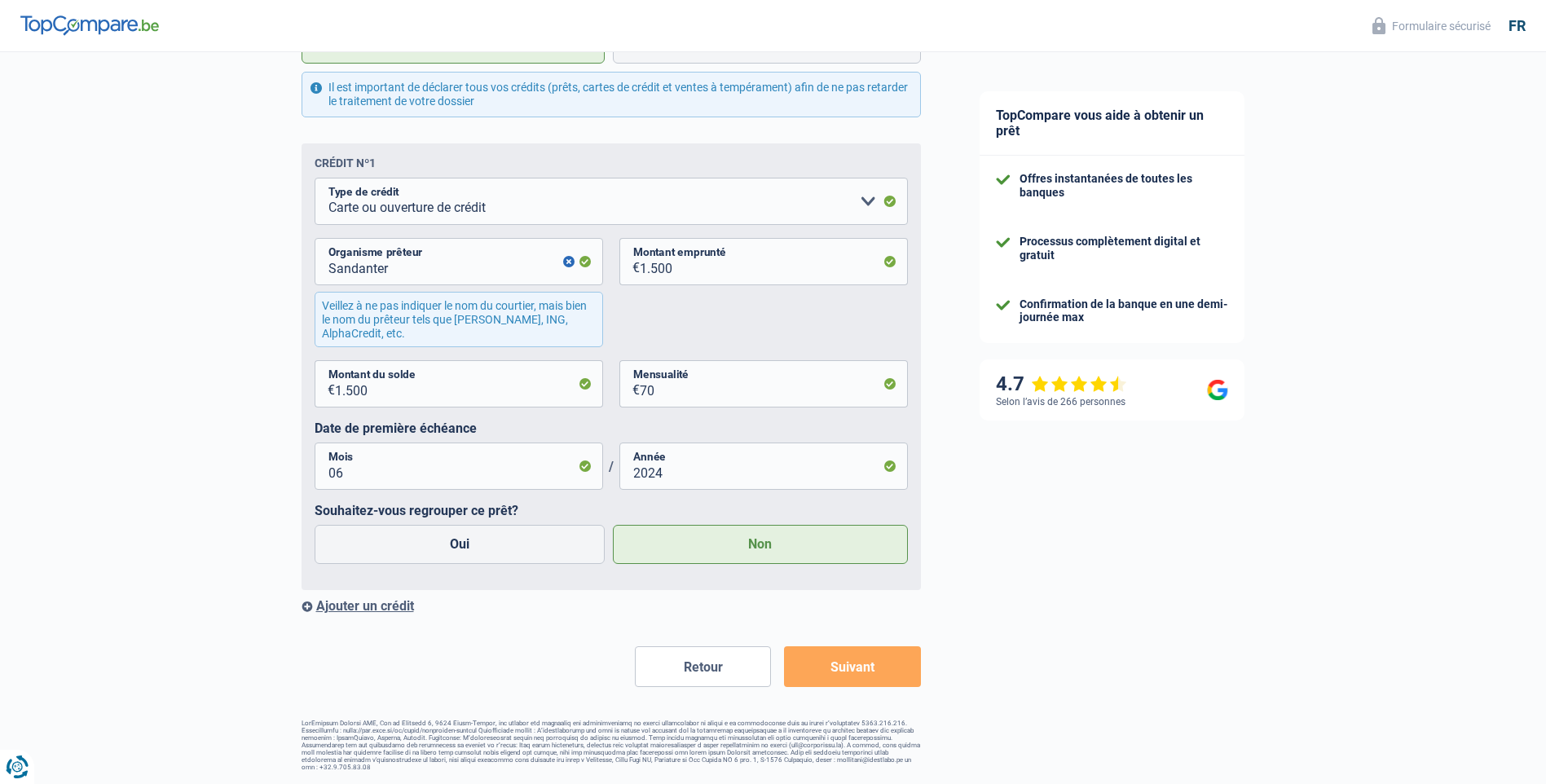
click at [698, 676] on button "Retour" at bounding box center [704, 666] width 137 height 41
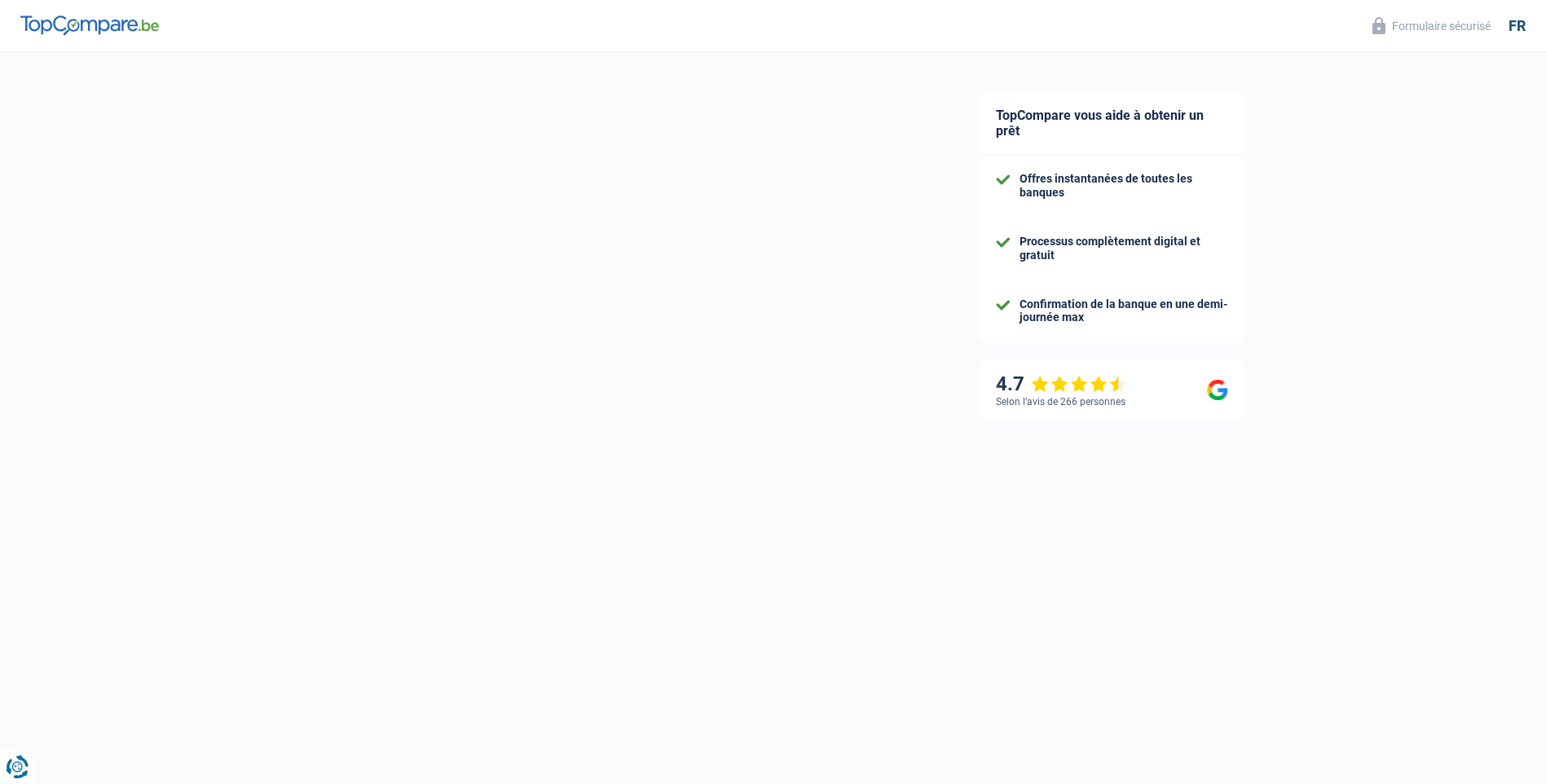
select select "unemployment"
select select "alimony"
select select "cardOrCredit"
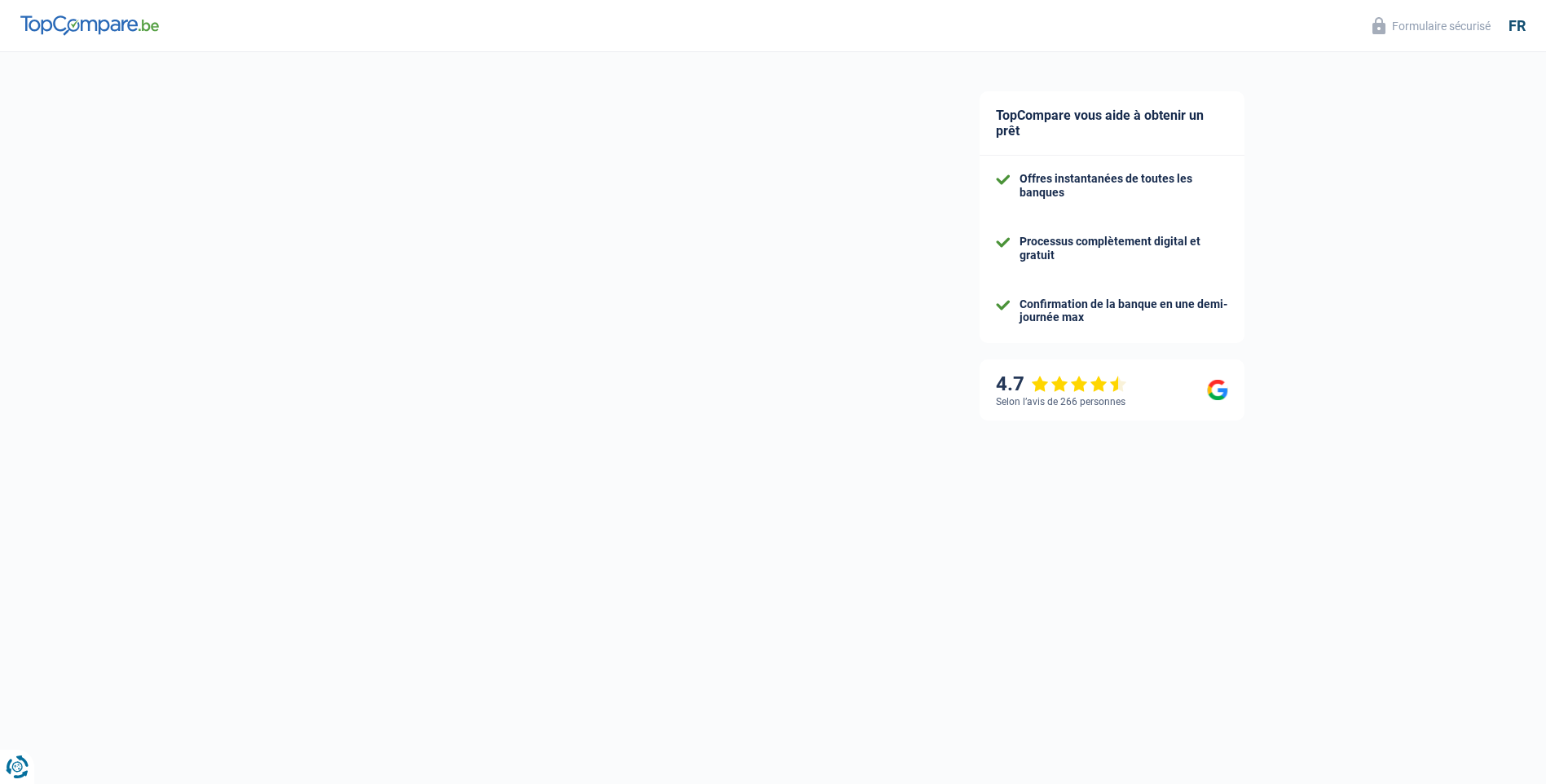
select select "cardOrCredit"
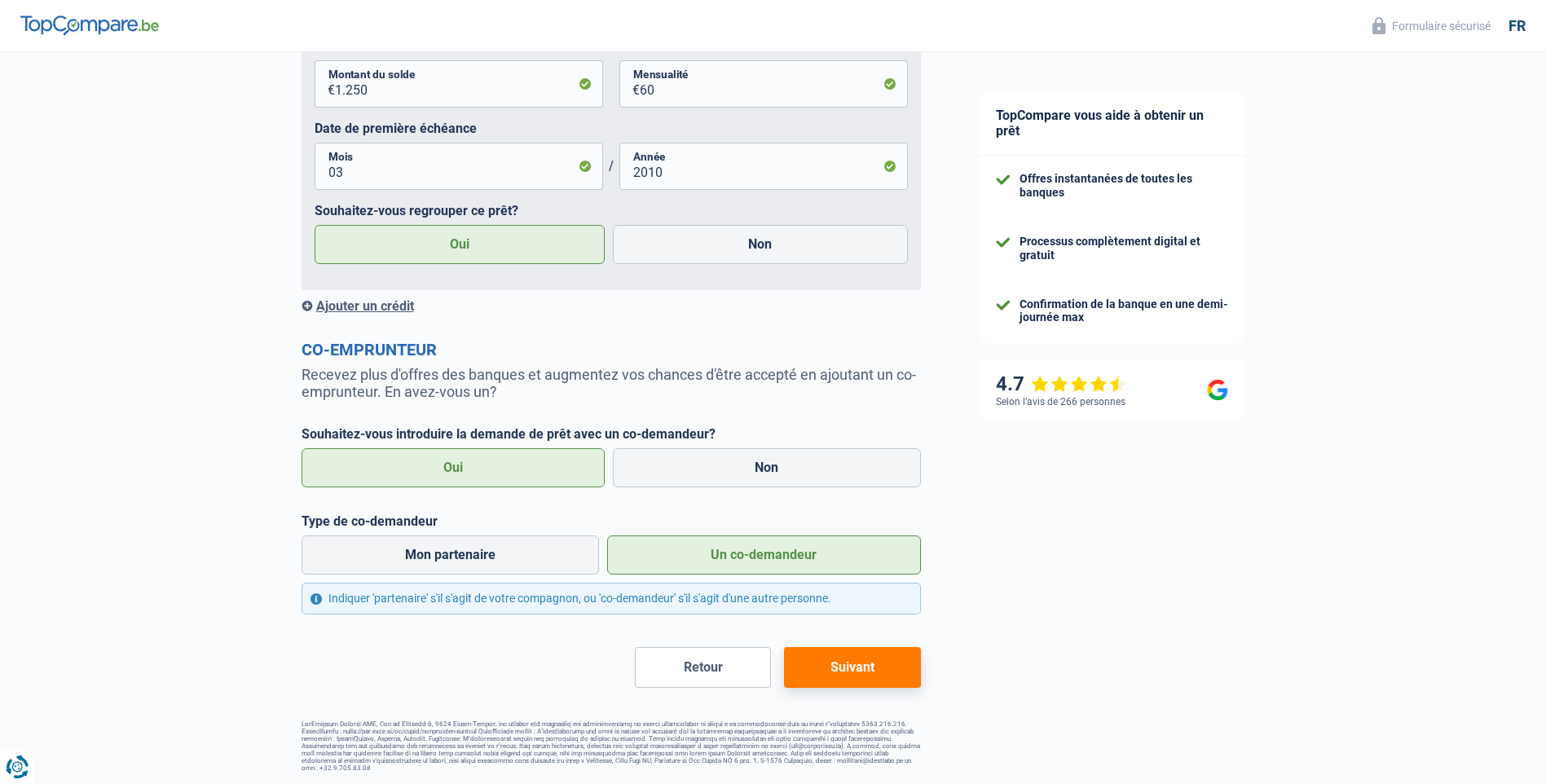
scroll to position [2166, 0]
click at [776, 466] on label "Non" at bounding box center [766, 466] width 308 height 39
click at [776, 466] on input "Non" at bounding box center [766, 466] width 308 height 39
radio input "true"
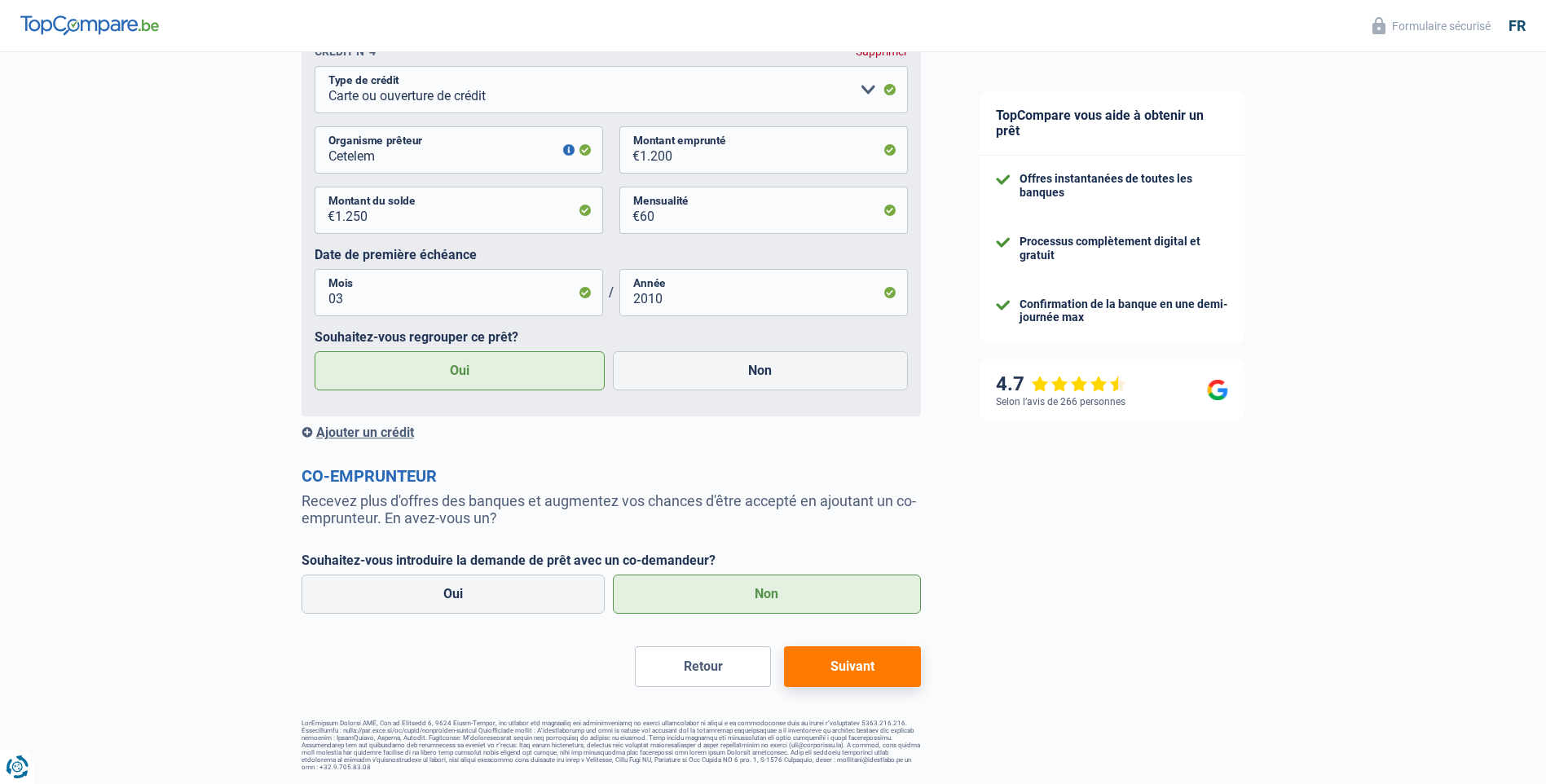
scroll to position [2038, 0]
click at [787, 595] on label "Non" at bounding box center [766, 593] width 308 height 39
click at [787, 595] on input "Non" at bounding box center [766, 593] width 308 height 39
click at [874, 666] on button "Suivant" at bounding box center [853, 666] width 137 height 41
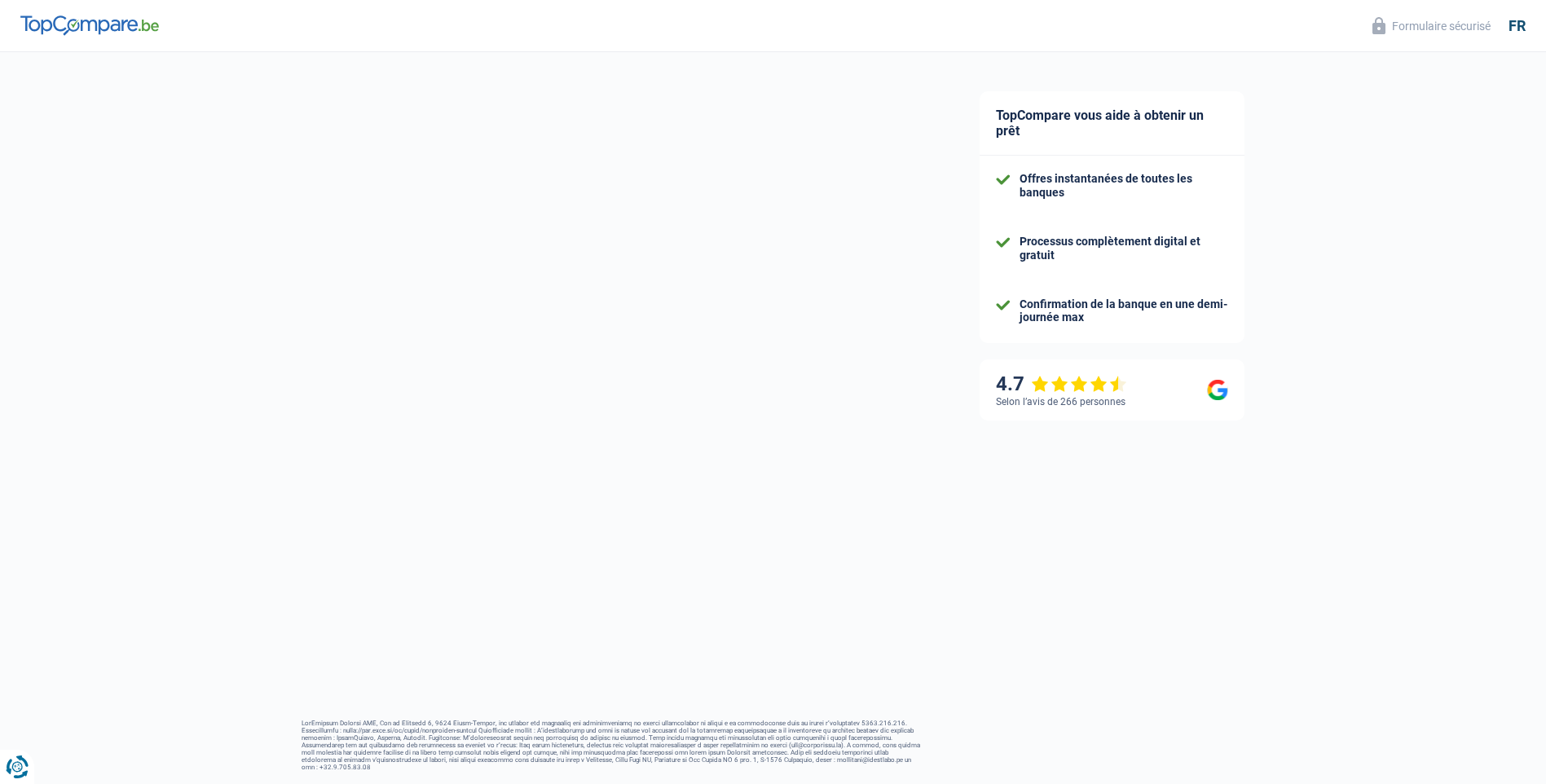
scroll to position [15, 0]
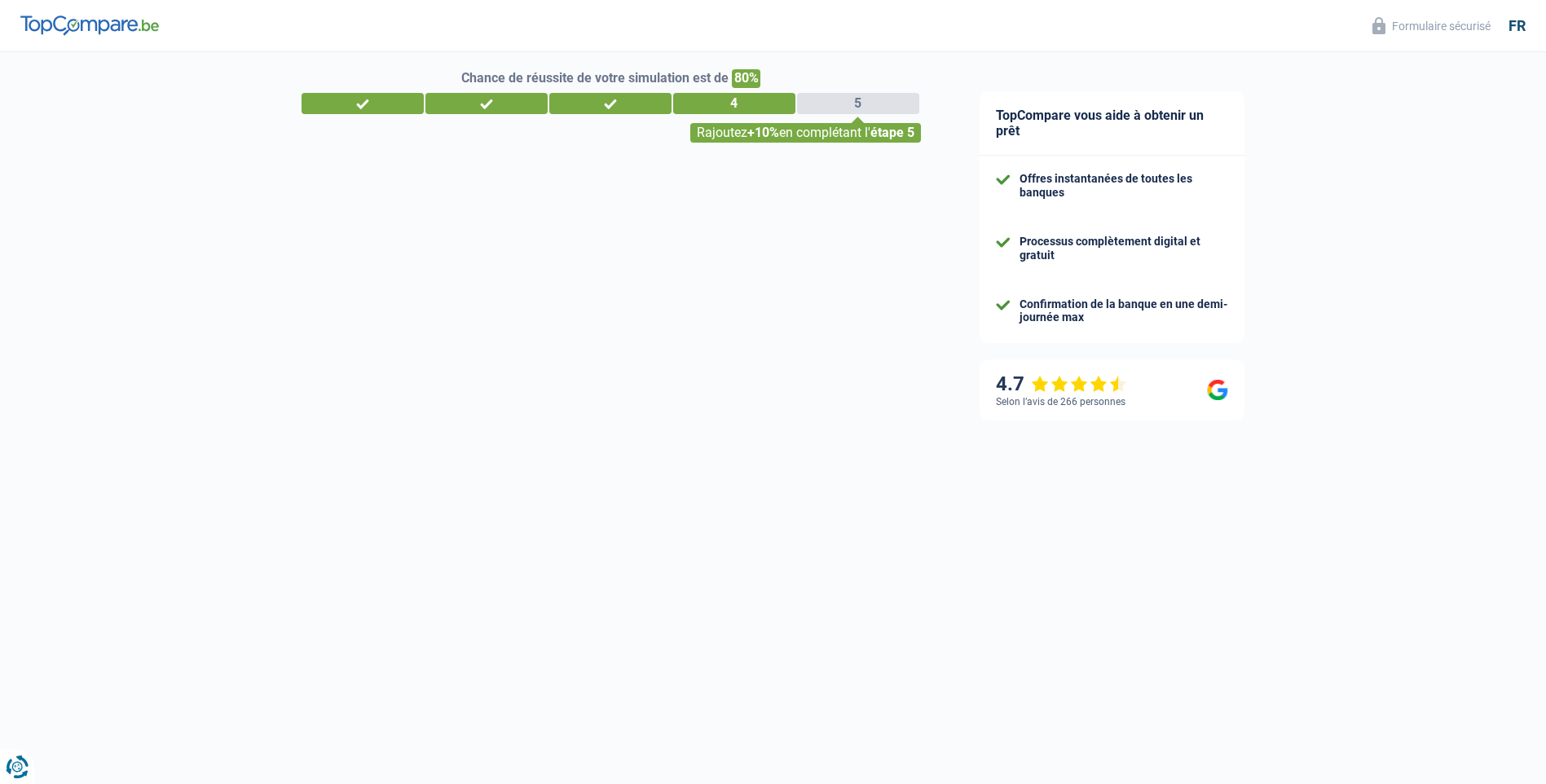
select select "refinancing"
select select "48"
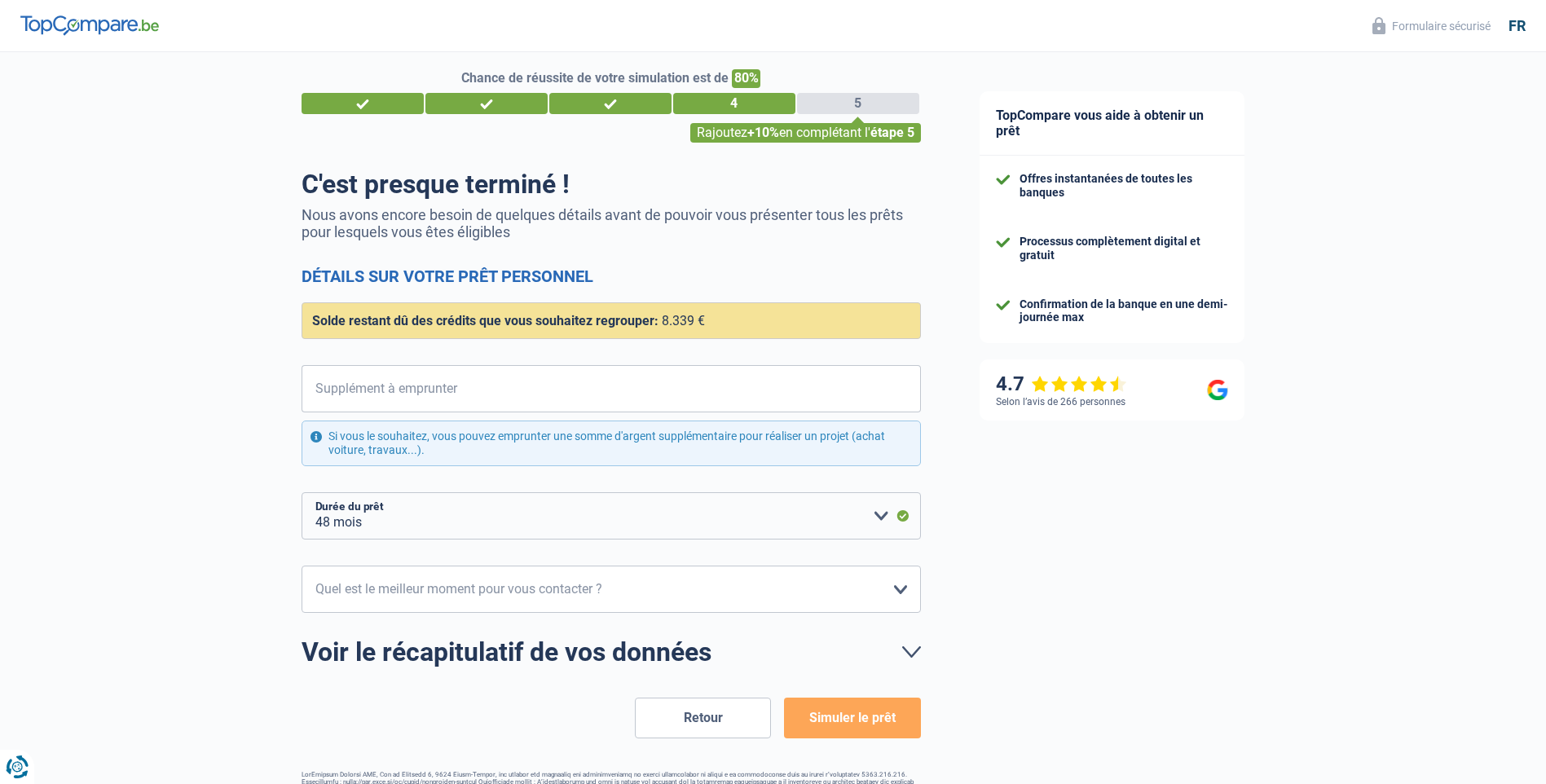
scroll to position [0, 0]
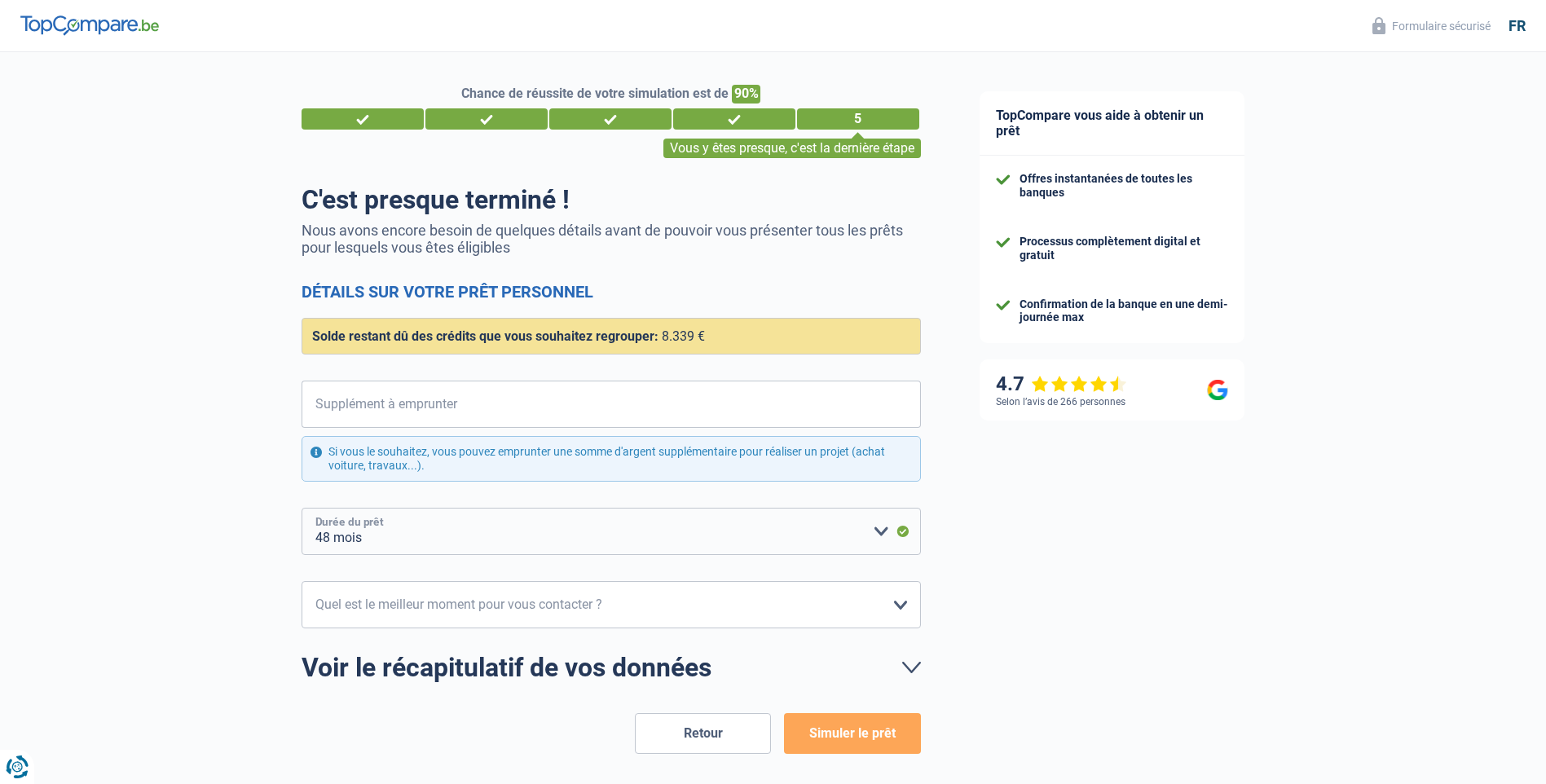
click at [879, 528] on select "12 mois 18 mois 24 mois 30 mois 36 mois 42 mois 48 mois Veuillez sélectionner u…" at bounding box center [611, 531] width 619 height 47
click at [302, 508] on select "12 mois 18 mois 24 mois 30 mois 36 mois 42 mois 48 mois Veuillez sélectionner u…" at bounding box center [611, 531] width 619 height 47
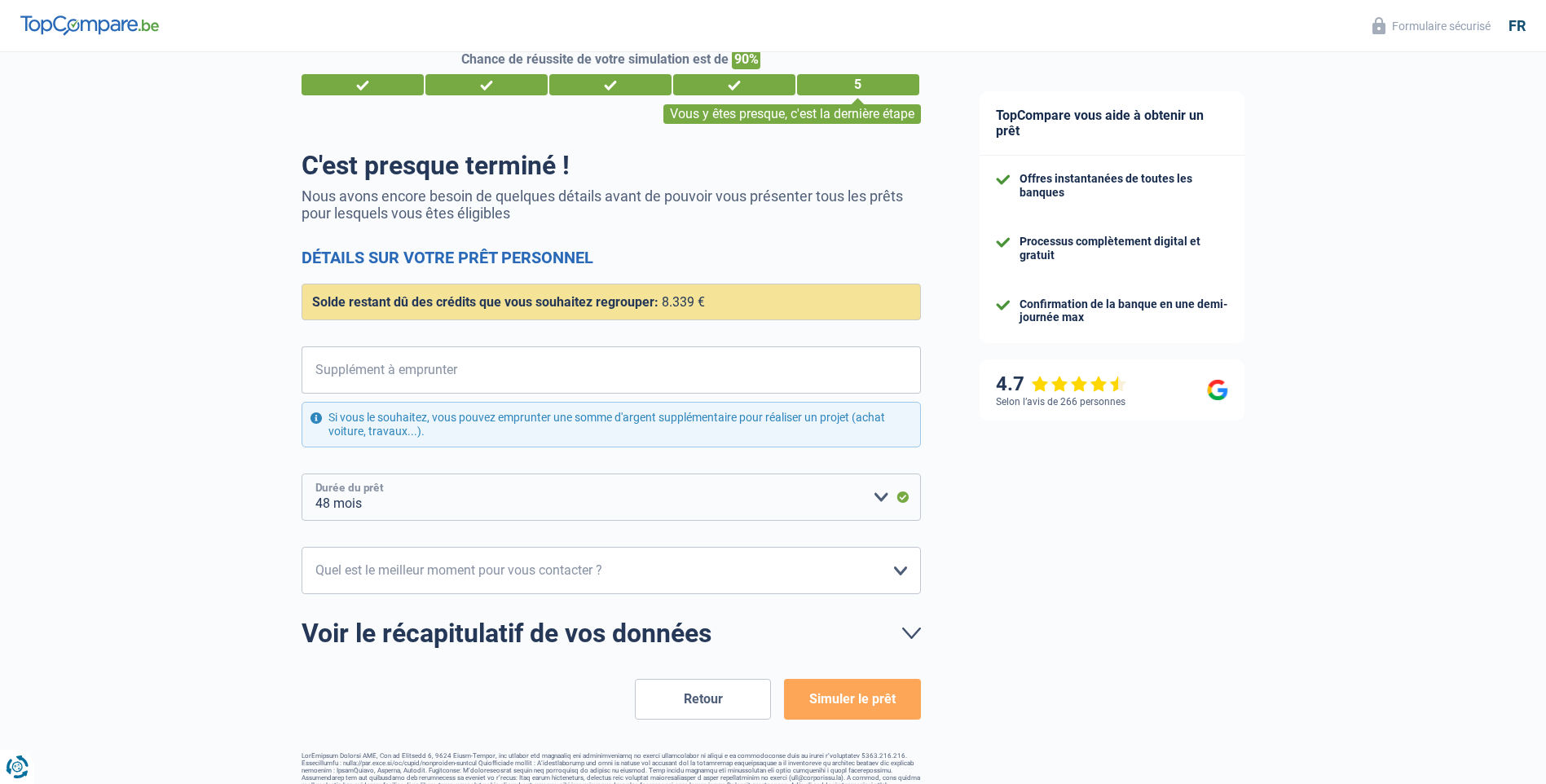
scroll to position [66, 0]
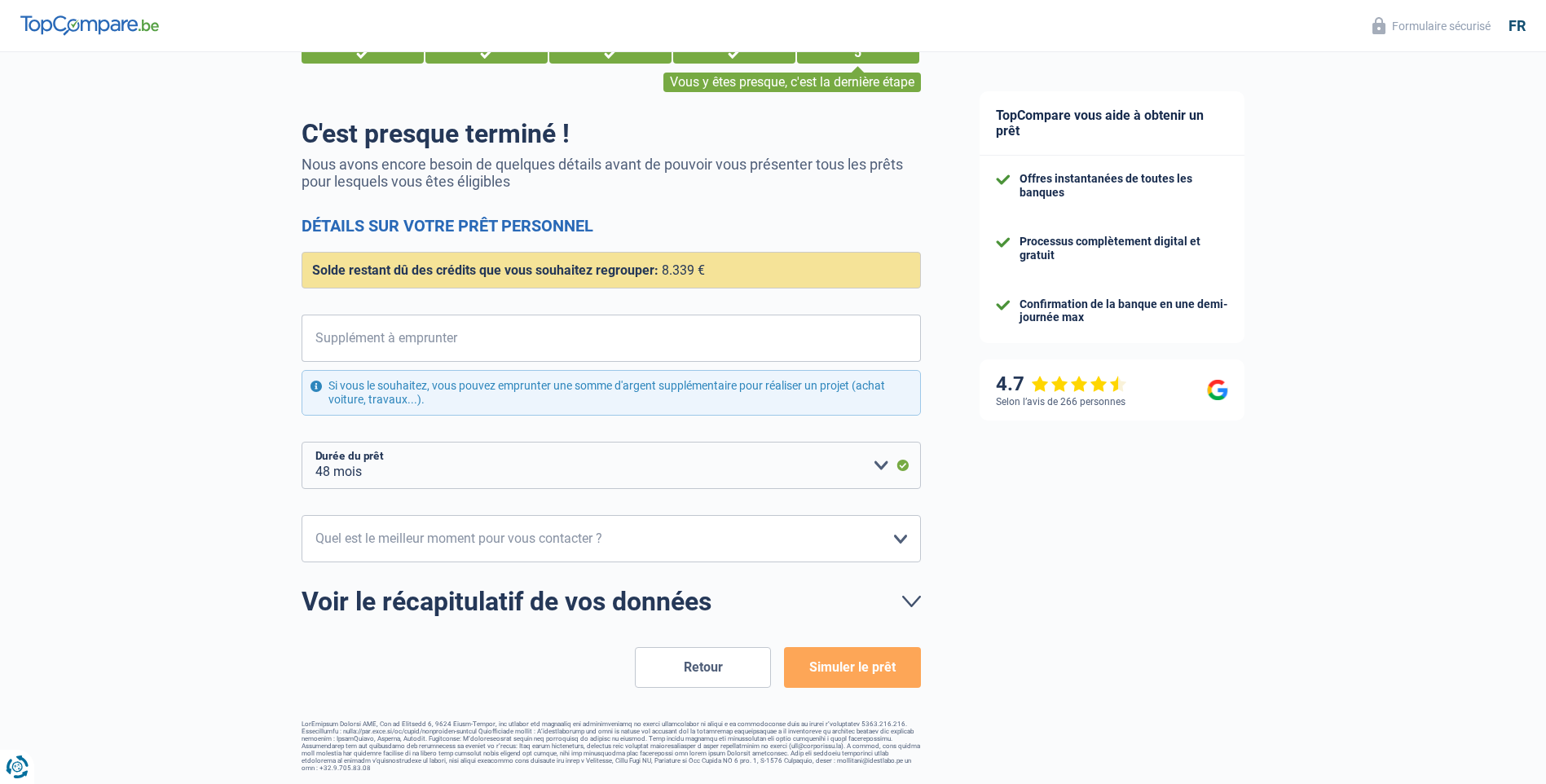
click at [914, 605] on link "Voir le récapitulatif de vos données" at bounding box center [611, 602] width 619 height 27
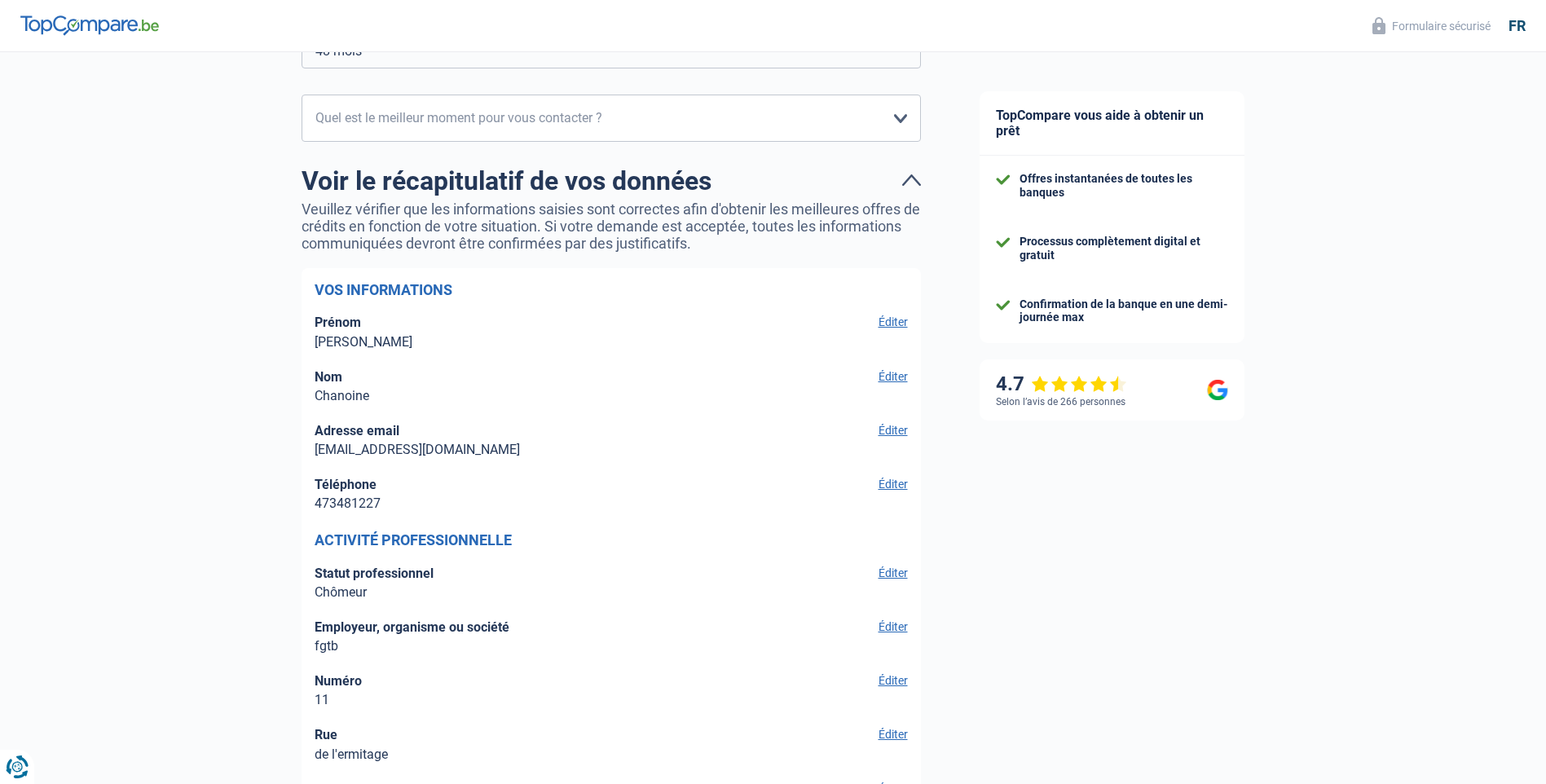
scroll to position [0, 0]
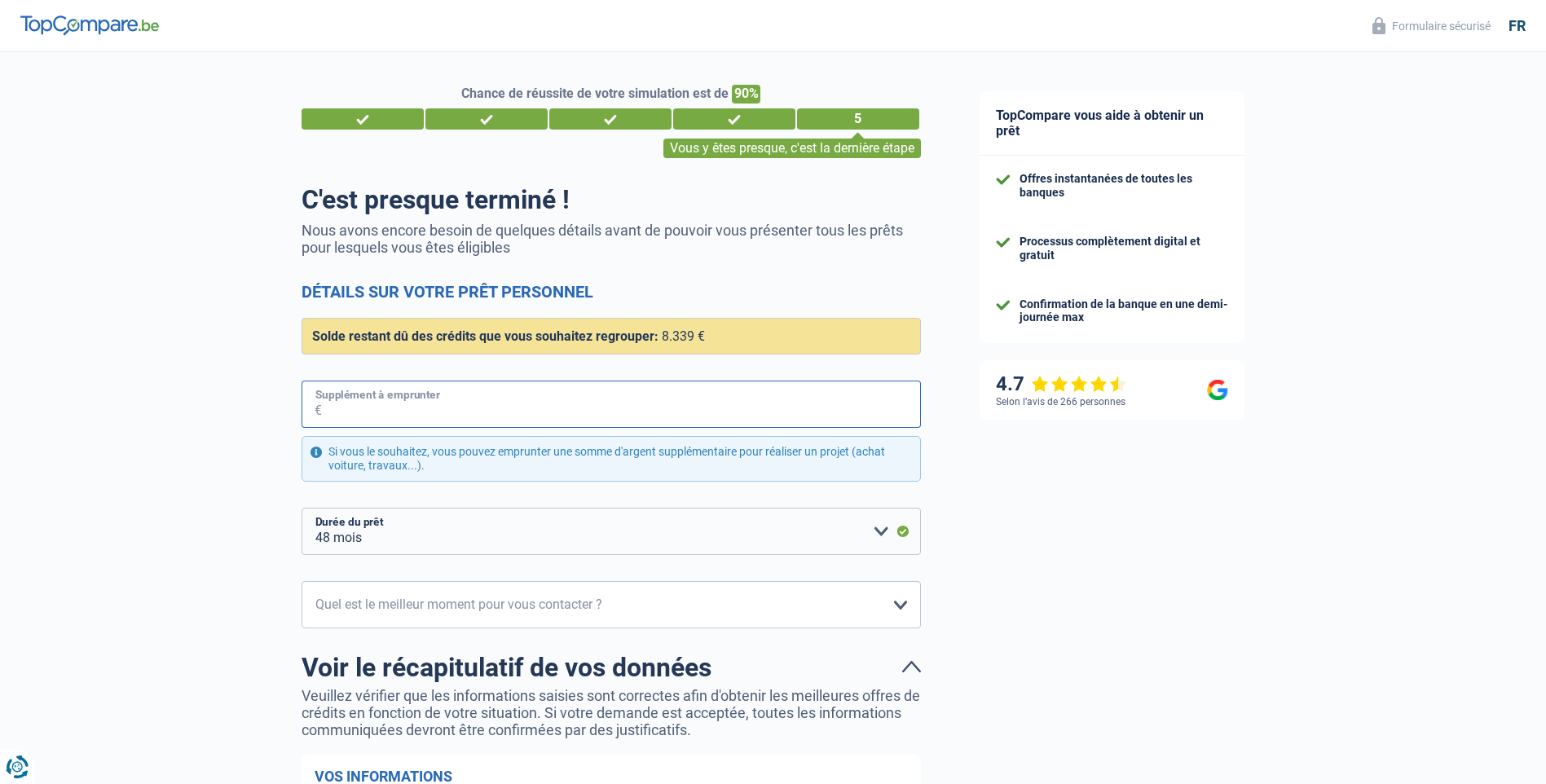
click at [489, 395] on input "Supplément à emprunter" at bounding box center [622, 404] width 599 height 47
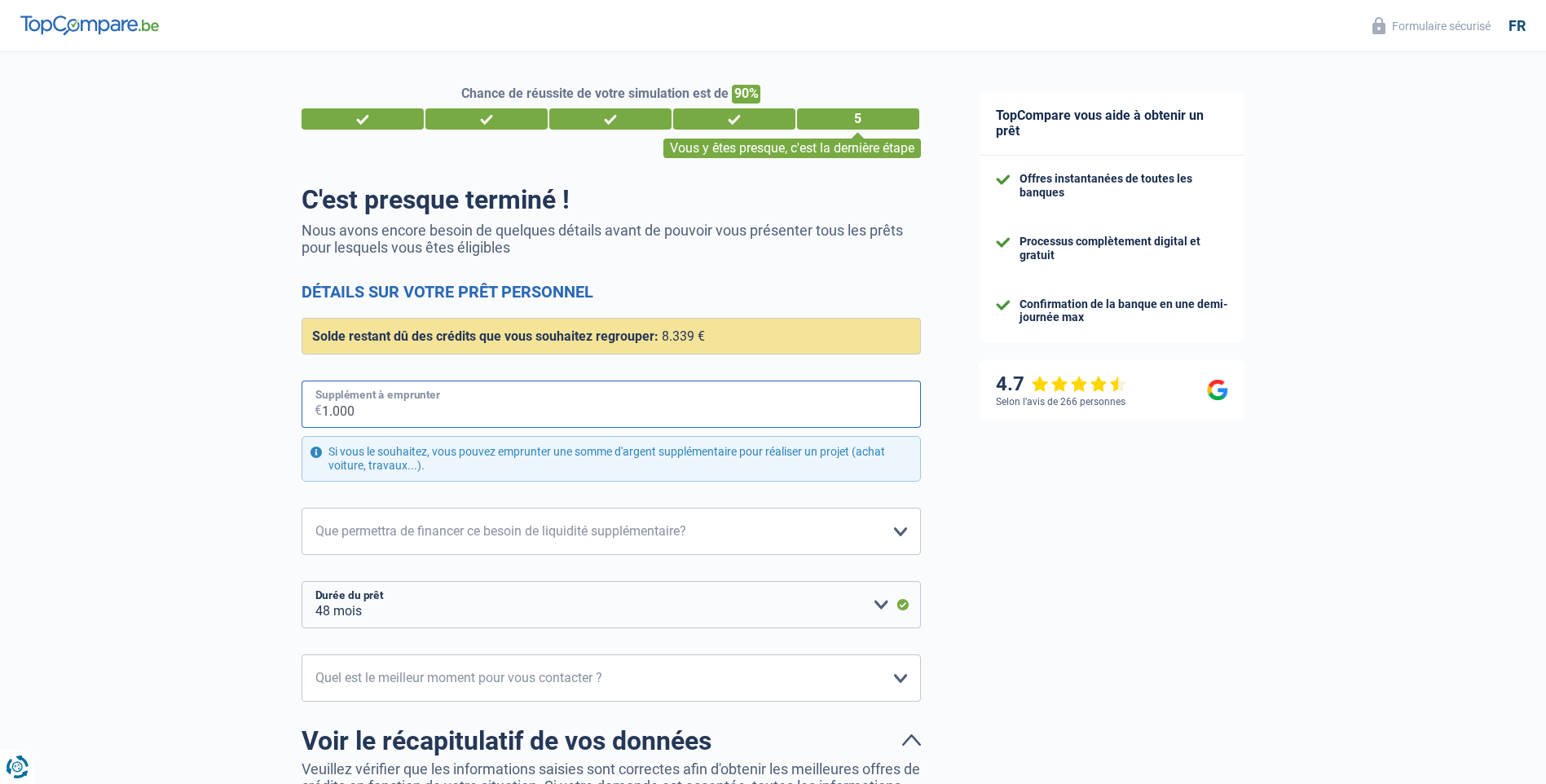
type input "10.000"
select select "84"
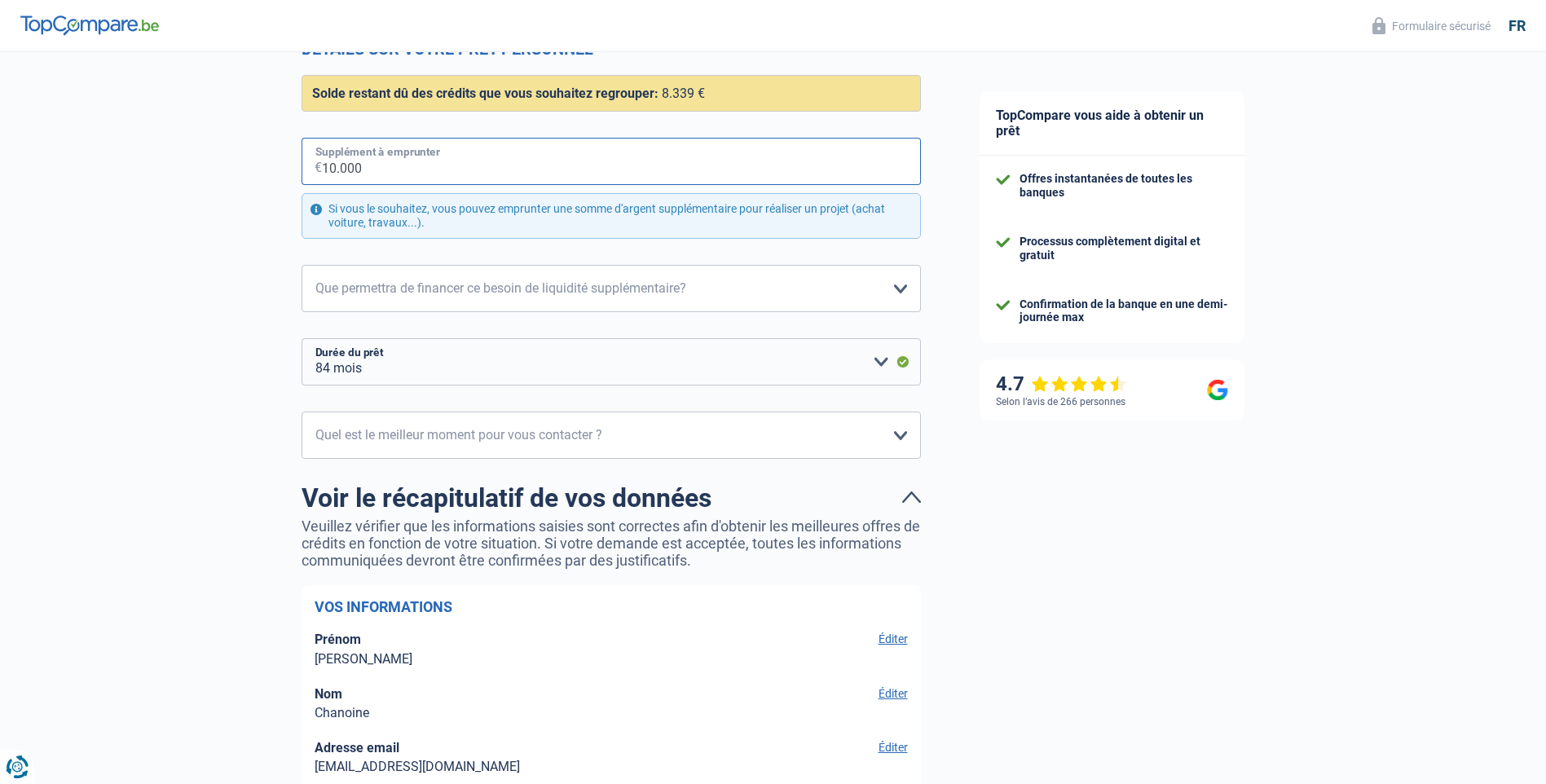
scroll to position [326, 0]
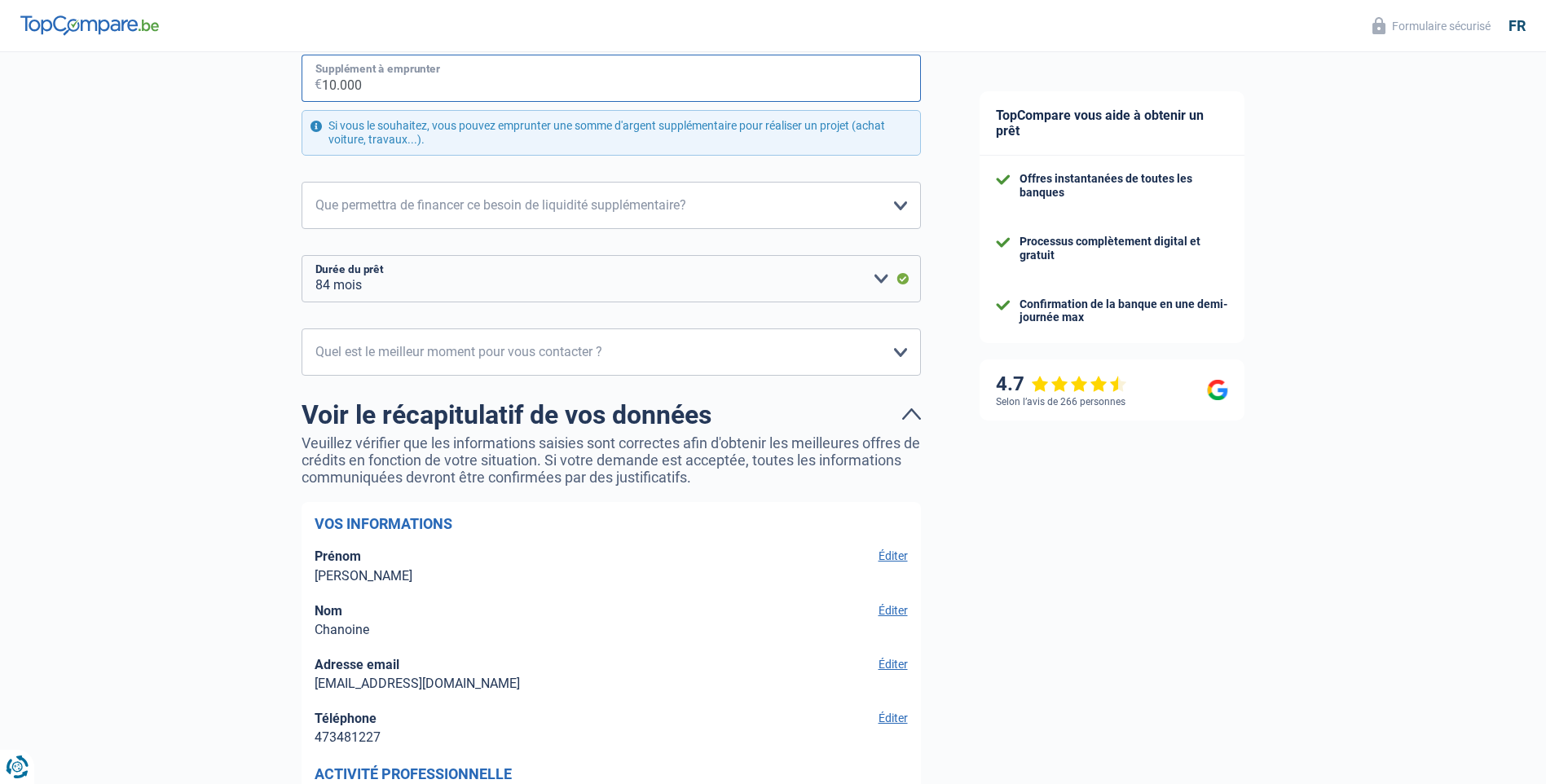
click at [335, 85] on input "10.000" at bounding box center [622, 79] width 599 height 47
type input "1.000"
select select "48"
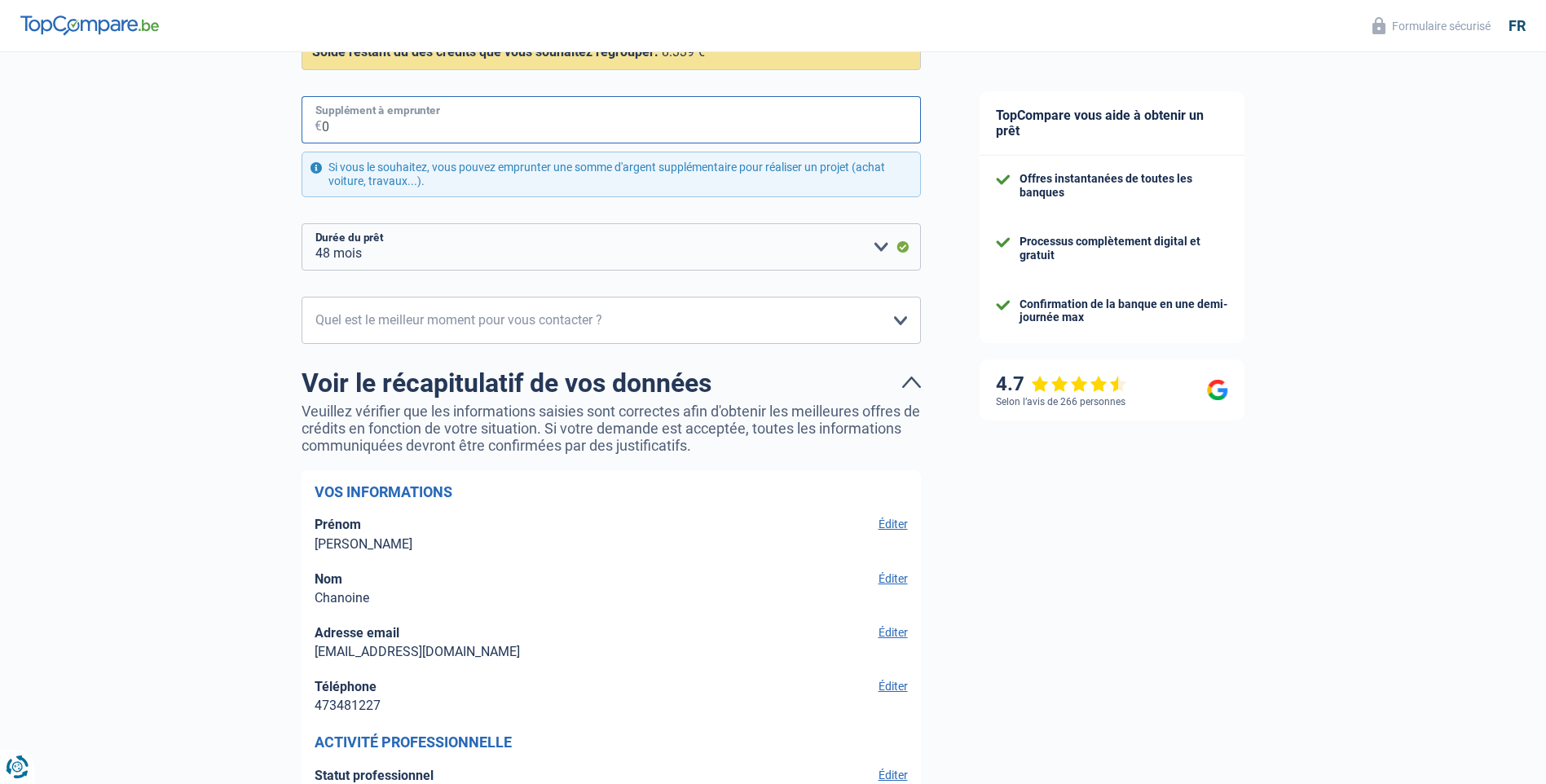
scroll to position [245, 0]
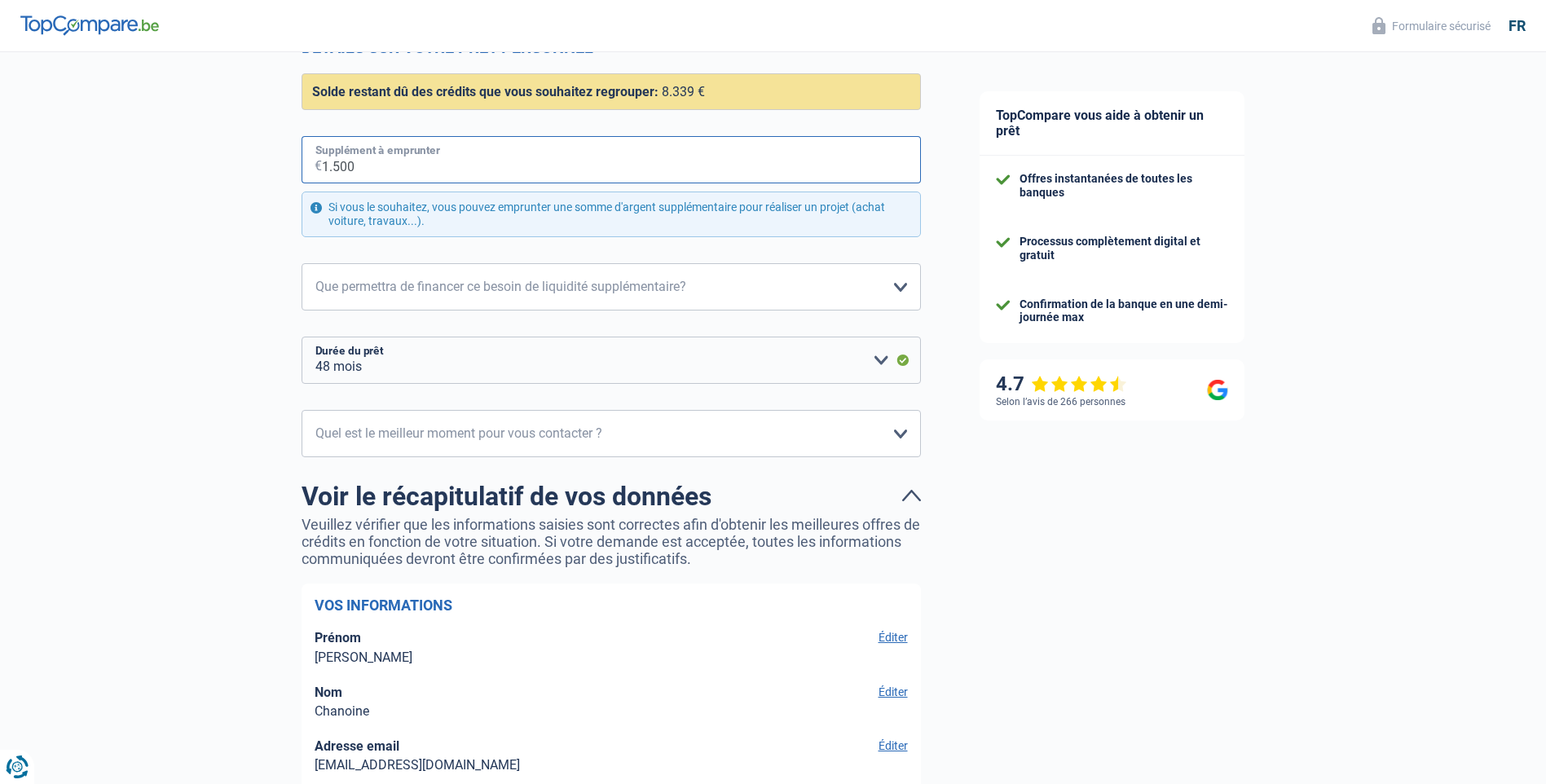
type input "15.000"
select select "120"
click at [407, 165] on input "15.000" at bounding box center [622, 160] width 599 height 47
click at [335, 167] on input "15.000" at bounding box center [622, 160] width 599 height 47
type input "1.000"
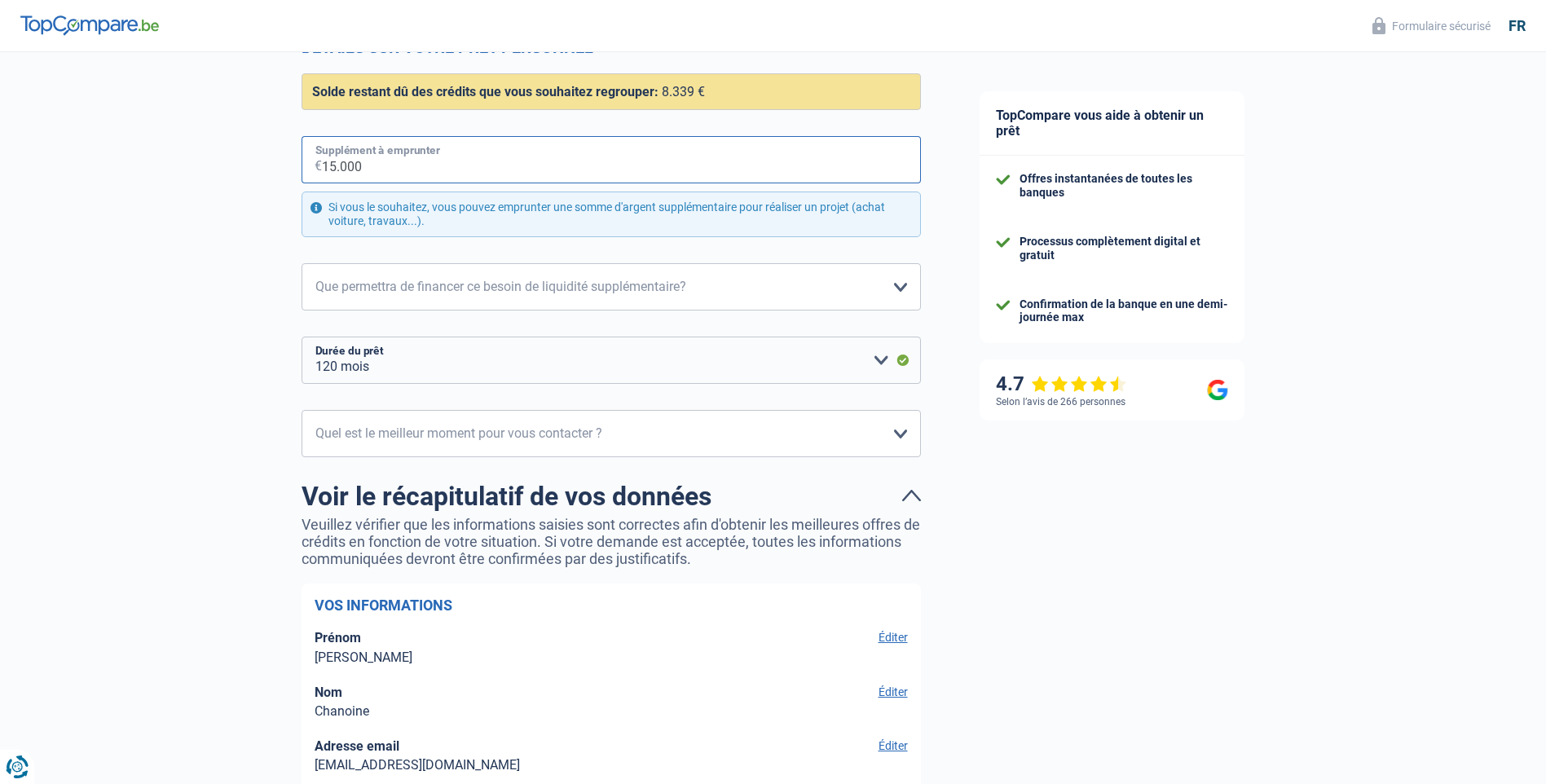
select select "48"
click at [879, 361] on select "12 mois 18 mois 24 mois 30 mois 36 mois 42 mois 48 mois 60 mois 72 mois 84 mois…" at bounding box center [611, 360] width 619 height 47
click at [302, 337] on select "12 mois 18 mois 24 mois 30 mois 36 mois 42 mois 48 mois 60 mois 72 mois 84 mois…" at bounding box center [611, 360] width 619 height 47
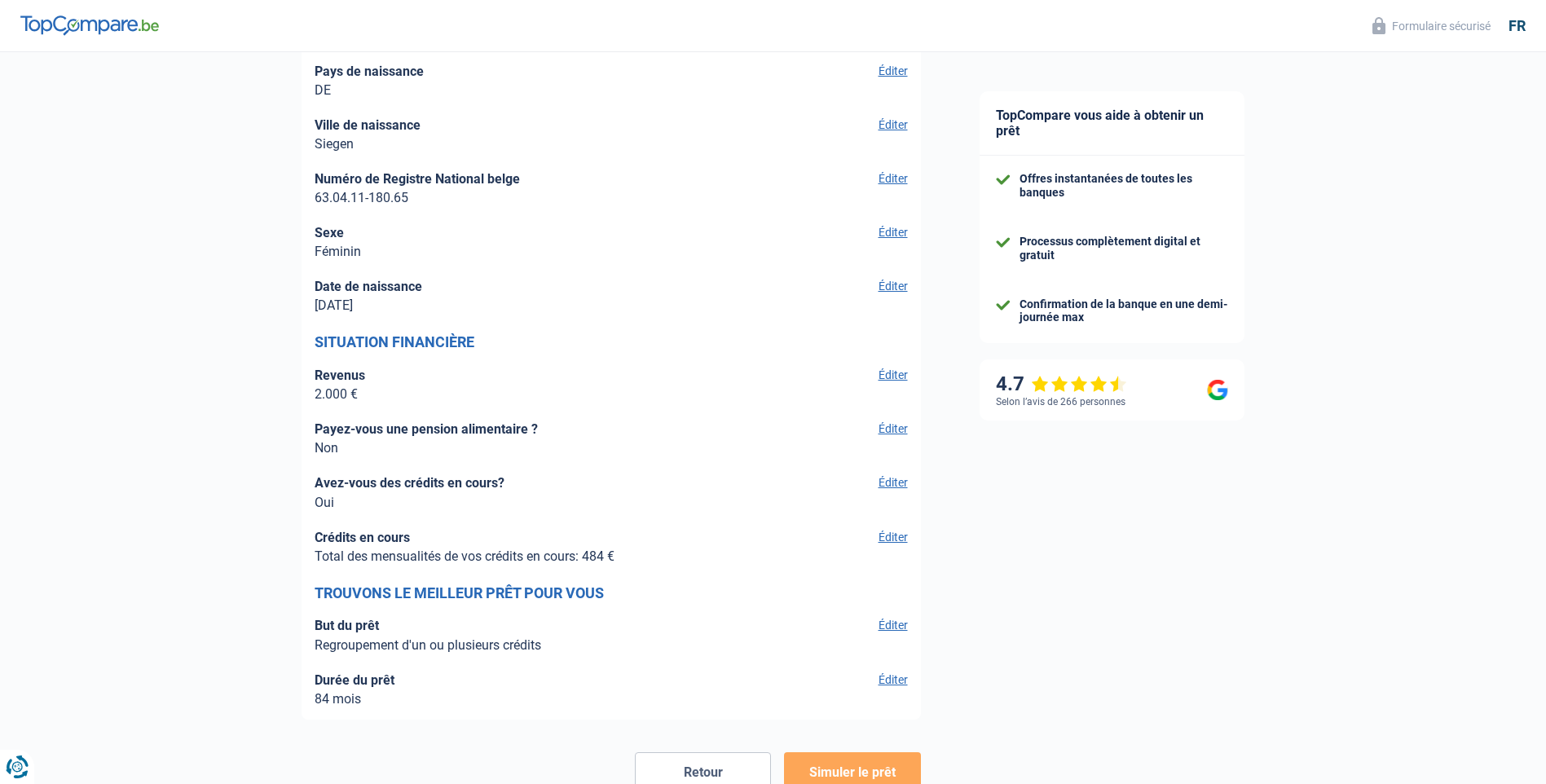
scroll to position [2352, 0]
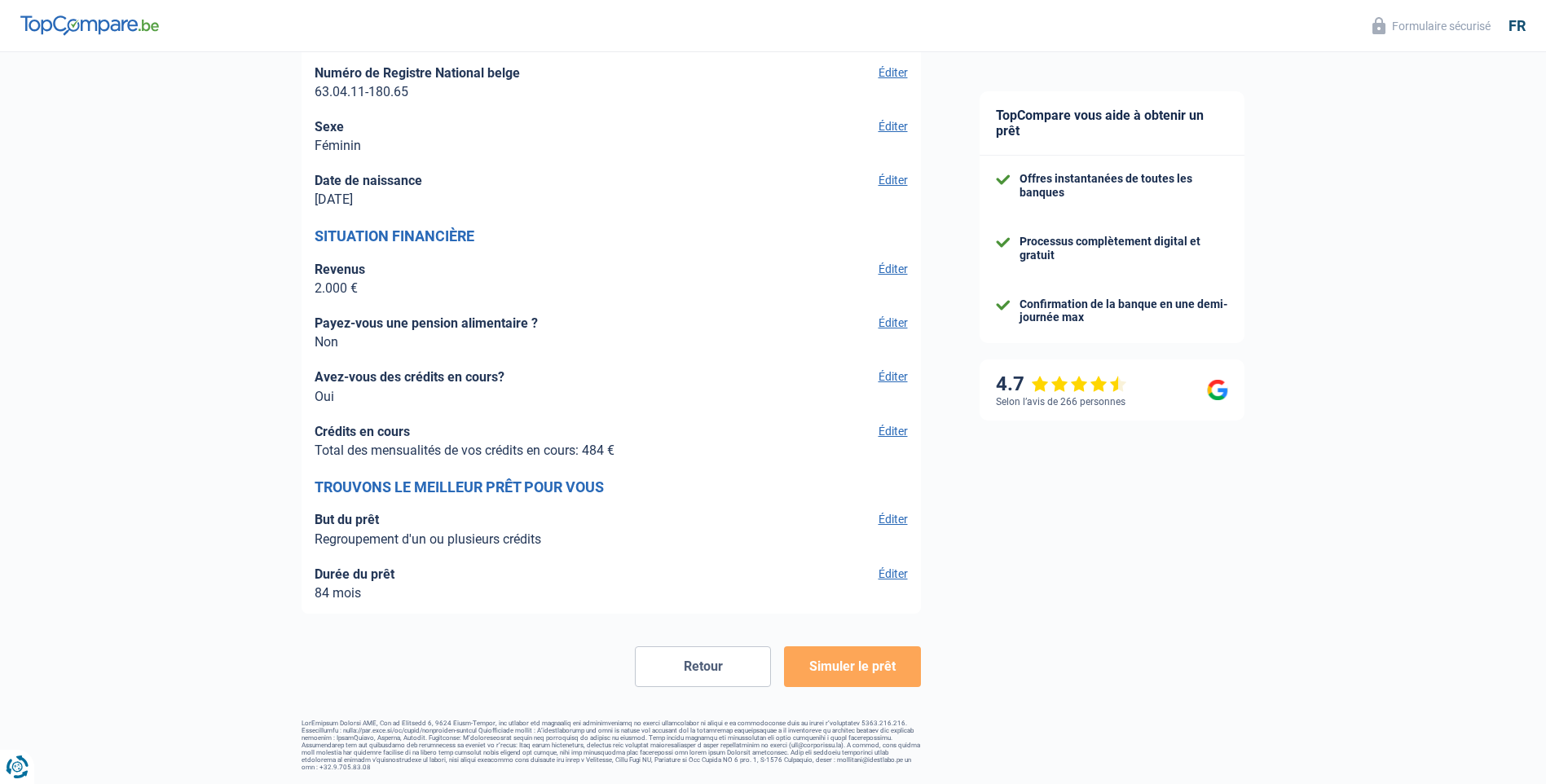
click at [851, 665] on button "Simuler le prêt" at bounding box center [853, 666] width 137 height 41
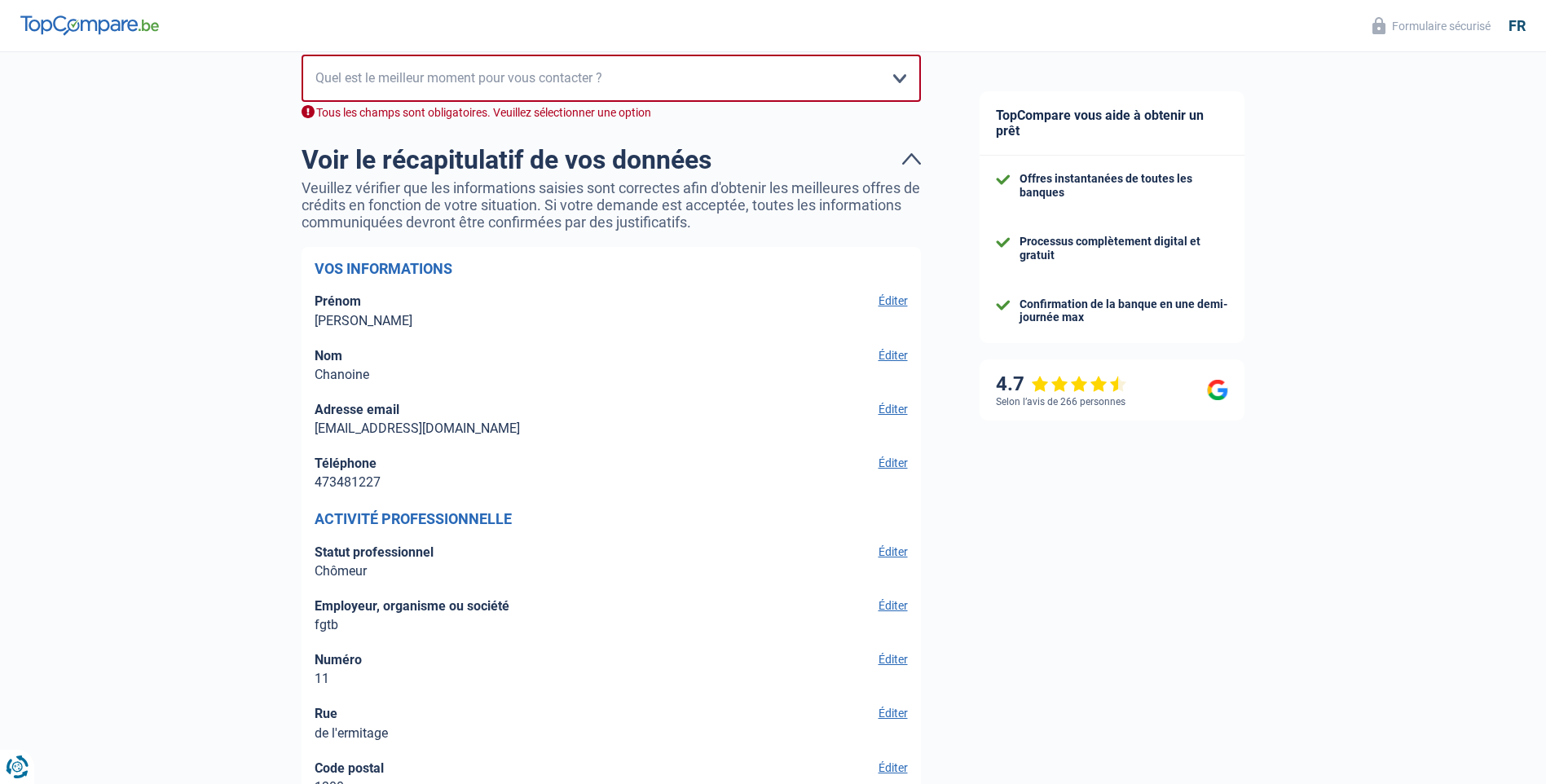
scroll to position [600, 0]
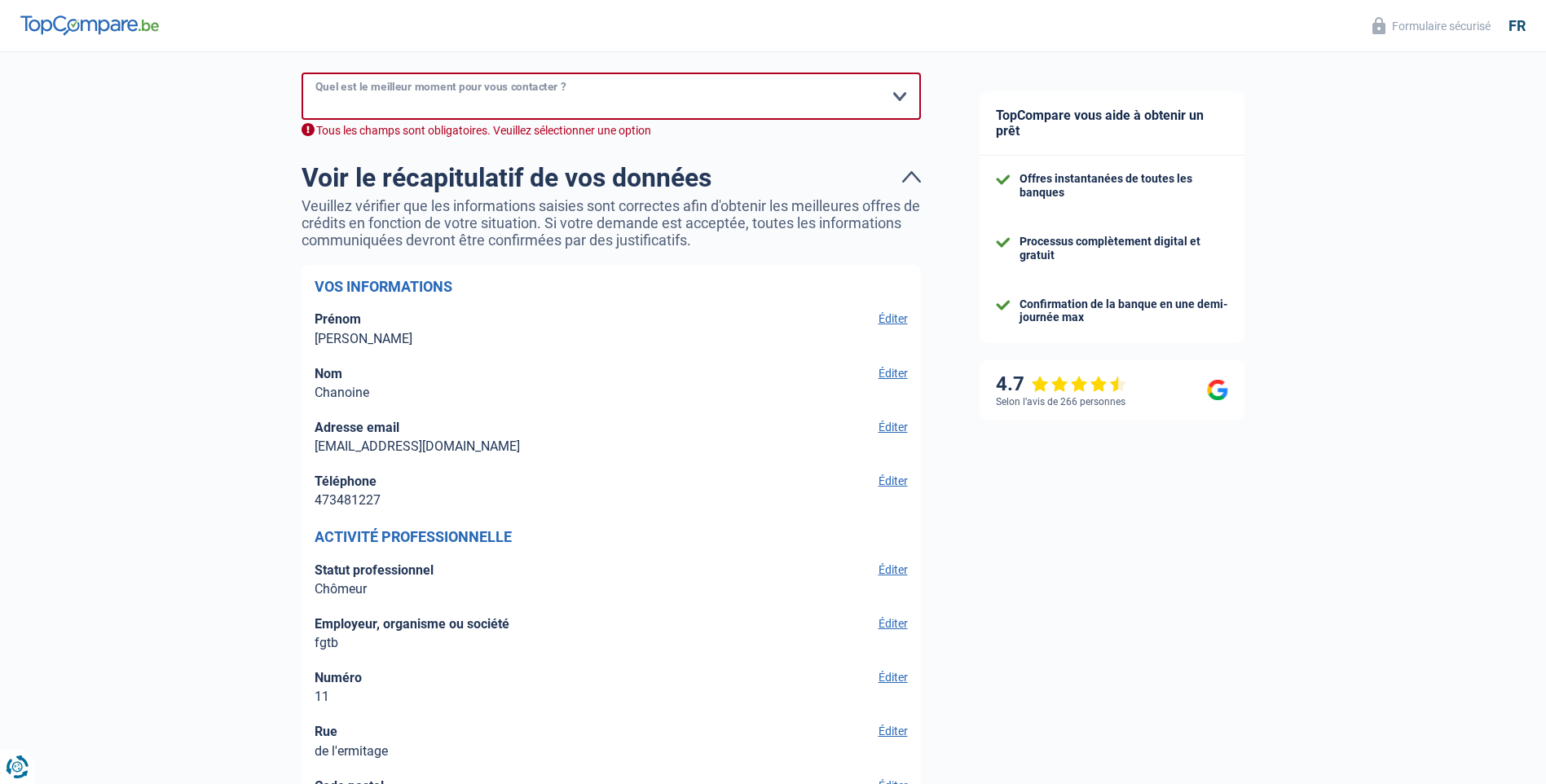
click at [902, 99] on select "10h-12h 12h-14h 14h-16h 16h-18h Veuillez sélectionner une option" at bounding box center [611, 96] width 619 height 47
click at [302, 73] on select "10h-12h 12h-14h 14h-16h 16h-18h Veuillez sélectionner une option" at bounding box center [611, 96] width 619 height 47
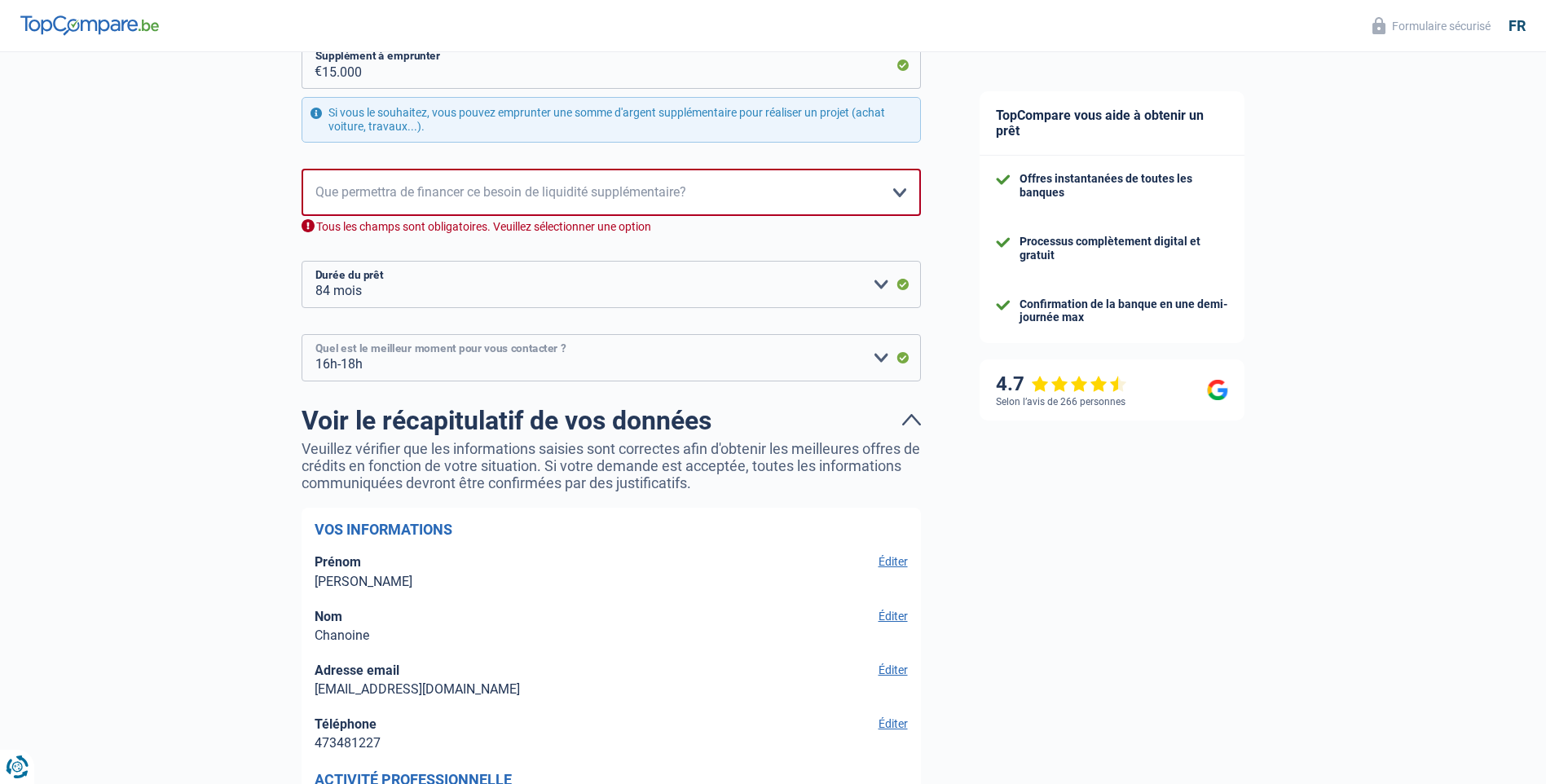
scroll to position [275, 0]
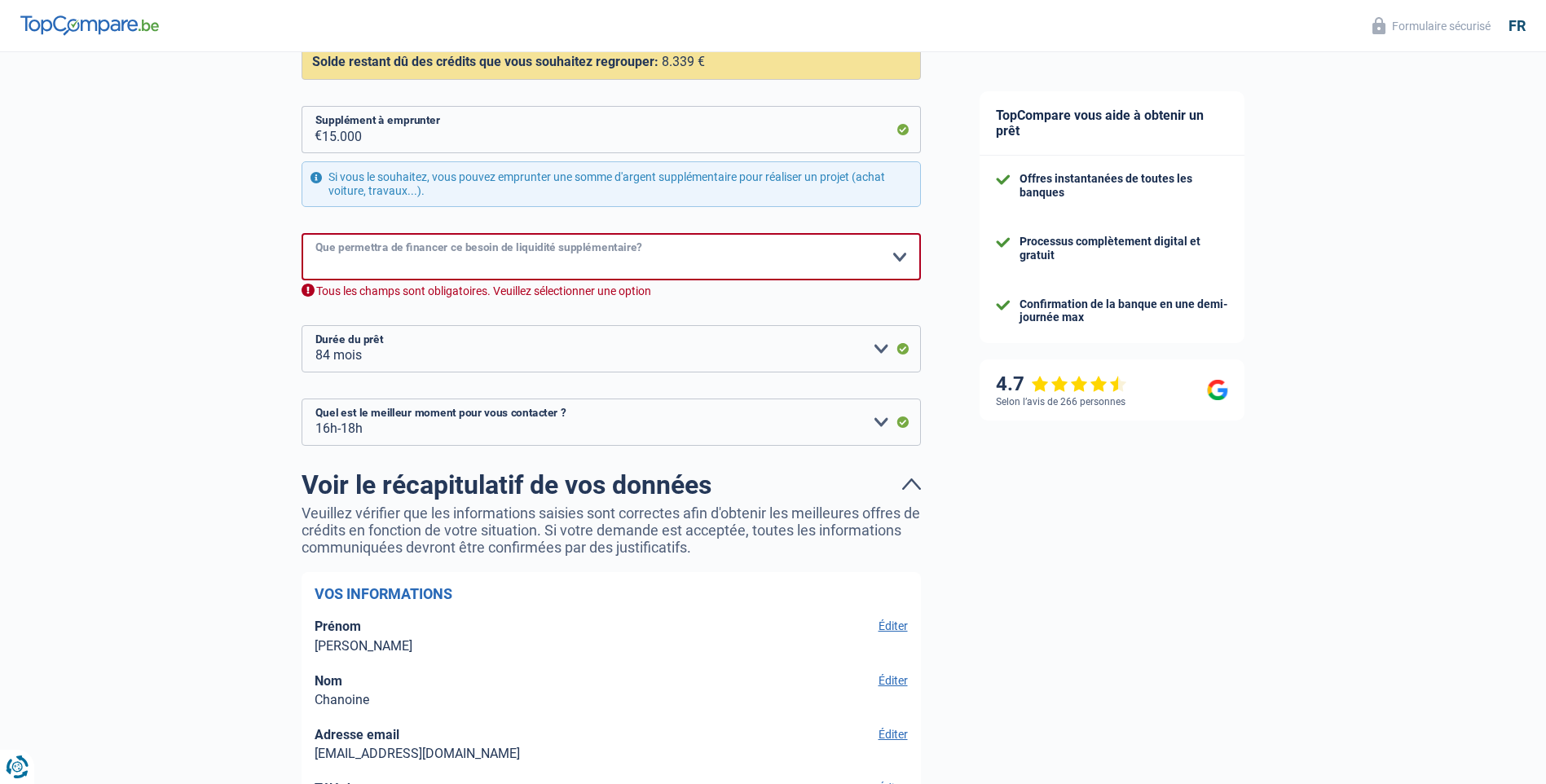
click at [903, 256] on select "Confort maison: meubles, textile, peinture, électroménager, outillage non-profe…" at bounding box center [611, 257] width 619 height 47
click at [815, 261] on select "Confort maison: meubles, textile, peinture, électroménager, outillage non-profe…" at bounding box center [611, 257] width 619 height 47
click at [591, 267] on select "Confort maison: meubles, textile, peinture, électroménager, outillage non-profe…" at bounding box center [611, 257] width 619 height 47
click at [302, 234] on select "Confort maison: meubles, textile, peinture, électroménager, outillage non-profe…" at bounding box center [611, 257] width 619 height 47
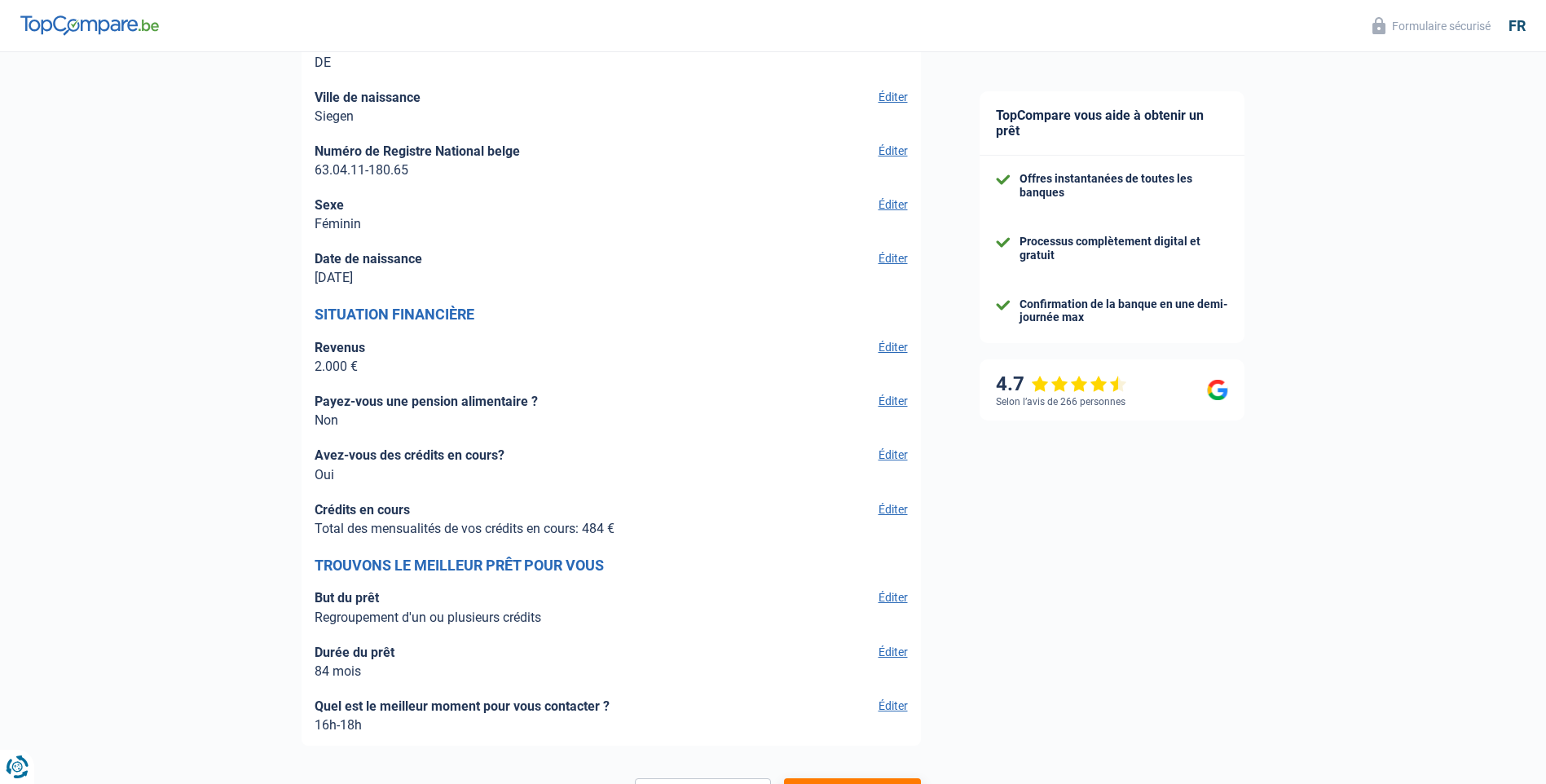
scroll to position [2406, 0]
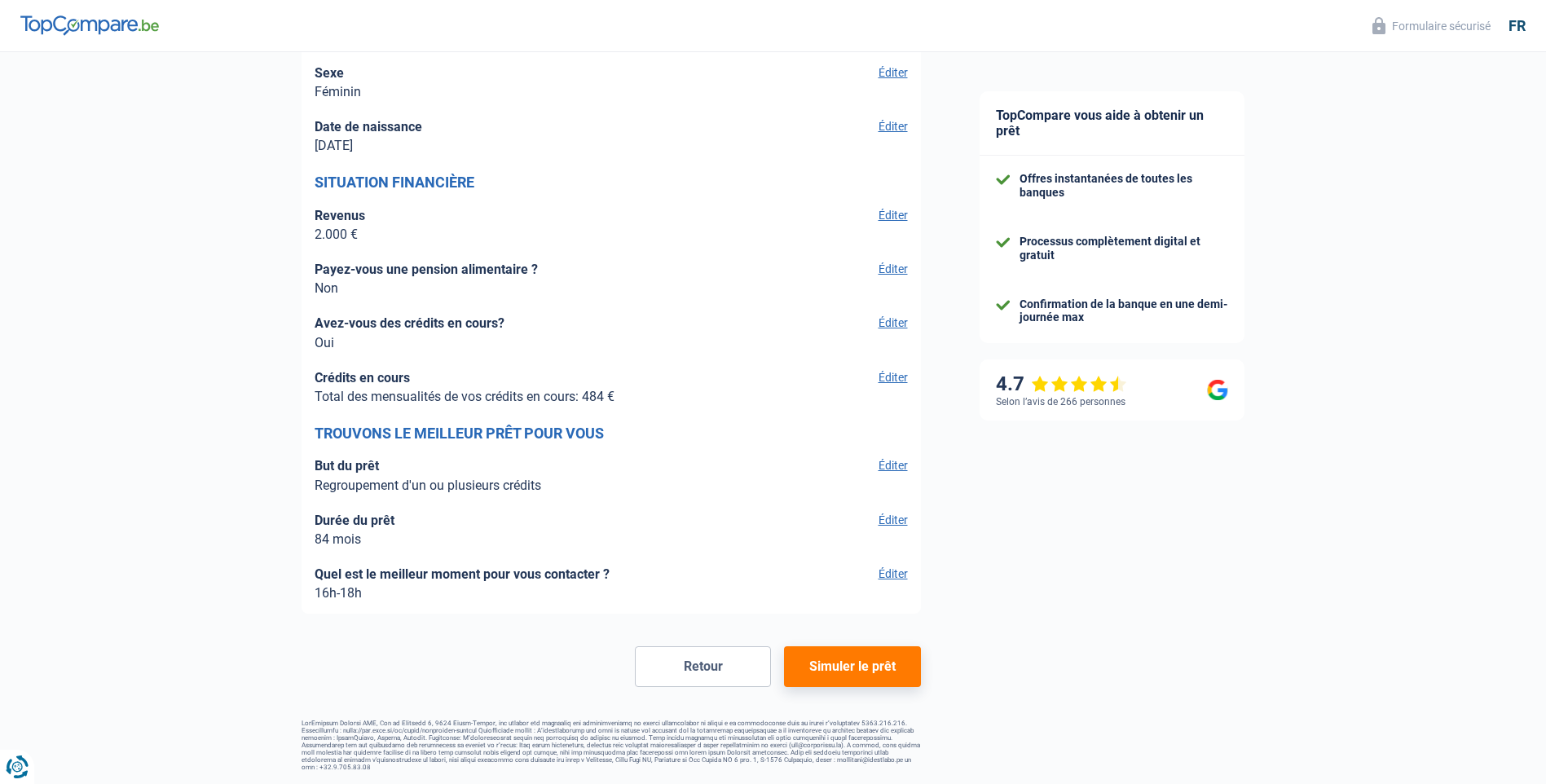
click at [875, 673] on button "Simuler le prêt" at bounding box center [853, 666] width 137 height 41
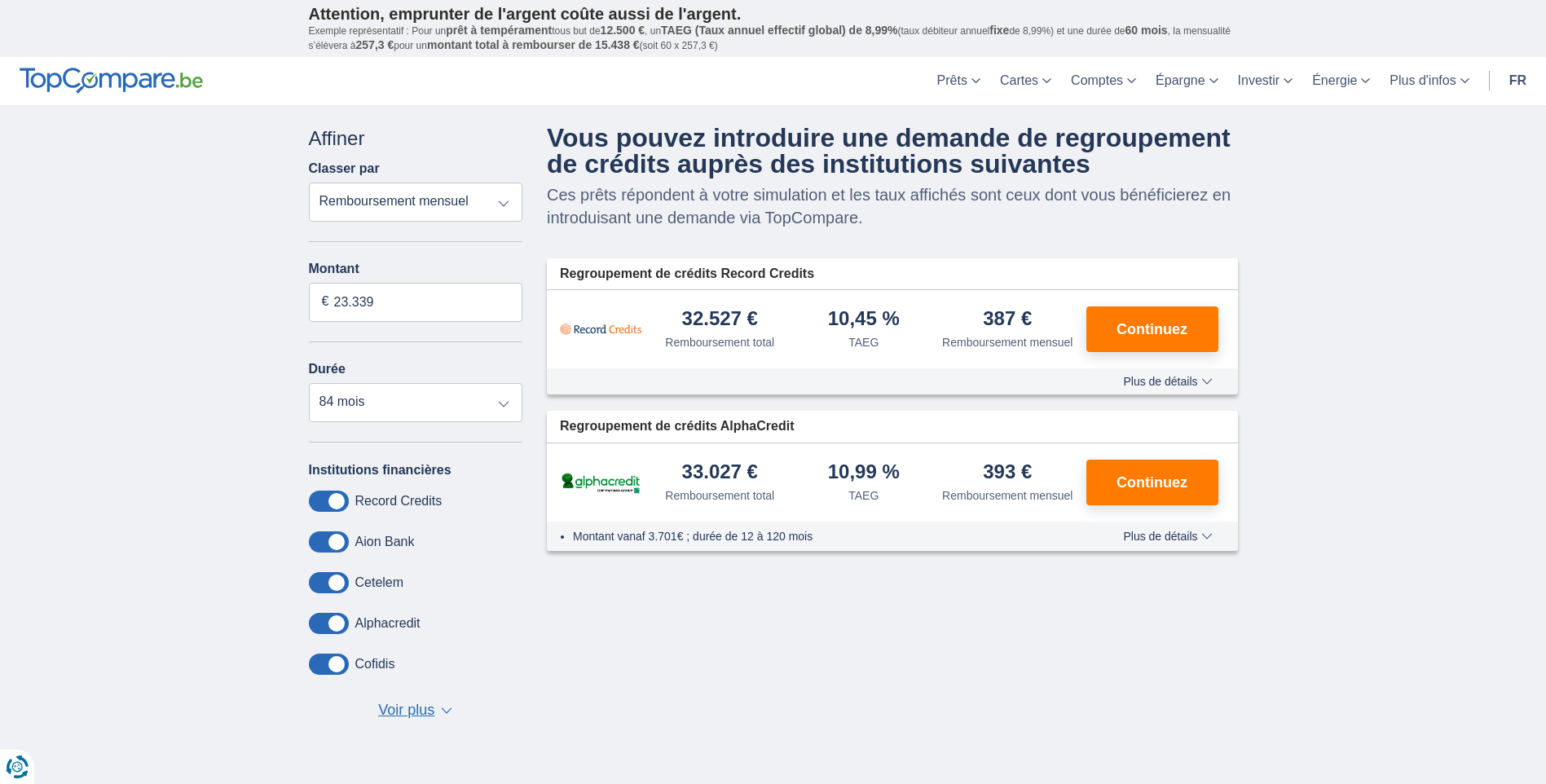
click at [434, 707] on span "Voir plus" at bounding box center [406, 710] width 56 height 21
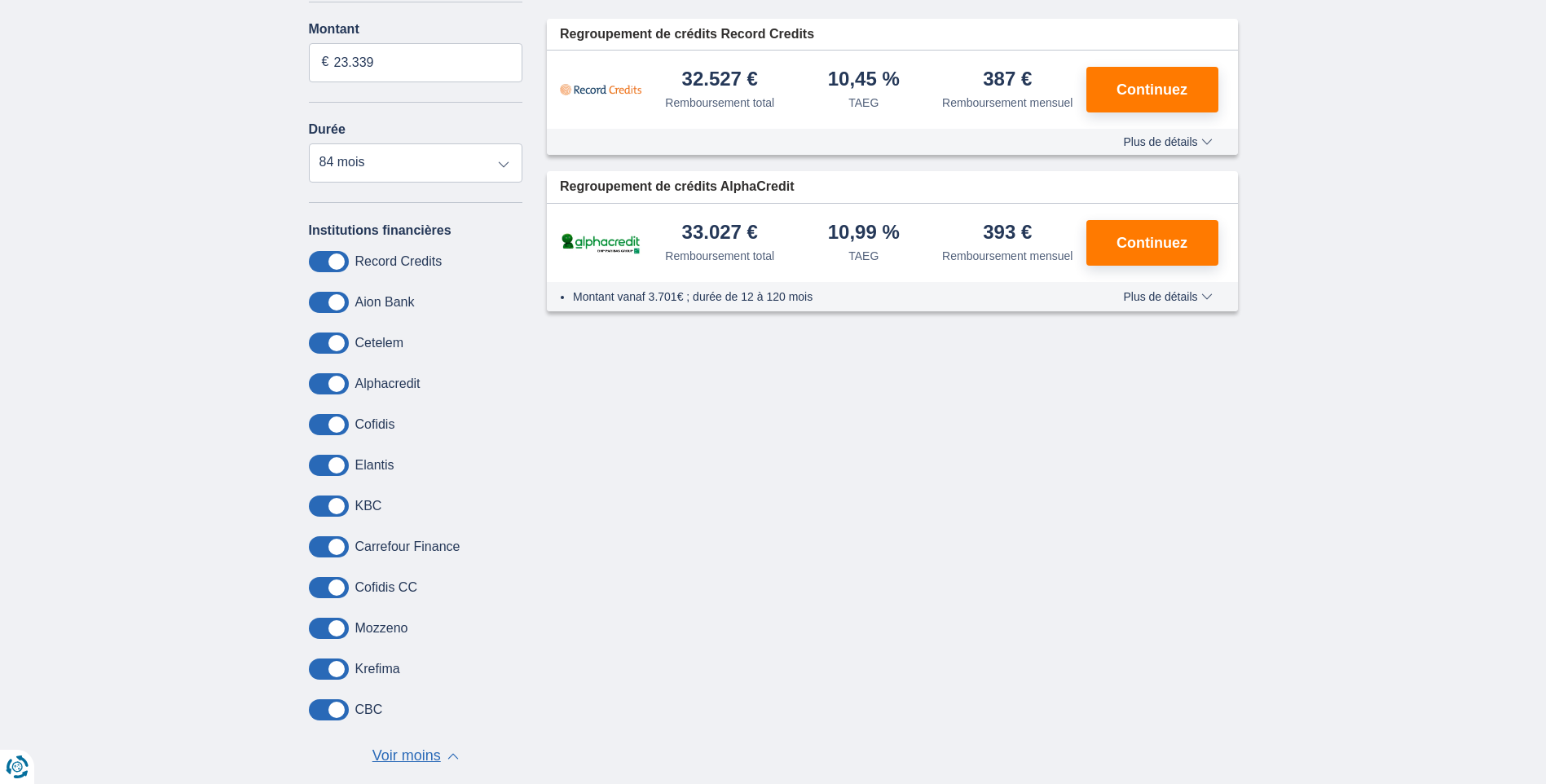
scroll to position [245, 0]
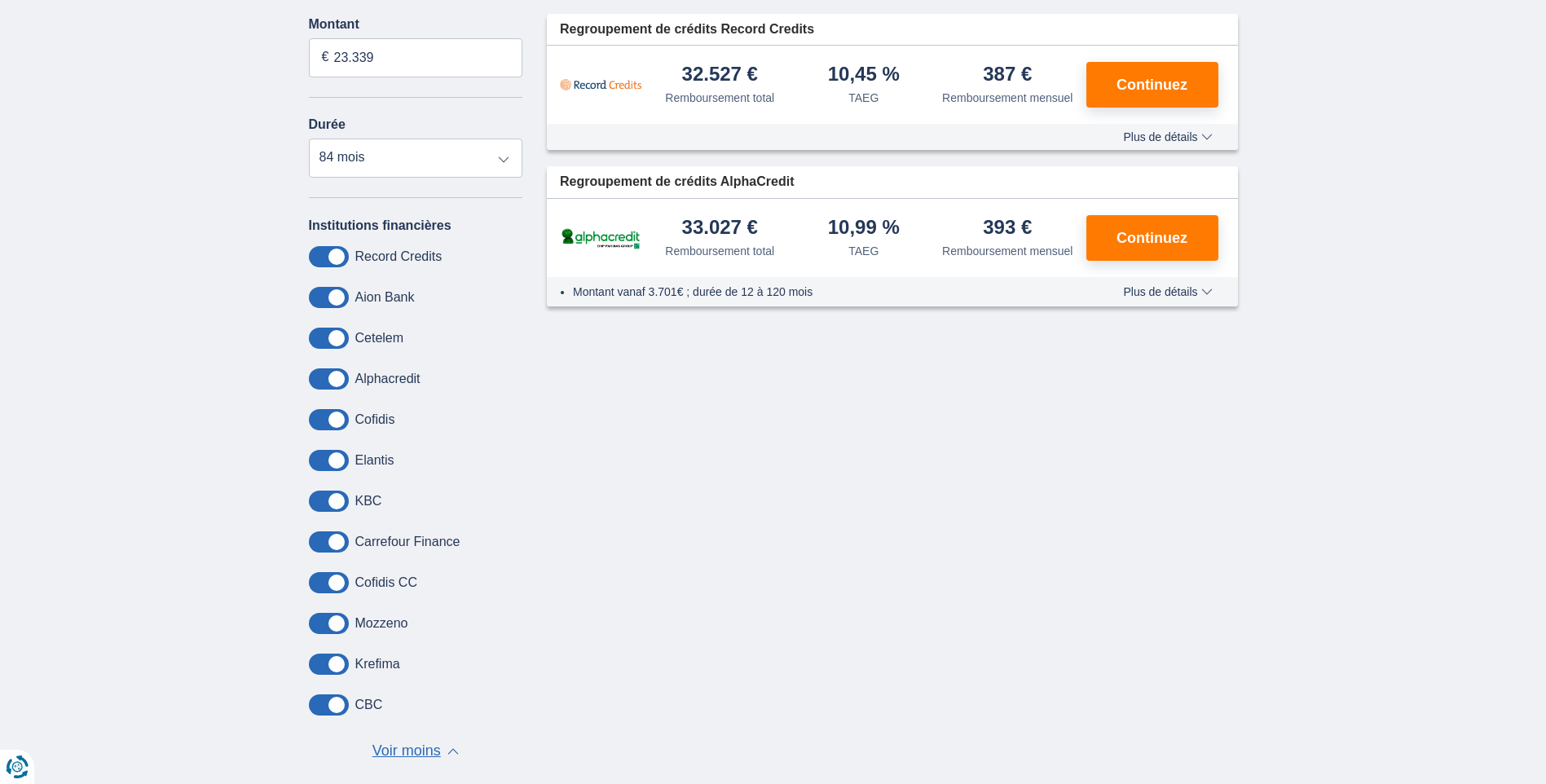
click at [409, 544] on label "Carrefour Finance" at bounding box center [408, 541] width 105 height 14
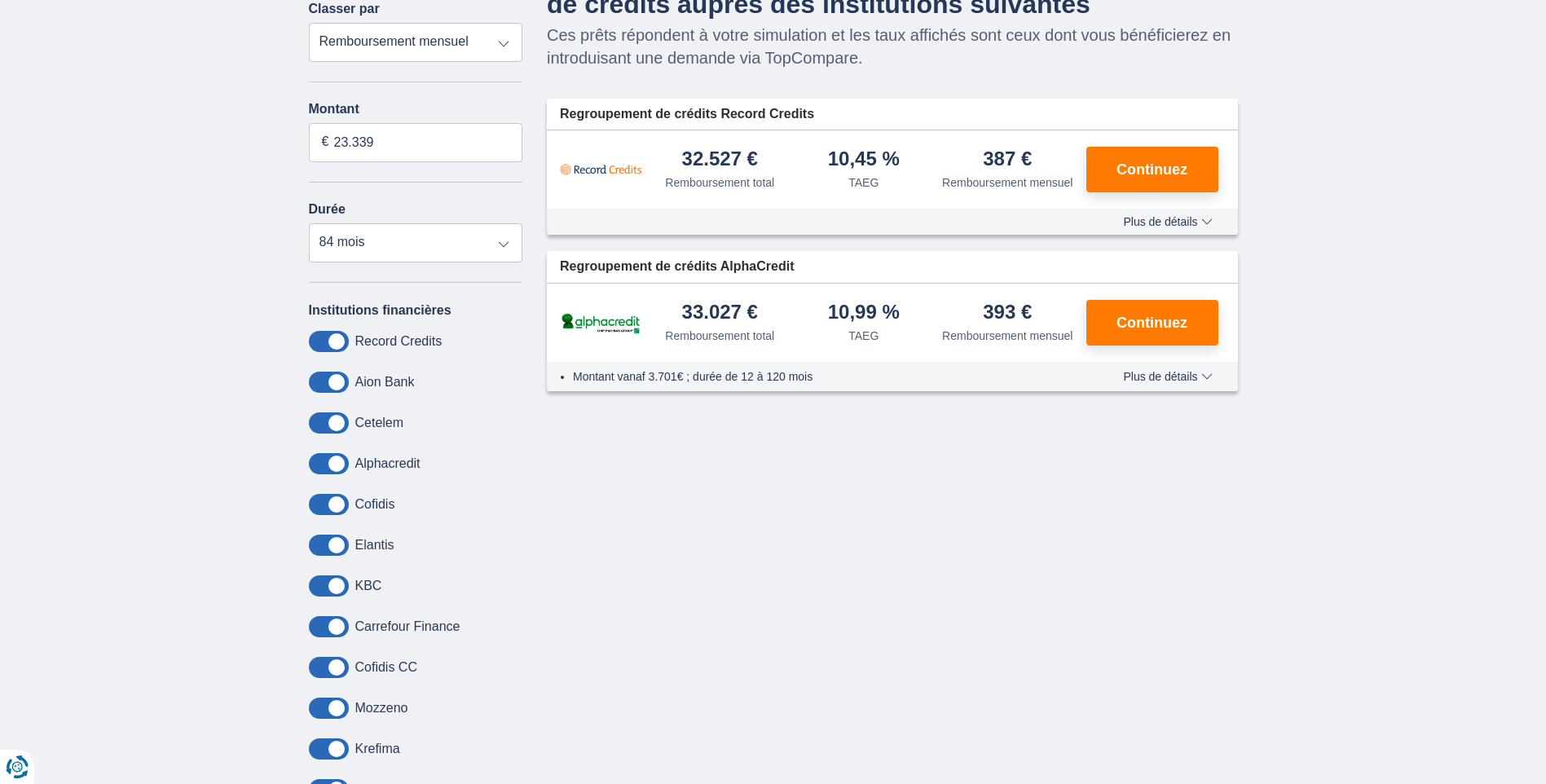
scroll to position [0, 0]
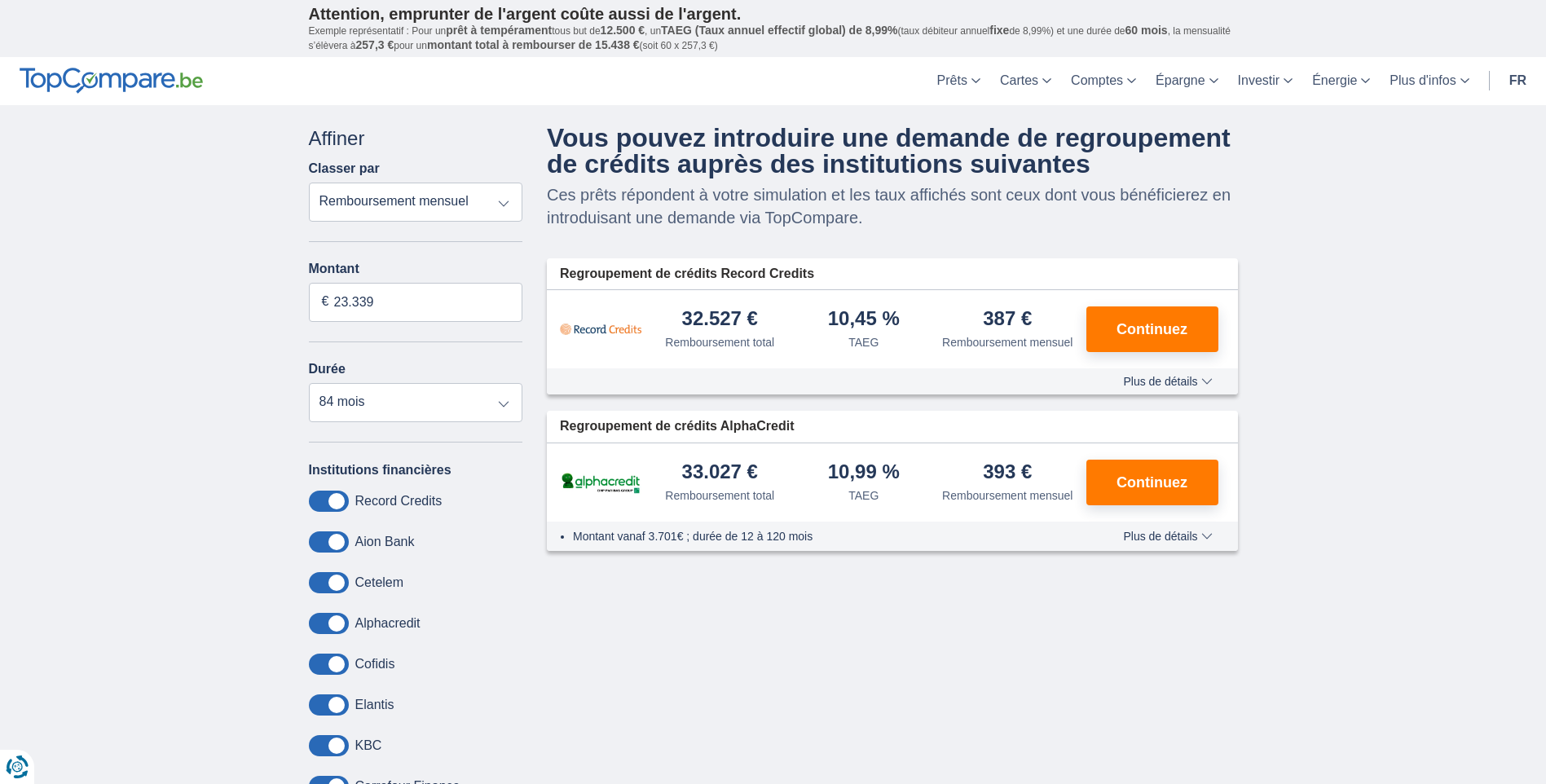
click at [1208, 380] on span "Plus de détails" at bounding box center [1168, 381] width 89 height 11
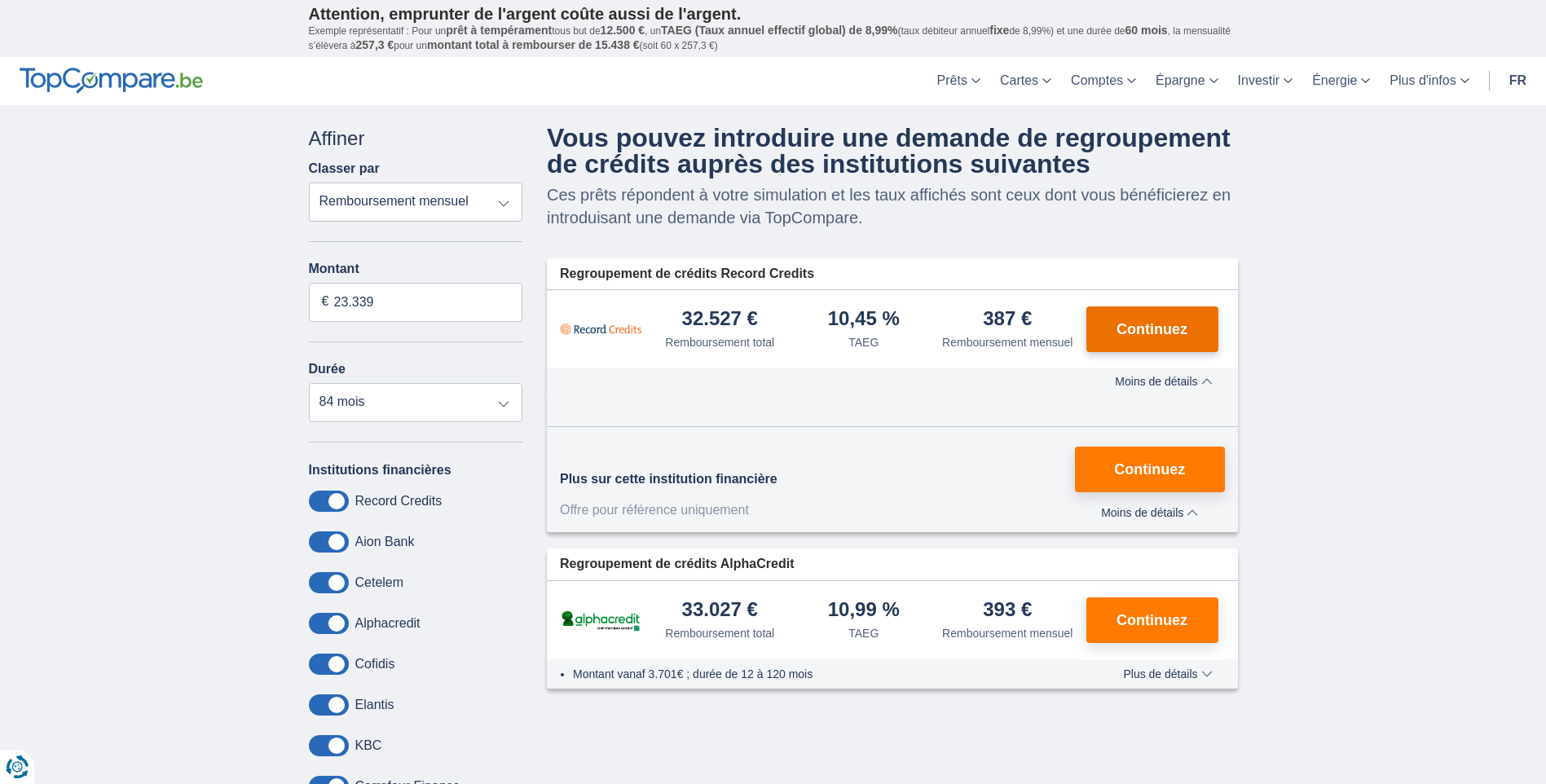
click at [1151, 322] on span "Continuez" at bounding box center [1152, 329] width 71 height 14
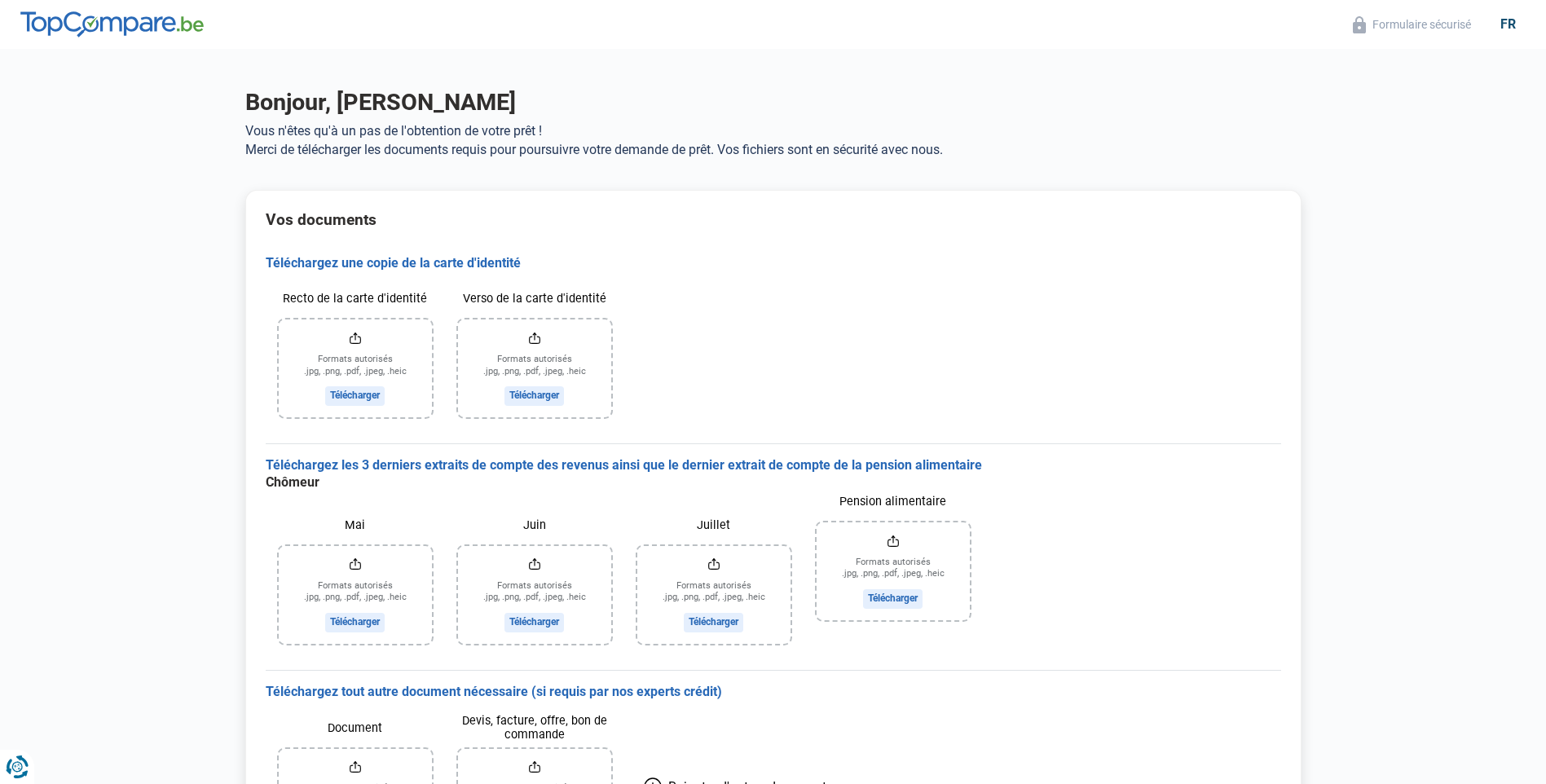
click at [356, 394] on input "Recto de la carte d'identité" at bounding box center [356, 368] width 154 height 98
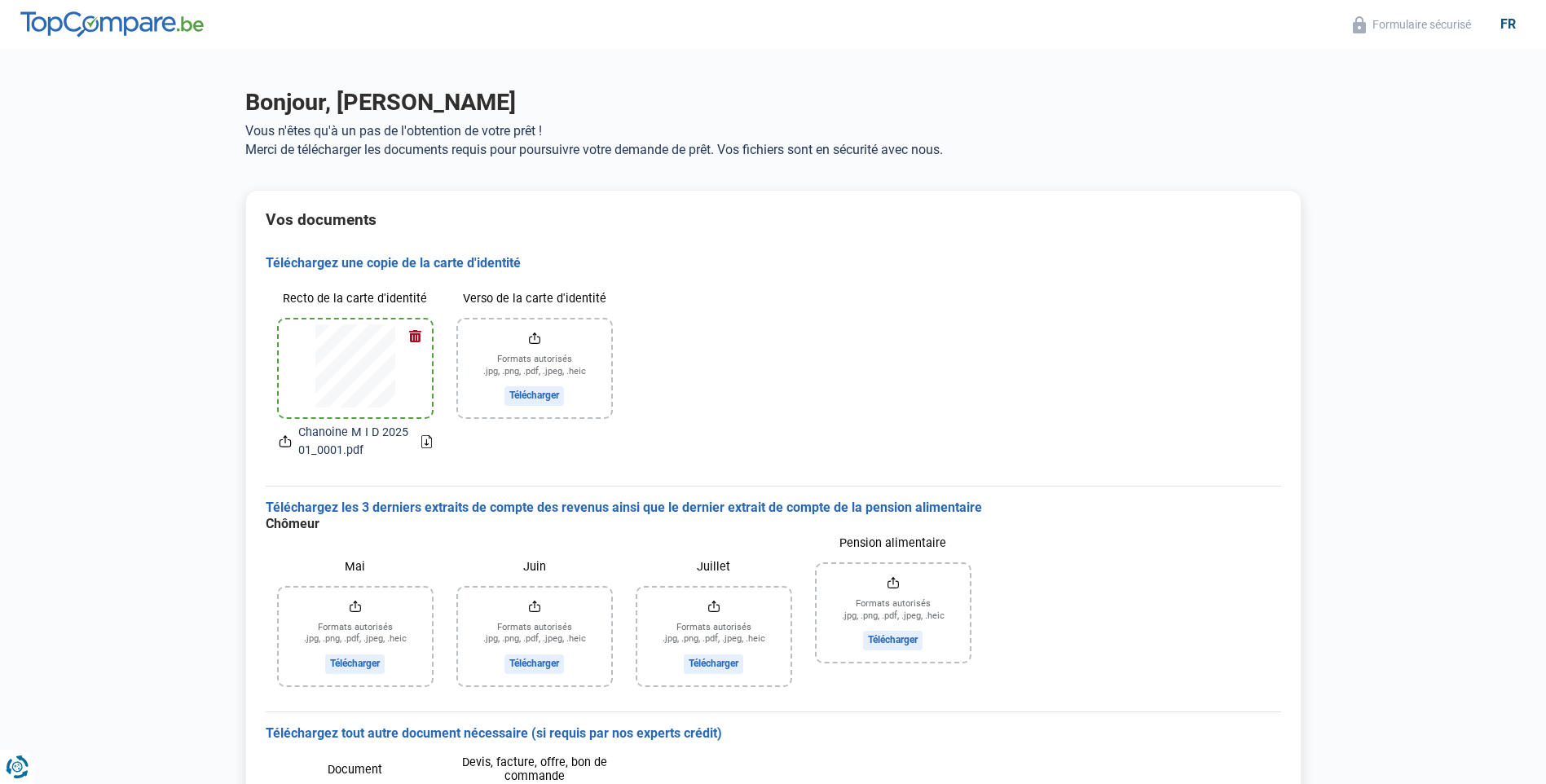
click at [540, 395] on input "Verso de la carte d'identité" at bounding box center [535, 368] width 154 height 98
click at [357, 660] on input "Mai" at bounding box center [356, 636] width 154 height 98
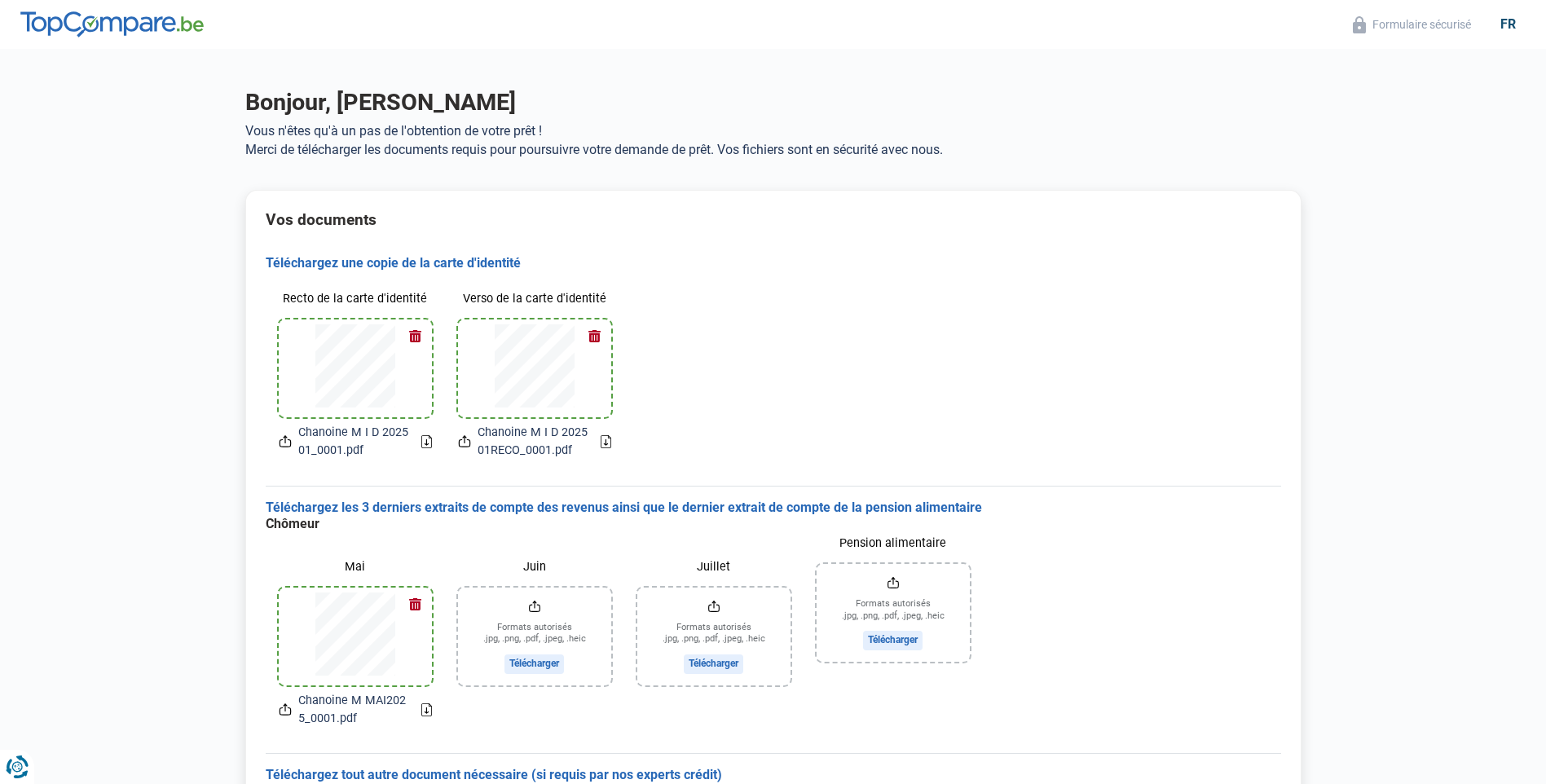
click at [548, 665] on input "Juin" at bounding box center [535, 636] width 154 height 98
click at [727, 659] on input "Juillet" at bounding box center [714, 636] width 154 height 98
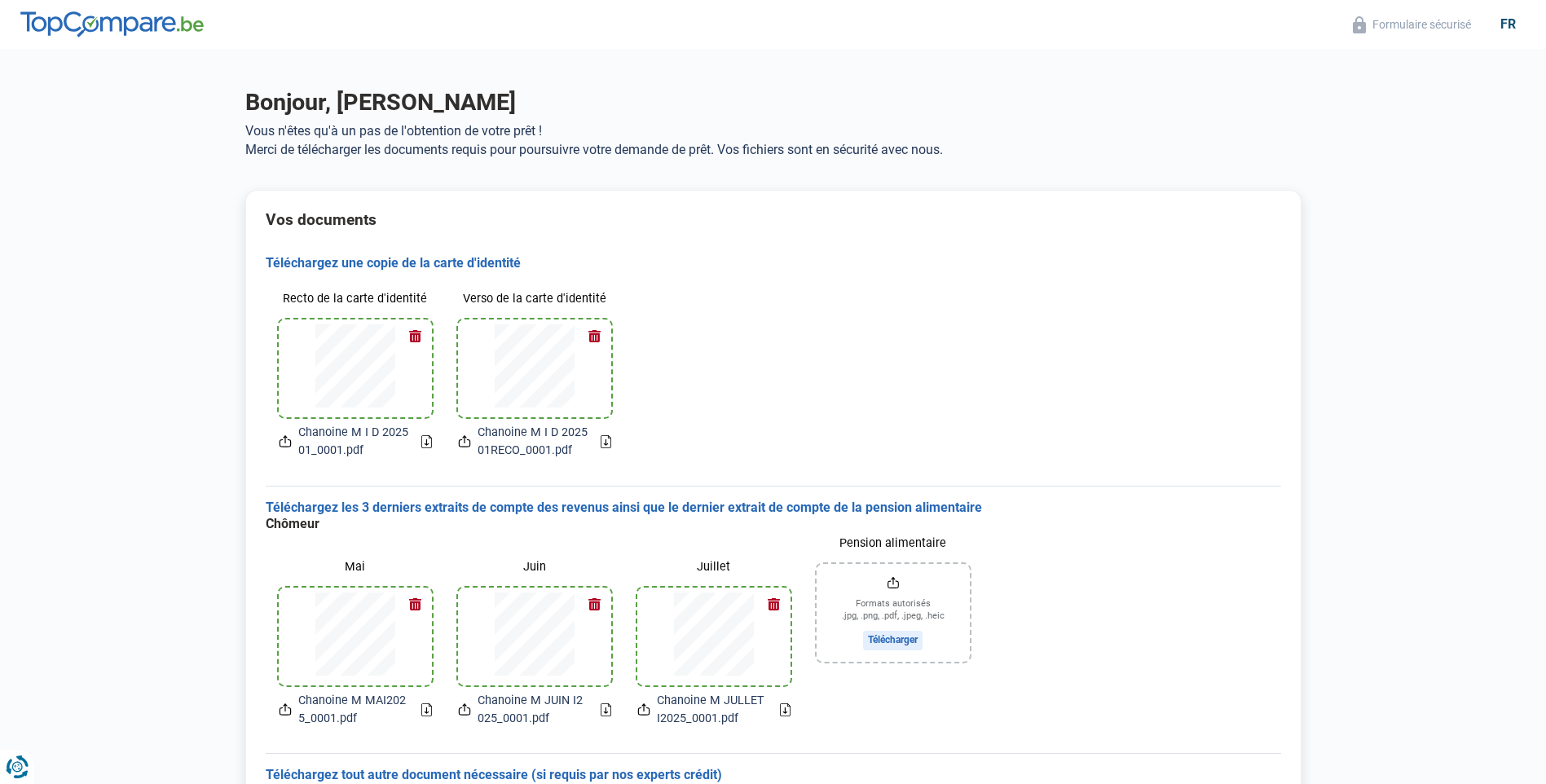
click at [898, 635] on input "Pension alimentaire" at bounding box center [893, 612] width 154 height 98
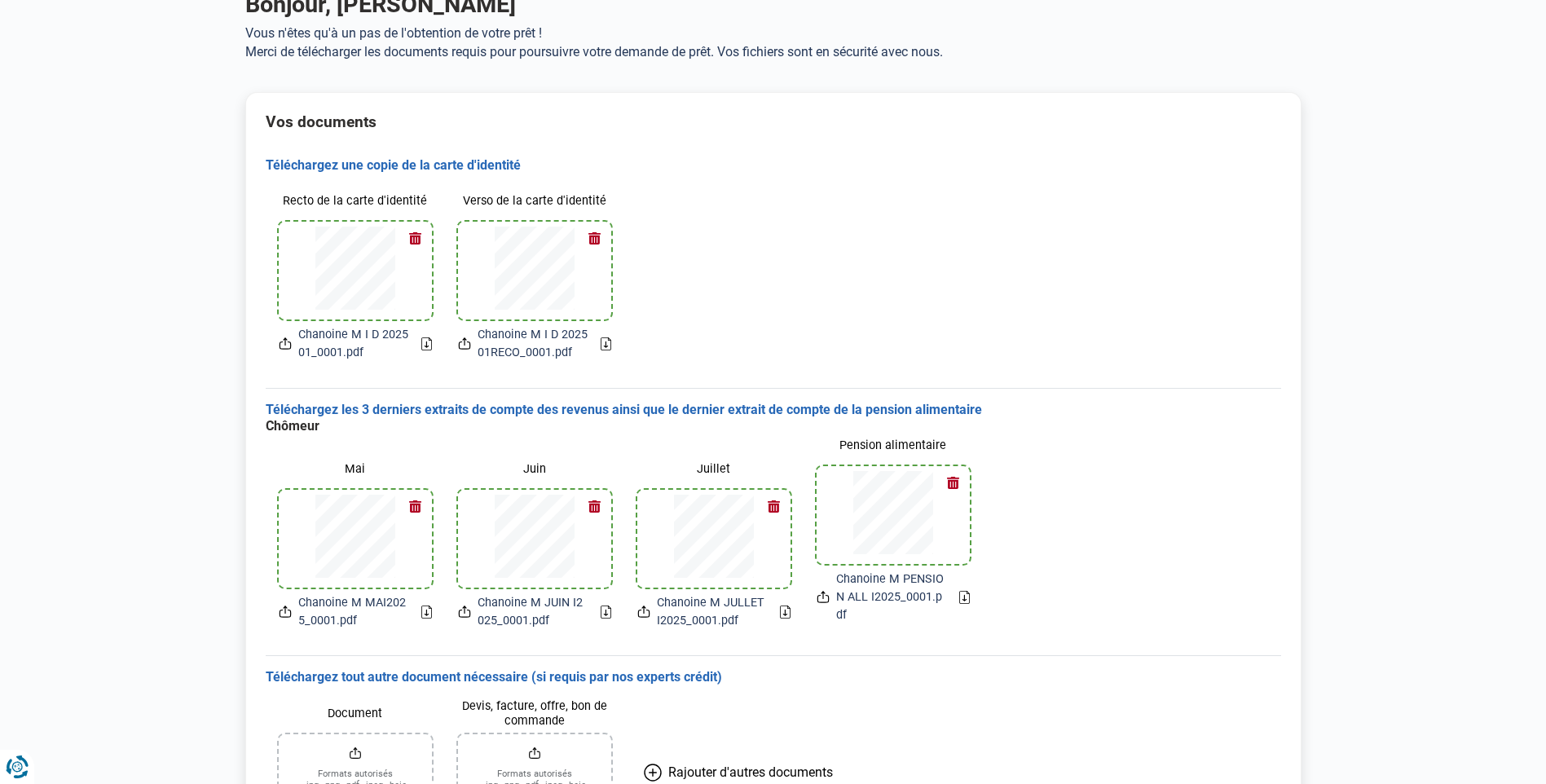
scroll to position [228, 0]
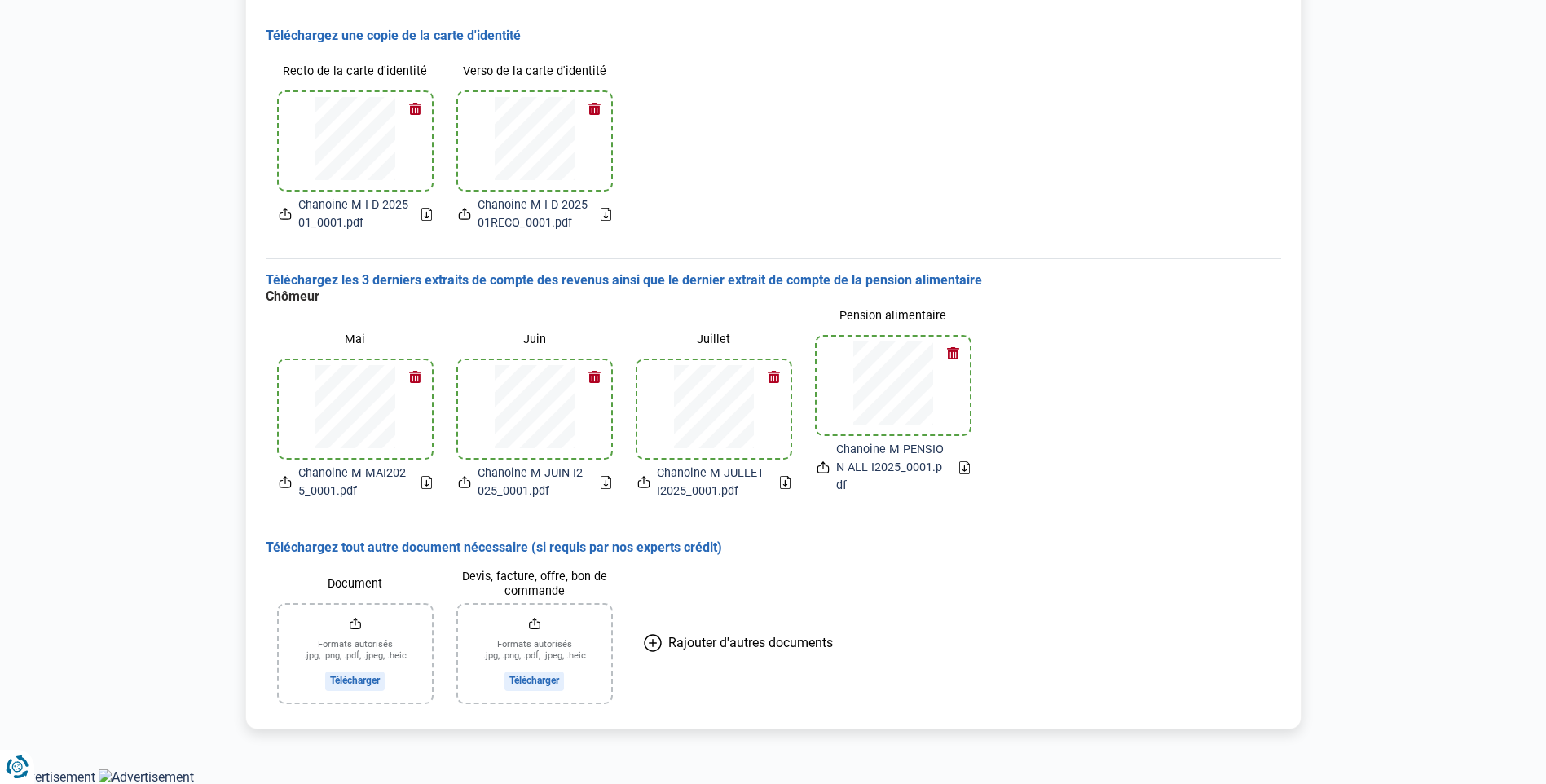
click at [358, 685] on input "Document" at bounding box center [356, 653] width 154 height 98
drag, startPoint x: 280, startPoint y: 599, endPoint x: 642, endPoint y: 602, distance: 362.0
click at [642, 602] on div "Document Formats autorisés .jpg, .png, .pdf, .jpeg, .heic Télécharger Devis, fa…" at bounding box center [773, 636] width 1016 height 159
drag, startPoint x: 642, startPoint y: 602, endPoint x: 565, endPoint y: 647, distance: 89.2
drag, startPoint x: 565, startPoint y: 647, endPoint x: 871, endPoint y: 682, distance: 308.0
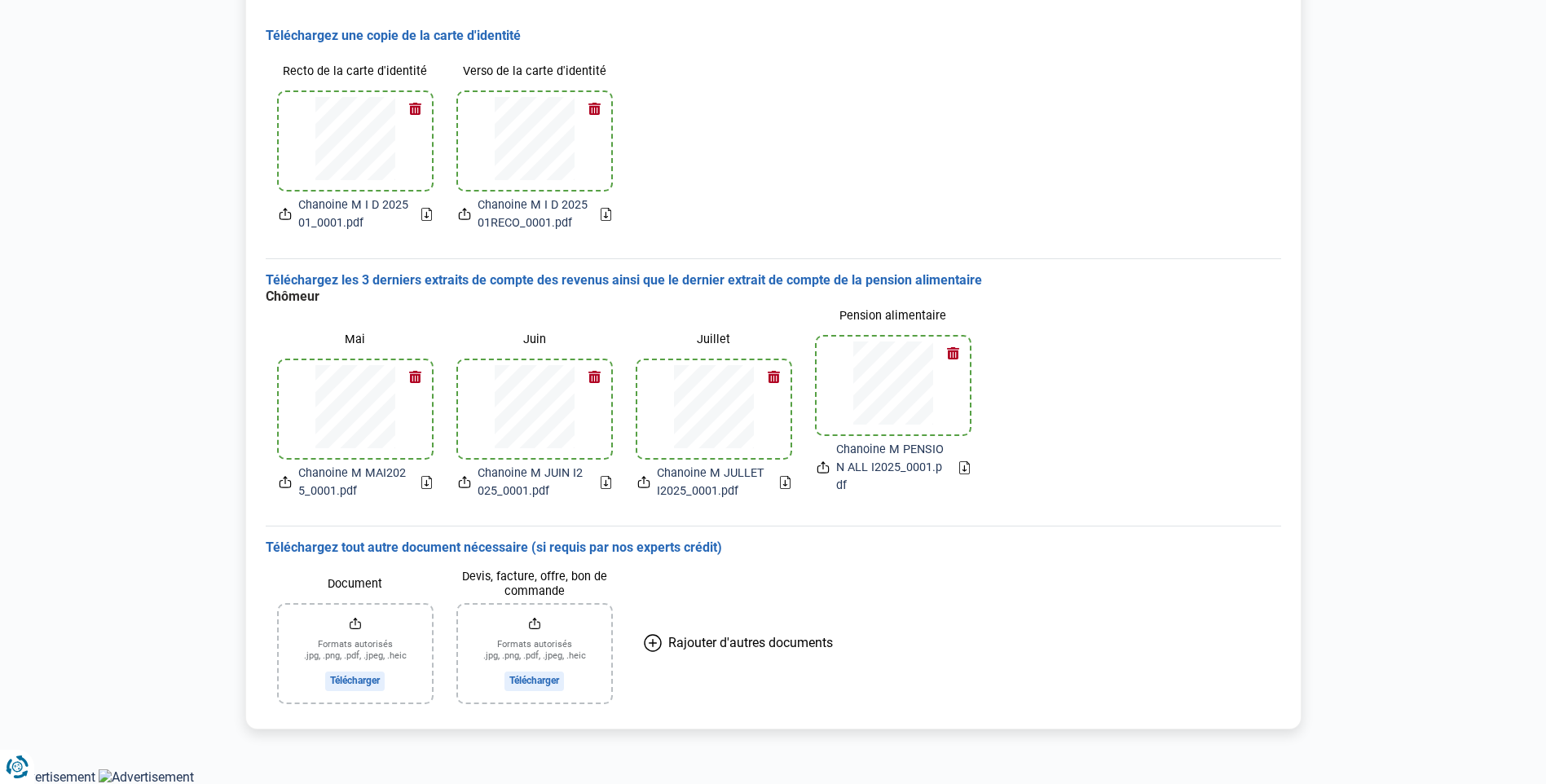
click at [871, 682] on div "Document Formats autorisés .jpg, .png, .pdf, .jpeg, .heic Télécharger Devis, fa…" at bounding box center [773, 636] width 1016 height 159
click at [797, 641] on span "Rajouter d'autres documents" at bounding box center [751, 643] width 165 height 15
click at [258, 651] on div "Vos documents Téléchargez une copie de la carte d'identité Recto de la carte d'…" at bounding box center [774, 346] width 1057 height 768
click at [258, 650] on div "Vos documents Téléchargez une copie de la carte d'identité Recto de la carte d'…" at bounding box center [774, 346] width 1057 height 768
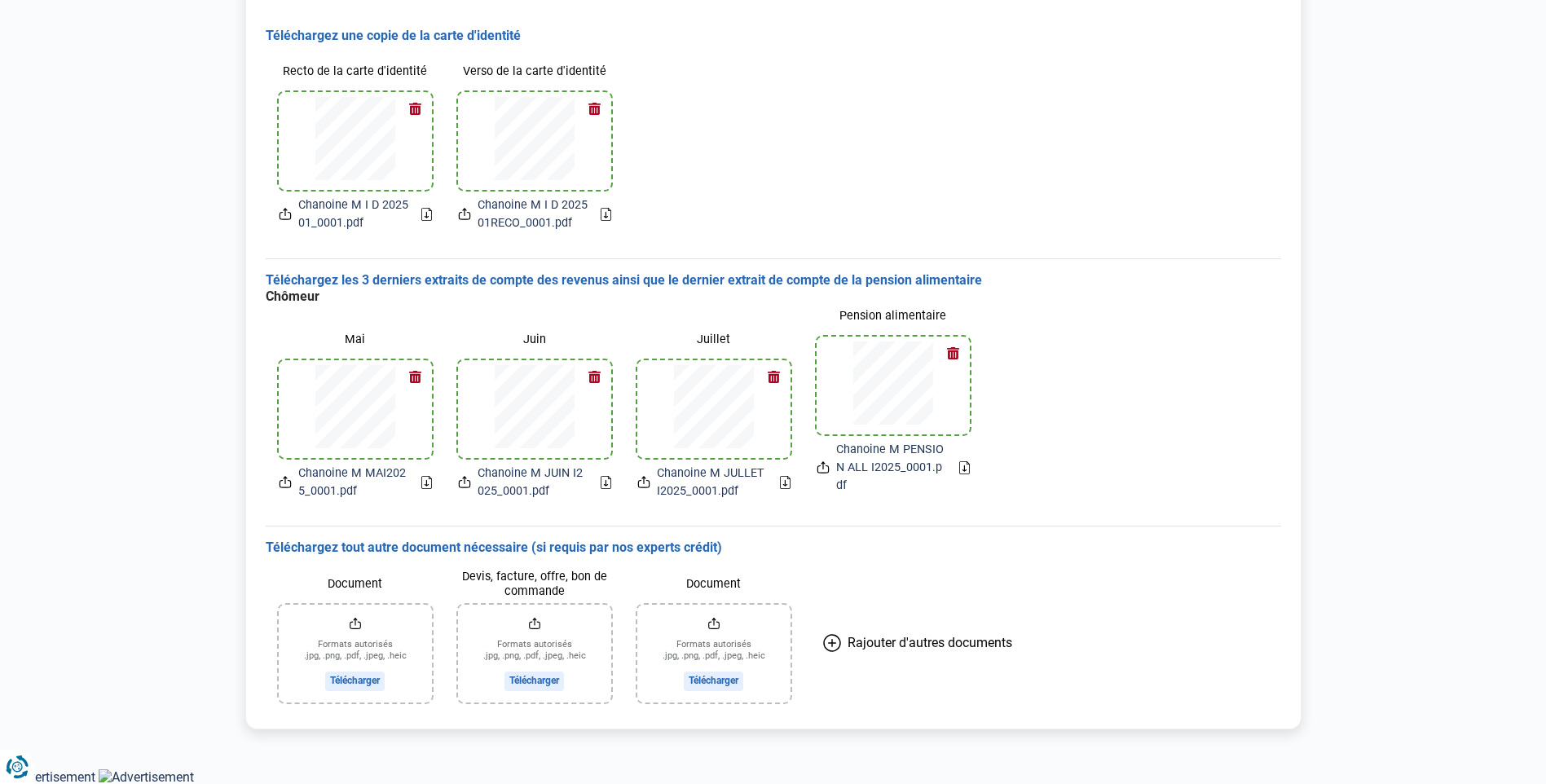
drag, startPoint x: 258, startPoint y: 650, endPoint x: 161, endPoint y: 478, distance: 197.5
click at [161, 478] on main "Bonjour, Marie-Jeanne Chanoine Vous n'êtes qu'à un pas de l'obtention de votre …" at bounding box center [773, 295] width 1546 height 947
click at [347, 683] on input "Document" at bounding box center [356, 653] width 154 height 98
click at [367, 682] on input "Document" at bounding box center [356, 653] width 154 height 98
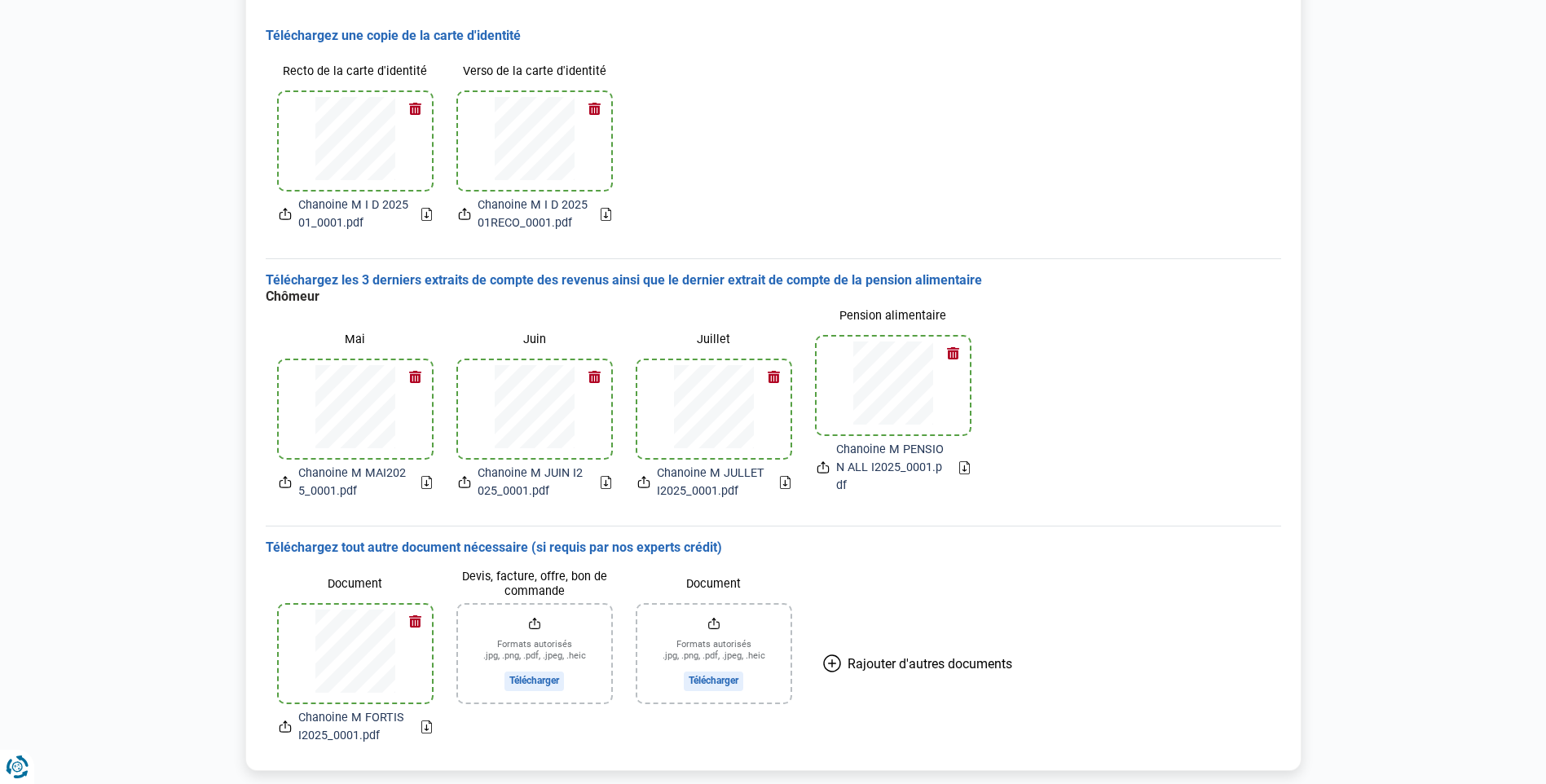
click at [515, 683] on input "Devis, facture, offre, bon de commande" at bounding box center [535, 653] width 154 height 98
drag, startPoint x: 707, startPoint y: 675, endPoint x: 751, endPoint y: 746, distance: 83.5
click at [751, 746] on div "Document Formats autorisés .jpg, .png, .pdf, .jpeg, .heic Télécharger" at bounding box center [713, 656] width 179 height 200
click at [728, 682] on input "Document" at bounding box center [714, 653] width 154 height 98
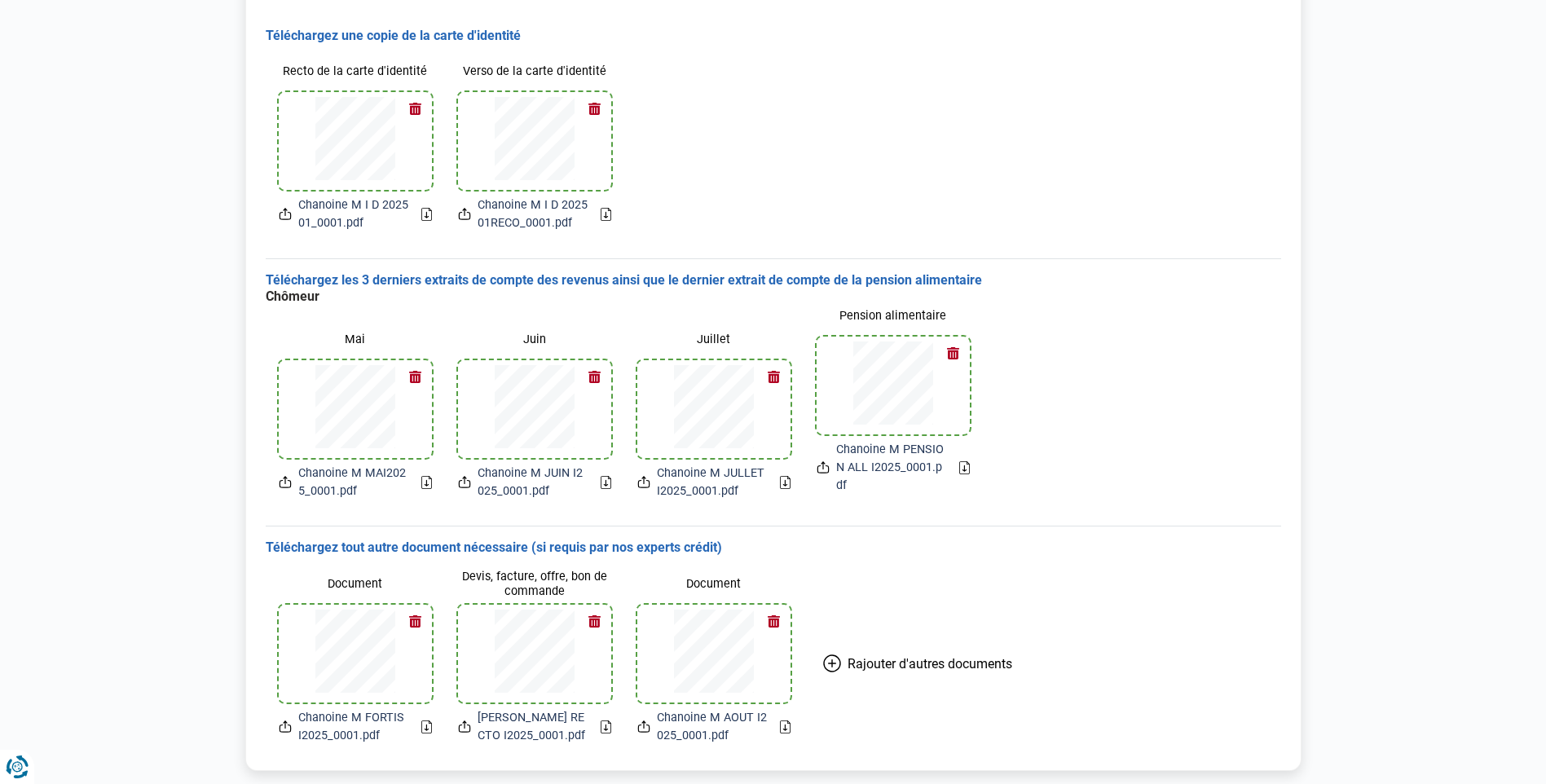
scroll to position [287, 0]
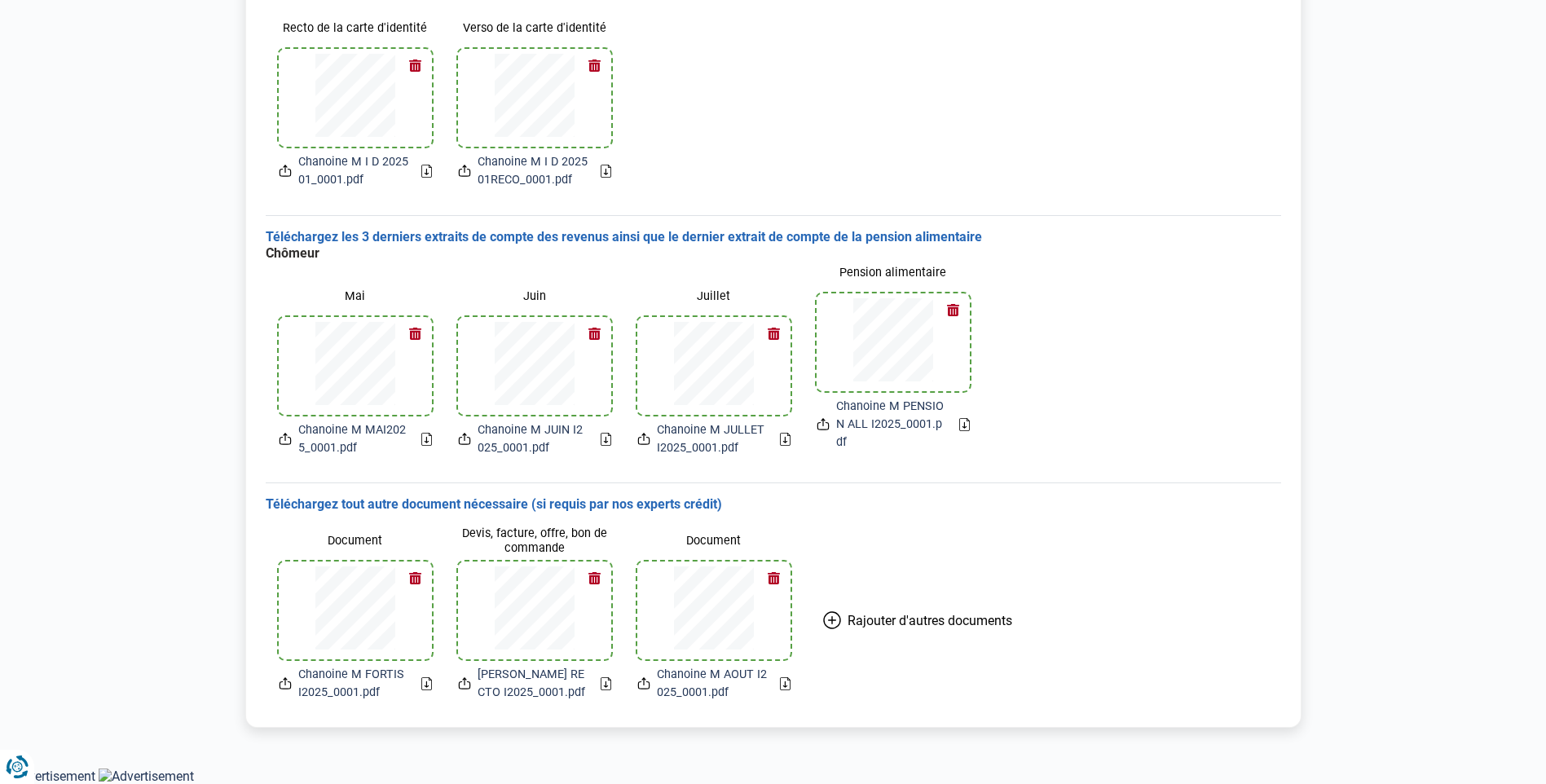
click at [1413, 213] on main "Bonjour, Marie-Jeanne Chanoine Vous n'êtes qu'à un pas de l'obtention de votre …" at bounding box center [773, 272] width 1546 height 989
click at [954, 246] on div "Chômeur Mai Chanoine M MAI2025_0001.pdf Juin Chanoine M JUIN I2025_0001.pdf Jui…" at bounding box center [773, 357] width 1016 height 224
click at [1320, 733] on main "Bonjour, Marie-Jeanne Chanoine Vous n'êtes qu'à un pas de l'obtention de votre …" at bounding box center [773, 272] width 1546 height 989
click at [1277, 699] on div "Document Chanoine M FORTIS I2025_0001.pdf Devis, facture, offre, bon de command…" at bounding box center [773, 612] width 1016 height 200
click at [1315, 722] on main "Bonjour, Marie-Jeanne Chanoine Vous n'êtes qu'à un pas de l'obtention de votre …" at bounding box center [773, 272] width 1546 height 989
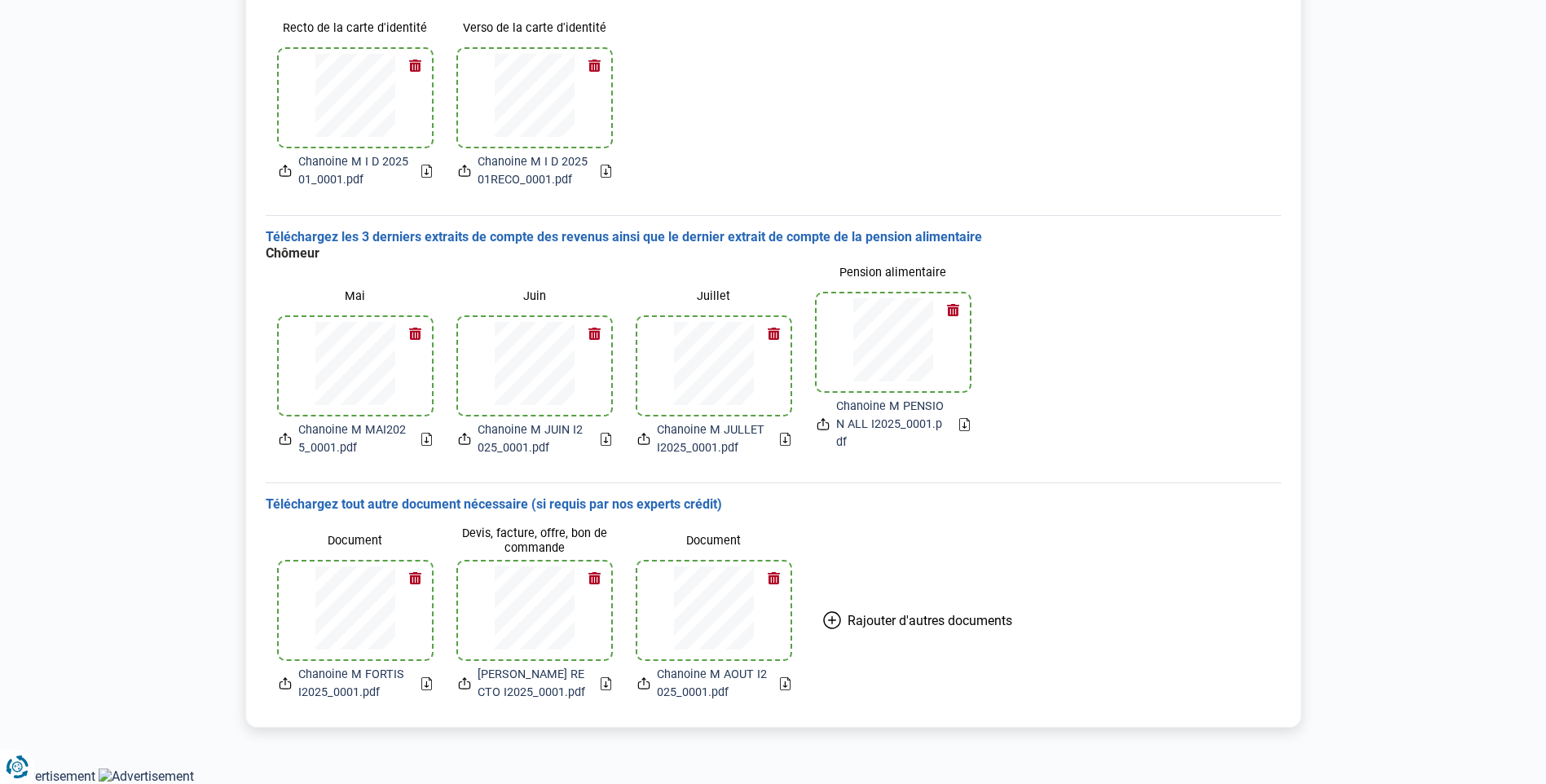
click at [1315, 722] on main "Bonjour, Marie-Jeanne Chanoine Vous n'êtes qu'à un pas de l'obtention de votre …" at bounding box center [773, 272] width 1546 height 989
click at [1340, 746] on main "Bonjour, Marie-Jeanne Chanoine Vous n'êtes qu'à un pas de l'obtention de votre …" at bounding box center [773, 272] width 1546 height 989
drag, startPoint x: 1343, startPoint y: 742, endPoint x: 1367, endPoint y: 651, distance: 94.1
click at [1346, 737] on main "Bonjour, Marie-Jeanne Chanoine Vous n'êtes qu'à un pas de l'obtention de votre …" at bounding box center [773, 272] width 1546 height 989
click at [1233, 427] on div "Chômeur Mai Chanoine M MAI2025_0001.pdf Juin Chanoine M JUIN I2025_0001.pdf Jui…" at bounding box center [773, 357] width 1016 height 224
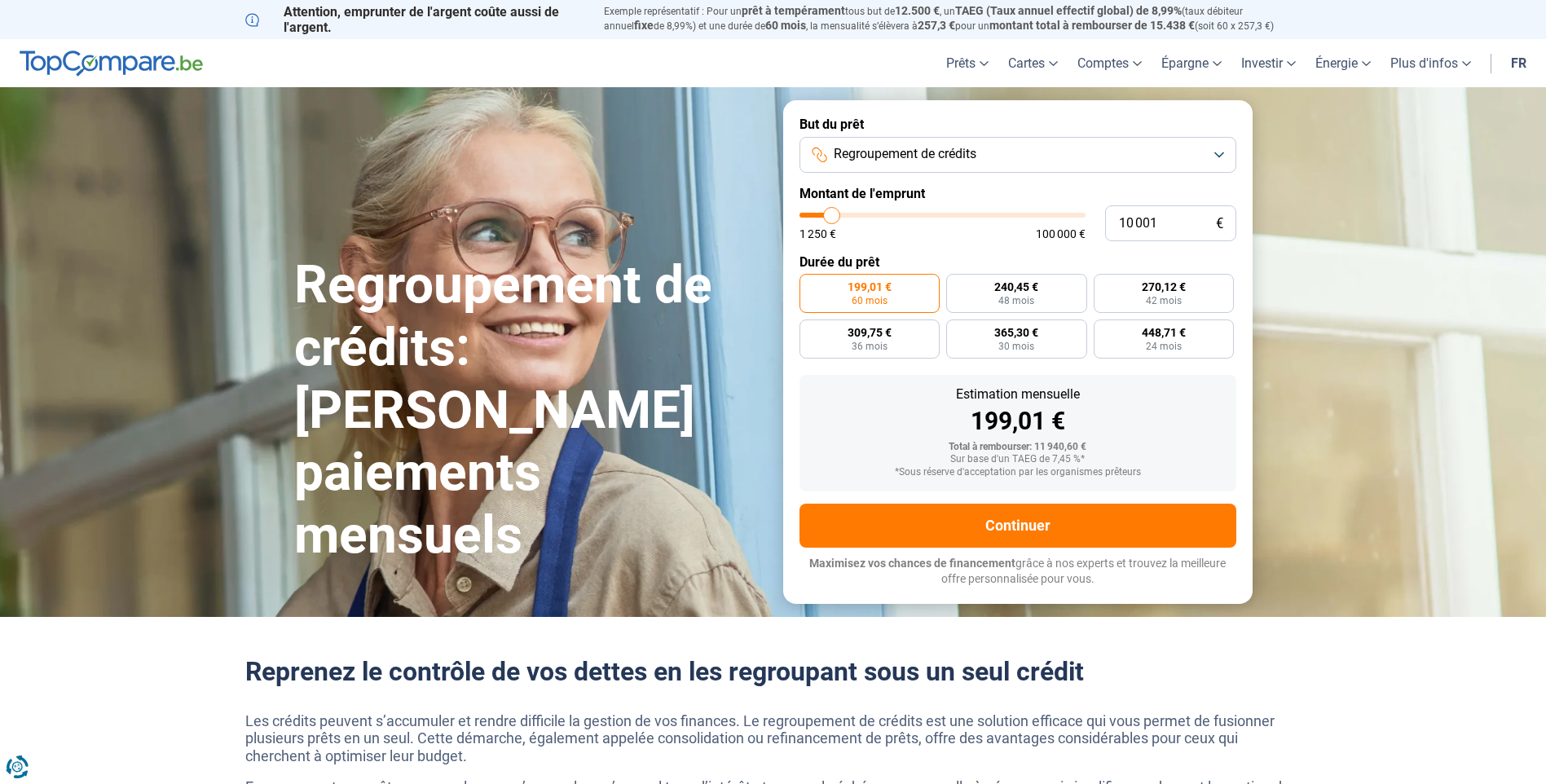
click at [1221, 156] on button "Regroupement de crédits" at bounding box center [1018, 155] width 437 height 36
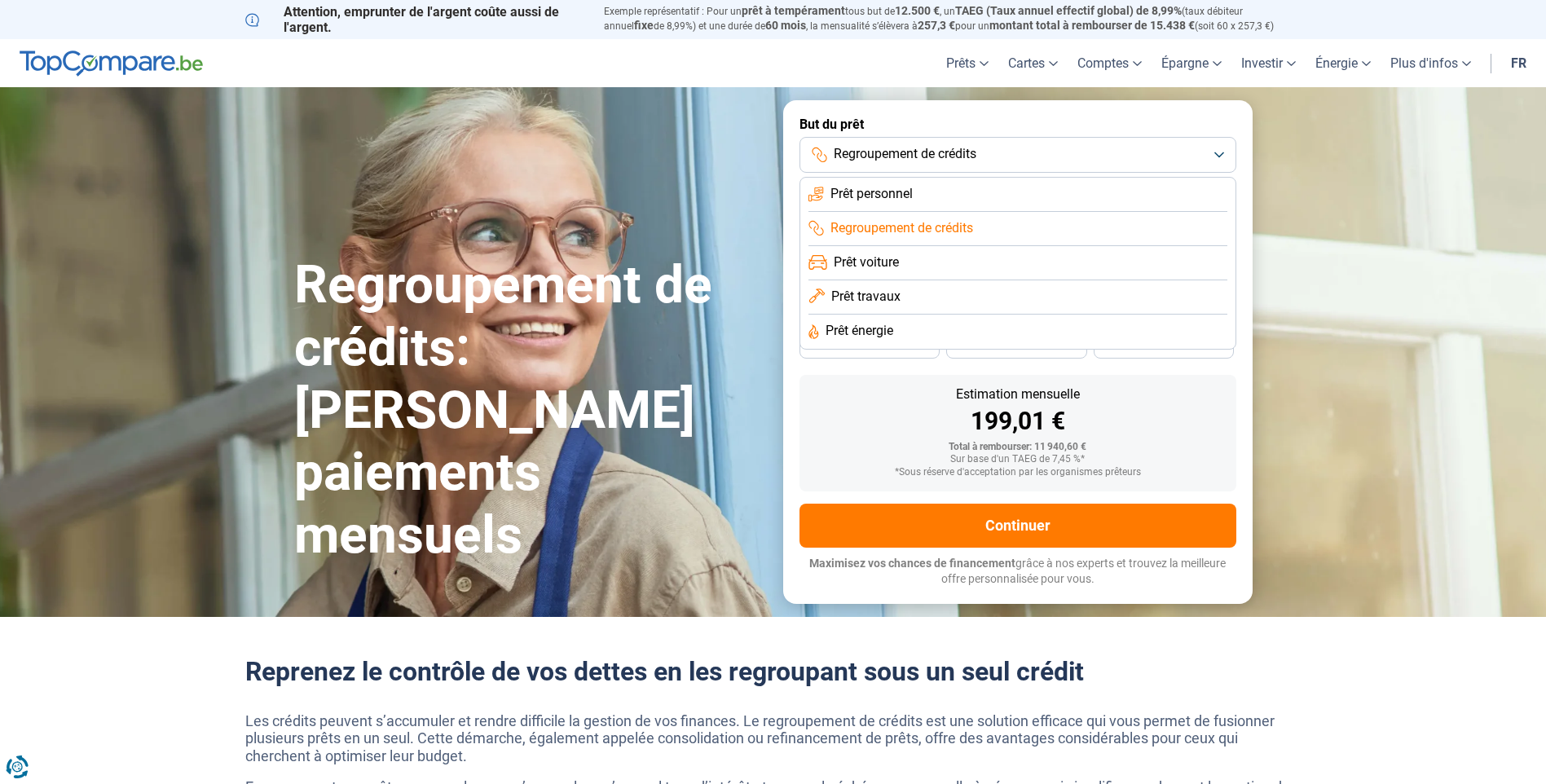
click at [873, 192] on span "Prêt personnel" at bounding box center [872, 193] width 83 height 18
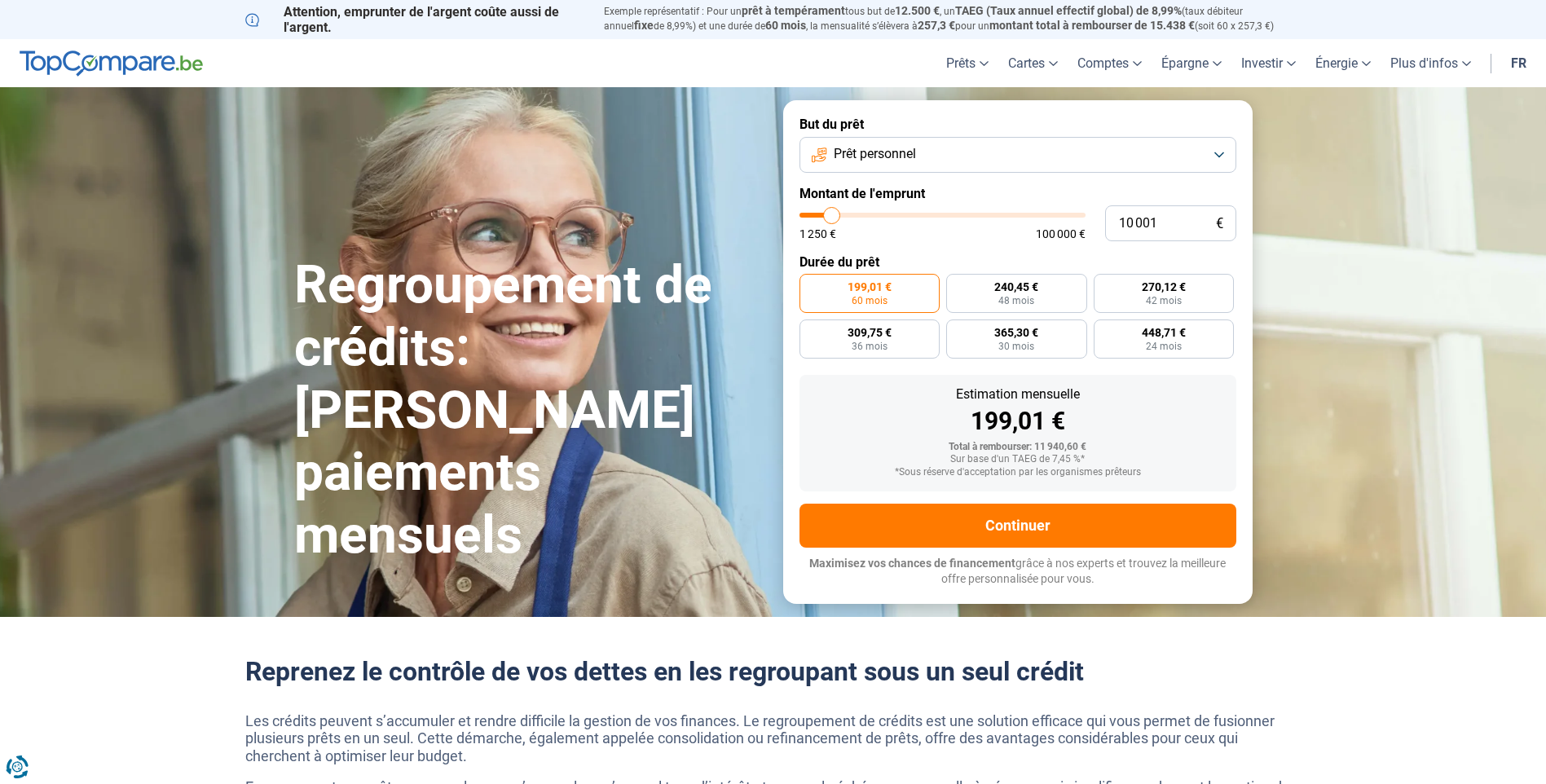
click at [1222, 157] on button "Prêt personnel" at bounding box center [1018, 155] width 437 height 36
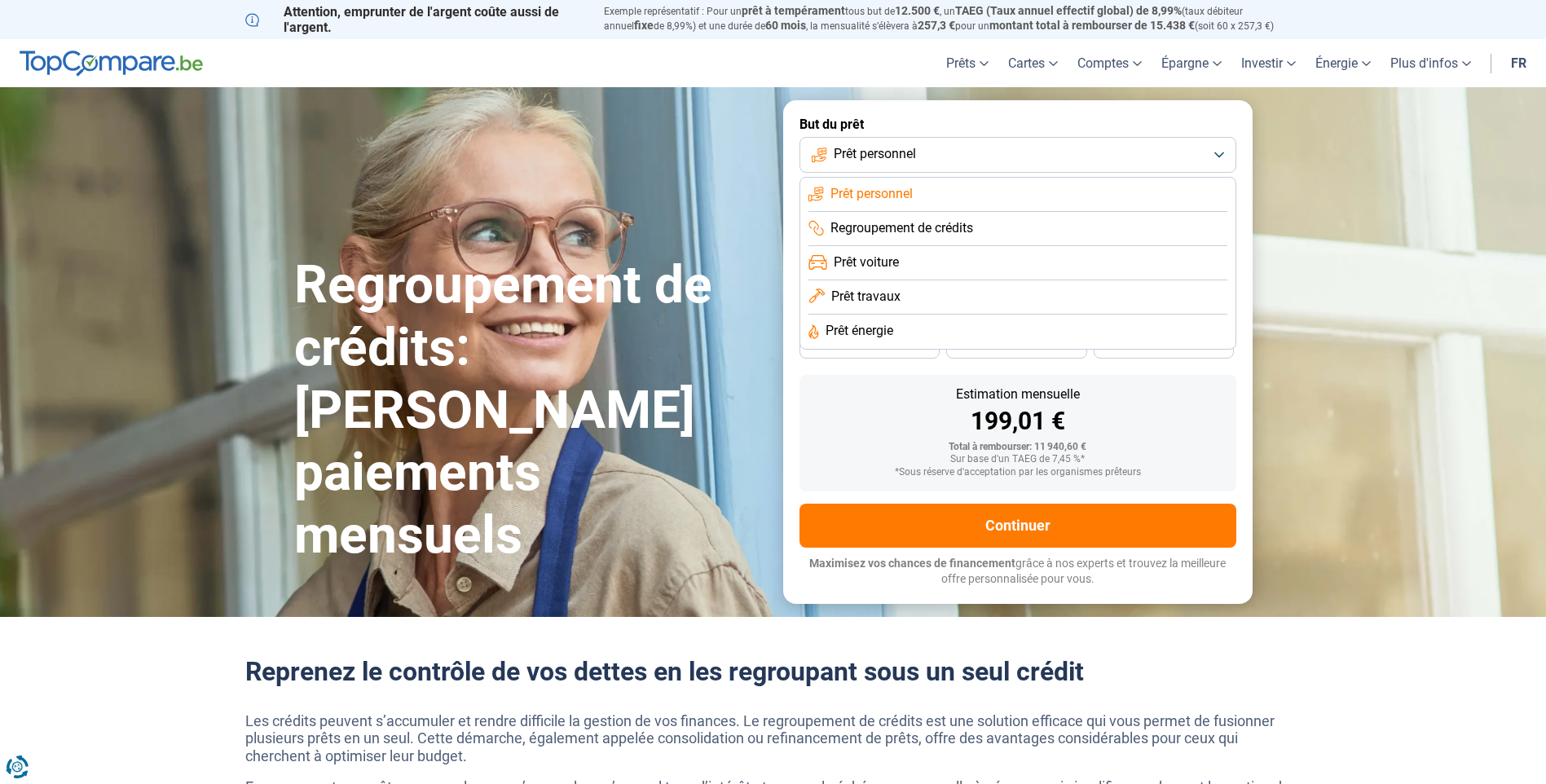
click at [950, 229] on span "Regroupement de crédits" at bounding box center [902, 228] width 142 height 18
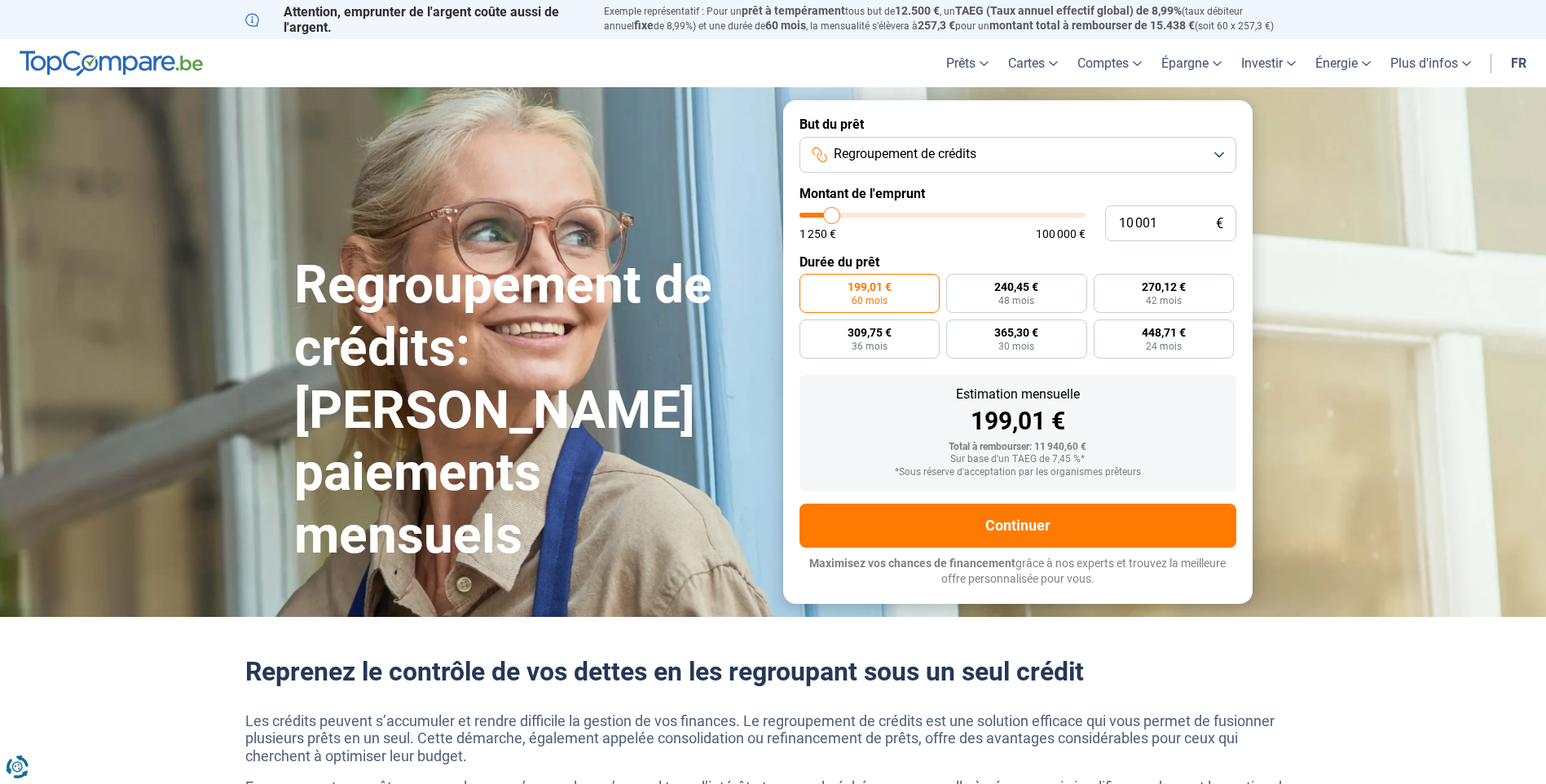
type input "11 250"
type input "11250"
type input "12 000"
type input "12000"
type input "12 750"
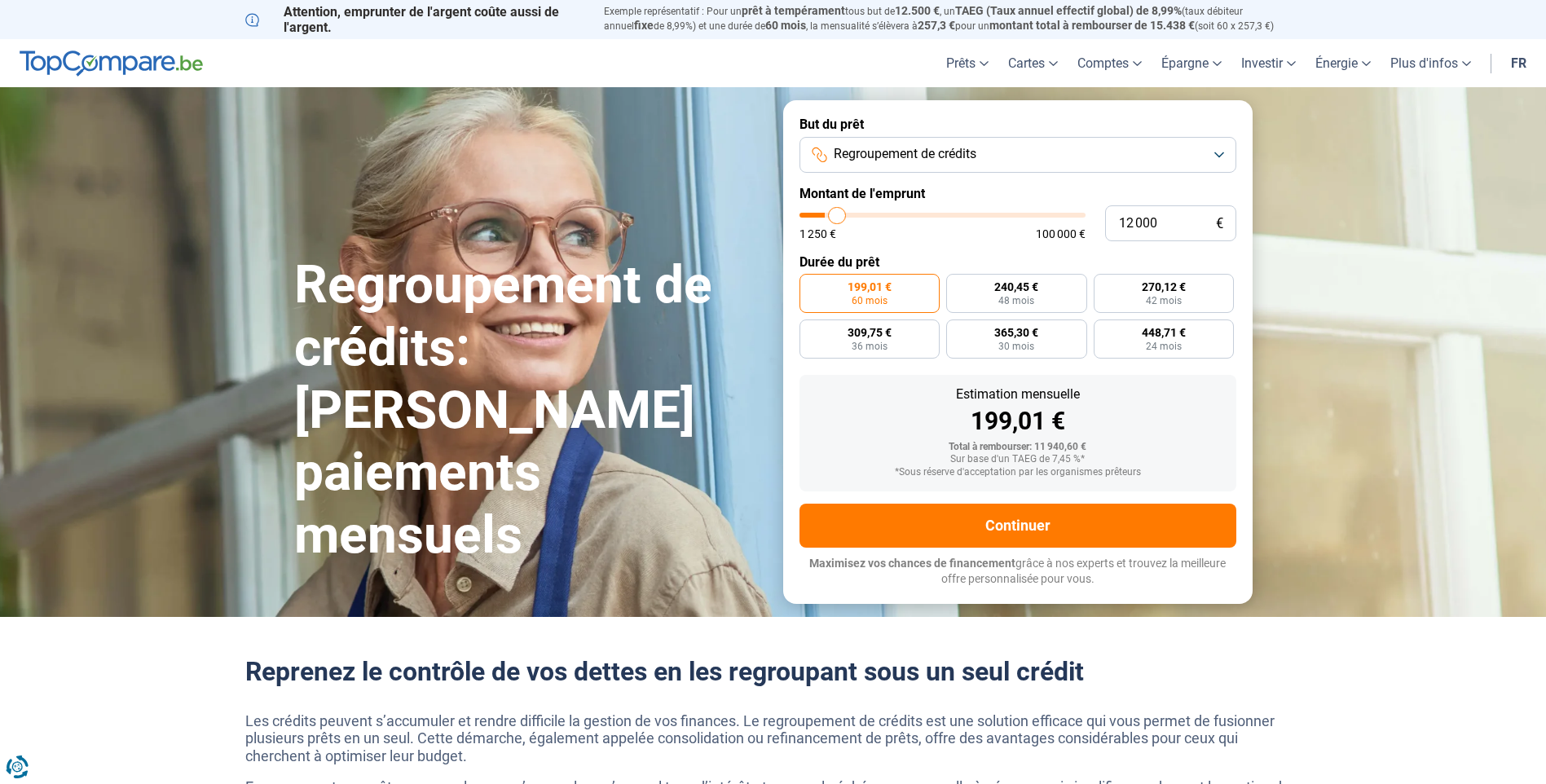
type input "12750"
type input "13 000"
type input "13000"
type input "13 500"
type input "13500"
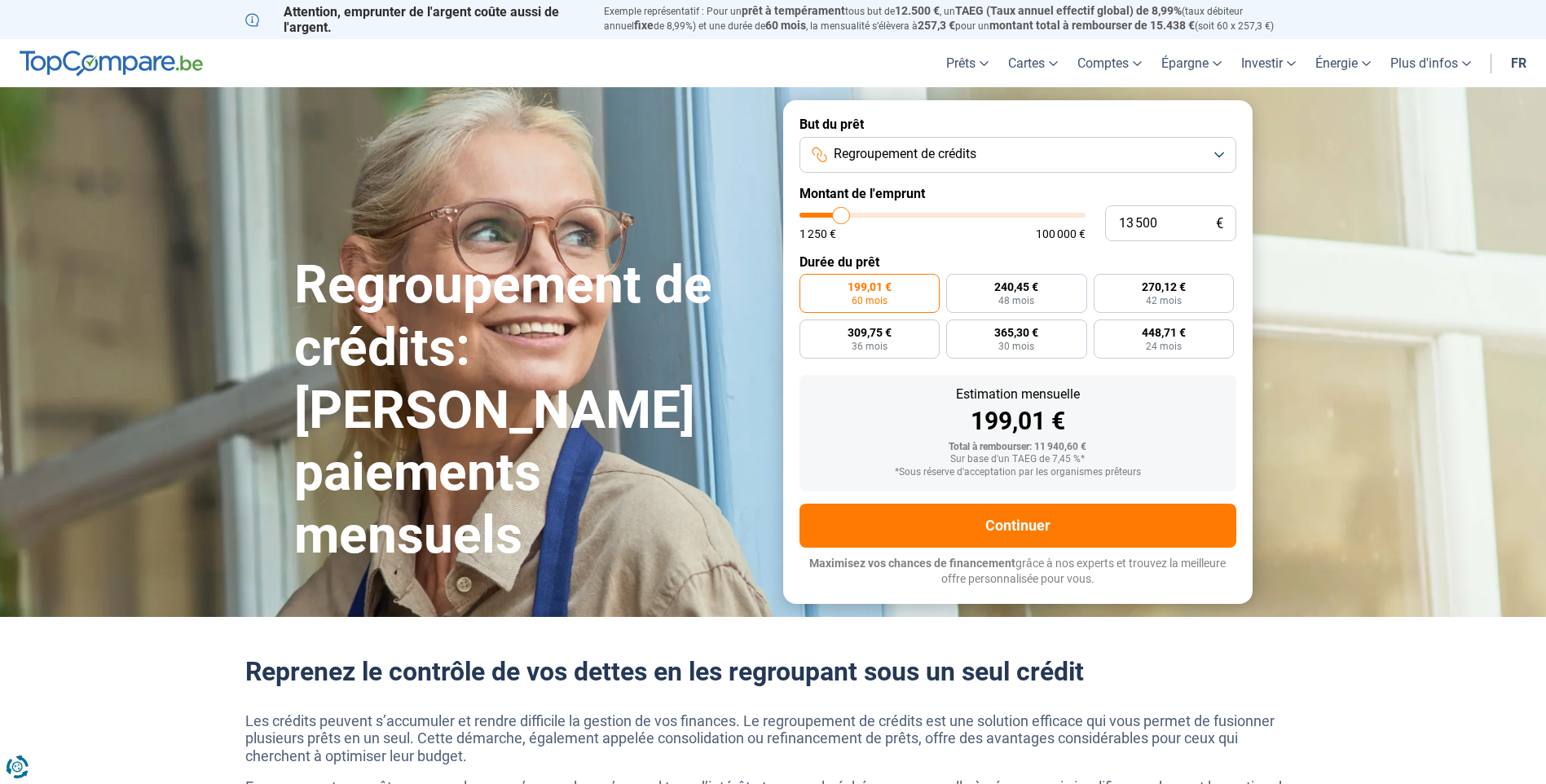
type input "14 000"
type input "14000"
type input "14 250"
type input "14250"
type input "15 750"
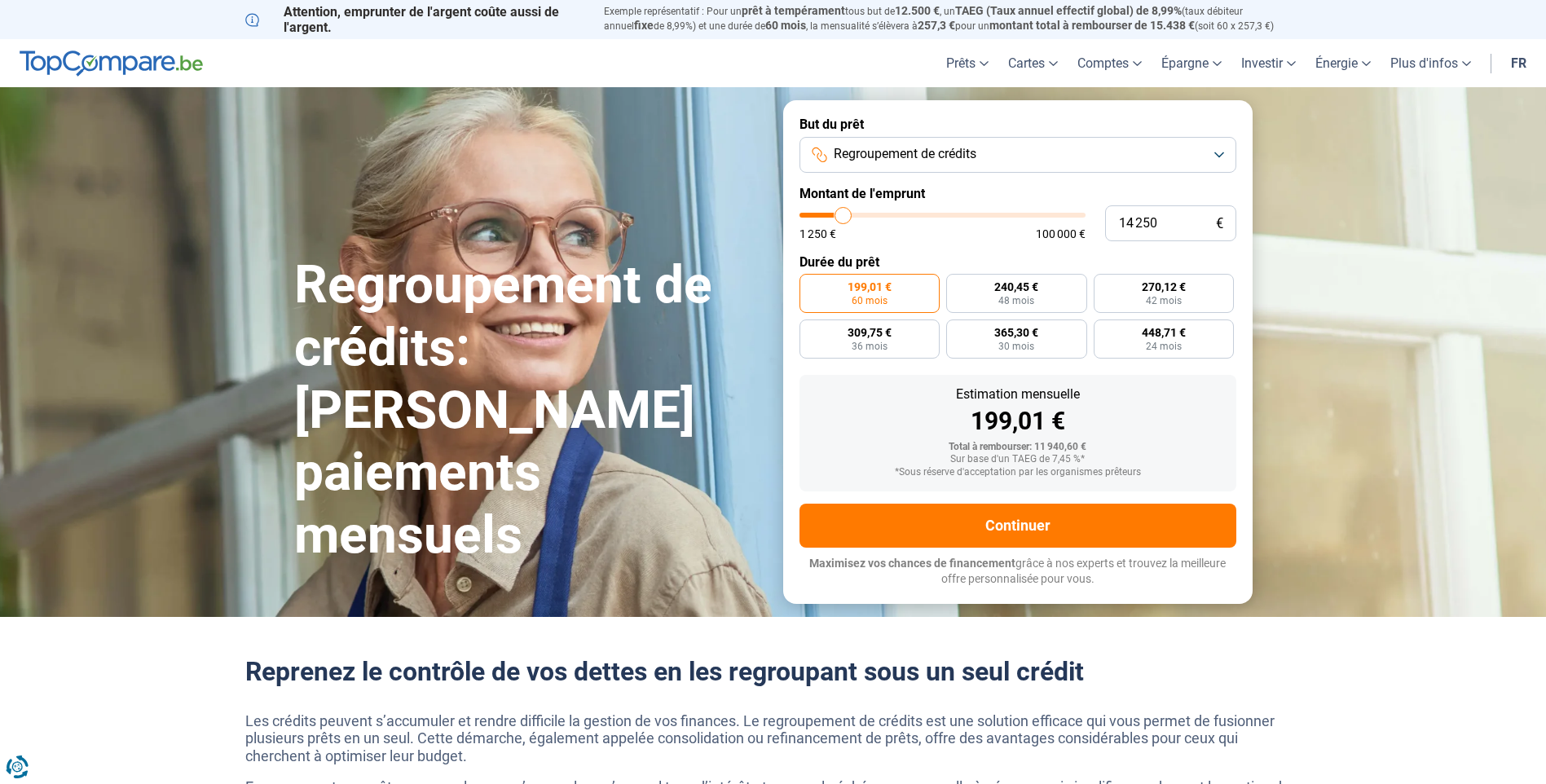
type input "15750"
type input "16 000"
type input "16000"
type input "16 500"
type input "16500"
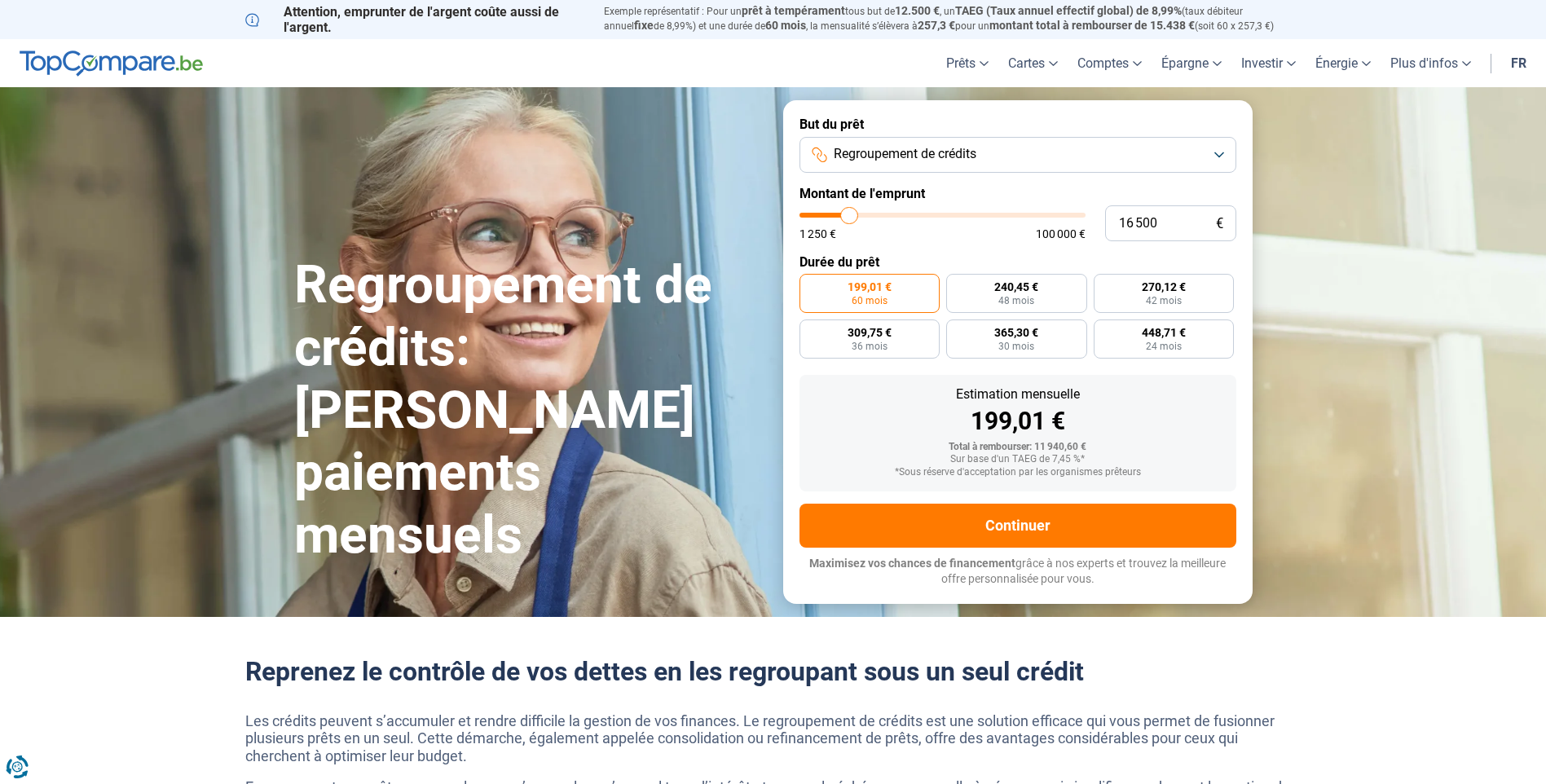
type input "17 000"
type input "17000"
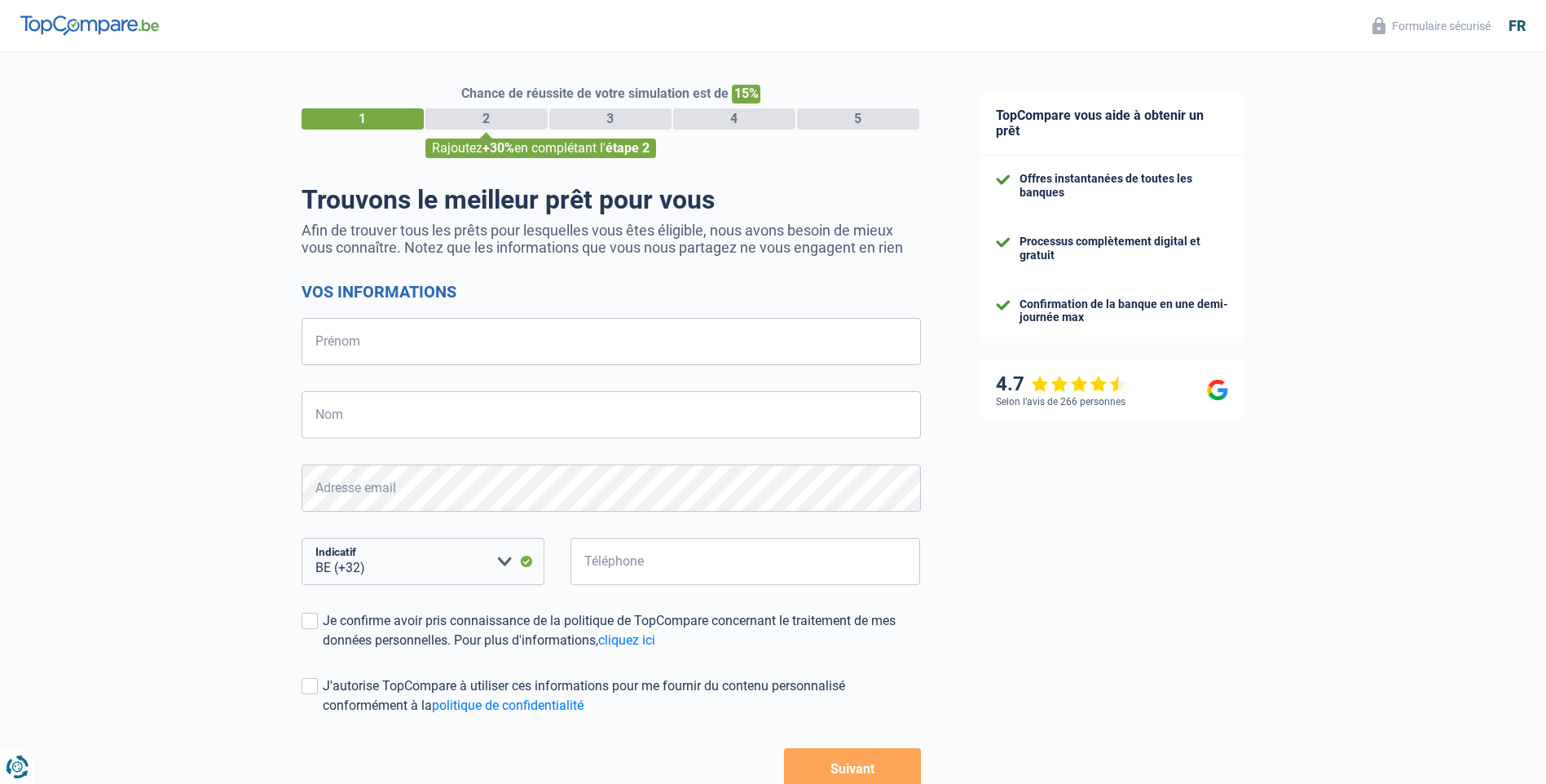
select select "32"
click at [734, 343] on input "Prénom" at bounding box center [611, 341] width 619 height 47
type input "[PERSON_NAME]"
type input "Chanoine"
click at [757, 570] on input "Téléphone" at bounding box center [746, 561] width 351 height 47
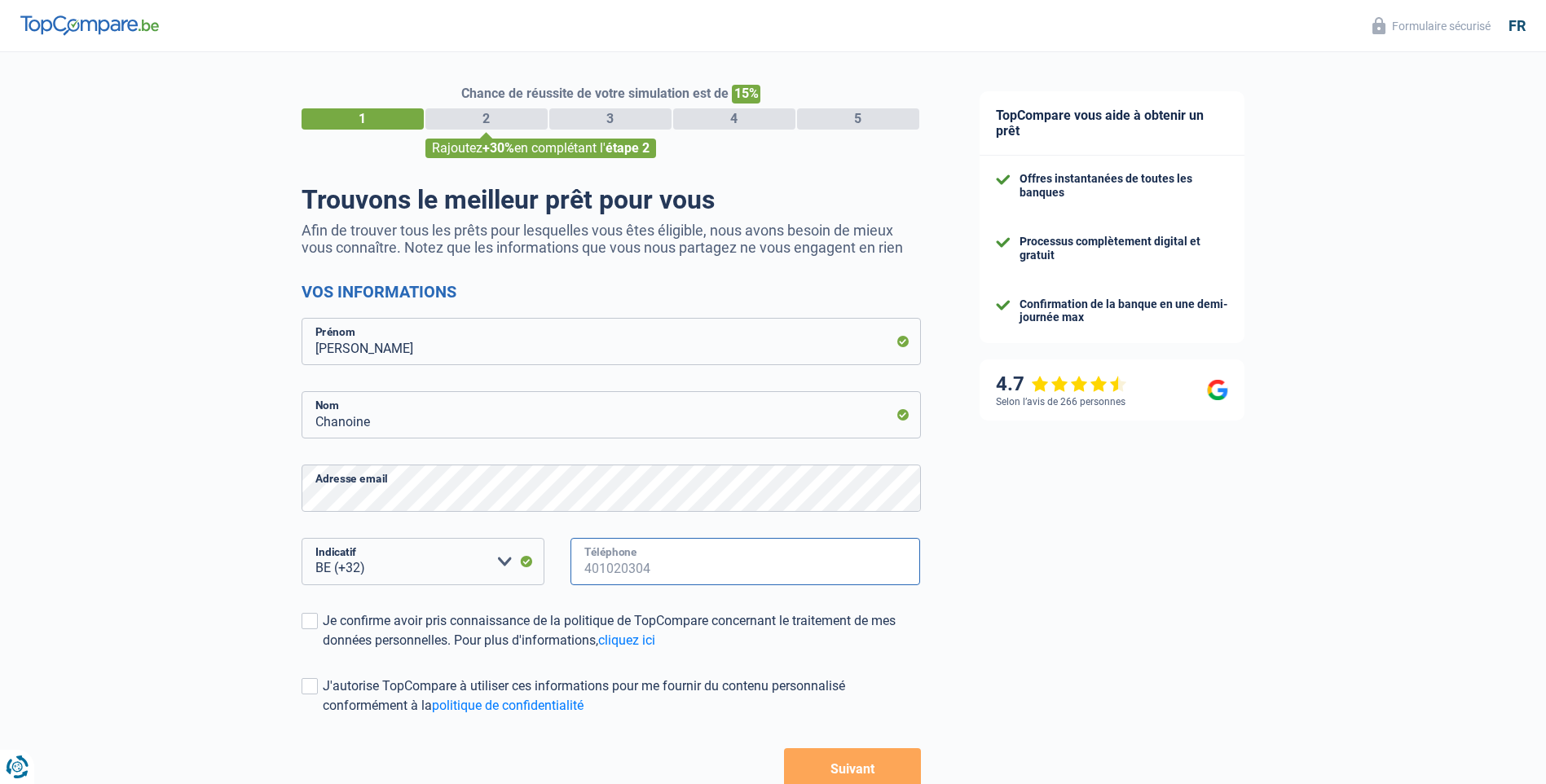
type input "473481227"
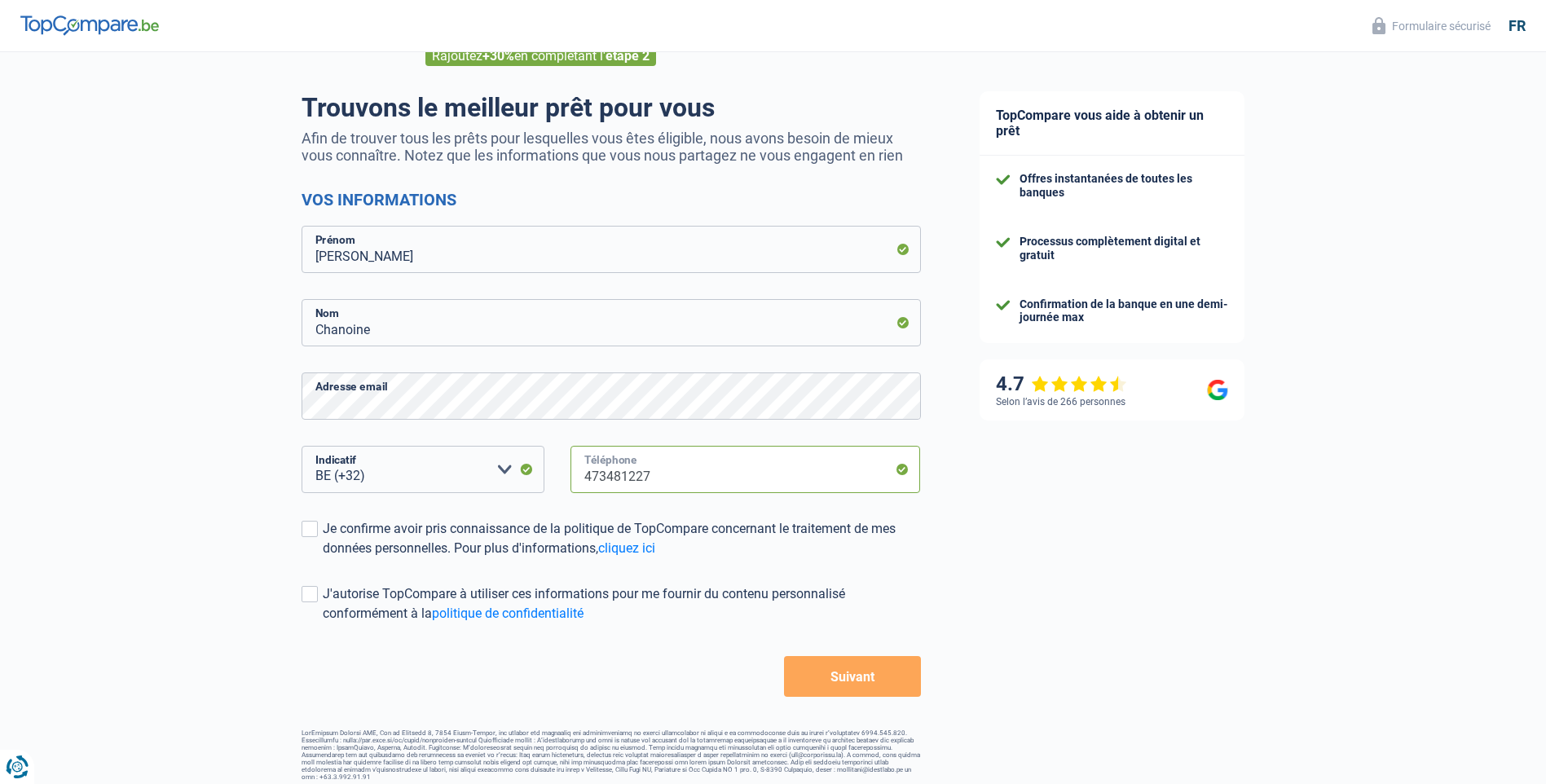
scroll to position [101, 0]
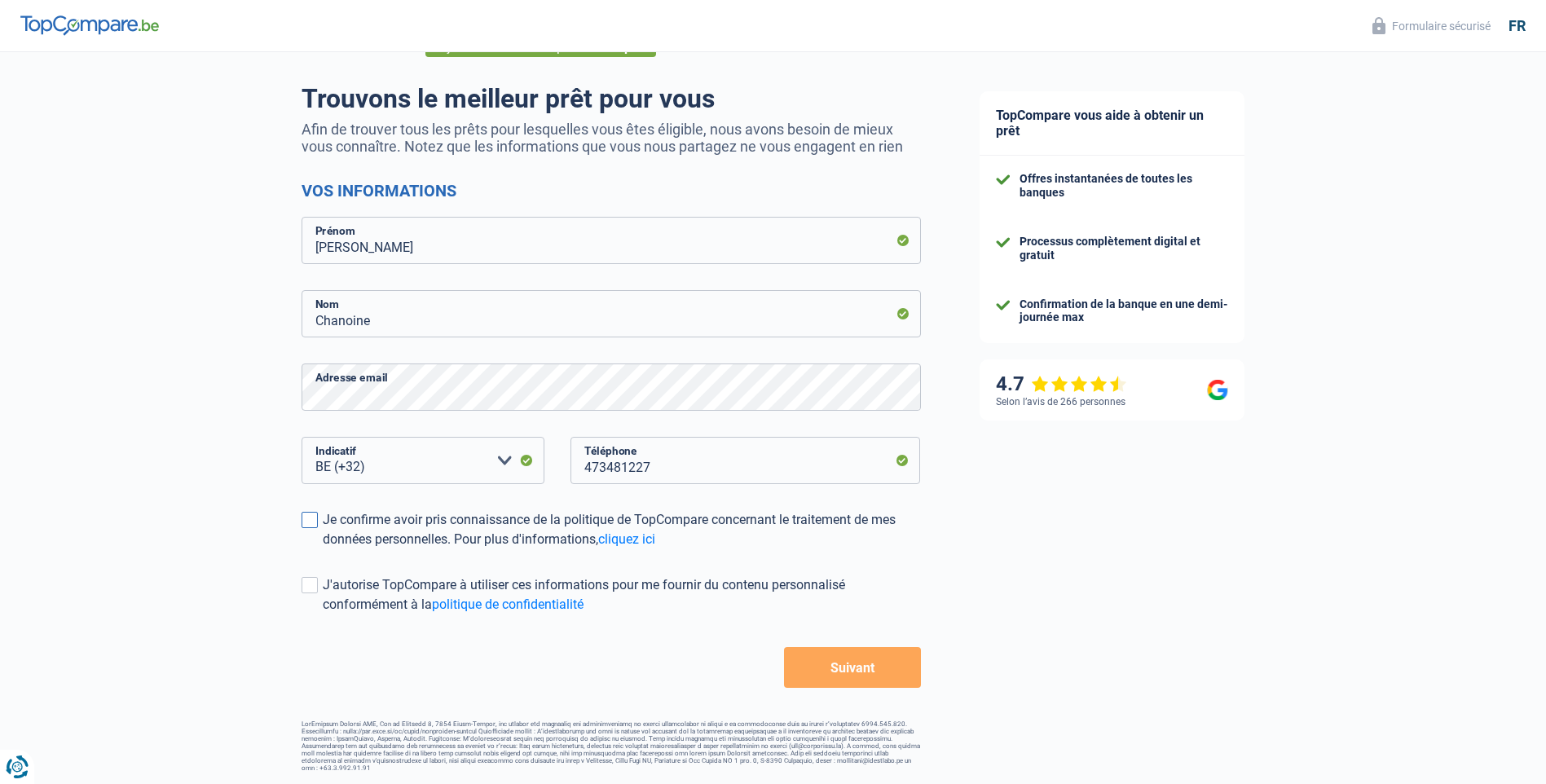
click at [313, 522] on span at bounding box center [309, 520] width 16 height 16
click at [322, 549] on input "Je confirme avoir pris connaissance de la politique de TopCompare concernant le…" at bounding box center [322, 549] width 0 height 0
click at [315, 585] on span at bounding box center [309, 585] width 16 height 16
click at [322, 614] on input "J'autorise TopCompare à utiliser ces informations pour me fournir du contenu pe…" at bounding box center [322, 614] width 0 height 0
click at [865, 673] on button "Suivant" at bounding box center [853, 666] width 137 height 41
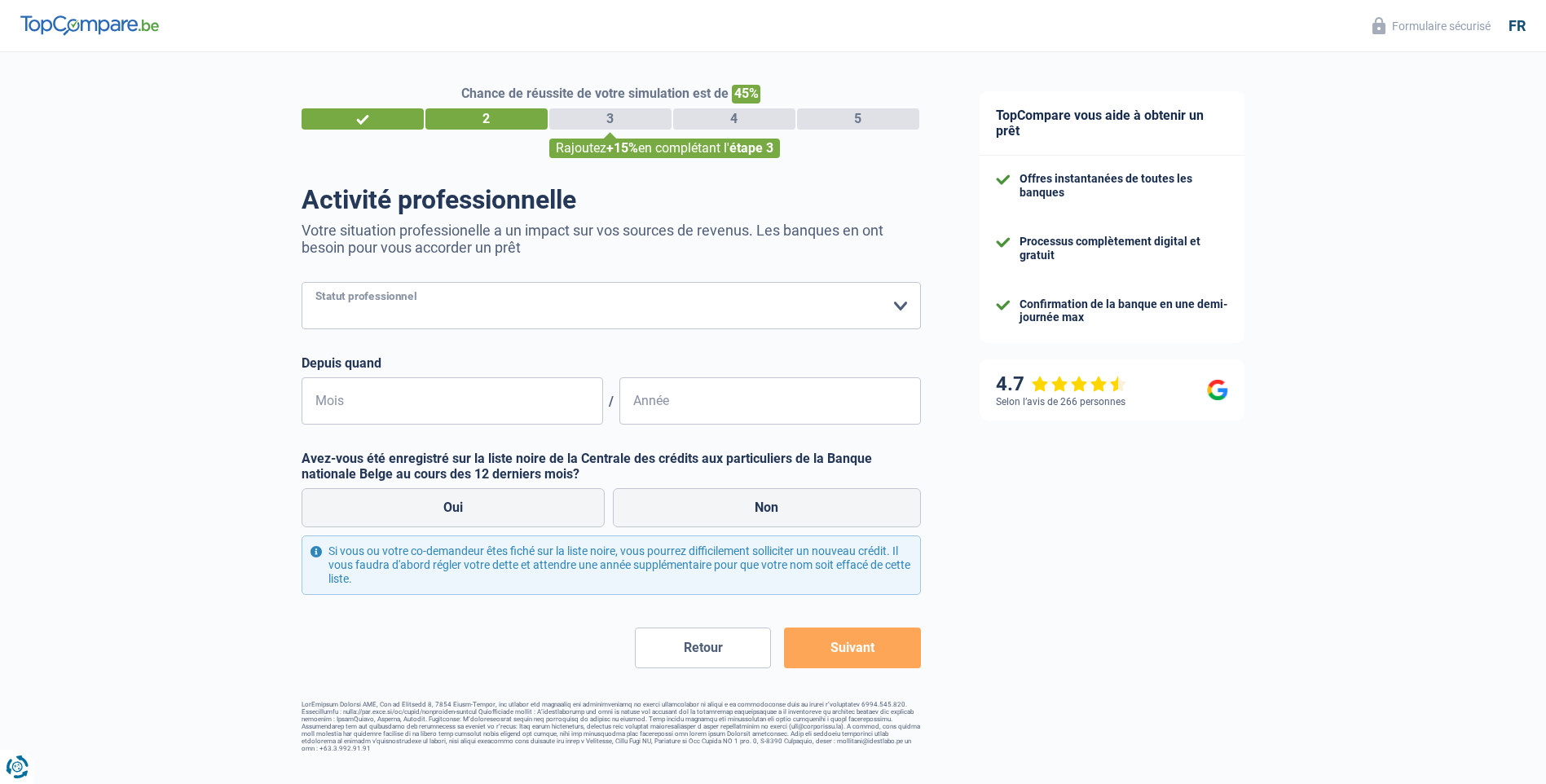
click at [650, 304] on select "Ouvrier Employé privé Employé public Invalide Indépendant Pensionné Chômeur Mut…" at bounding box center [611, 305] width 619 height 47
select select "unemployed"
click at [302, 283] on select "Ouvrier Employé privé Employé public Invalide Indépendant Pensionné Chômeur Mut…" at bounding box center [611, 305] width 619 height 47
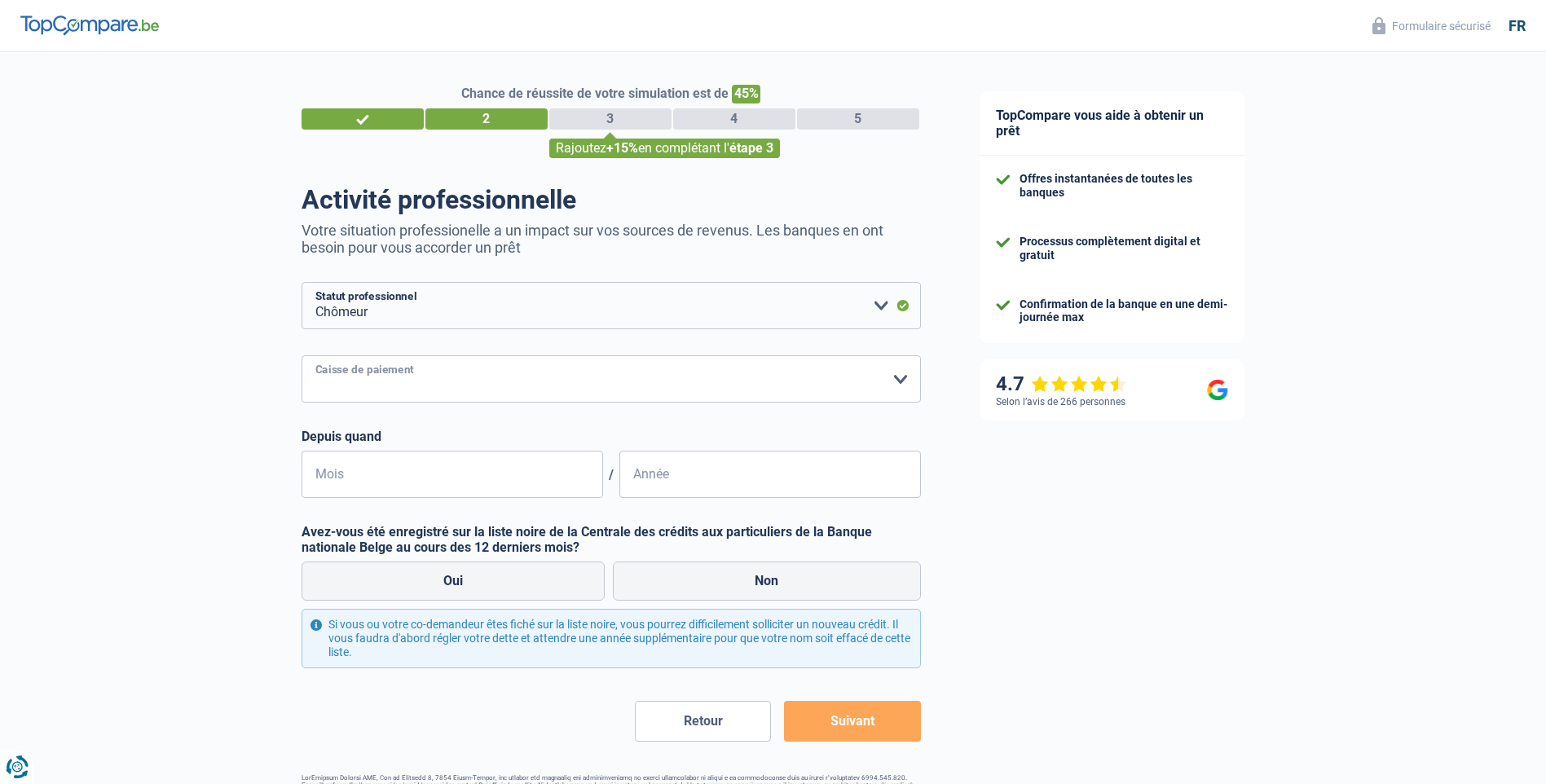
click at [468, 378] on select "CAPAC FGTB CSC CGSLB Autre Veuillez sélectionner une option" at bounding box center [611, 379] width 619 height 47
select select "fgtb"
click at [302, 356] on select "CAPAC FGTB CSC CGSLB Autre Veuillez sélectionner une option" at bounding box center [611, 379] width 619 height 47
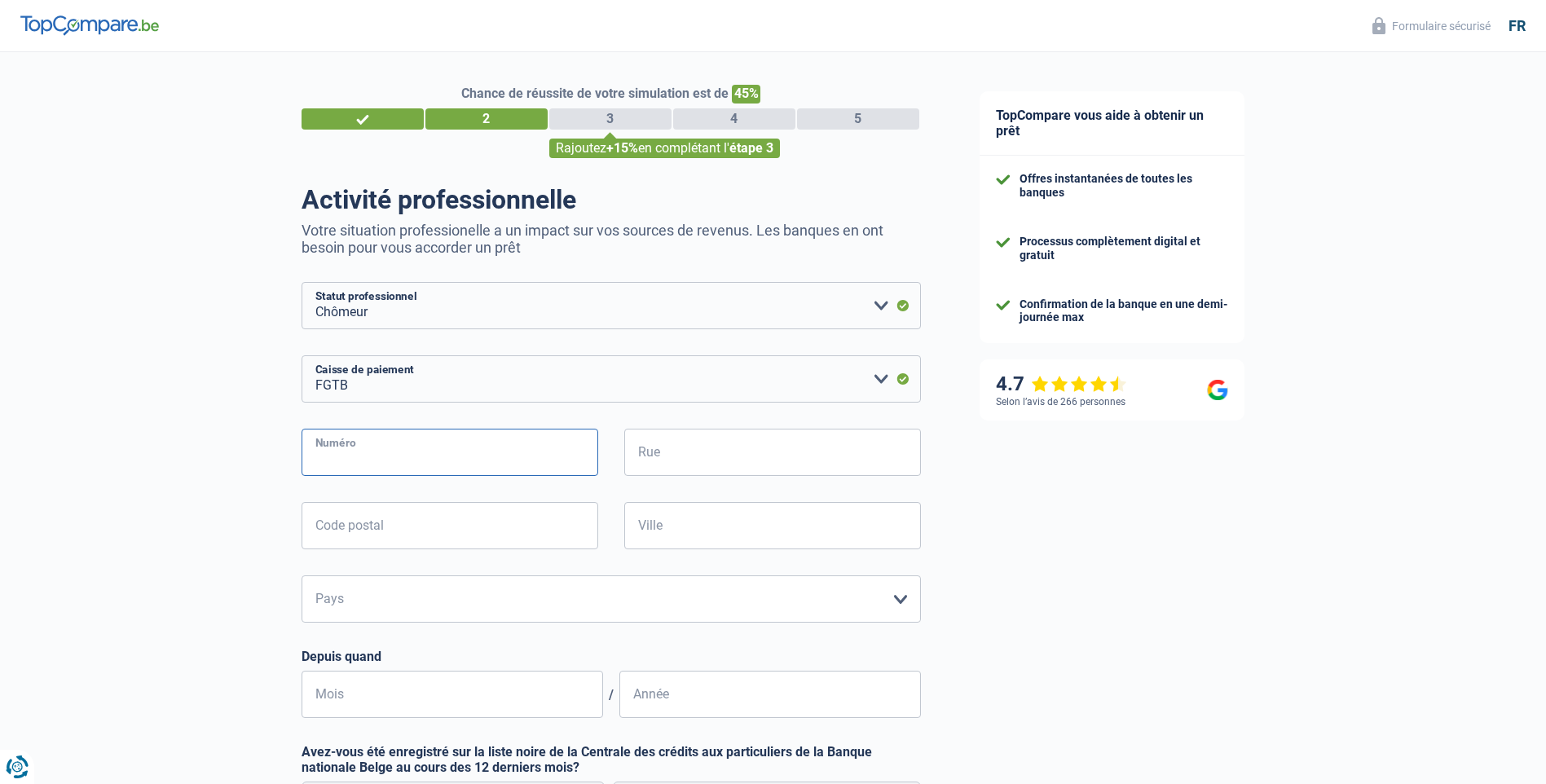
click at [468, 449] on input "Numéro" at bounding box center [450, 452] width 297 height 47
type input "11"
type input "de l'ermitage"
type input "1300"
type input "Wavre"
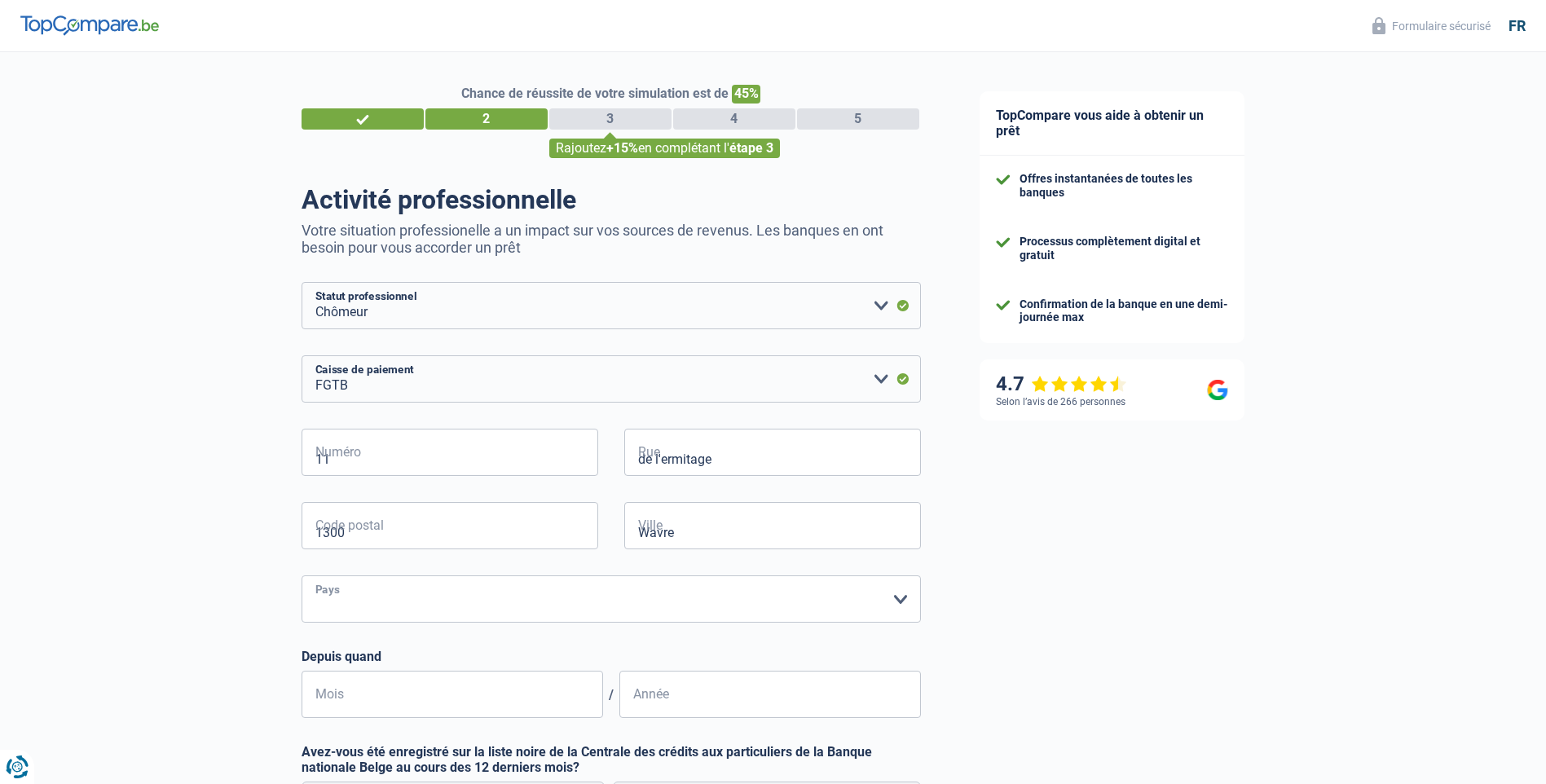
select select "BE"
type input "08"
type input "2008"
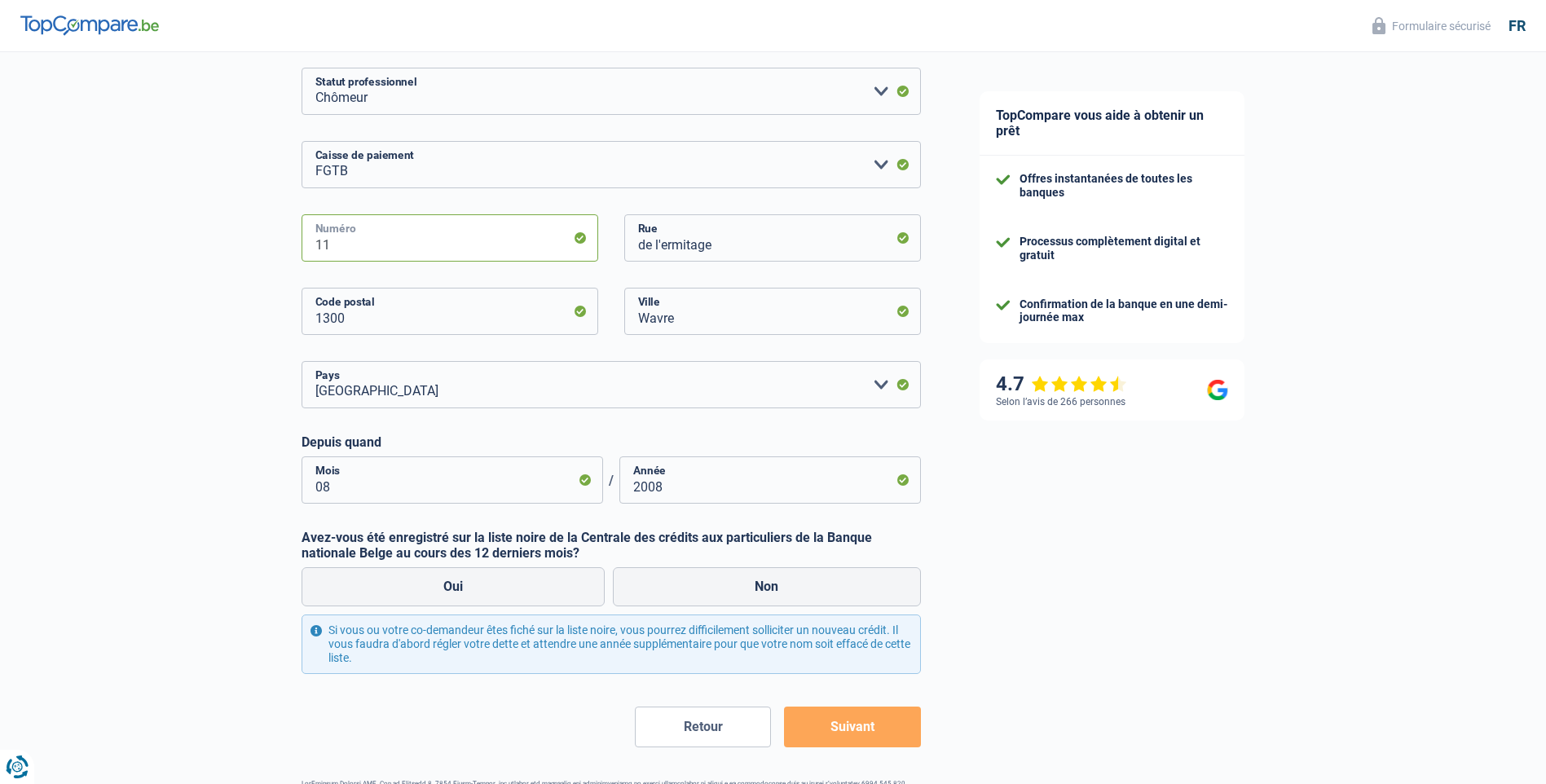
scroll to position [274, 0]
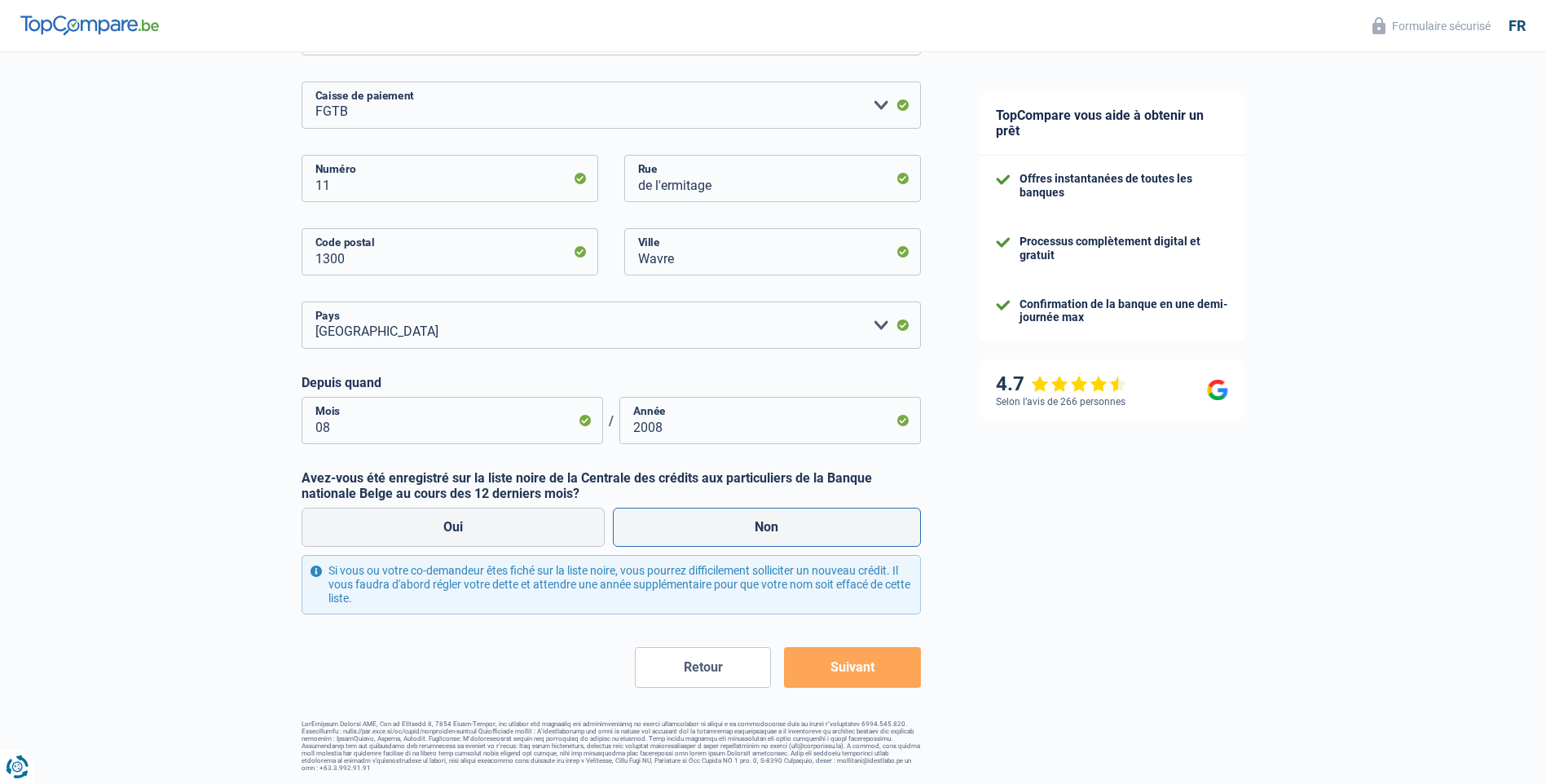
click at [788, 535] on label "Non" at bounding box center [766, 526] width 308 height 39
click at [788, 535] on input "Non" at bounding box center [766, 526] width 308 height 39
radio input "true"
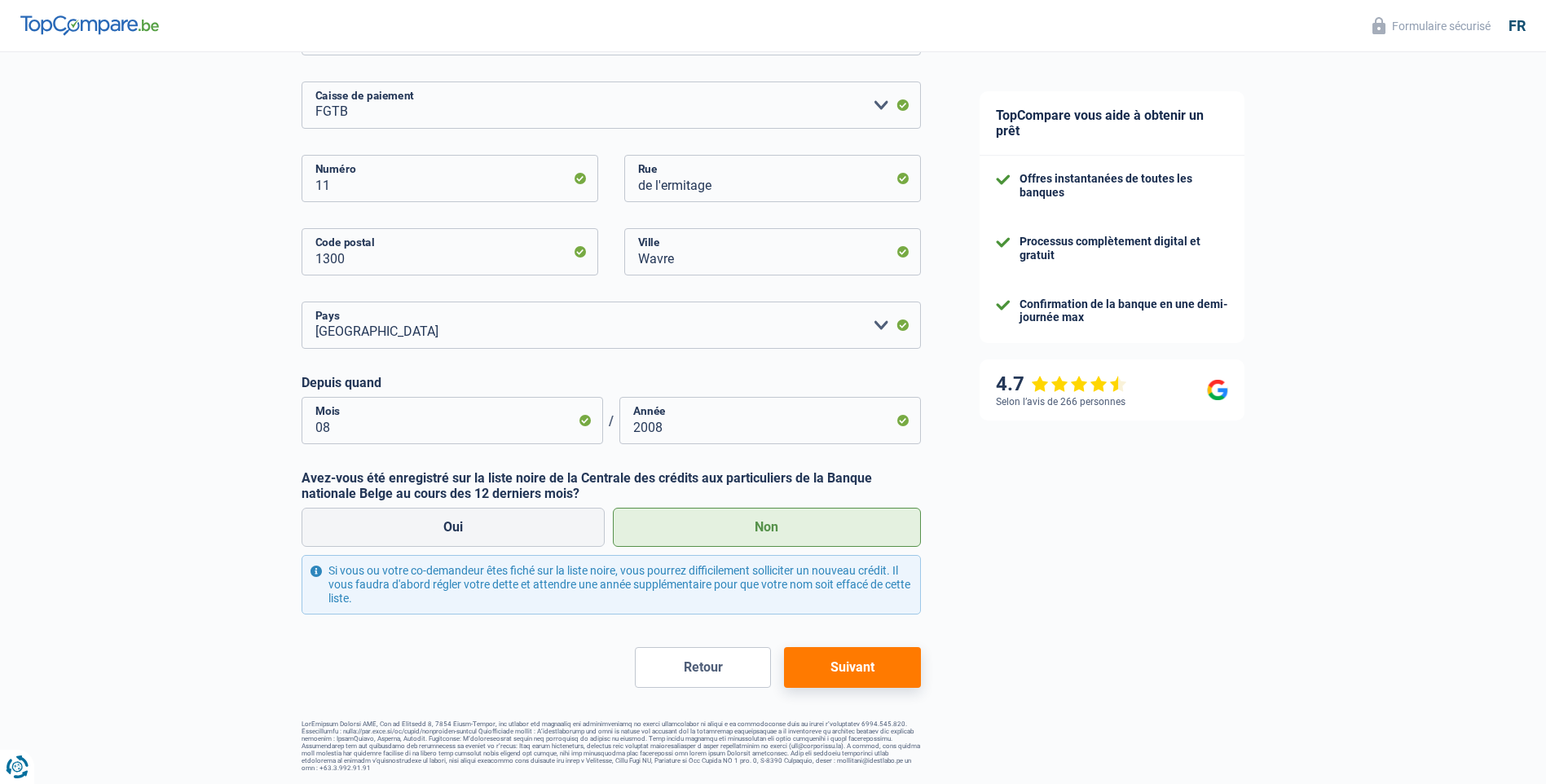
click at [874, 670] on button "Suivant" at bounding box center [853, 666] width 137 height 41
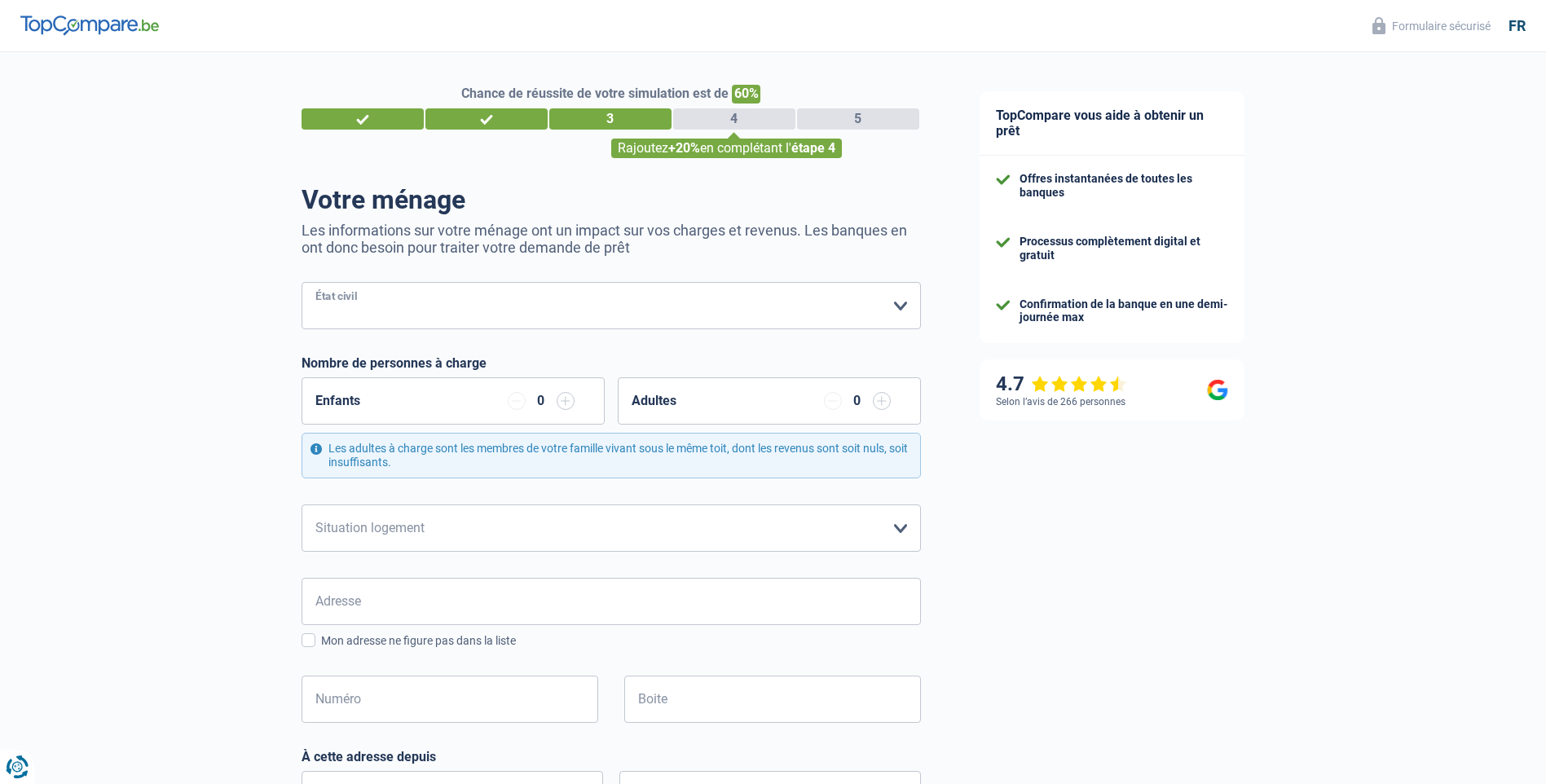
click at [589, 303] on select "Célibataire Marié(e) Cohabitant(e) légal(e) Divorcé(e) Veuf(ve) Séparé (de fait…" at bounding box center [611, 305] width 619 height 47
select select "divorced"
click at [302, 283] on select "Célibataire Marié(e) Cohabitant(e) légal(e) Divorcé(e) Veuf(ve) Séparé (de fait…" at bounding box center [611, 305] width 619 height 47
click at [885, 403] on input "button" at bounding box center [882, 400] width 18 height 18
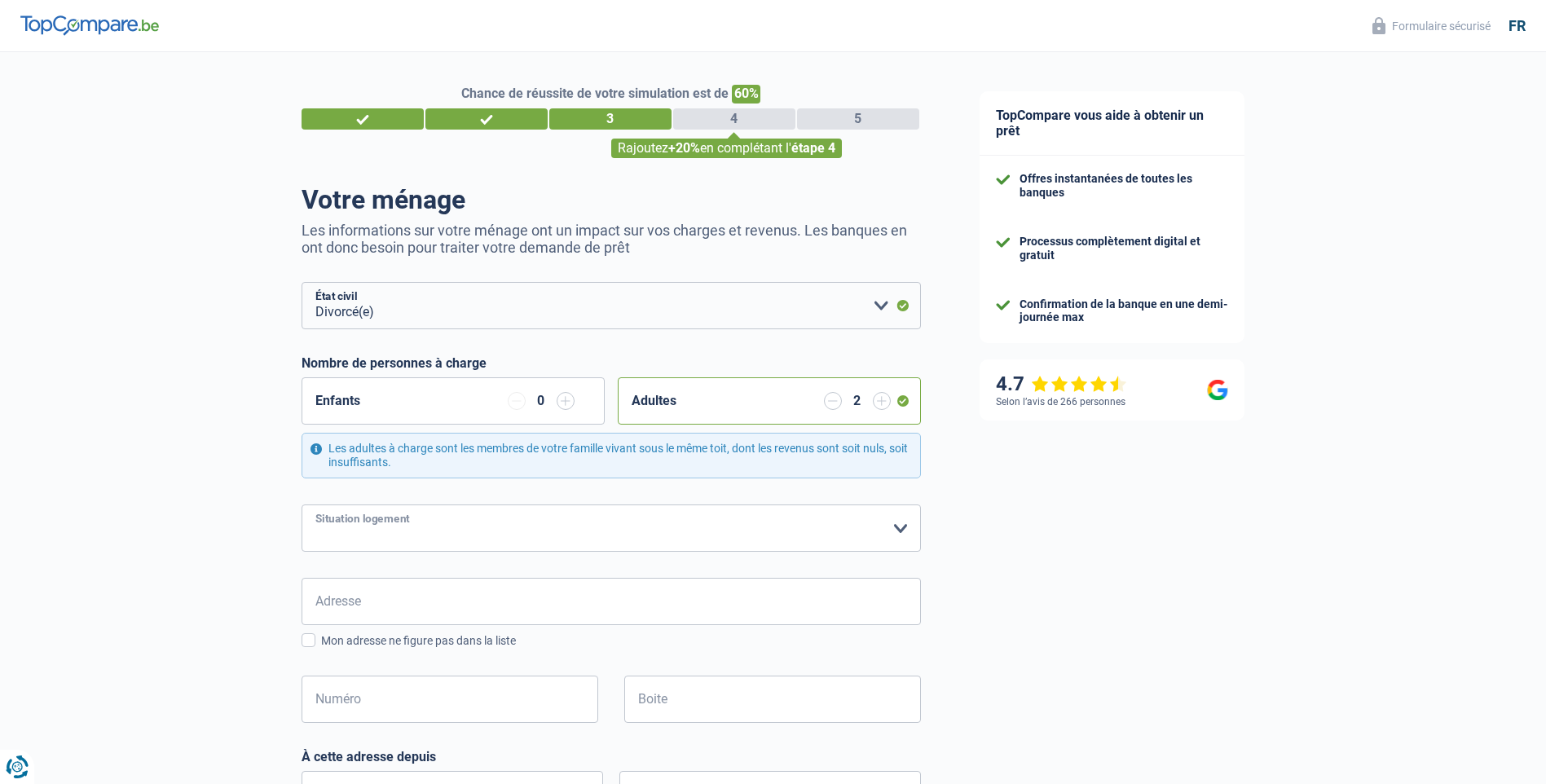
click at [479, 527] on select "Locataire Propriétaire avec prêt hypothécaire Propriétaire sans prêt hypothécai…" at bounding box center [611, 528] width 619 height 47
select select "liveWithParents"
click at [302, 505] on select "Locataire Propriétaire avec prêt hypothécaire Propriétaire sans prêt hypothécai…" at bounding box center [611, 528] width 619 height 47
click at [772, 606] on input "Adresse" at bounding box center [611, 601] width 619 height 47
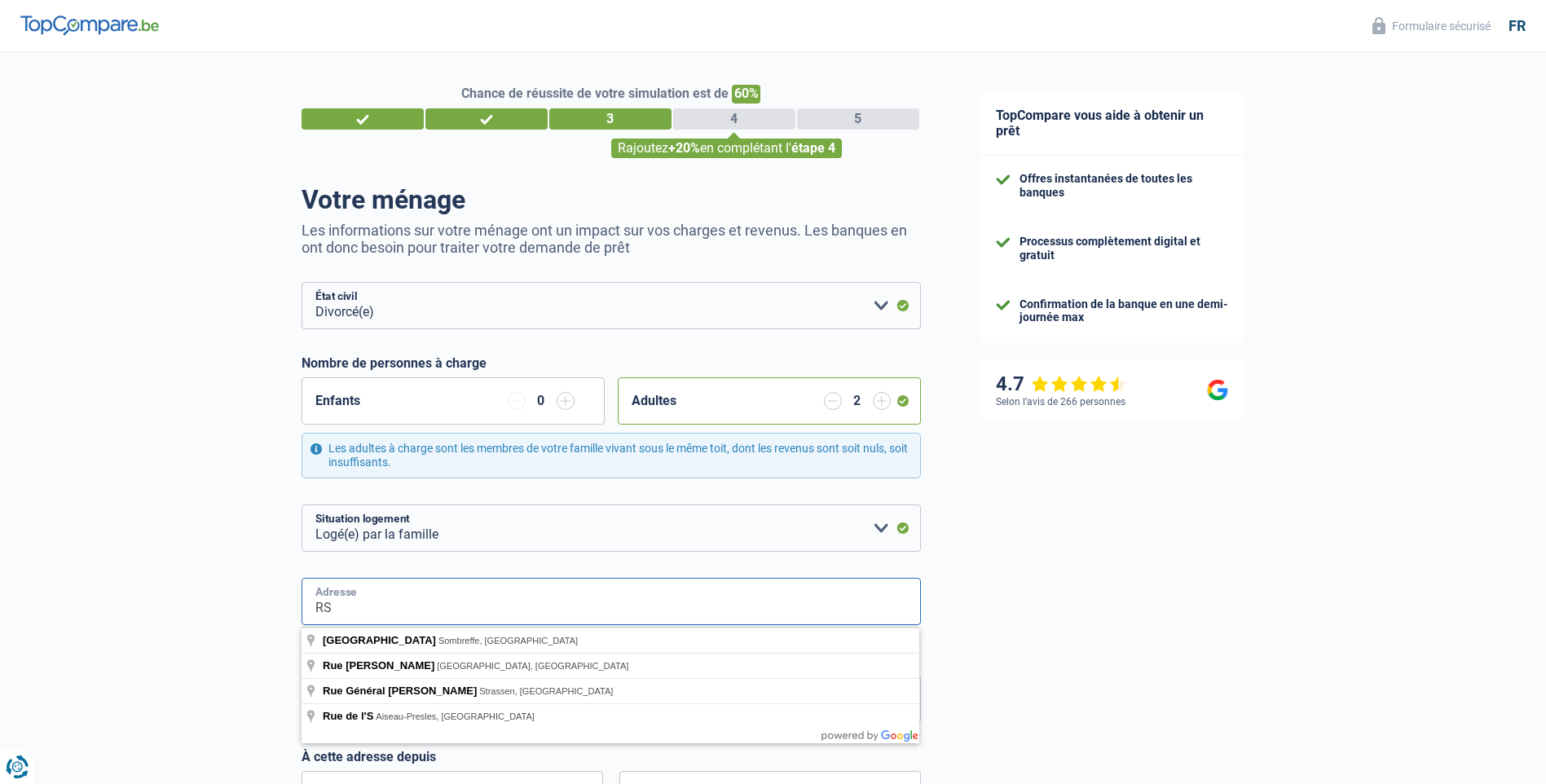
type input "R"
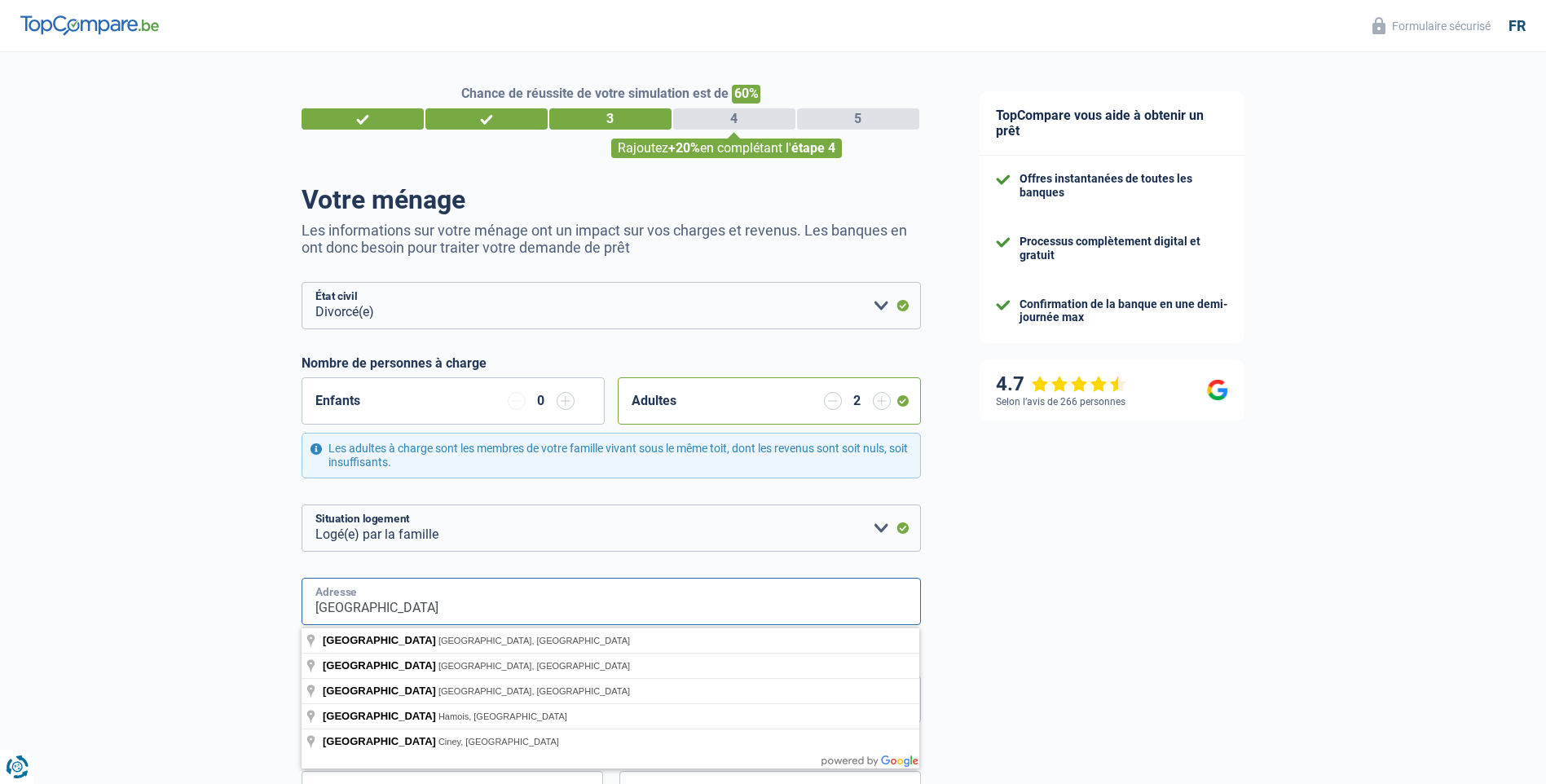
click at [390, 603] on input "rue saint piere" at bounding box center [611, 601] width 619 height 47
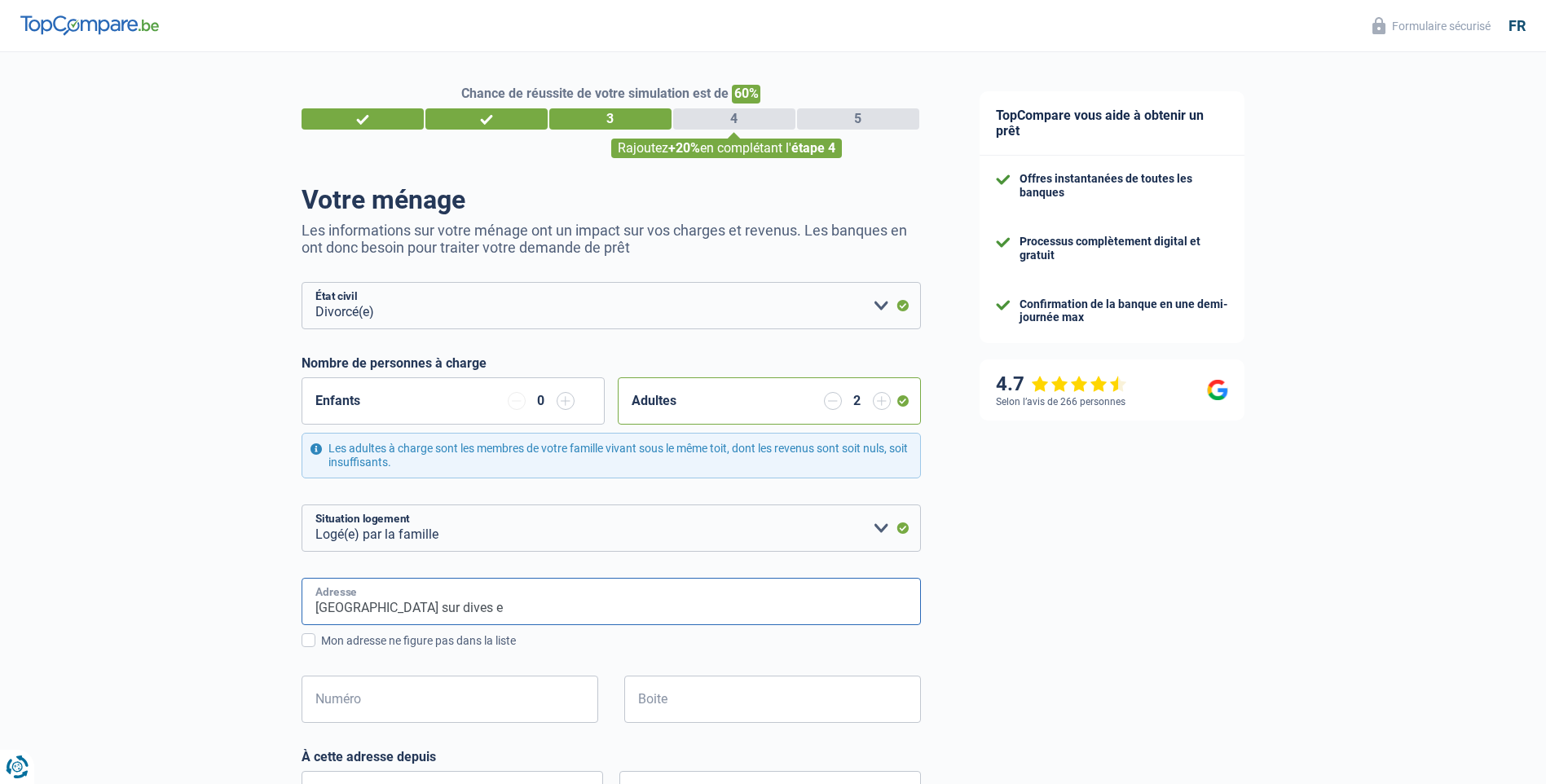
click at [467, 609] on input "rue saint pierr sur dives e" at bounding box center [611, 601] width 619 height 47
type input "rue saint pierr sur dives"
click at [457, 703] on input "Numéro" at bounding box center [450, 700] width 297 height 47
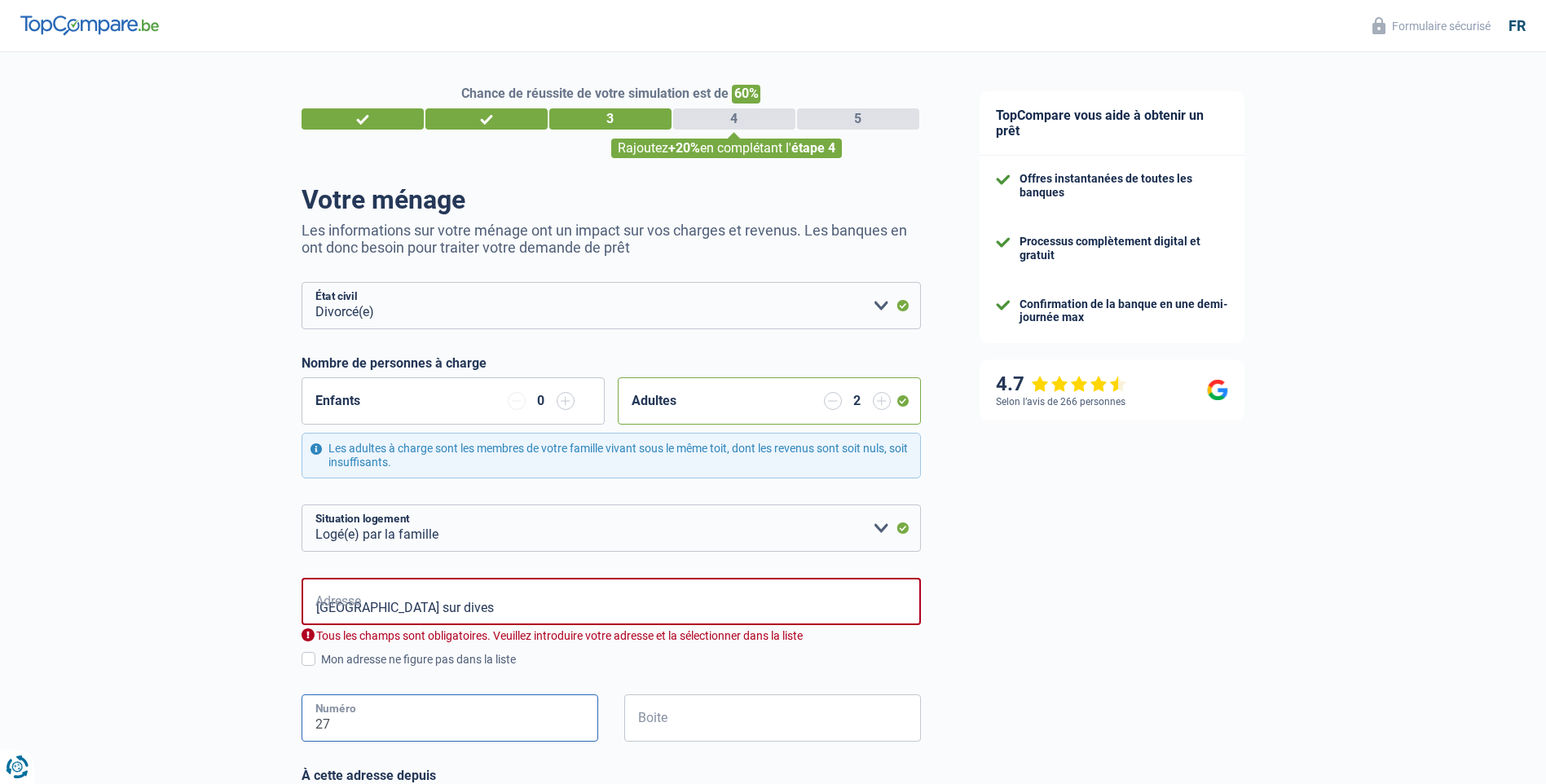
type input "27"
click at [708, 718] on input "Boite" at bounding box center [772, 718] width 297 height 47
type input "0"
click at [484, 608] on input "rue saint pierr sur dives" at bounding box center [611, 601] width 619 height 47
click at [394, 607] on input "rue saint pierr sur dives" at bounding box center [611, 601] width 619 height 47
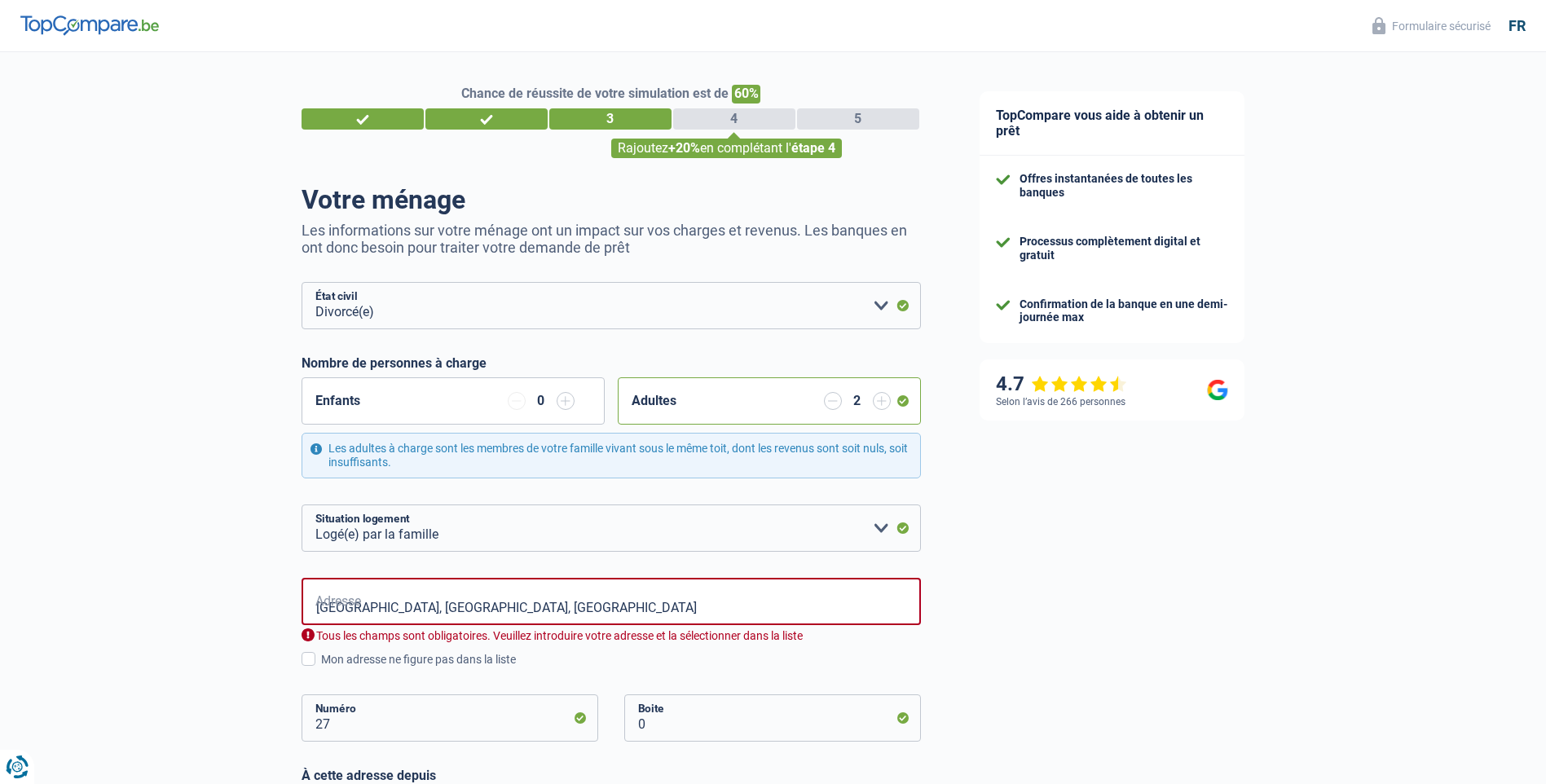
type input "Rue de Saint-Pierre-sur-Dives, 1370, Jodoigne, BE"
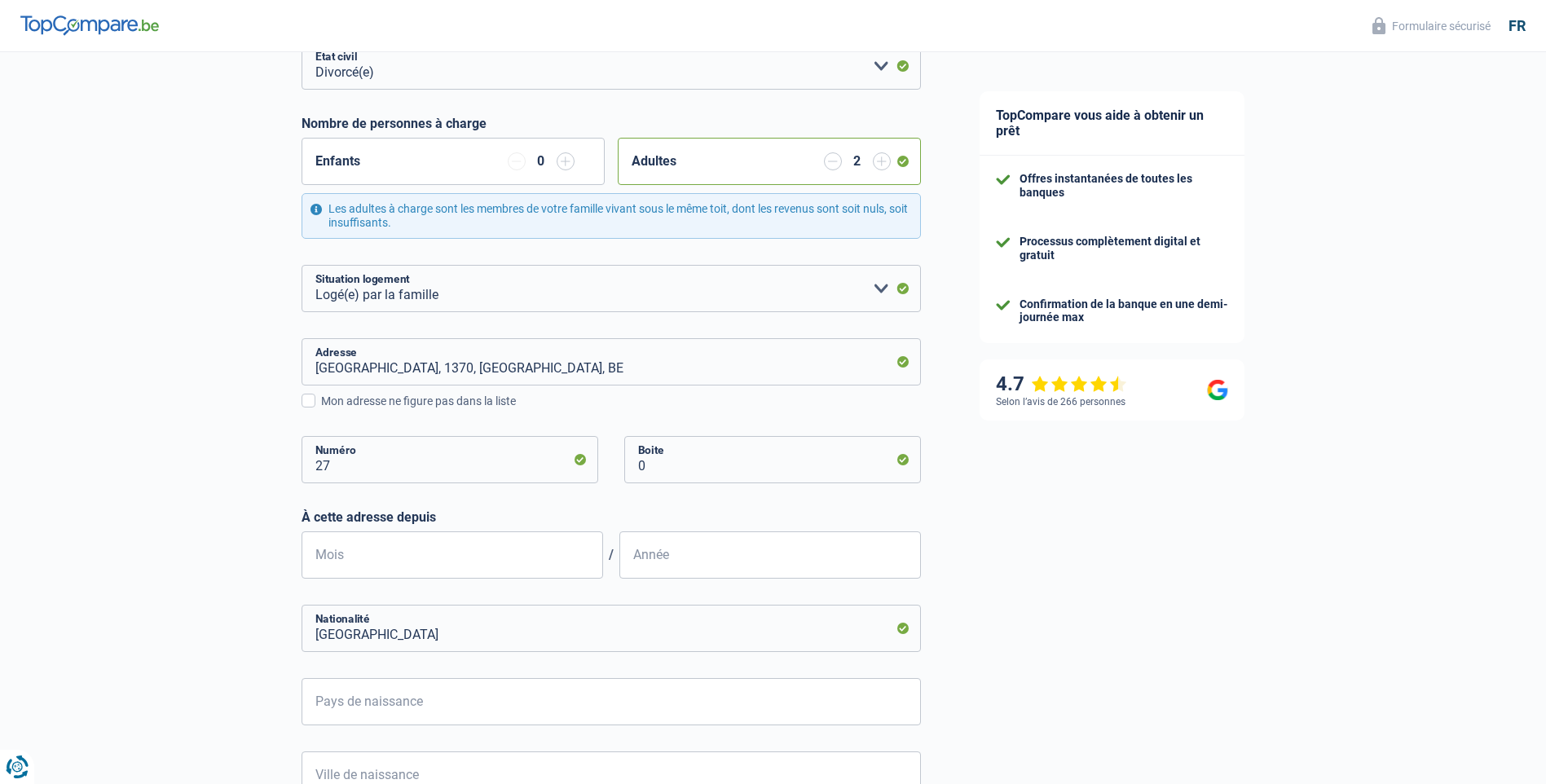
scroll to position [245, 0]
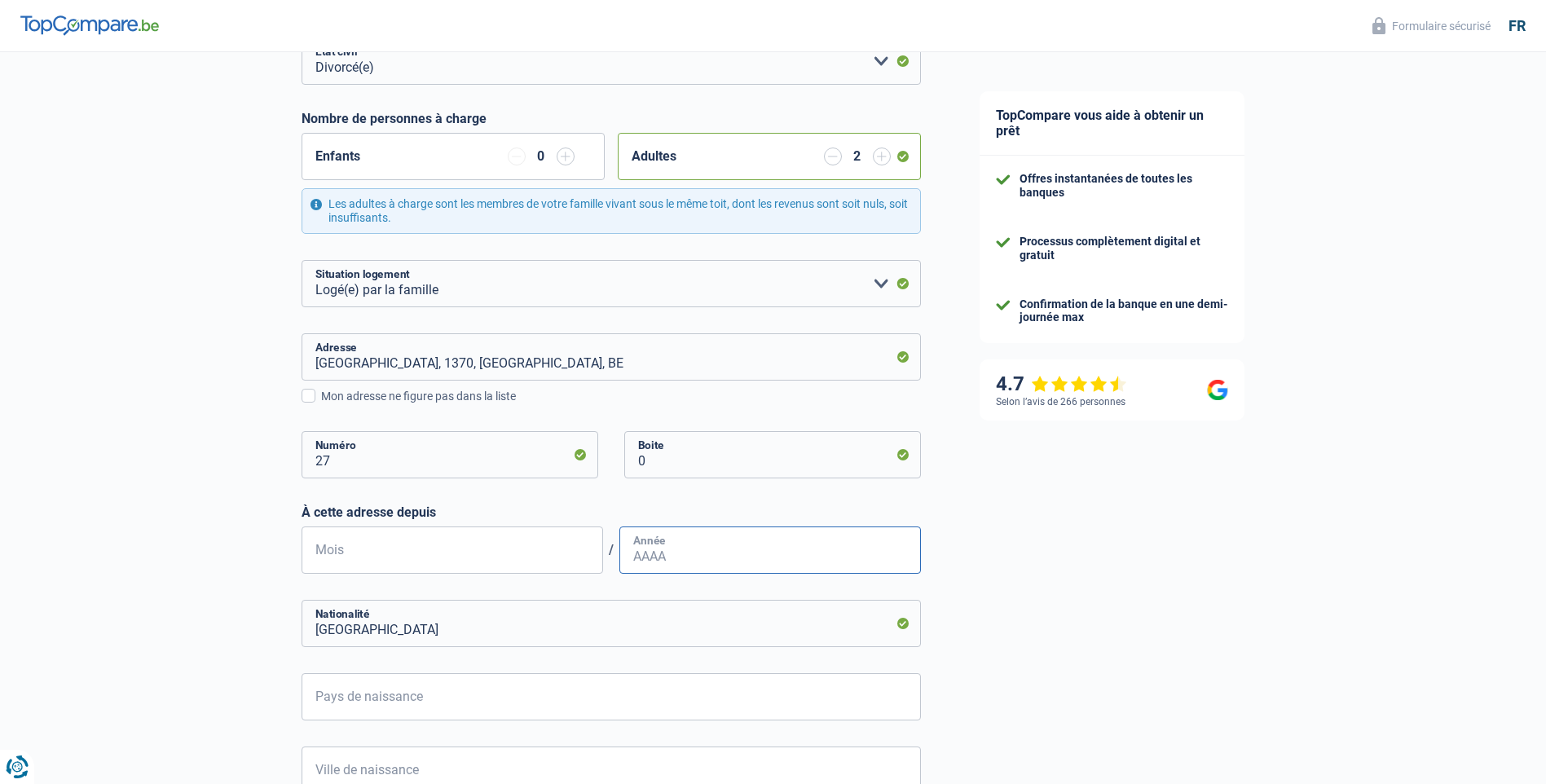
click at [681, 554] on input "Année" at bounding box center [770, 550] width 302 height 47
type input "1995"
click at [372, 551] on input "Mois" at bounding box center [452, 550] width 302 height 47
type input "07"
click at [540, 701] on input "Pays de naissance" at bounding box center [611, 697] width 619 height 47
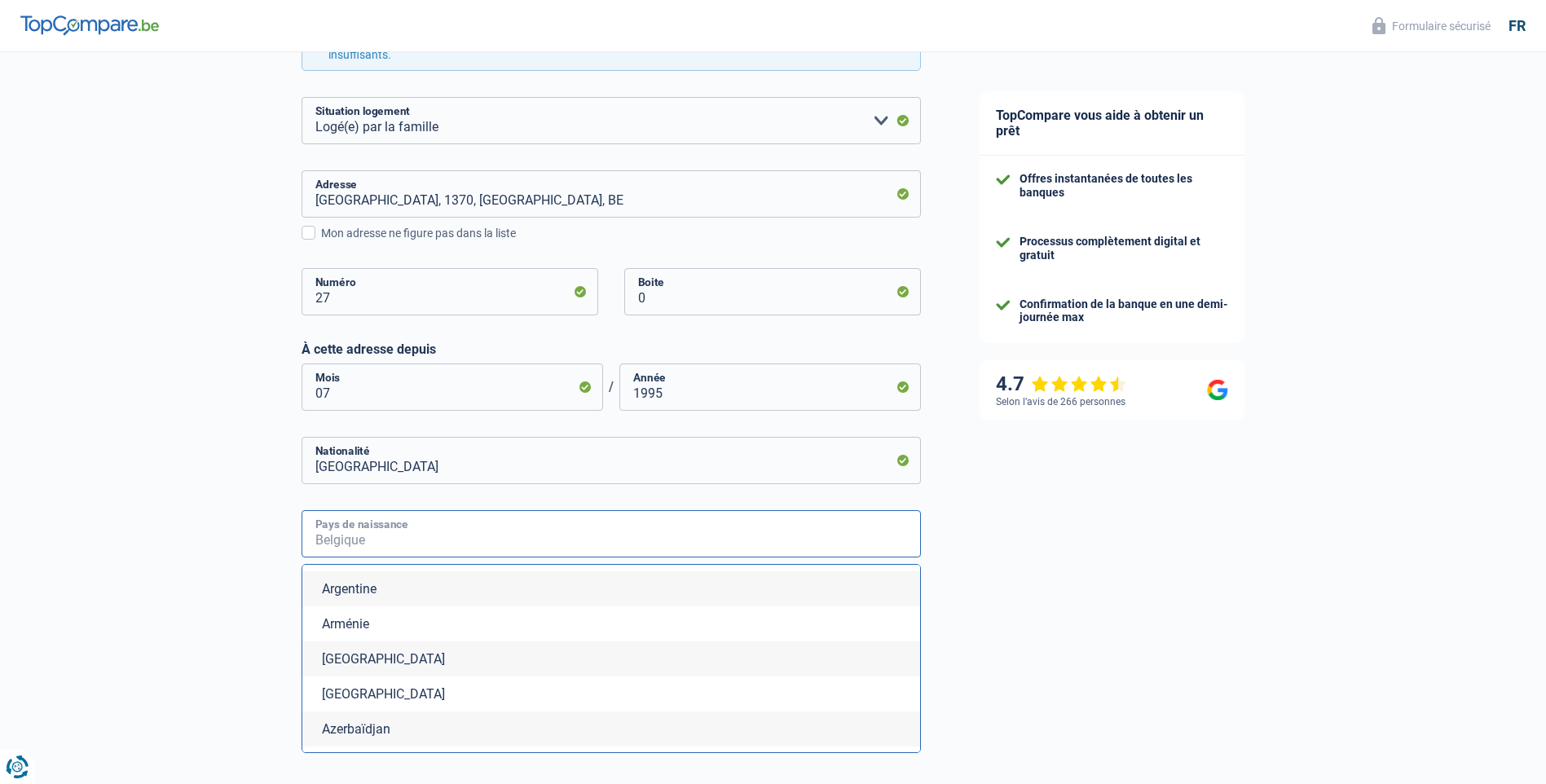
scroll to position [0, 0]
type input "a"
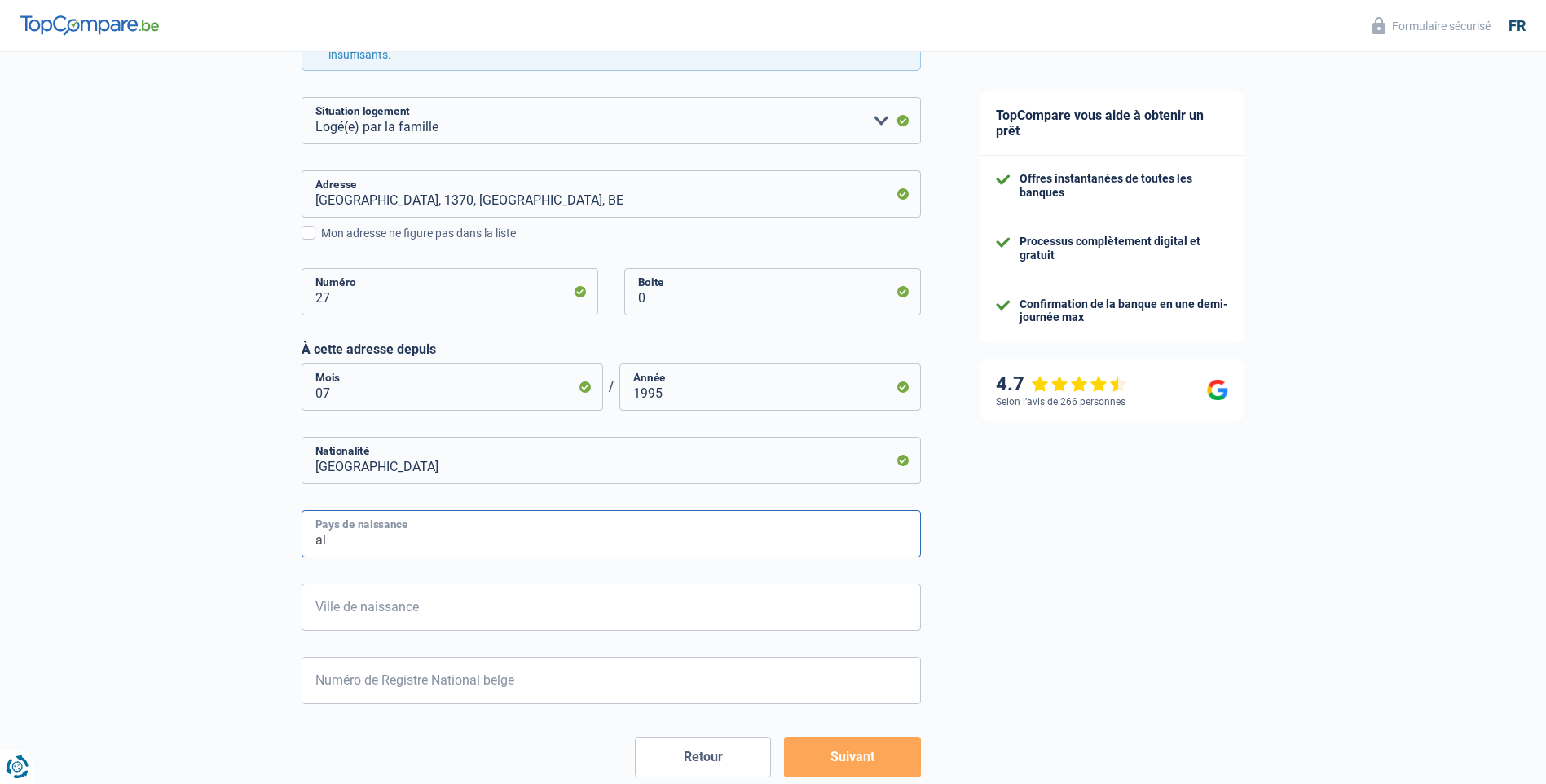
type input "a"
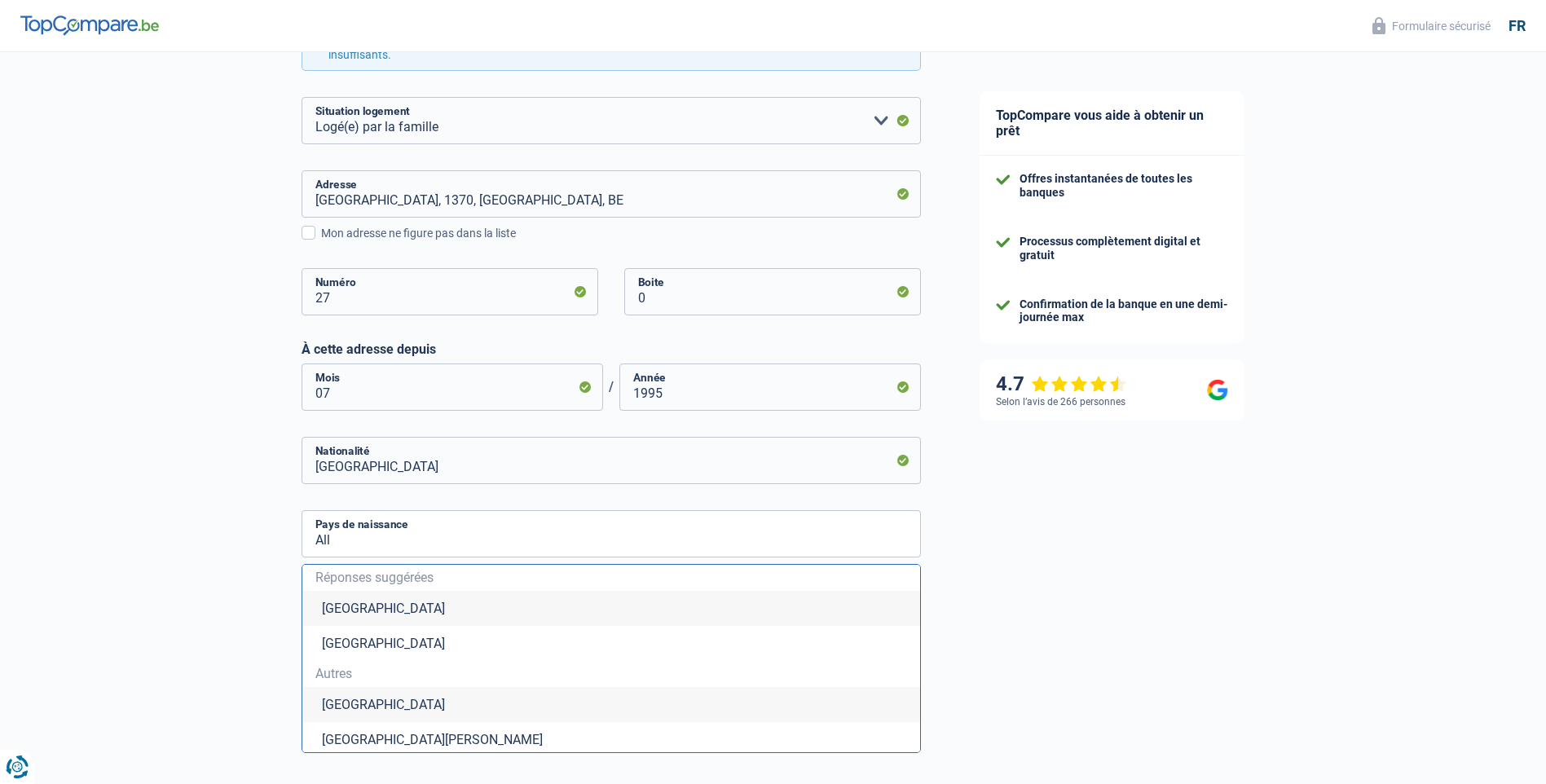
click at [373, 705] on li "Allemagne" at bounding box center [611, 704] width 617 height 35
type input "Allemagne"
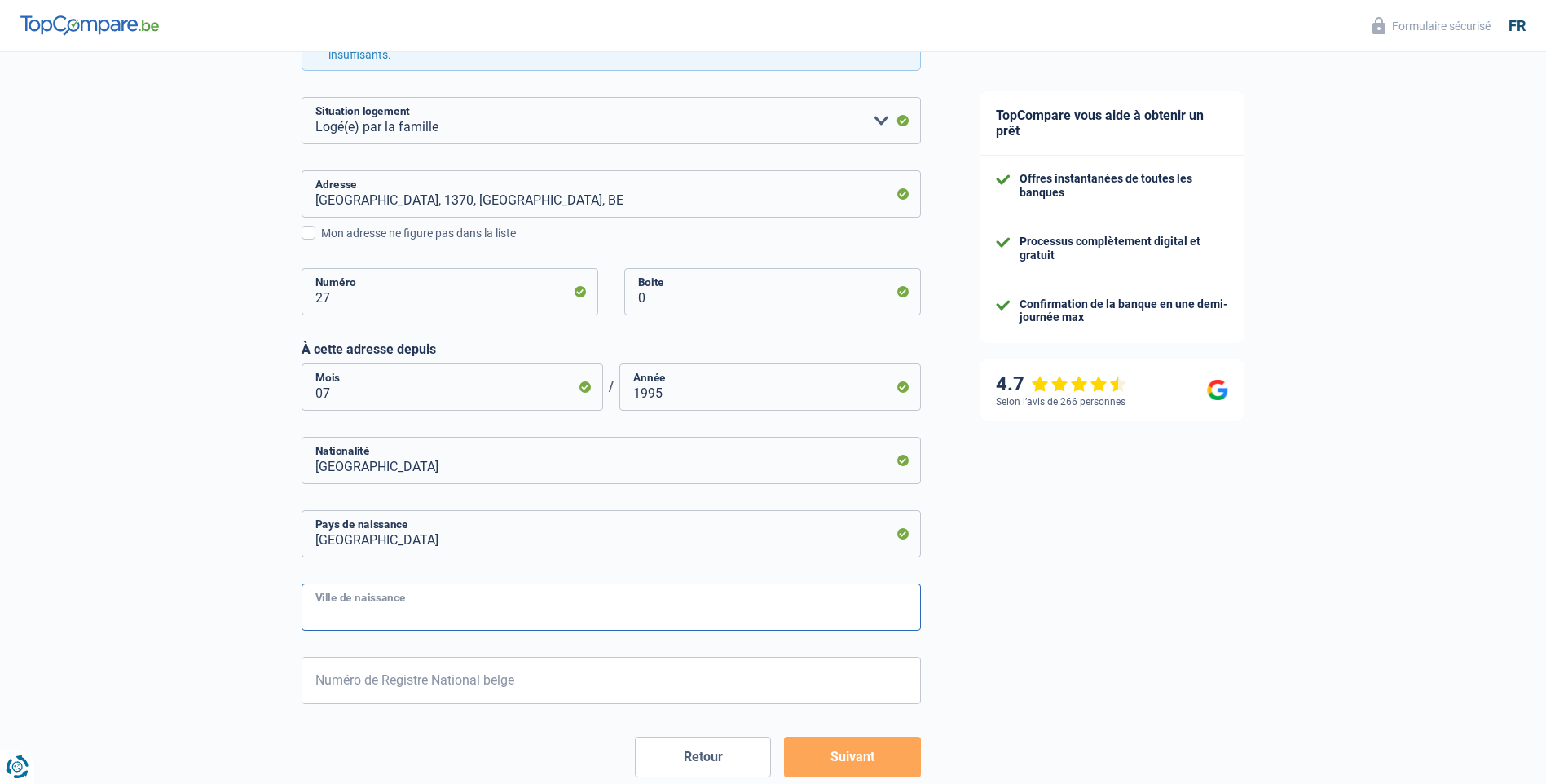
click at [418, 608] on input "Ville de naissance" at bounding box center [611, 607] width 619 height 47
click at [360, 616] on input "Ville de naissance" at bounding box center [611, 607] width 619 height 47
type input "Siegen"
click at [578, 686] on input "Numéro de Registre National belge" at bounding box center [611, 681] width 619 height 47
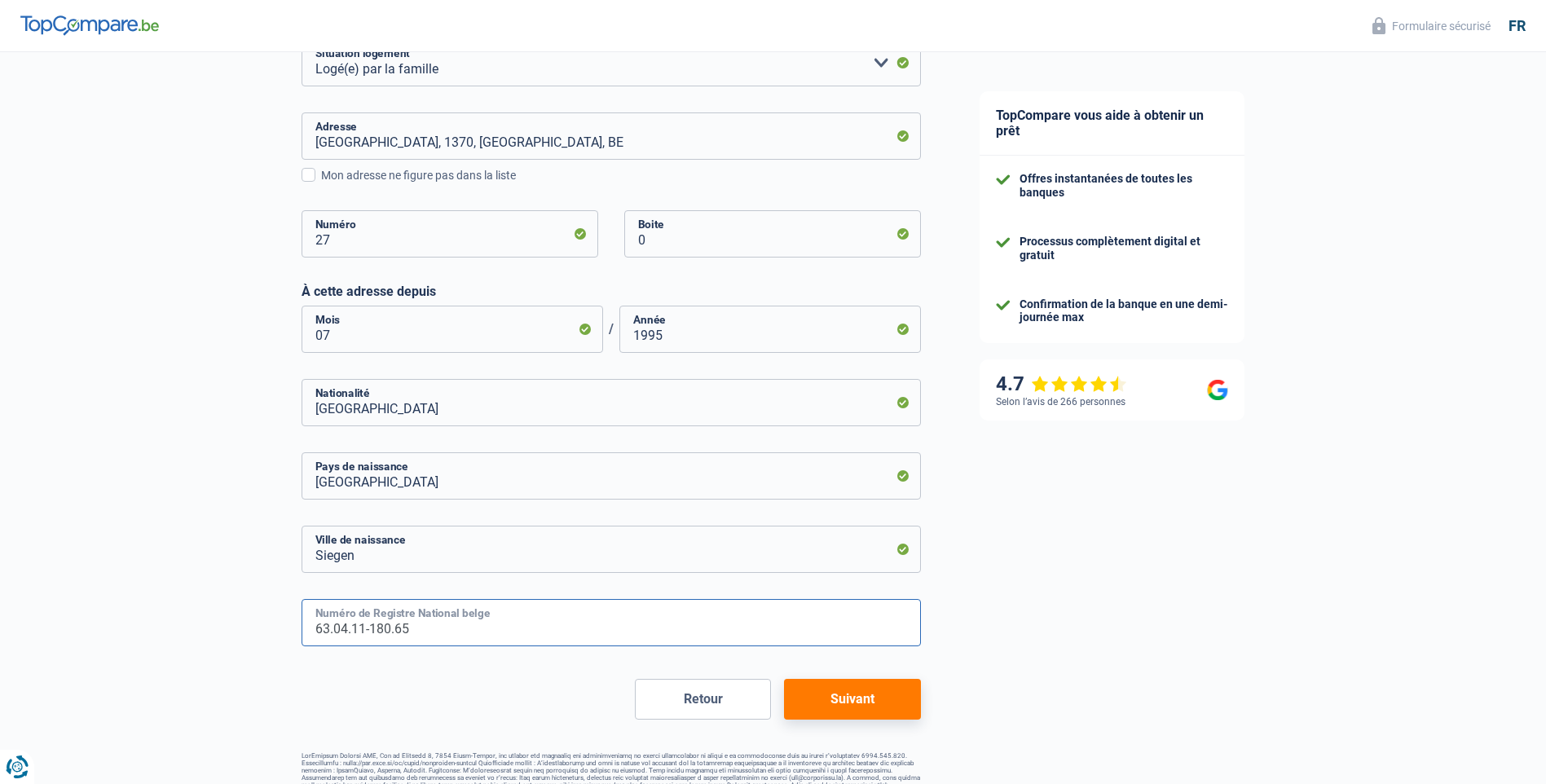
scroll to position [497, 0]
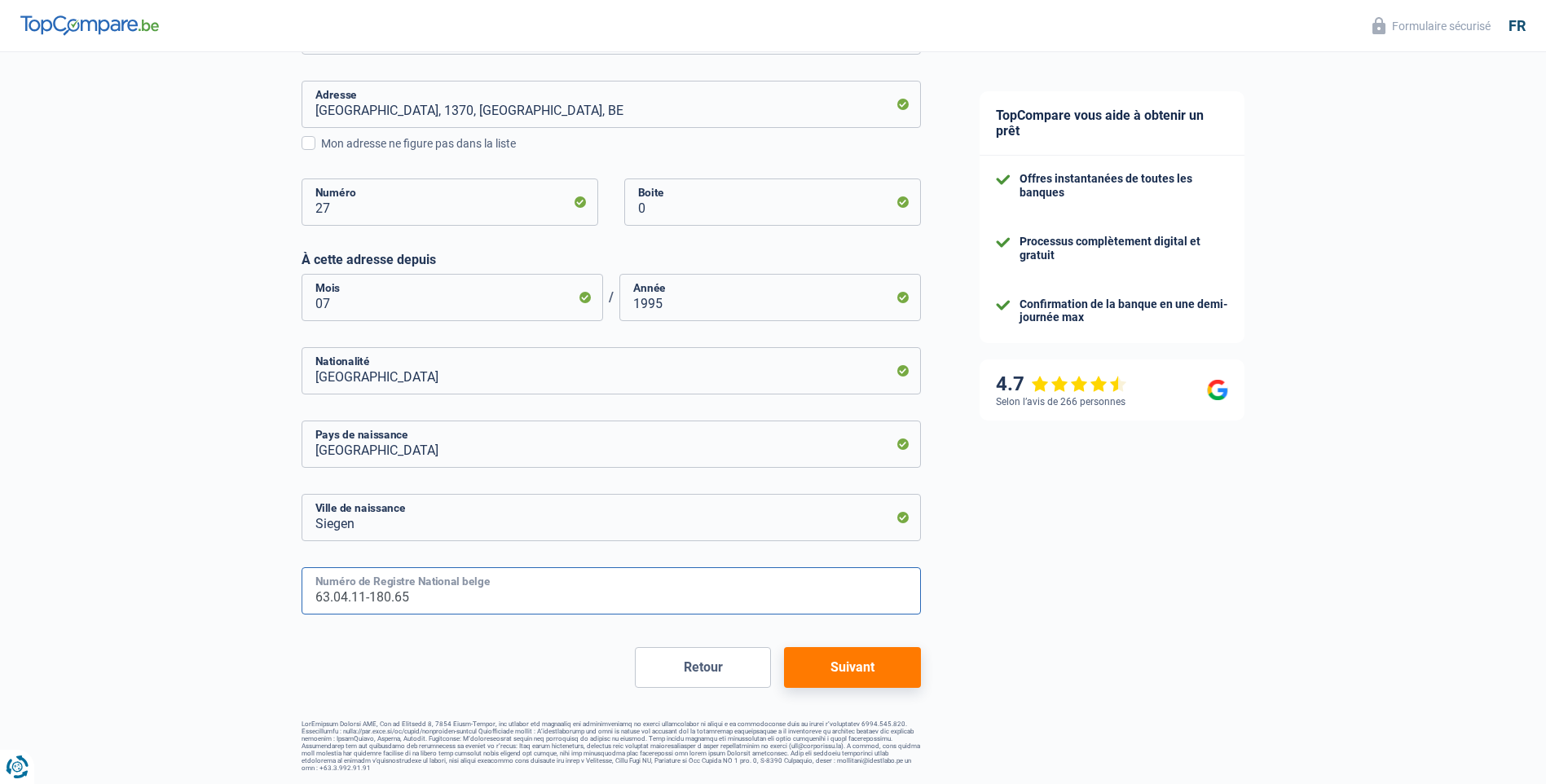
type input "63.04.11-180.65"
click at [846, 667] on button "Suivant" at bounding box center [853, 666] width 137 height 41
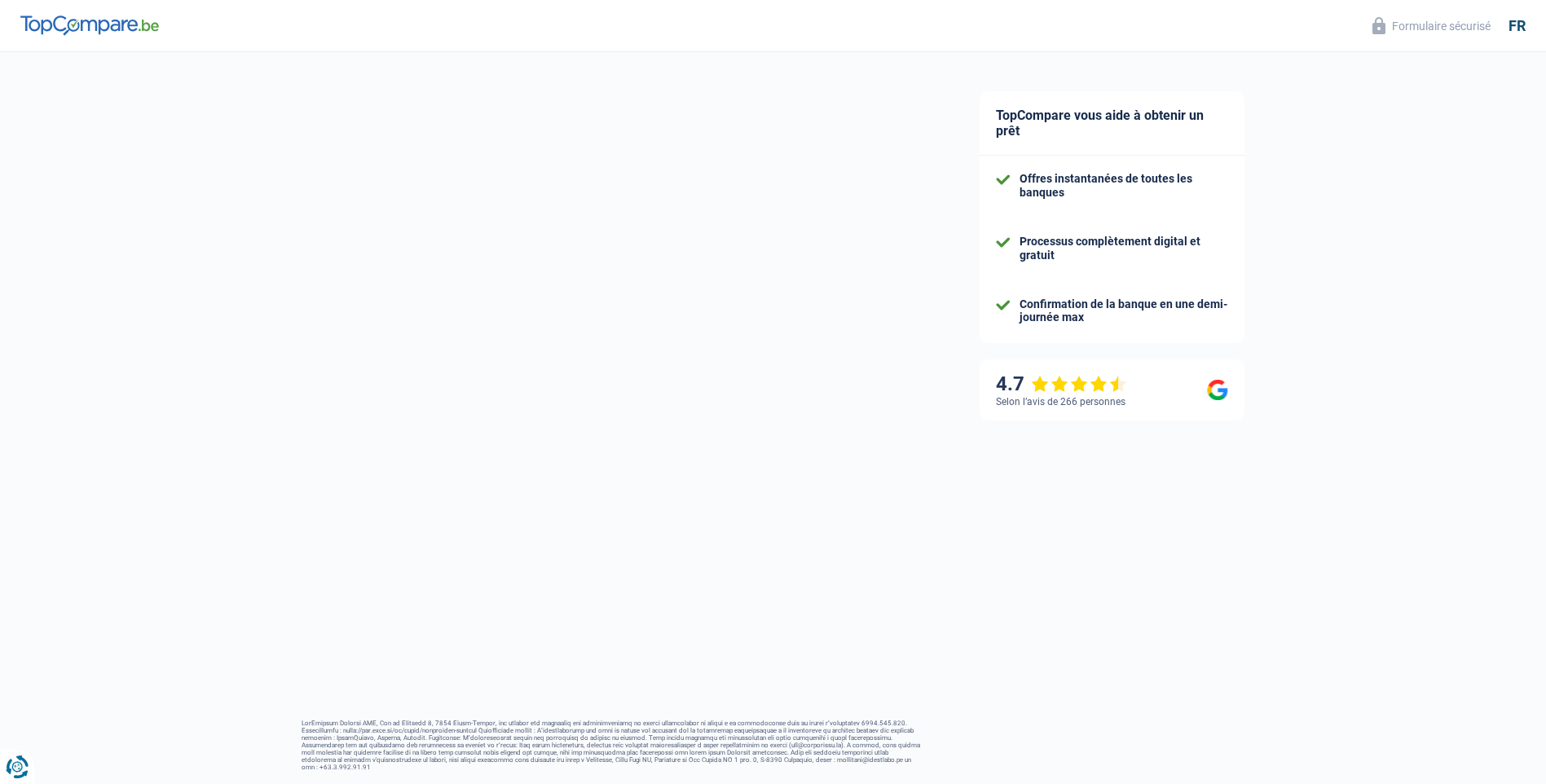
select select "unemployment"
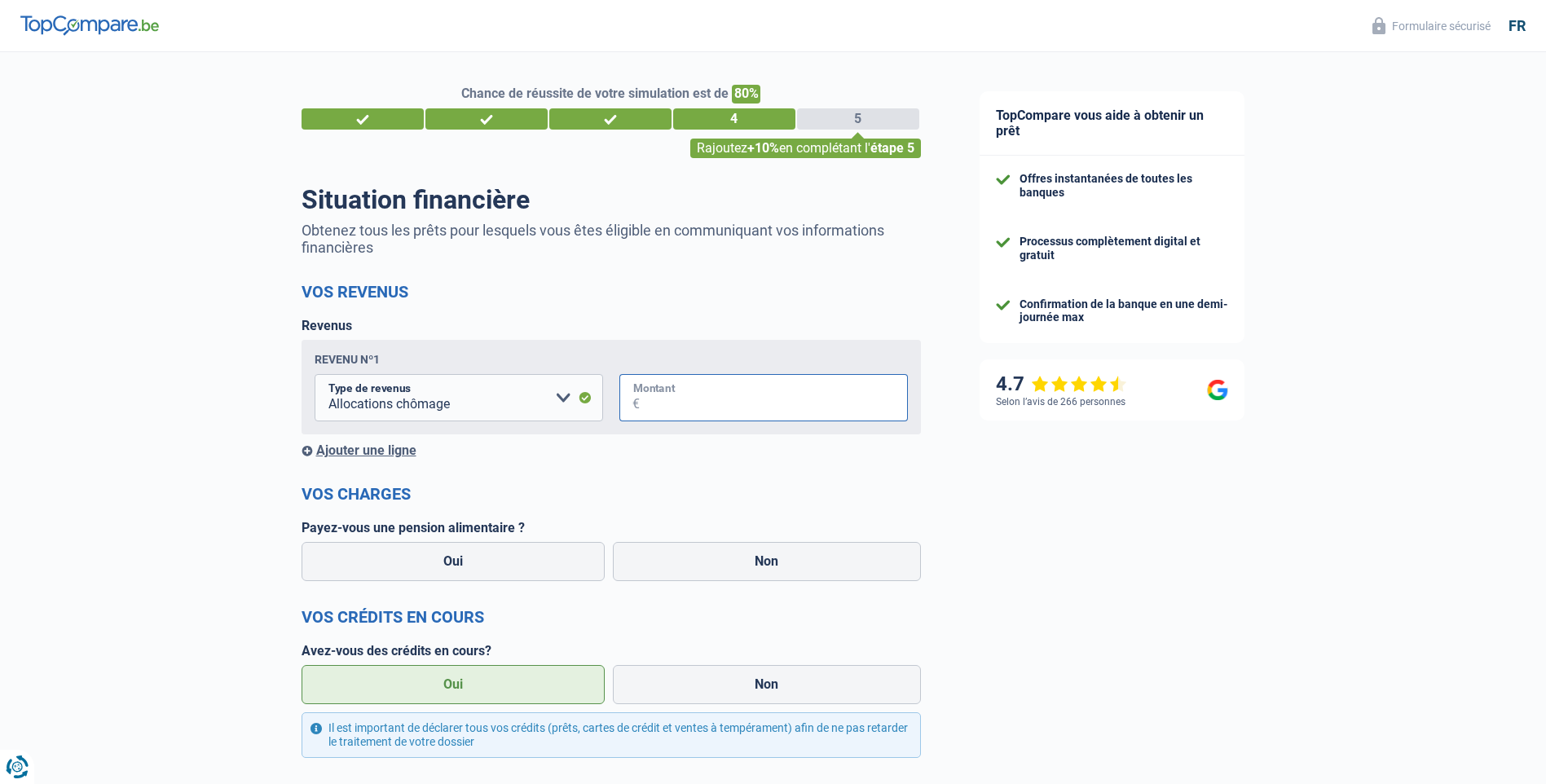
click at [706, 400] on input "Montant" at bounding box center [774, 398] width 268 height 47
type input "1.800"
click at [772, 563] on label "Non" at bounding box center [766, 561] width 308 height 39
click at [772, 563] on input "Non" at bounding box center [766, 561] width 308 height 39
radio input "true"
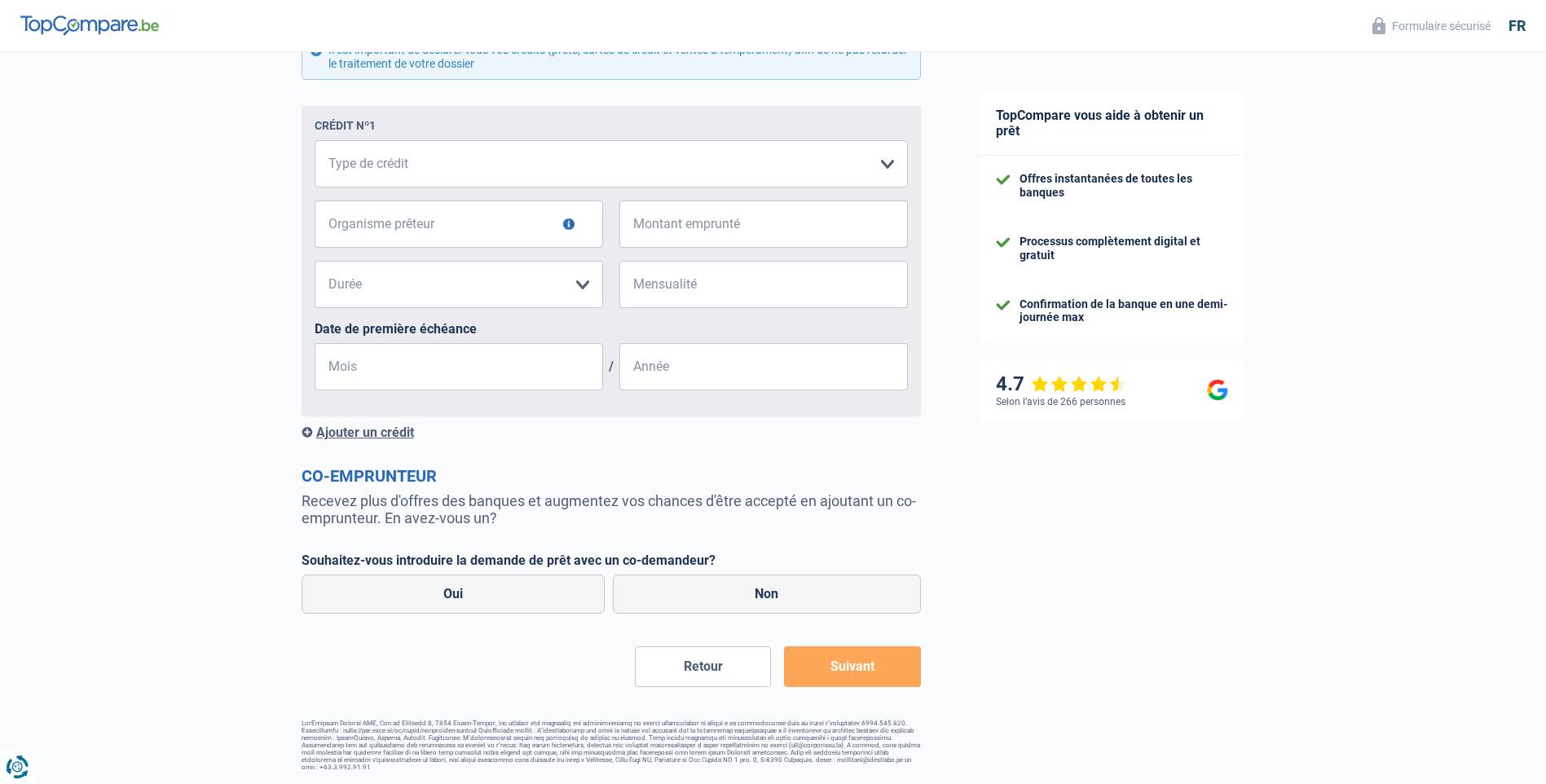
scroll to position [681, 0]
click at [891, 162] on select "Carte ou ouverture de crédit Prêt hypothécaire Vente à tempérament Prêt à tempé…" at bounding box center [612, 164] width 594 height 47
select select "cardOrCredit"
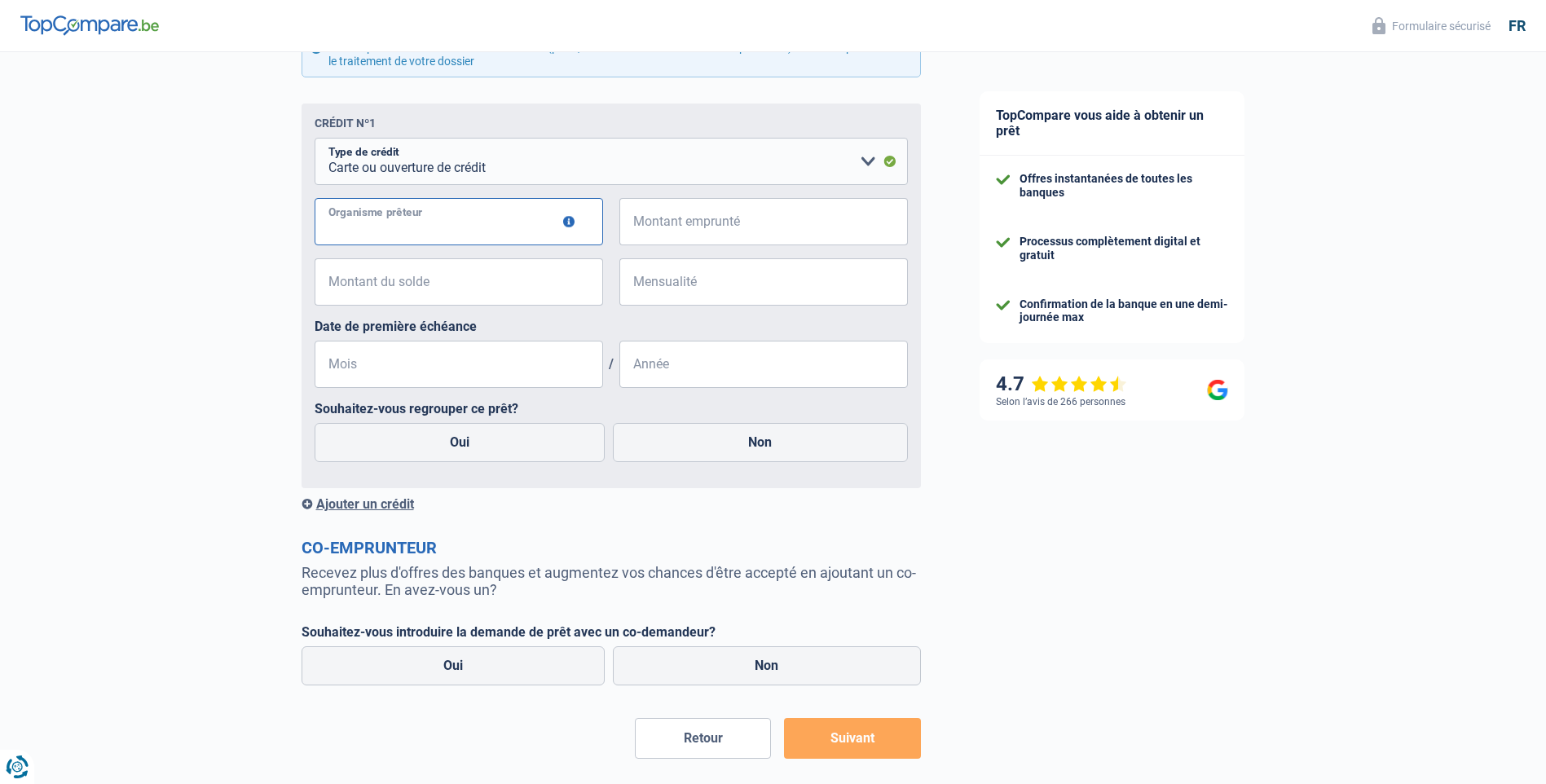
click at [483, 224] on input "Organisme prêteur" at bounding box center [459, 222] width 288 height 47
type input "Cofidis"
type input "3.500"
type input "3.490"
type input "220"
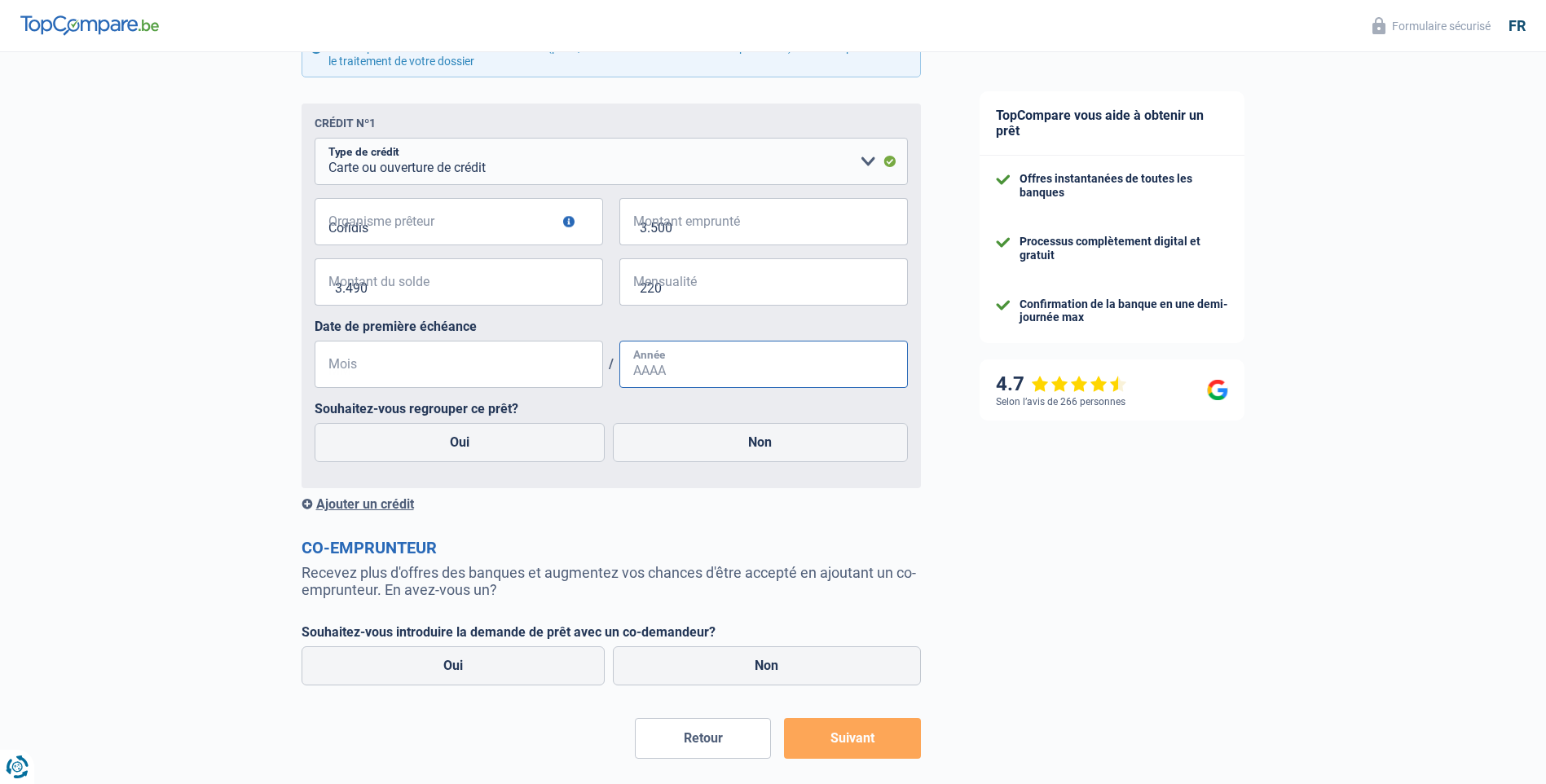
type input "09"
type input "2005"
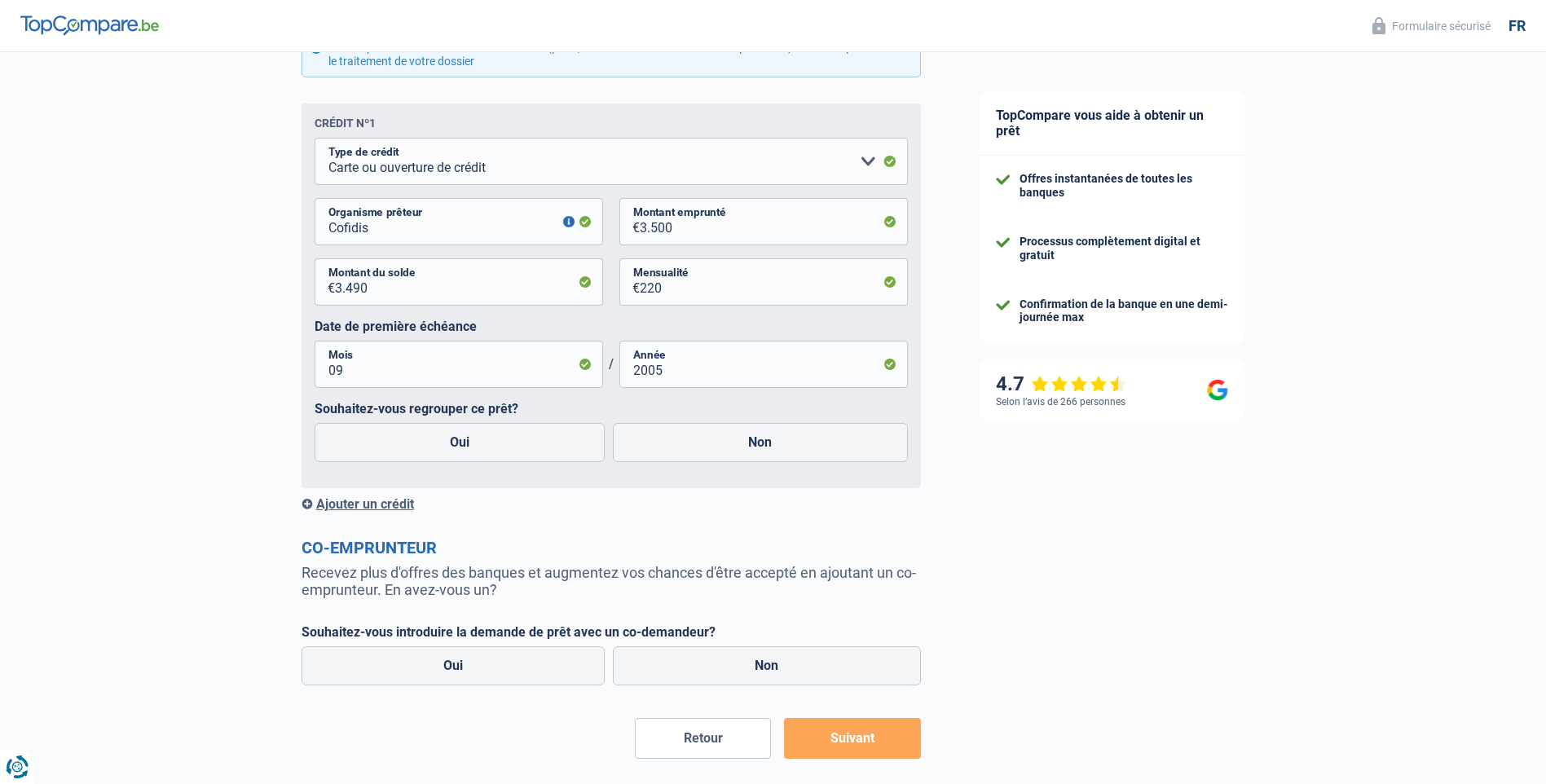
click at [381, 508] on div "Ajouter un crédit" at bounding box center [611, 503] width 619 height 15
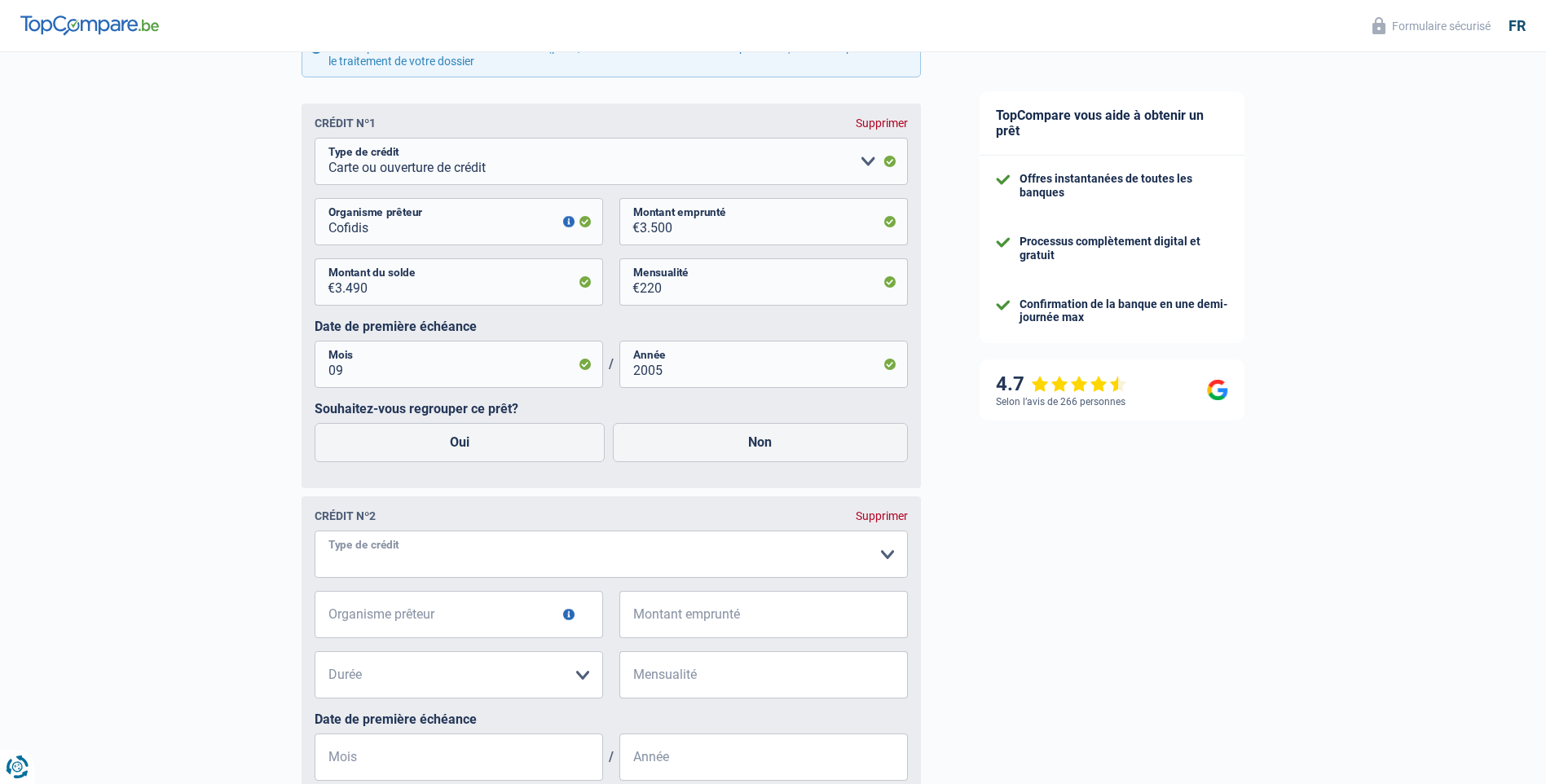
click at [421, 555] on select "Carte ou ouverture de crédit Prêt hypothécaire Vente à tempérament Prêt à tempé…" at bounding box center [612, 555] width 594 height 47
select select "cardOrCredit"
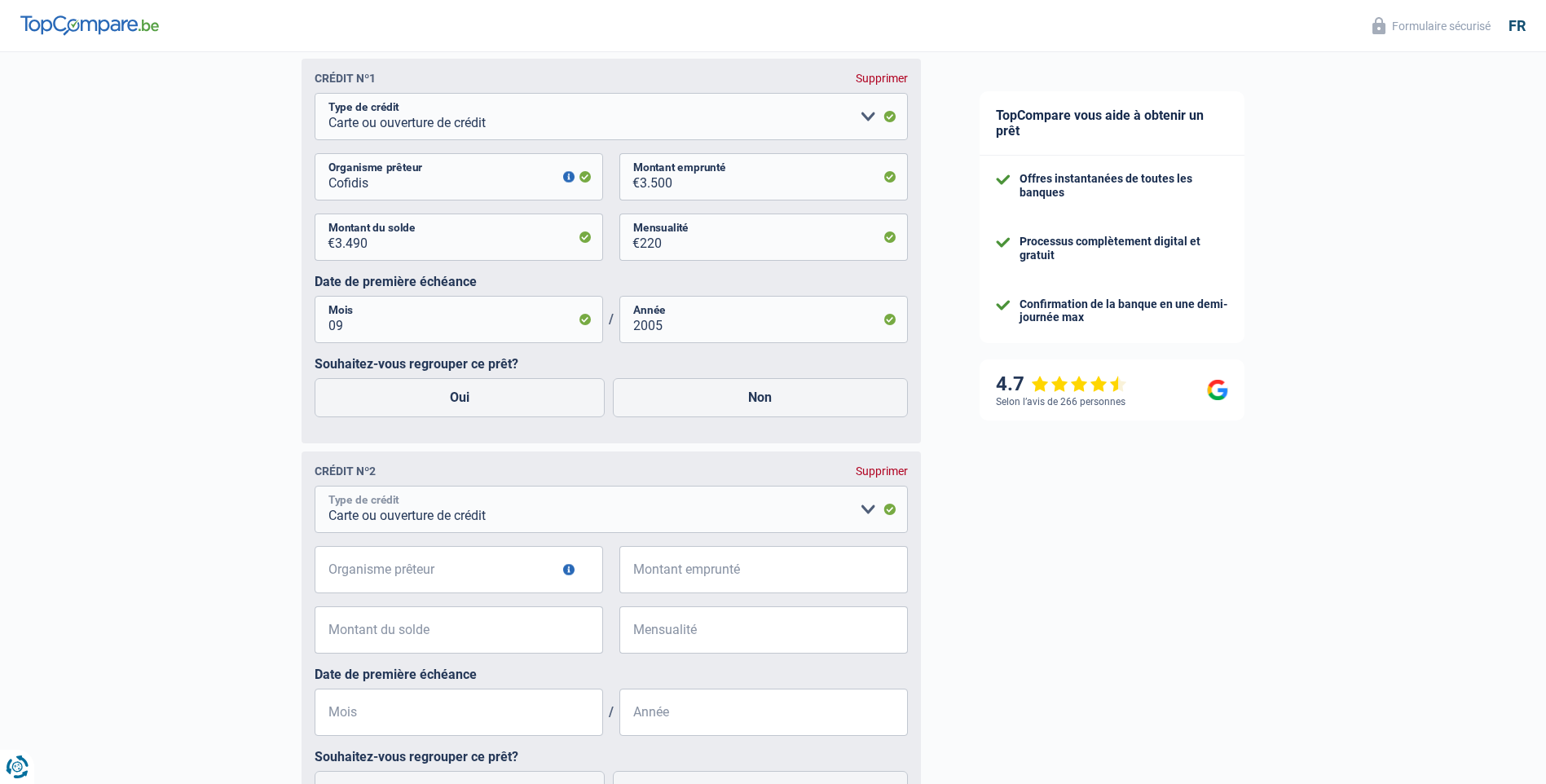
scroll to position [762, 0]
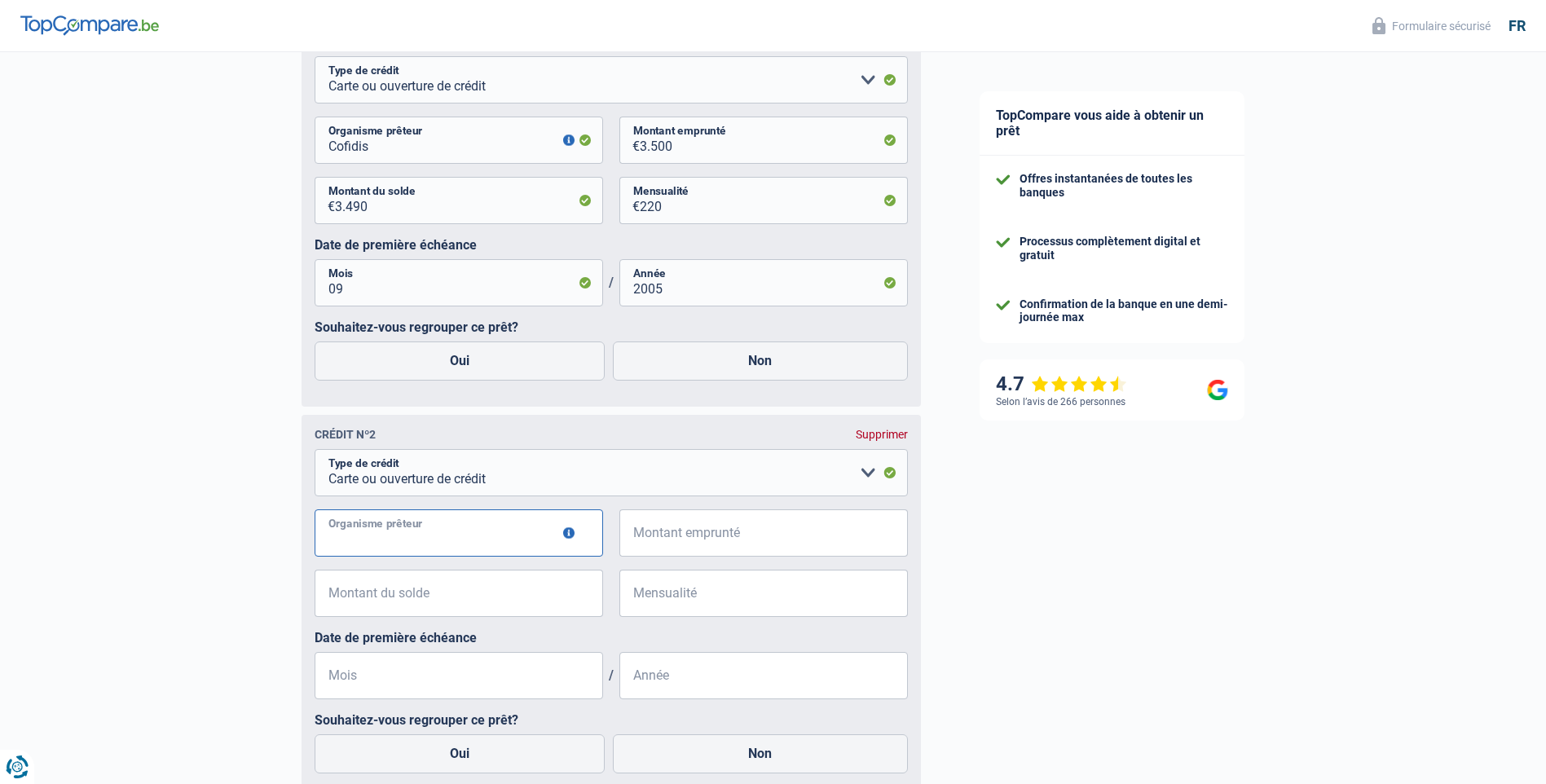
click at [461, 540] on input "Organisme prêteur" at bounding box center [459, 533] width 288 height 47
click at [443, 544] on input "Cofidis" at bounding box center [459, 533] width 288 height 47
type input "Cofidis"
type input "999"
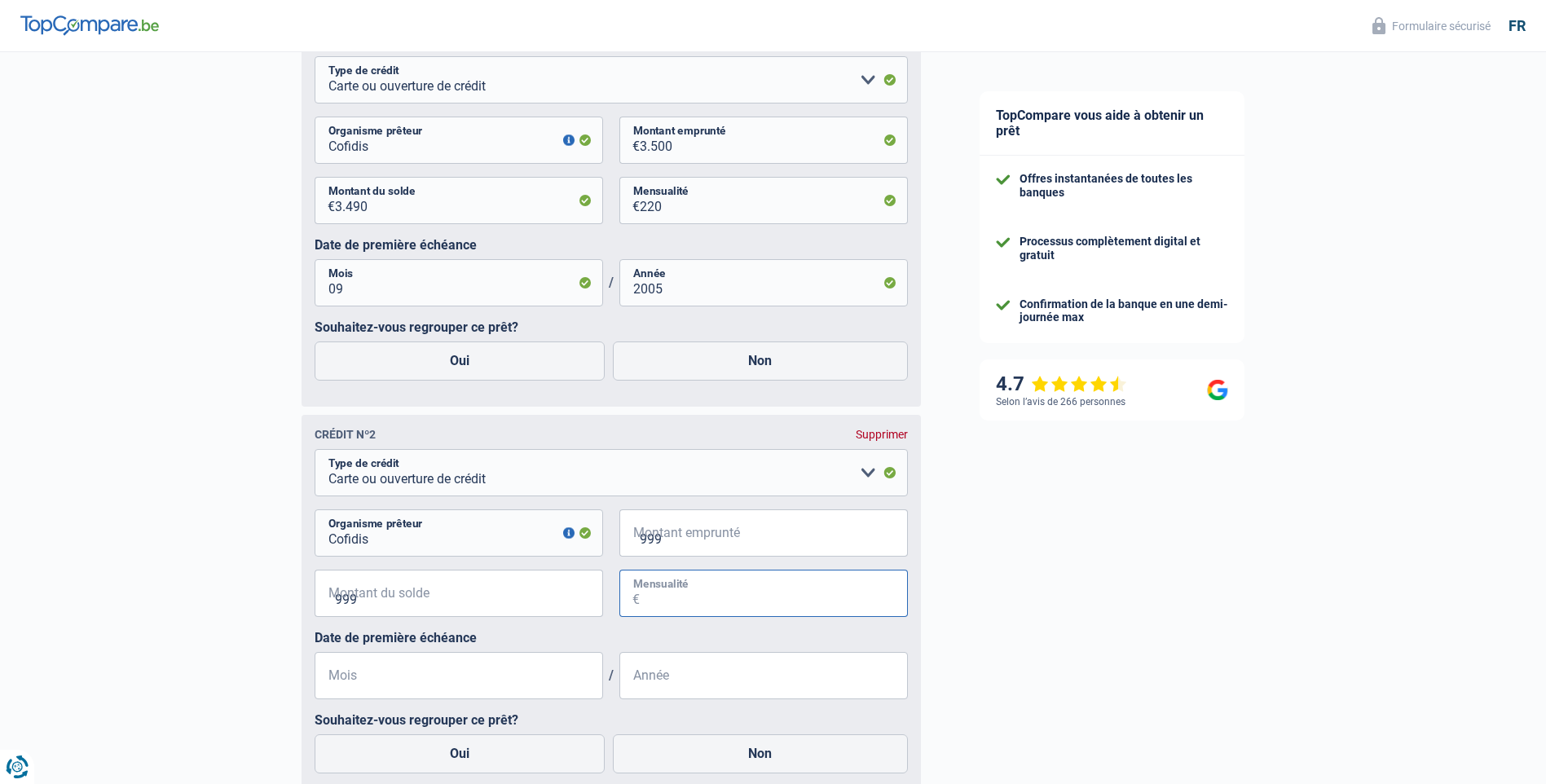
type input "60"
type input "09"
type input "2005"
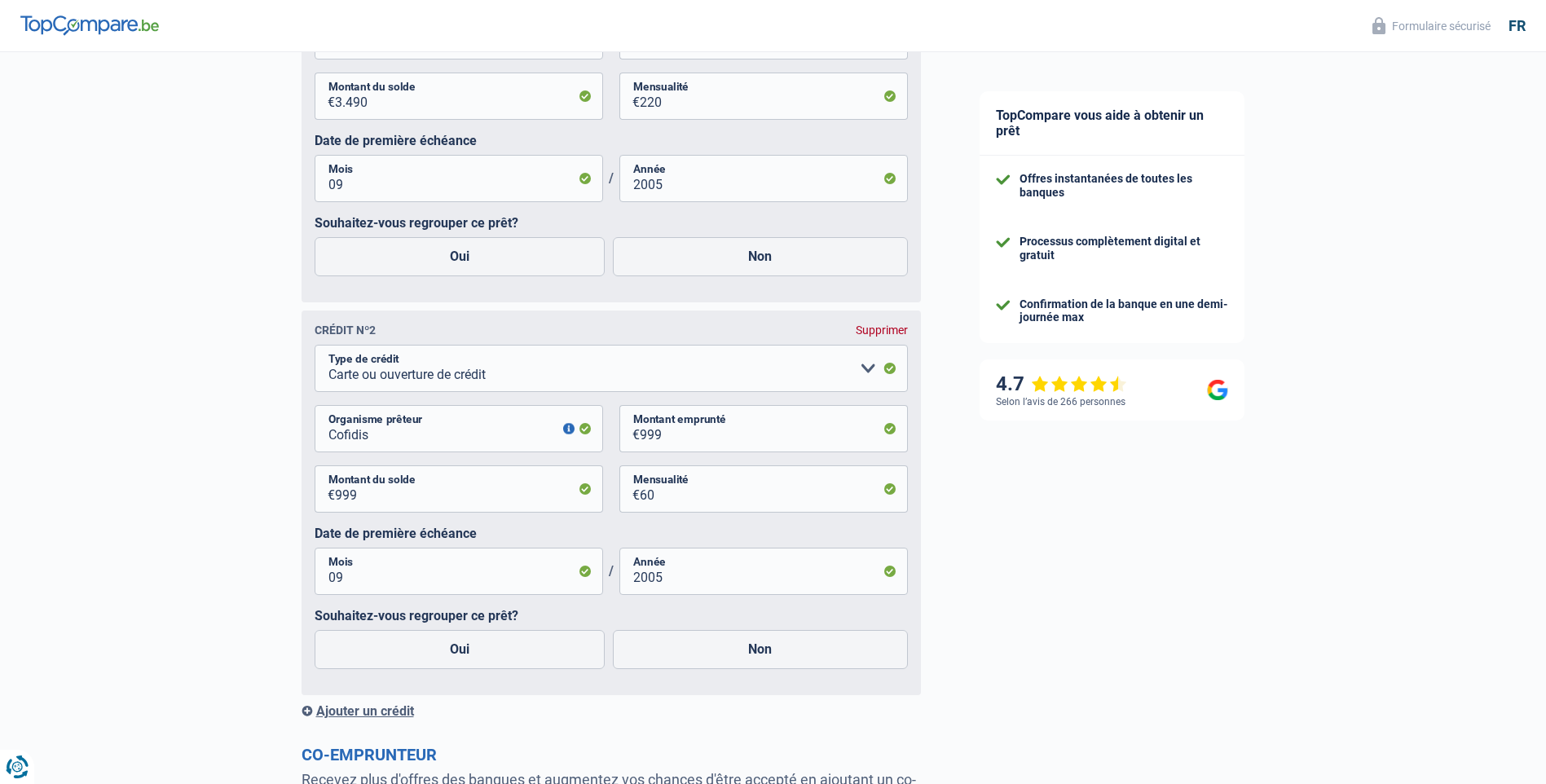
scroll to position [1087, 0]
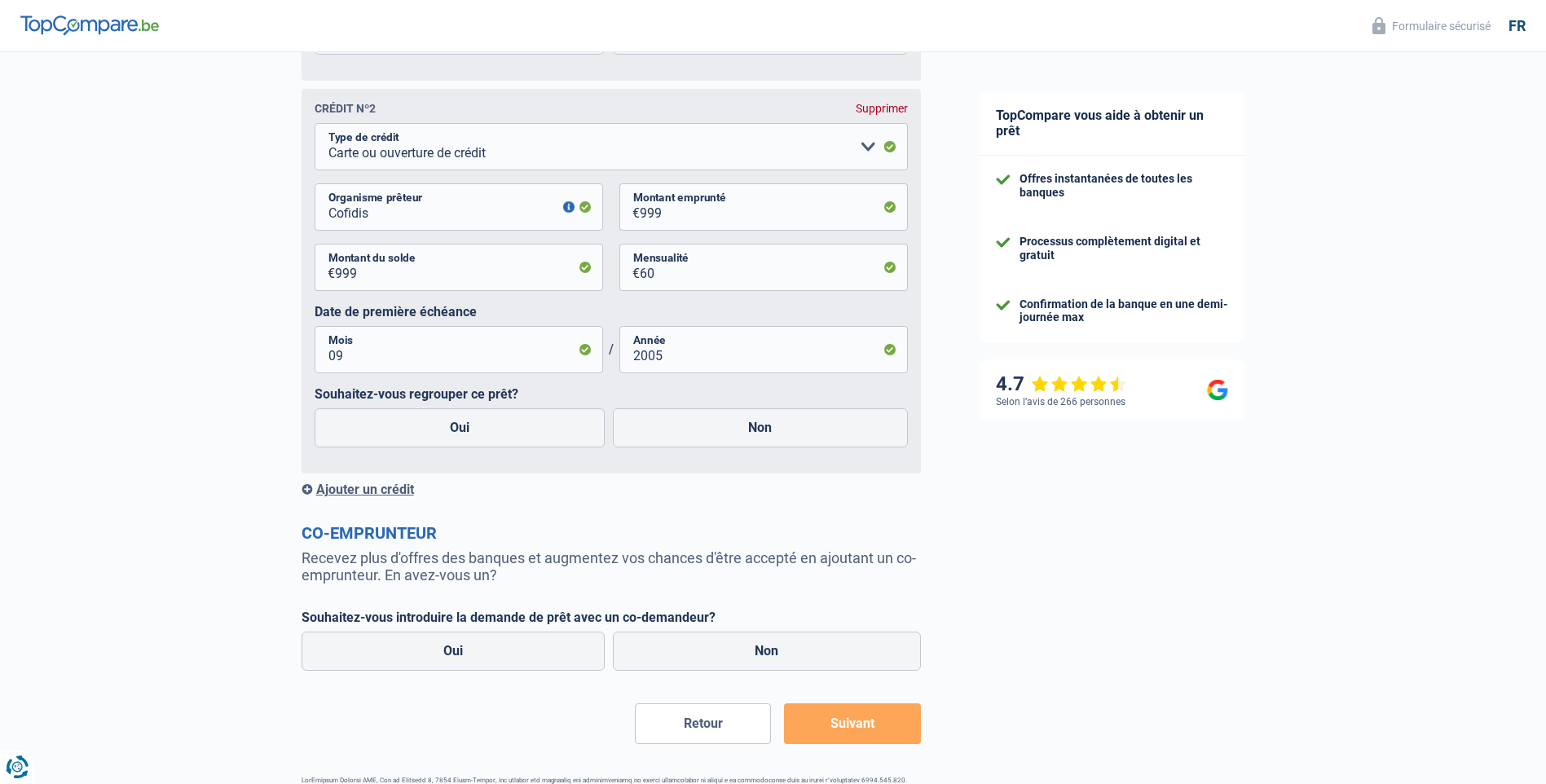
click at [304, 488] on div "Ajouter un crédit" at bounding box center [611, 489] width 619 height 15
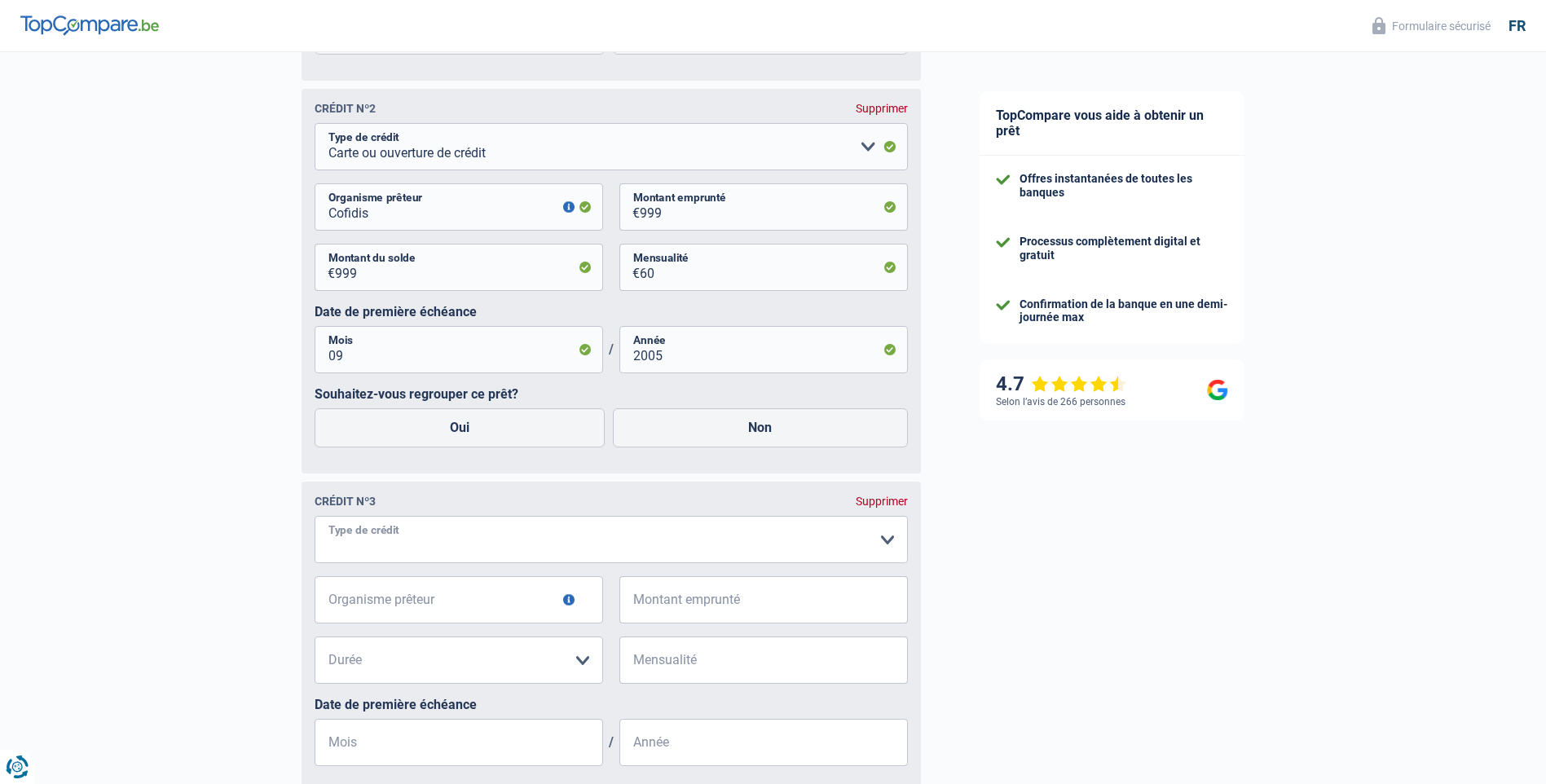
click at [422, 543] on select "Carte ou ouverture de crédit Prêt hypothécaire Vente à tempérament Prêt à tempé…" at bounding box center [612, 539] width 594 height 47
select select "cardOrCredit"
click at [438, 601] on input "Organisme prêteur" at bounding box center [459, 600] width 288 height 47
type input "Santander"
type input "2.500"
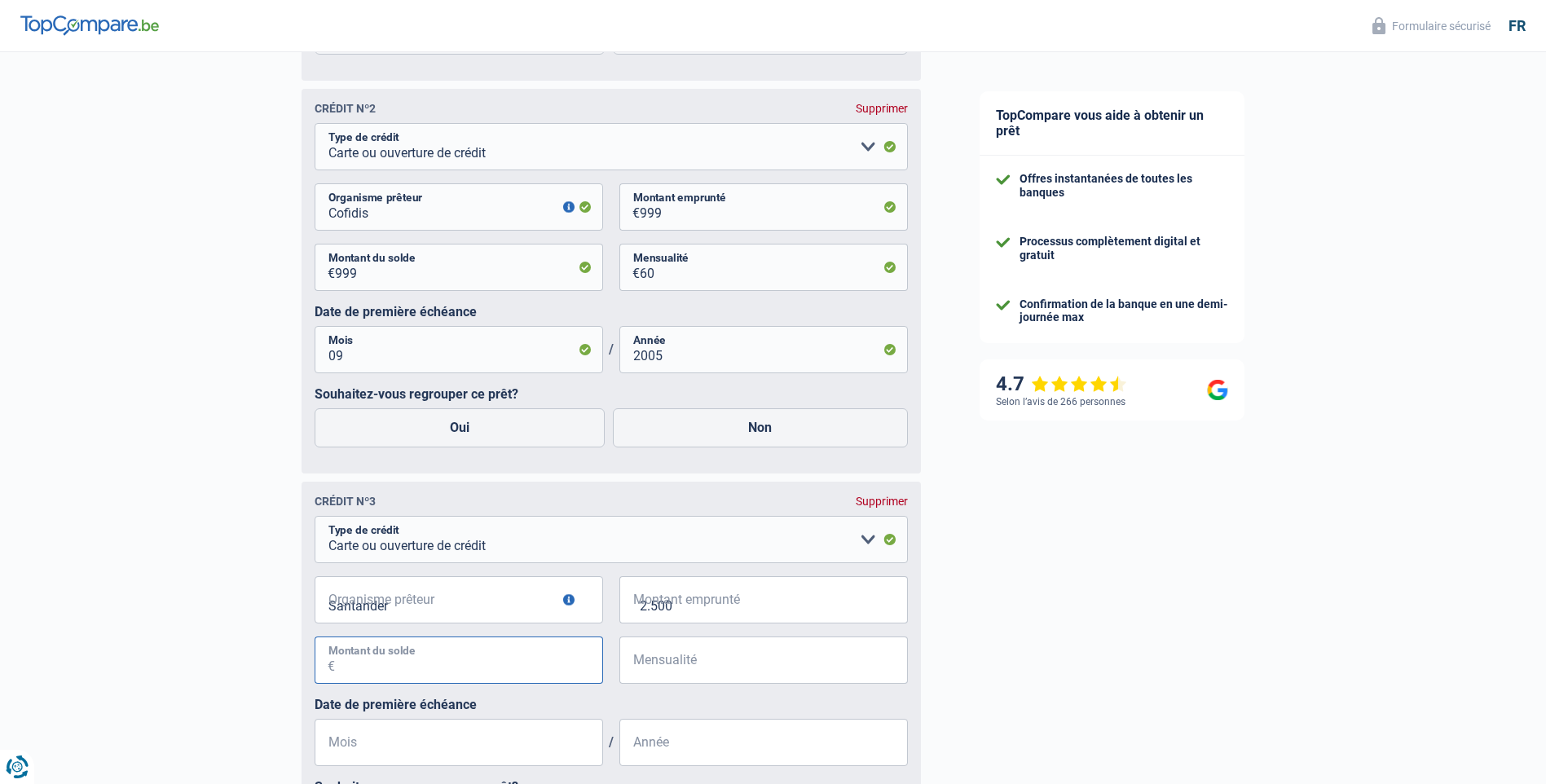
type input "2.600"
type input "144"
type input "02"
type input "2010"
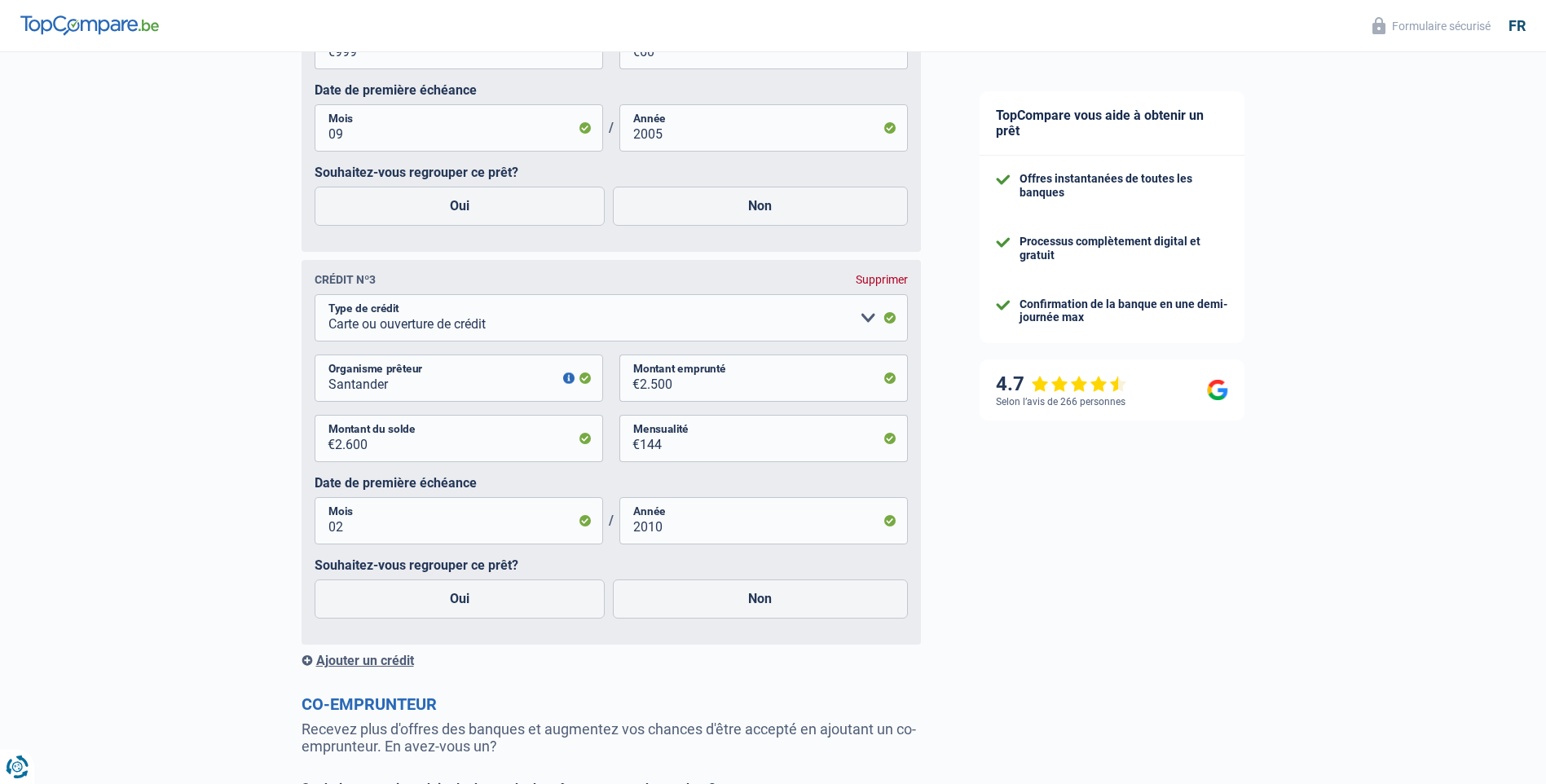
scroll to position [1332, 0]
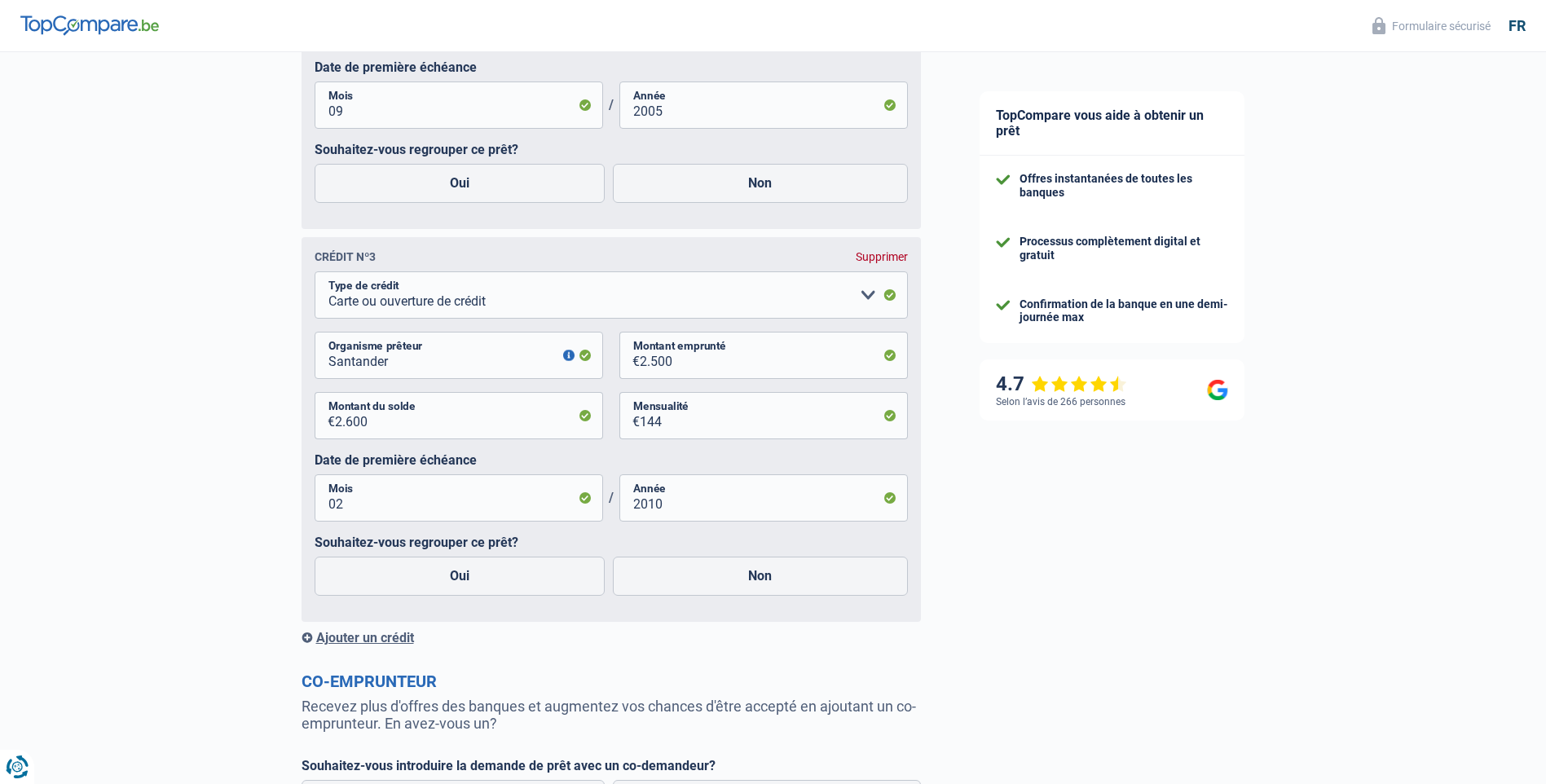
click at [362, 645] on div "Ajouter un crédit" at bounding box center [611, 637] width 619 height 15
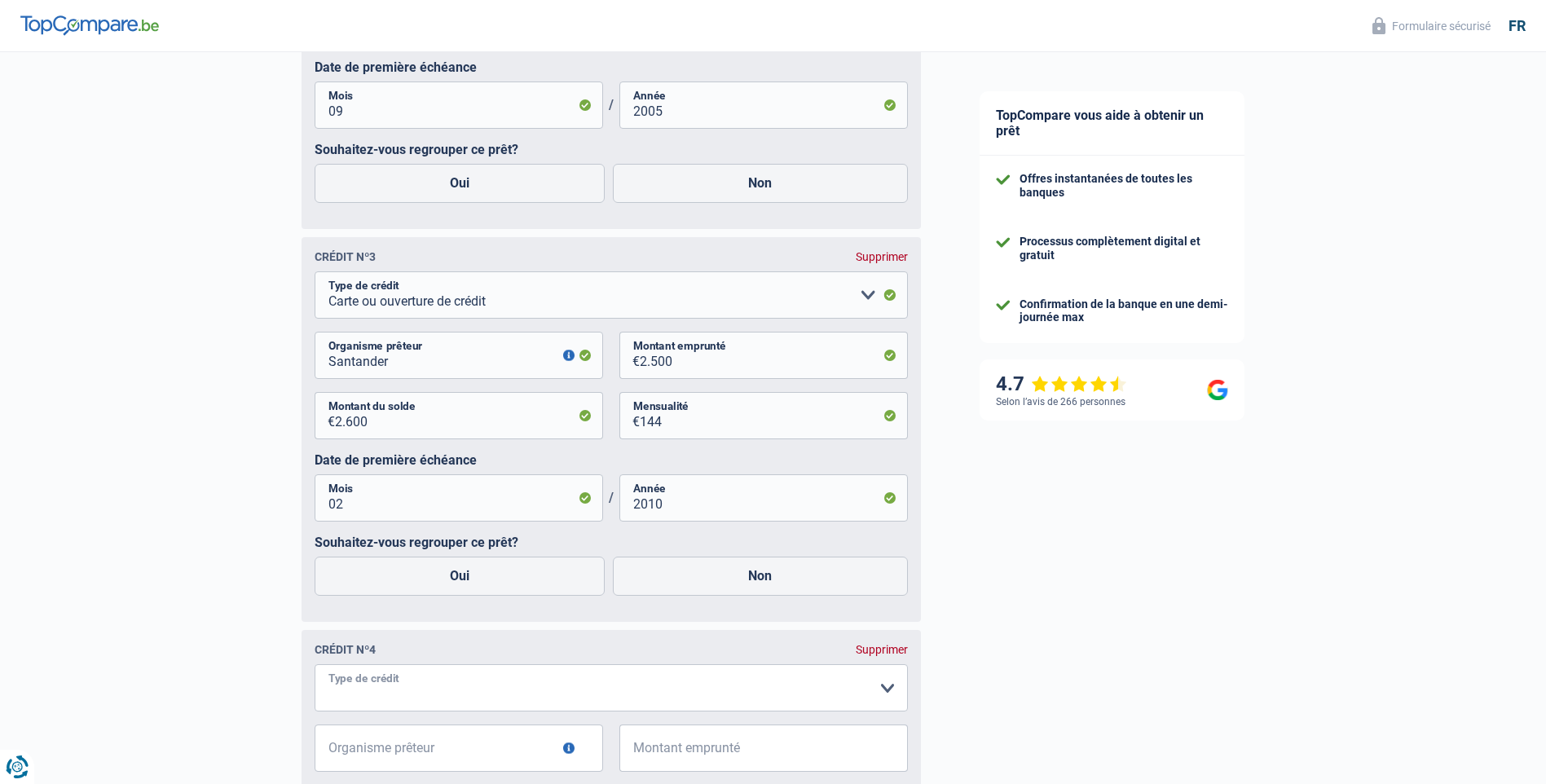
click at [433, 699] on select "Carte ou ouverture de crédit Prêt hypothécaire Vente à tempérament Prêt à tempé…" at bounding box center [612, 687] width 594 height 47
select select "cardOrCredit"
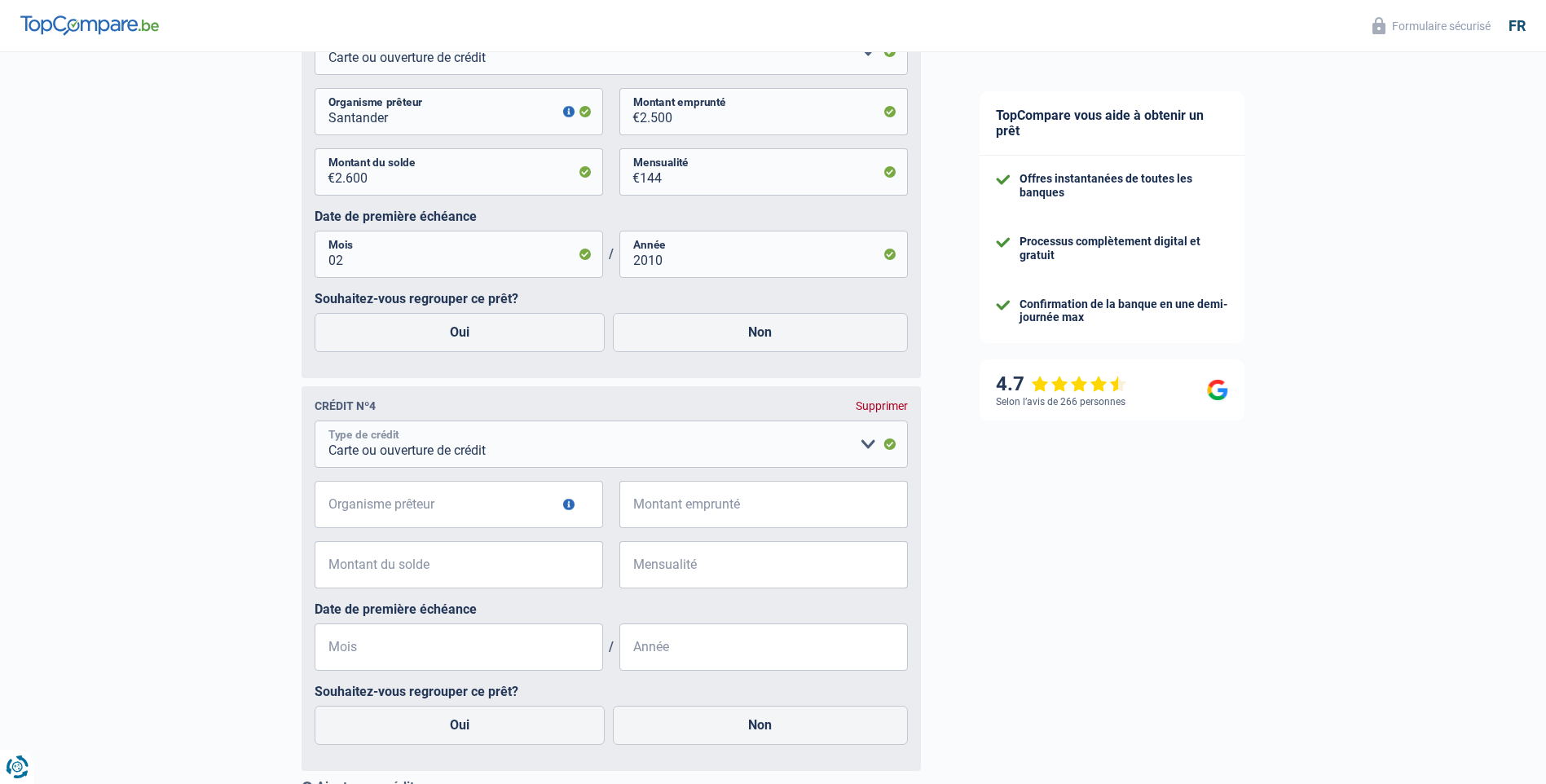
scroll to position [1577, 0]
click at [436, 505] on input "Organisme prêteur" at bounding box center [459, 503] width 288 height 47
type input "Cetelem"
type input "1.200"
type input "1.250"
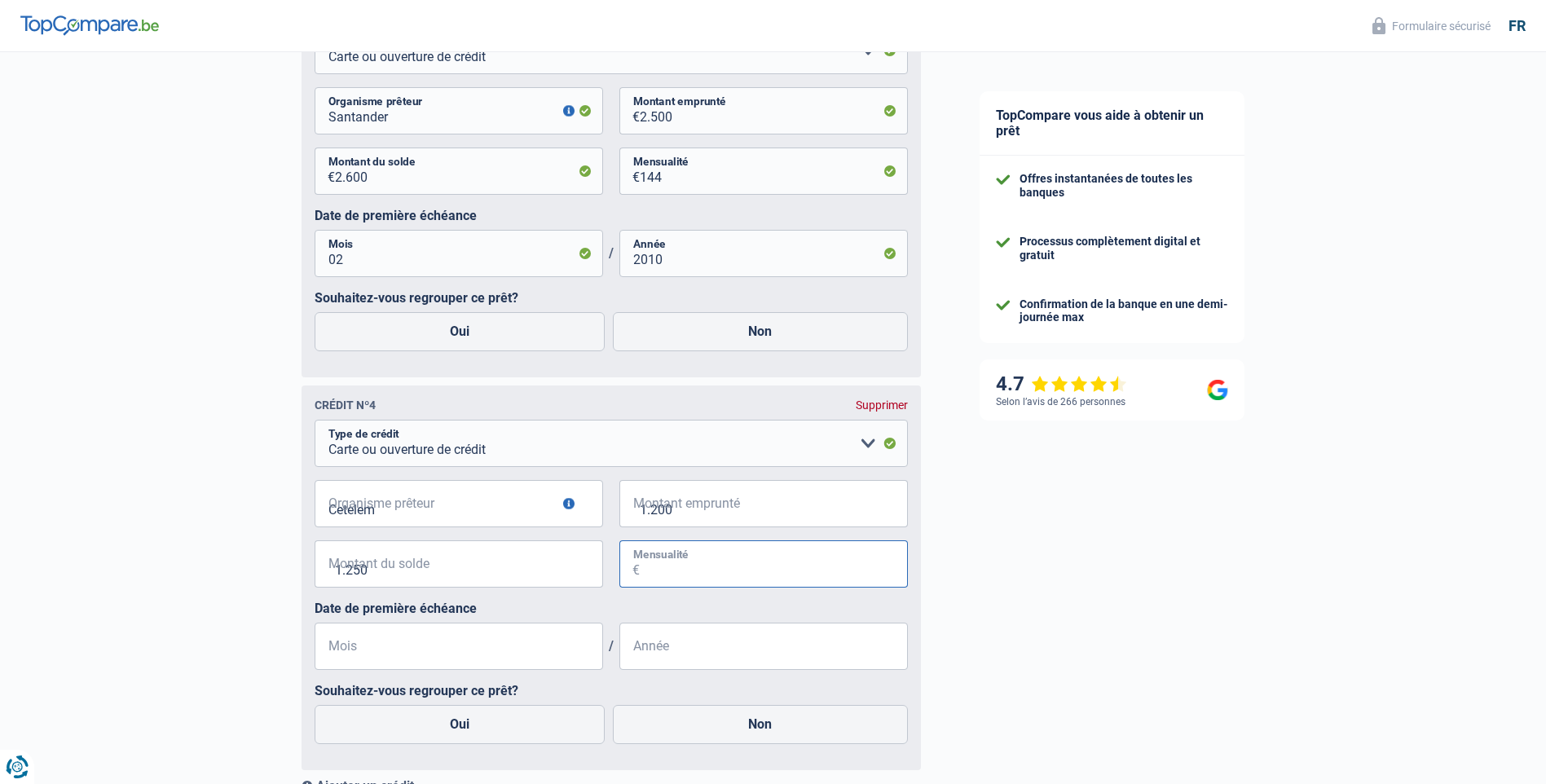
type input "60"
type input "03"
type input "2010"
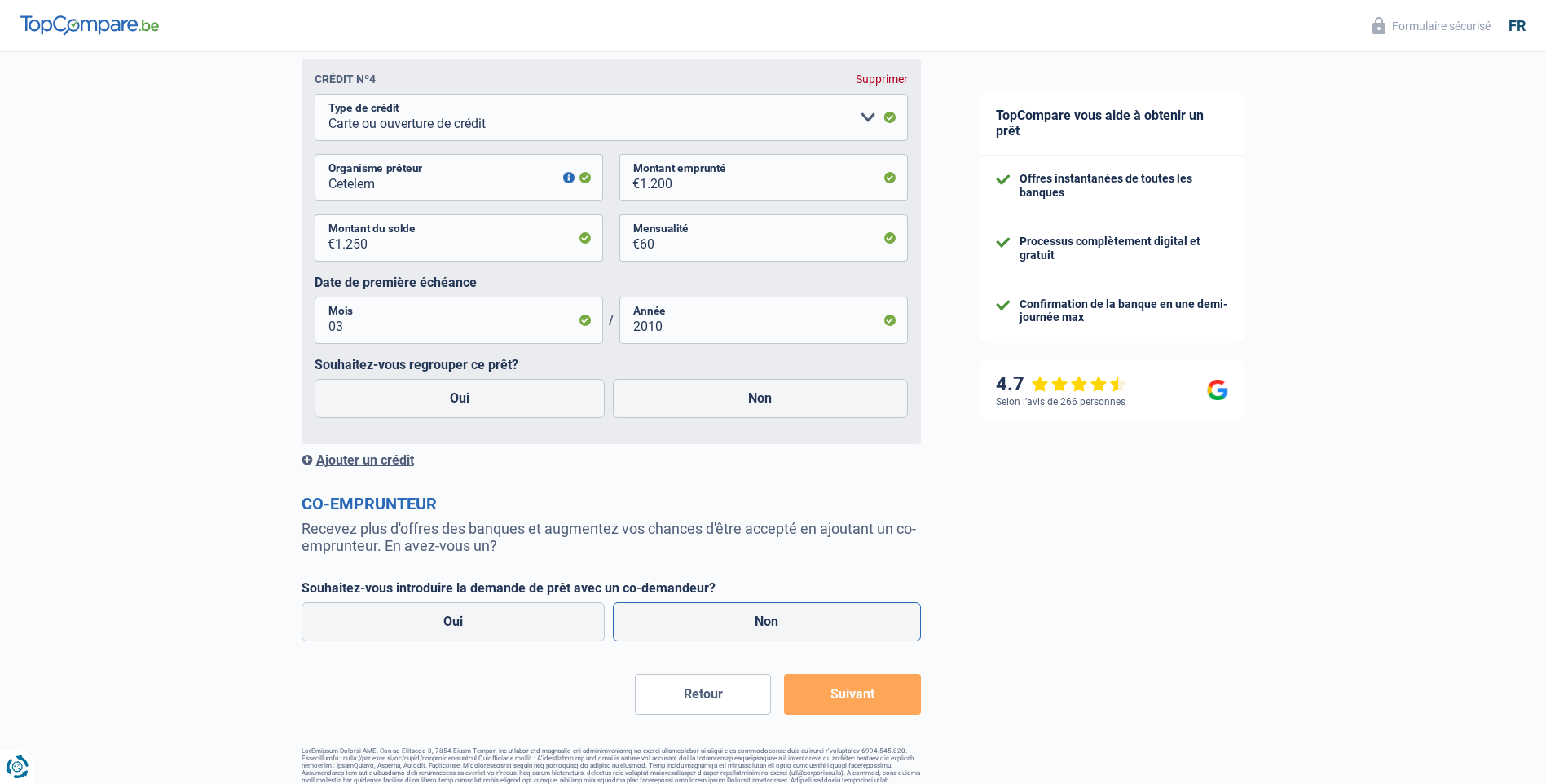
click at [778, 628] on label "Non" at bounding box center [766, 621] width 308 height 39
click at [778, 628] on input "Non" at bounding box center [766, 621] width 308 height 39
radio input "true"
click at [858, 702] on button "Suivant" at bounding box center [853, 694] width 137 height 41
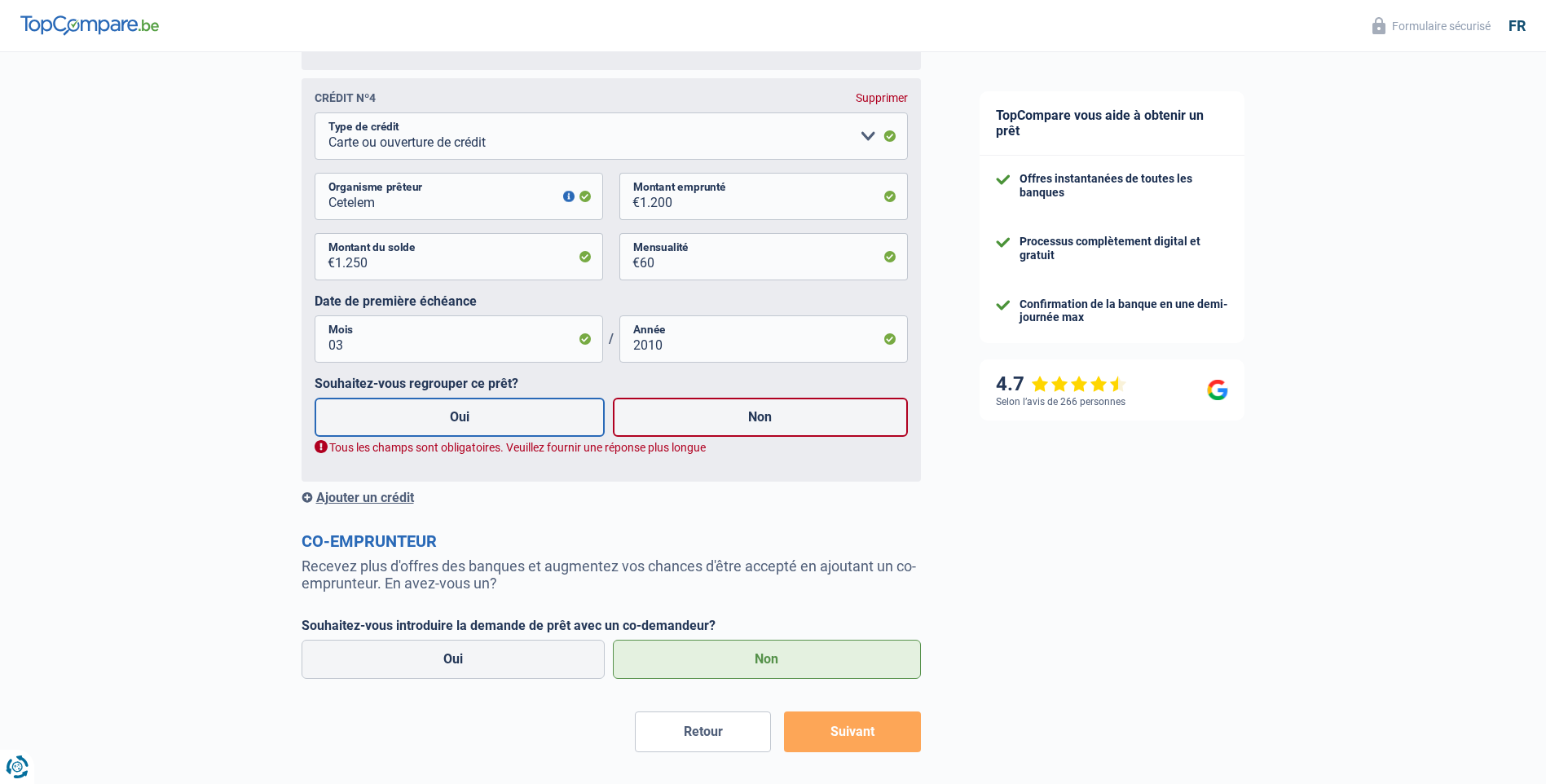
click at [469, 424] on label "Oui" at bounding box center [460, 416] width 291 height 39
click at [469, 424] on input "Oui" at bounding box center [460, 416] width 291 height 39
radio input "true"
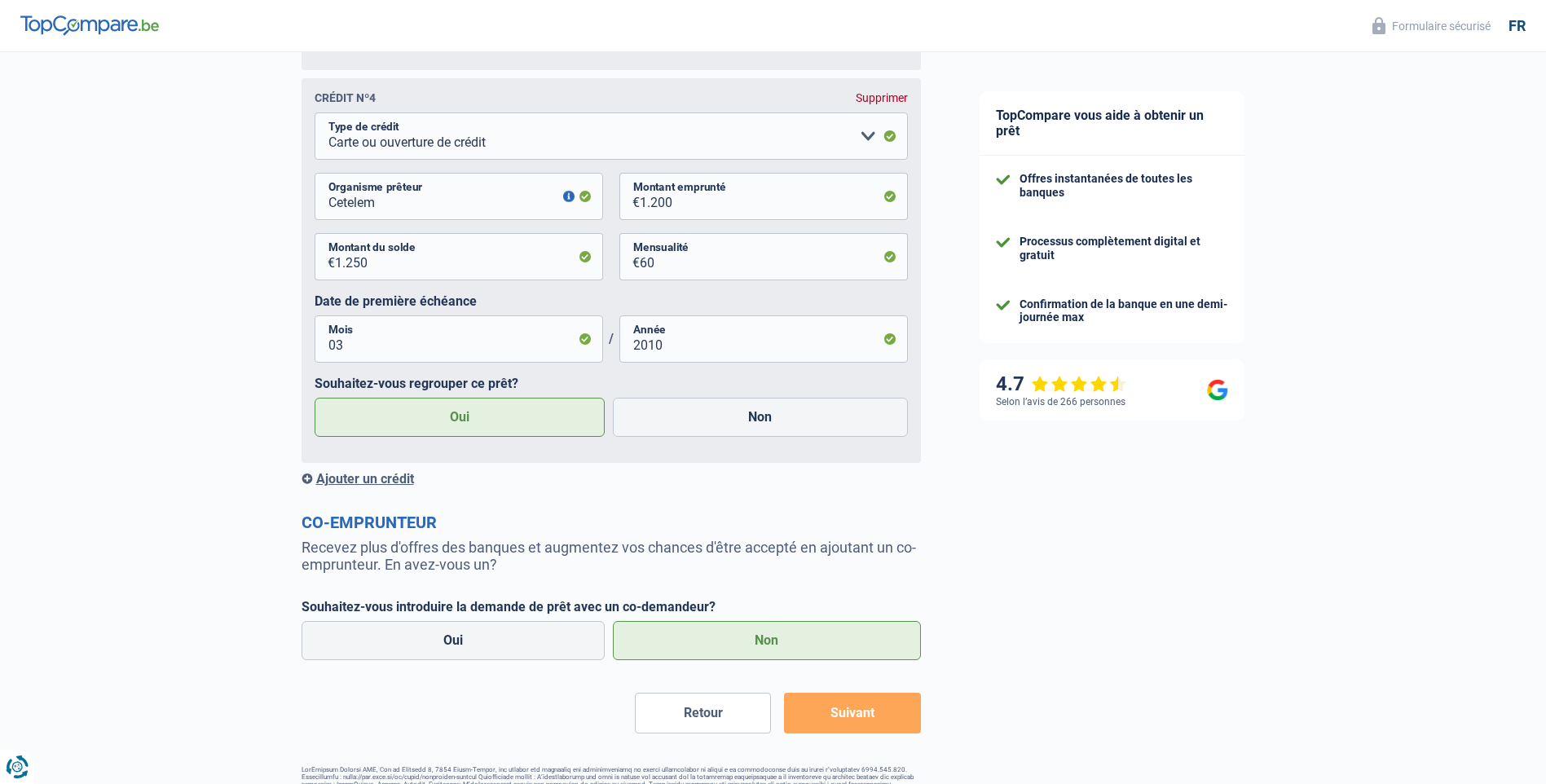
click at [874, 724] on button "Suivant" at bounding box center [853, 713] width 137 height 41
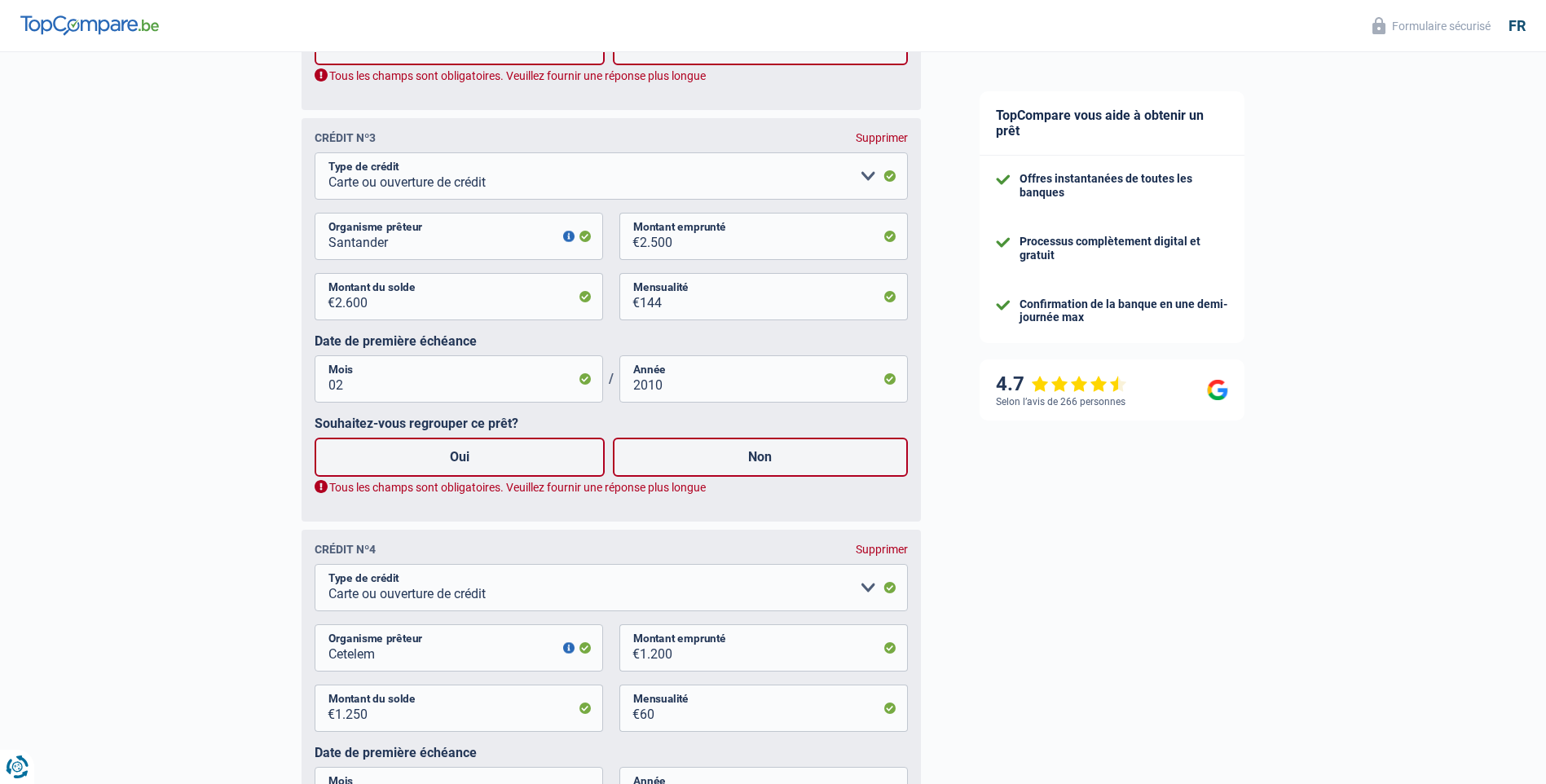
scroll to position [1451, 0]
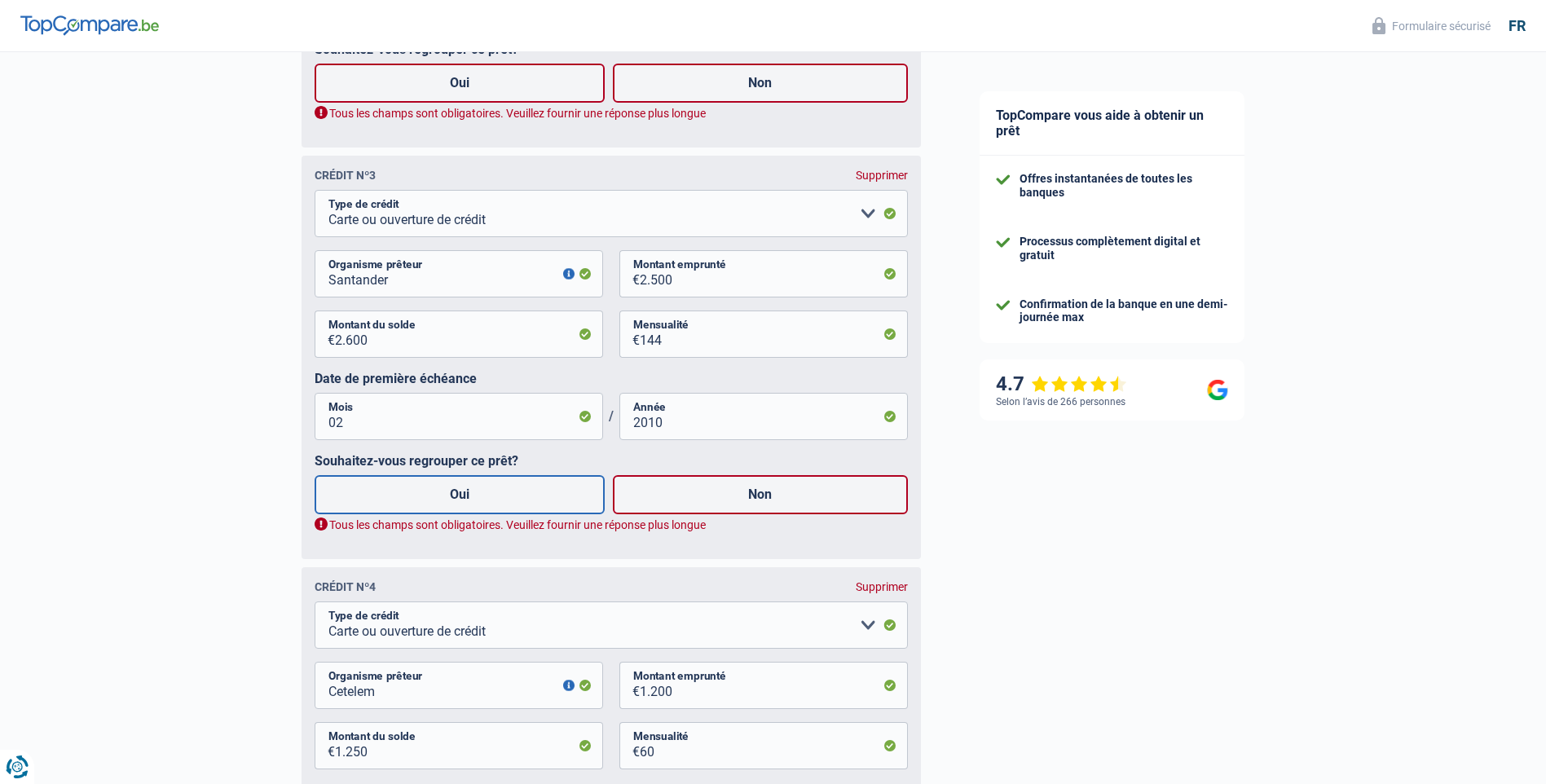
click at [477, 509] on label "Oui" at bounding box center [460, 494] width 291 height 39
click at [477, 509] on input "Oui" at bounding box center [460, 494] width 291 height 39
radio input "true"
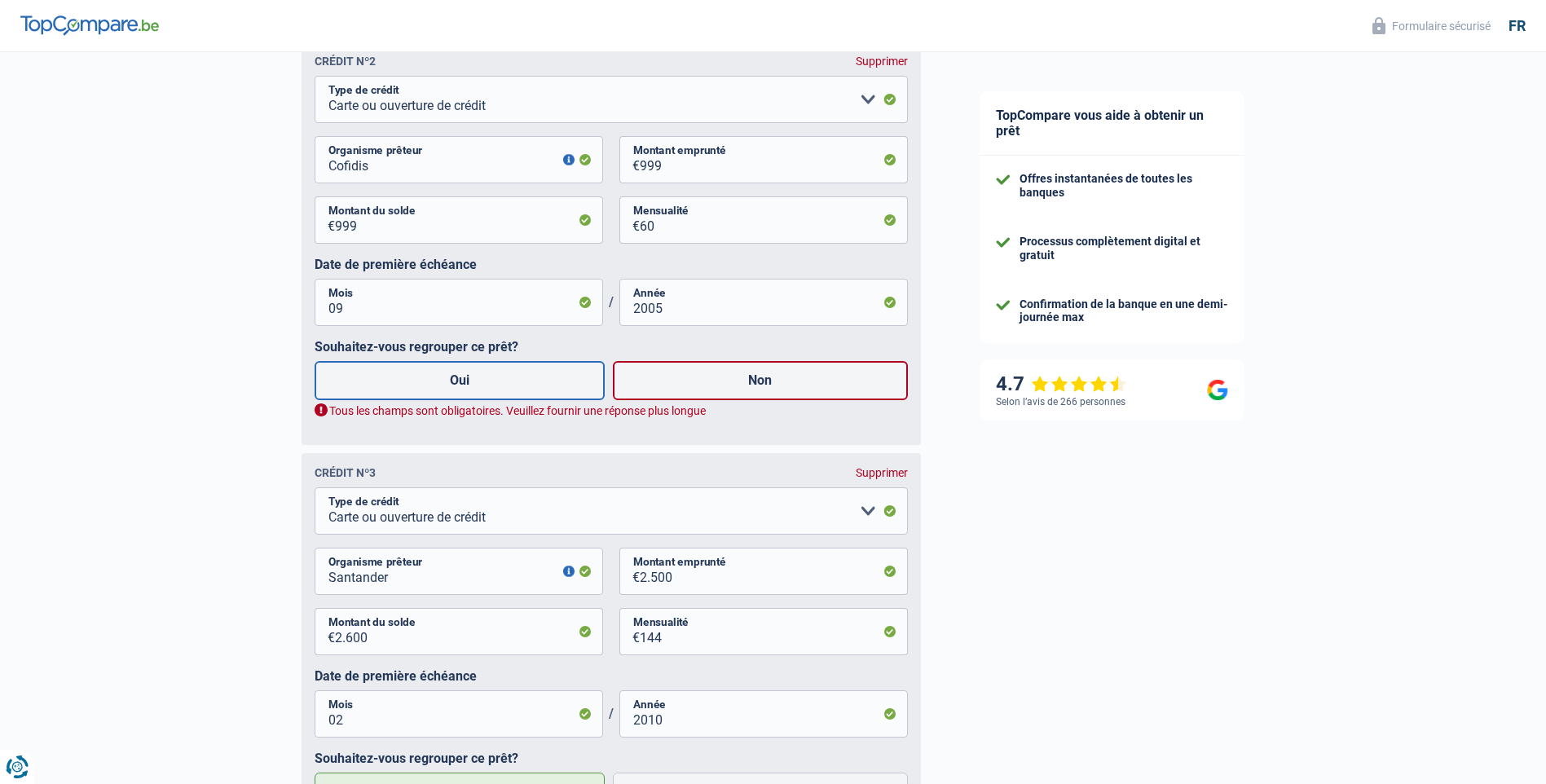
scroll to position [1125, 0]
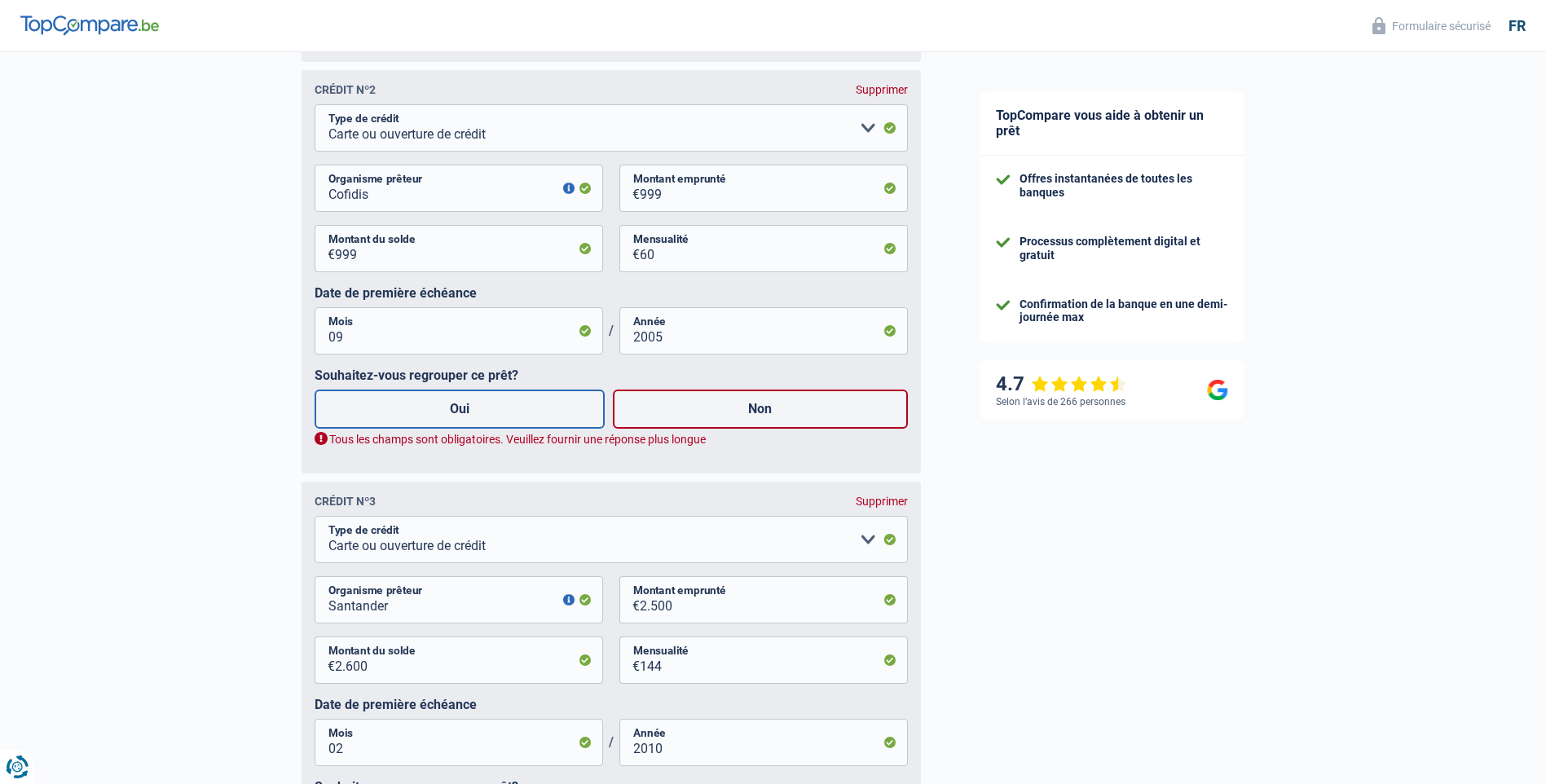
click at [484, 411] on label "Oui" at bounding box center [460, 409] width 291 height 39
click at [484, 411] on input "Oui" at bounding box center [460, 409] width 291 height 39
radio input "true"
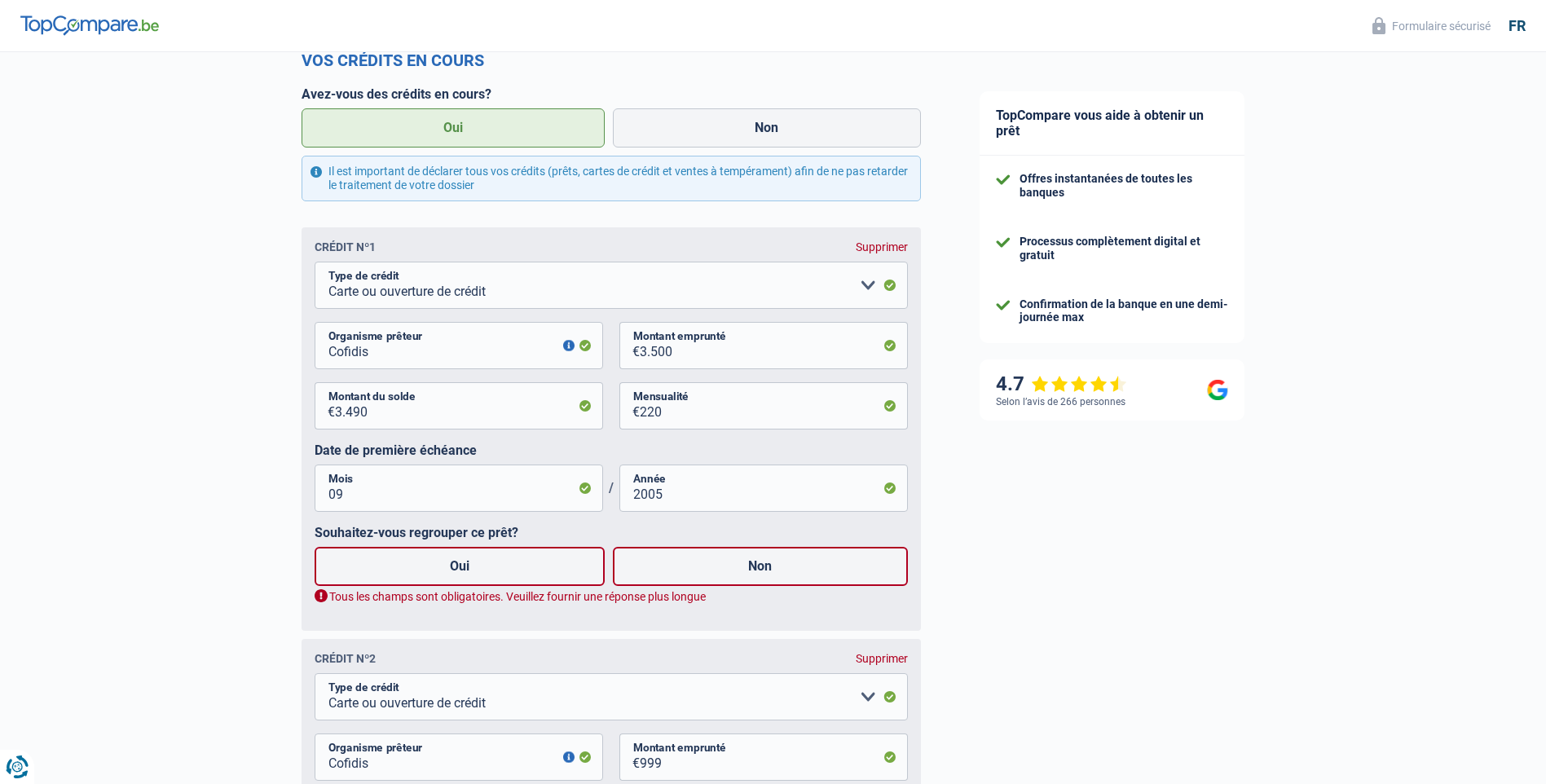
scroll to position [555, 0]
click at [479, 570] on label "Oui" at bounding box center [460, 567] width 291 height 39
click at [479, 570] on input "Oui" at bounding box center [460, 567] width 291 height 39
radio input "true"
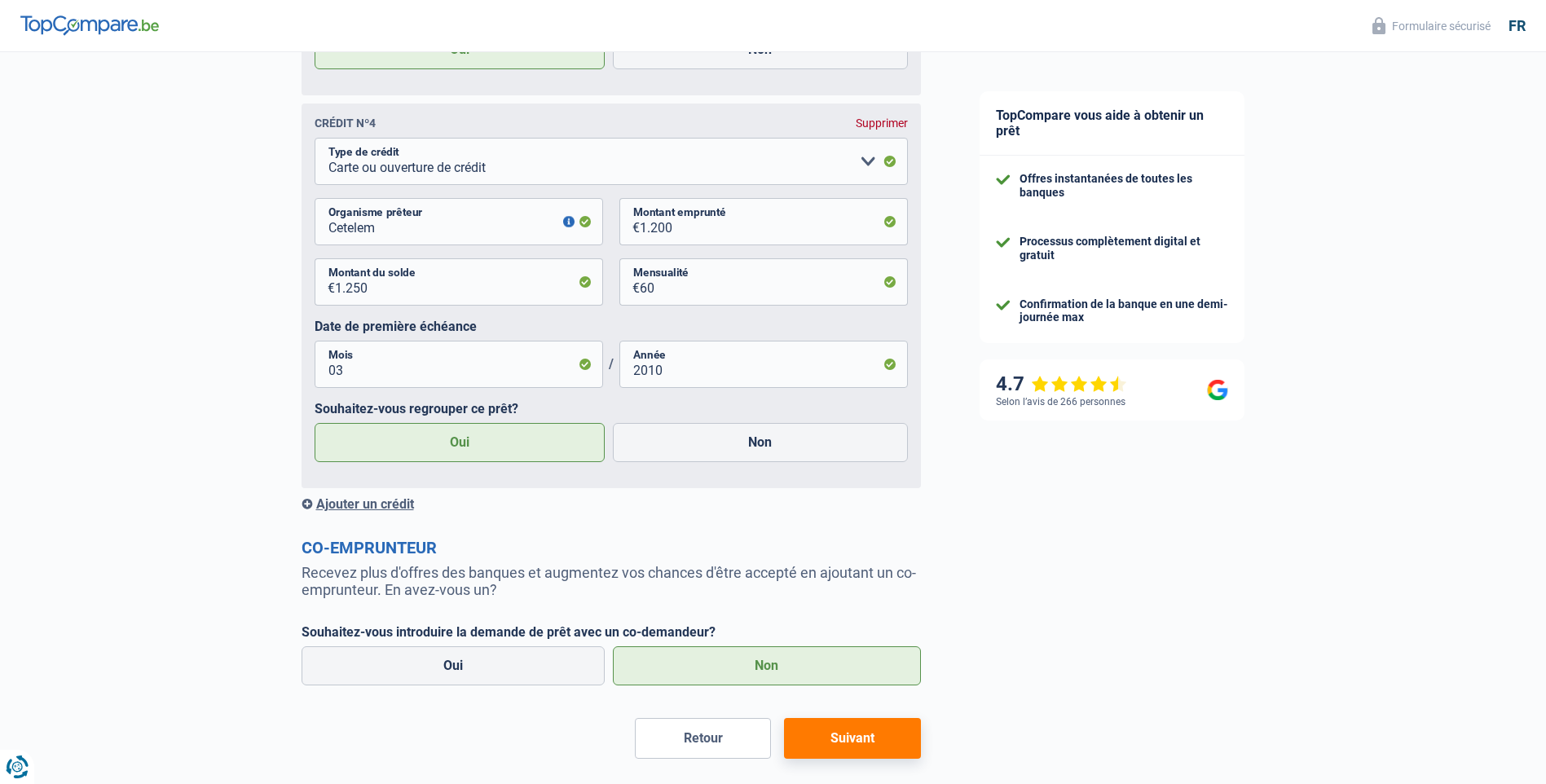
scroll to position [1935, 0]
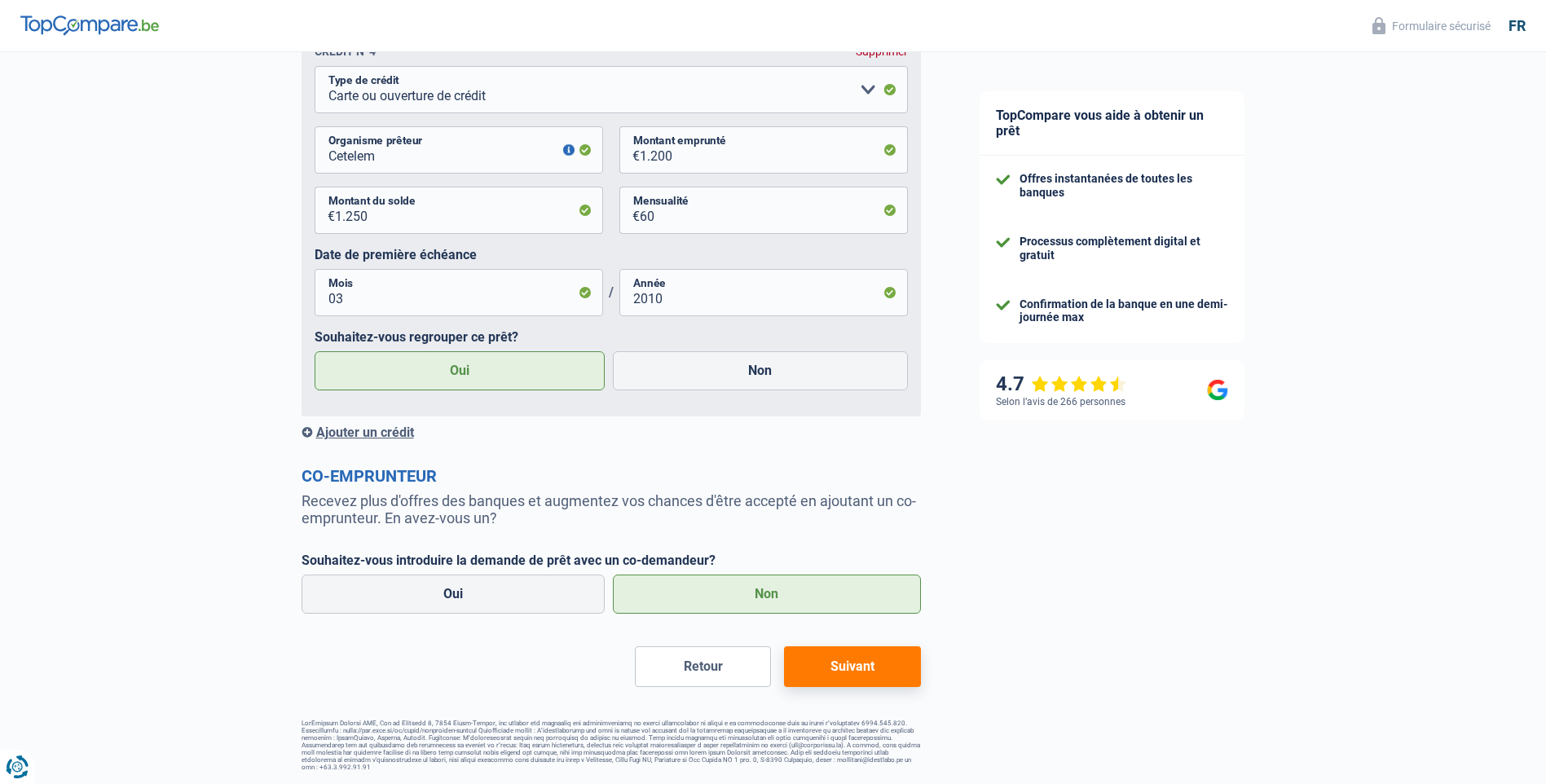
click at [856, 670] on button "Suivant" at bounding box center [853, 666] width 137 height 41
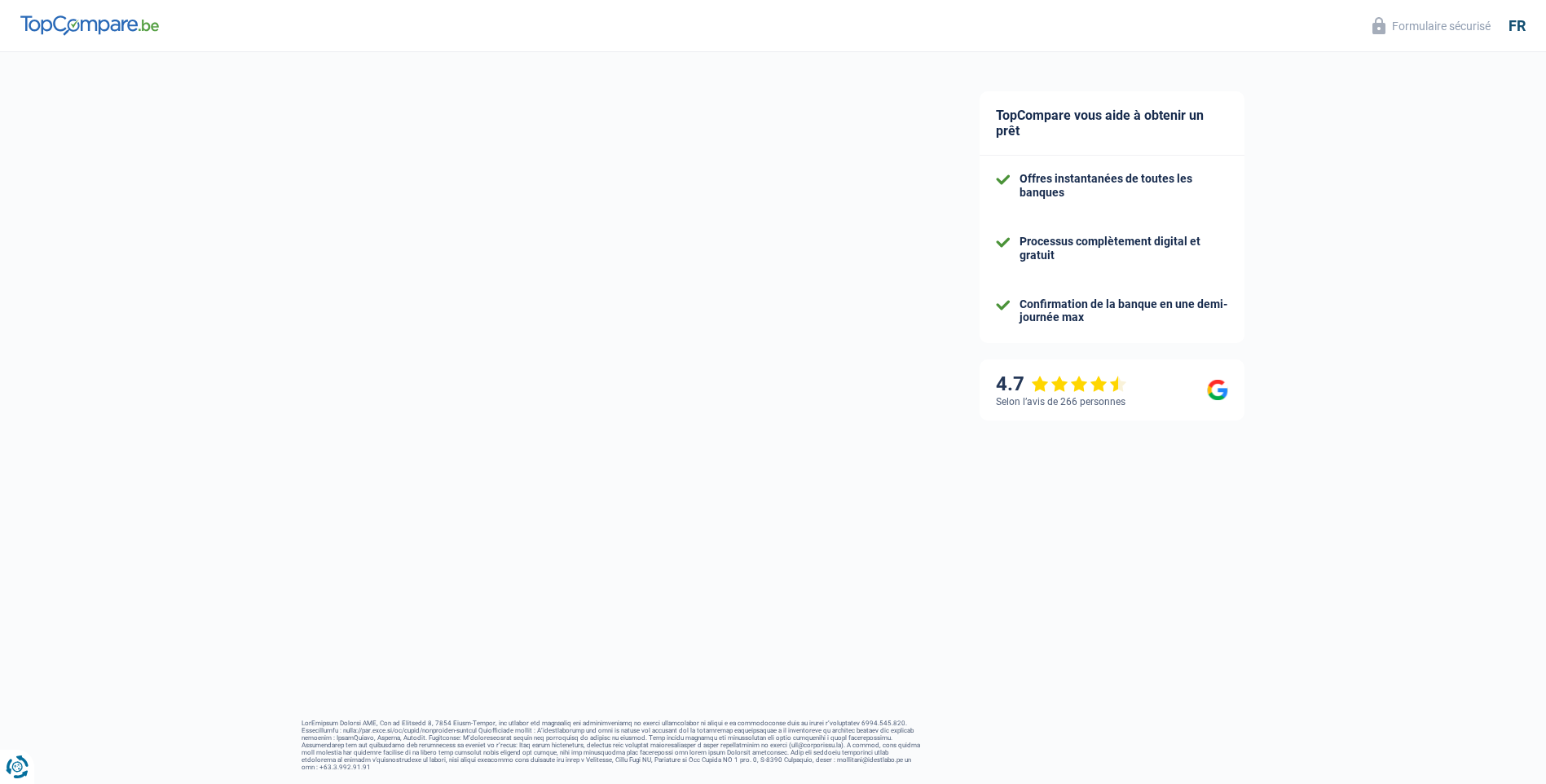
select select "refinancing"
select select "48"
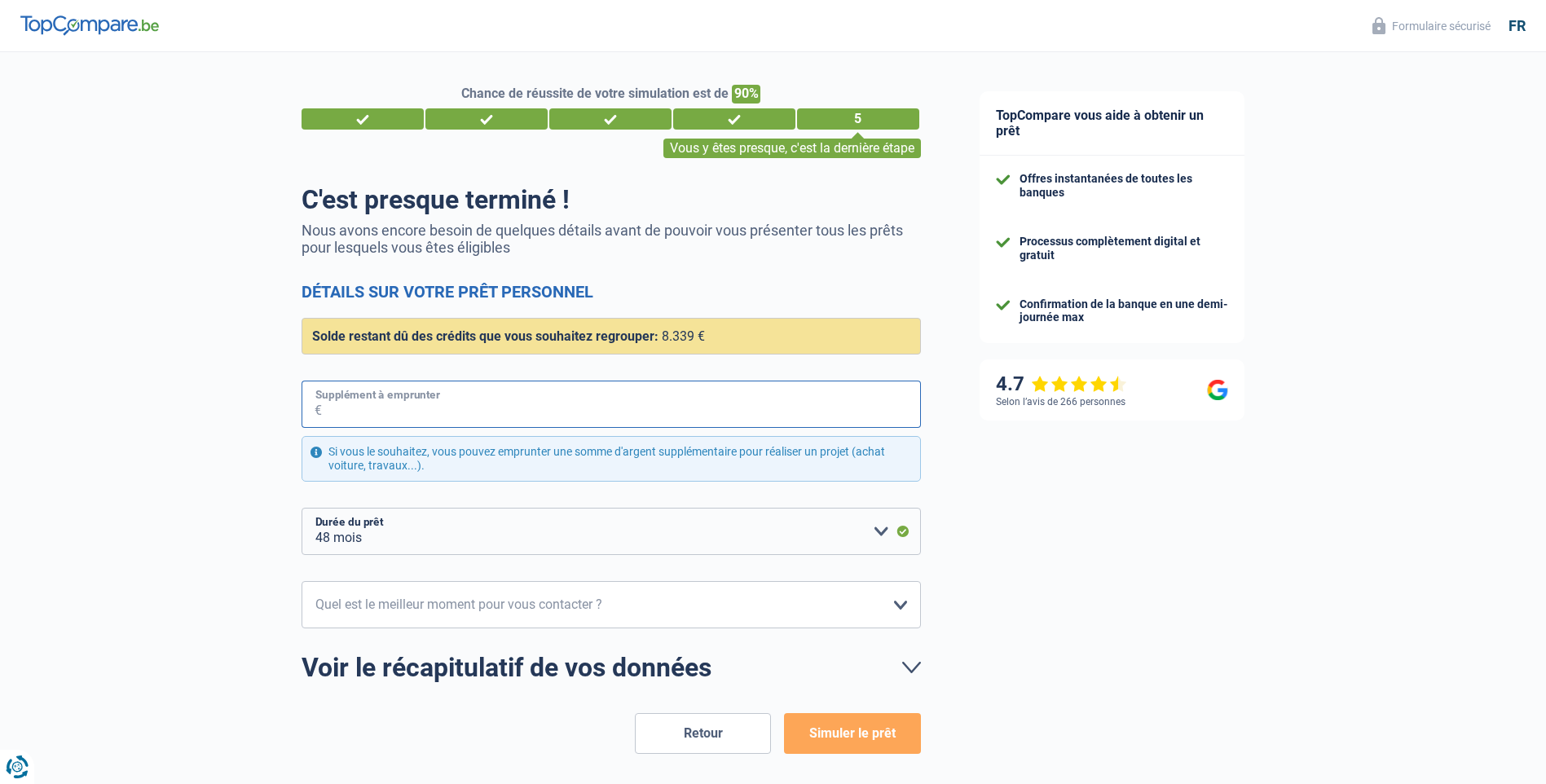
click at [506, 401] on input "Supplément à emprunter" at bounding box center [622, 404] width 599 height 47
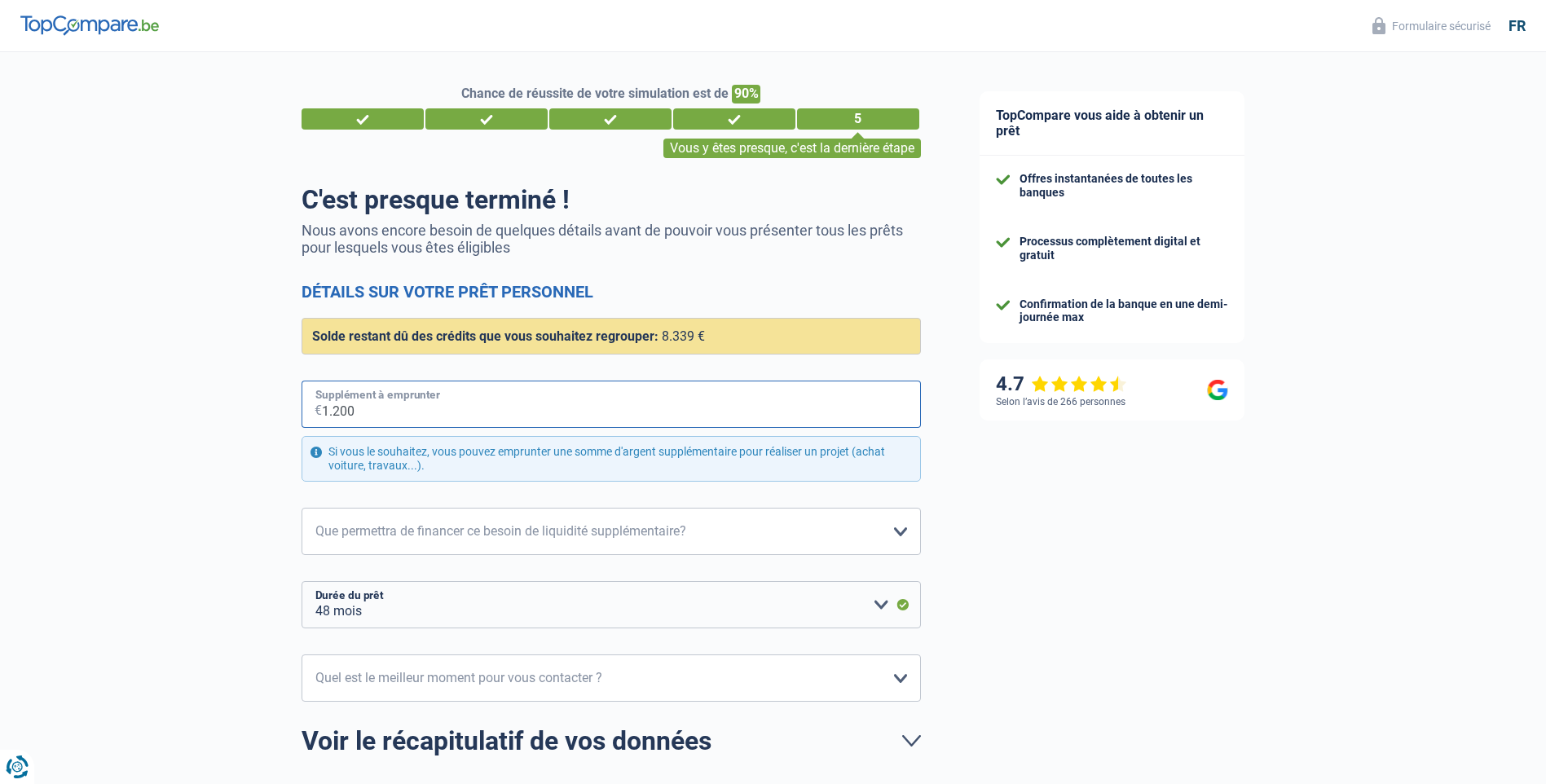
type input "12.000"
select select "120"
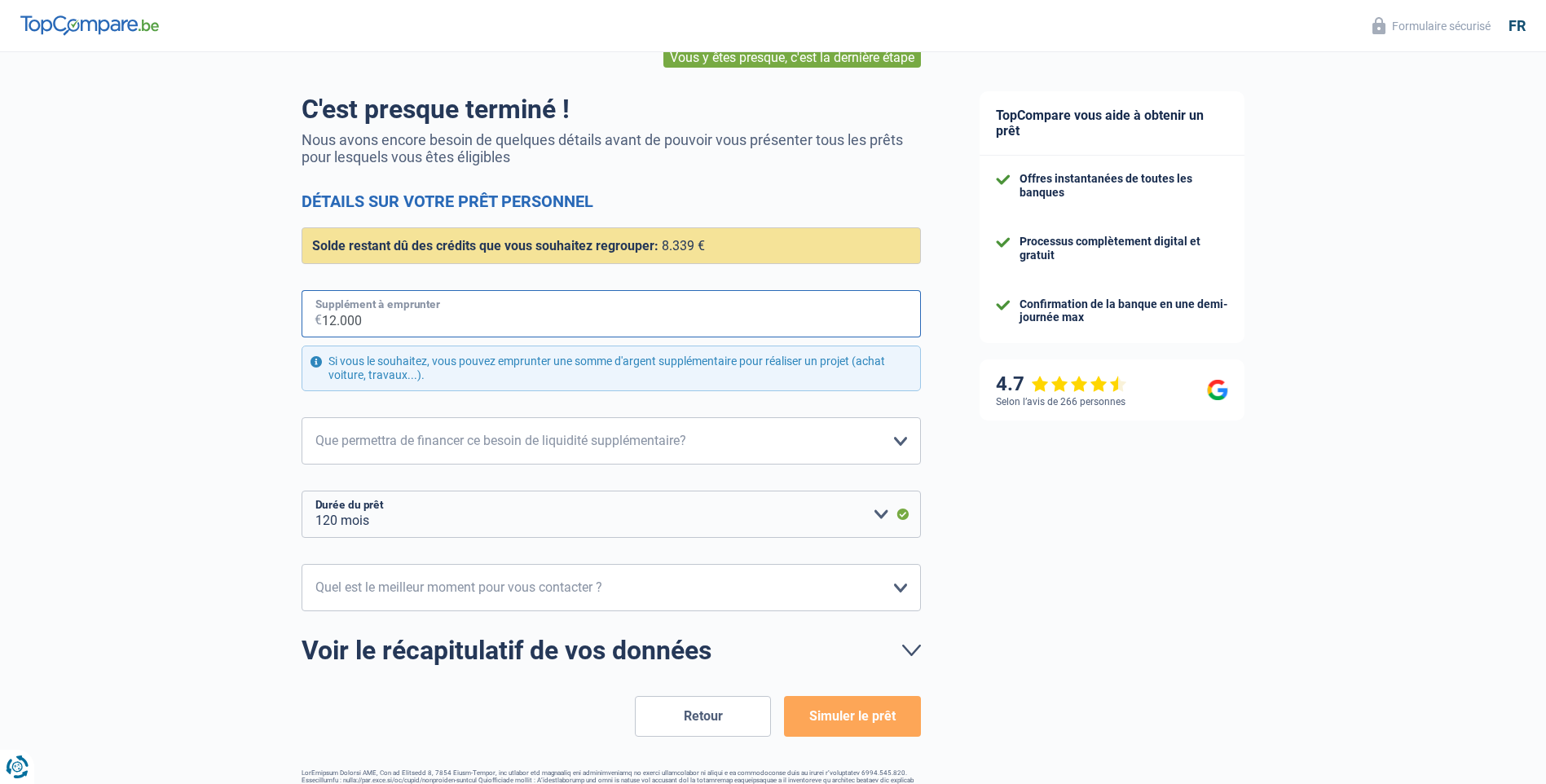
scroll to position [139, 0]
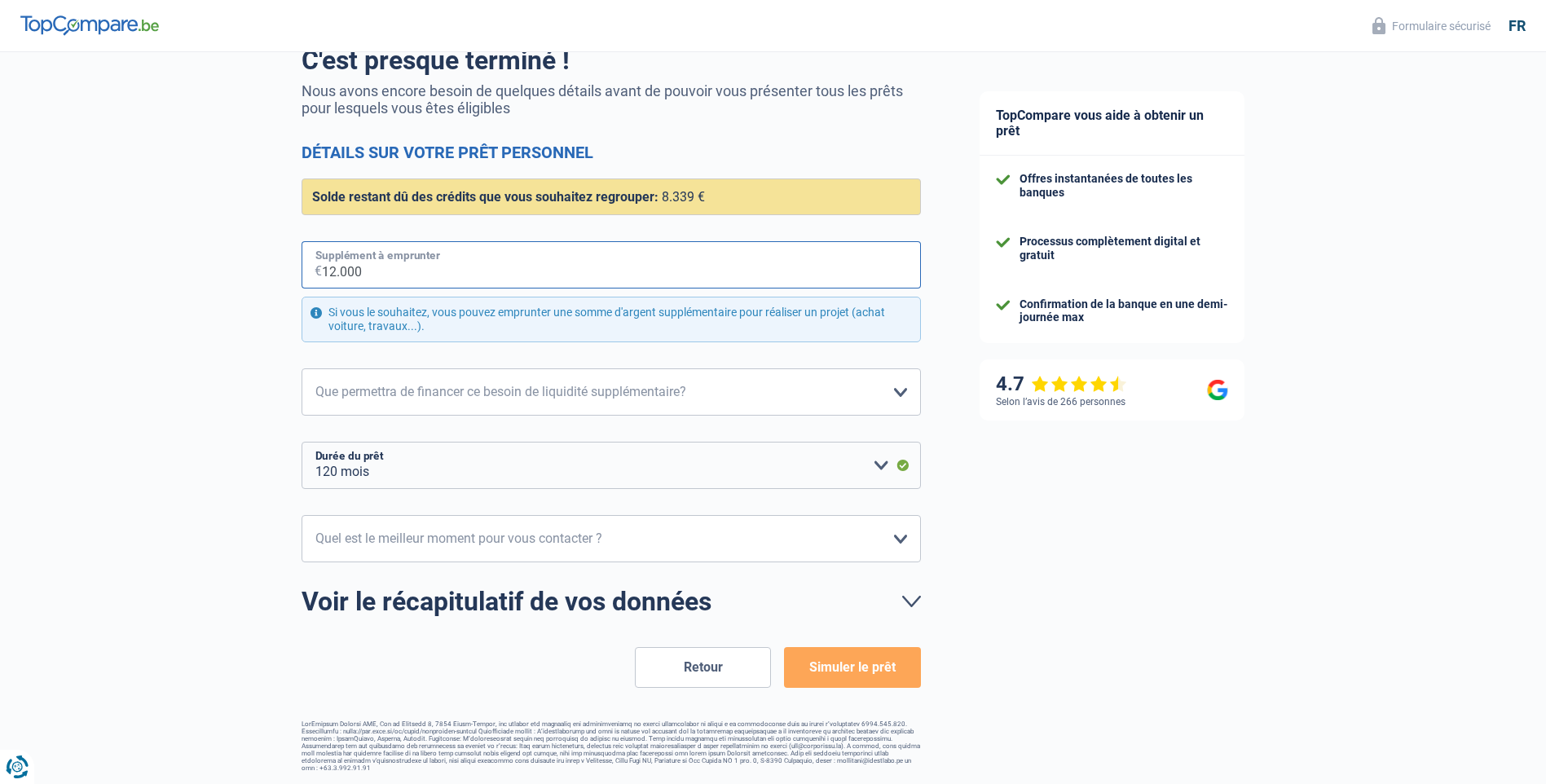
type input "12.000"
click at [896, 392] on select "Confort maison: meubles, textile, peinture, électroménager, outillage non-profe…" at bounding box center [611, 392] width 619 height 47
select select "household"
click at [302, 369] on select "Confort maison: meubles, textile, peinture, électroménager, outillage non-profe…" at bounding box center [611, 392] width 619 height 47
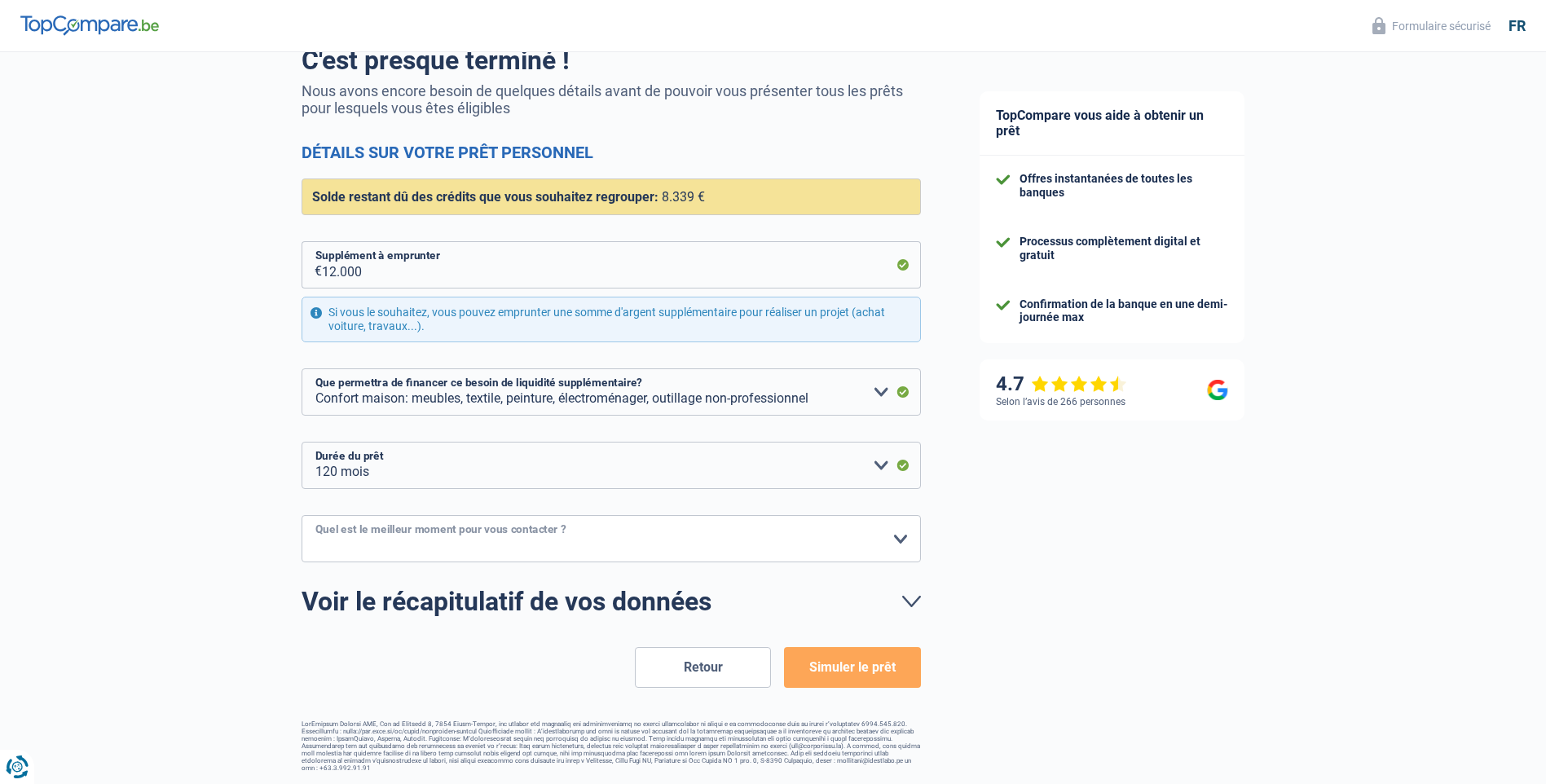
click at [899, 542] on select "10h-12h 12h-14h 14h-16h 16h-18h Veuillez sélectionner une option" at bounding box center [611, 538] width 619 height 47
select select "16-18"
click at [302, 516] on select "10h-12h 12h-14h 14h-16h 16h-18h Veuillez sélectionner une option" at bounding box center [611, 538] width 619 height 47
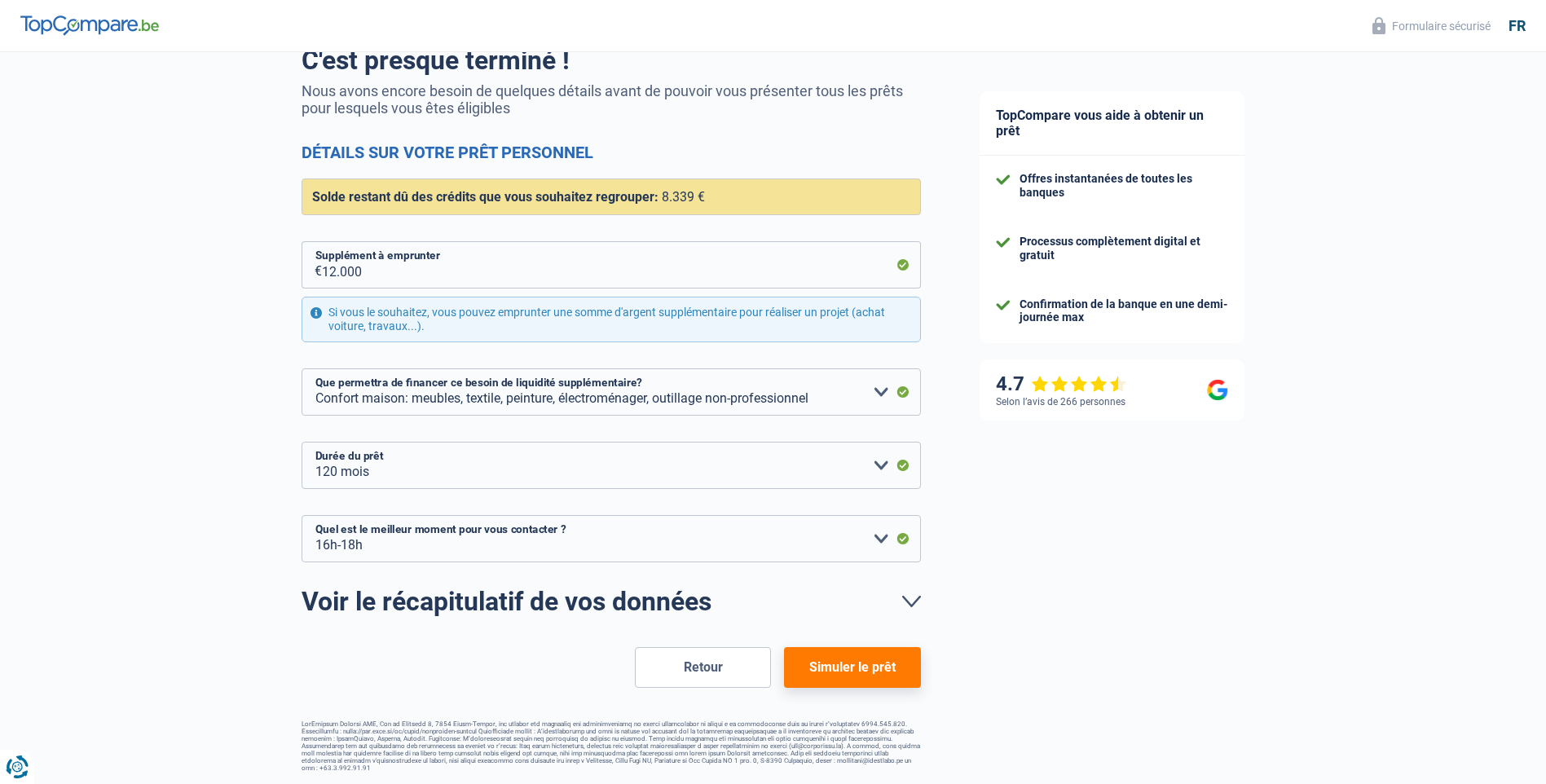
click at [847, 663] on button "Simuler le prêt" at bounding box center [853, 666] width 137 height 41
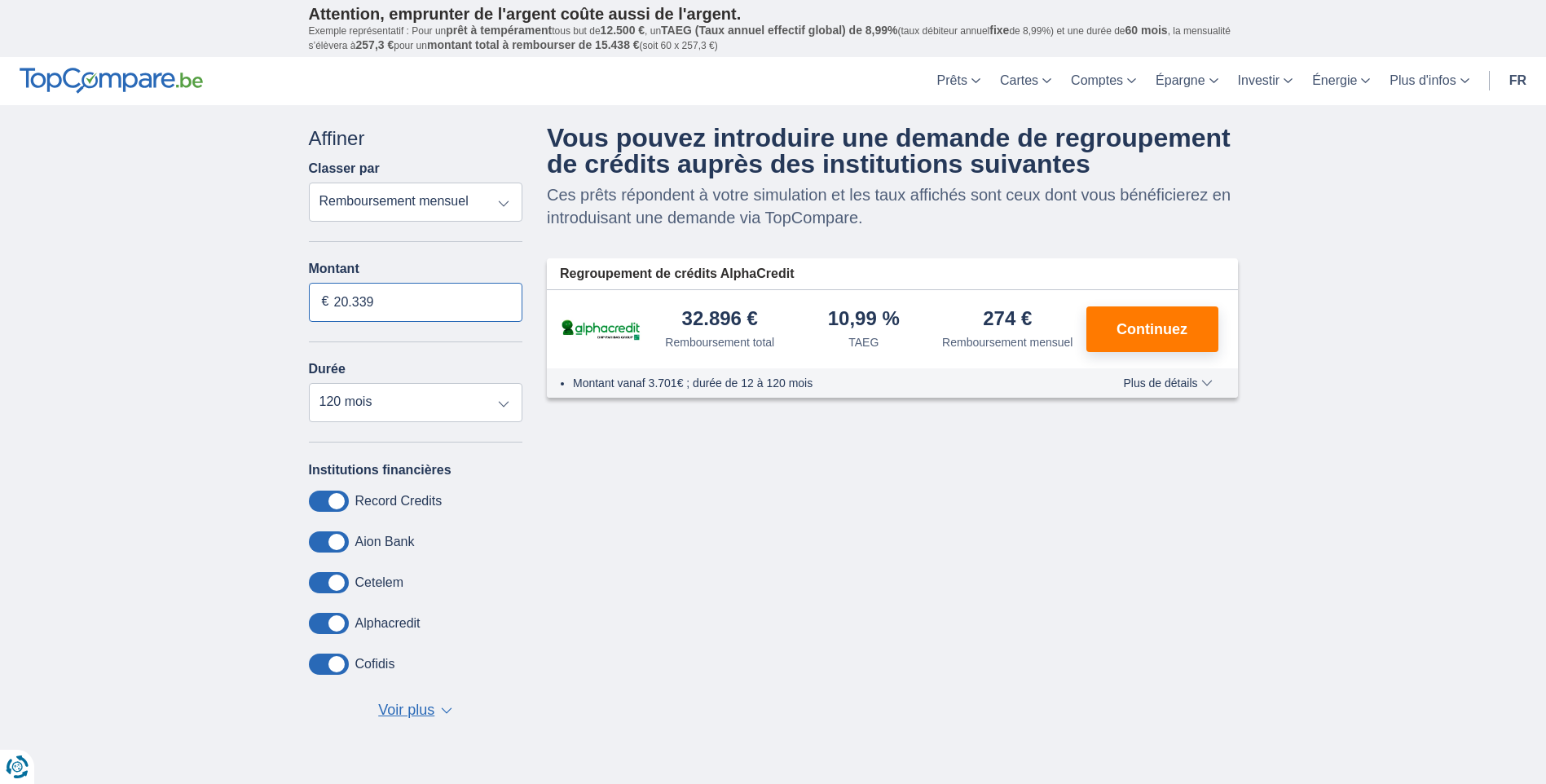
click at [391, 293] on input "20.339" at bounding box center [416, 301] width 214 height 39
click at [321, 664] on span at bounding box center [329, 664] width 40 height 21
click at [0, 0] on input "checkbox" at bounding box center [0, 0] width 0 height 0
click at [322, 583] on span at bounding box center [329, 582] width 40 height 21
click at [0, 0] on input "checkbox" at bounding box center [0, 0] width 0 height 0
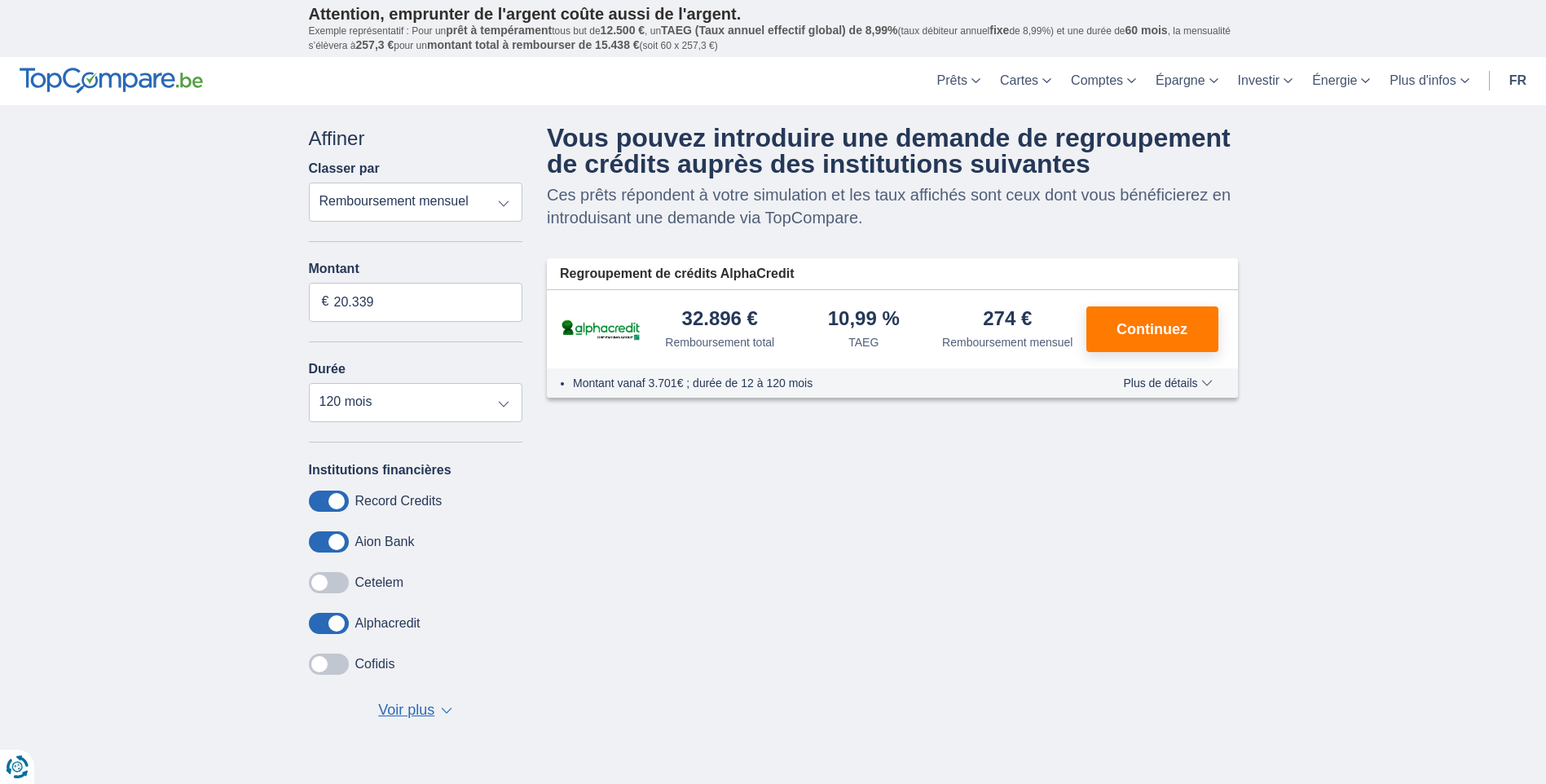
click at [320, 538] on span at bounding box center [329, 541] width 40 height 21
click at [0, 0] on input "checkbox" at bounding box center [0, 0] width 0 height 0
click at [320, 501] on span at bounding box center [329, 501] width 40 height 21
click at [0, 0] on input "checkbox" at bounding box center [0, 0] width 0 height 0
click at [653, 398] on div "Annuler Filtres Affiner Classer par Remboursement total TAEG Remboursement mens…" at bounding box center [774, 436] width 954 height 622
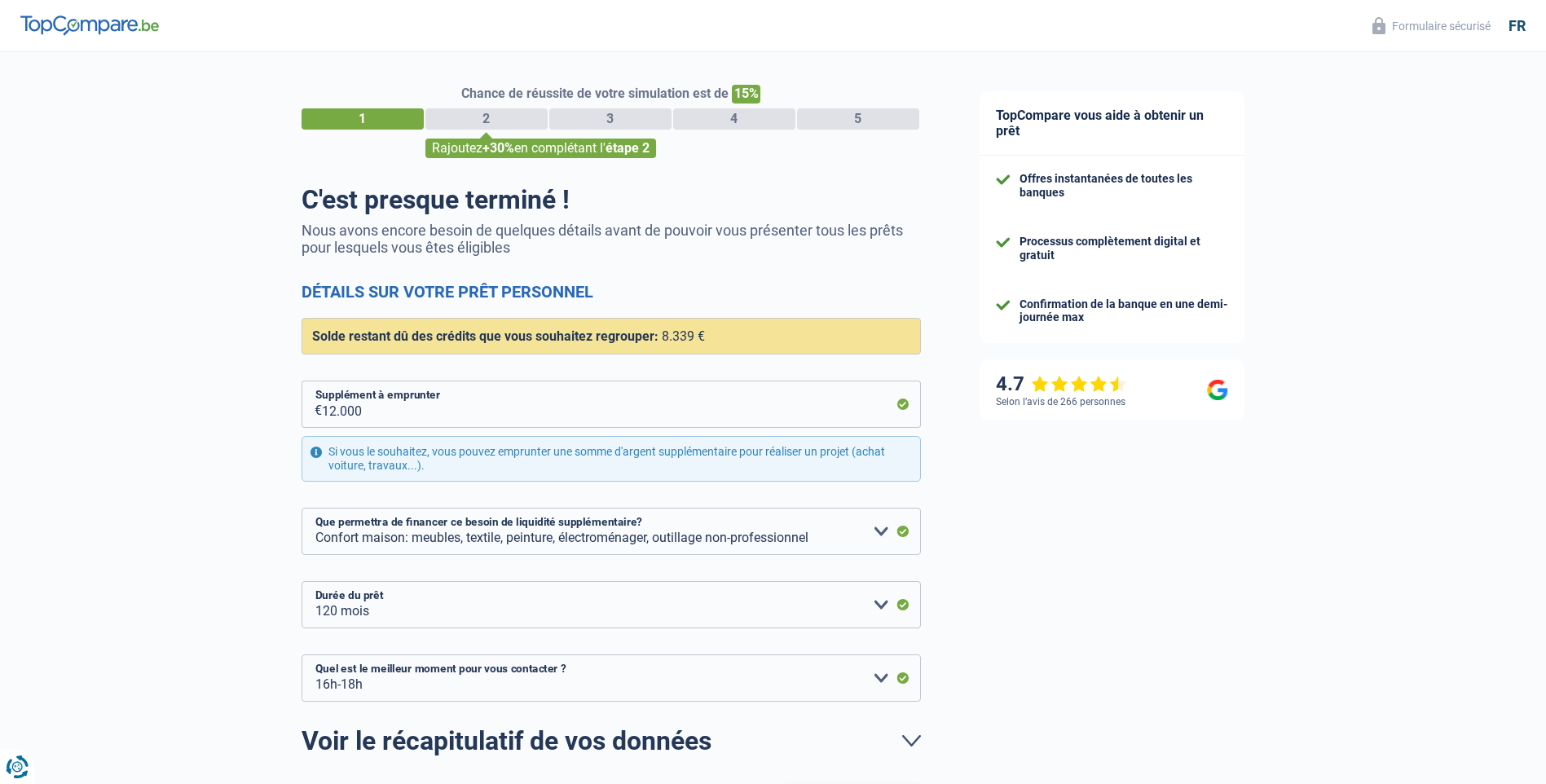
select select "refinancing"
select select "household"
select select "120"
select select "16-18"
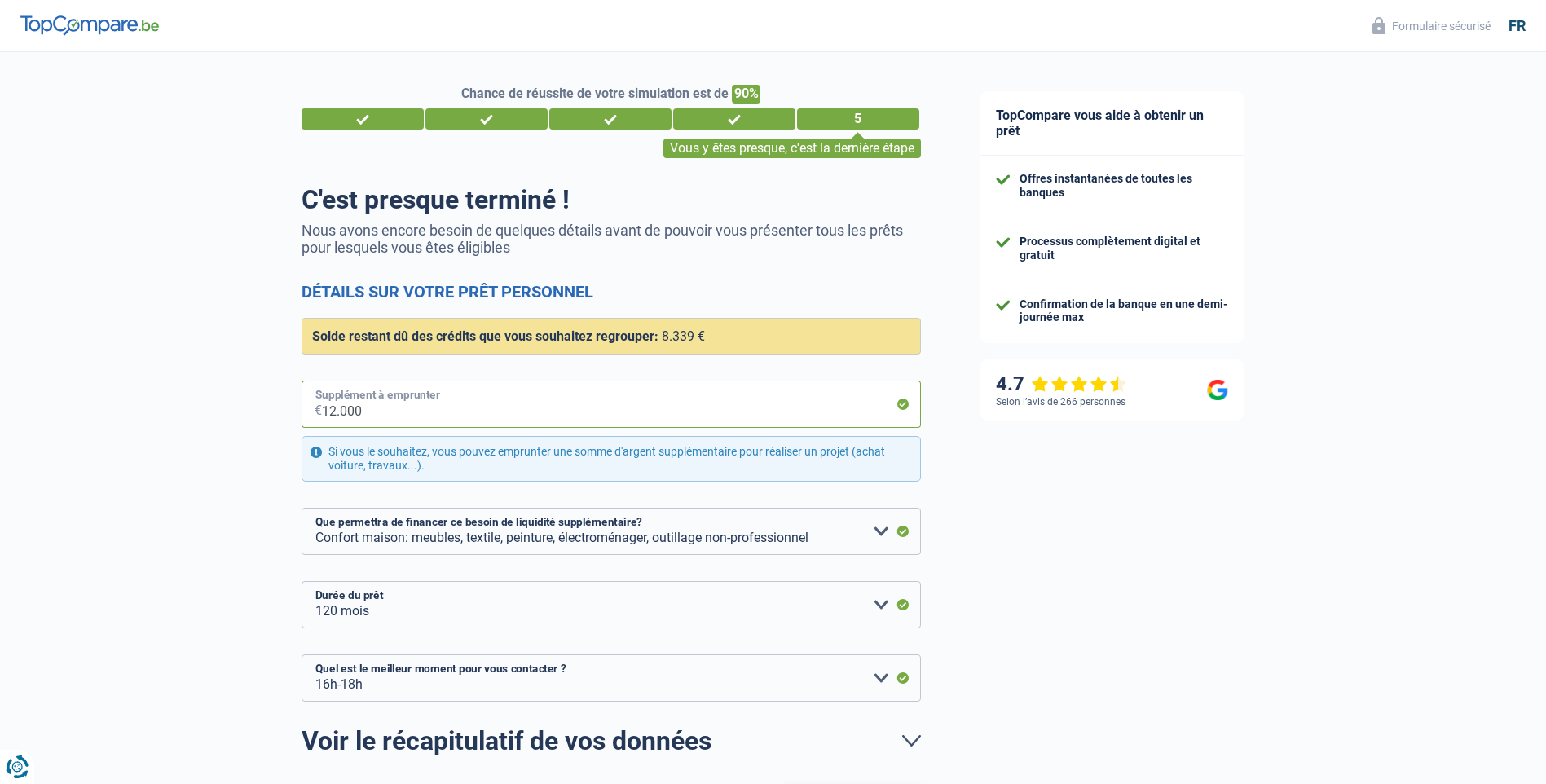
click at [335, 410] on input "12.000" at bounding box center [622, 404] width 599 height 47
type input "1.000"
select select "48"
type input "15.000"
select select "120"
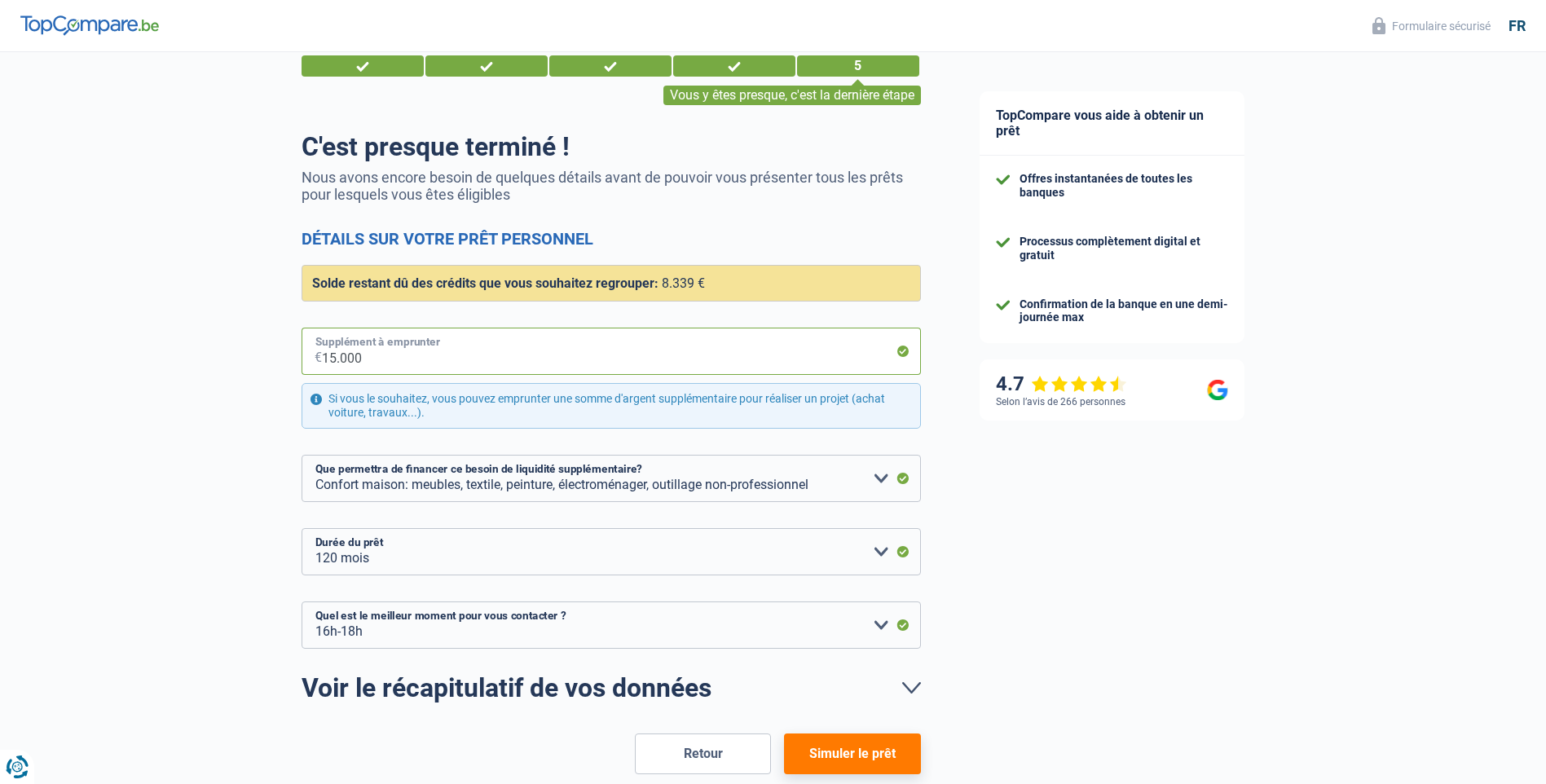
scroll to position [82, 0]
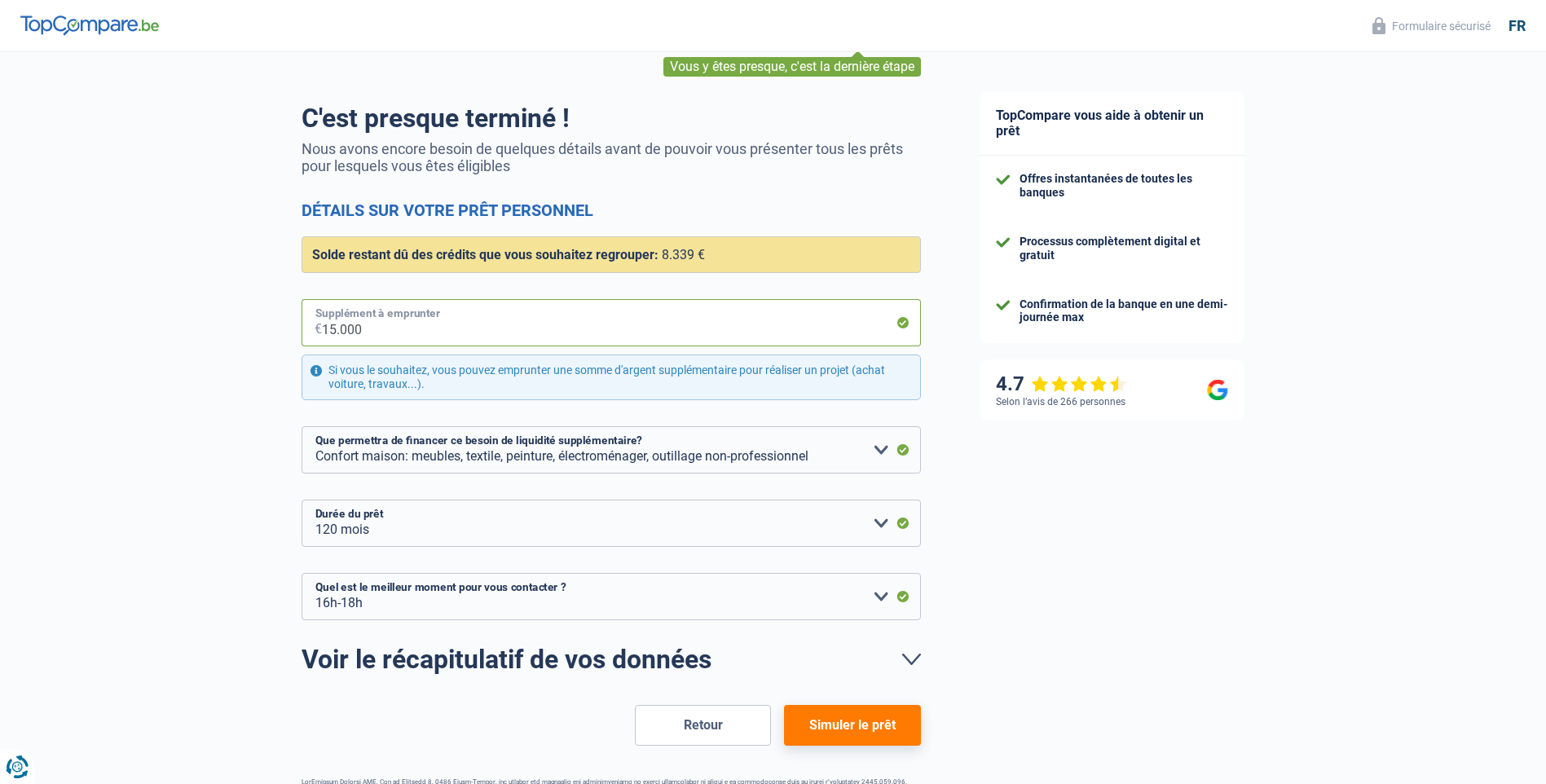
type input "15.000"
click at [843, 724] on button "Simuler le prêt" at bounding box center [853, 724] width 137 height 41
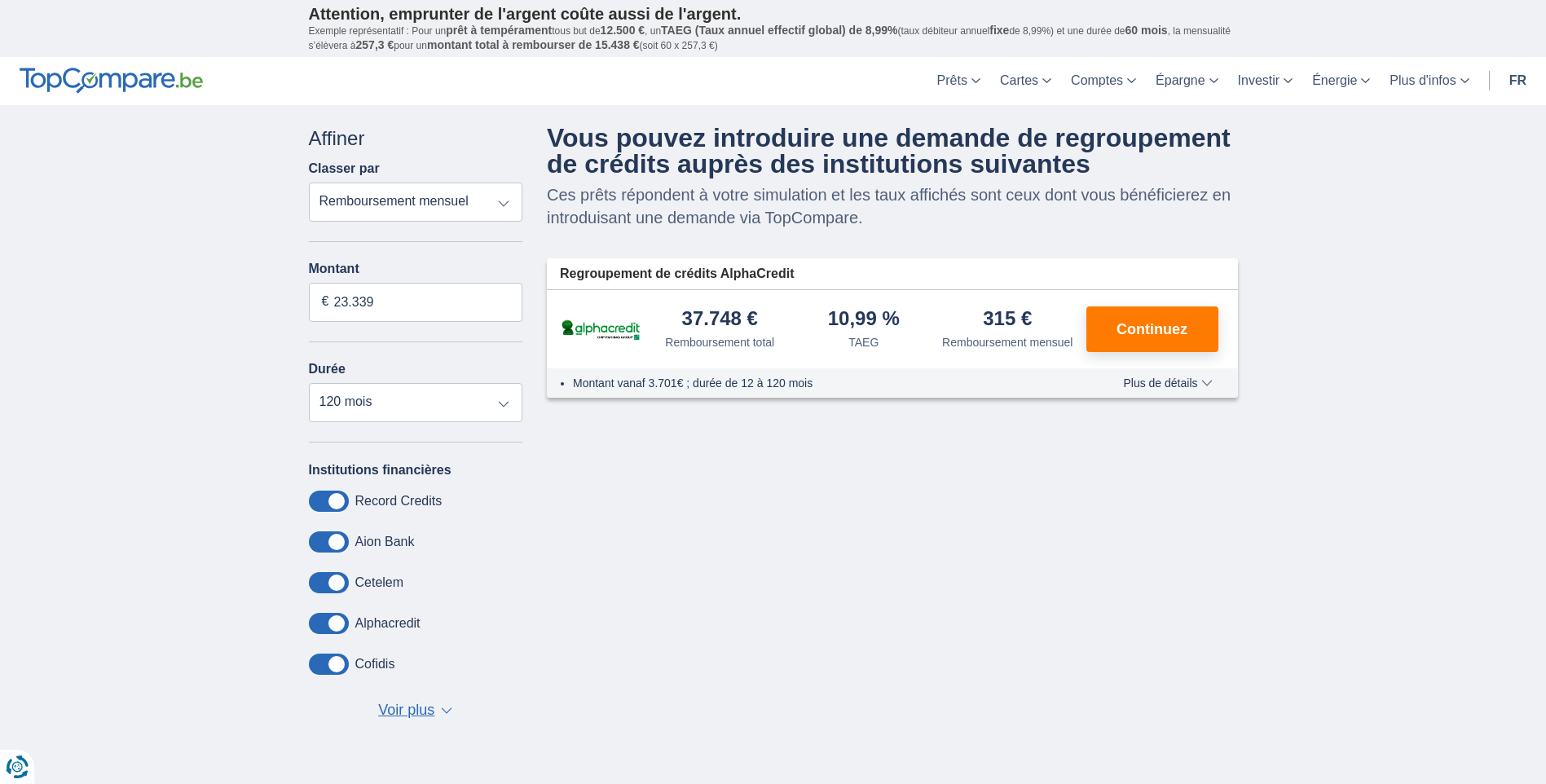
click at [320, 663] on span at bounding box center [329, 664] width 40 height 21
click at [0, 0] on input "checkbox" at bounding box center [0, 0] width 0 height 0
click at [317, 581] on span at bounding box center [329, 582] width 40 height 21
click at [0, 0] on input "checkbox" at bounding box center [0, 0] width 0 height 0
click at [320, 543] on span at bounding box center [329, 541] width 40 height 21
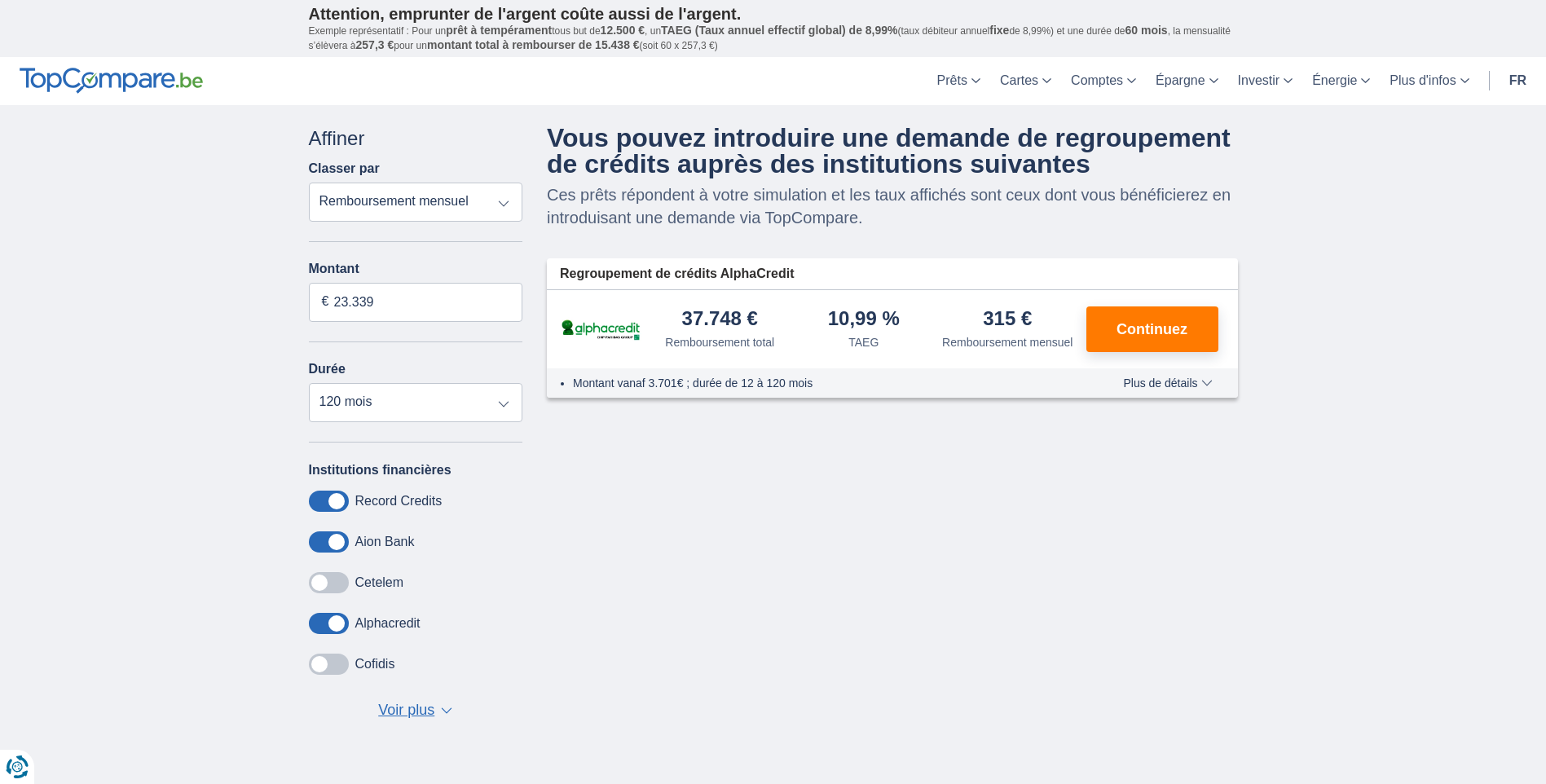
click at [0, 0] on input "checkbox" at bounding box center [0, 0] width 0 height 0
click at [322, 498] on span at bounding box center [329, 501] width 40 height 21
click at [0, 0] on input "checkbox" at bounding box center [0, 0] width 0 height 0
click at [1148, 335] on span "Continuez" at bounding box center [1152, 329] width 71 height 14
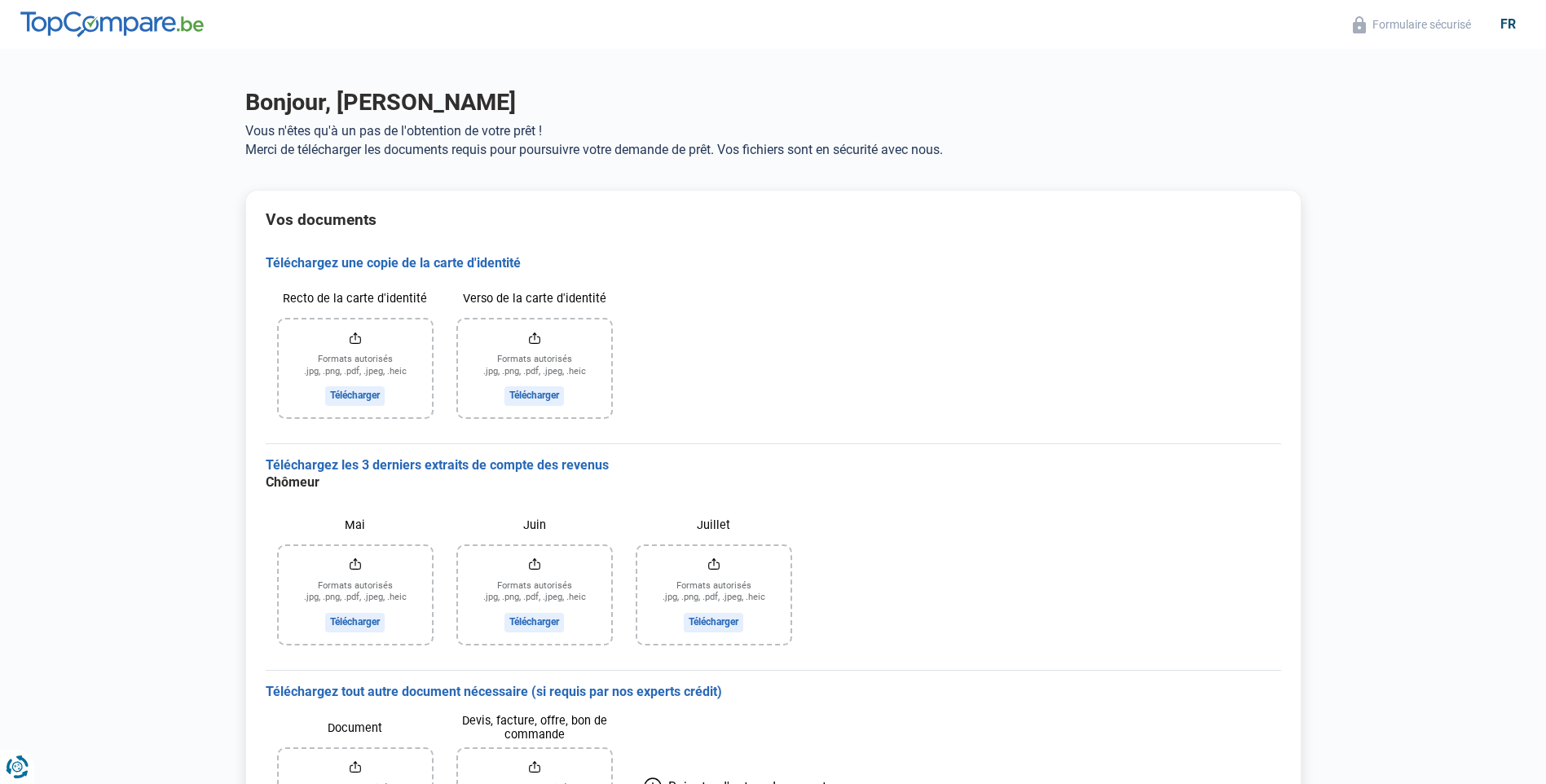
click at [345, 368] on input "Recto de la carte d'identité" at bounding box center [356, 368] width 154 height 98
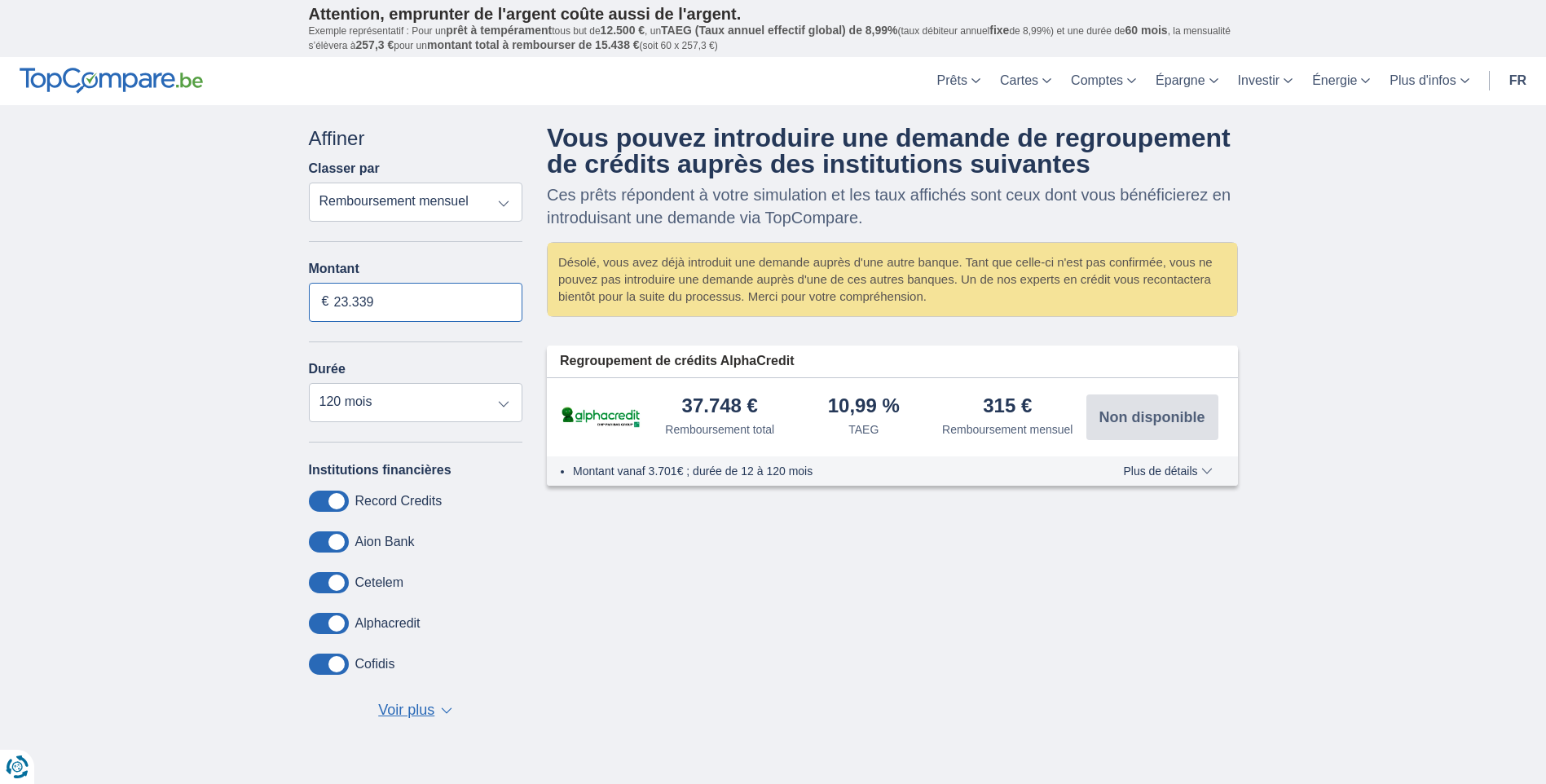
click at [380, 299] on input "23.339" at bounding box center [416, 301] width 214 height 39
click at [318, 620] on span at bounding box center [329, 623] width 40 height 21
click at [0, 0] on input "checkbox" at bounding box center [0, 0] width 0 height 0
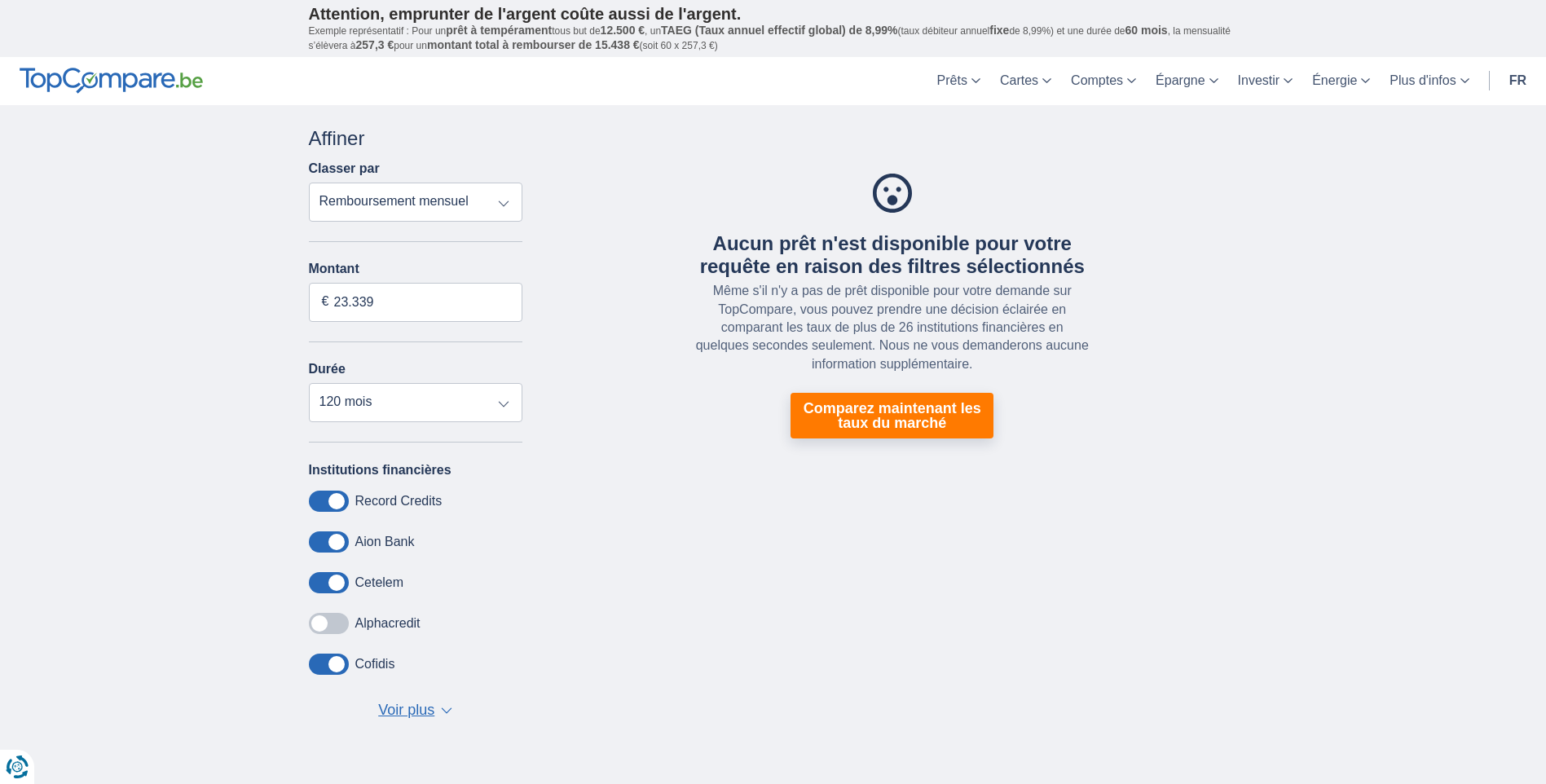
click at [322, 580] on span at bounding box center [329, 582] width 40 height 21
click at [0, 0] on input "checkbox" at bounding box center [0, 0] width 0 height 0
click at [322, 540] on span at bounding box center [329, 541] width 40 height 21
click at [0, 0] on input "checkbox" at bounding box center [0, 0] width 0 height 0
click at [323, 498] on span at bounding box center [329, 501] width 40 height 21
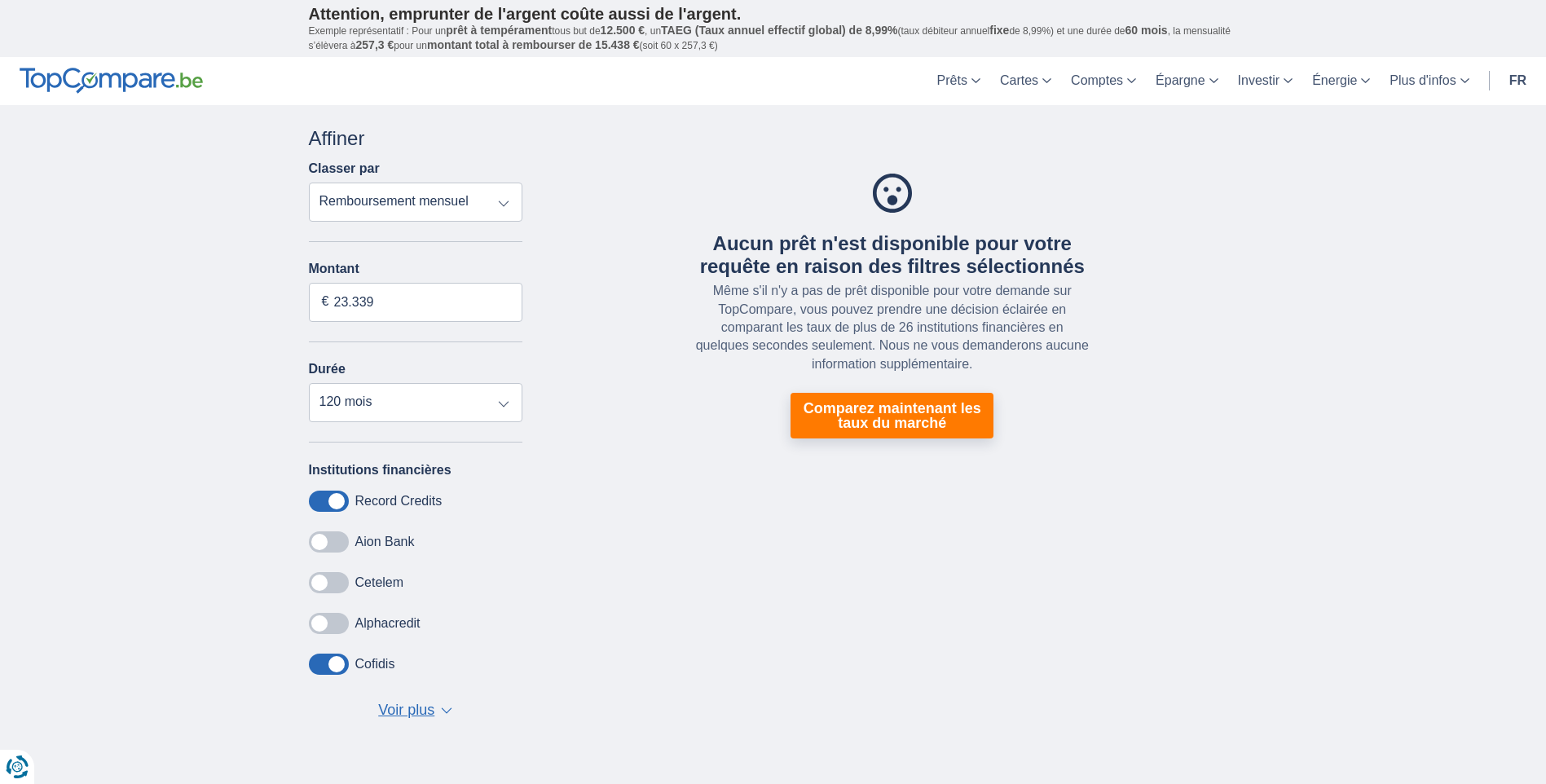
click at [0, 0] on input "checkbox" at bounding box center [0, 0] width 0 height 0
click at [321, 665] on span at bounding box center [329, 664] width 40 height 21
click at [0, 0] on input "checkbox" at bounding box center [0, 0] width 0 height 0
click at [454, 300] on input "23.339" at bounding box center [416, 301] width 214 height 39
click at [881, 412] on link "Comparez maintenant les taux du marché" at bounding box center [893, 415] width 203 height 46
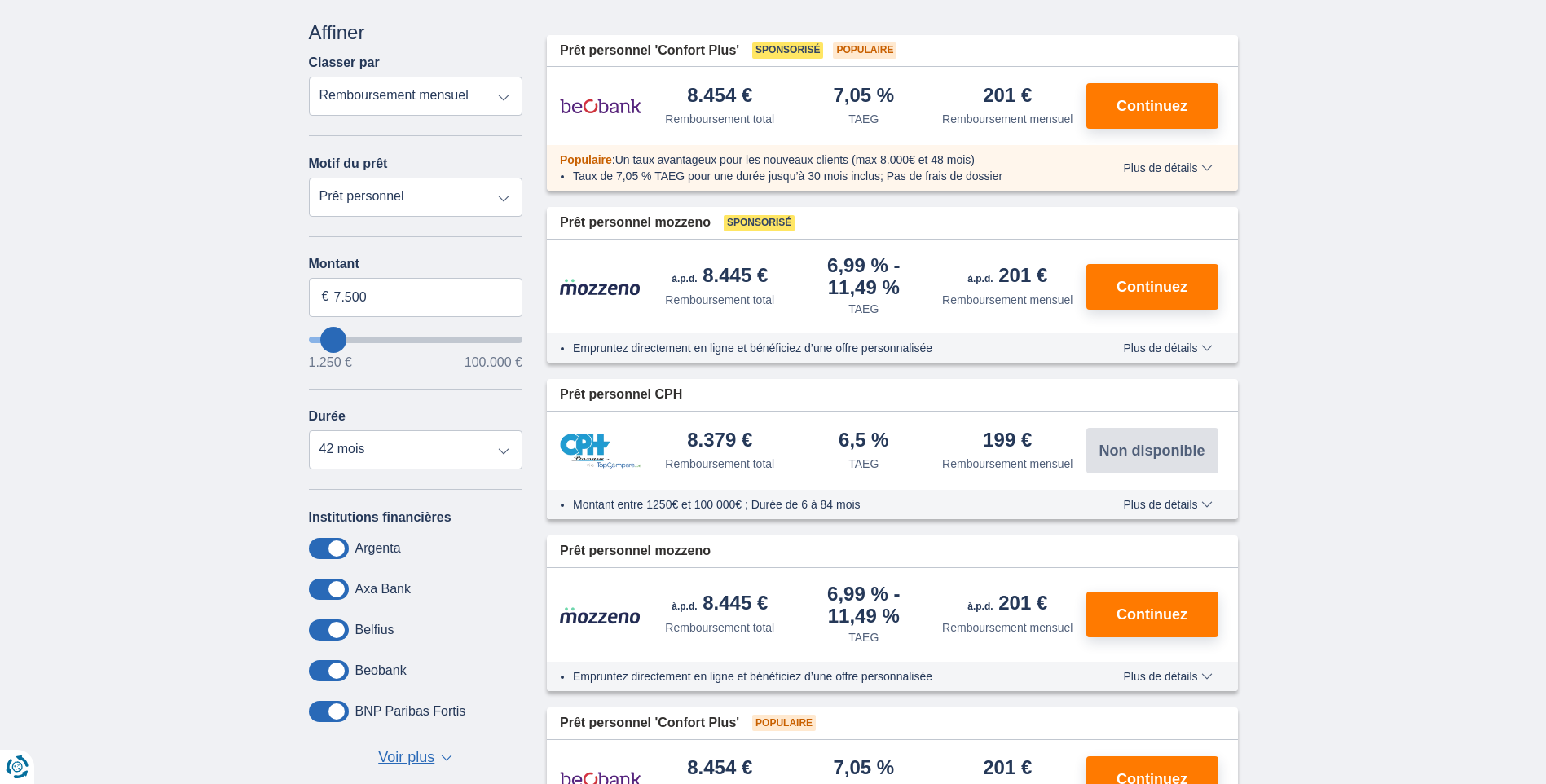
scroll to position [245, 0]
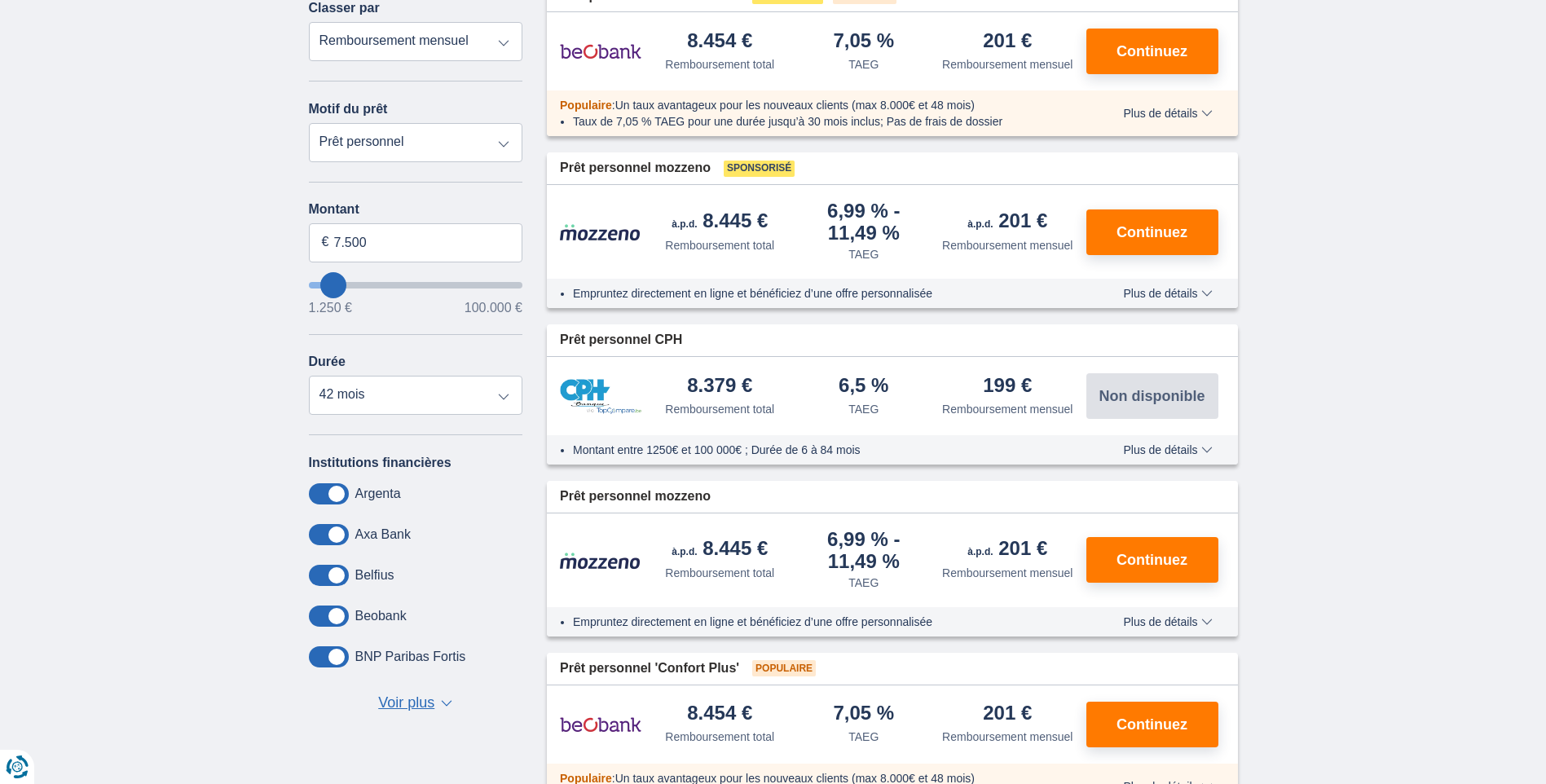
click at [319, 616] on span at bounding box center [329, 616] width 40 height 21
click at [0, 0] on input "checkbox" at bounding box center [0, 0] width 0 height 0
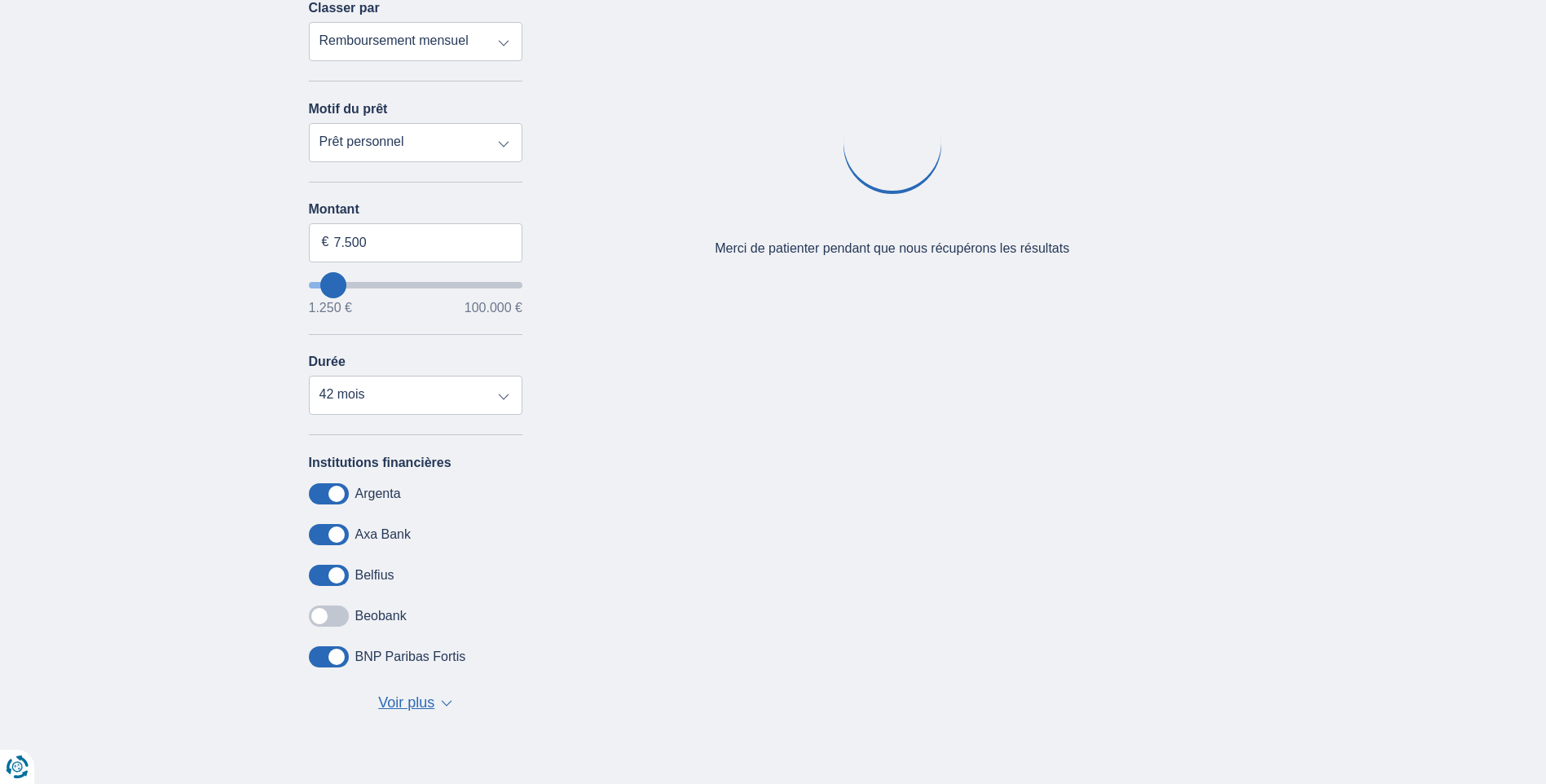
click at [318, 577] on span at bounding box center [329, 575] width 40 height 21
click at [0, 0] on input "checkbox" at bounding box center [0, 0] width 0 height 0
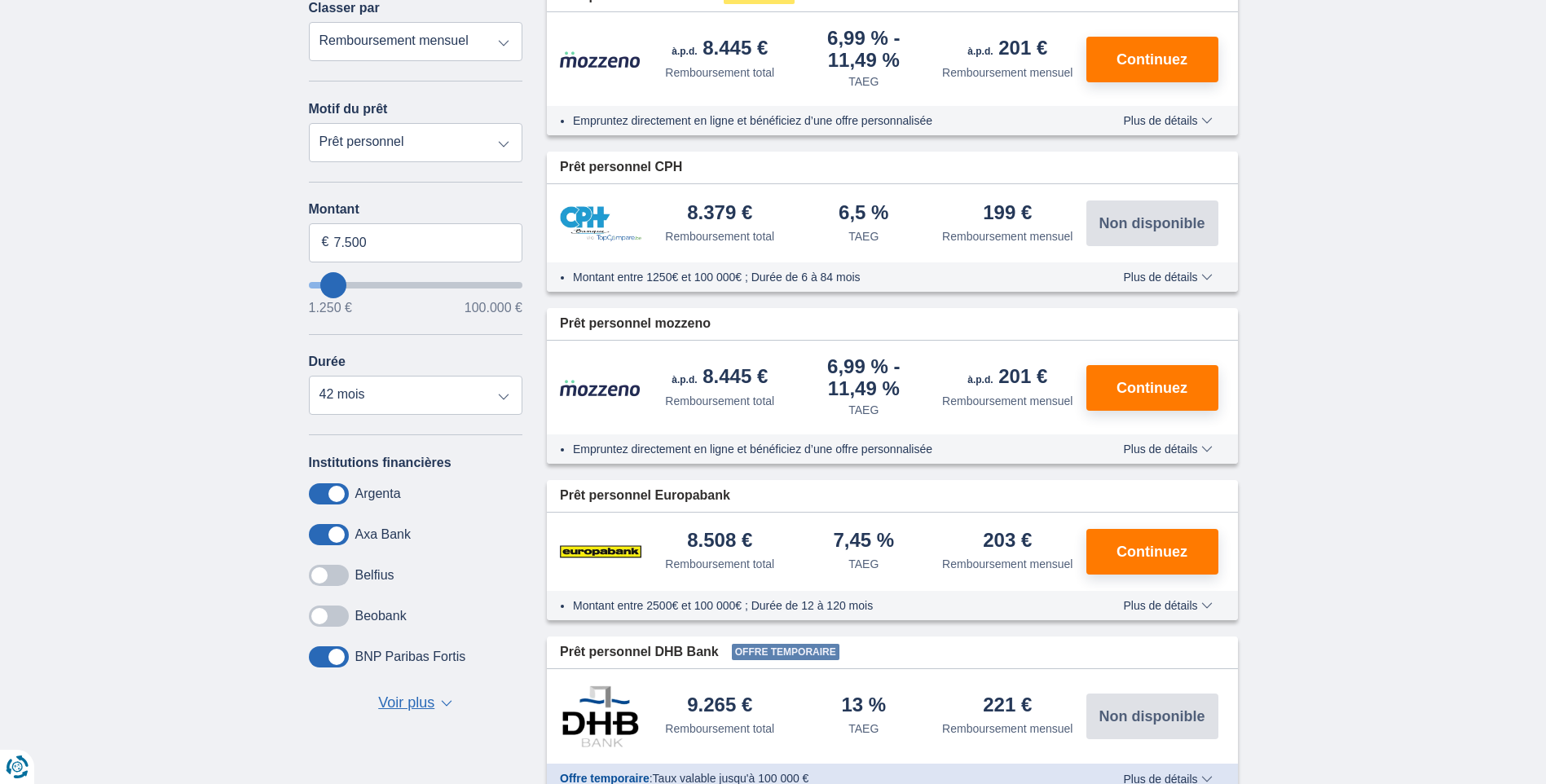
click at [318, 537] on span at bounding box center [329, 535] width 40 height 21
click at [0, 0] on input "checkbox" at bounding box center [0, 0] width 0 height 0
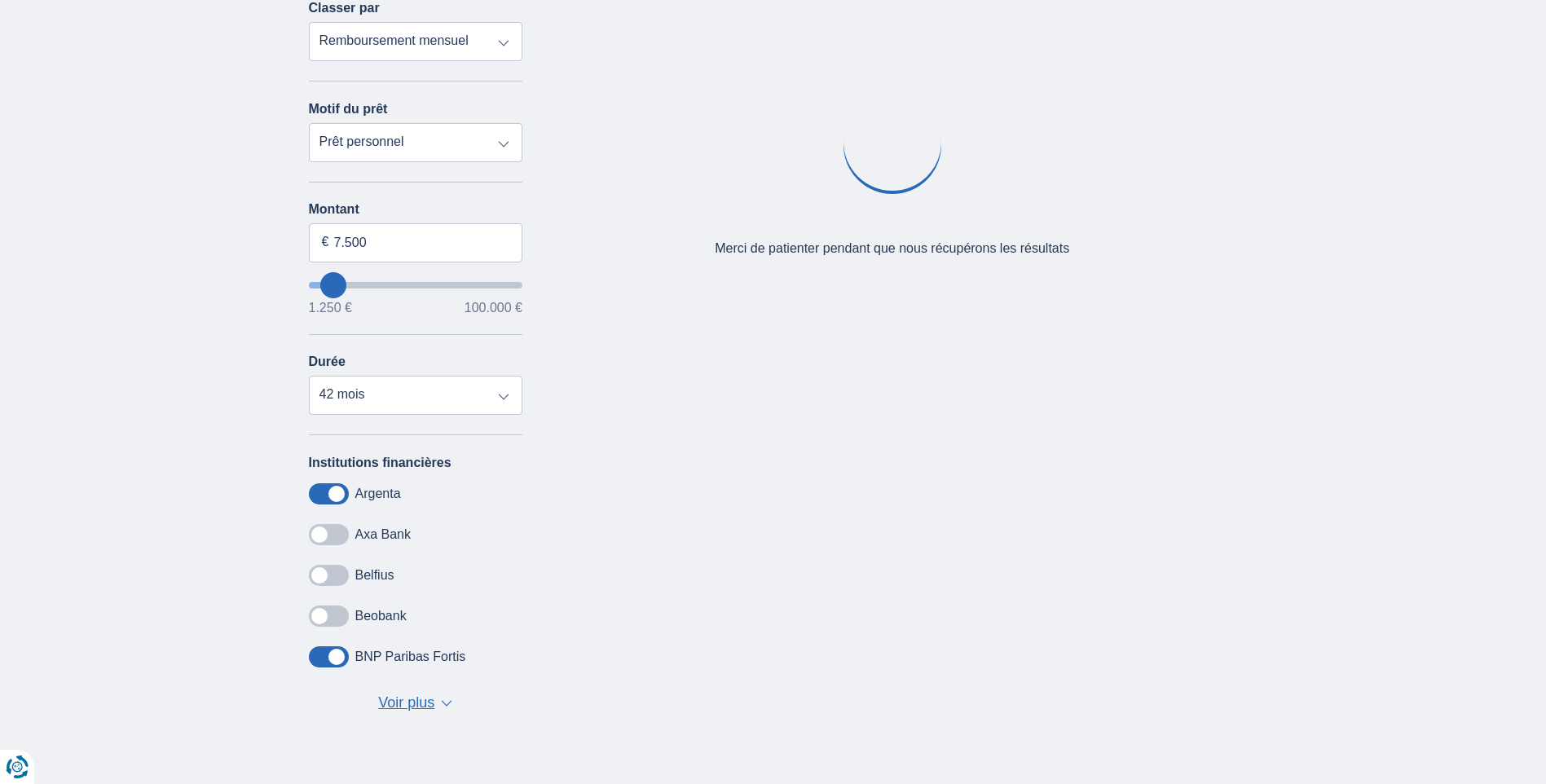
click at [318, 488] on span at bounding box center [329, 494] width 40 height 21
click at [0, 0] on input "checkbox" at bounding box center [0, 0] width 0 height 0
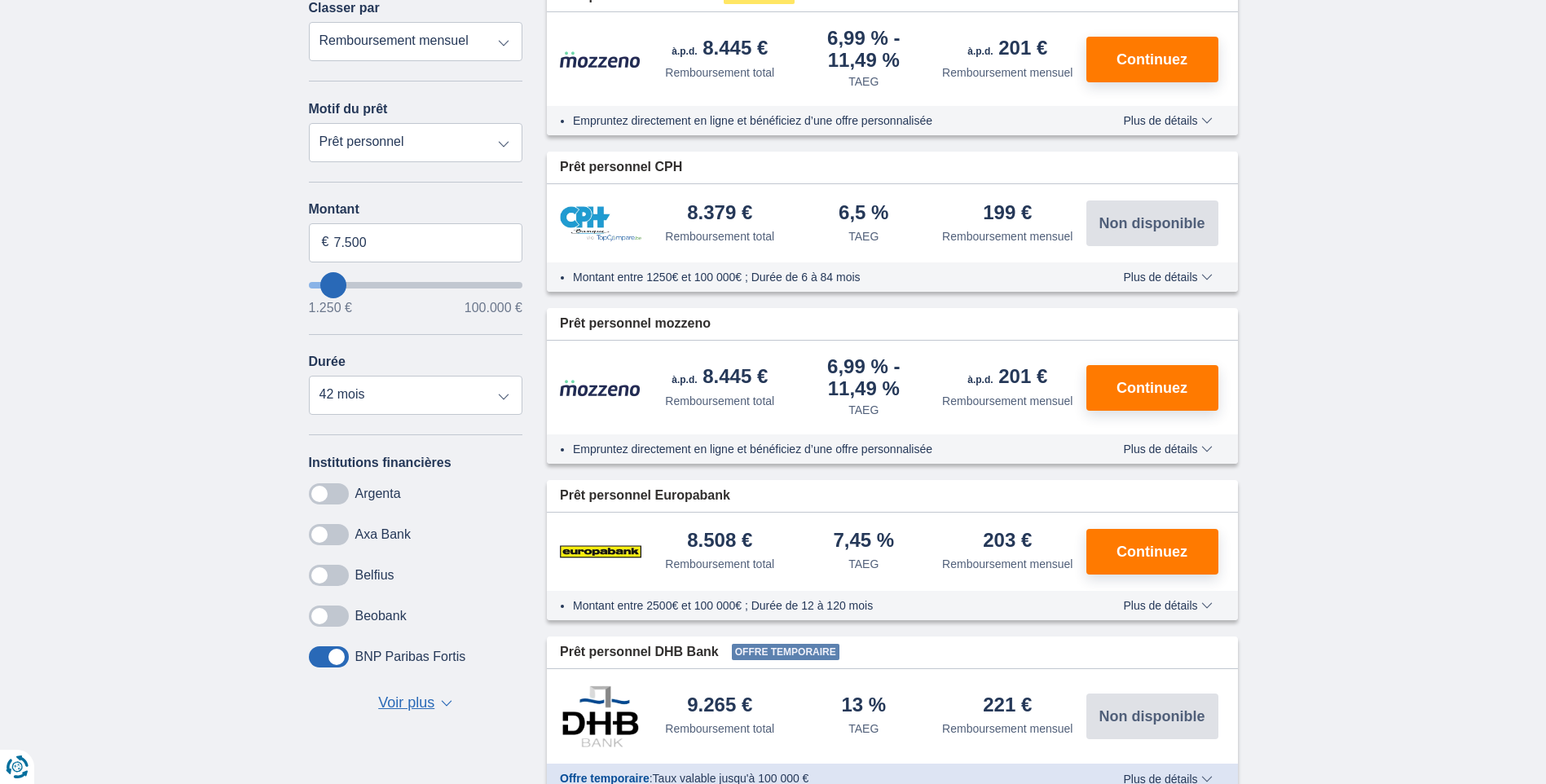
type input "8.250"
type input "8250"
type input "9.250"
type input "9250"
select select "48"
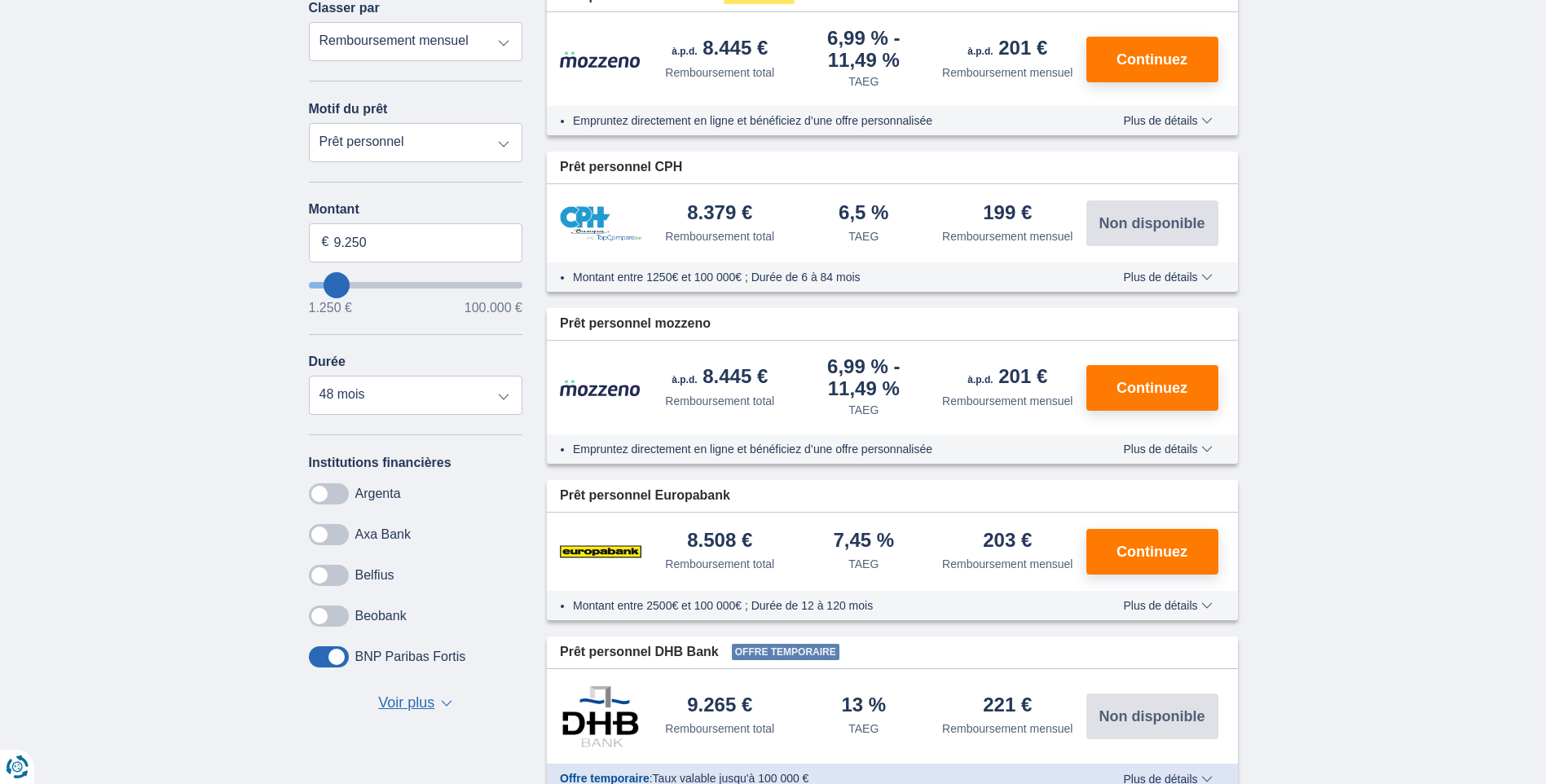
type input "9250"
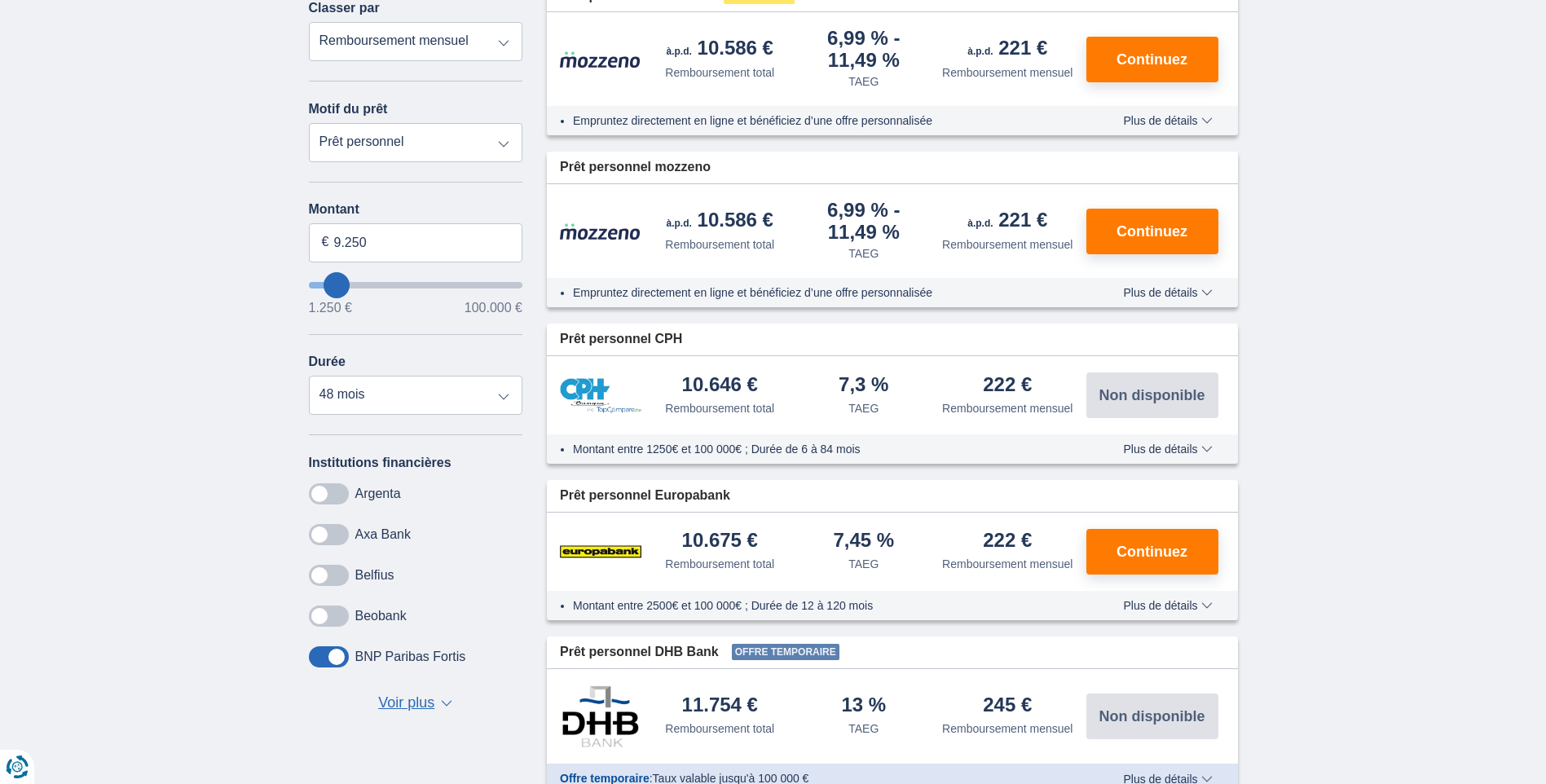
type input "34.250"
type input "34250"
click at [384, 283] on input "wantToBorrow" at bounding box center [416, 284] width 214 height 7
select select "120"
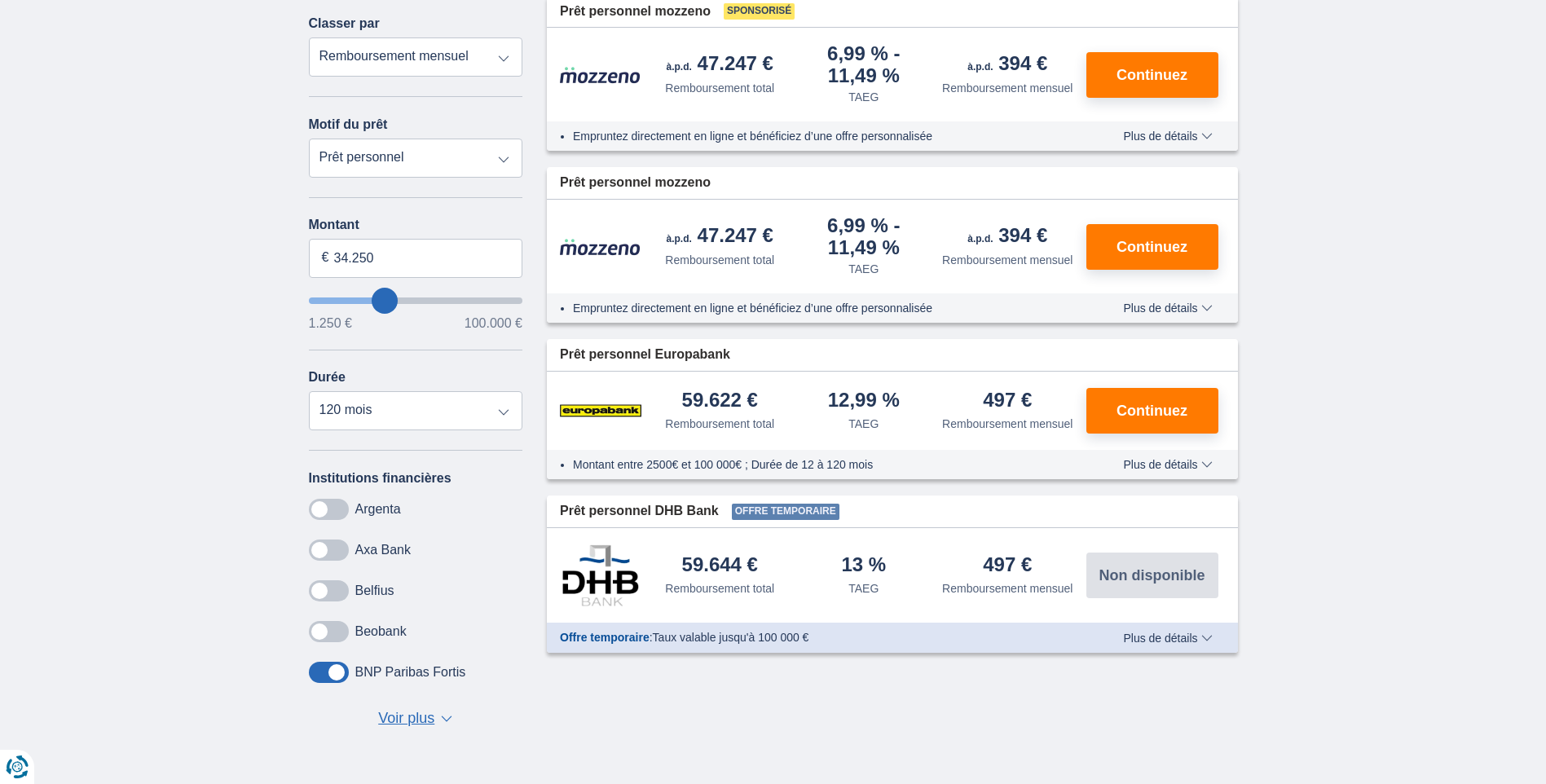
scroll to position [245, 0]
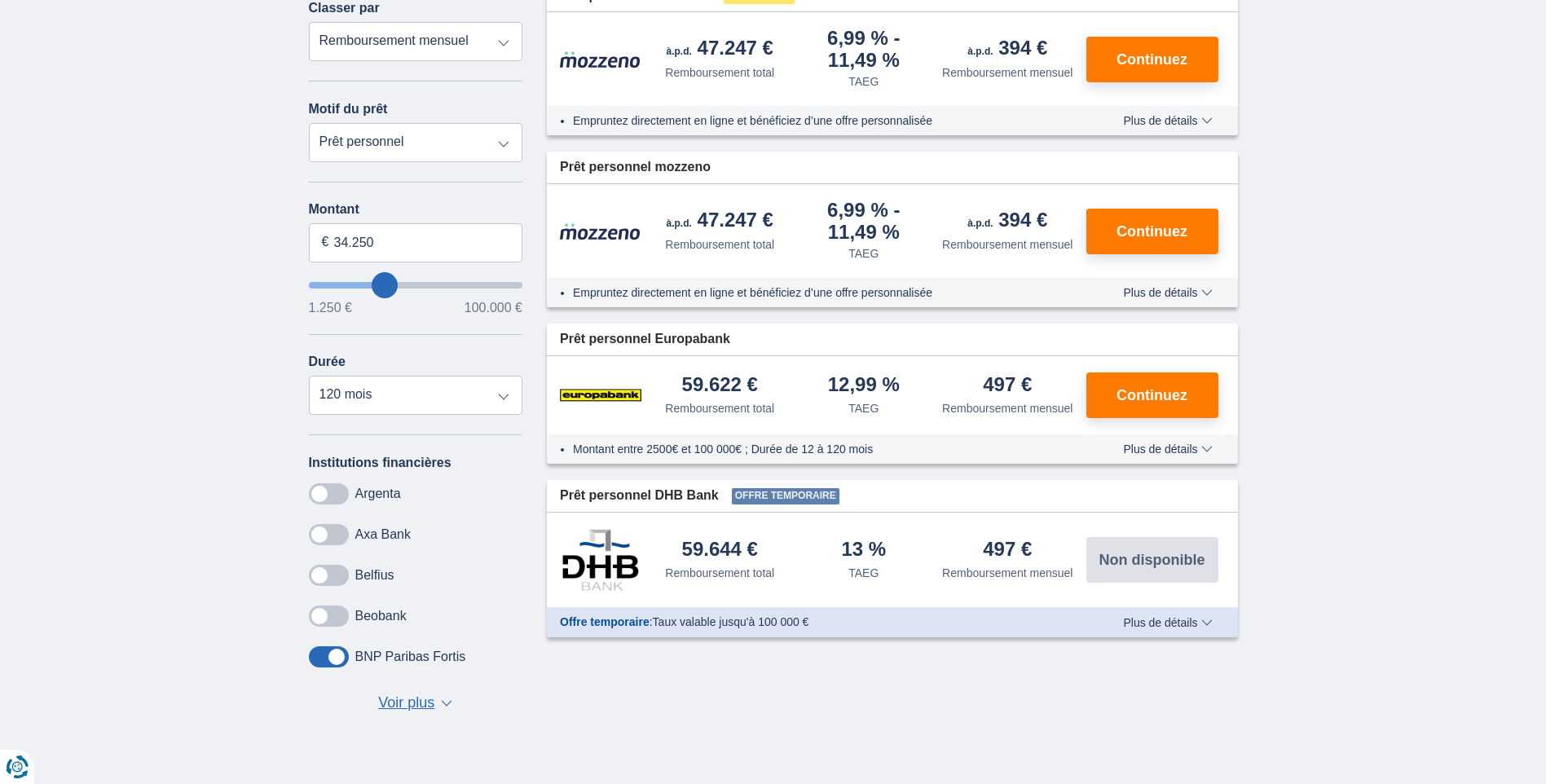
type input "20.250"
type input "20250"
click at [359, 282] on input "wantToBorrow" at bounding box center [416, 284] width 214 height 7
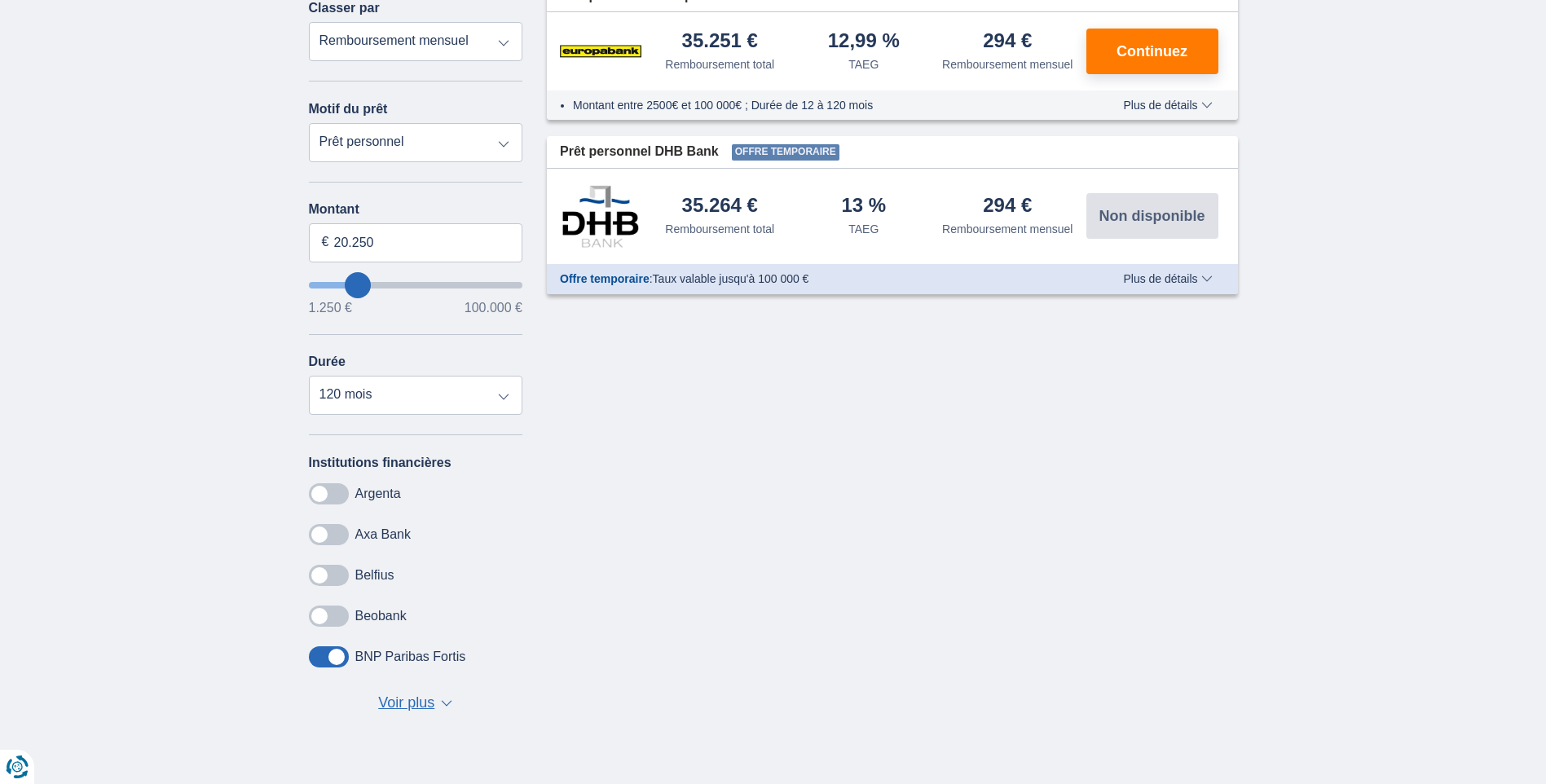
click at [338, 536] on span at bounding box center [329, 535] width 40 height 21
click at [0, 0] on input "checkbox" at bounding box center [0, 0] width 0 height 0
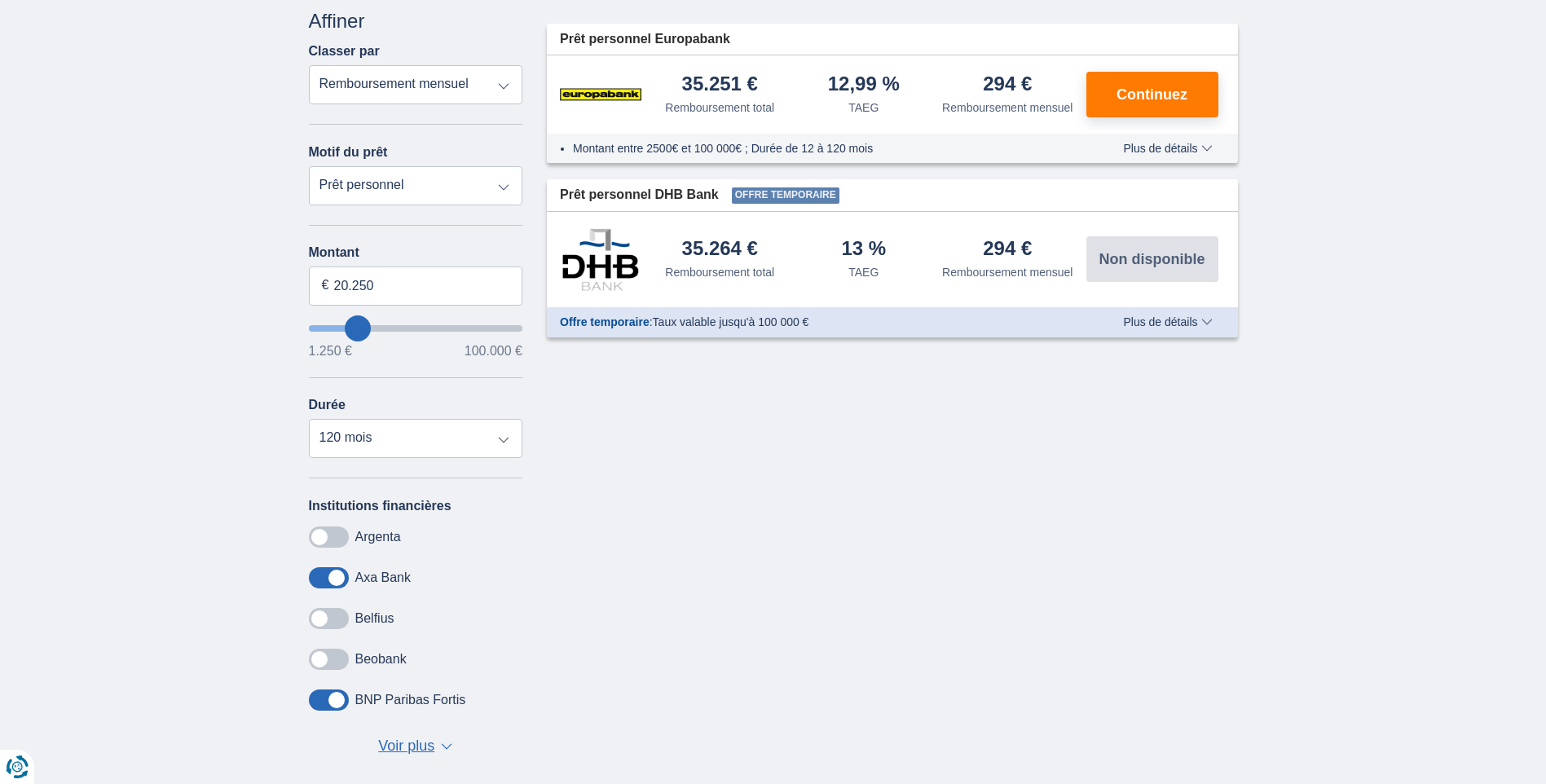
scroll to position [163, 0]
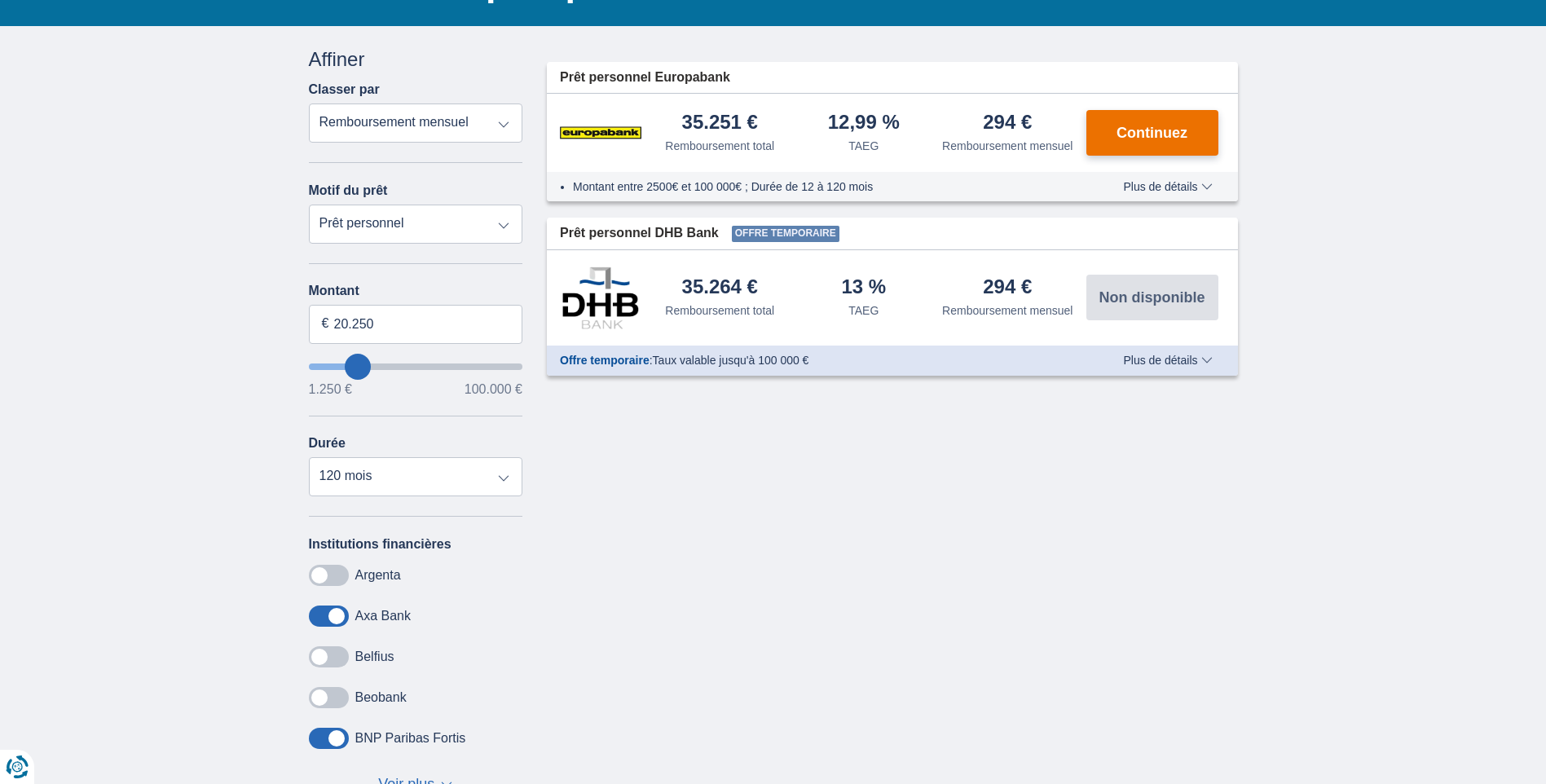
click at [1150, 128] on span "Continuez" at bounding box center [1152, 132] width 71 height 14
